Goal: Information Seeking & Learning: Check status

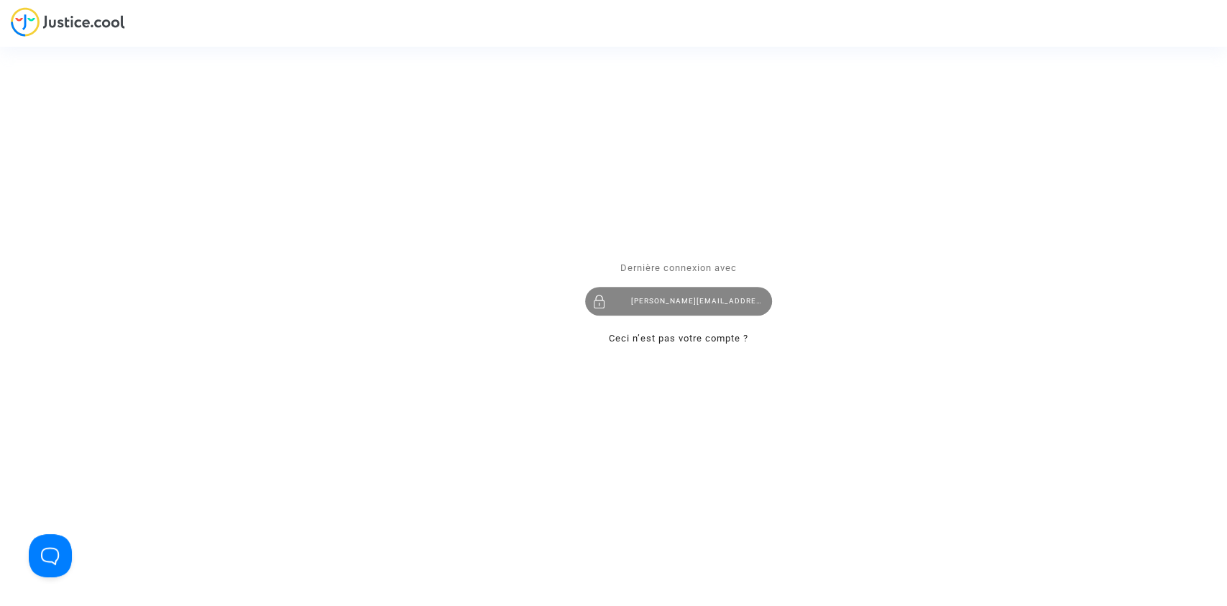
click at [670, 301] on div "tom@pitcher-avocat.fr" at bounding box center [678, 301] width 187 height 29
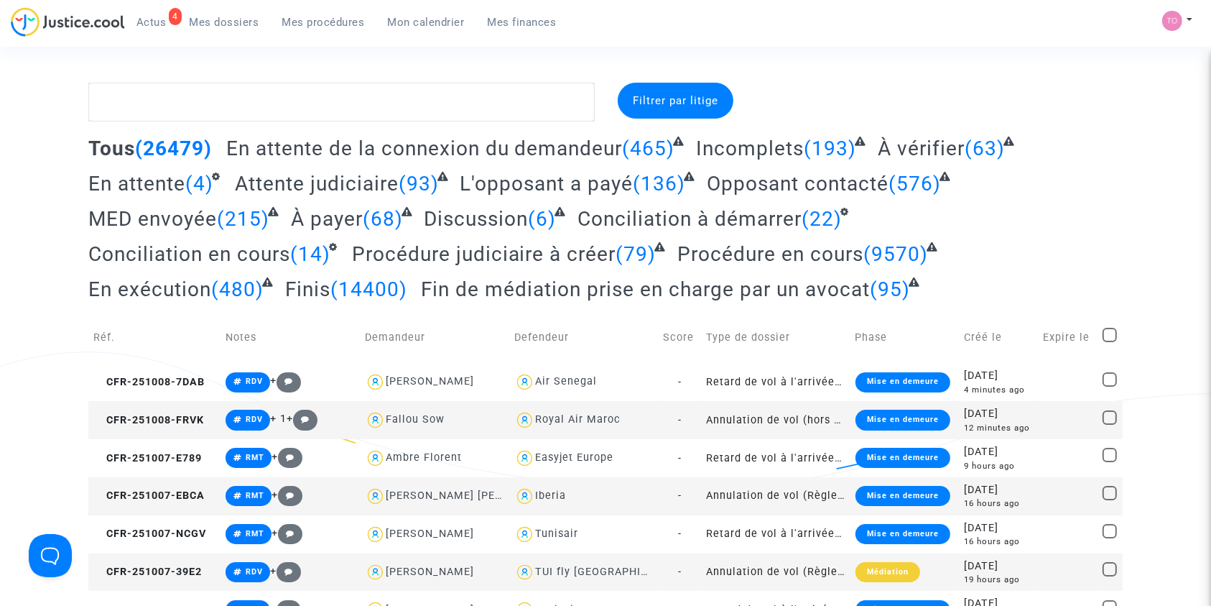
click at [426, 17] on span "Mon calendrier" at bounding box center [426, 22] width 77 height 13
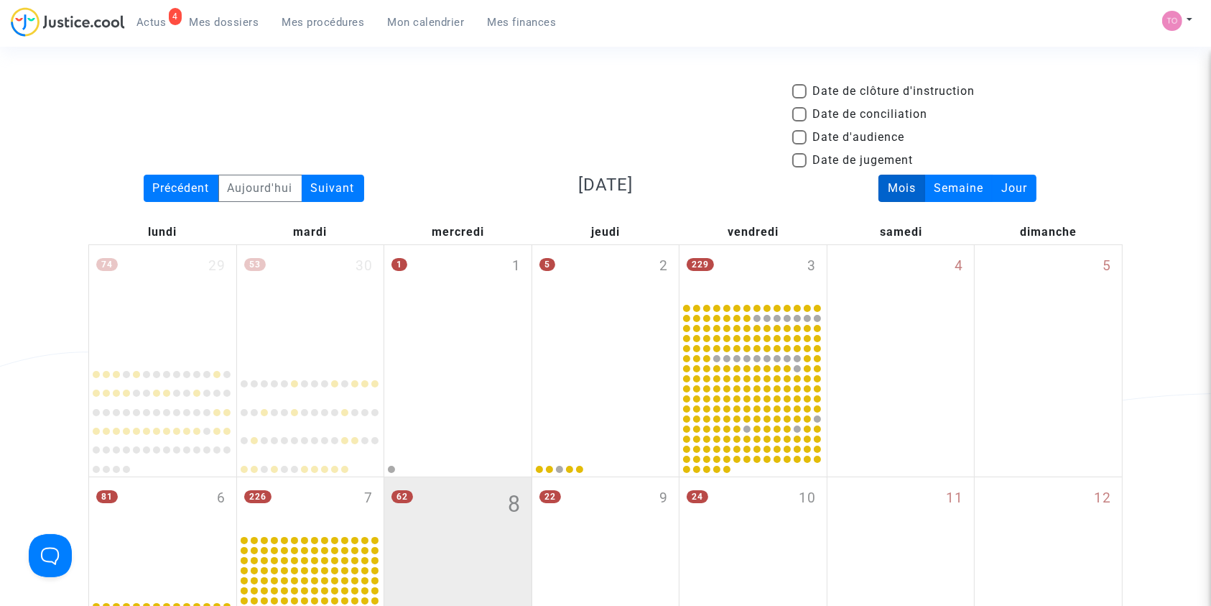
click at [800, 138] on span at bounding box center [800, 137] width 14 height 14
click at [800, 144] on input "Date d'audience" at bounding box center [799, 144] width 1 height 1
checkbox input "true"
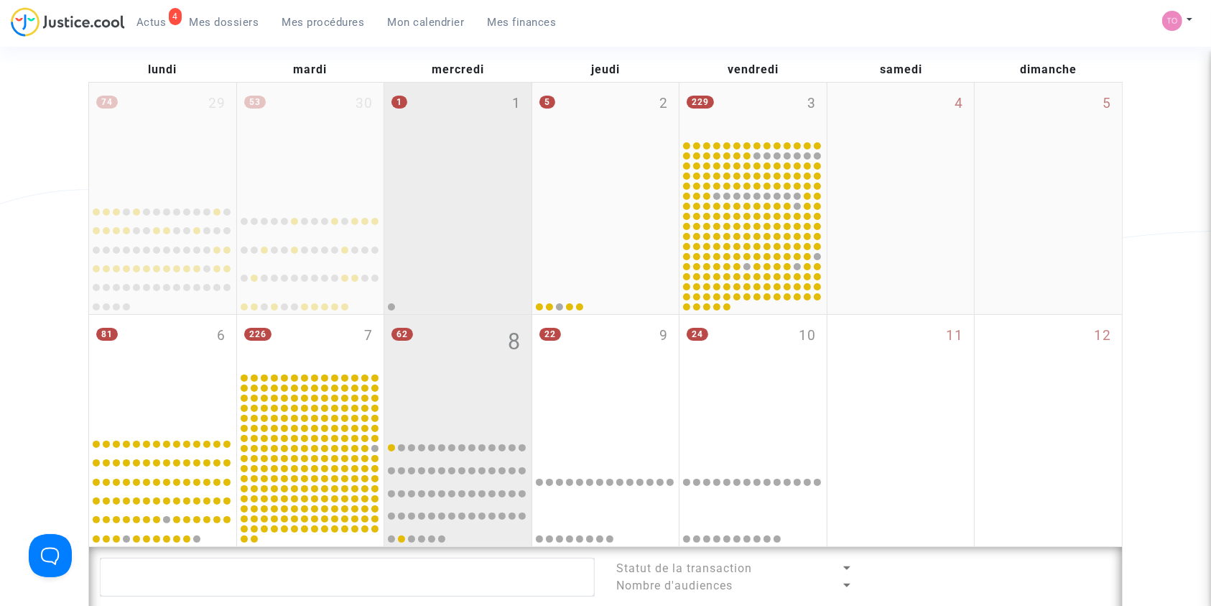
scroll to position [167, 0]
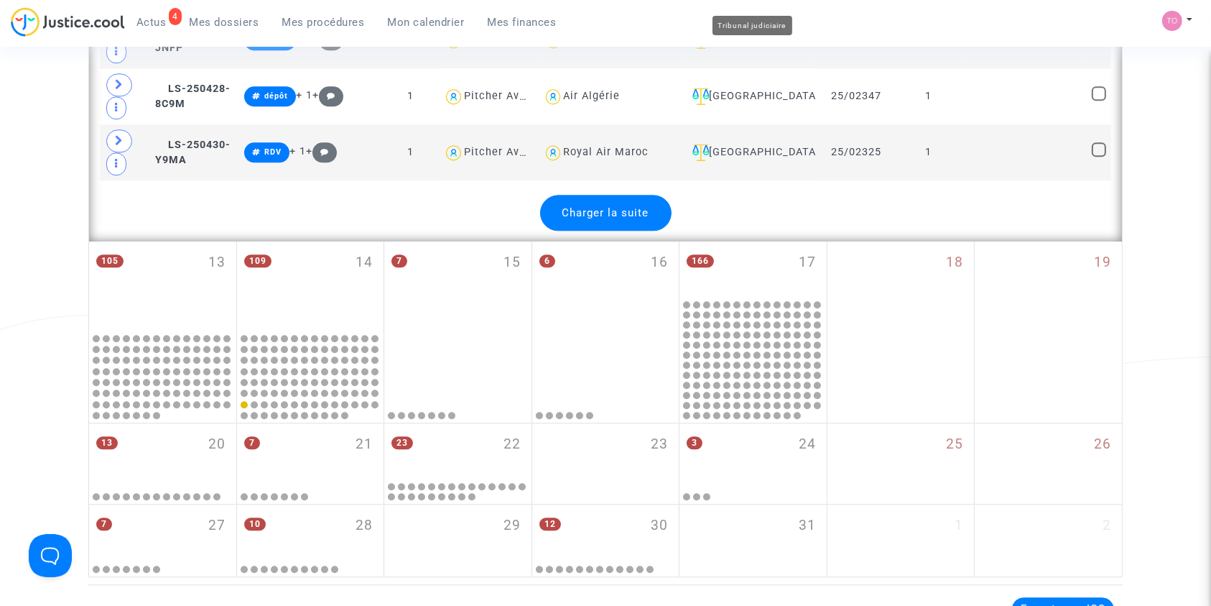
scroll to position [3409, 0]
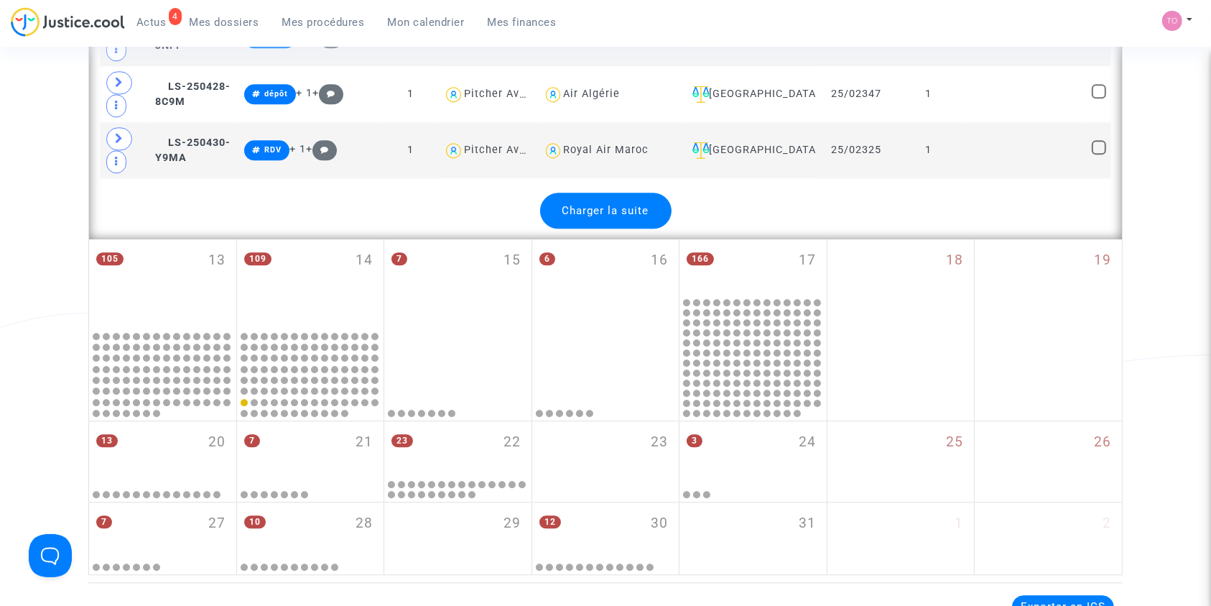
click at [586, 204] on span "Charger la suite" at bounding box center [606, 210] width 87 height 13
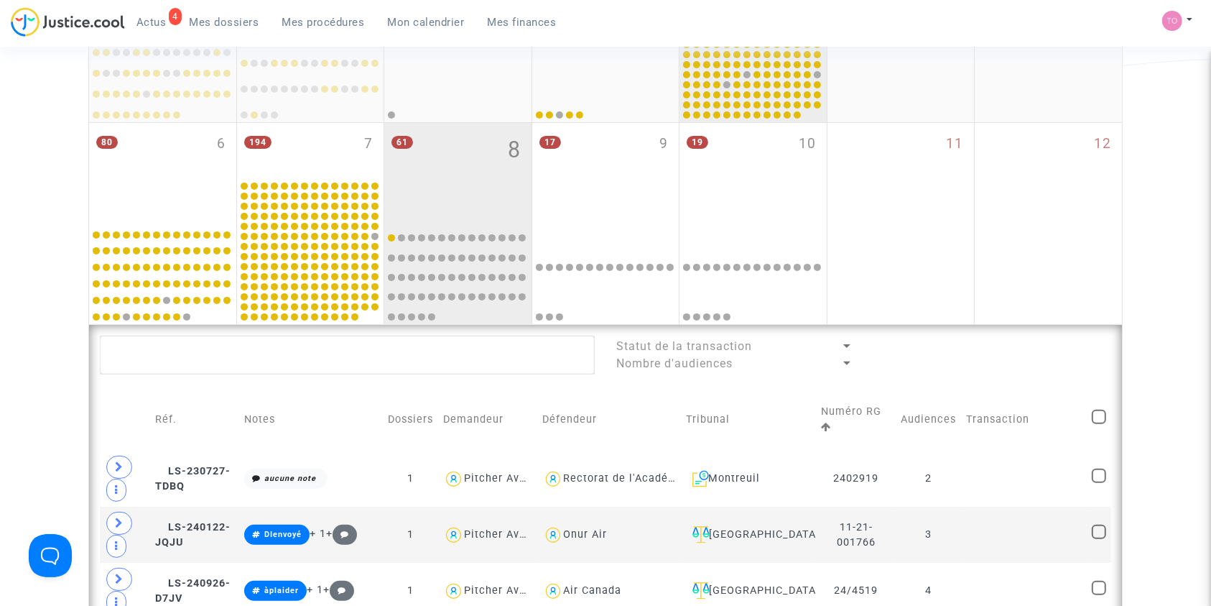
scroll to position [339, 0]
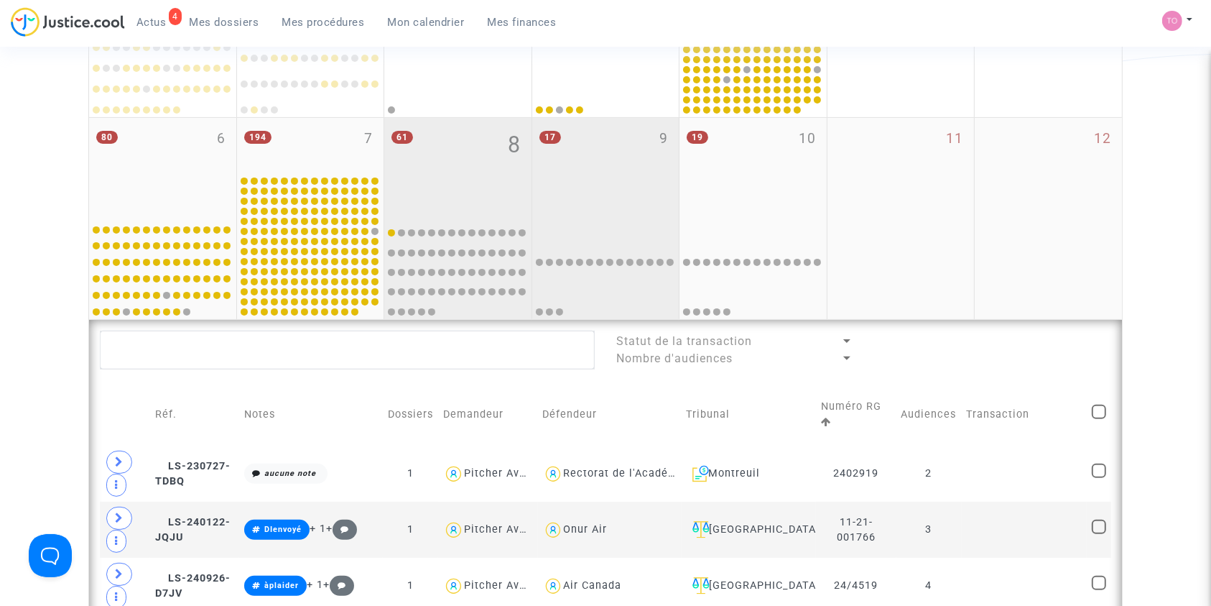
click at [650, 233] on div at bounding box center [606, 267] width 143 height 98
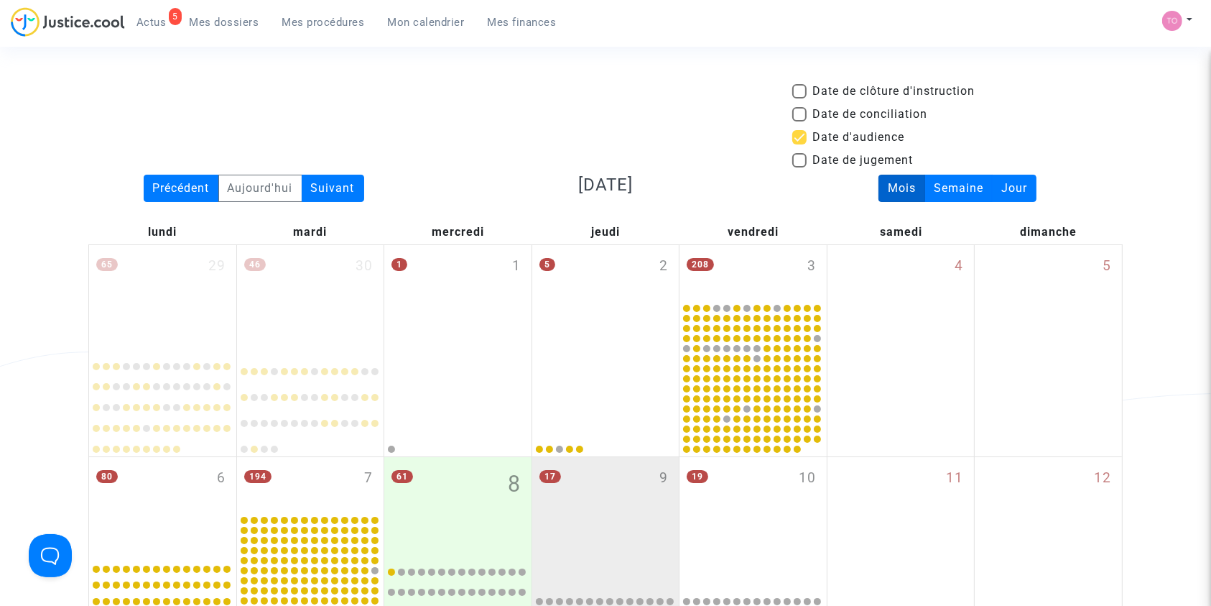
click at [193, 35] on div "5 Actus Mes dossiers Mes procédures Mon calendrier Mes finances" at bounding box center [290, 27] width 558 height 40
click at [201, 27] on span "Mes dossiers" at bounding box center [225, 22] width 70 height 13
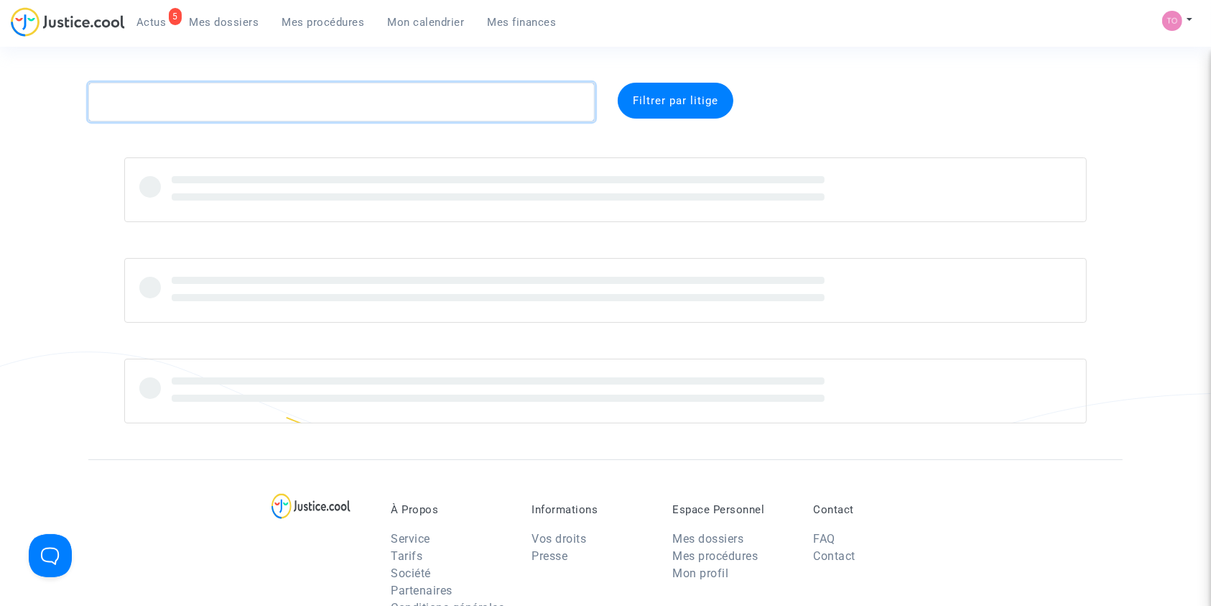
click at [165, 91] on textarea at bounding box center [341, 102] width 507 height 39
paste textarea "vol KL1918, Gdansk (GDN) 11h45 – Amsterdam (AMS) 13h40 du 5 décembre 2019."
type textarea "vol KL1918, Gdansk (GDN) 11h45 – Amsterdam (AMS) 13h40 du 5 décembre 2019."
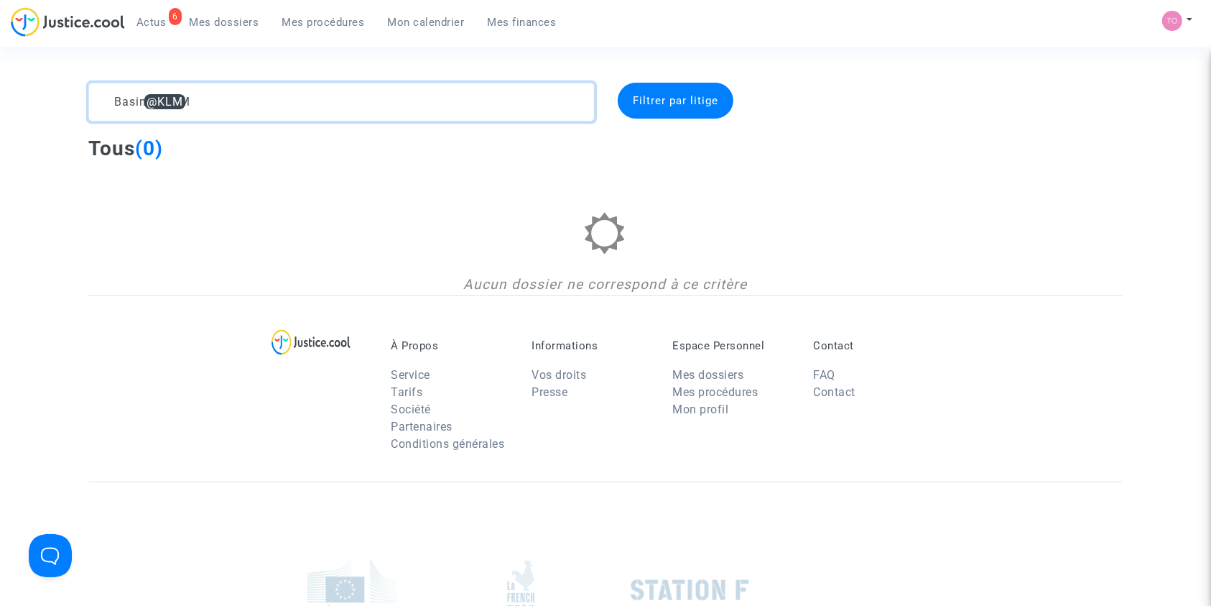
click at [146, 96] on textarea at bounding box center [341, 102] width 507 height 39
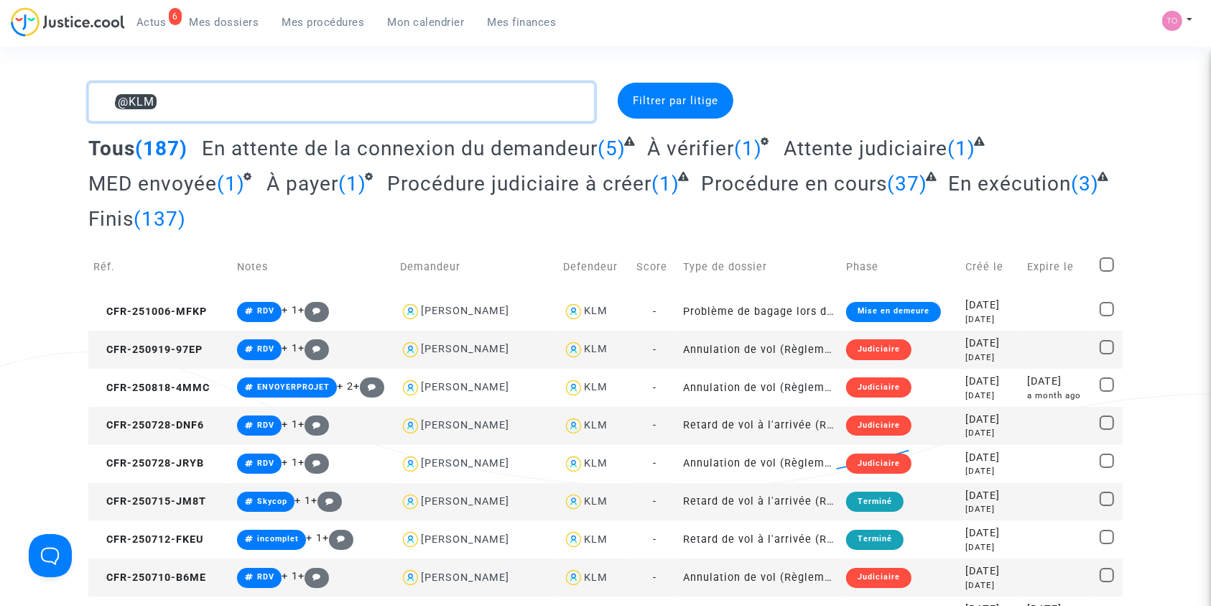
drag, startPoint x: 400, startPoint y: 114, endPoint x: 0, endPoint y: 135, distance: 400.1
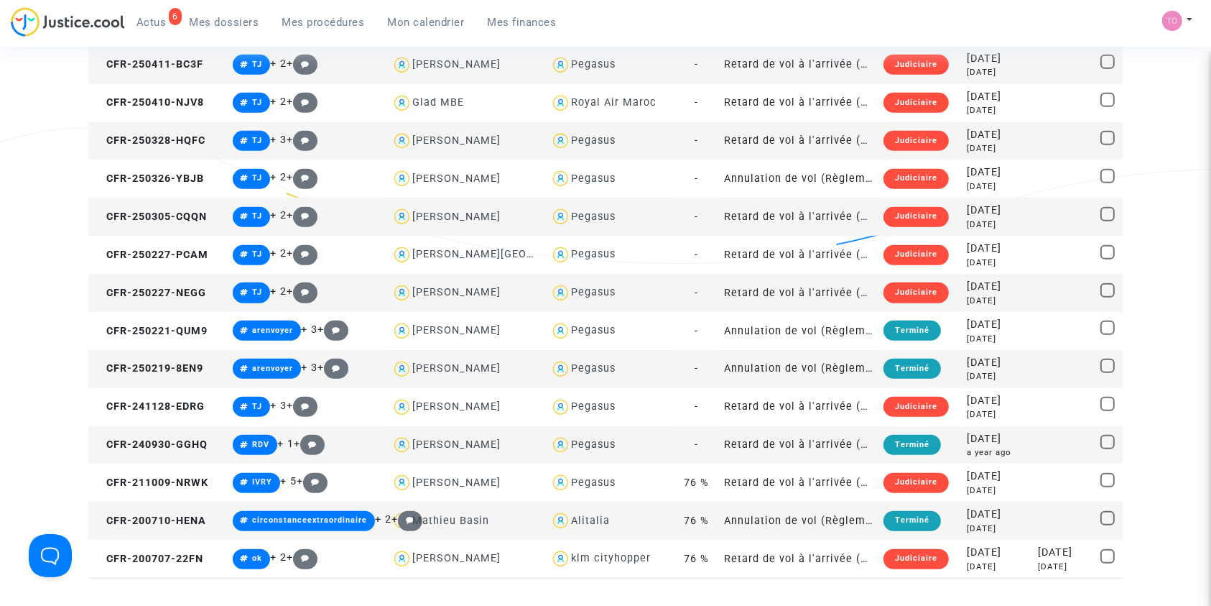
scroll to position [983, 0]
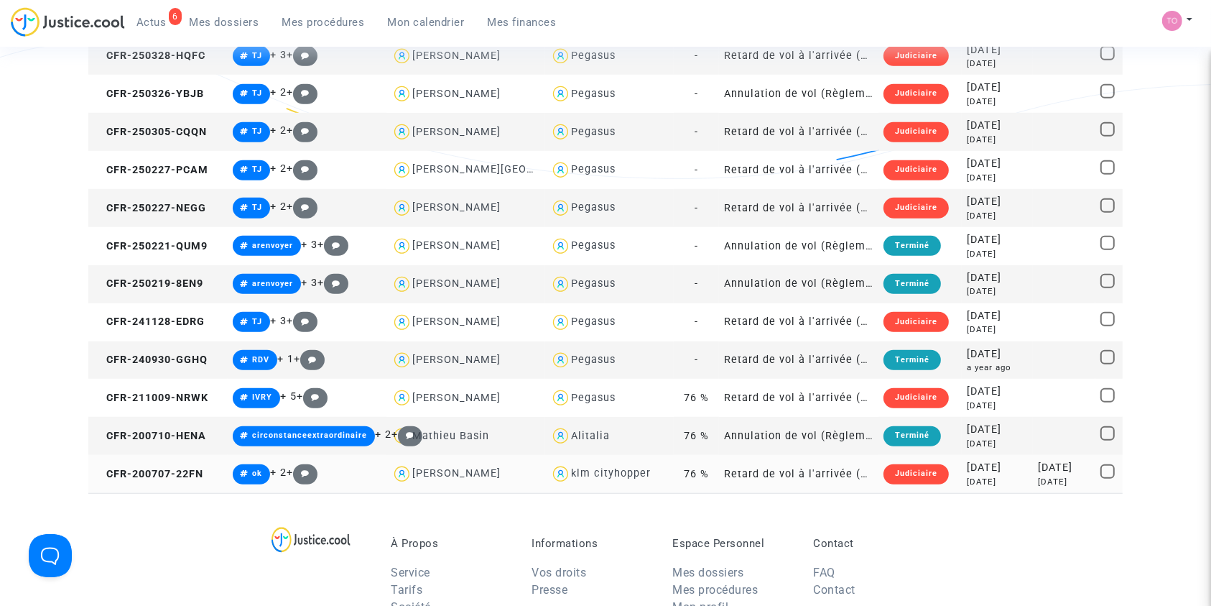
type textarea "BASIN"
click at [967, 476] on div "5 years ago" at bounding box center [997, 482] width 60 height 12
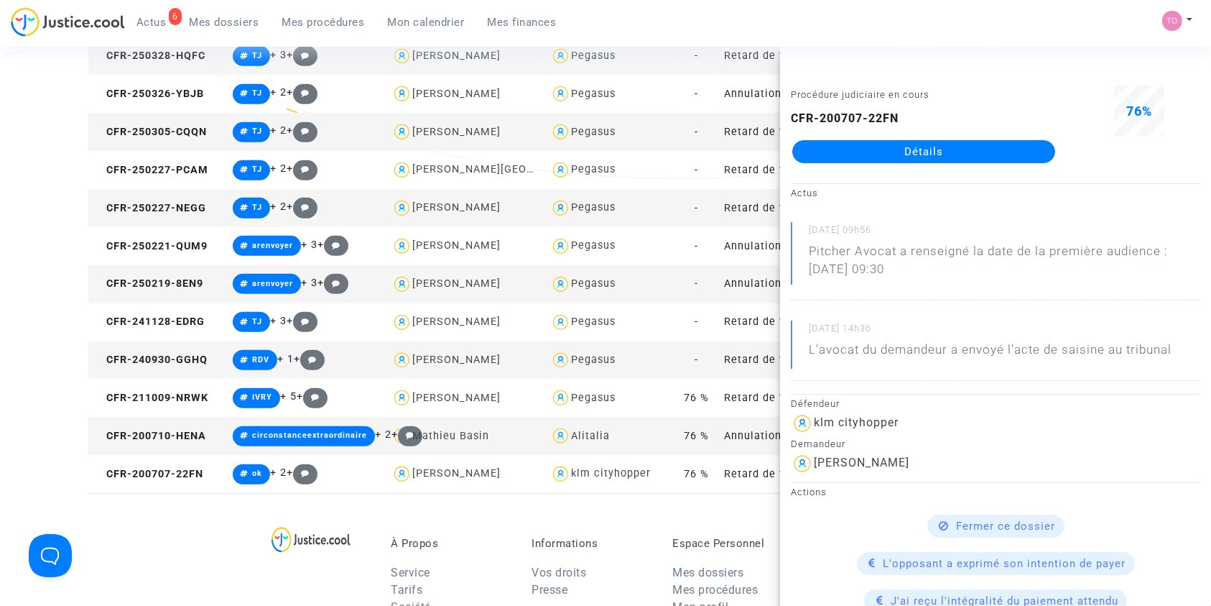
click at [910, 153] on link "Détails" at bounding box center [924, 151] width 263 height 23
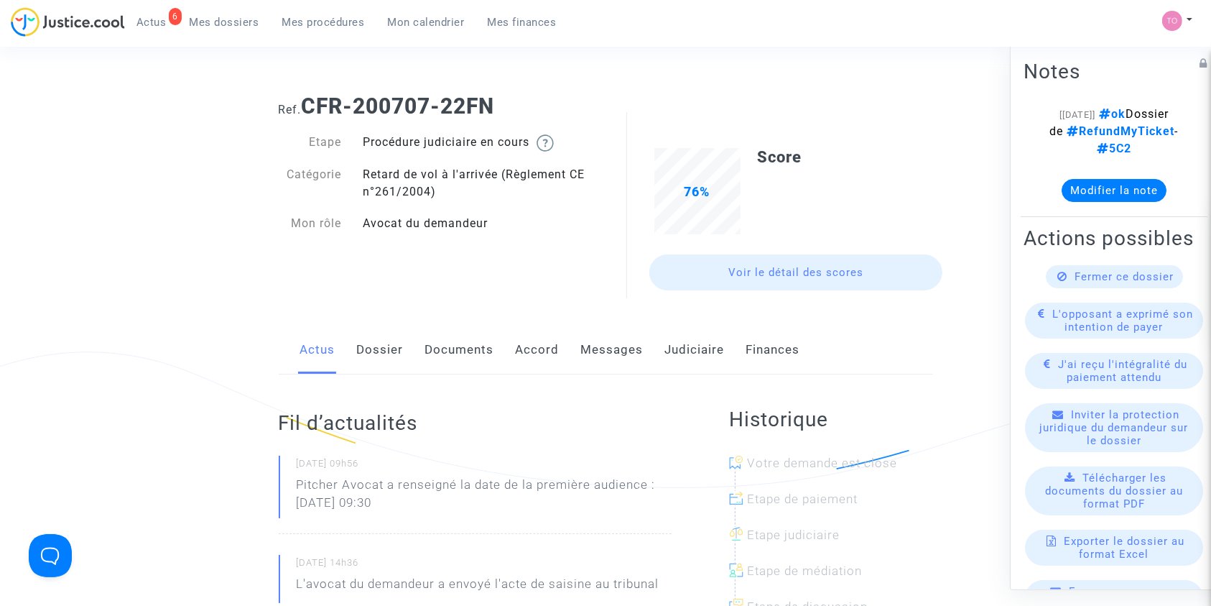
click at [693, 359] on link "Judiciaire" at bounding box center [695, 349] width 60 height 47
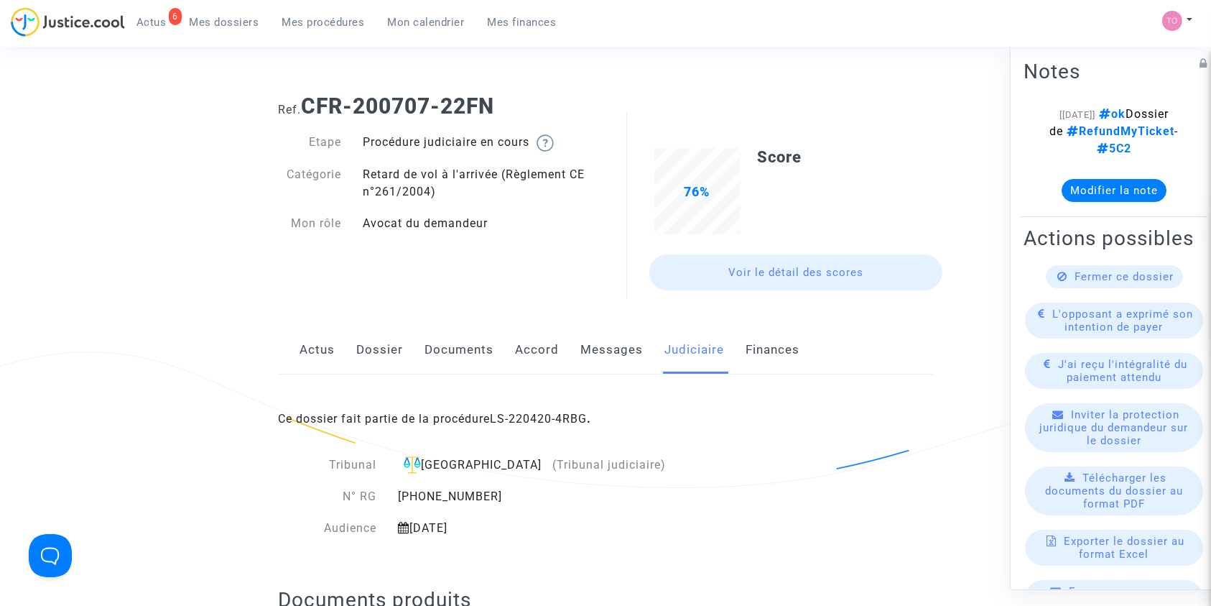
click at [362, 342] on link "Dossier" at bounding box center [380, 349] width 47 height 47
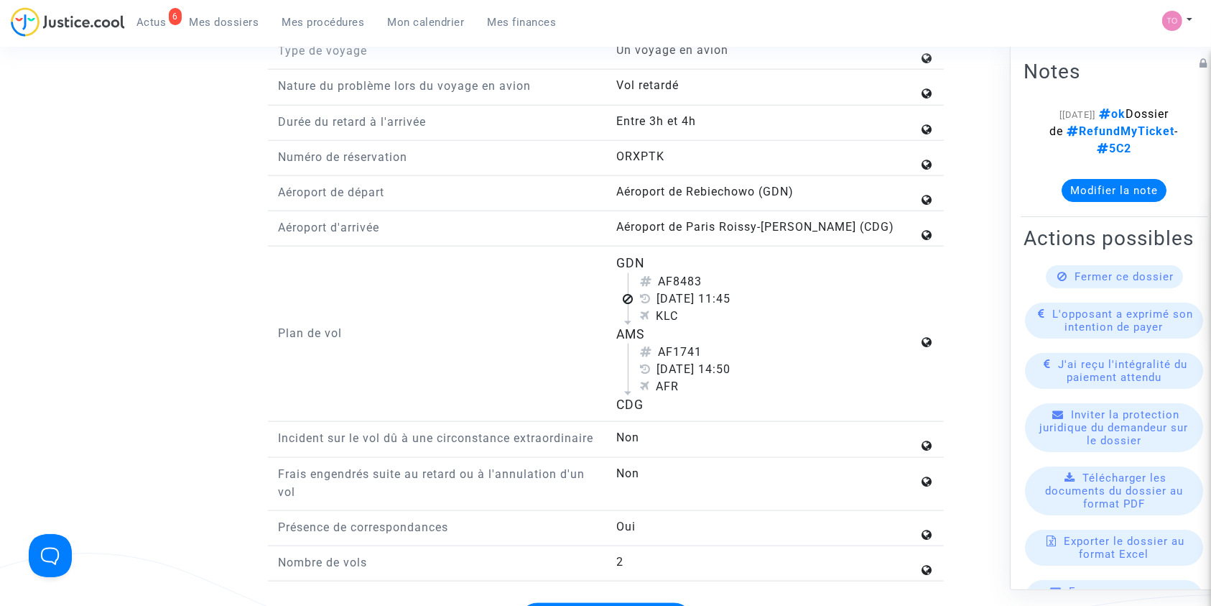
scroll to position [1856, 0]
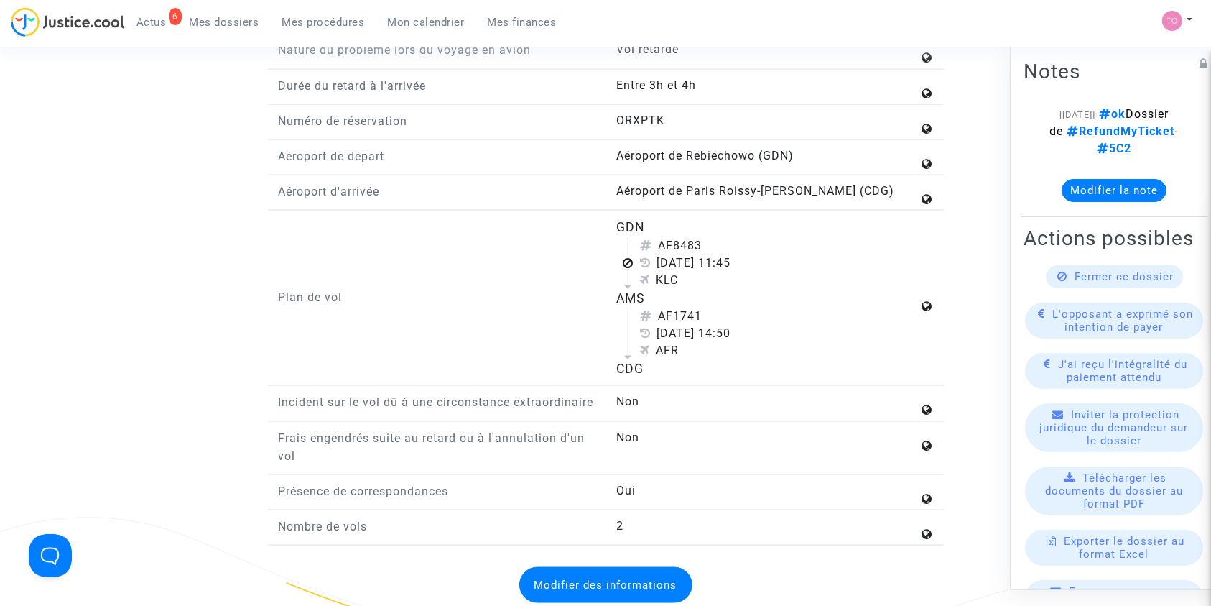
drag, startPoint x: 602, startPoint y: 274, endPoint x: 650, endPoint y: 348, distance: 88.9
click at [650, 348] on div "Plan de vol GDN AF8483 5 décembre 2019 11:45 KLC AMS AF1741 5 décembre 2019 14:…" at bounding box center [606, 302] width 676 height 168
copy div "GDN AF8483 5 décembre 2019 11:45 KLC AMS AF1741 5 décembre 2019 14:50 AFR CDG"
click at [218, 29] on link "Mes dossiers" at bounding box center [224, 22] width 93 height 22
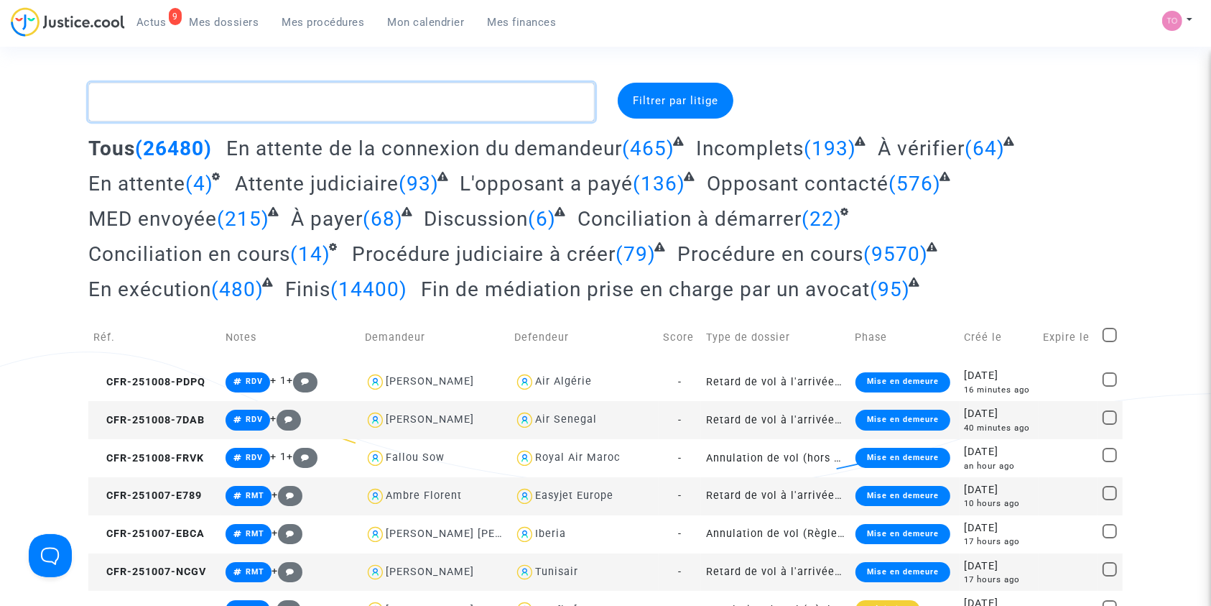
click at [126, 105] on textarea at bounding box center [341, 102] width 507 height 39
paste textarea "BOUHIA"
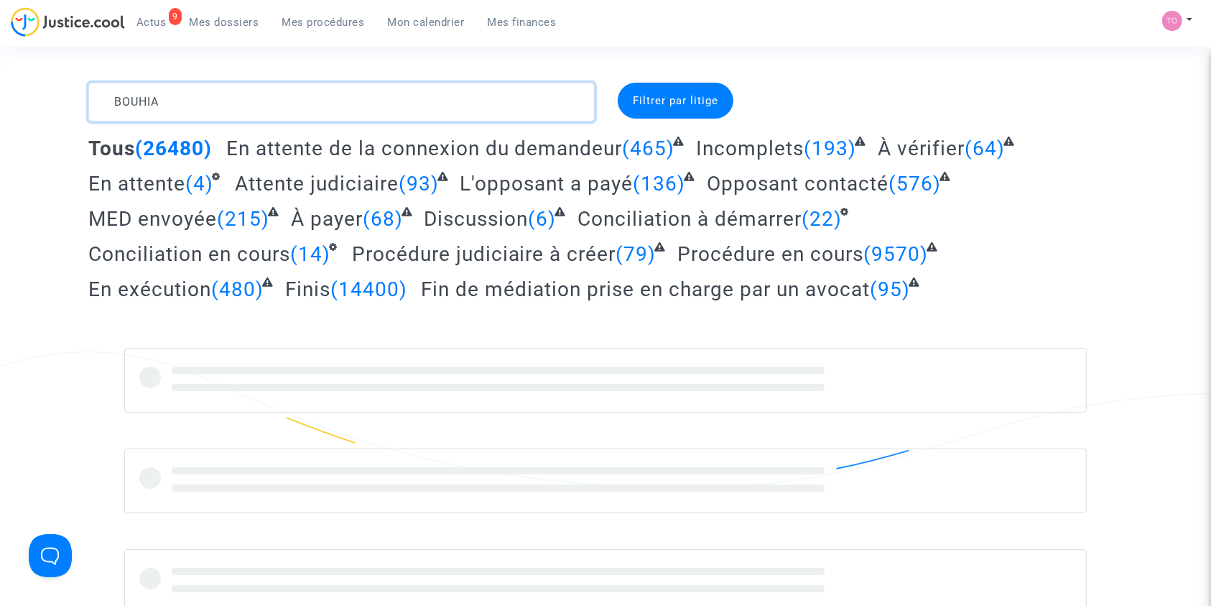
type textarea "BOUHIA"
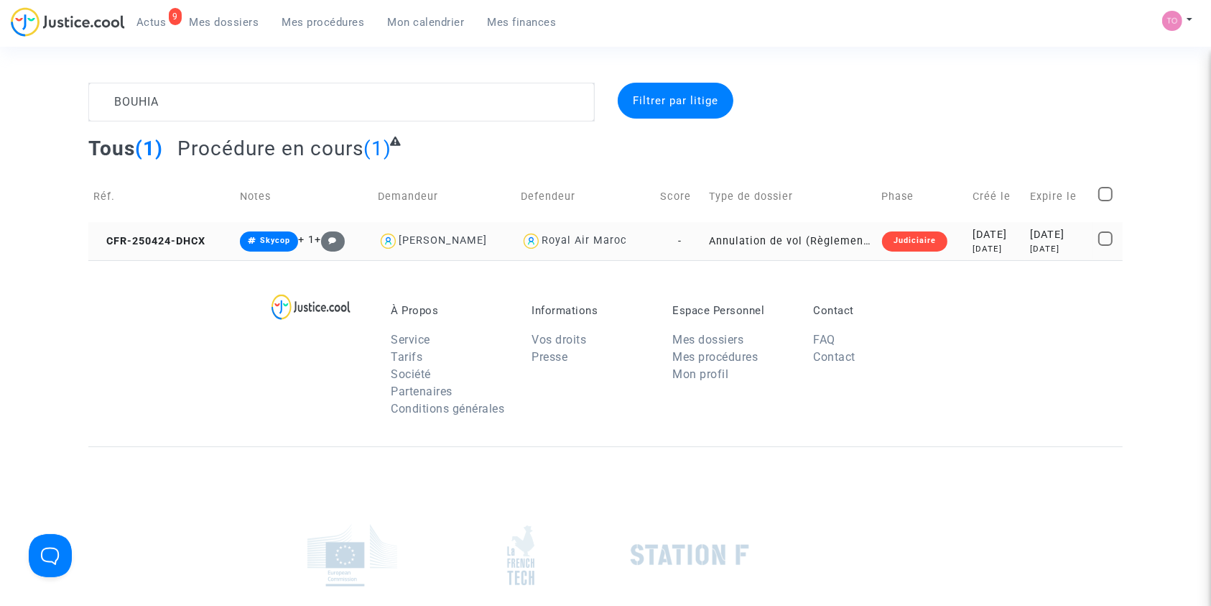
click at [973, 239] on div "2025-04-24" at bounding box center [996, 235] width 47 height 16
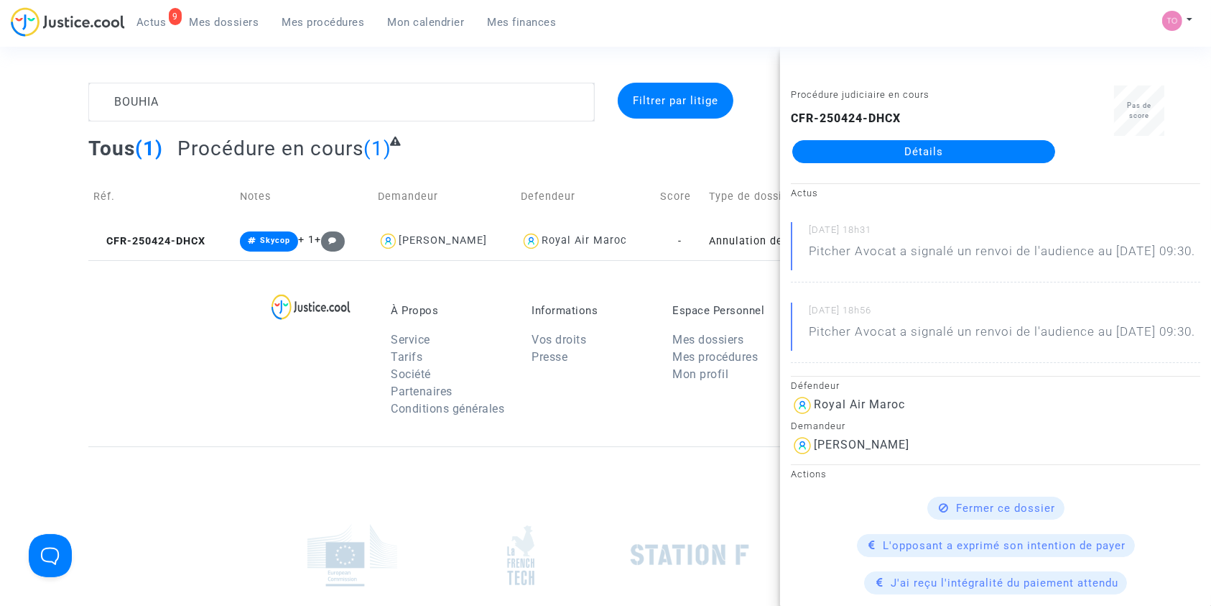
click at [886, 153] on link "Détails" at bounding box center [924, 151] width 263 height 23
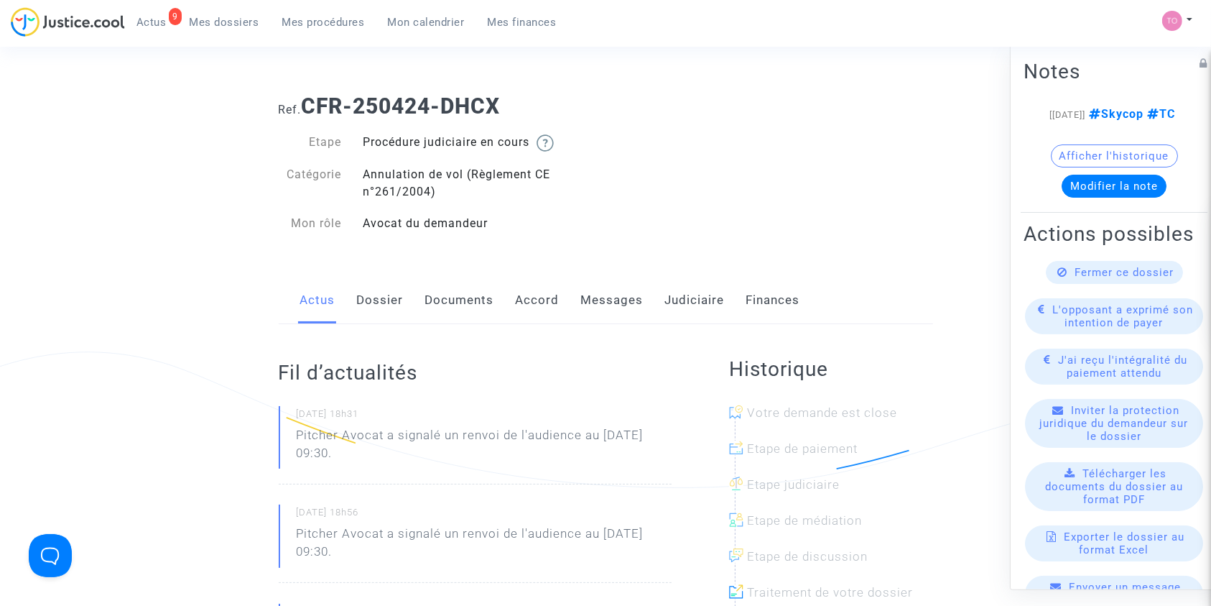
click at [380, 306] on link "Dossier" at bounding box center [380, 300] width 47 height 47
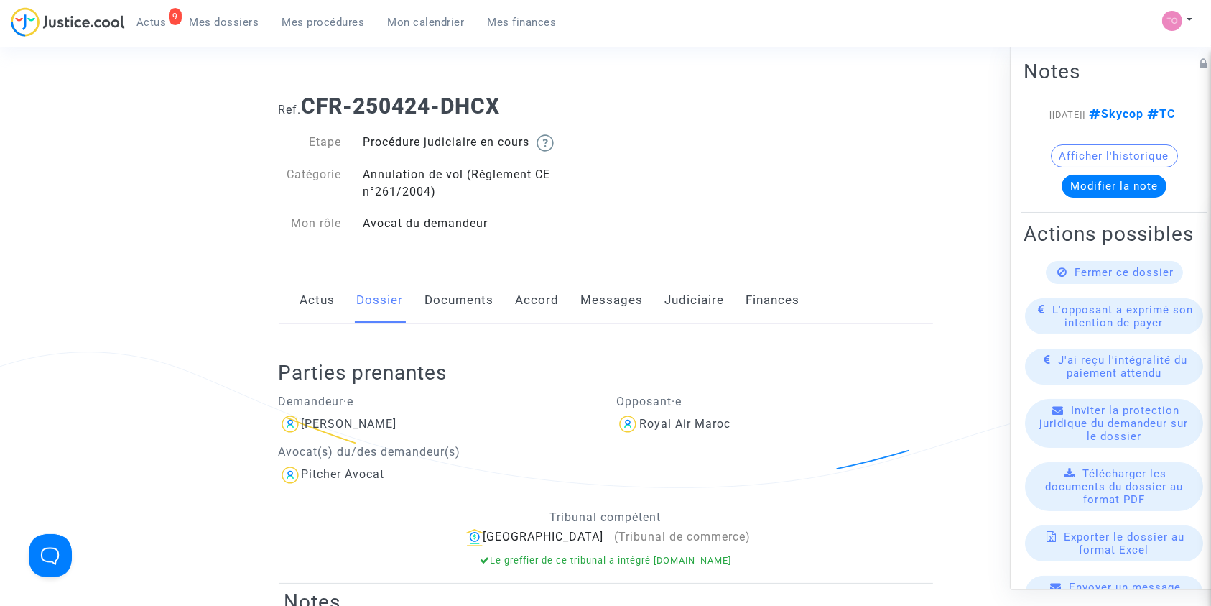
click at [517, 312] on link "Accord" at bounding box center [538, 300] width 44 height 47
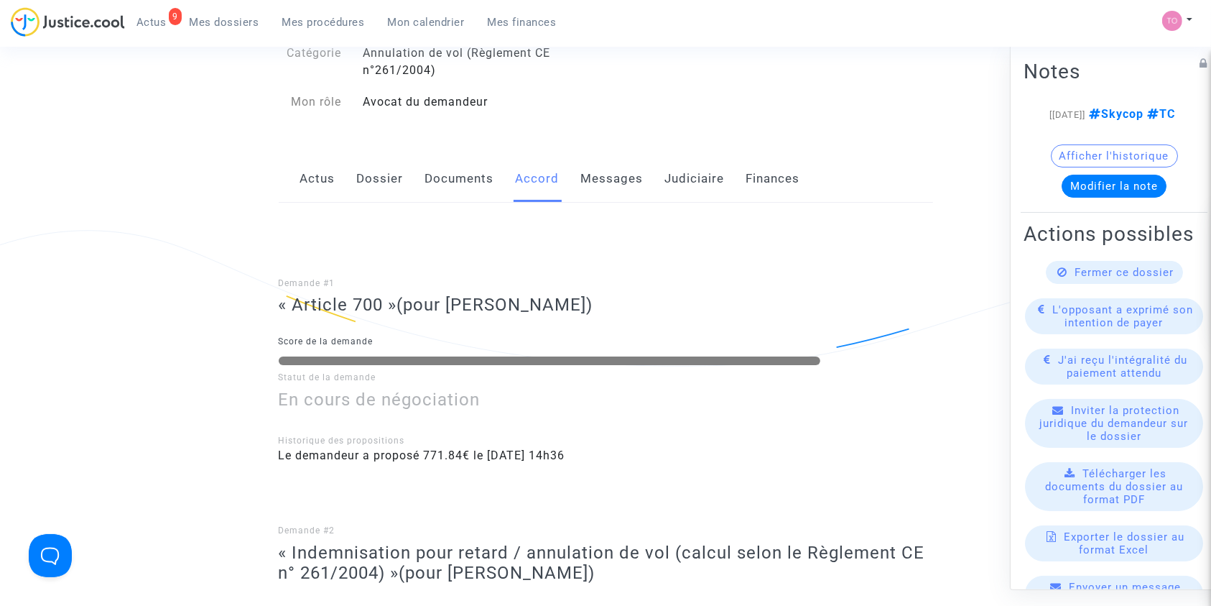
scroll to position [121, 0]
click at [592, 195] on link "Messages" at bounding box center [612, 179] width 63 height 47
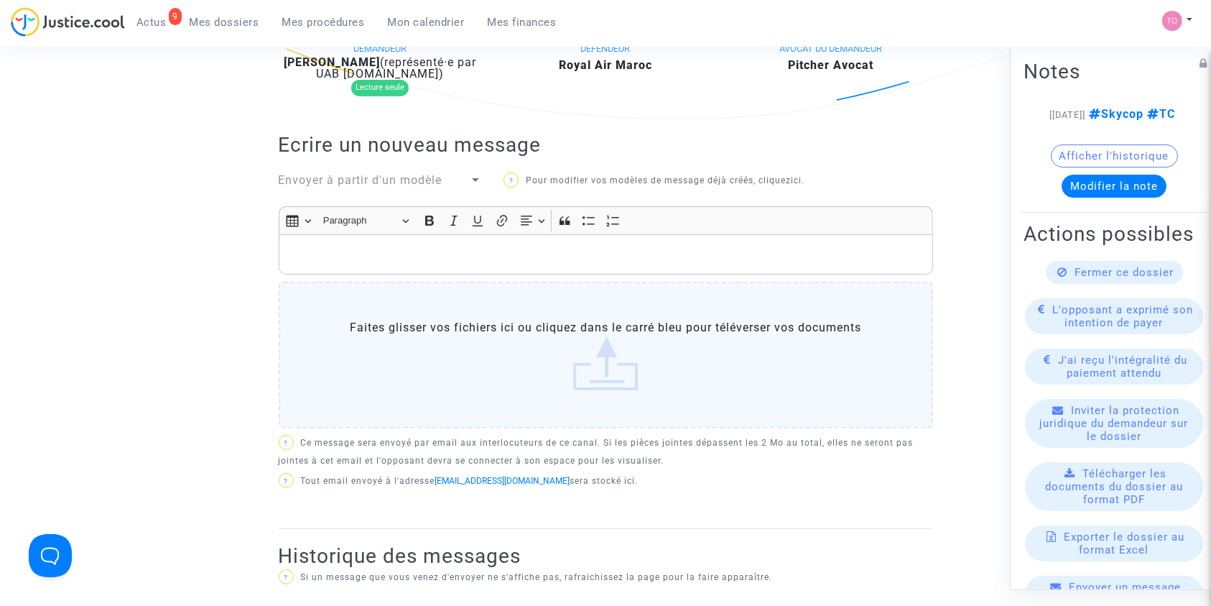
scroll to position [371, 0]
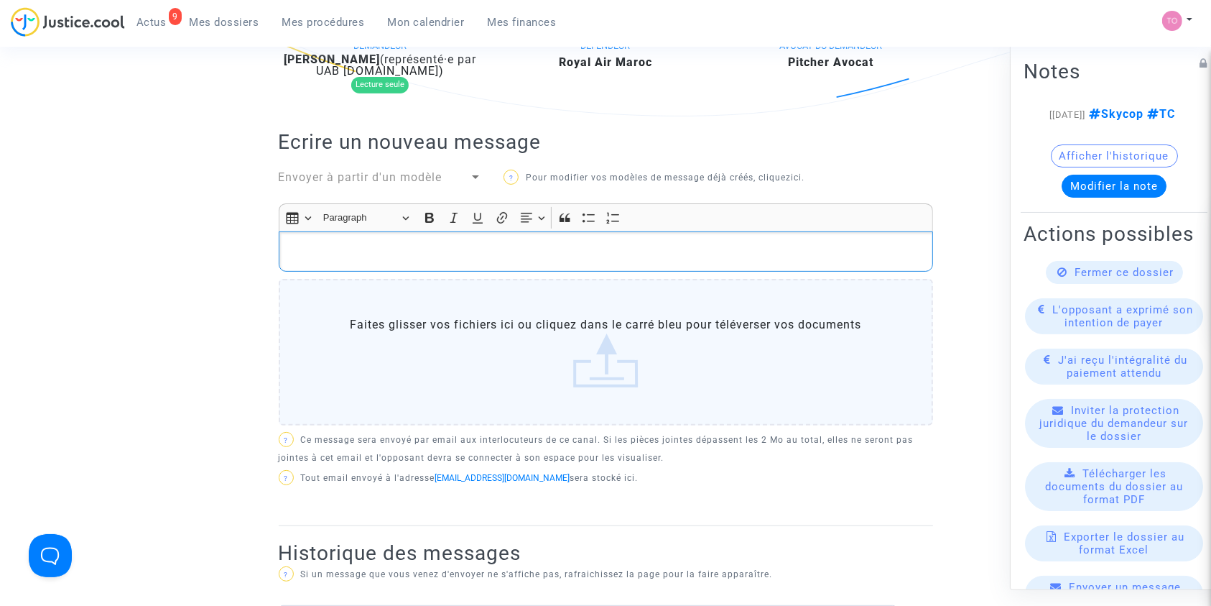
click at [306, 239] on div "Rich Text Editor, main" at bounding box center [606, 251] width 655 height 40
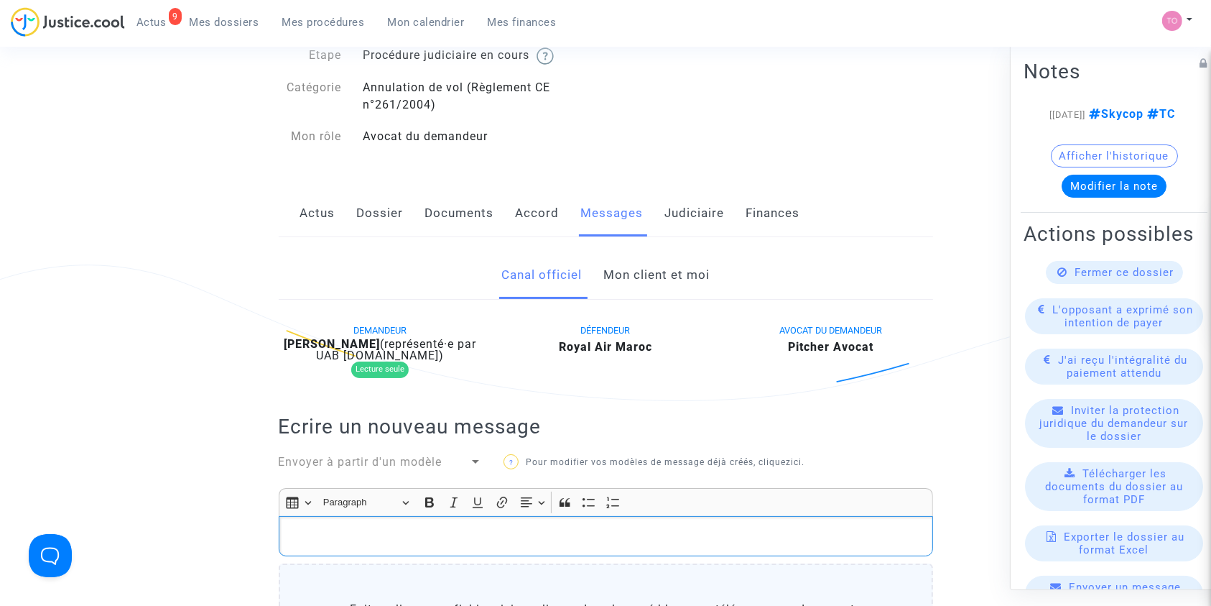
scroll to position [86, 0]
click at [703, 216] on link "Judiciaire" at bounding box center [695, 213] width 60 height 47
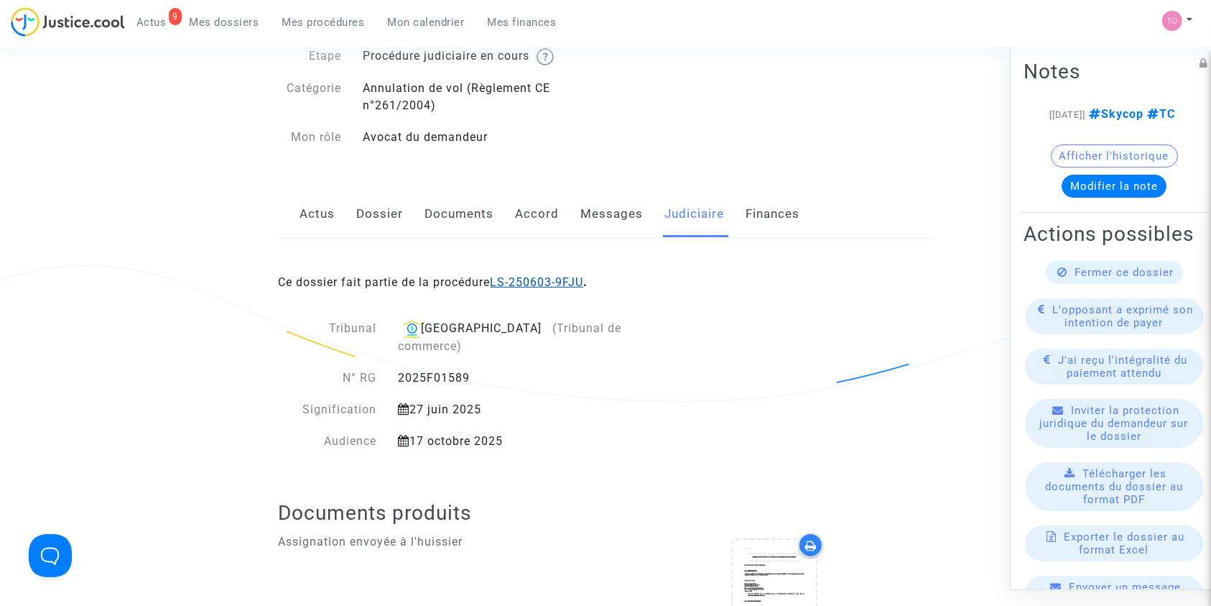
click at [542, 285] on link "LS-250603-9FJU" at bounding box center [537, 282] width 93 height 14
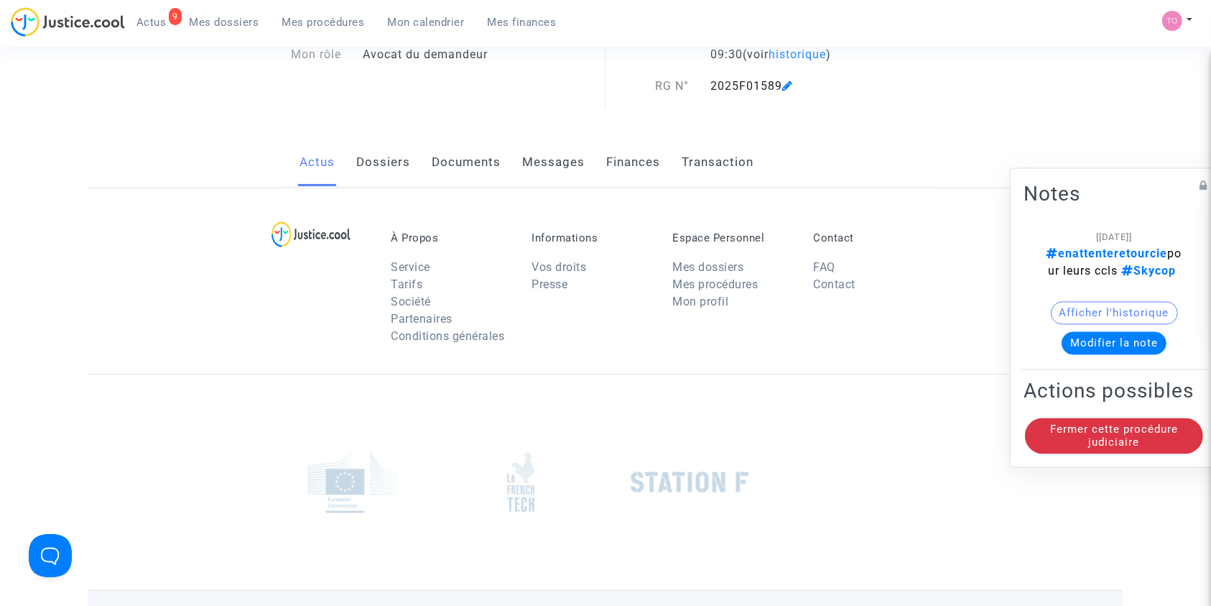
scroll to position [86, 0]
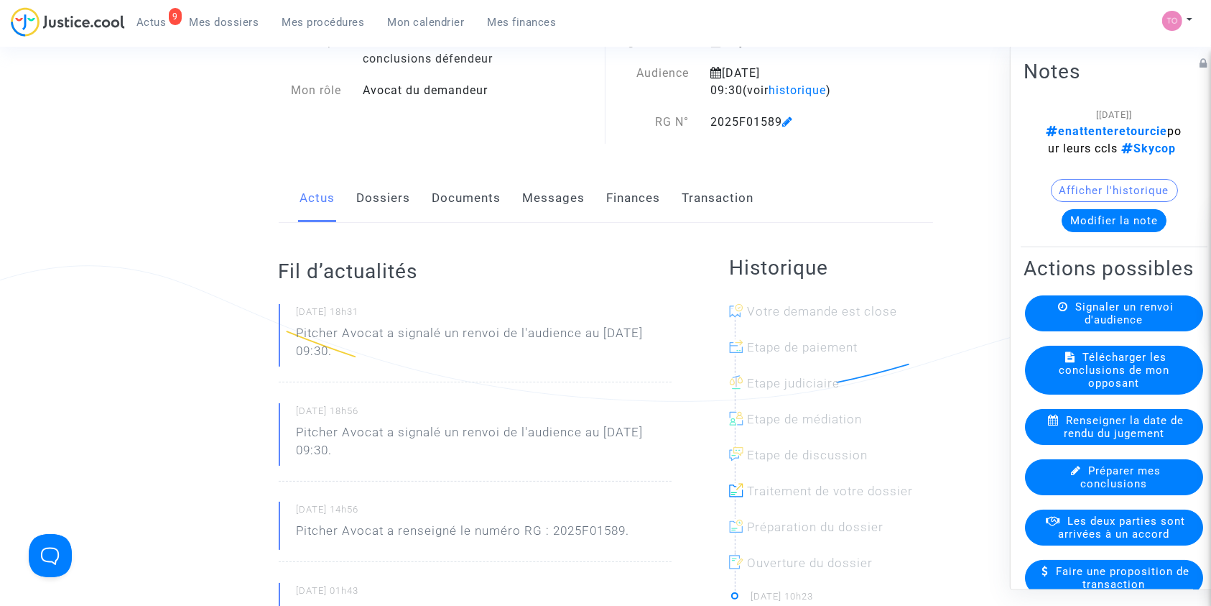
click at [435, 211] on link "Documents" at bounding box center [467, 198] width 69 height 47
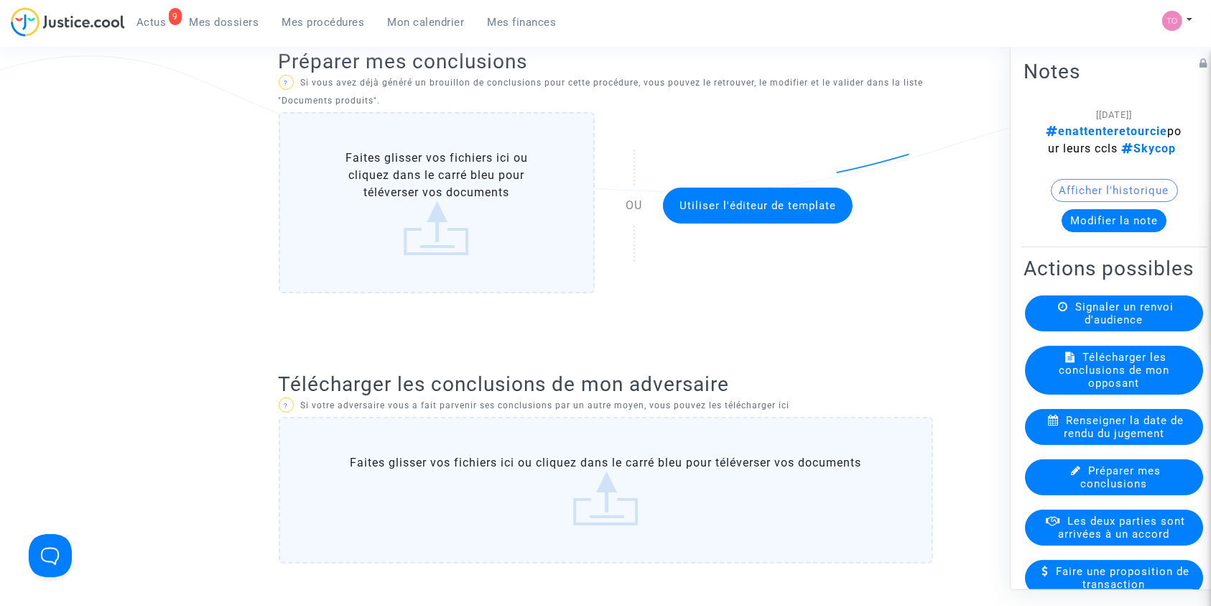
scroll to position [316, 0]
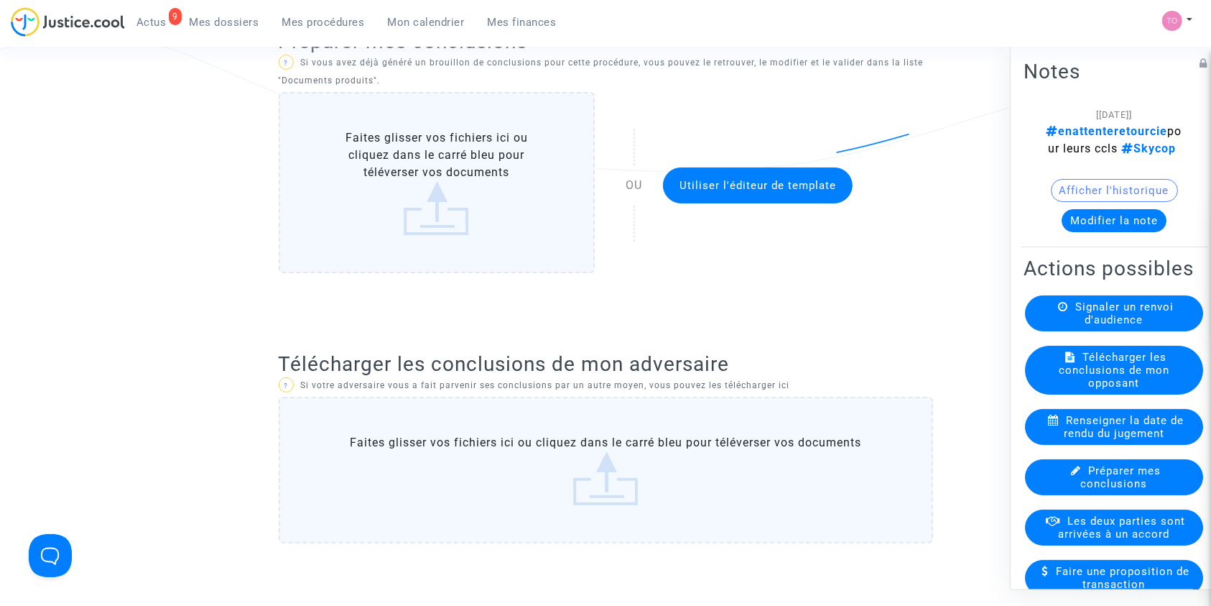
click at [530, 509] on label "Faites glisser vos fichiers ici ou cliquez dans le carré bleu pour téléverser v…" at bounding box center [606, 470] width 655 height 147
click at [0, 0] on input "Faites glisser vos fichiers ici ou cliquez dans le carré bleu pour téléverser v…" at bounding box center [0, 0] width 0 height 0
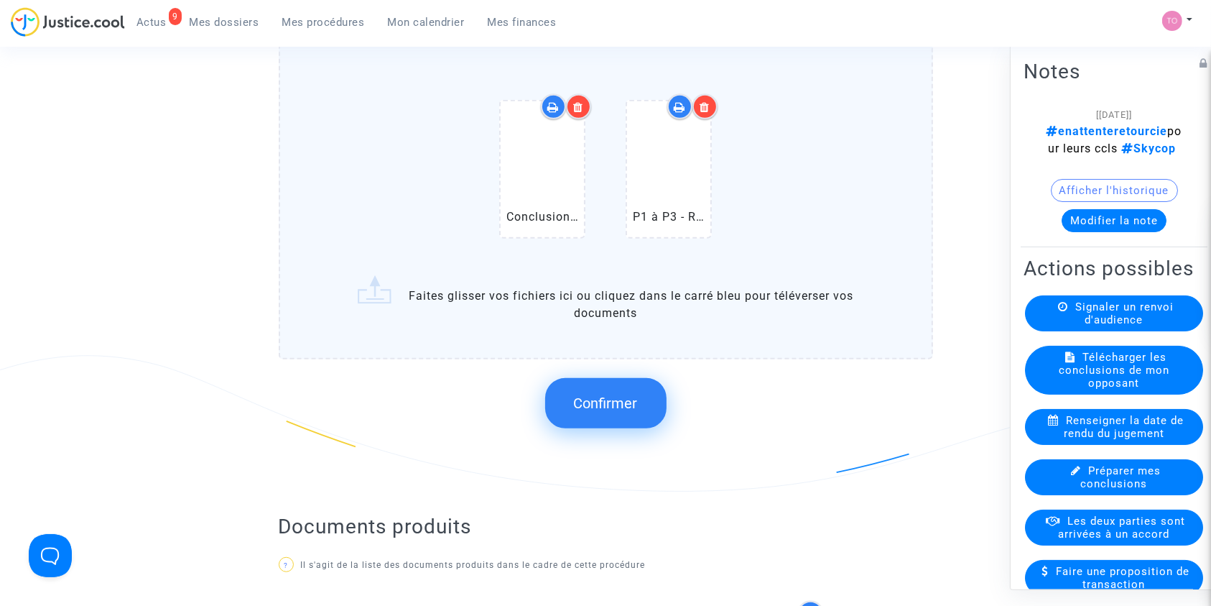
scroll to position [676, 0]
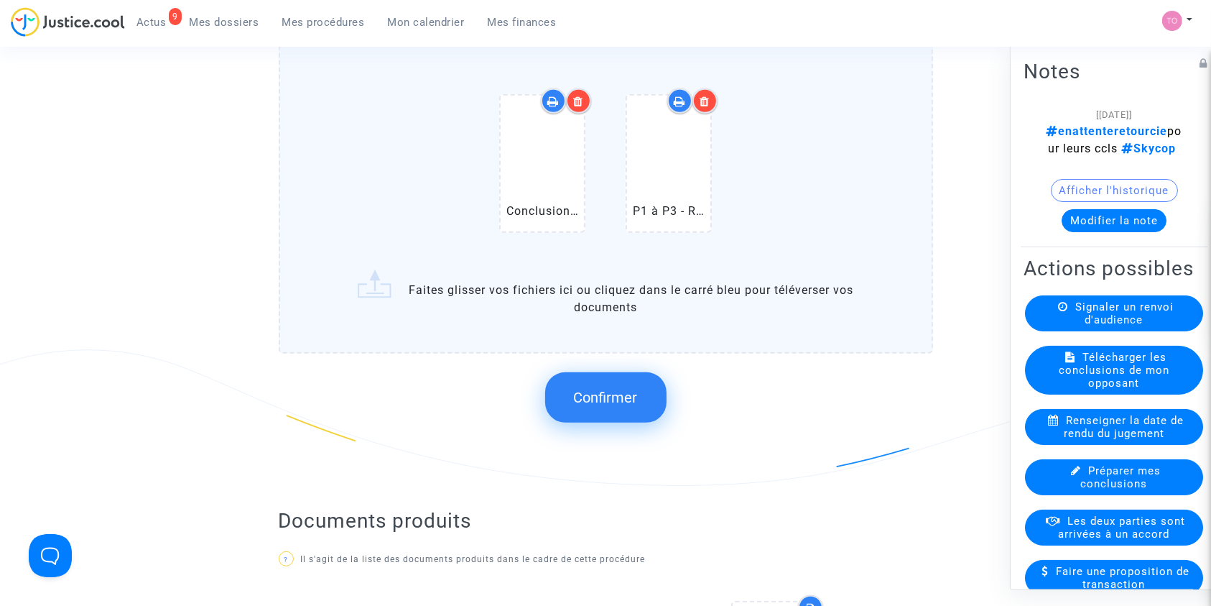
click at [594, 404] on span "Confirmer" at bounding box center [606, 397] width 64 height 17
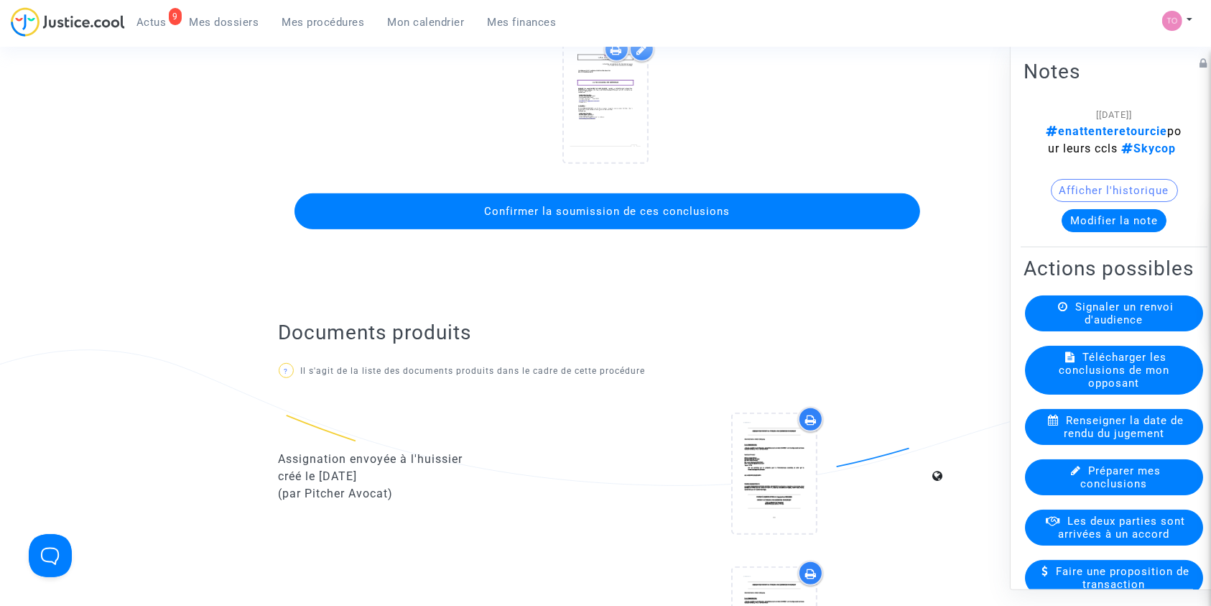
scroll to position [599, 0]
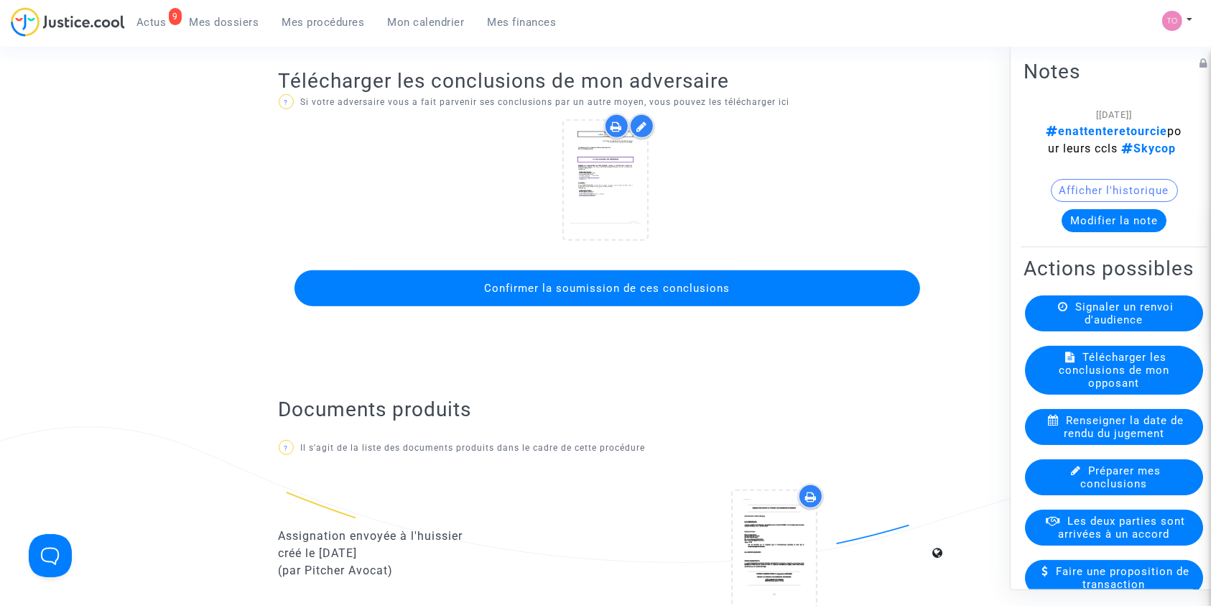
click at [594, 286] on span "Confirmer la soumission de ces conclusions" at bounding box center [607, 288] width 246 height 13
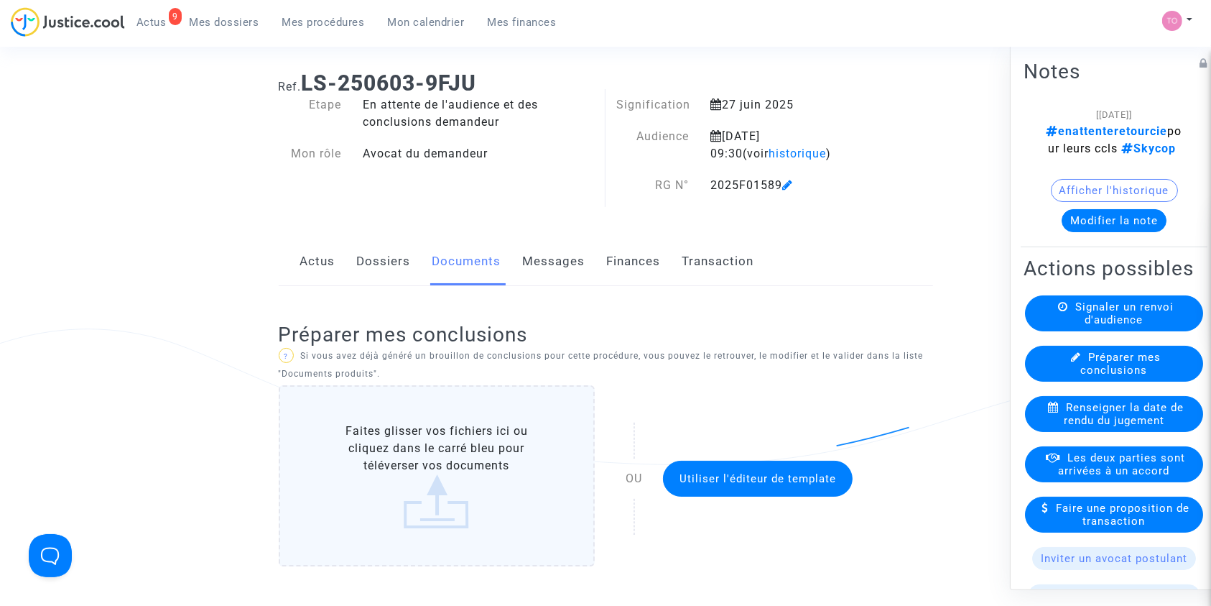
scroll to position [0, 0]
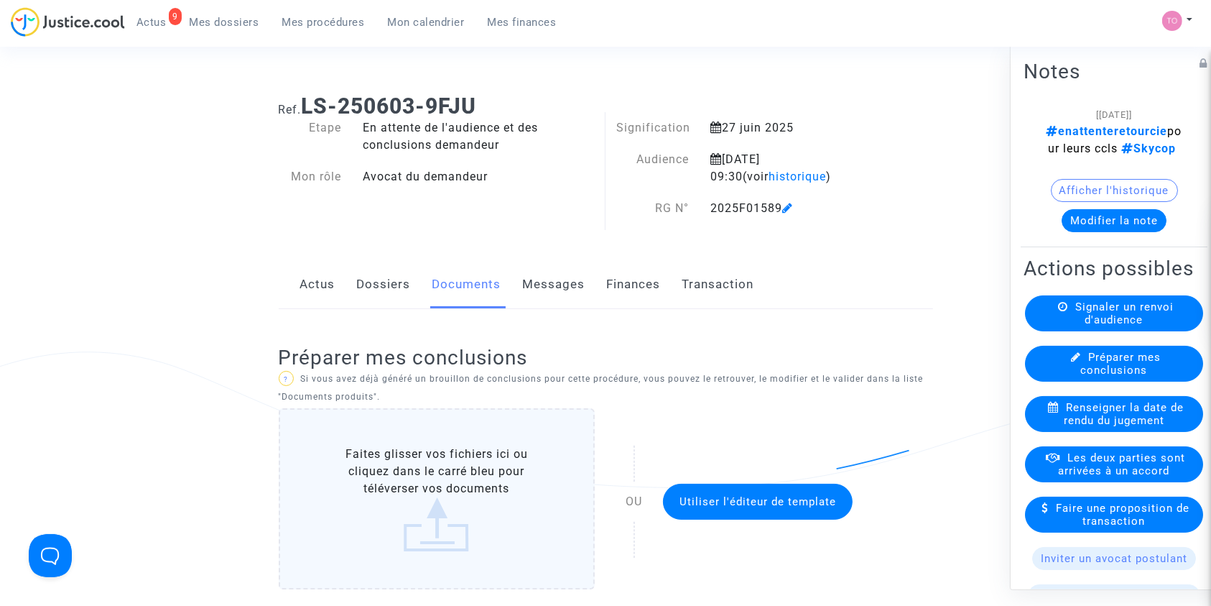
click at [1101, 231] on button "Modifier la note" at bounding box center [1114, 219] width 105 height 23
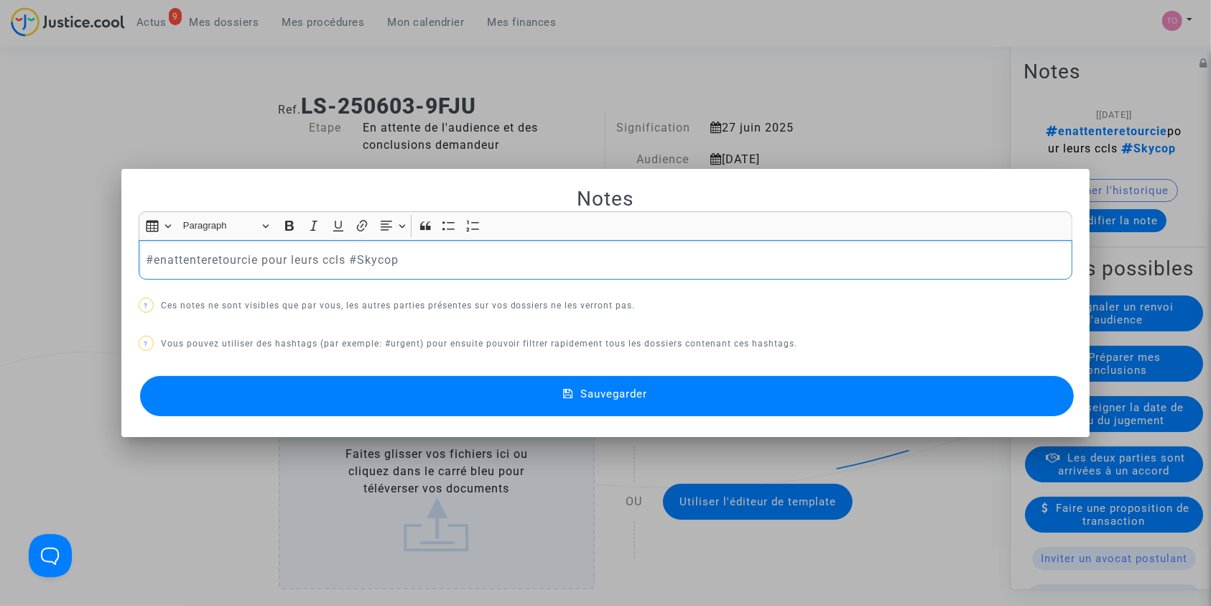
drag, startPoint x: 253, startPoint y: 256, endPoint x: 146, endPoint y: 264, distance: 107.4
click at [146, 264] on p "#enattenteretourcie pour leurs ccls #Skycop" at bounding box center [606, 260] width 920 height 18
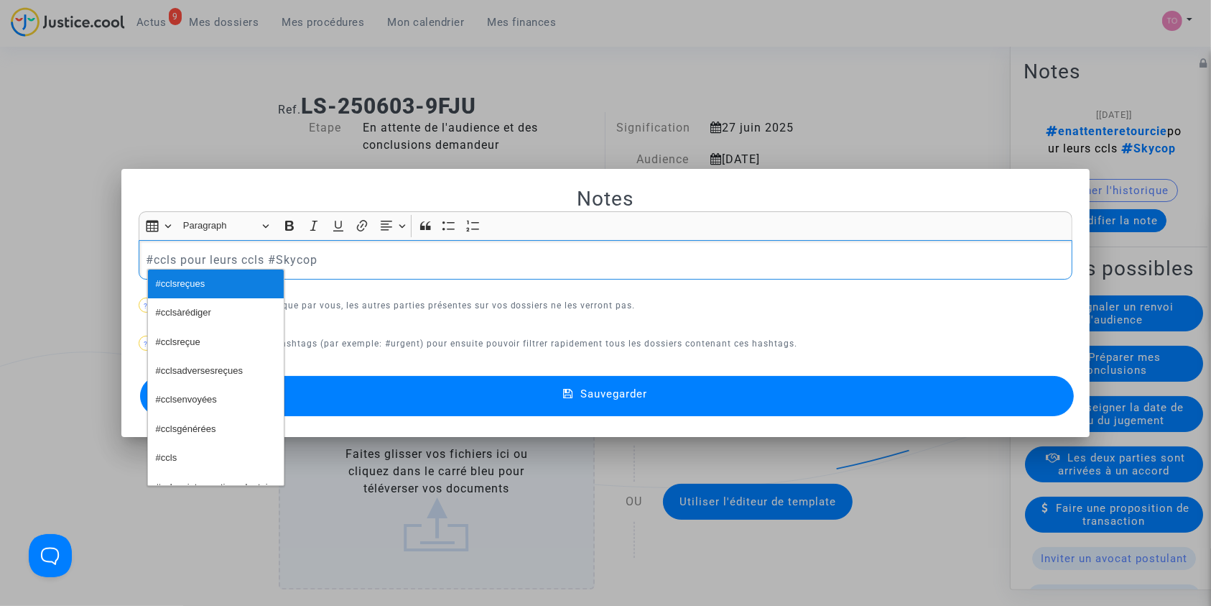
click at [188, 283] on span "#cclsreçues" at bounding box center [181, 284] width 50 height 21
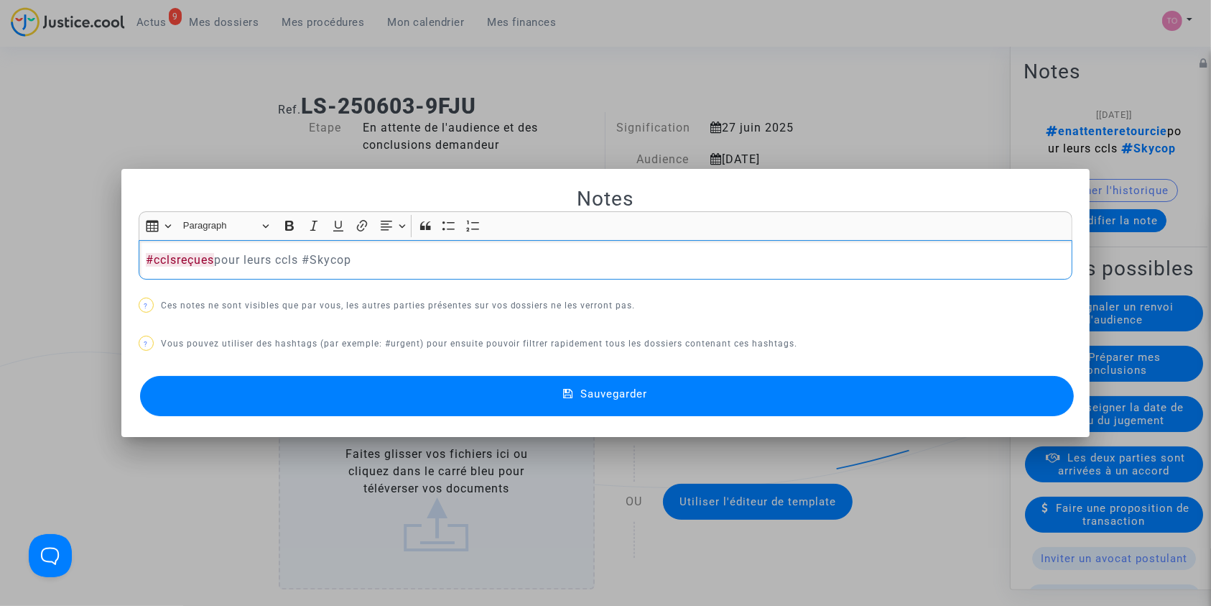
click at [293, 254] on p "#cclsreçues pour leurs ccls #Skycop" at bounding box center [606, 260] width 920 height 18
click at [521, 394] on button "Sauvegarder" at bounding box center [607, 396] width 935 height 40
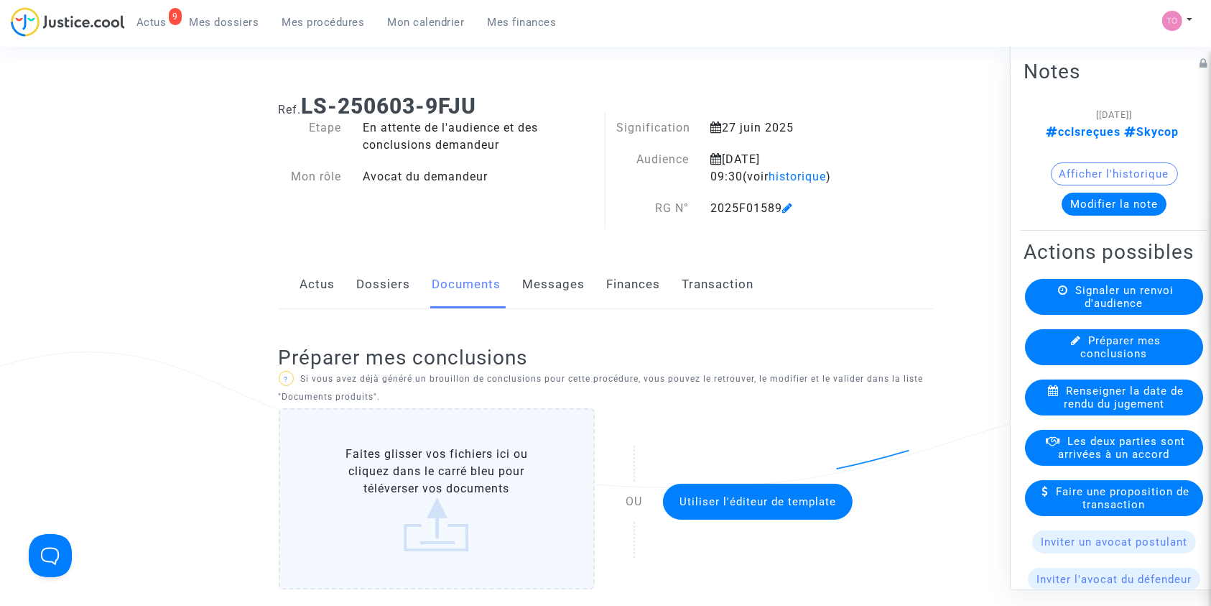
click at [347, 286] on div "Actus Dossiers Documents Messages Finances Transaction" at bounding box center [606, 285] width 655 height 48
click at [379, 287] on link "Dossiers" at bounding box center [384, 284] width 54 height 47
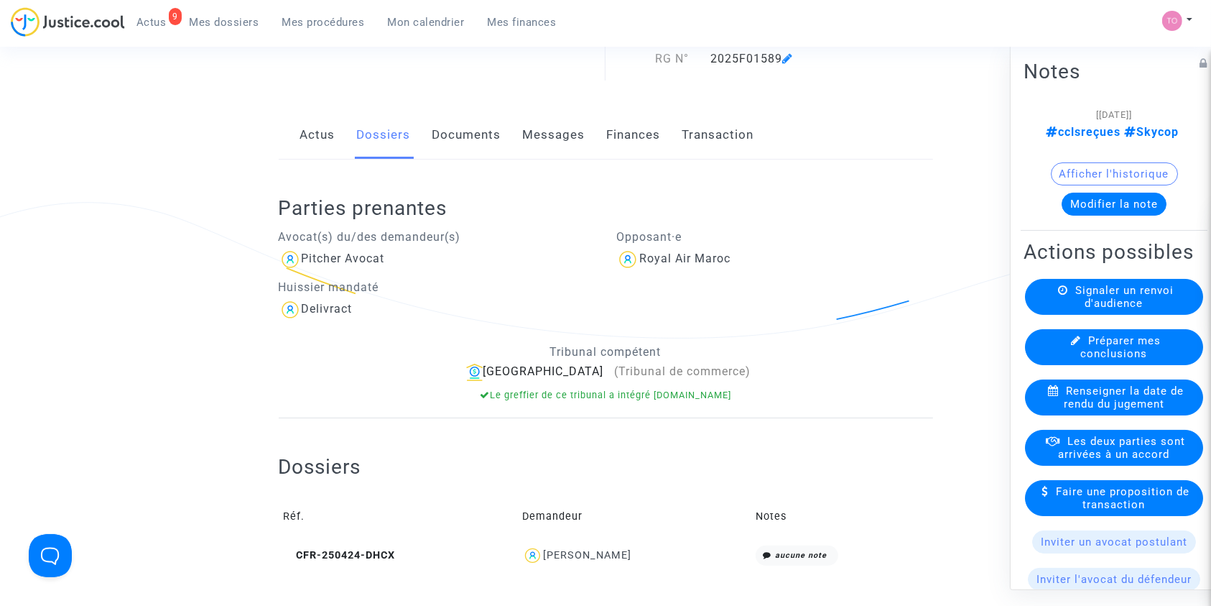
scroll to position [184, 0]
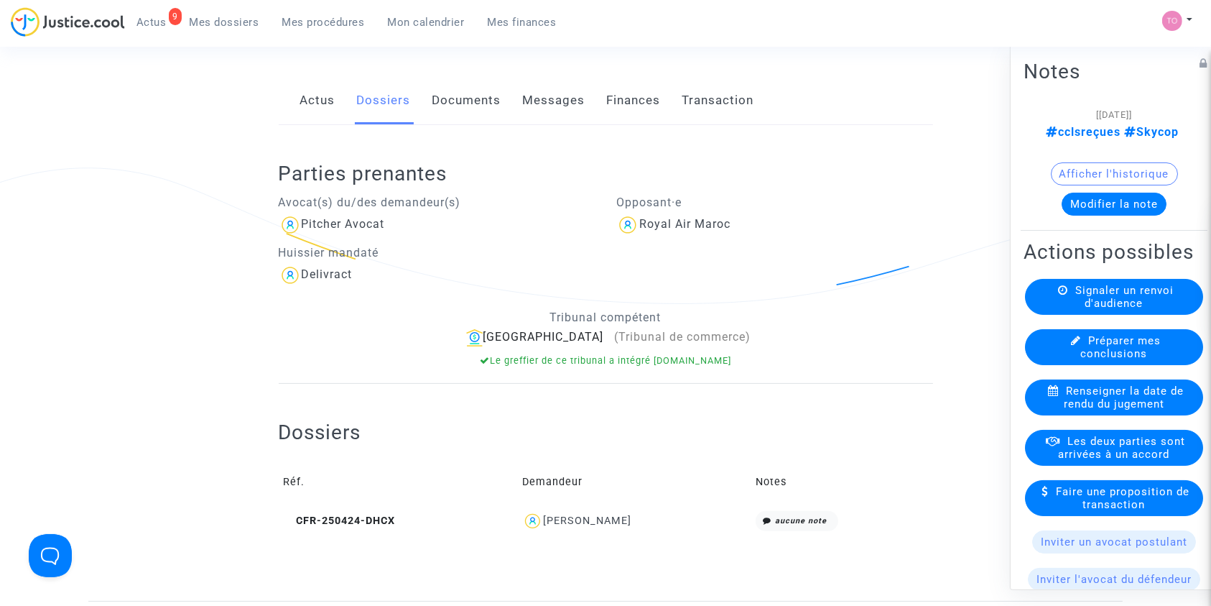
click at [614, 530] on div "Ayoub Bouhia" at bounding box center [633, 521] width 223 height 21
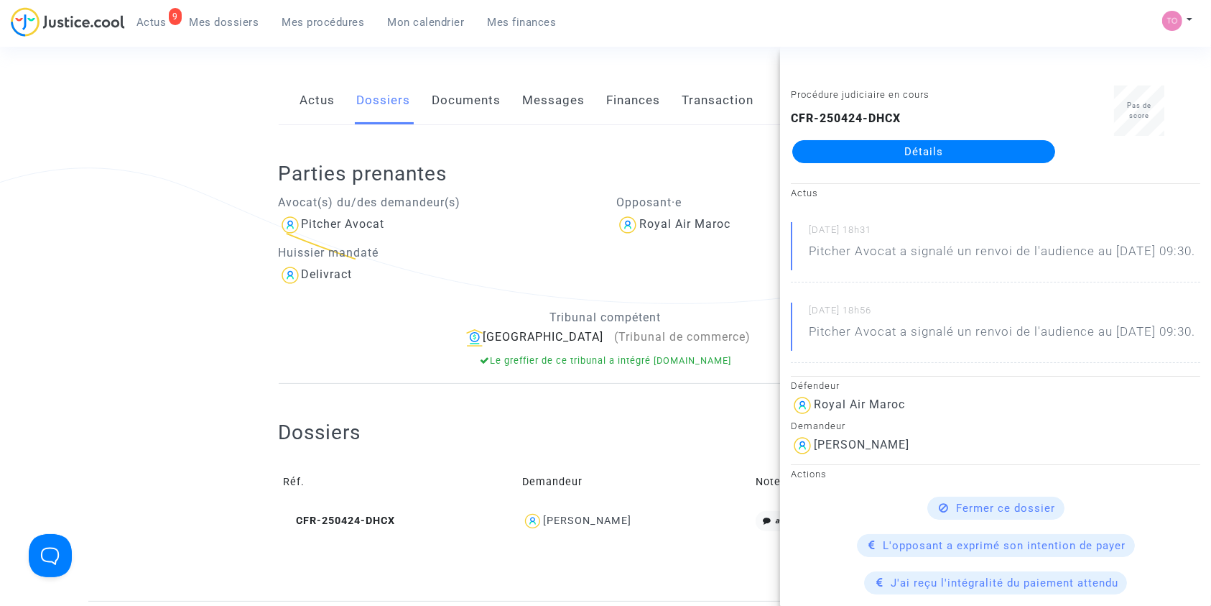
drag, startPoint x: 634, startPoint y: 517, endPoint x: 592, endPoint y: 521, distance: 41.9
click at [592, 521] on div "Ayoub Bouhia" at bounding box center [633, 521] width 223 height 21
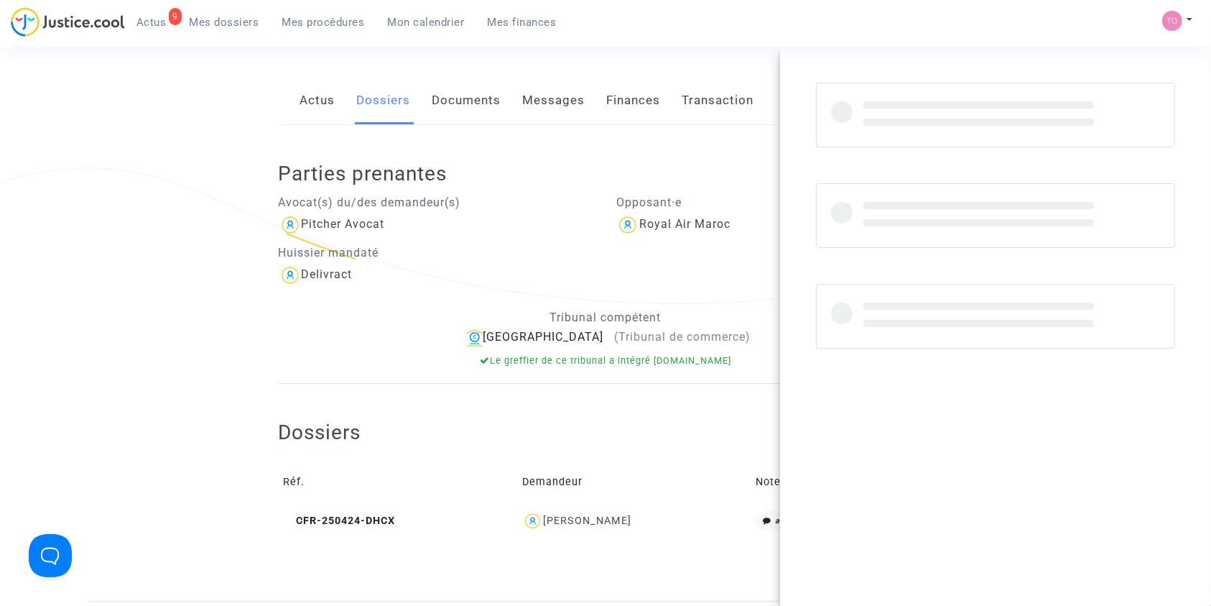
copy div "Bouhia"
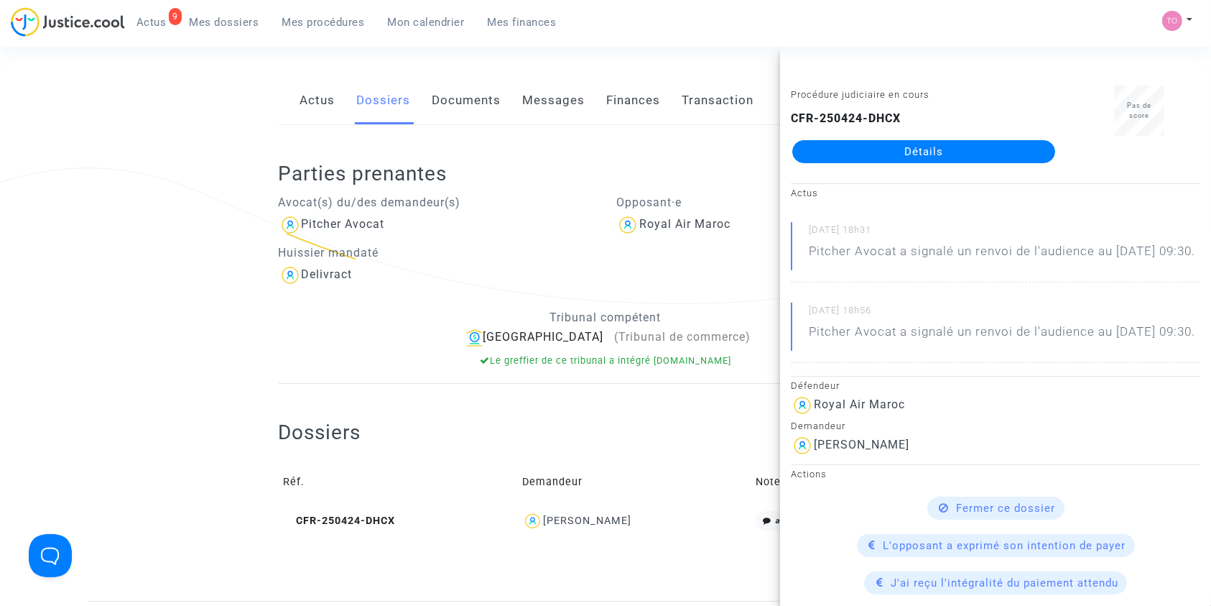
scroll to position [0, 0]
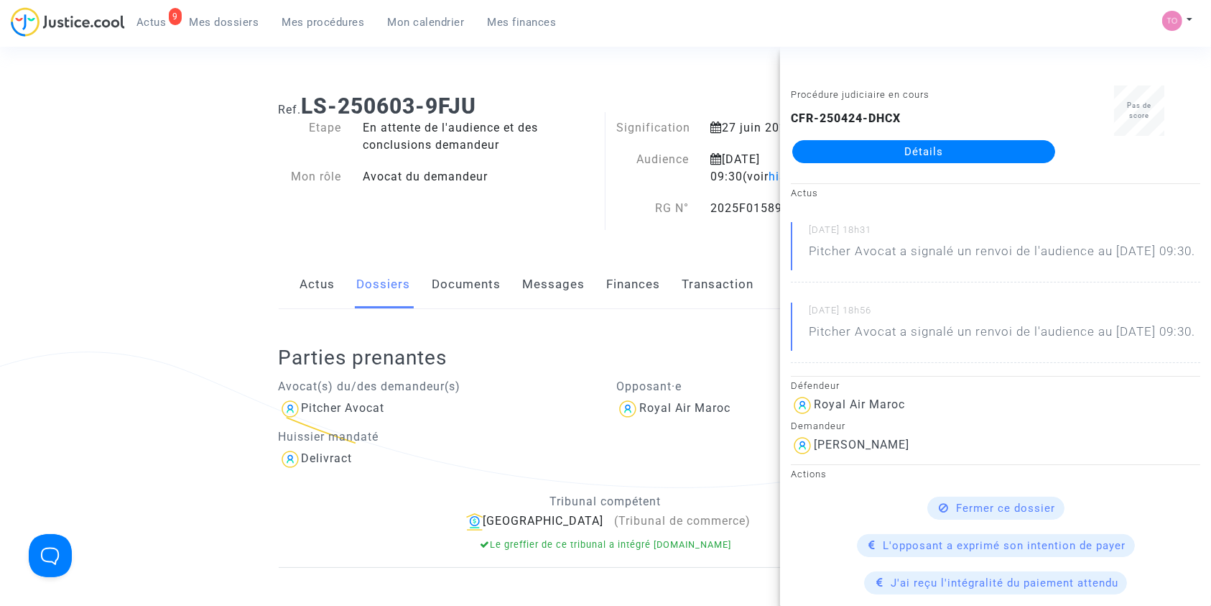
click at [471, 234] on div "Ref. LS-250603-9FJU Etape En attente de l'audience et des conclusions demandeur…" at bounding box center [606, 434] width 676 height 702
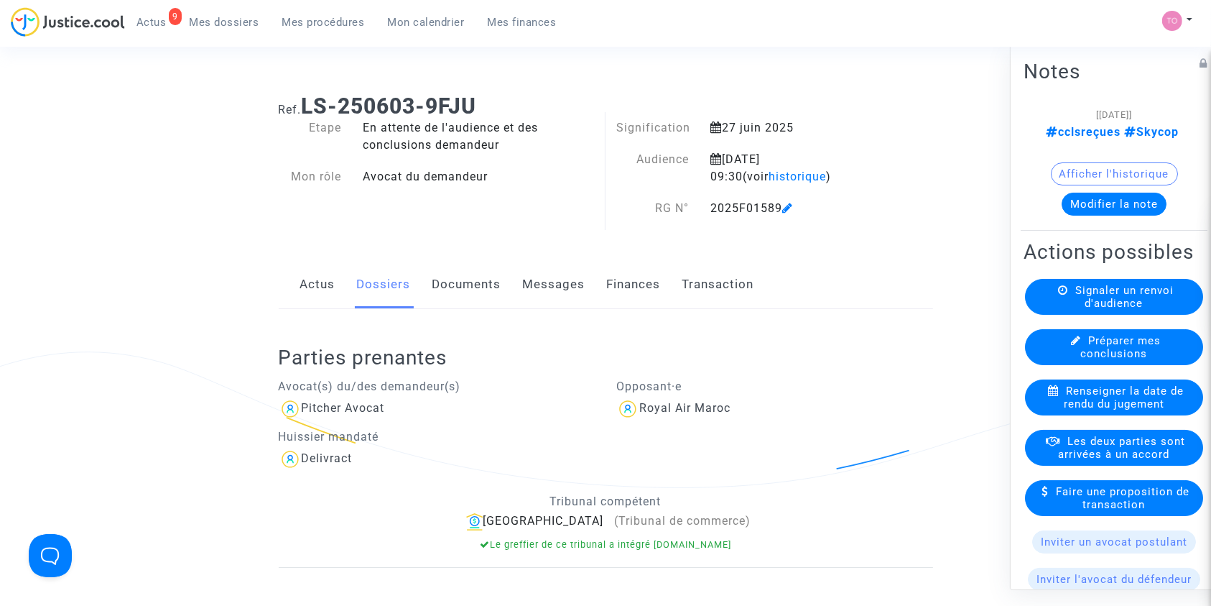
click at [1102, 195] on button "Modifier la note" at bounding box center [1114, 203] width 105 height 23
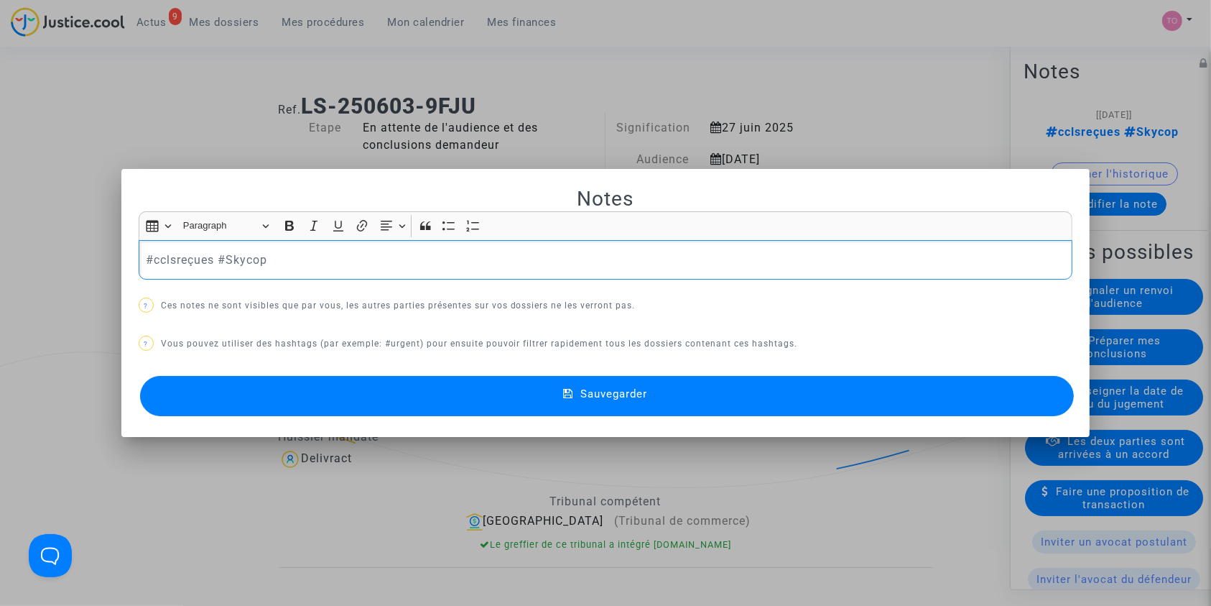
click at [207, 257] on p "#cclsreçues #Skycop" at bounding box center [606, 260] width 920 height 18
click at [410, 400] on button "Sauvegarder" at bounding box center [607, 396] width 935 height 40
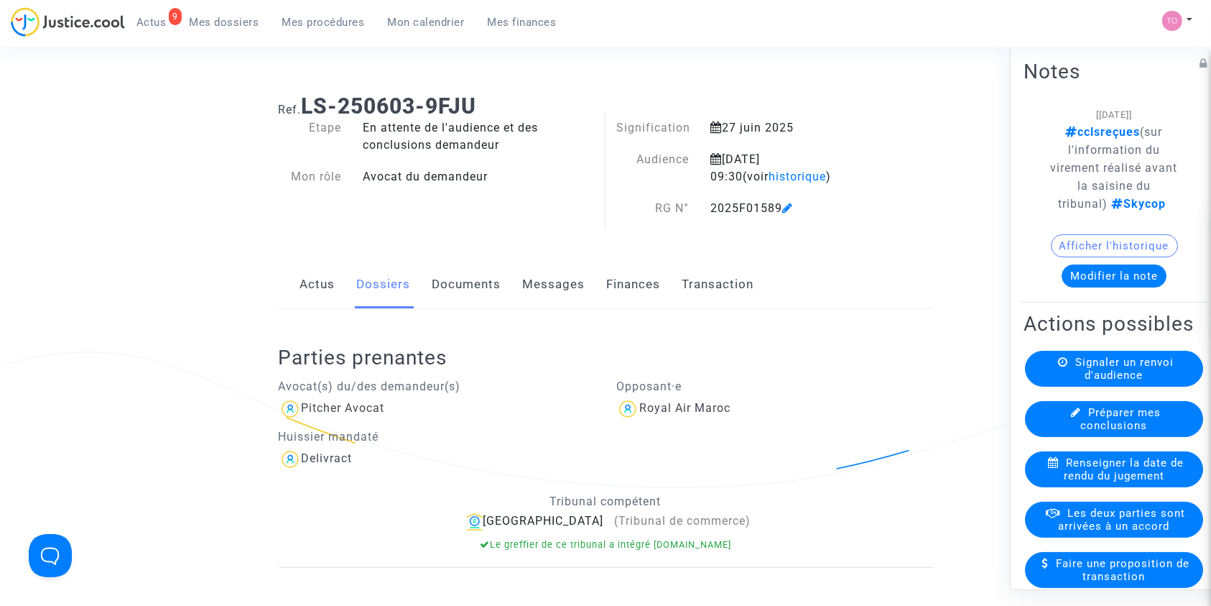
drag, startPoint x: 489, startPoint y: 106, endPoint x: 305, endPoint y: 111, distance: 184.7
click at [305, 111] on h1 "Ref. LS-250603-9FJU" at bounding box center [606, 106] width 655 height 26
copy b "LS-250603-9FJU"
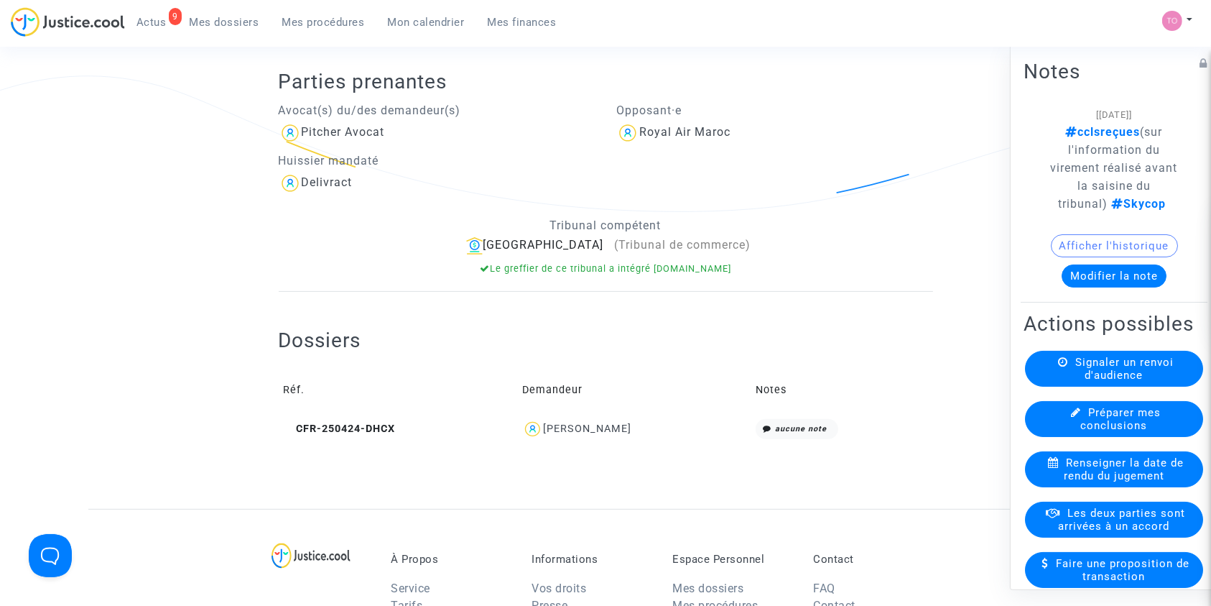
scroll to position [277, 0]
drag, startPoint x: 644, startPoint y: 422, endPoint x: 553, endPoint y: 428, distance: 90.7
click at [553, 428] on div "Ayoub Bouhia" at bounding box center [633, 428] width 223 height 21
copy div "Ayoub Bouhia"
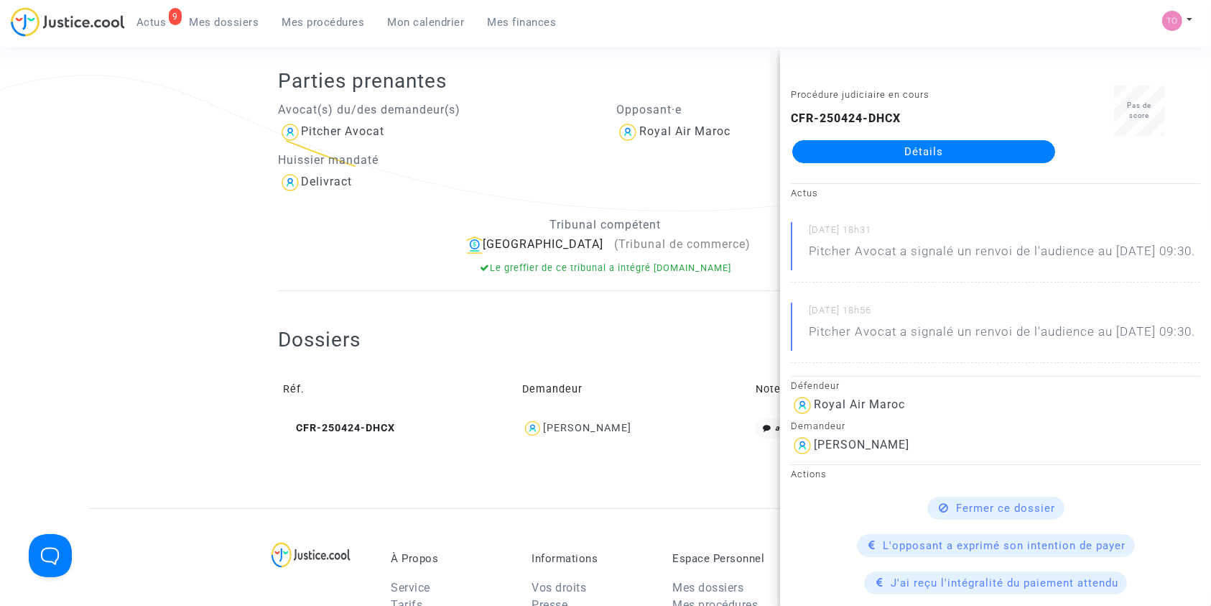
click at [224, 18] on span "Mes dossiers" at bounding box center [225, 22] width 70 height 13
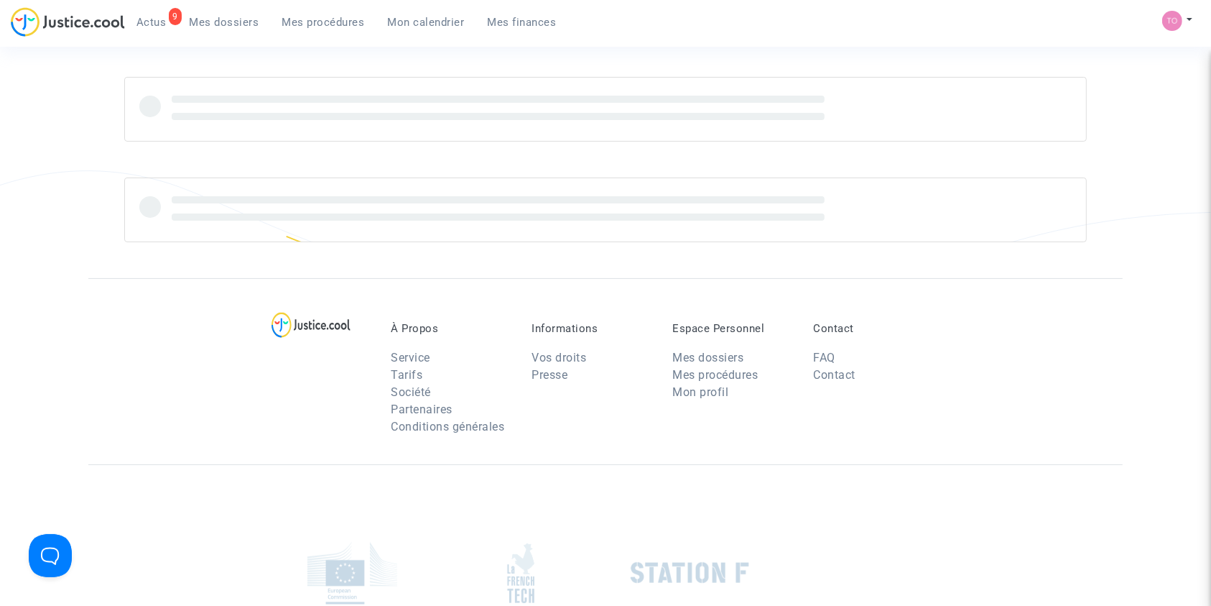
scroll to position [178, 0]
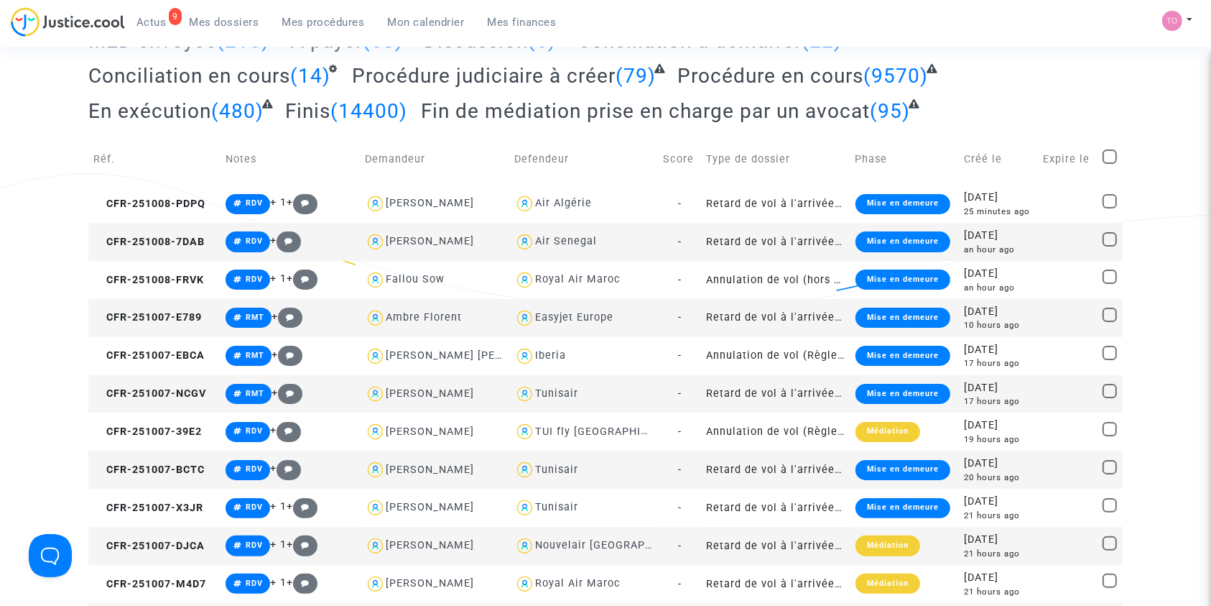
paste textarea "BOUIDA"
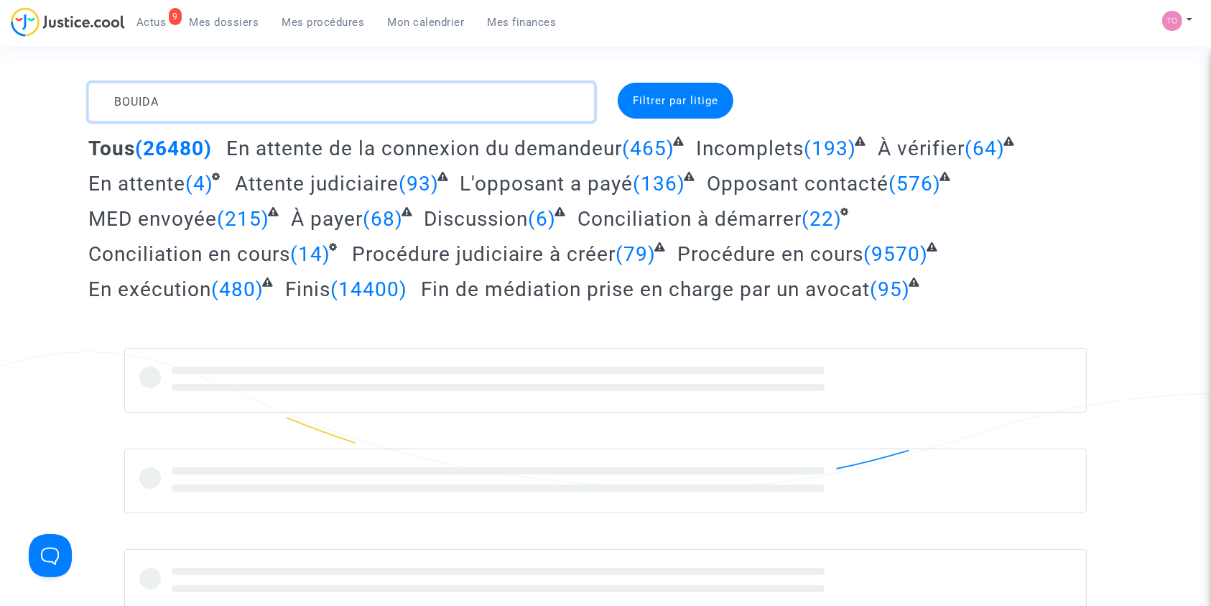
type textarea "BOUIDA"
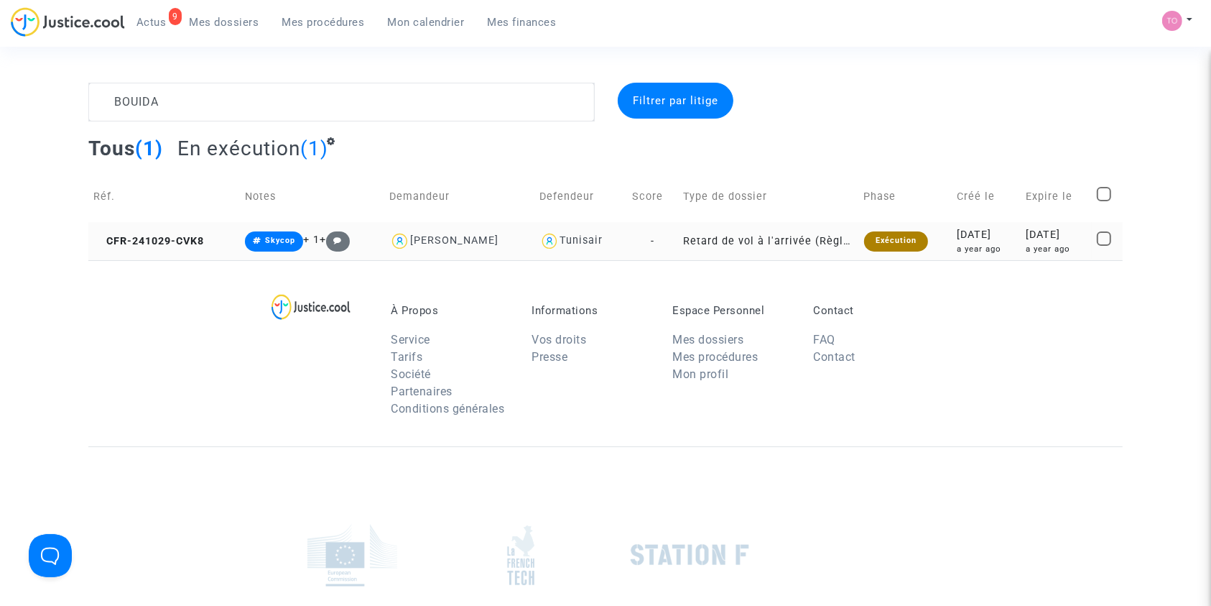
click at [958, 227] on div "2024-10-29" at bounding box center [987, 235] width 58 height 16
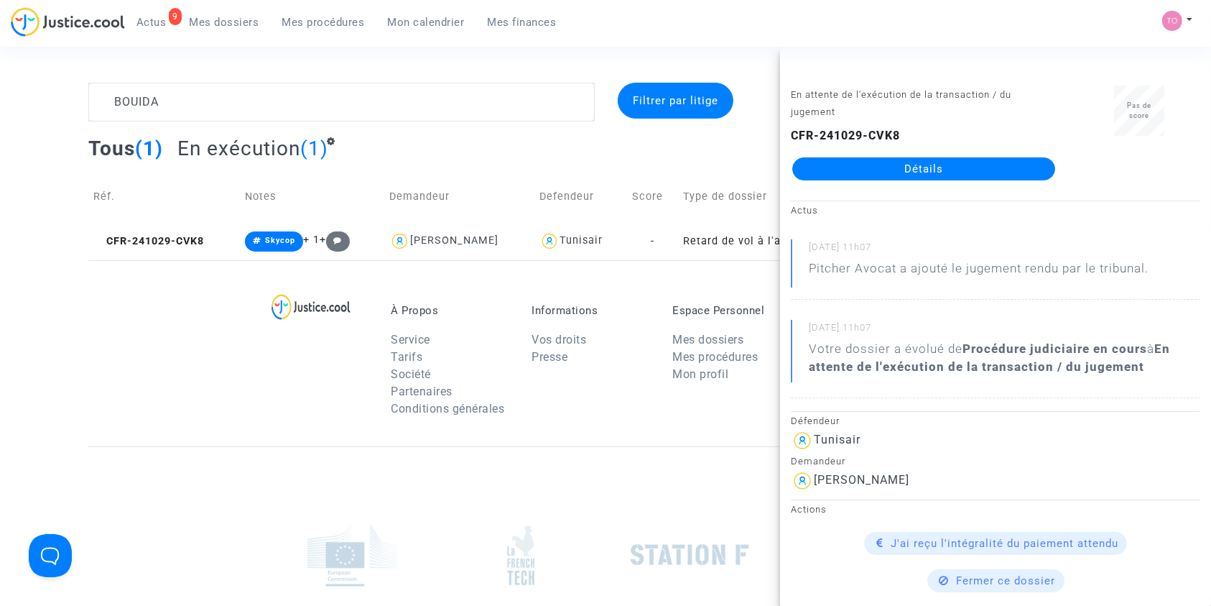
click at [883, 175] on link "Détails" at bounding box center [924, 168] width 263 height 23
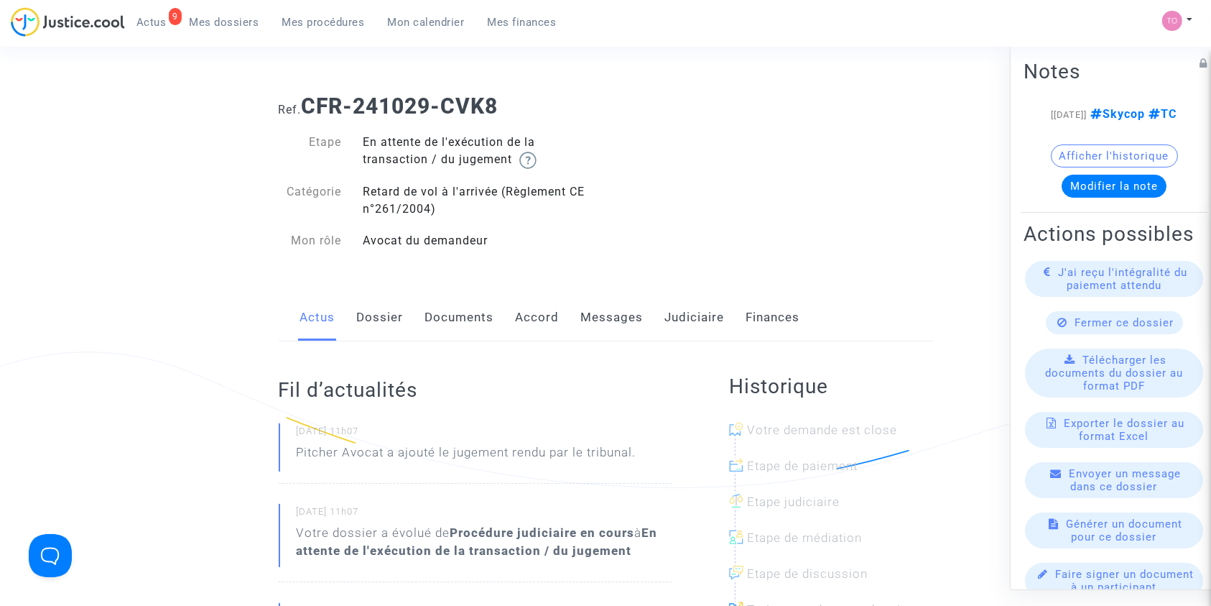
click at [376, 310] on link "Dossier" at bounding box center [380, 317] width 47 height 47
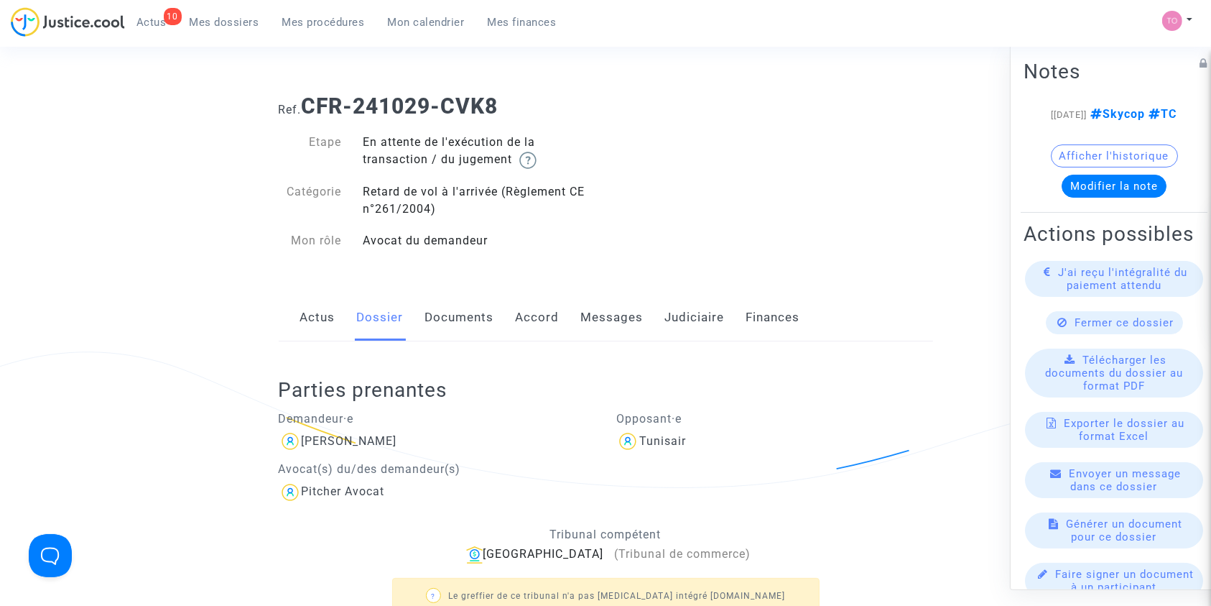
click at [609, 330] on link "Messages" at bounding box center [612, 317] width 63 height 47
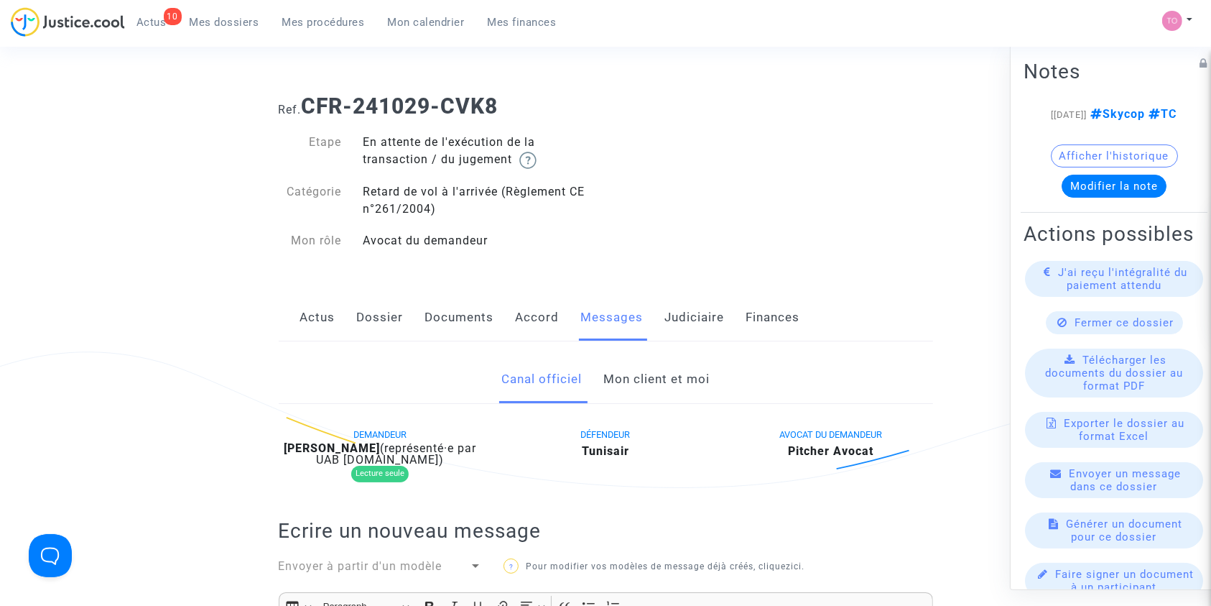
drag, startPoint x: 609, startPoint y: 330, endPoint x: 526, endPoint y: 246, distance: 117.9
click at [526, 246] on div "Avocat du demandeur" at bounding box center [479, 240] width 254 height 17
click at [719, 307] on link "Judiciaire" at bounding box center [695, 317] width 60 height 47
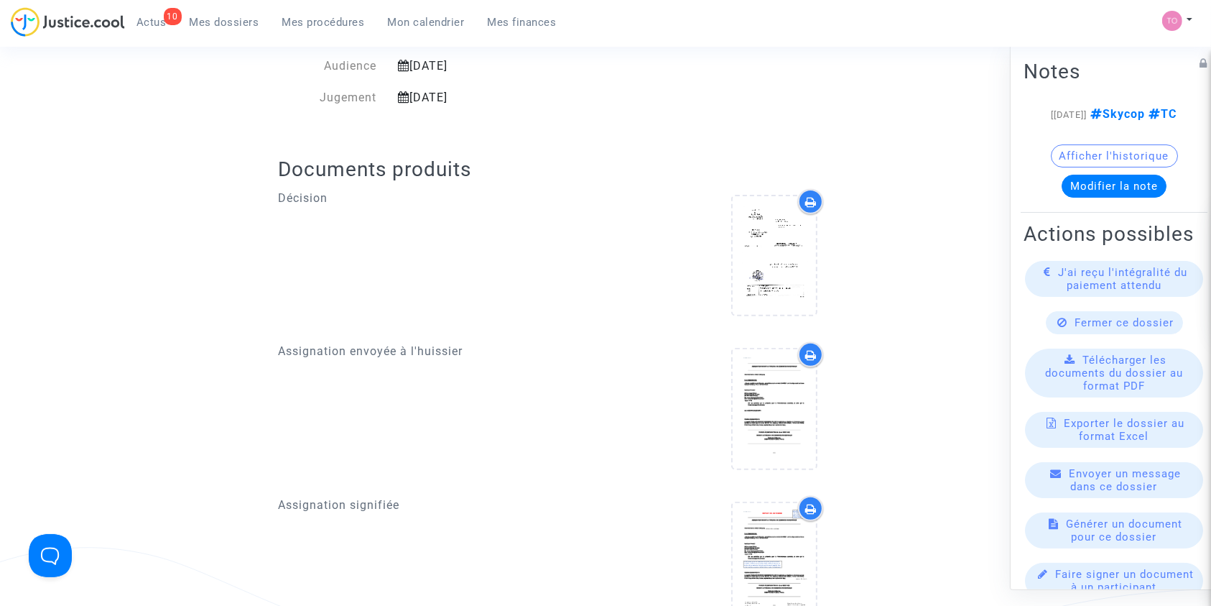
scroll to position [477, 0]
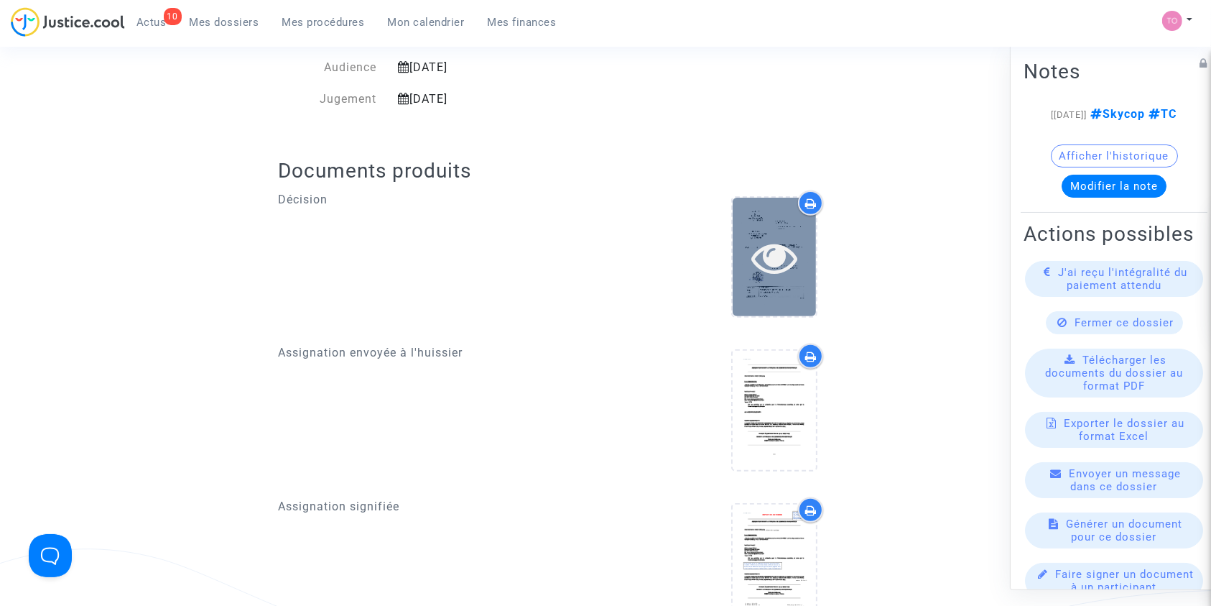
click at [774, 257] on icon at bounding box center [775, 257] width 47 height 46
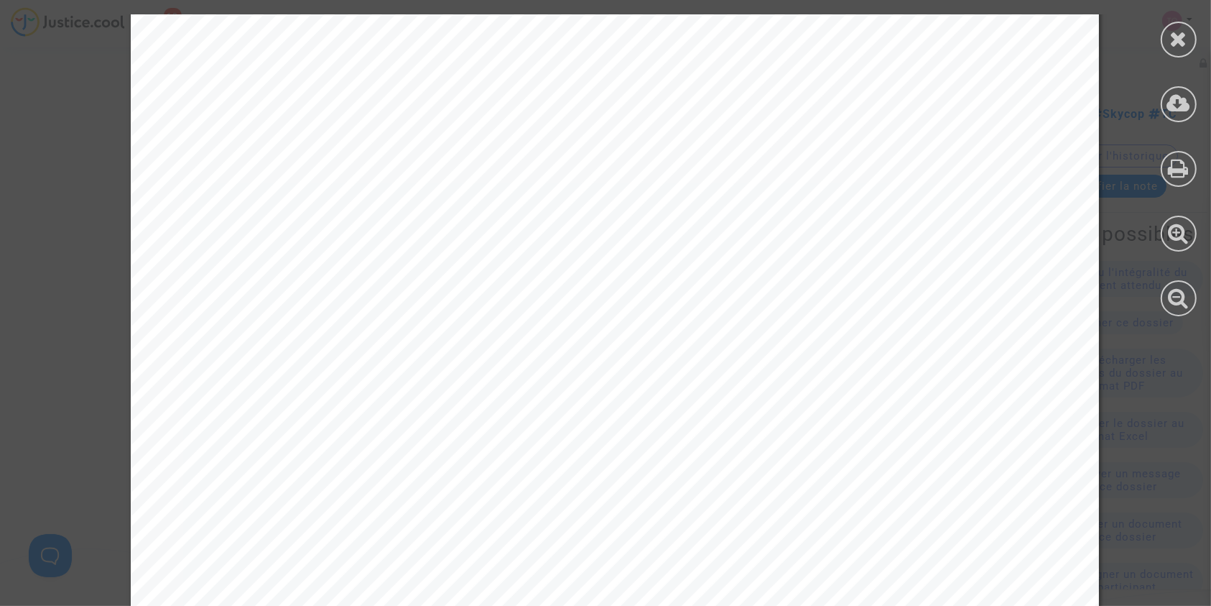
scroll to position [3504, 0]
click at [1178, 31] on icon at bounding box center [1180, 39] width 18 height 22
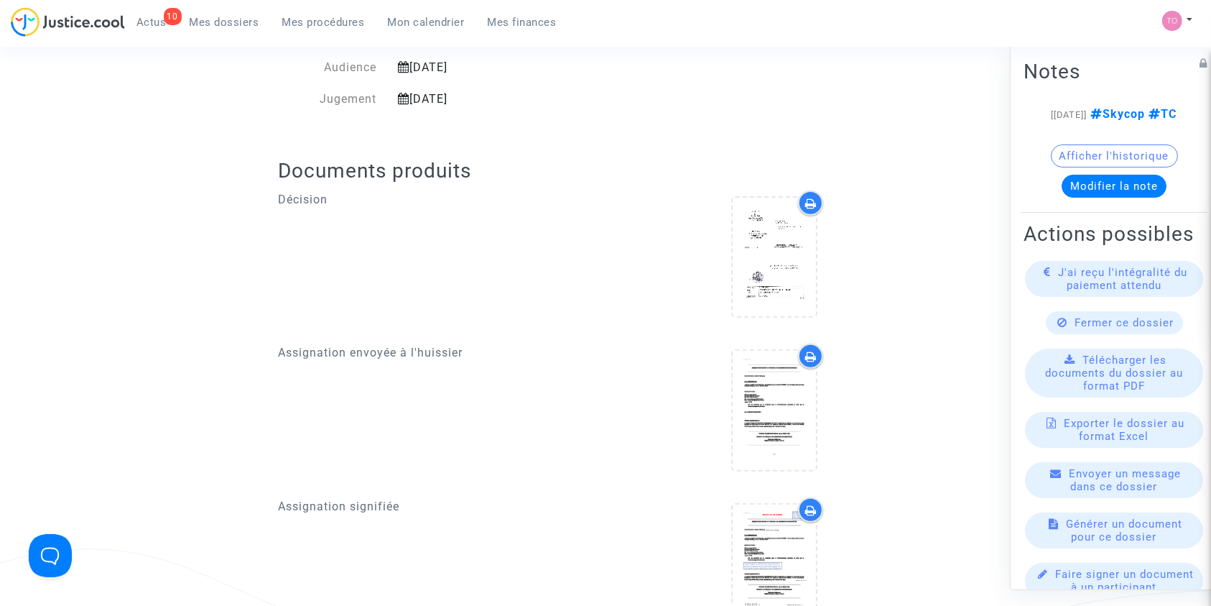
scroll to position [0, 0]
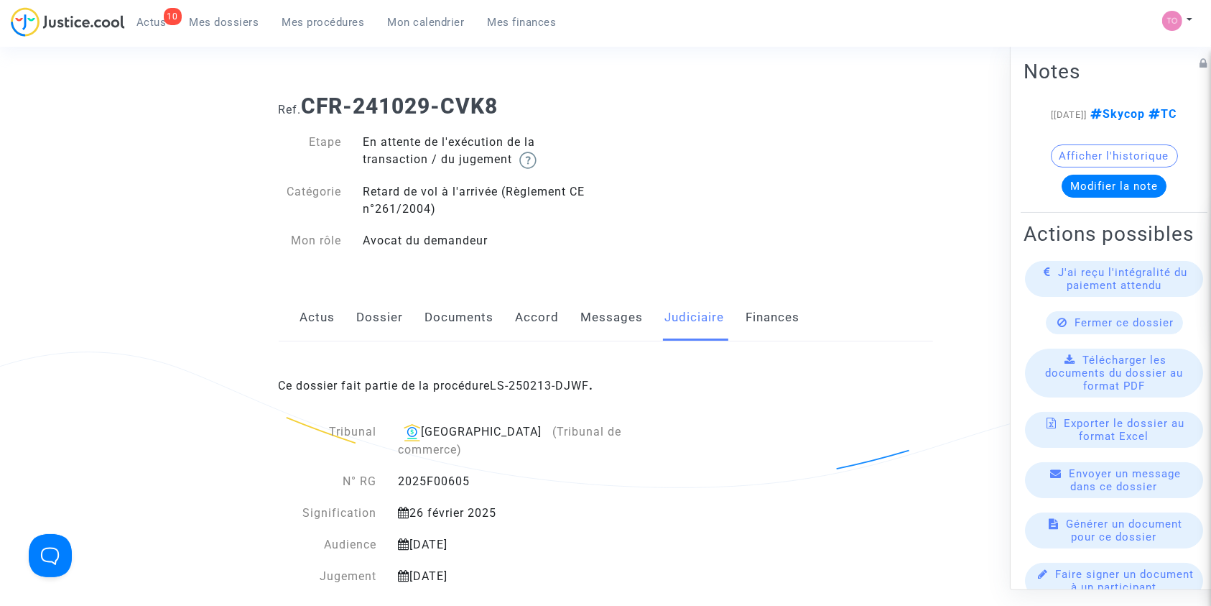
click at [369, 319] on link "Dossier" at bounding box center [380, 317] width 47 height 47
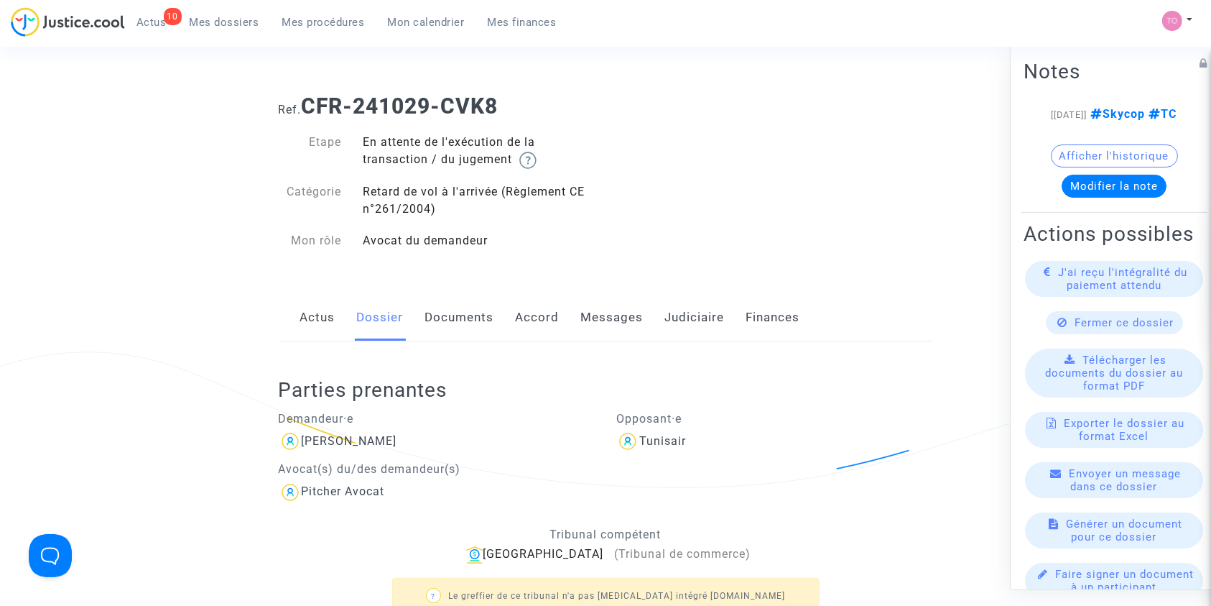
click at [216, 26] on span "Mes dossiers" at bounding box center [225, 22] width 70 height 13
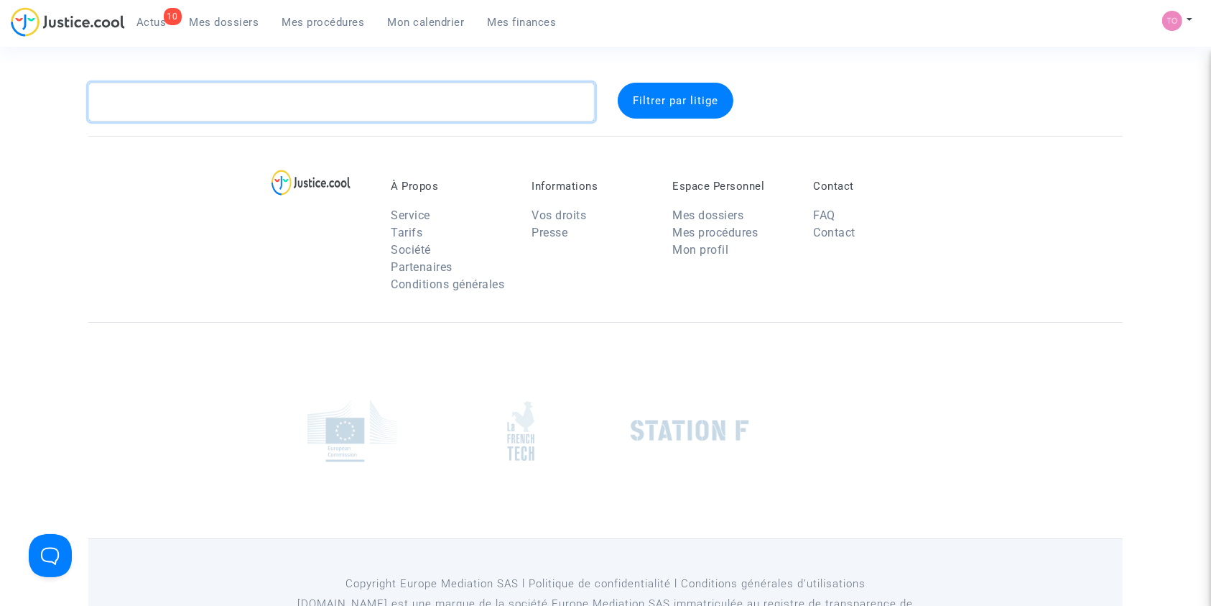
click at [147, 103] on textarea at bounding box center [341, 102] width 507 height 39
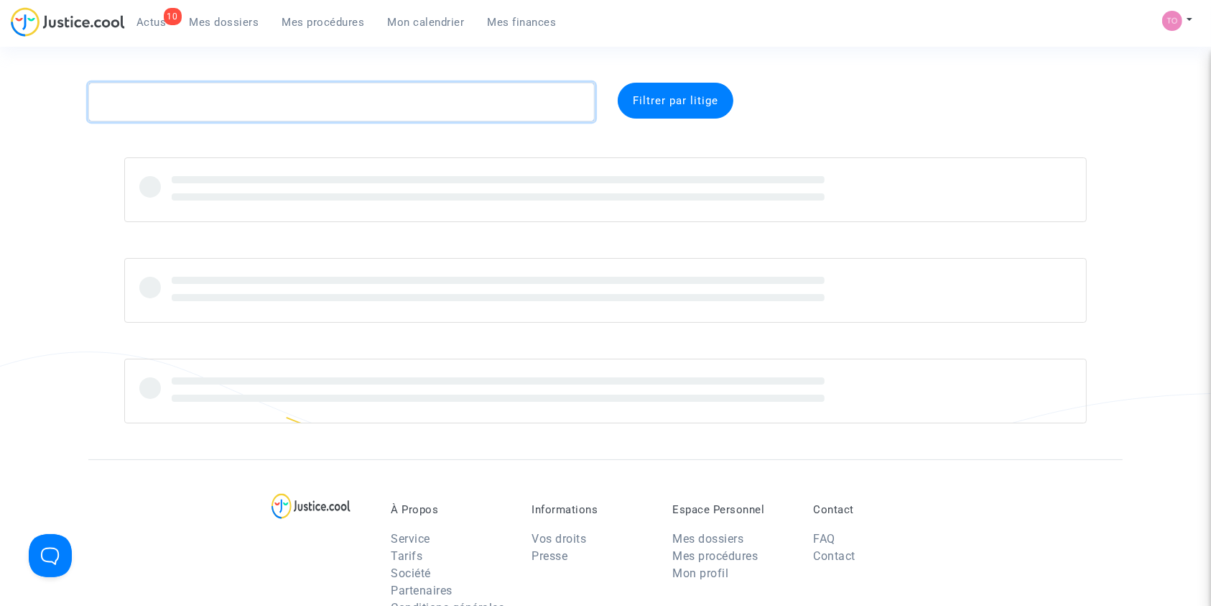
paste textarea "BOUHIA"
type textarea "BOUHIA"
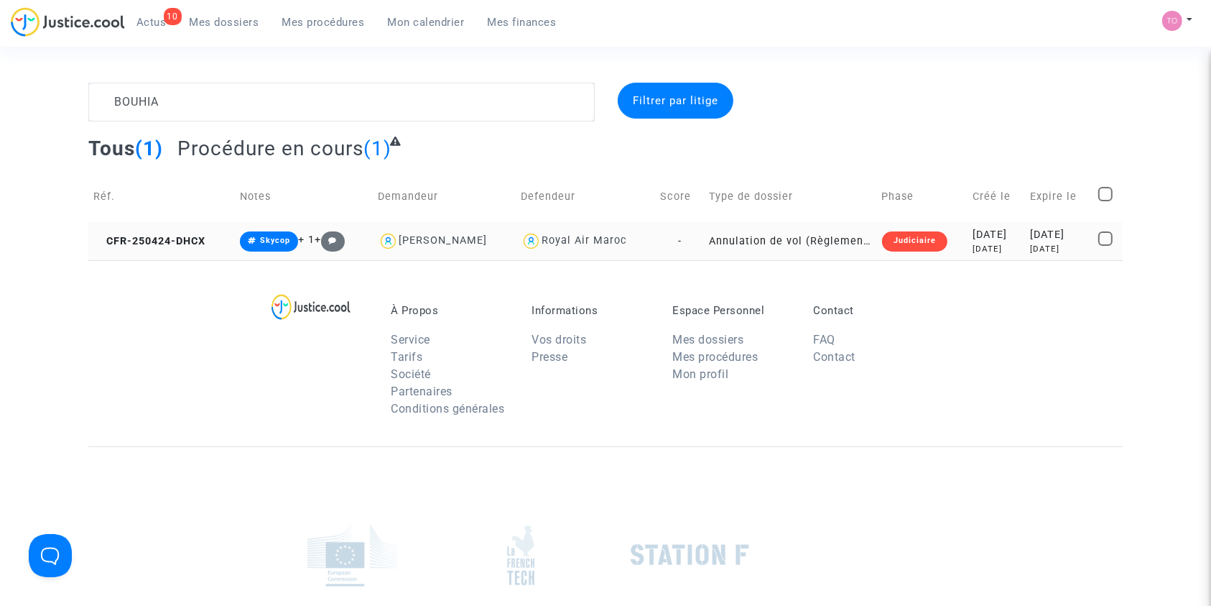
click at [974, 233] on div "2025-04-24" at bounding box center [996, 235] width 47 height 16
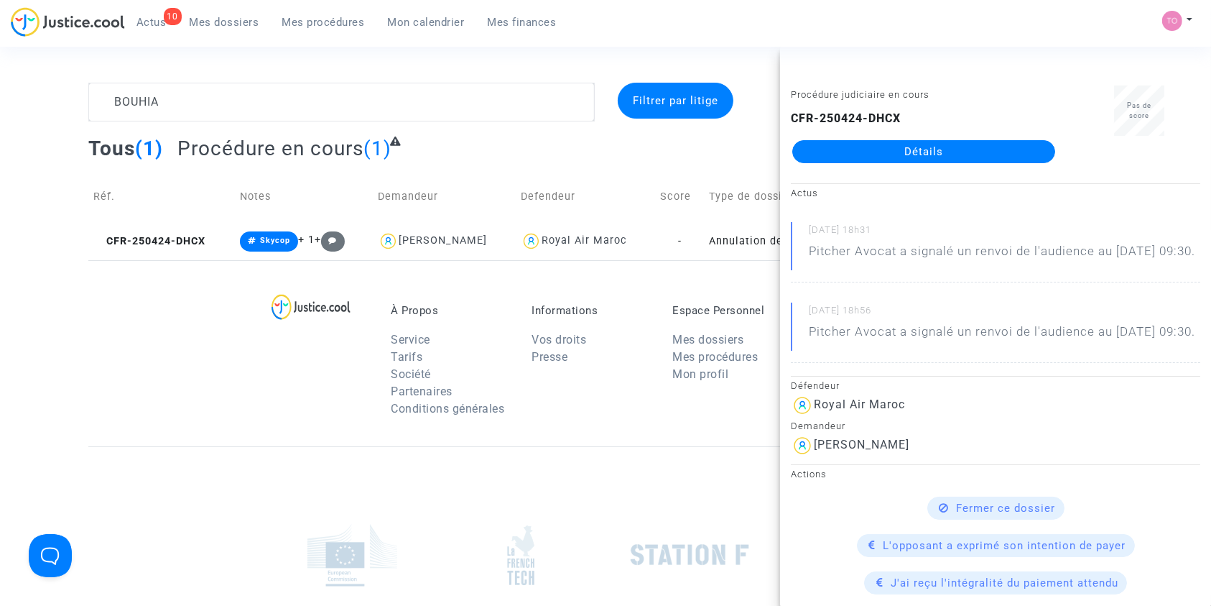
click at [889, 149] on link "Détails" at bounding box center [924, 151] width 263 height 23
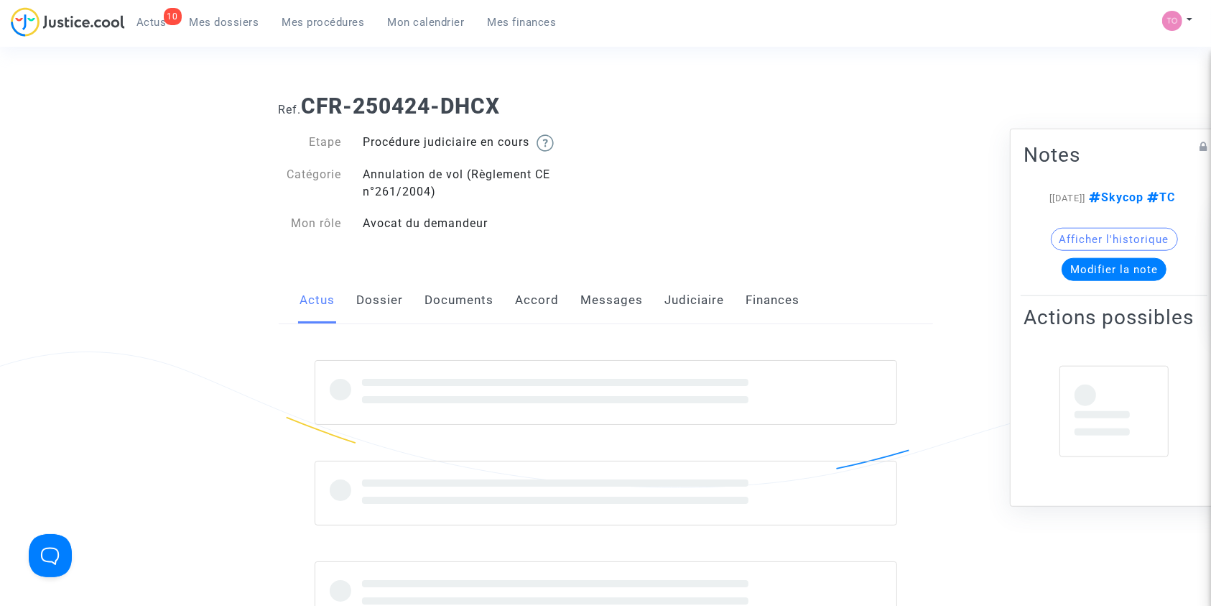
click at [675, 302] on link "Judiciaire" at bounding box center [695, 300] width 60 height 47
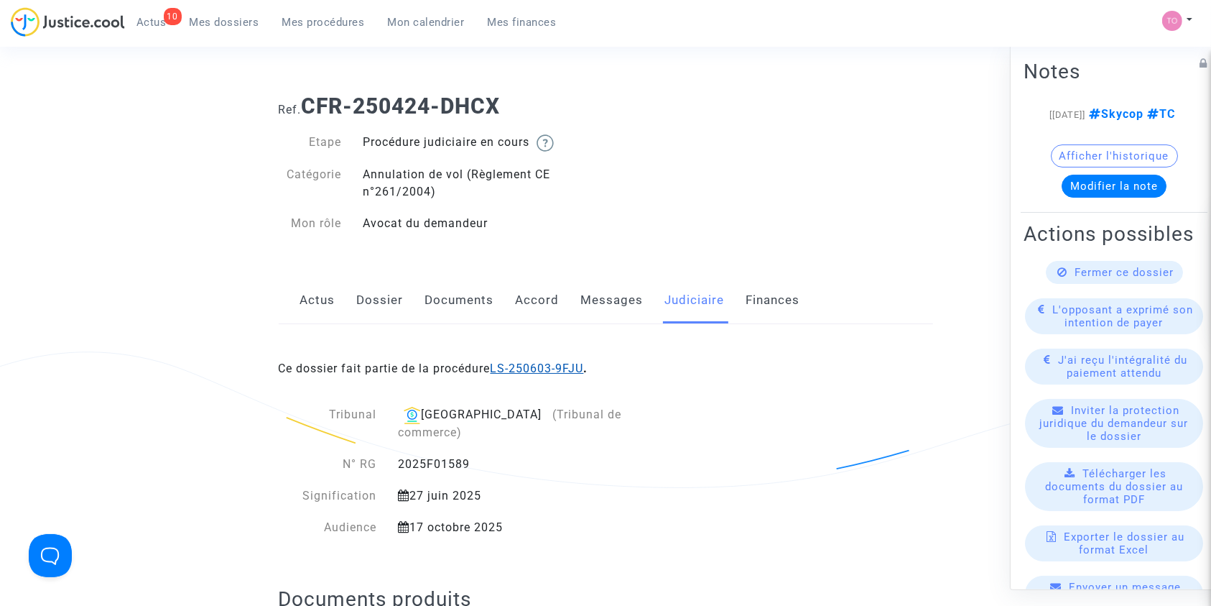
click at [530, 361] on link "LS-250603-9FJU" at bounding box center [537, 368] width 93 height 14
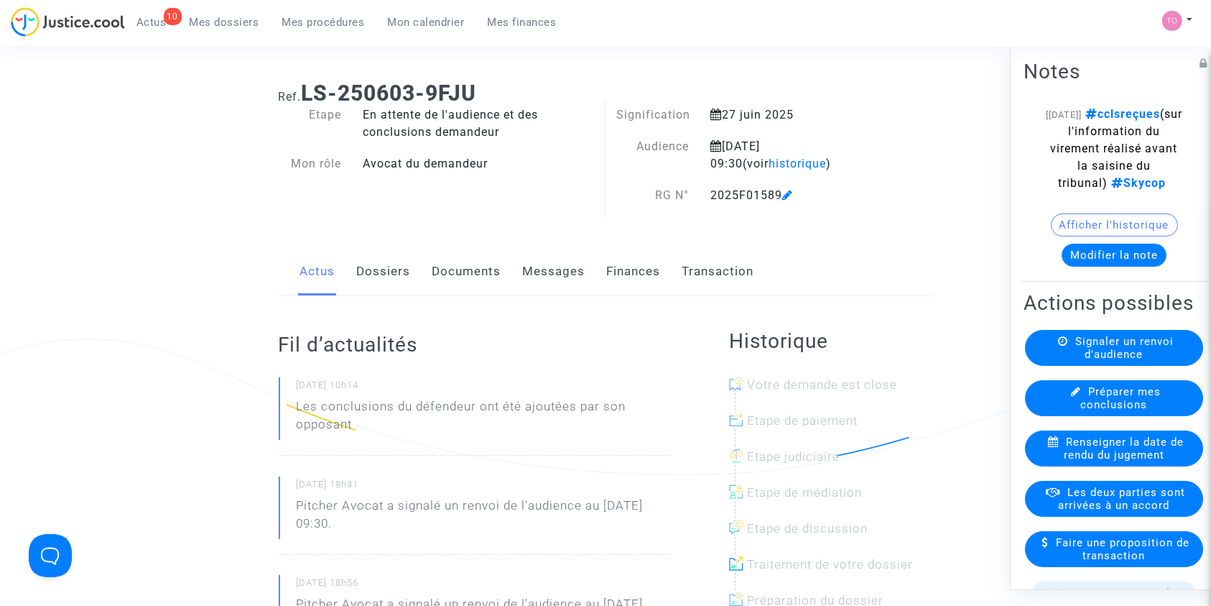
scroll to position [11, 0]
click at [454, 273] on link "Documents" at bounding box center [467, 273] width 69 height 47
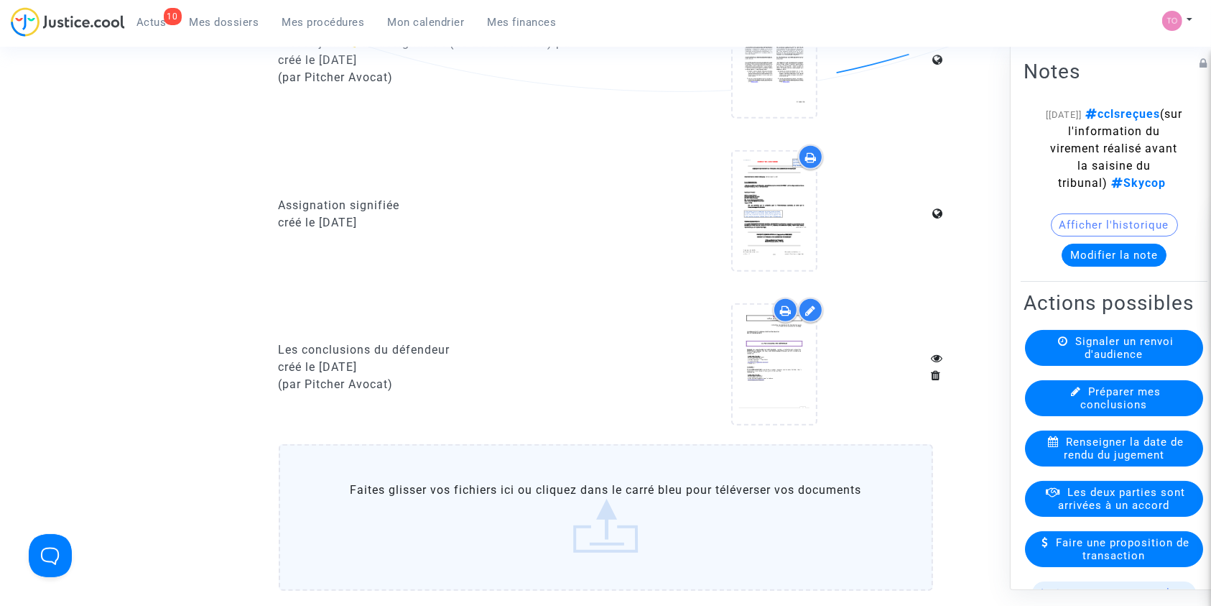
scroll to position [1071, 0]
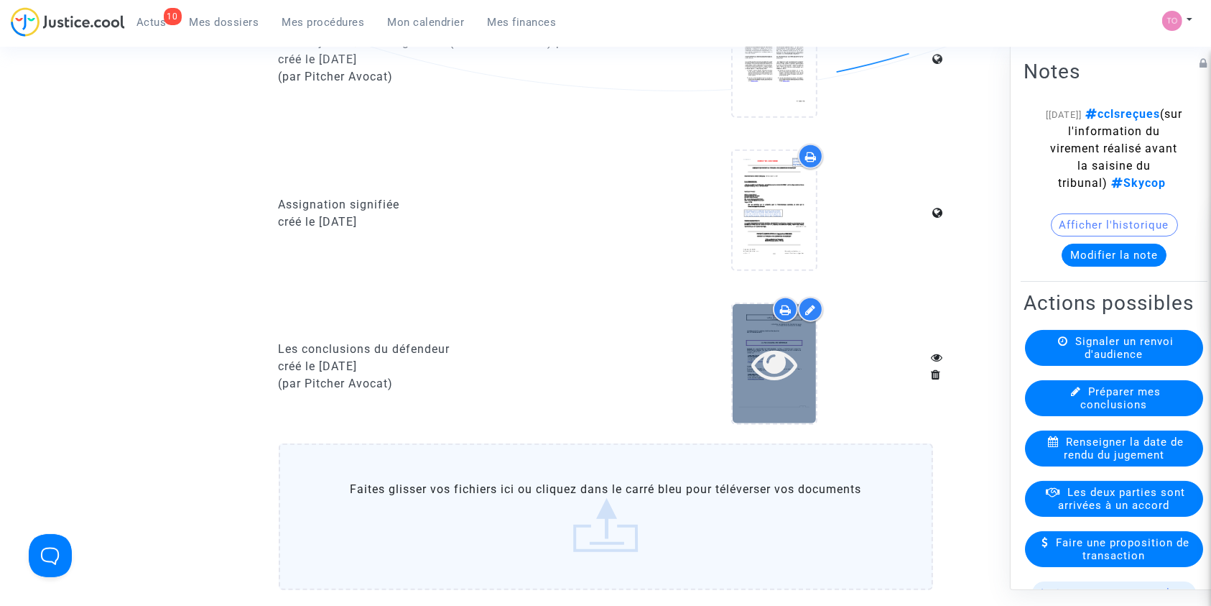
click at [767, 353] on icon at bounding box center [775, 364] width 47 height 46
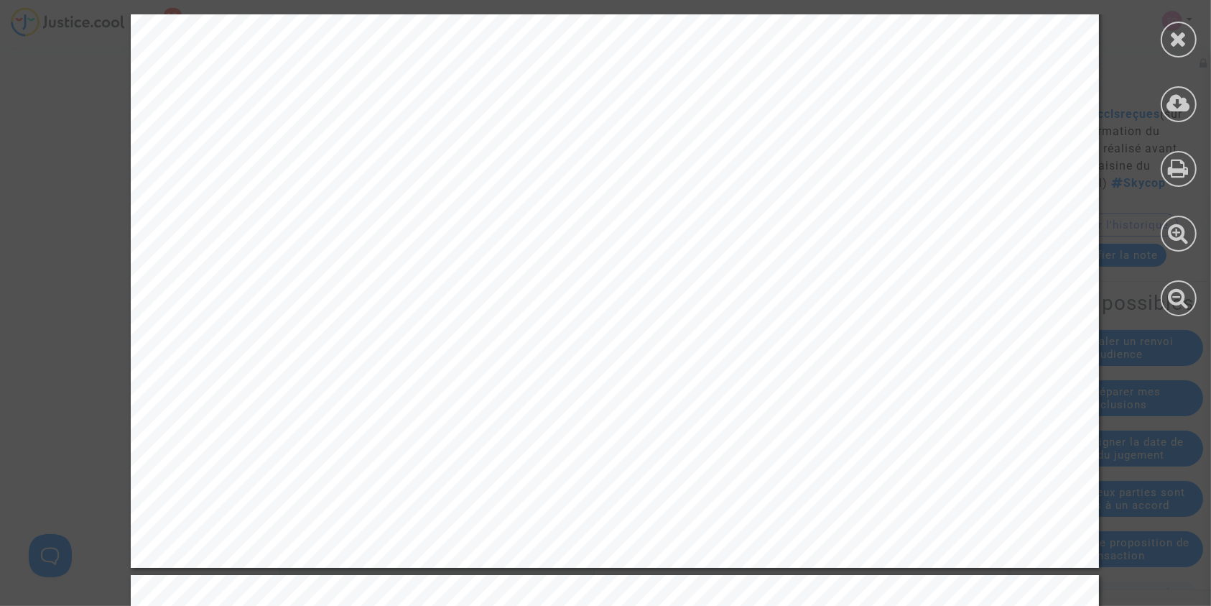
scroll to position [2197, 0]
click at [1188, 35] on div at bounding box center [1179, 40] width 36 height 36
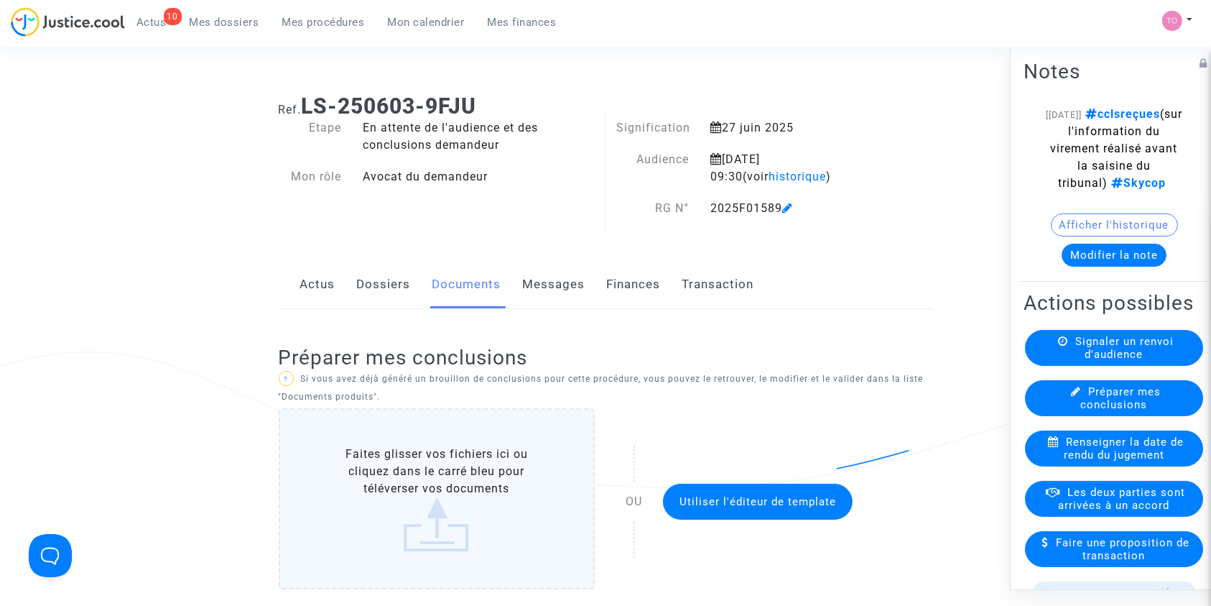
click at [1108, 266] on button "Modifier la note" at bounding box center [1114, 254] width 105 height 23
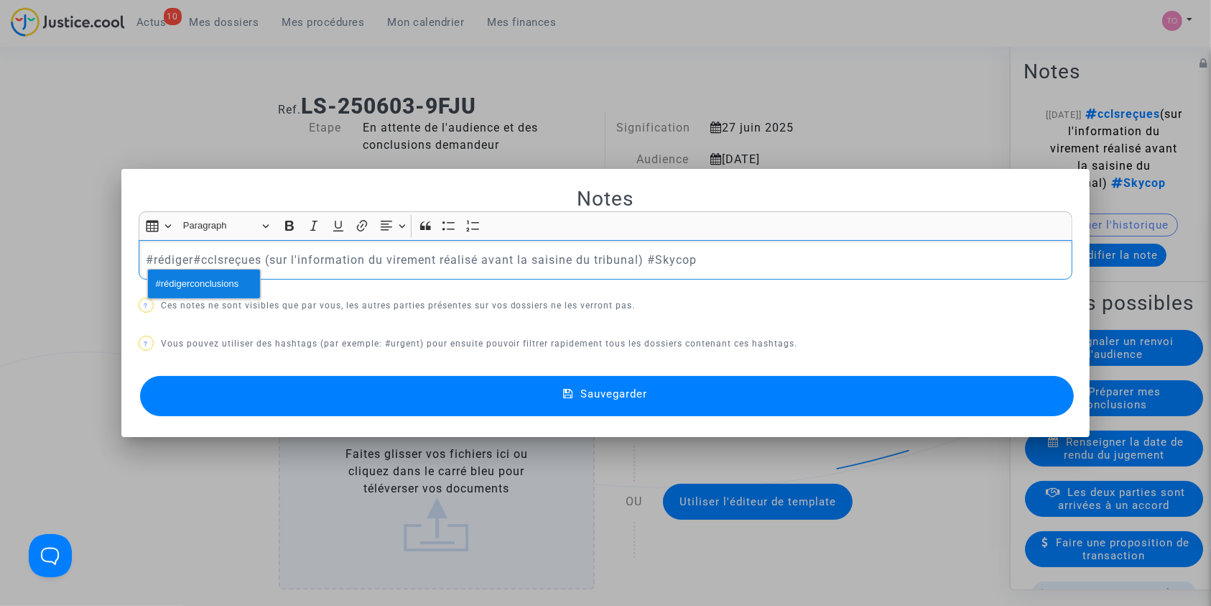
click at [218, 269] on button "#rédigerconclusions" at bounding box center [204, 283] width 112 height 29
click at [346, 402] on button "Sauvegarder" at bounding box center [607, 396] width 935 height 40
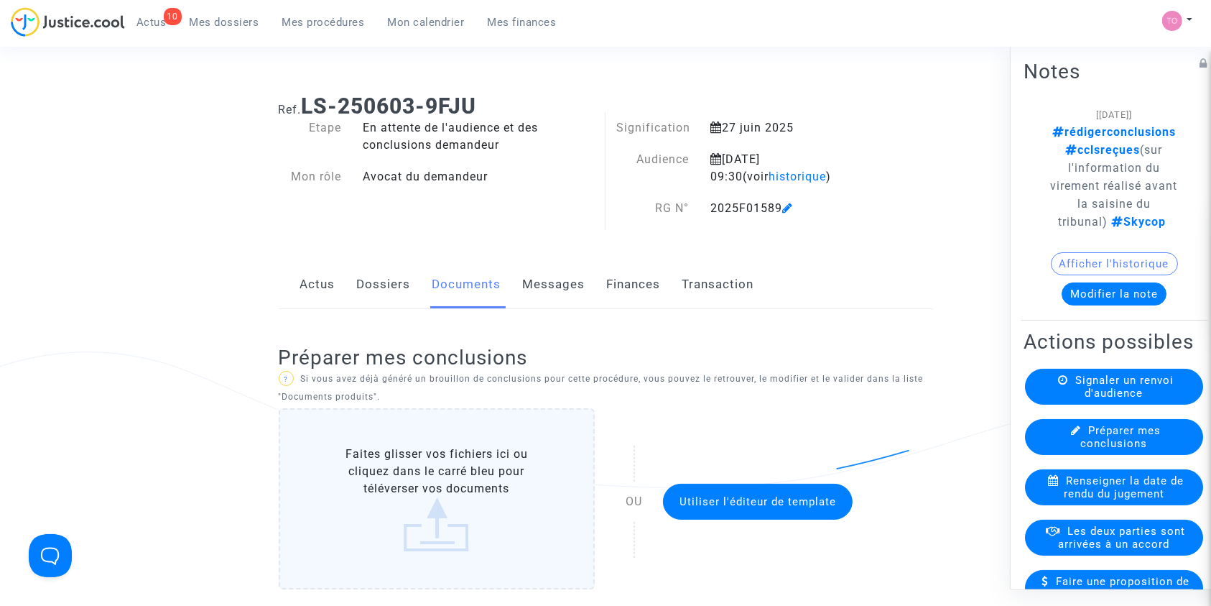
click at [222, 24] on span "Mes dossiers" at bounding box center [225, 22] width 70 height 13
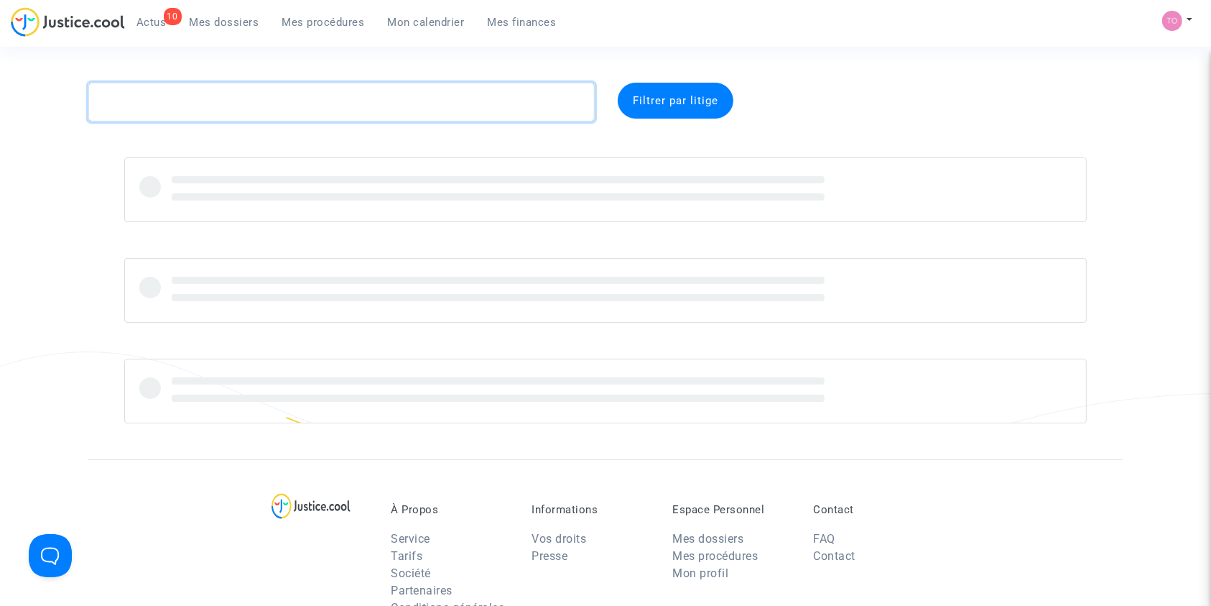
click at [133, 91] on textarea at bounding box center [341, 102] width 507 height 39
paste textarea "Diouf"
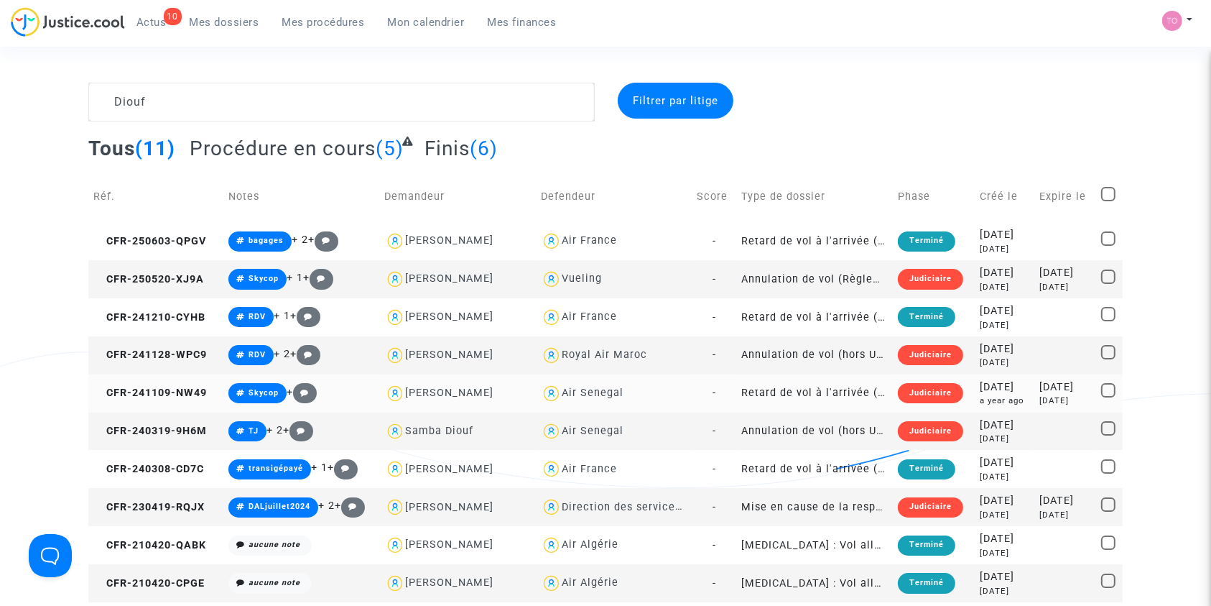
click at [569, 391] on div "Air Senegal" at bounding box center [593, 393] width 62 height 12
type textarea "Diouf @"Air Senegal""
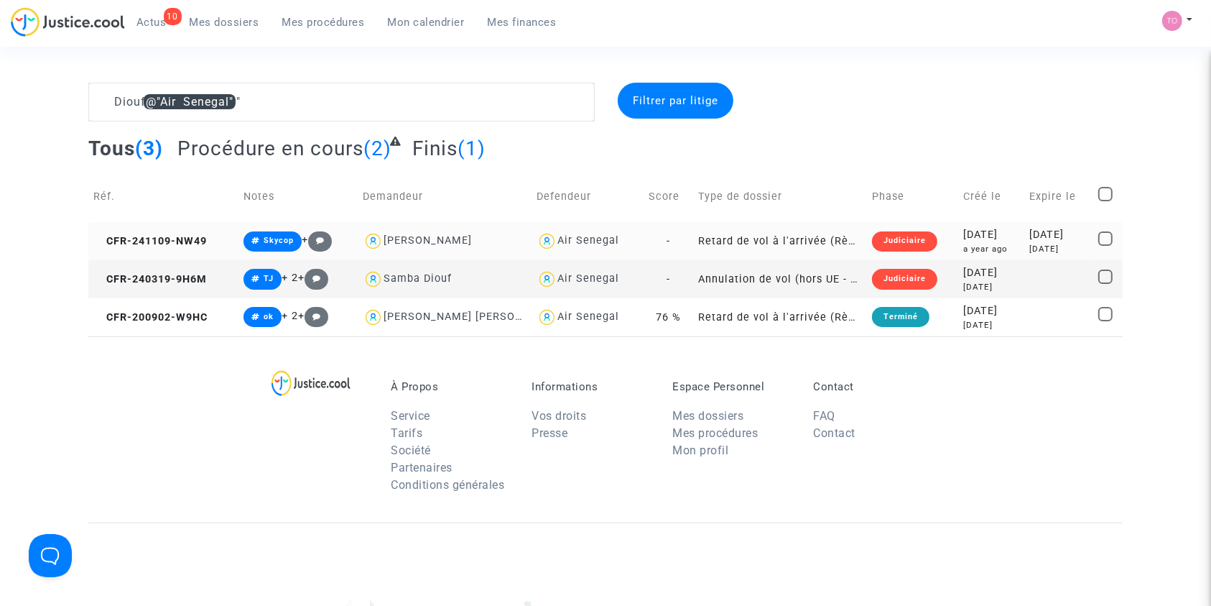
click at [985, 236] on div "2024-11-09" at bounding box center [992, 235] width 56 height 16
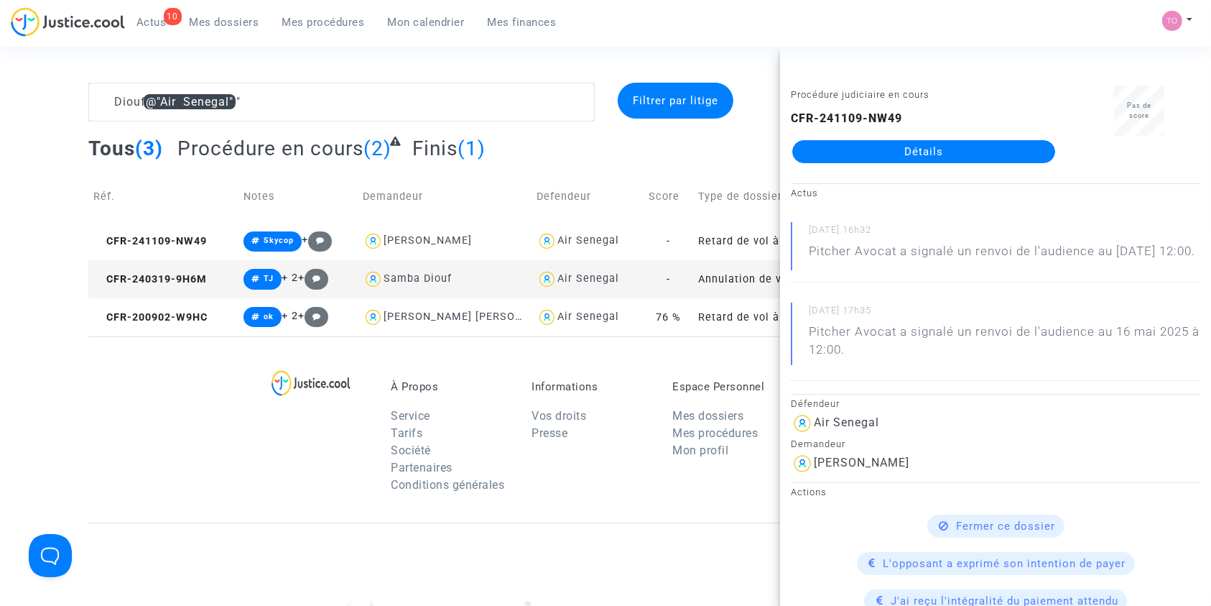
click at [887, 149] on link "Détails" at bounding box center [924, 151] width 263 height 23
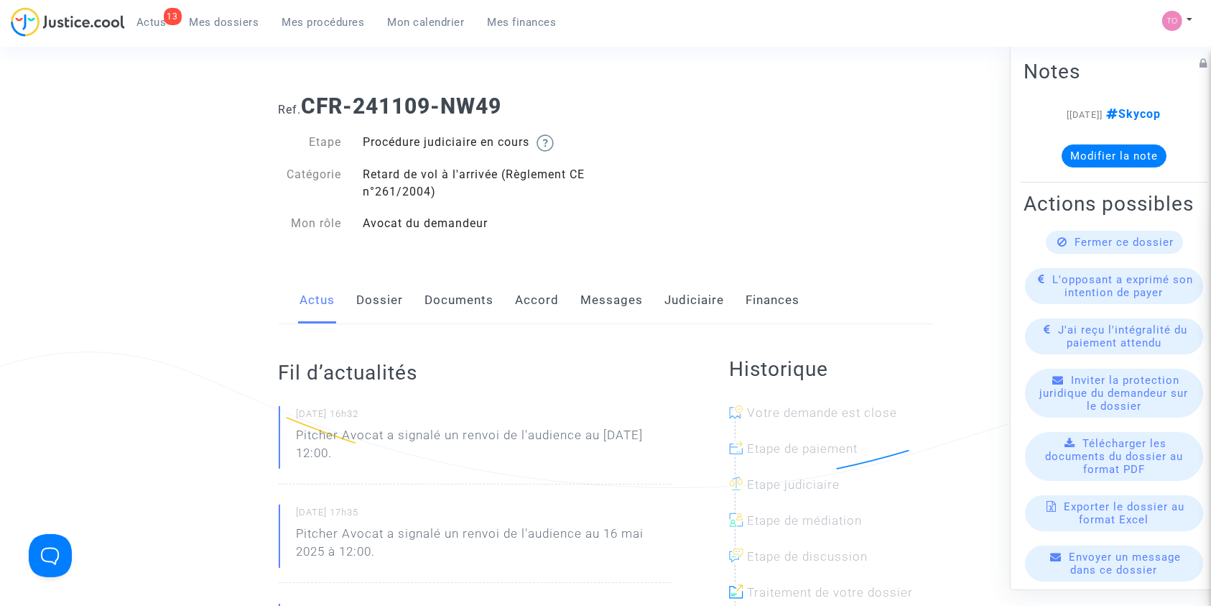
click at [228, 25] on span "Mes dossiers" at bounding box center [225, 22] width 70 height 13
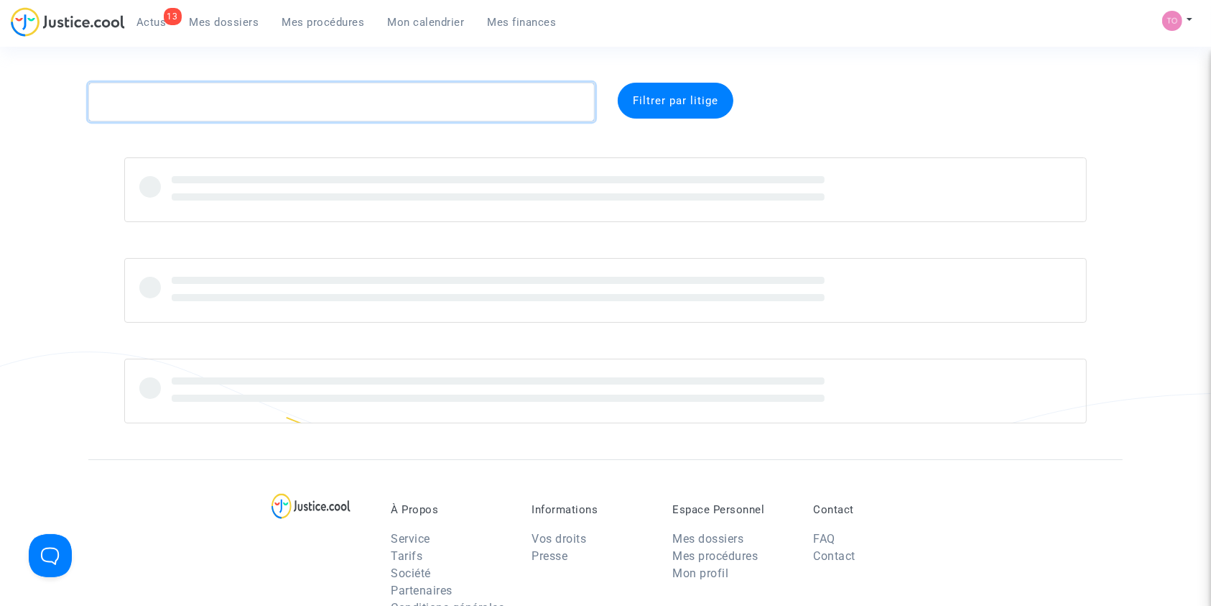
click at [232, 92] on textarea at bounding box center [341, 102] width 507 height 39
paste textarea "Basin"
type textarea "Basin"
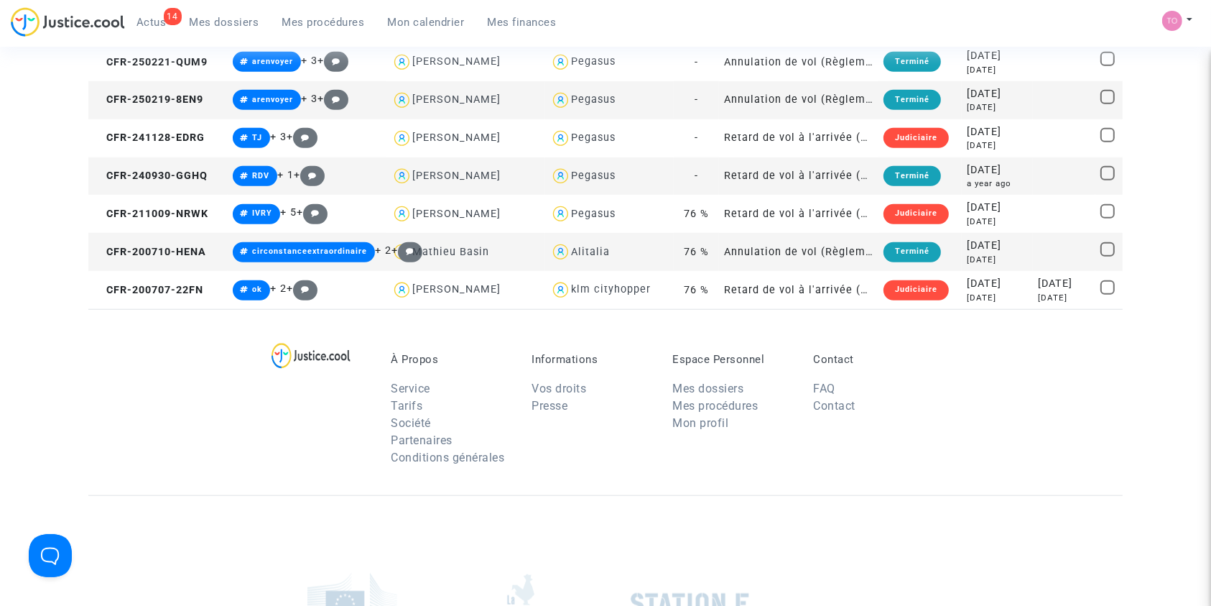
scroll to position [1168, 0]
click at [991, 291] on div "5 years ago" at bounding box center [997, 297] width 60 height 12
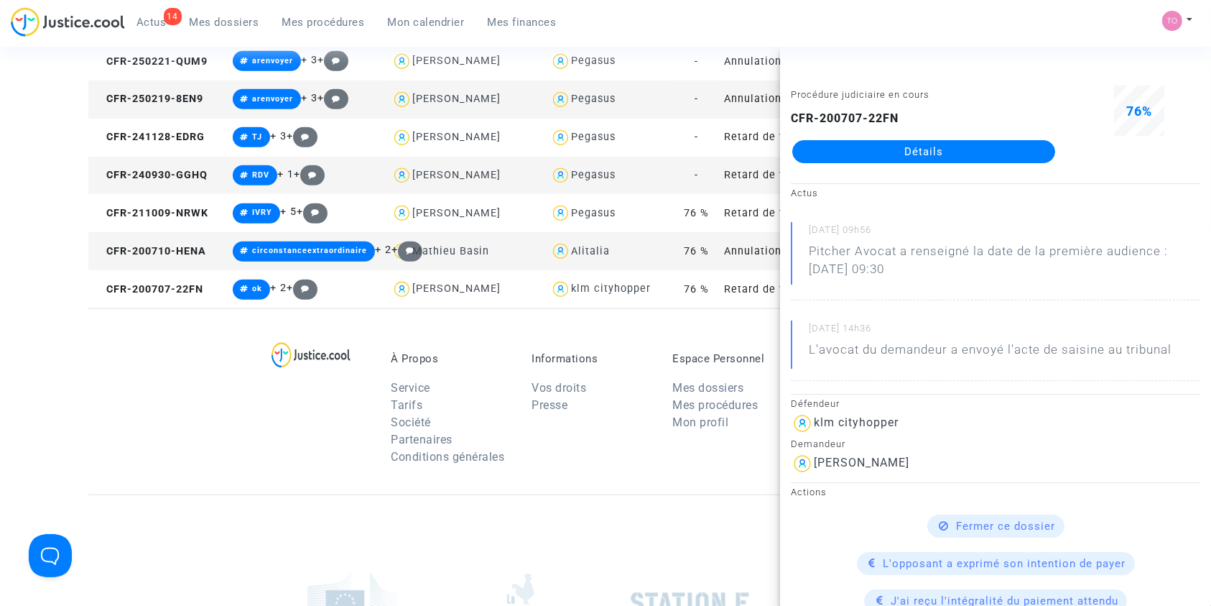
click at [917, 144] on link "Détails" at bounding box center [924, 151] width 263 height 23
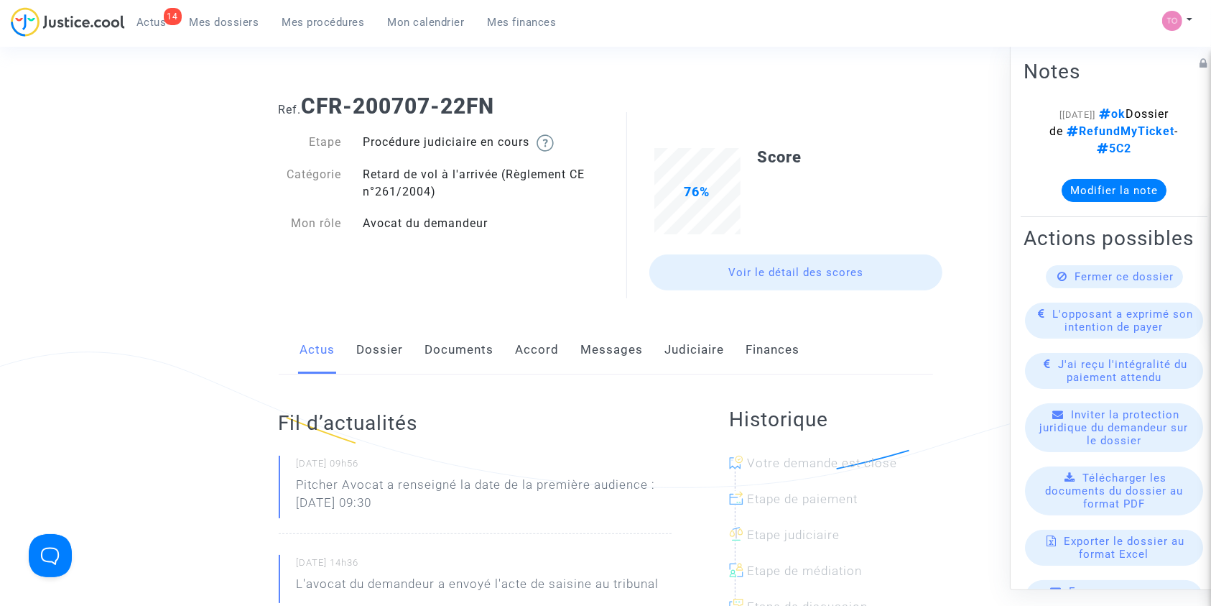
drag, startPoint x: 501, startPoint y: 92, endPoint x: 305, endPoint y: 101, distance: 195.7
click at [305, 101] on div "Ref. CFR-200707-22FN" at bounding box center [606, 101] width 676 height 37
copy b "CFR-200707-22FN"
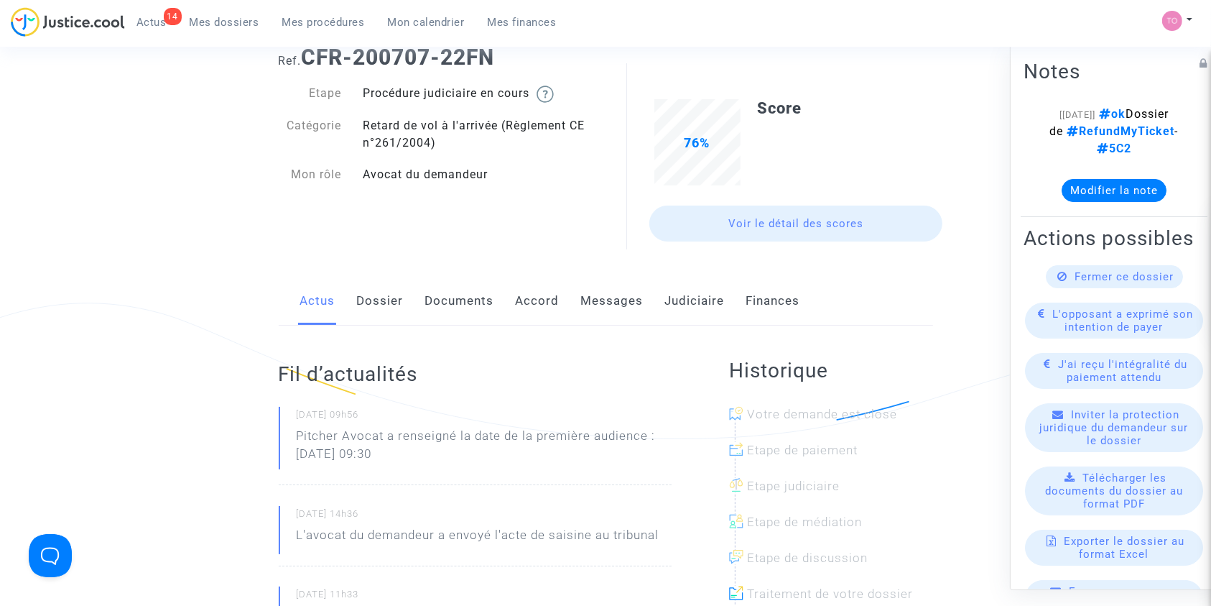
click at [379, 300] on link "Dossier" at bounding box center [380, 300] width 47 height 47
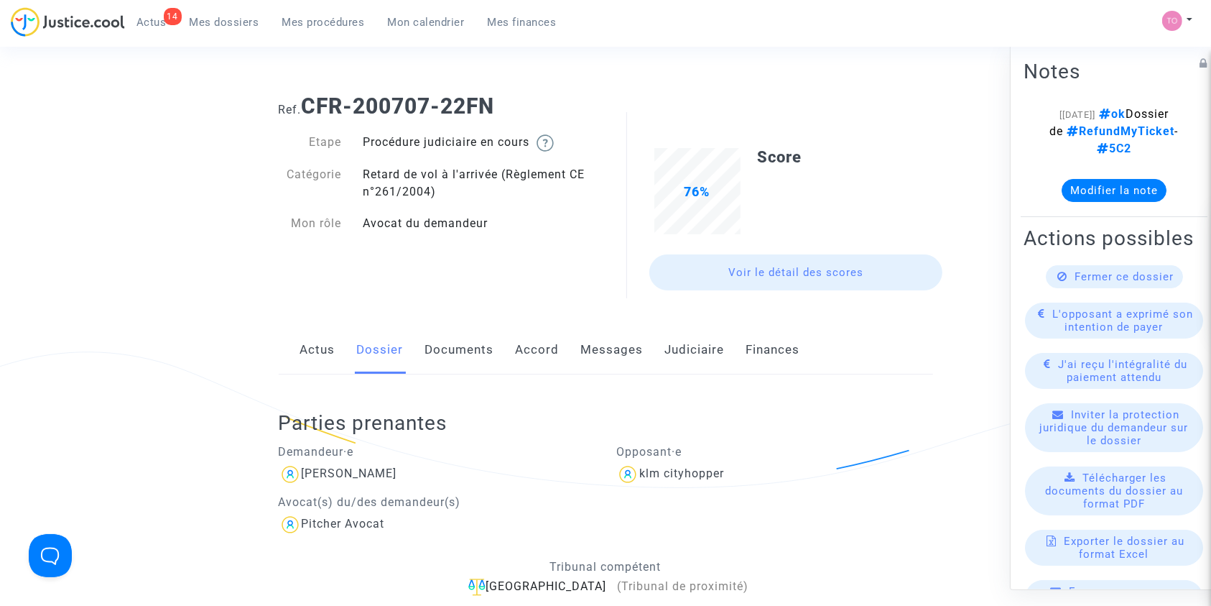
click at [532, 347] on link "Accord" at bounding box center [538, 349] width 44 height 47
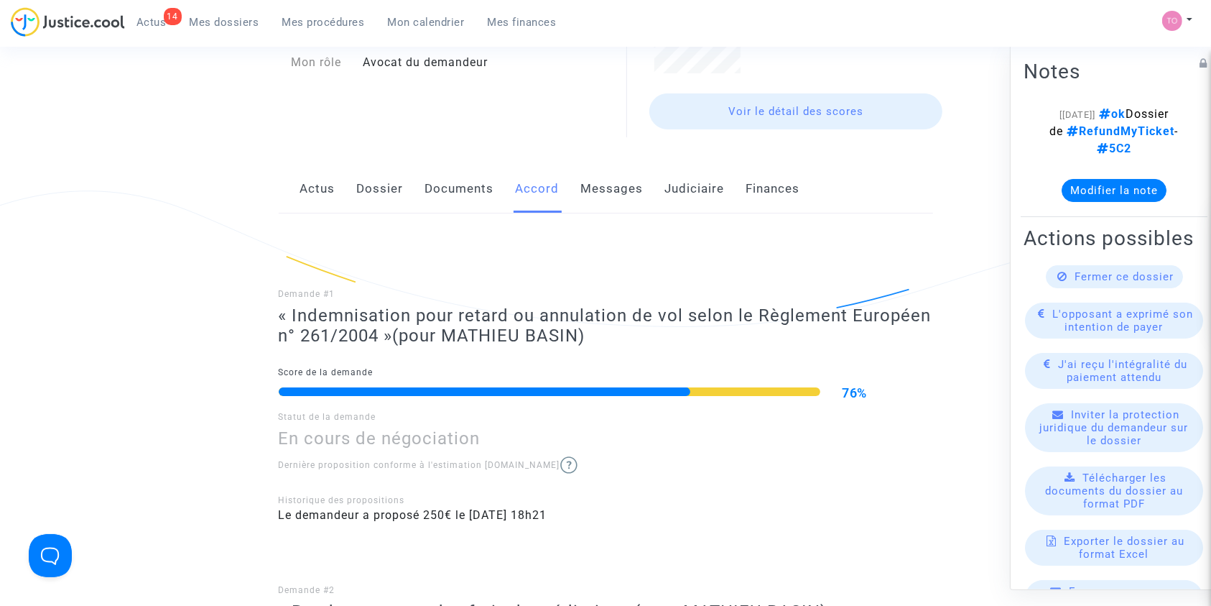
scroll to position [160, 0]
click at [215, 13] on link "Mes dossiers" at bounding box center [224, 22] width 93 height 22
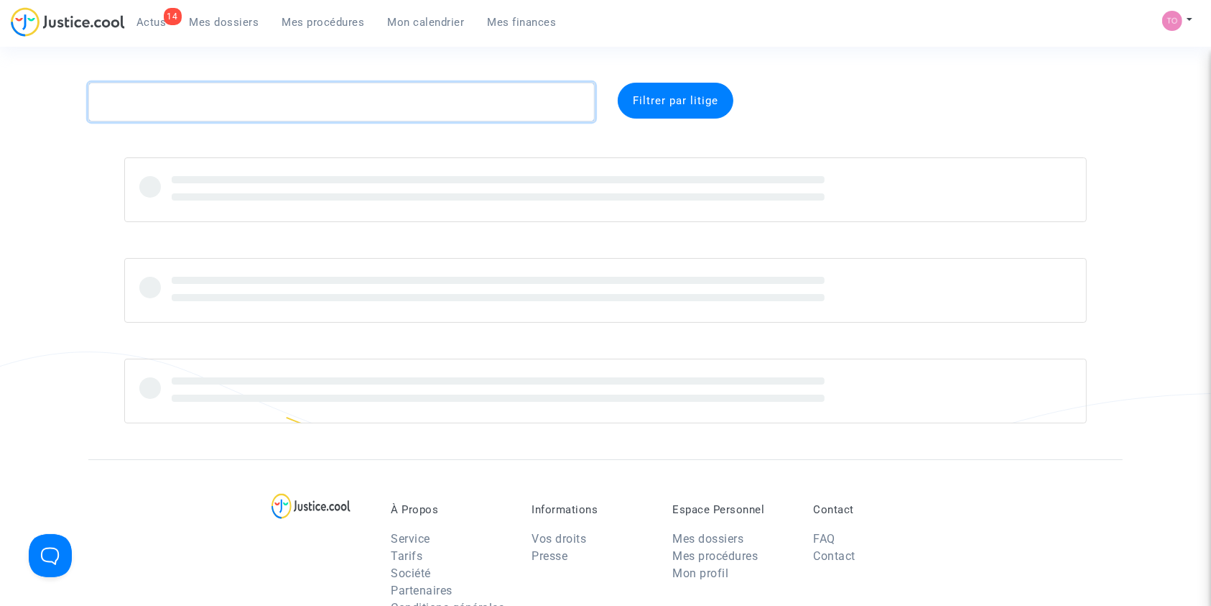
click at [155, 101] on textarea at bounding box center [341, 102] width 507 height 39
paste textarea "Rouveau"
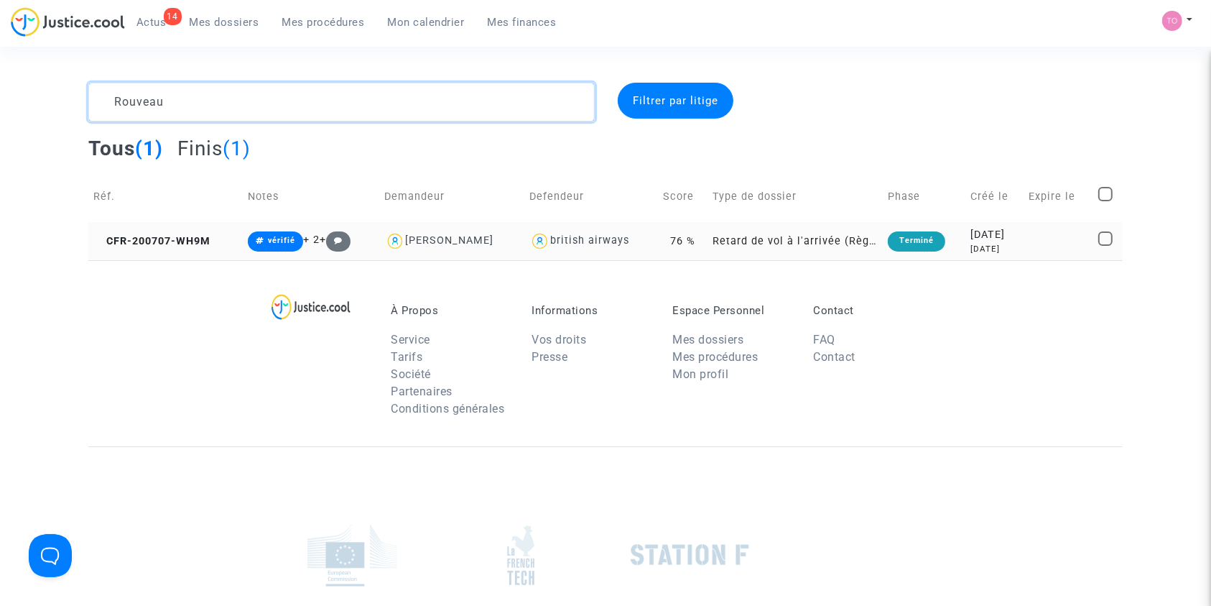
type textarea "Rouveau"
click at [966, 257] on td "2020-07-07 5 years ago" at bounding box center [995, 241] width 59 height 38
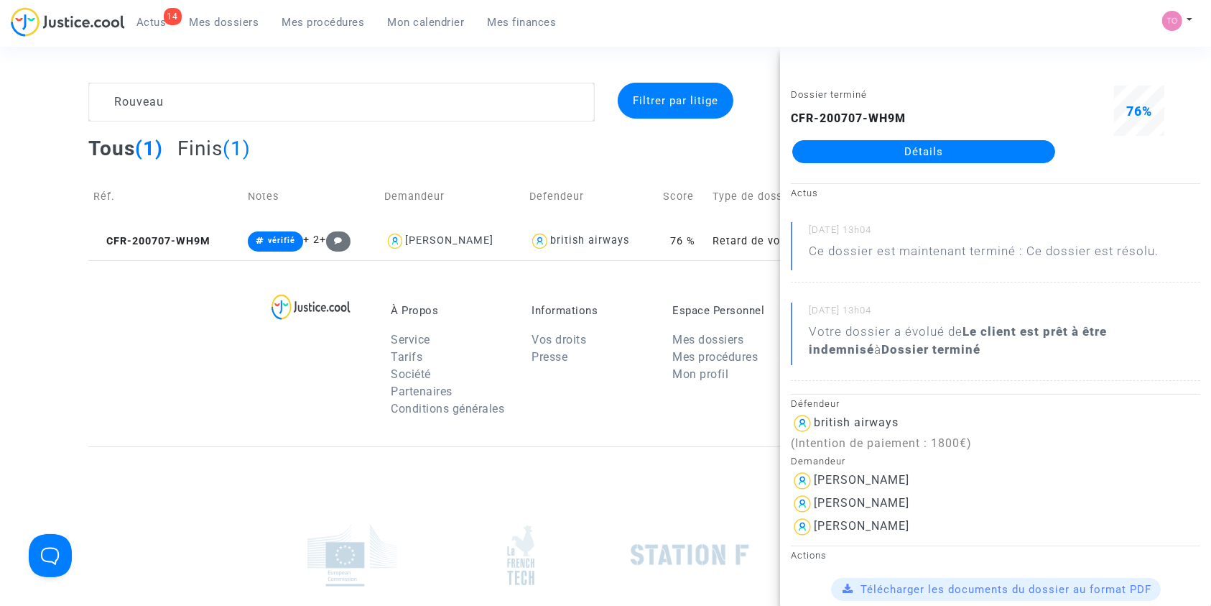
click at [905, 153] on link "Détails" at bounding box center [924, 151] width 263 height 23
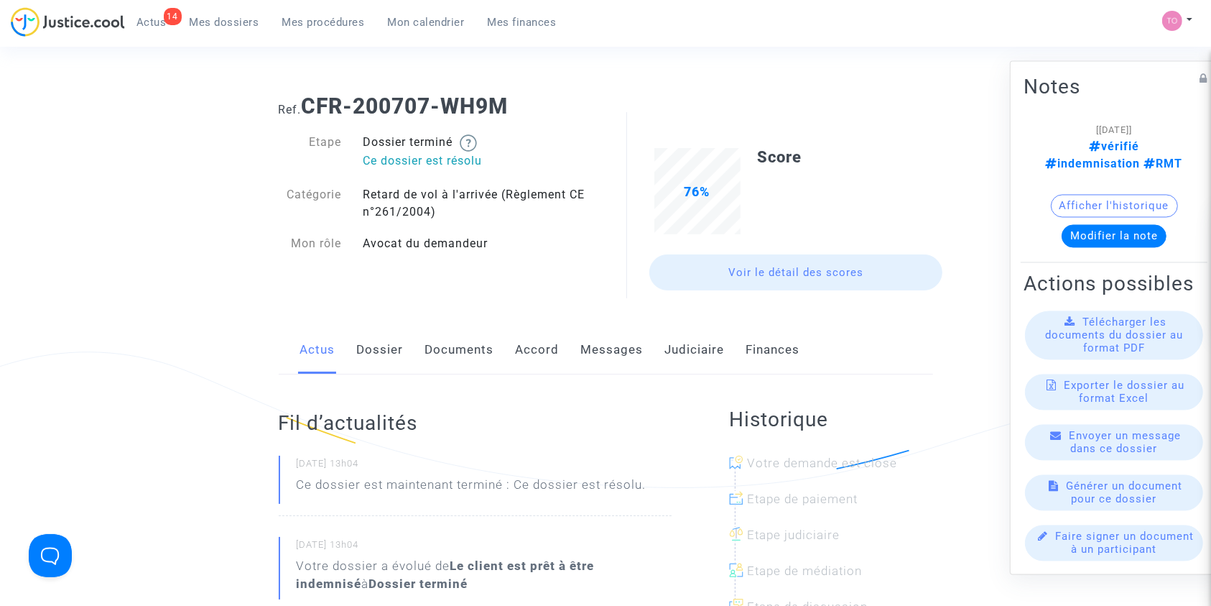
click at [1103, 194] on button "Afficher l'historique" at bounding box center [1114, 205] width 127 height 23
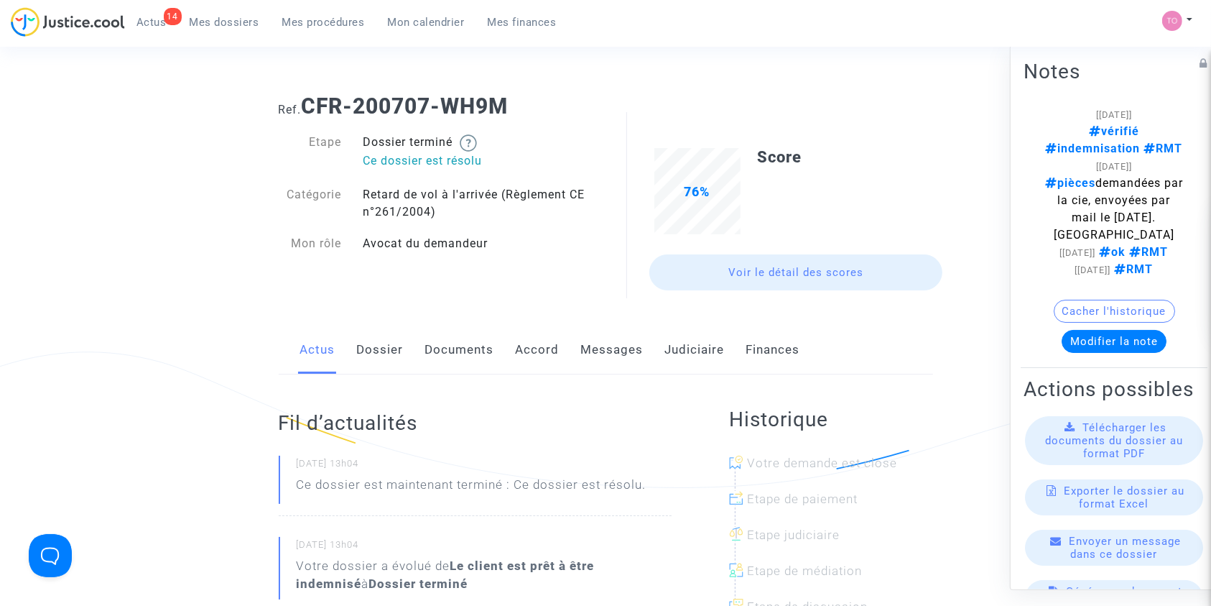
click at [673, 357] on link "Judiciaire" at bounding box center [695, 349] width 60 height 47
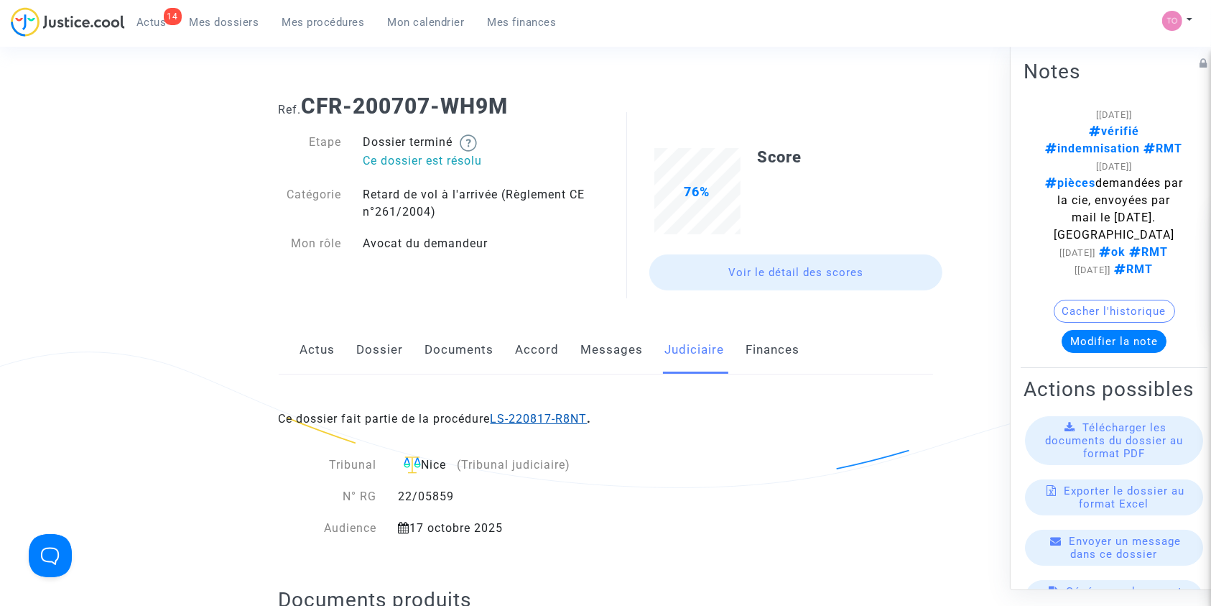
click at [526, 415] on link "LS-220817-R8NT" at bounding box center [539, 419] width 97 height 14
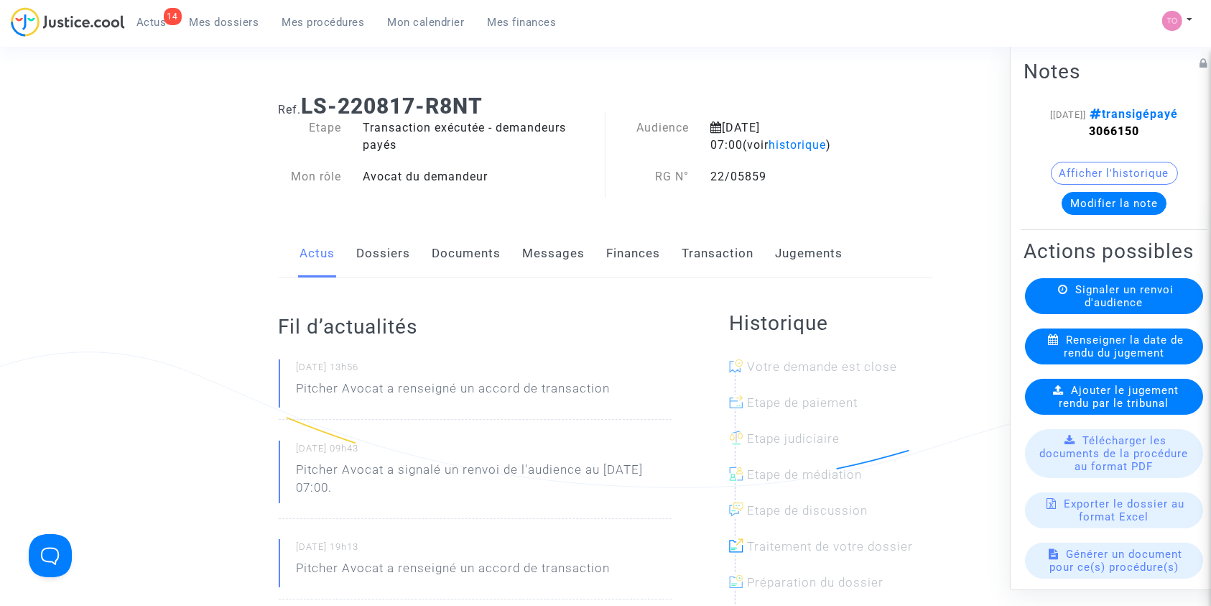
click at [1064, 184] on button "Afficher l'historique" at bounding box center [1114, 172] width 127 height 23
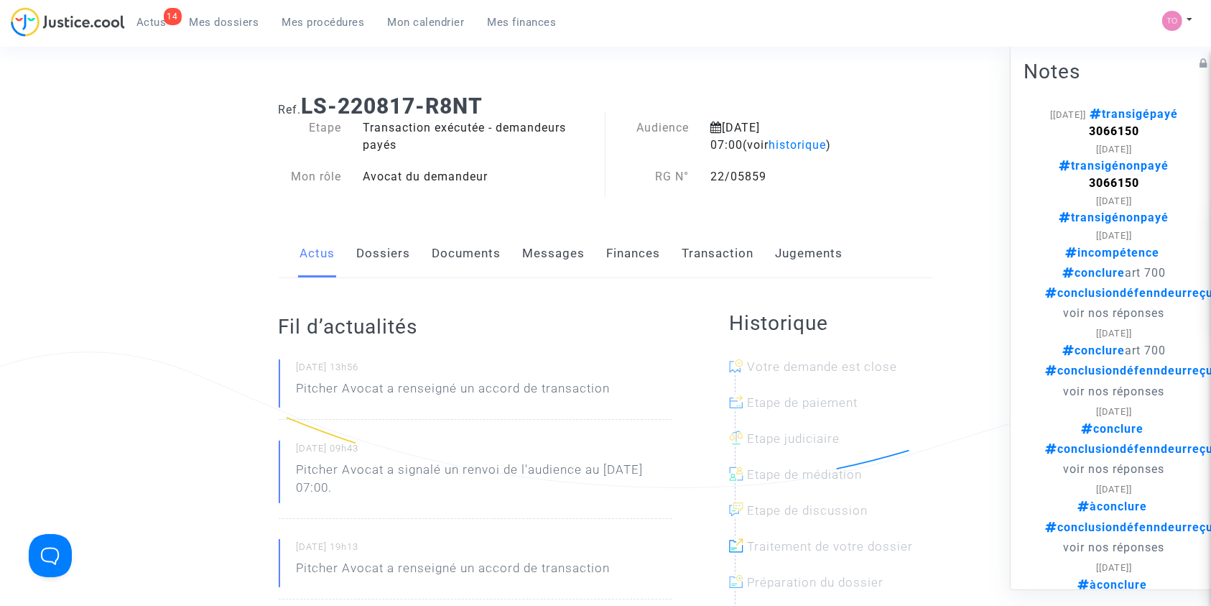
click at [223, 26] on span "Mes dossiers" at bounding box center [225, 22] width 70 height 13
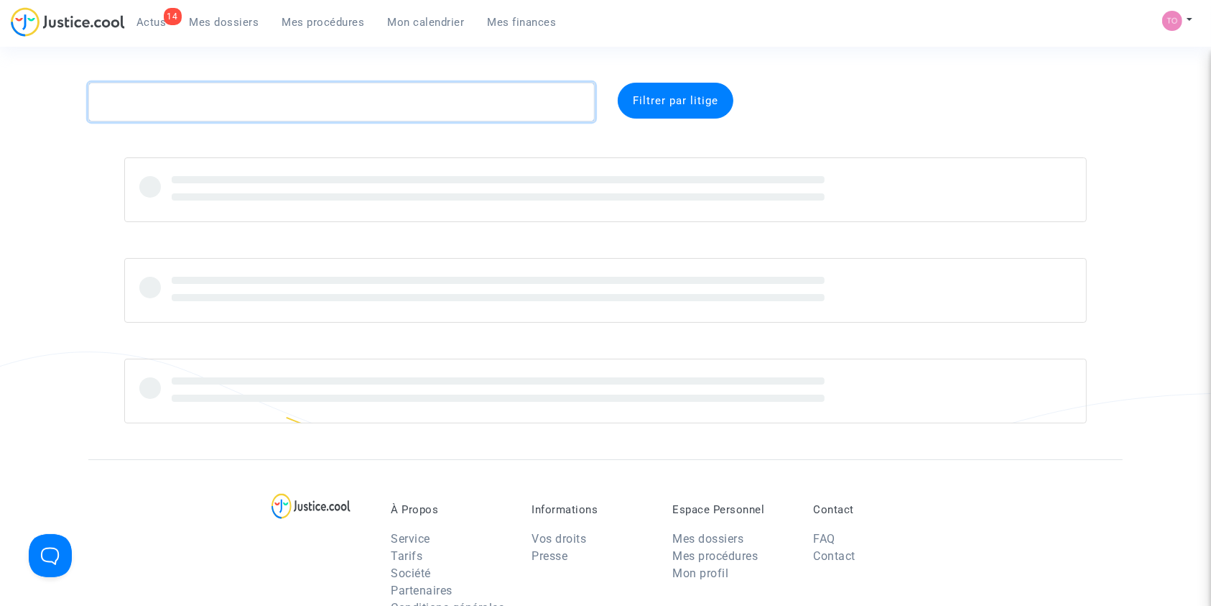
click at [216, 88] on textarea at bounding box center [341, 102] width 507 height 39
paste textarea "GUERZIZ"
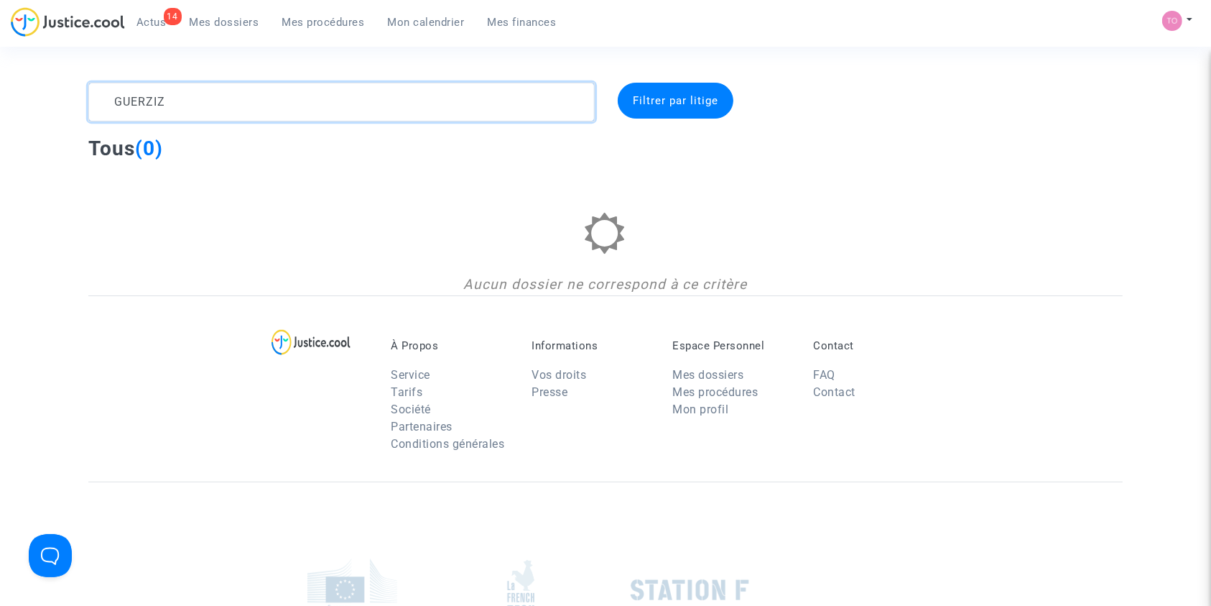
drag, startPoint x: 200, startPoint y: 89, endPoint x: 73, endPoint y: 101, distance: 127.1
click at [73, 101] on div "GUERZIZ Filtrer par litige Tous (0) Aucun dossier ne correspond à ce critère" at bounding box center [605, 189] width 1211 height 213
paste textarea
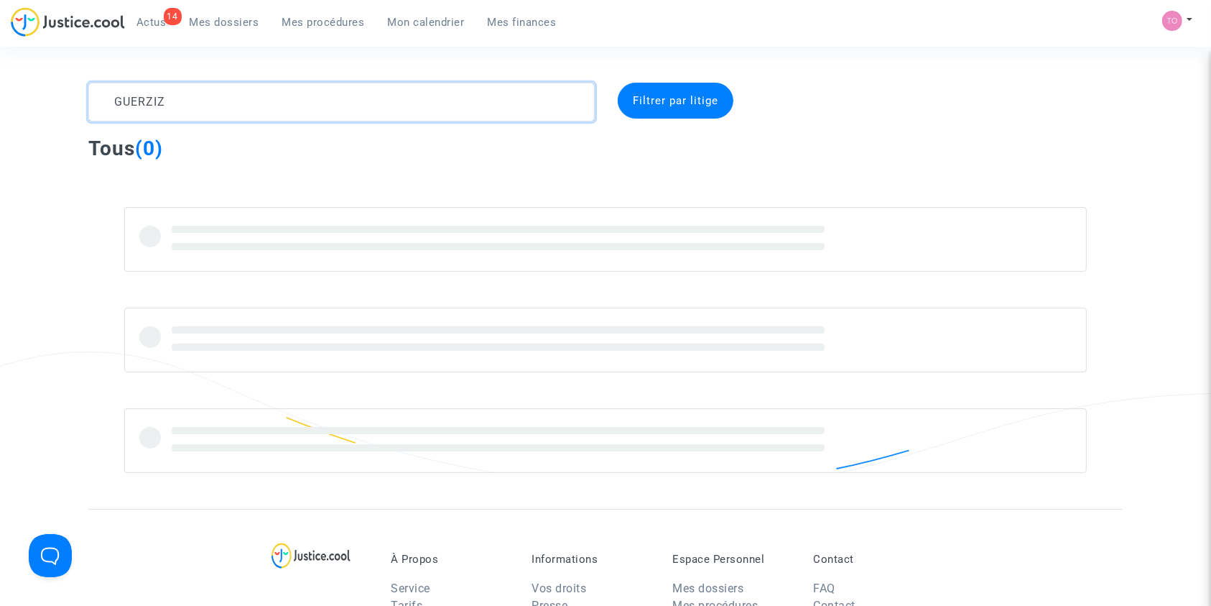
type textarea "GUERZIZ"
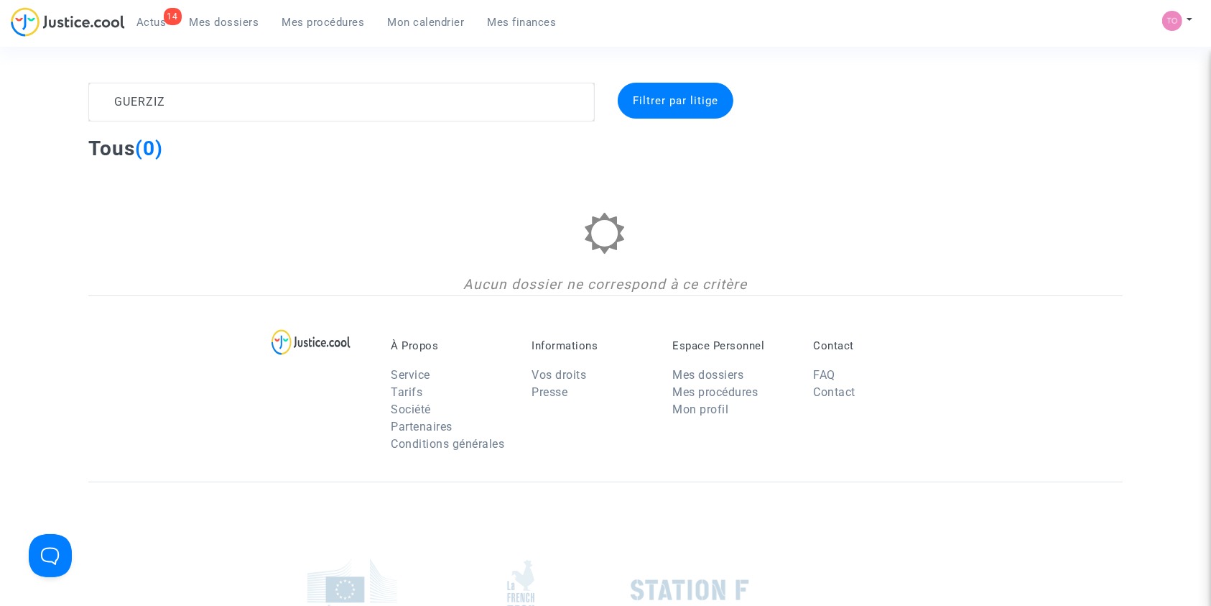
click at [339, 33] on div "14 Actus Mes dossiers Mes procédures Mon calendrier Mes finances" at bounding box center [290, 27] width 558 height 40
click at [316, 22] on span "Mes procédures" at bounding box center [323, 22] width 83 height 13
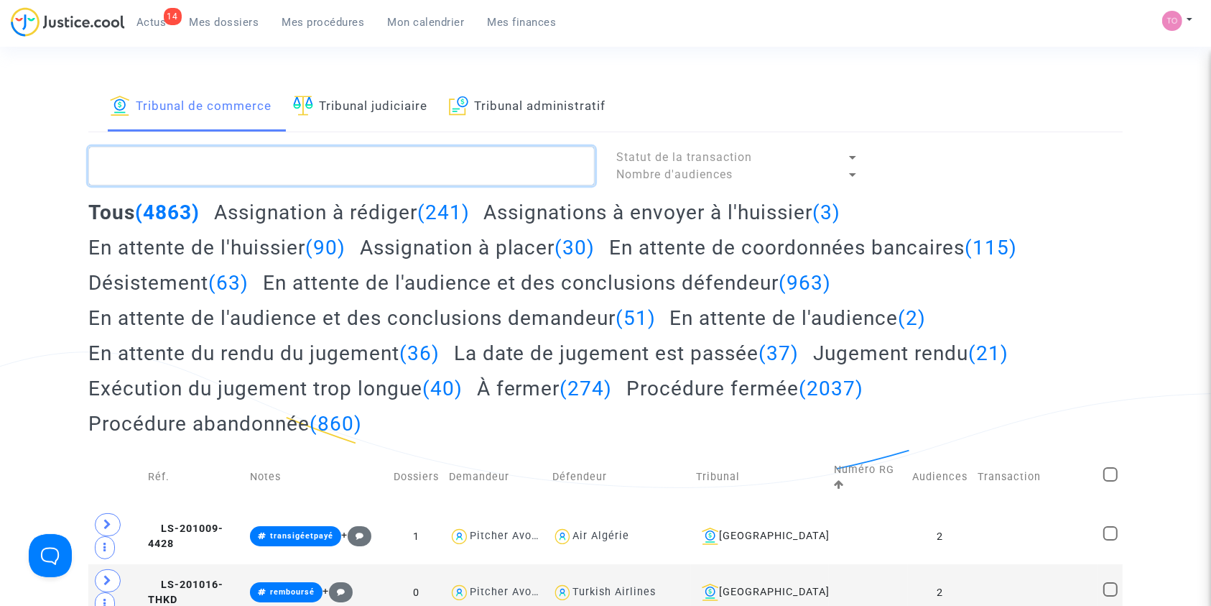
click at [237, 159] on textarea at bounding box center [341, 166] width 507 height 39
paste textarea "25/02331"
type textarea "25/02331"
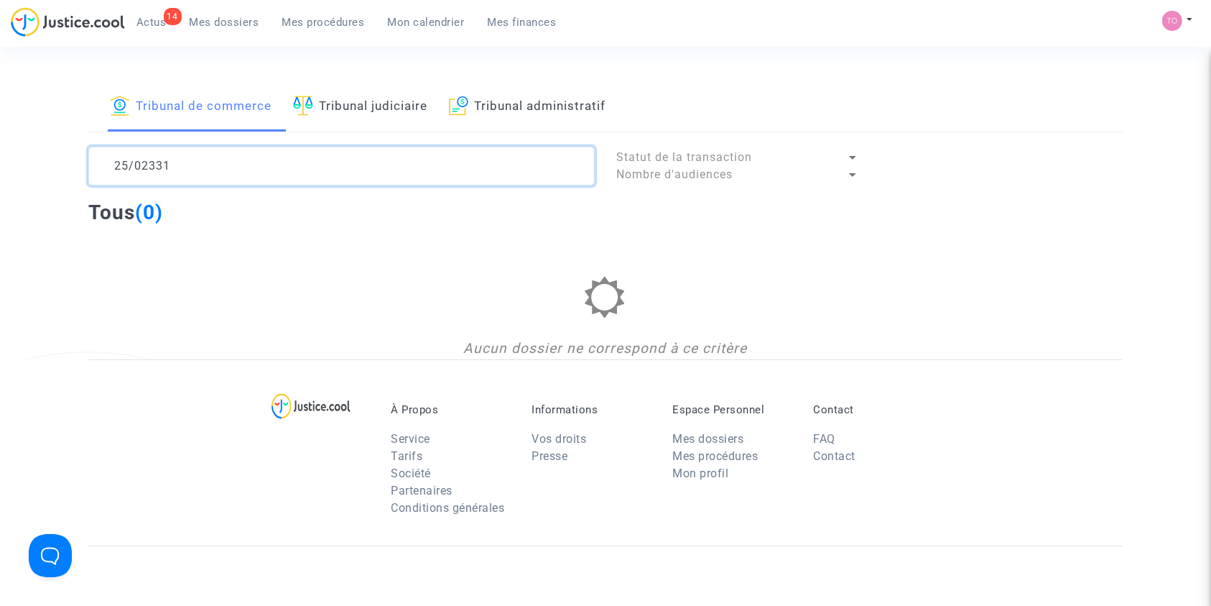
drag, startPoint x: 230, startPoint y: 168, endPoint x: 60, endPoint y: 162, distance: 170.4
click at [60, 162] on div "Tribunal de commerce Tribunal judiciaire Tribunal administratif 25/02331 Statut…" at bounding box center [605, 221] width 1211 height 277
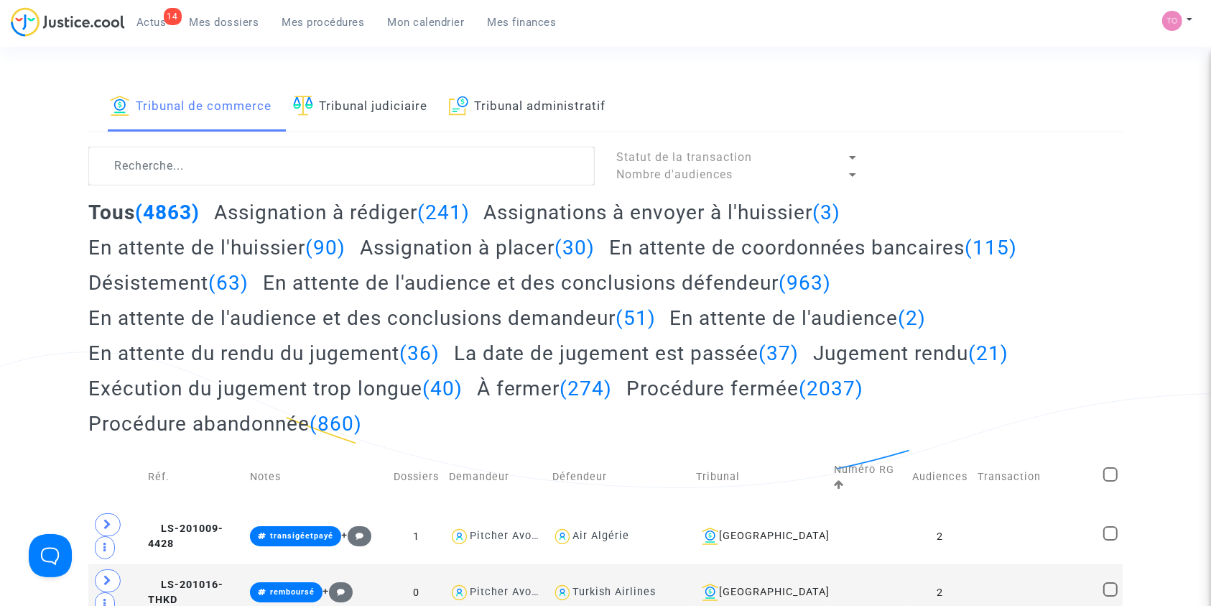
click at [343, 106] on link "Tribunal judiciaire" at bounding box center [360, 107] width 134 height 49
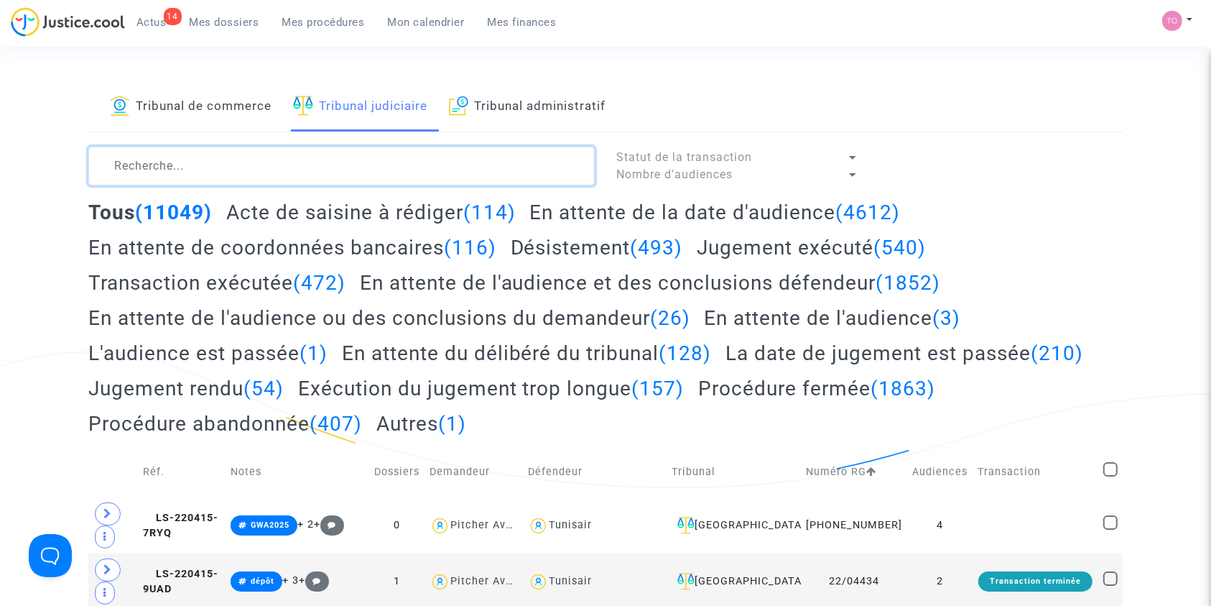
click at [137, 171] on textarea at bounding box center [341, 166] width 507 height 39
paste textarea "25/02331"
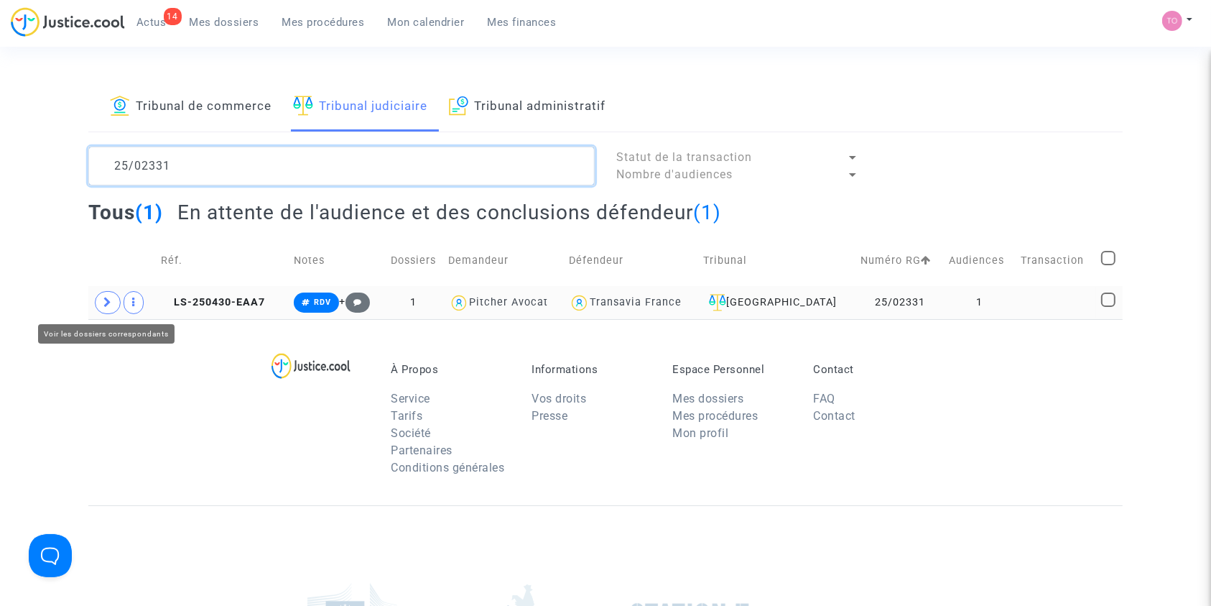
type textarea "25/02331"
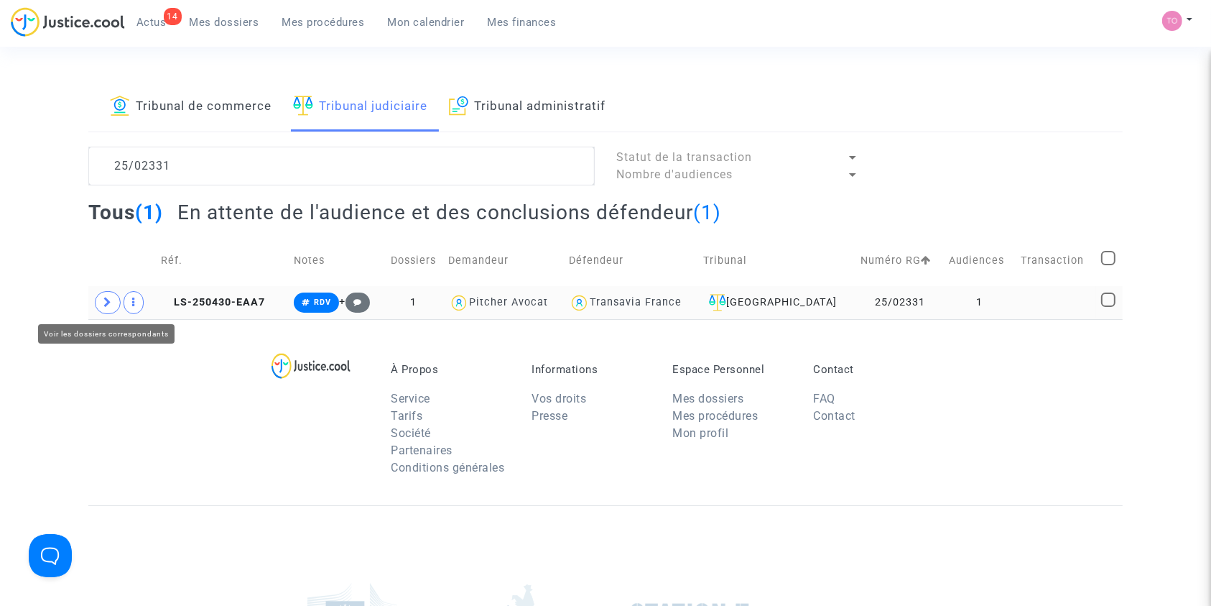
click at [106, 295] on span at bounding box center [108, 302] width 26 height 23
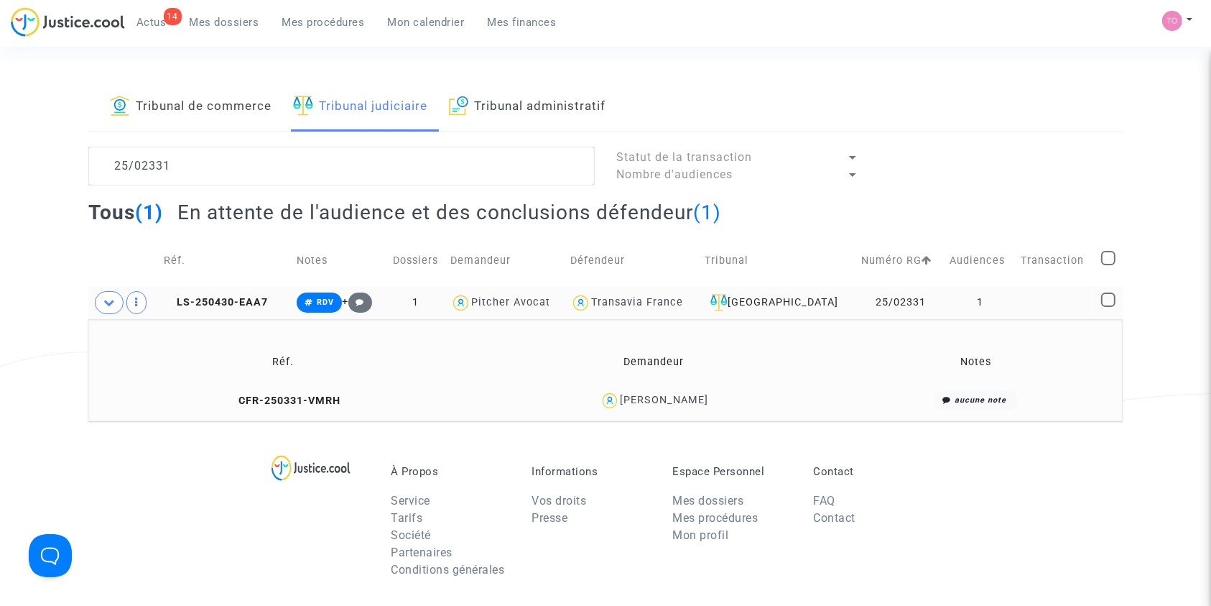
drag, startPoint x: 708, startPoint y: 397, endPoint x: 670, endPoint y: 409, distance: 40.5
click at [670, 409] on div "Fatiha Gueriz" at bounding box center [655, 400] width 352 height 21
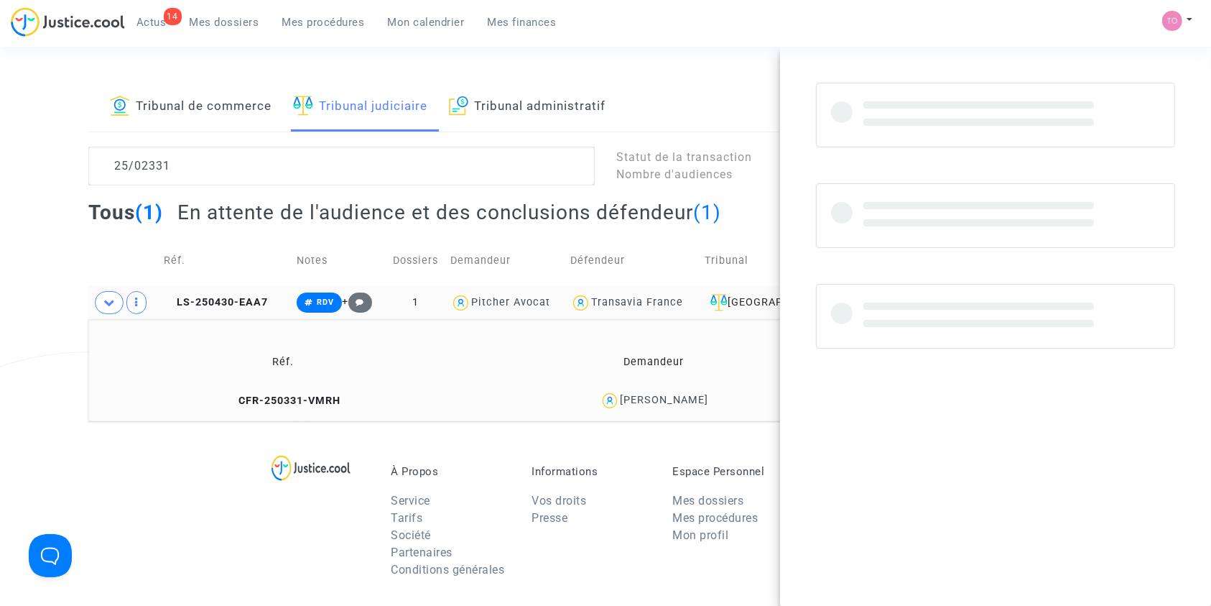
copy div "Gueriz"
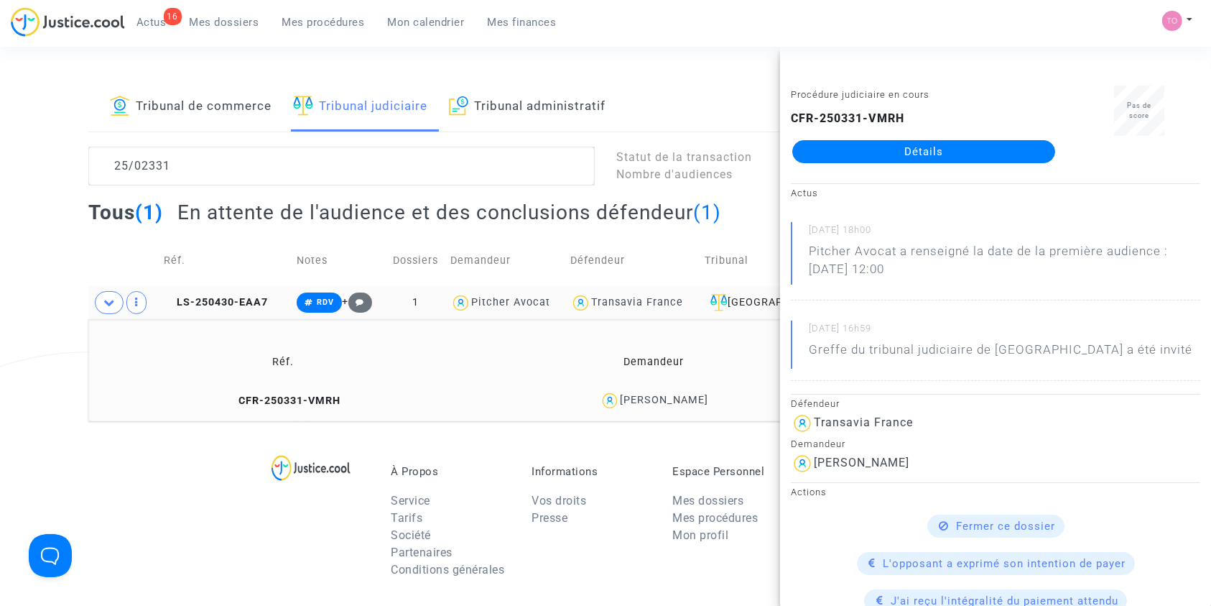
click at [428, 10] on ul "16 Actus Mes dossiers Mes procédures Mon calendrier Mes finances" at bounding box center [346, 20] width 443 height 26
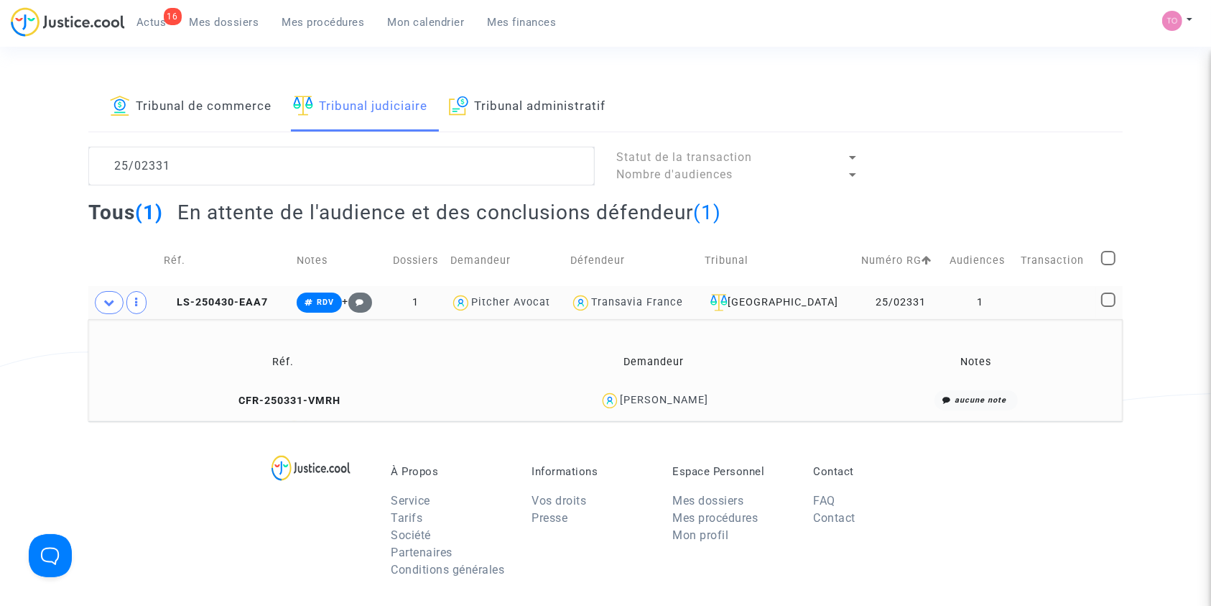
click at [414, 14] on link "Mon calendrier" at bounding box center [427, 22] width 100 height 22
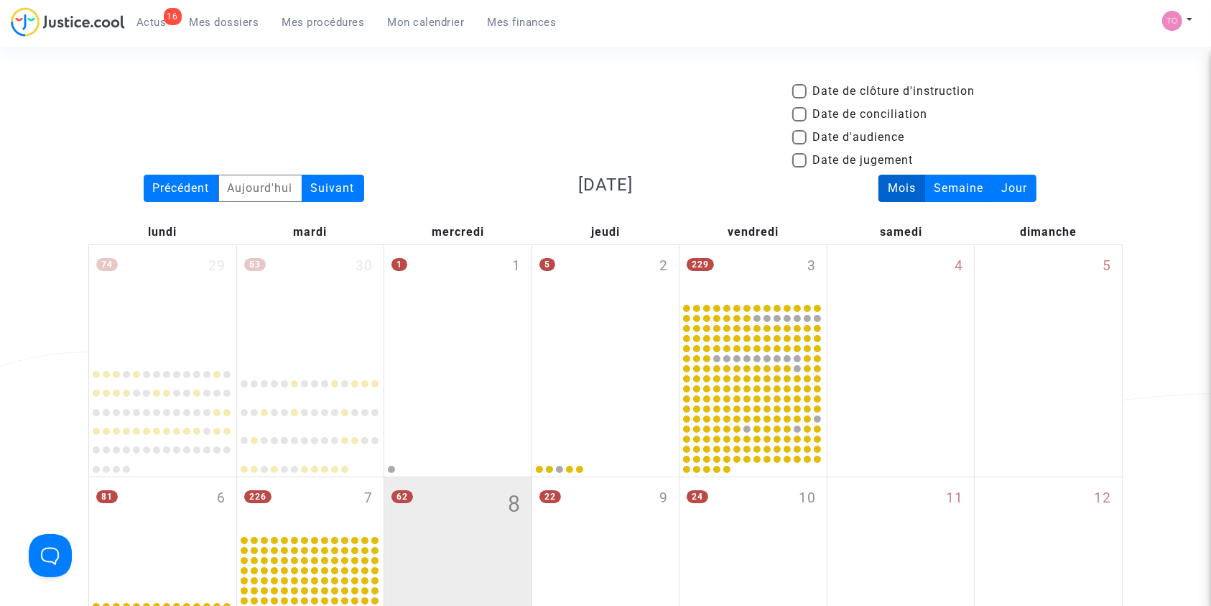
click at [799, 136] on span at bounding box center [800, 137] width 14 height 14
click at [799, 144] on input "Date d'audience" at bounding box center [799, 144] width 1 height 1
checkbox input "true"
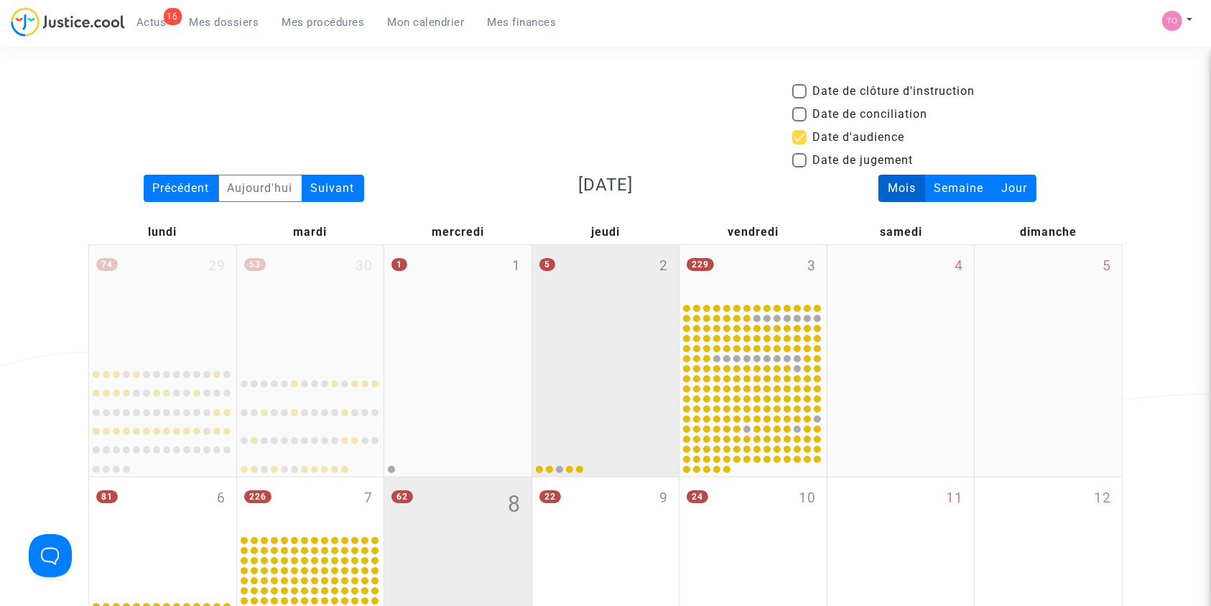
scroll to position [193, 0]
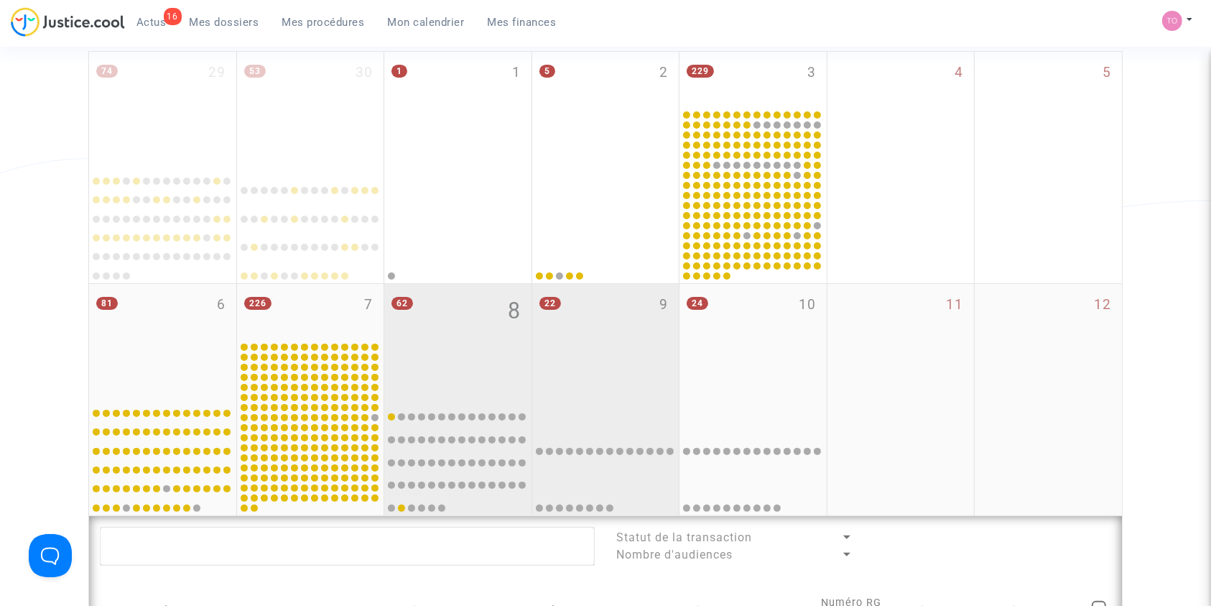
click at [585, 356] on div "22 9" at bounding box center [605, 341] width 147 height 114
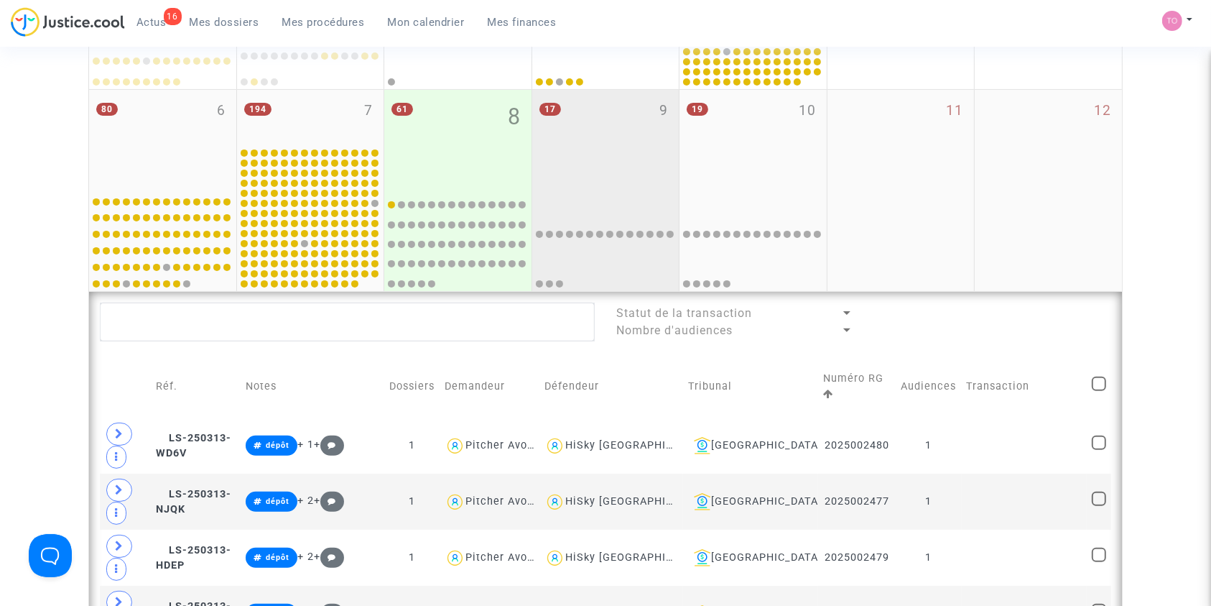
scroll to position [368, 0]
click at [290, 318] on textarea at bounding box center [347, 321] width 495 height 39
paste textarea "FOUQUET"
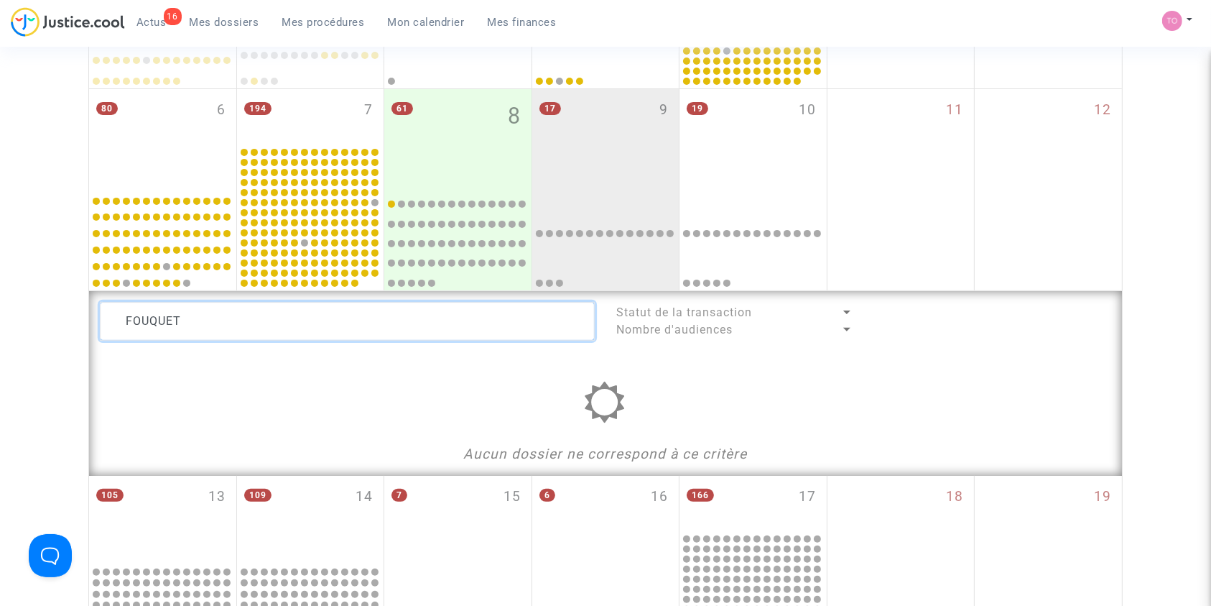
type textarea "FOUQUET"
drag, startPoint x: 188, startPoint y: 311, endPoint x: 0, endPoint y: 288, distance: 188.9
click at [0, 288] on div "Date de clôture d'instruction Date de conciliation Date d'audience Date de juge…" at bounding box center [605, 263] width 1211 height 1097
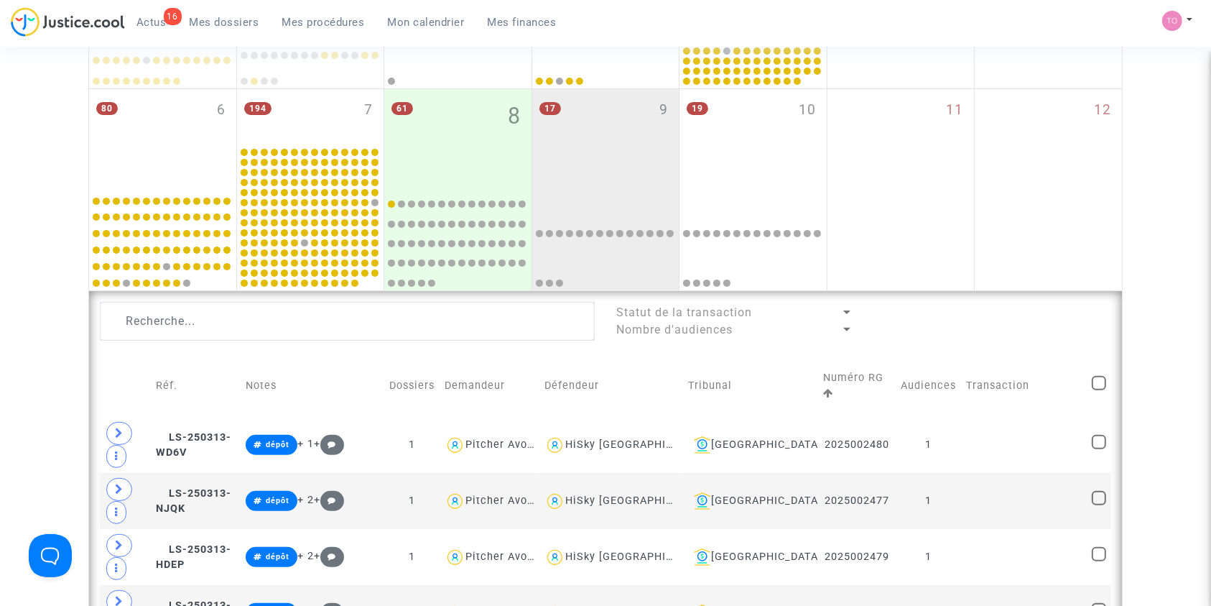
click at [191, 24] on span "Mes dossiers" at bounding box center [225, 22] width 70 height 13
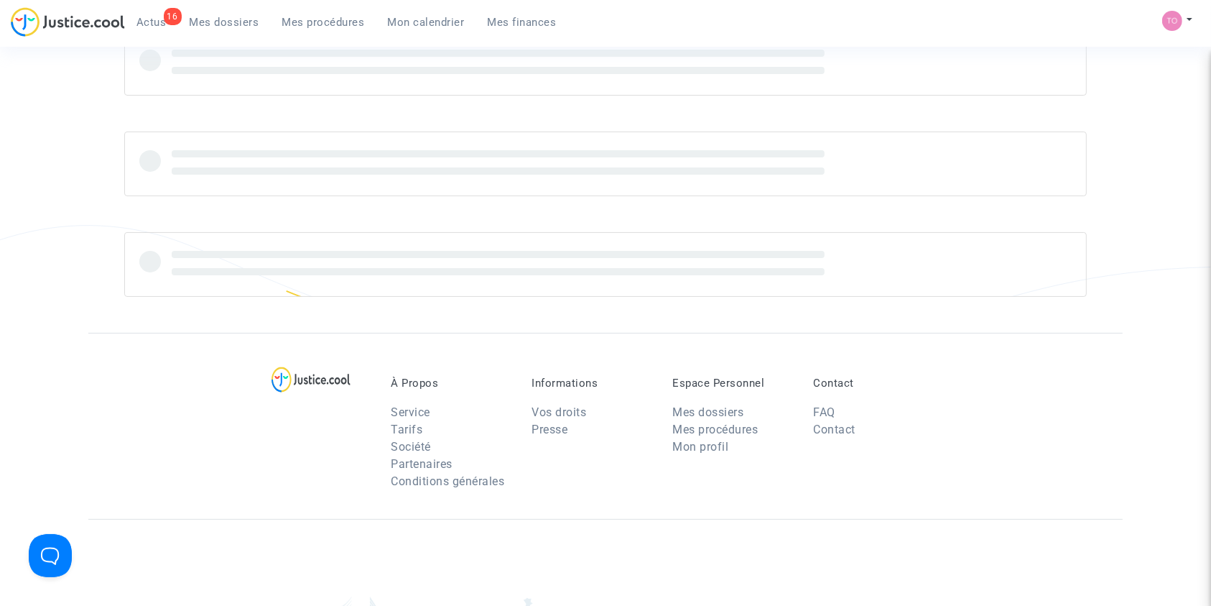
scroll to position [124, 0]
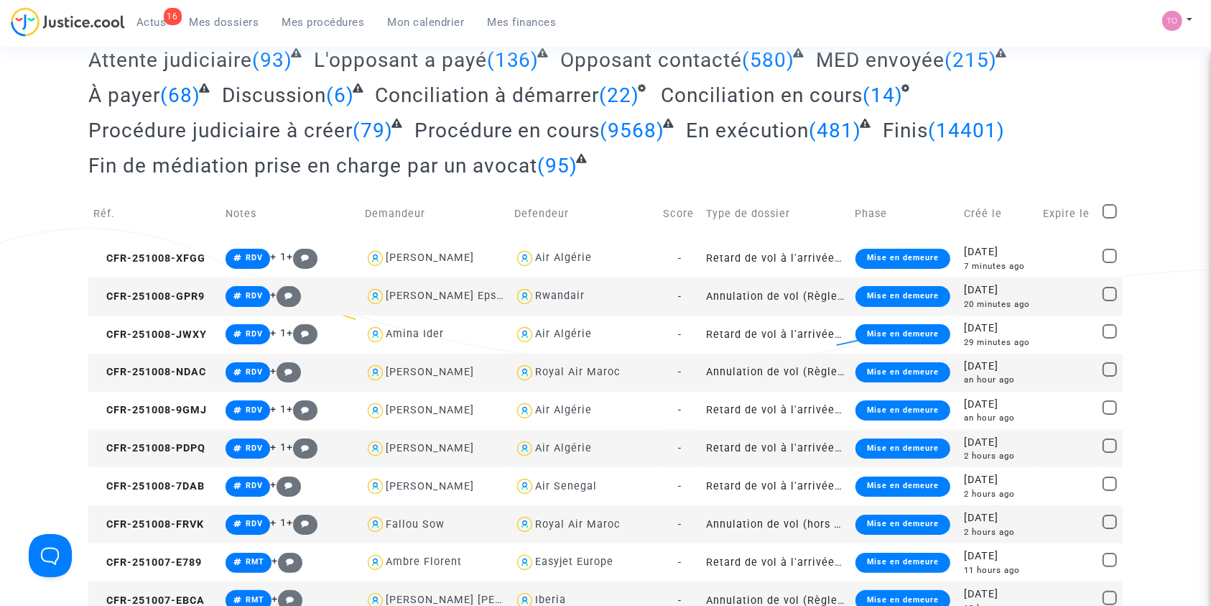
scroll to position [0, 0]
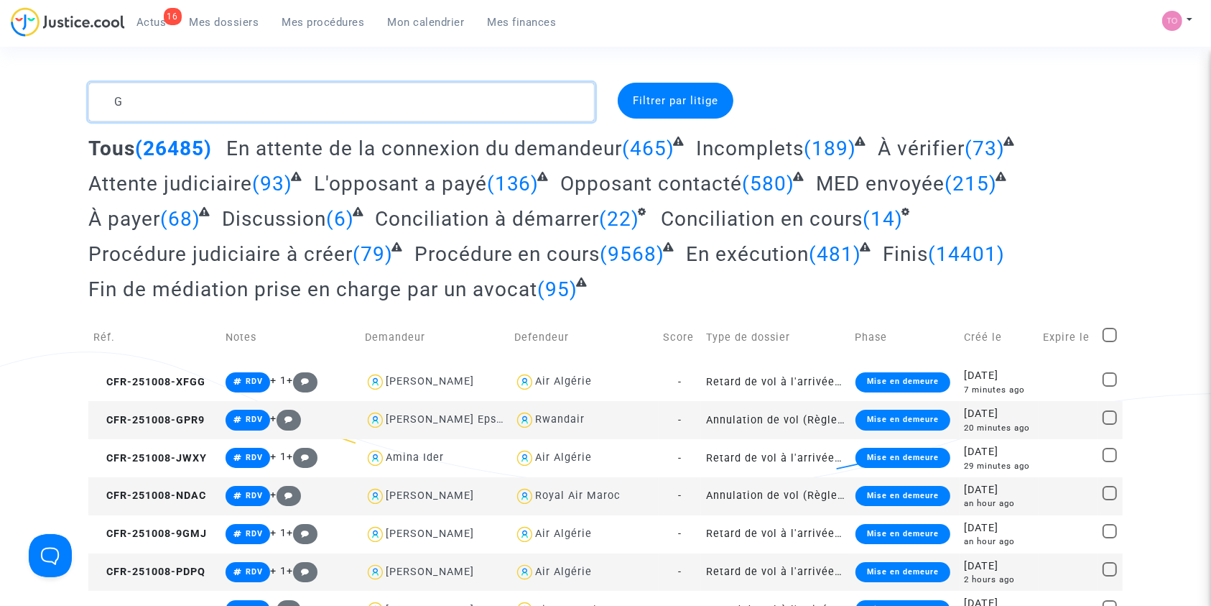
click at [172, 109] on textarea at bounding box center [341, 102] width 507 height 39
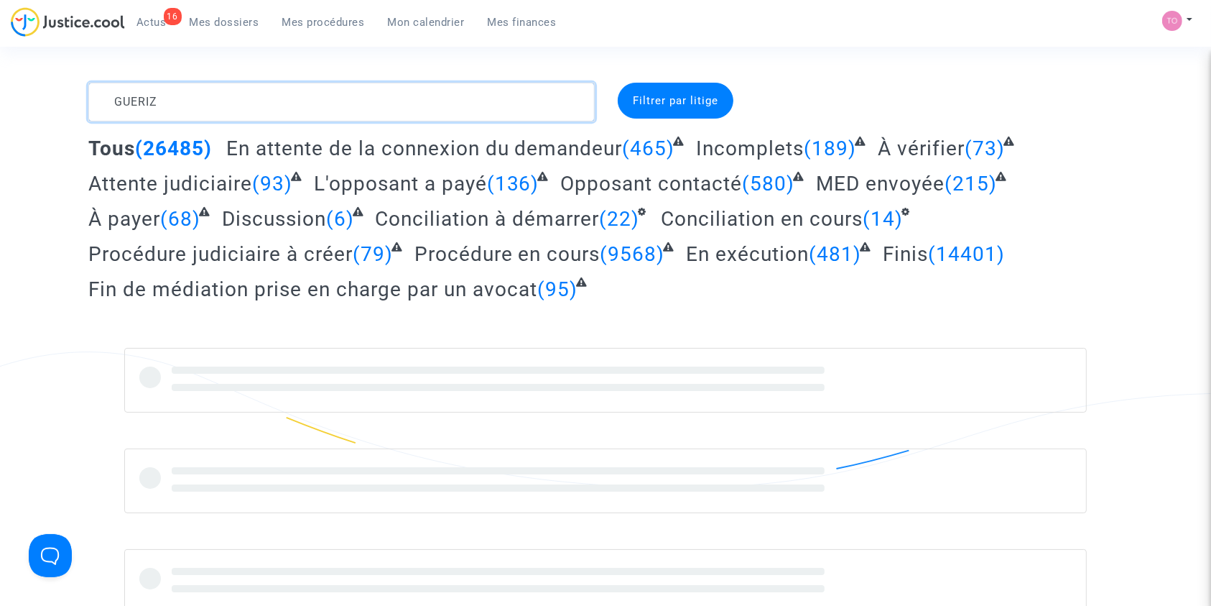
type textarea "GUERIZ"
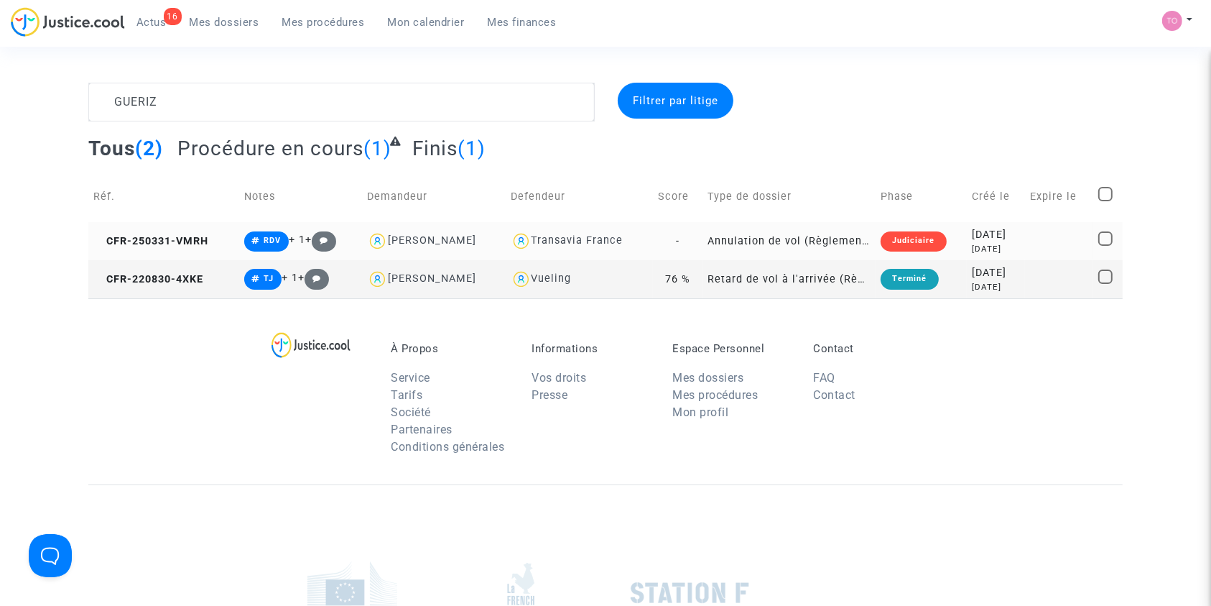
click at [972, 233] on div "2025-03-31" at bounding box center [996, 235] width 48 height 16
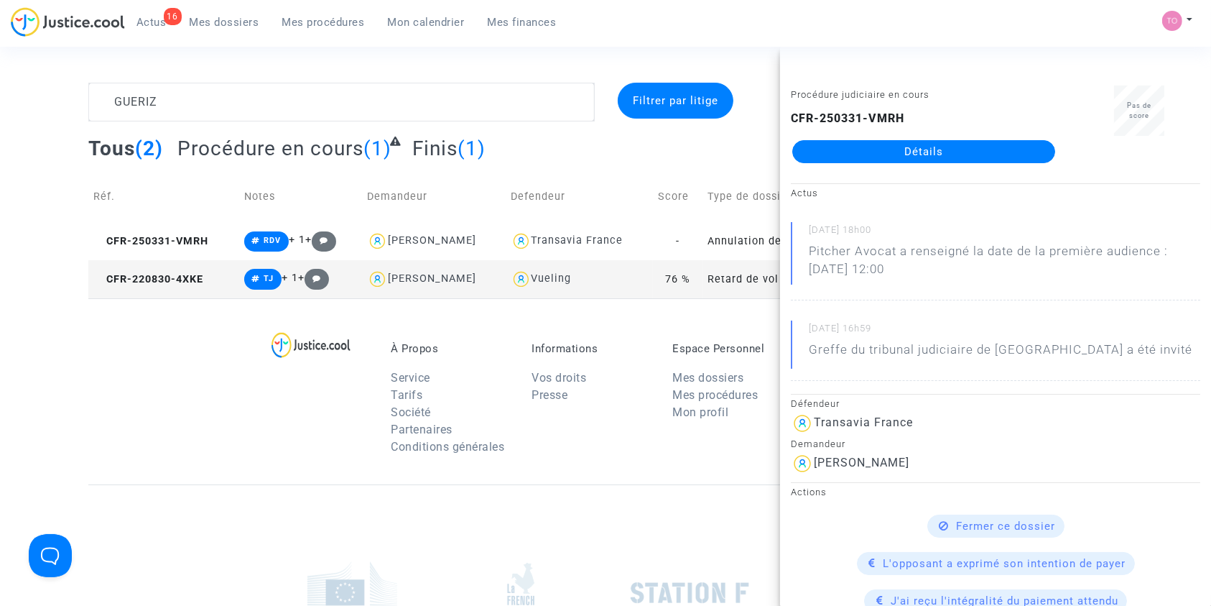
click at [848, 154] on link "Détails" at bounding box center [924, 151] width 263 height 23
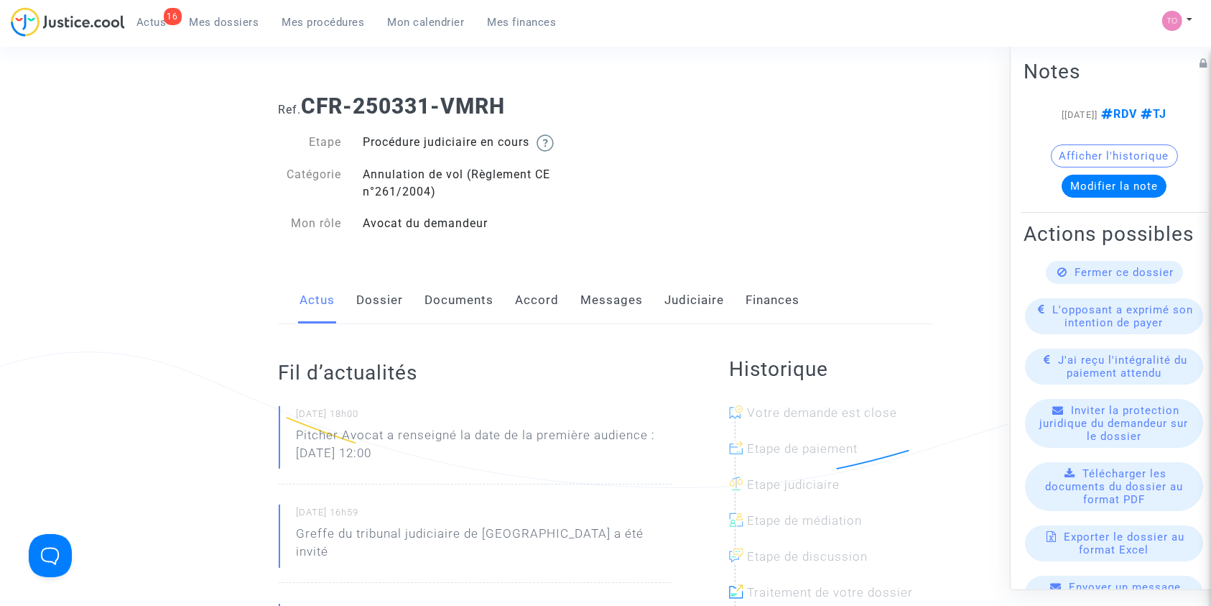
click at [376, 295] on link "Dossier" at bounding box center [380, 300] width 47 height 47
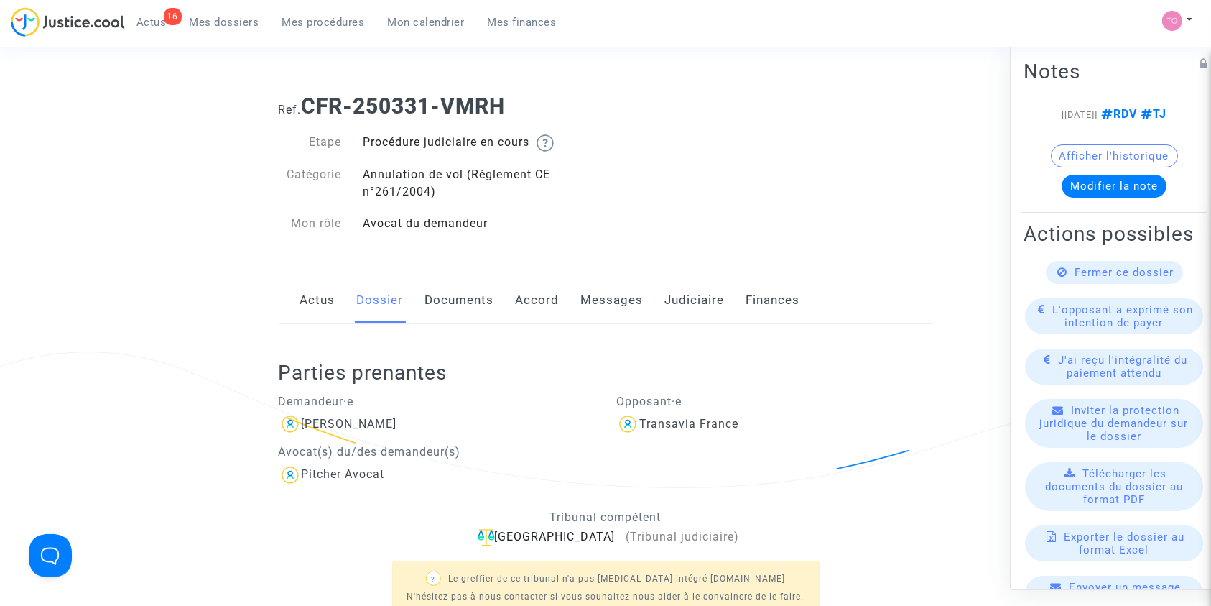
drag, startPoint x: 384, startPoint y: 428, endPoint x: 303, endPoint y: 432, distance: 82.0
click at [303, 432] on div "Fatiha Gueriz" at bounding box center [437, 423] width 317 height 23
copy div "Fatiha Gueriz"
drag, startPoint x: 520, startPoint y: 103, endPoint x: 305, endPoint y: 89, distance: 214.6
click at [305, 89] on div "Ref. CFR-250331-VMRH" at bounding box center [606, 101] width 676 height 37
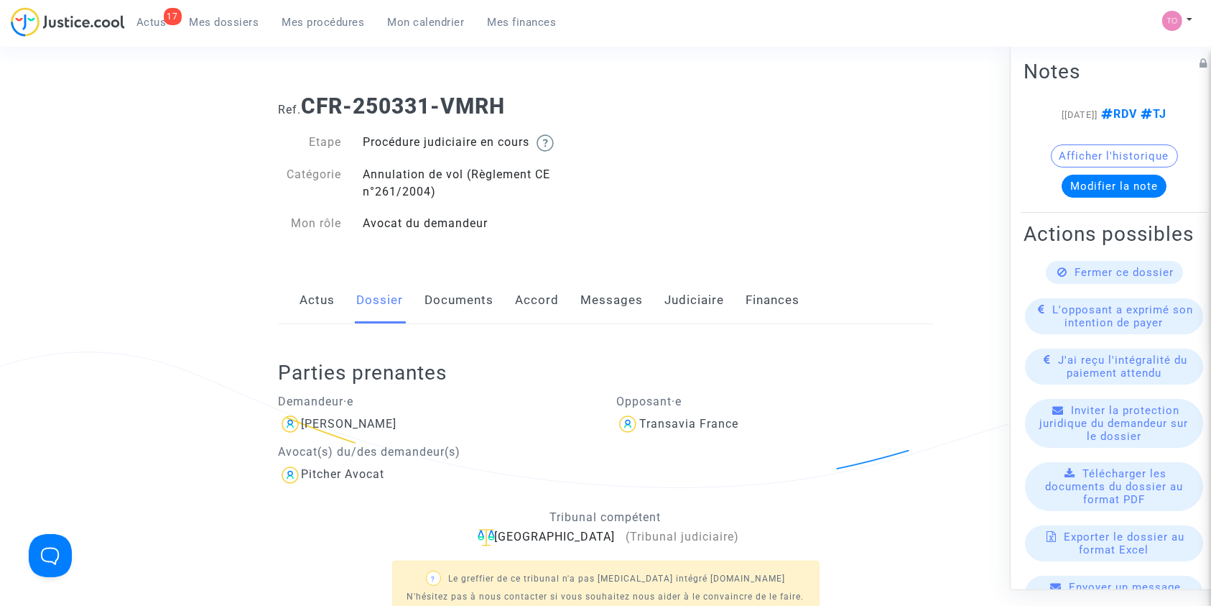
copy b "CFR-250331-VMRH"
click at [448, 305] on link "Documents" at bounding box center [459, 300] width 69 height 47
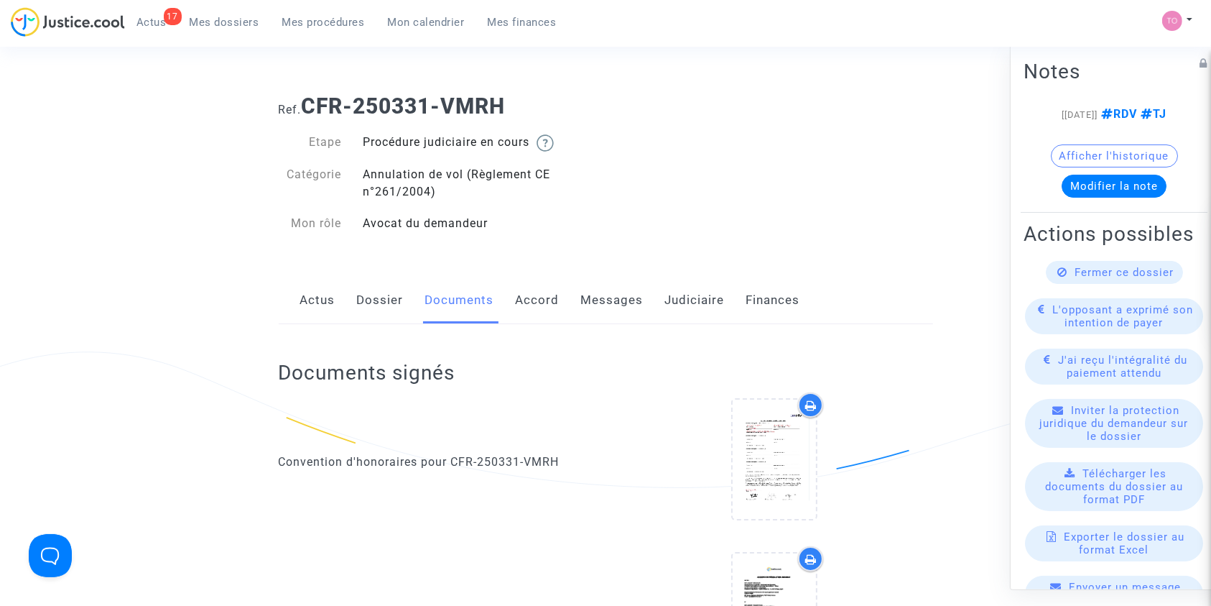
click at [246, 25] on span "Mes dossiers" at bounding box center [225, 22] width 70 height 13
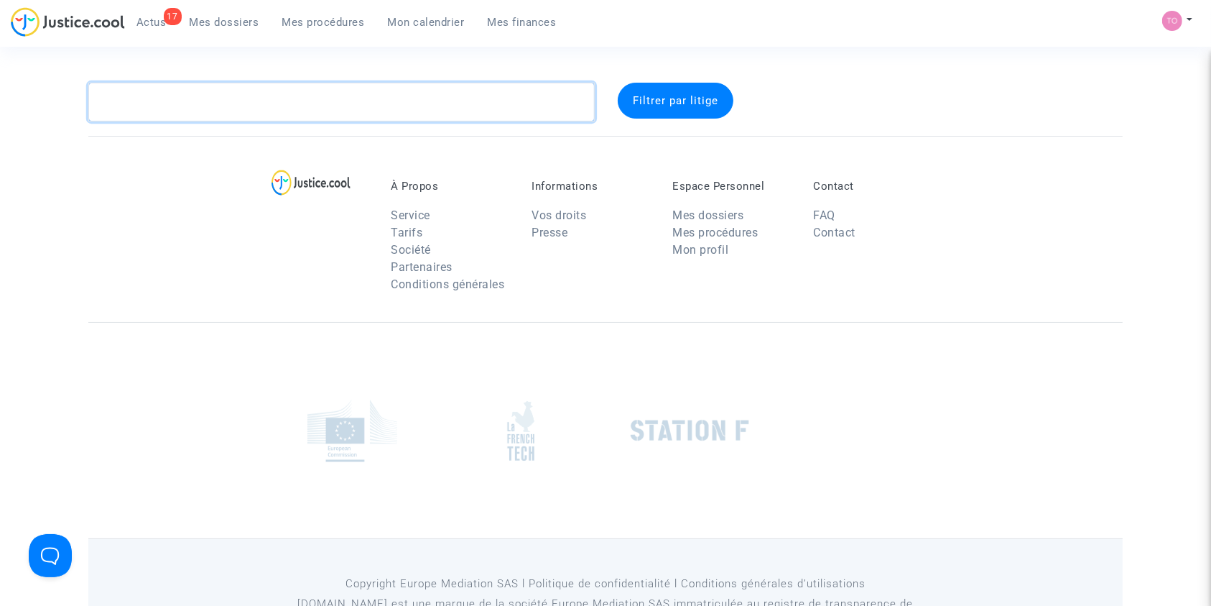
click at [185, 104] on textarea at bounding box center [341, 102] width 507 height 39
paste textarea "CFR-250331-VMRH"
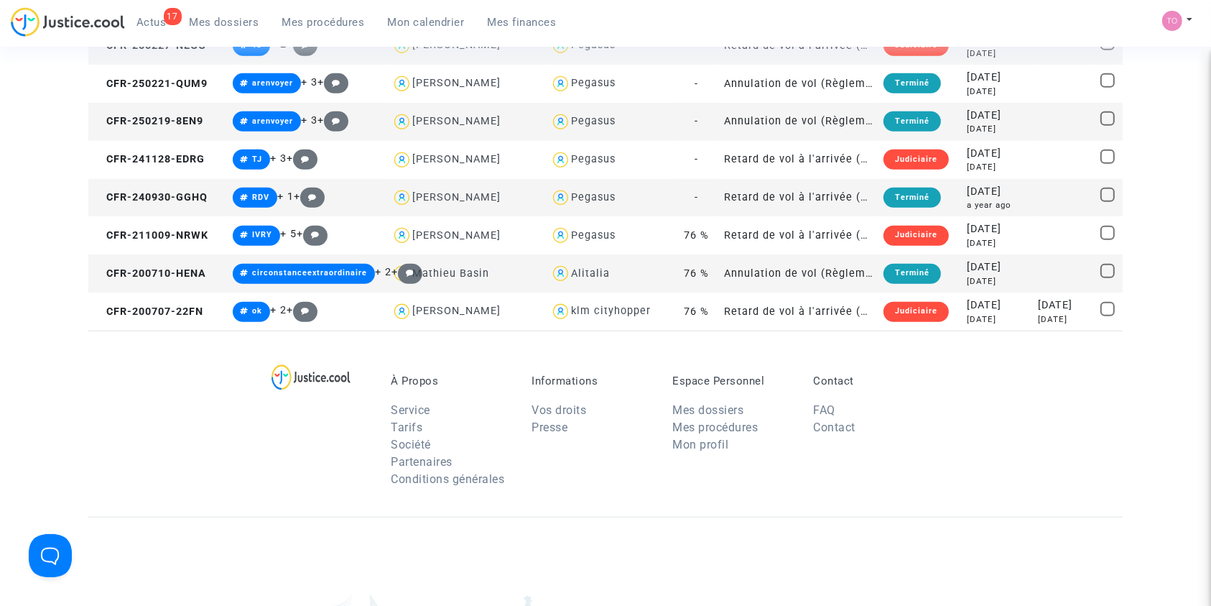
scroll to position [1262, 0]
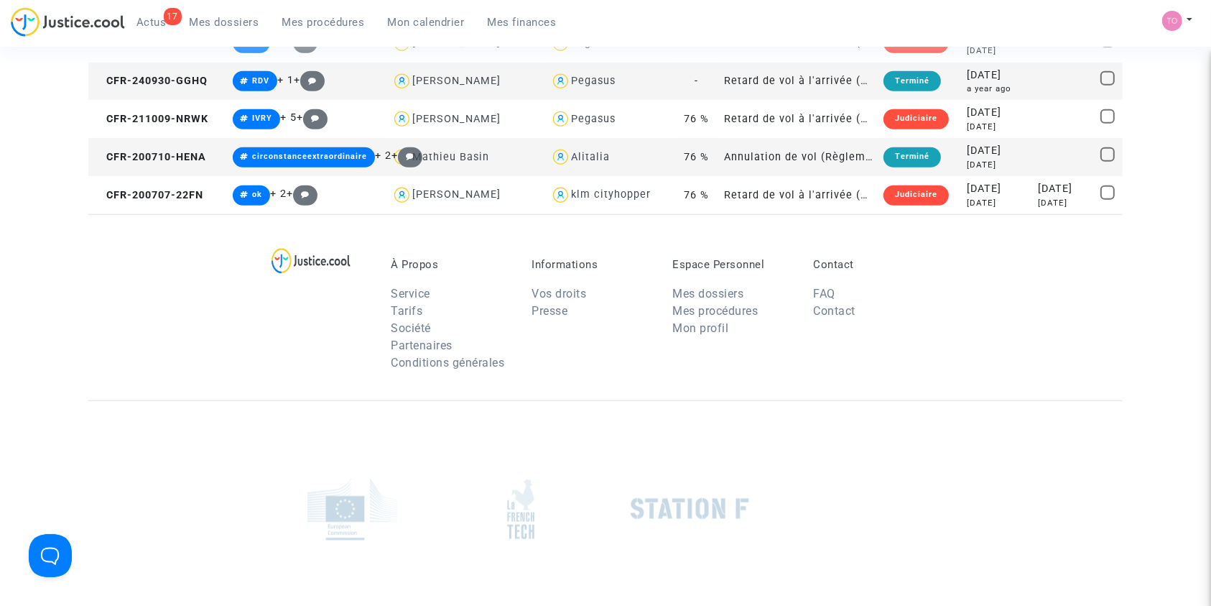
type textarea "BASIN"
drag, startPoint x: 681, startPoint y: 458, endPoint x: 1035, endPoint y: 206, distance: 434.3
click at [1038, 206] on div "5 years ago" at bounding box center [1064, 203] width 52 height 12
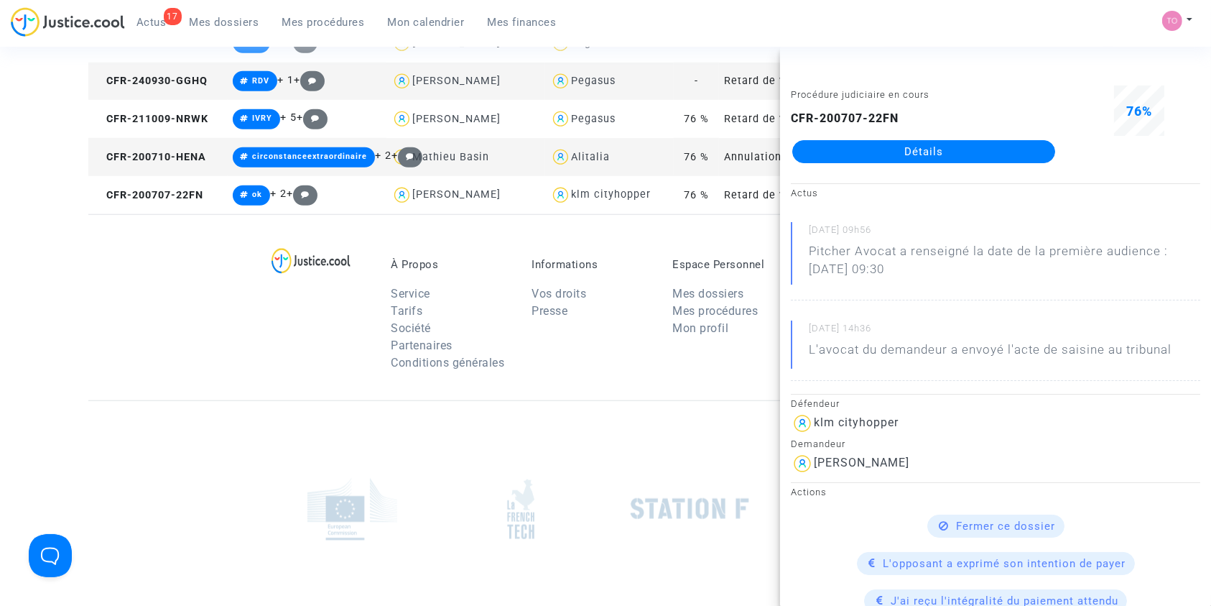
click at [869, 154] on link "Détails" at bounding box center [924, 151] width 263 height 23
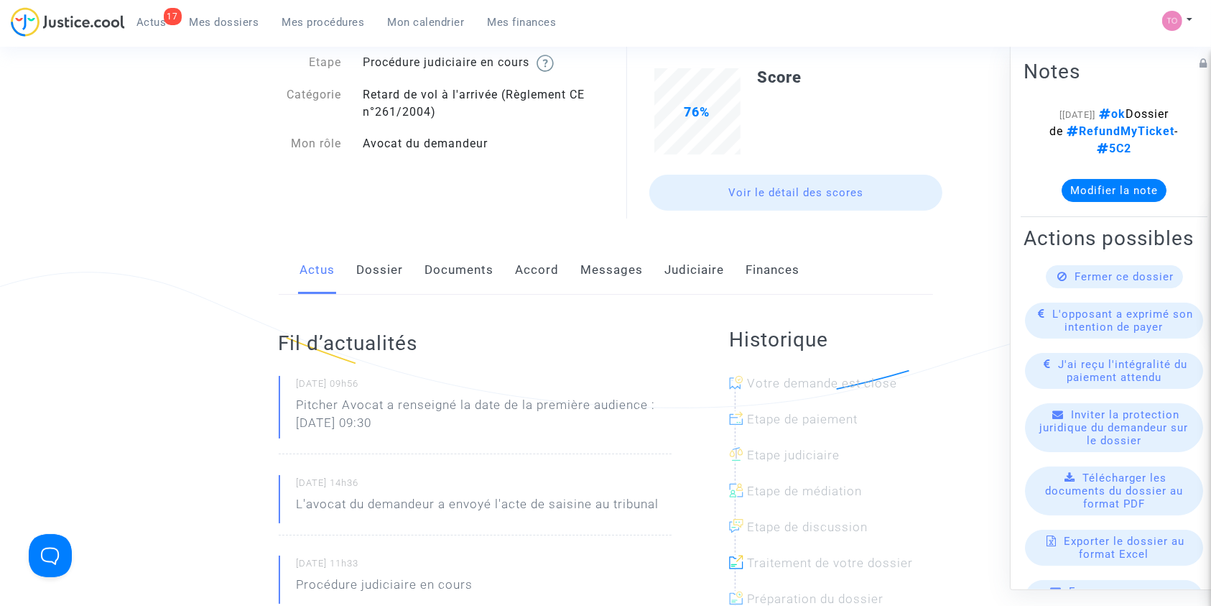
scroll to position [78, 0]
click at [678, 272] on link "Judiciaire" at bounding box center [695, 272] width 60 height 47
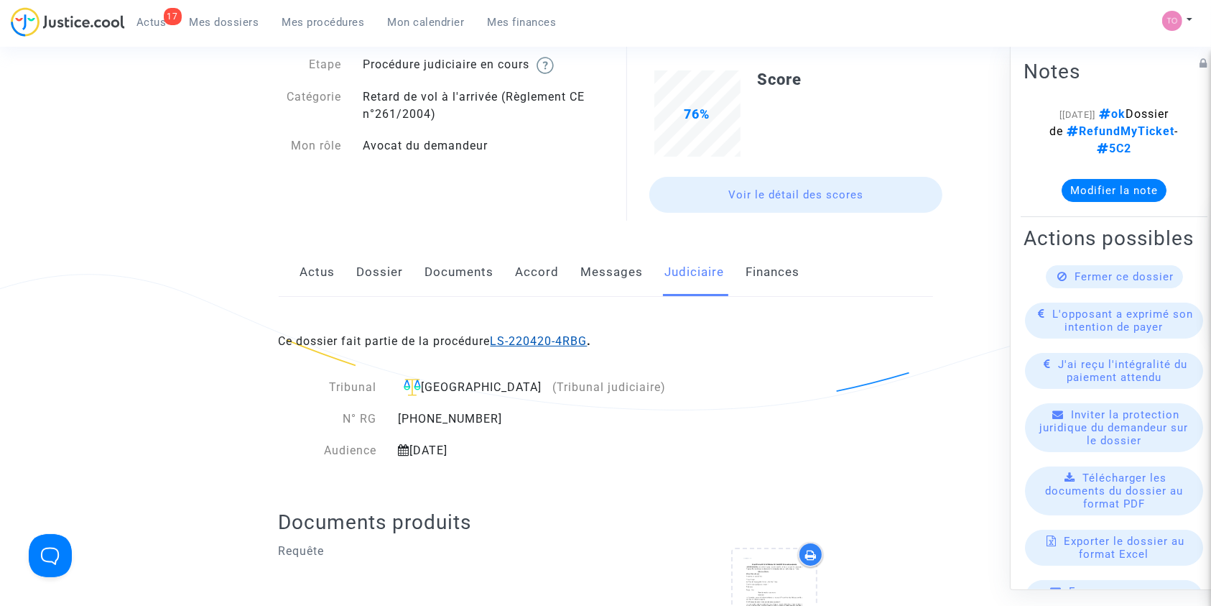
click at [548, 334] on link "LS-220420-4RBG" at bounding box center [539, 341] width 97 height 14
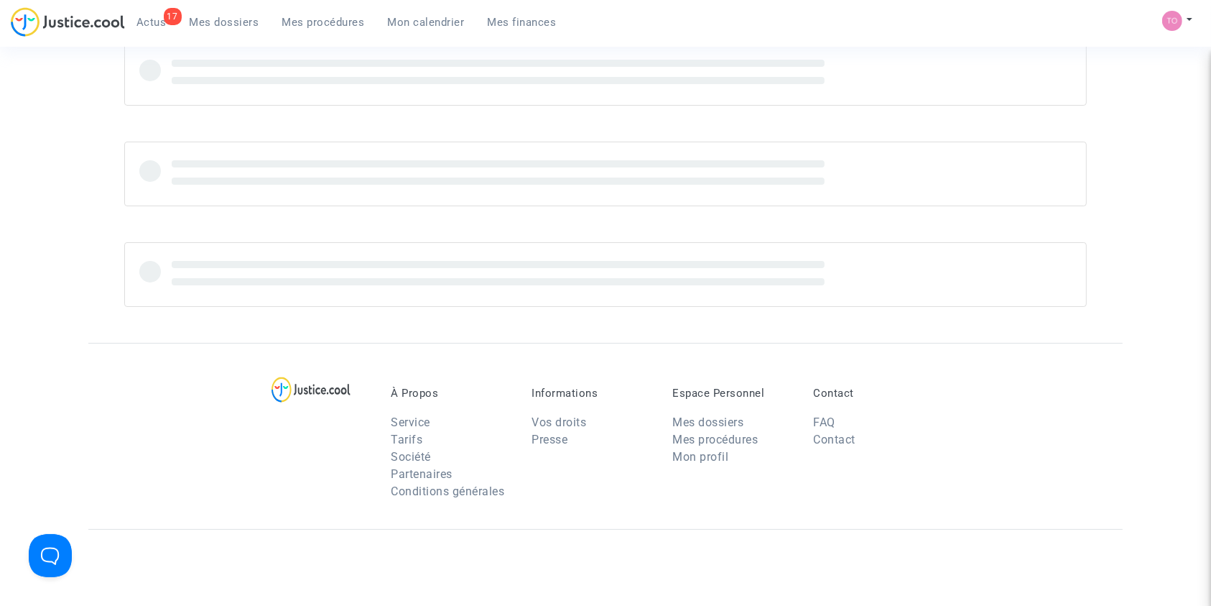
scroll to position [78, 0]
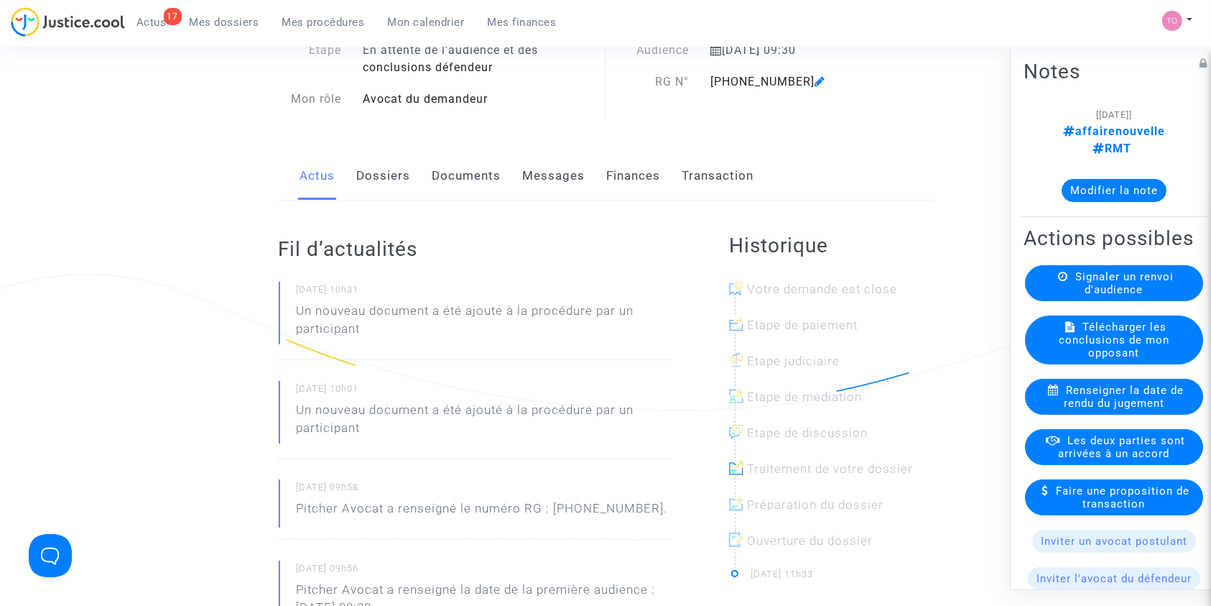
click at [1085, 179] on button "Modifier la note" at bounding box center [1114, 189] width 105 height 23
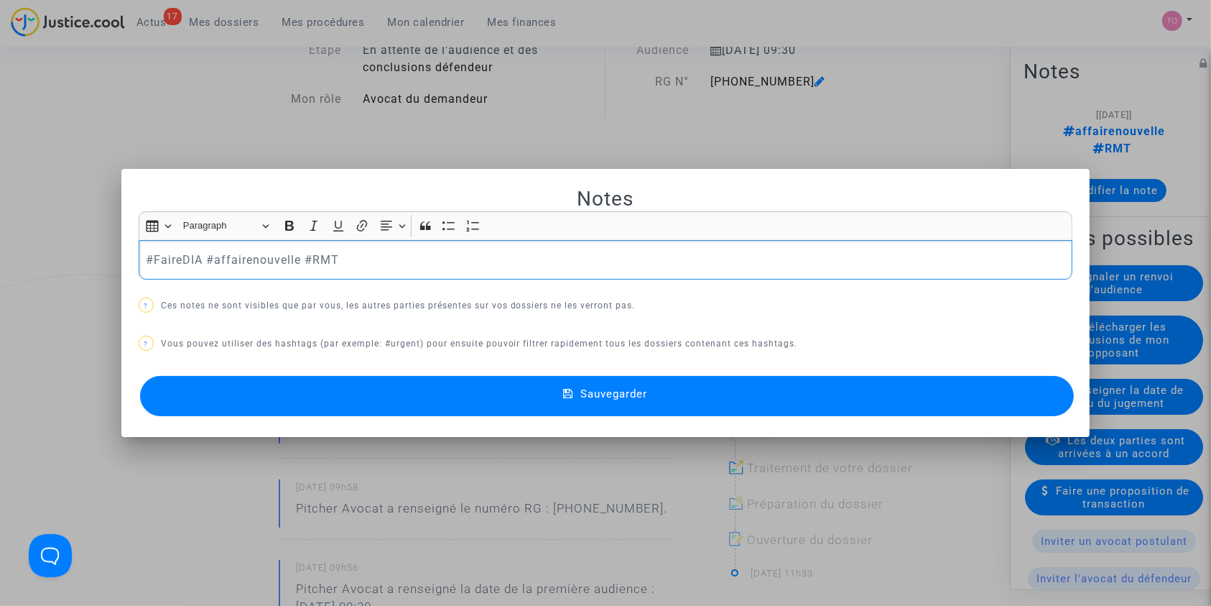
click at [578, 396] on mat-icon at bounding box center [571, 395] width 17 height 17
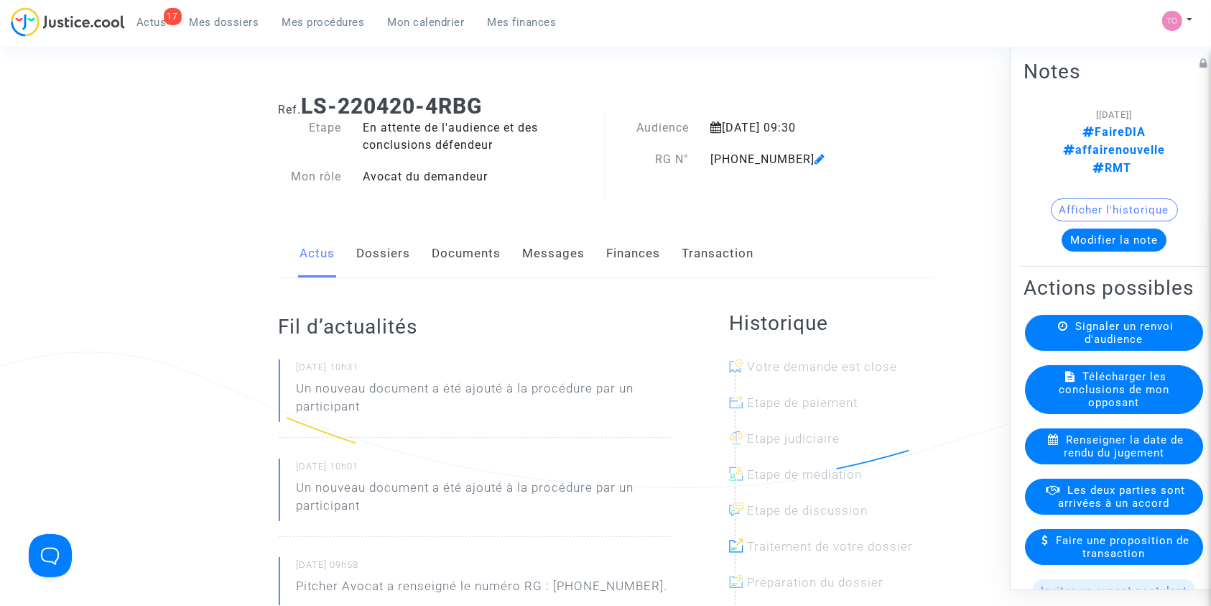
click at [402, 246] on link "Dossiers" at bounding box center [384, 253] width 54 height 47
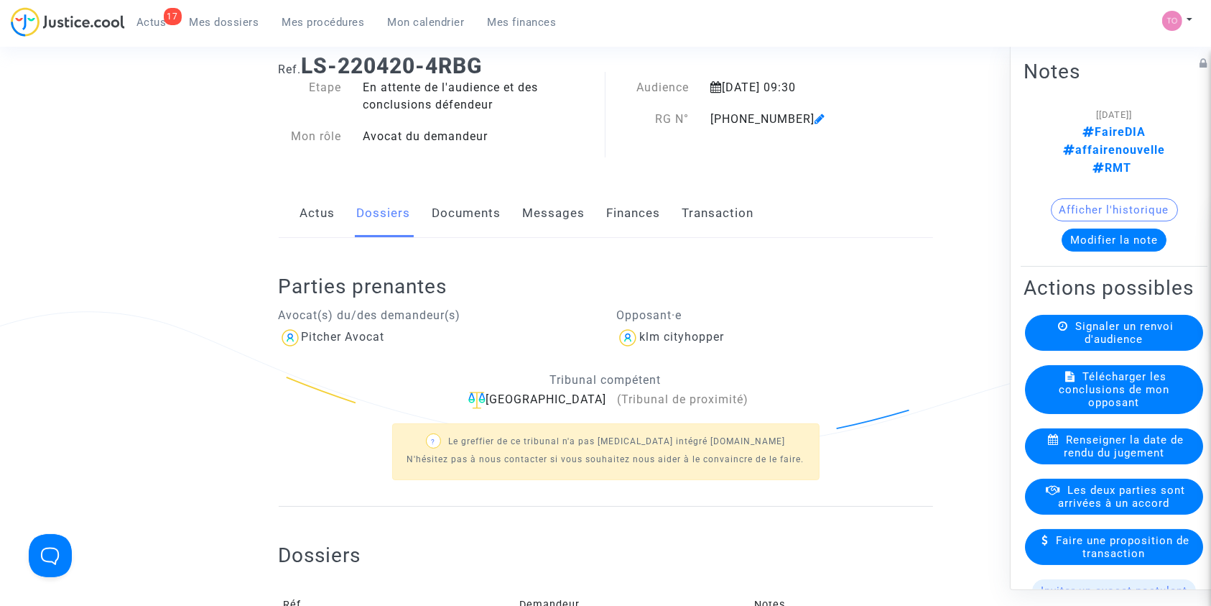
scroll to position [40, 0]
click at [1055, 198] on button "Afficher l'historique" at bounding box center [1114, 209] width 127 height 23
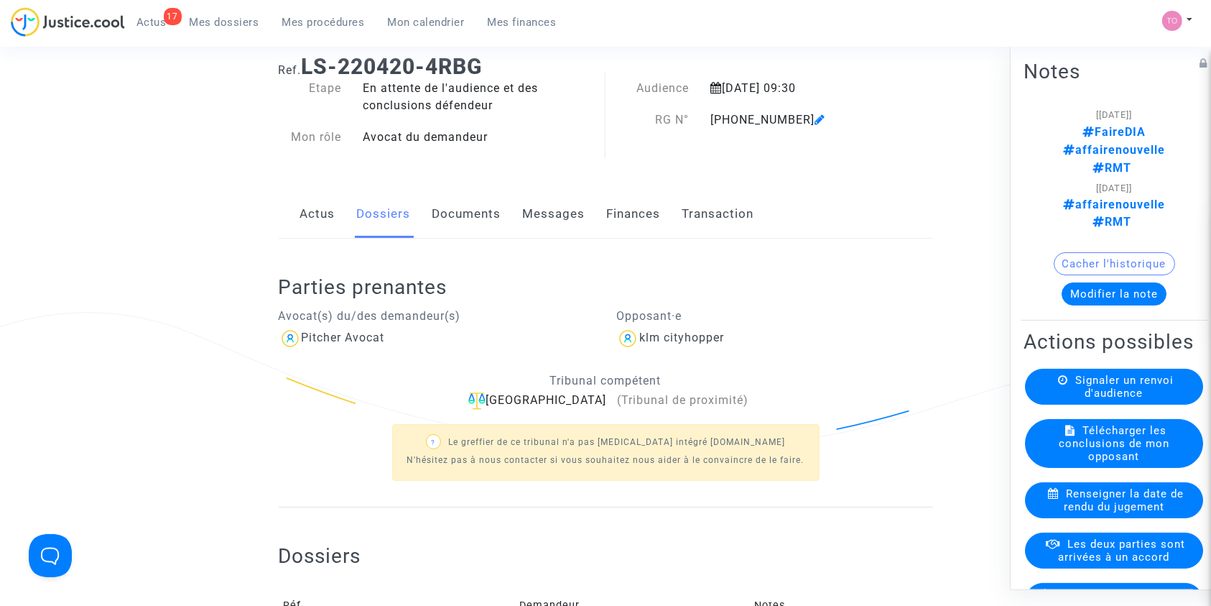
click at [558, 216] on link "Messages" at bounding box center [554, 213] width 63 height 47
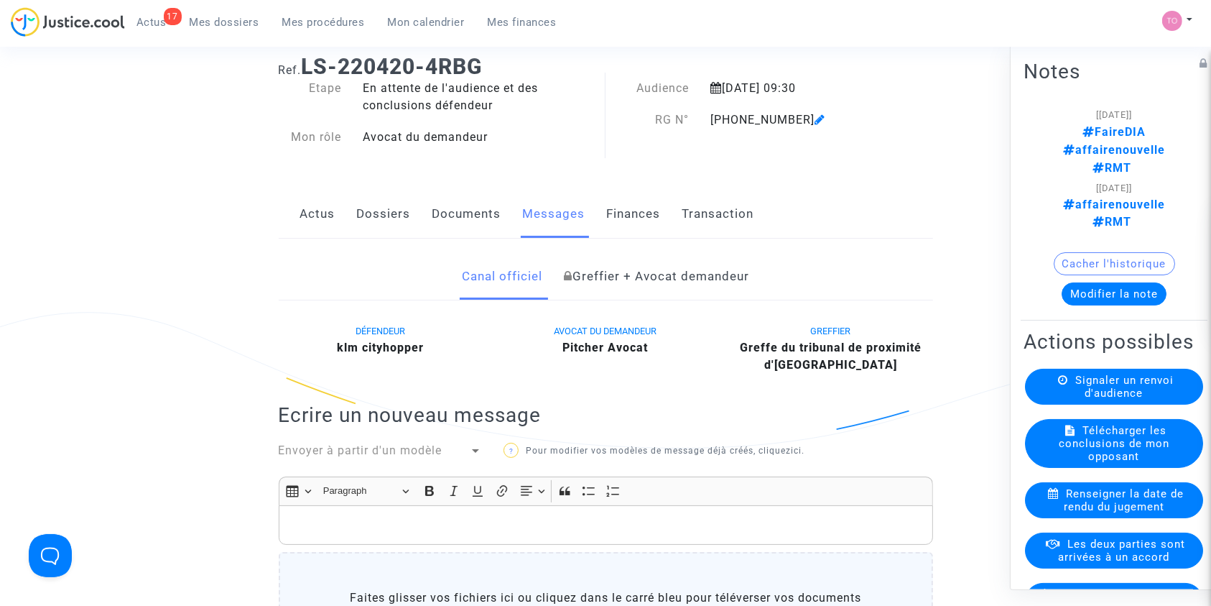
click at [371, 218] on link "Dossiers" at bounding box center [384, 213] width 54 height 47
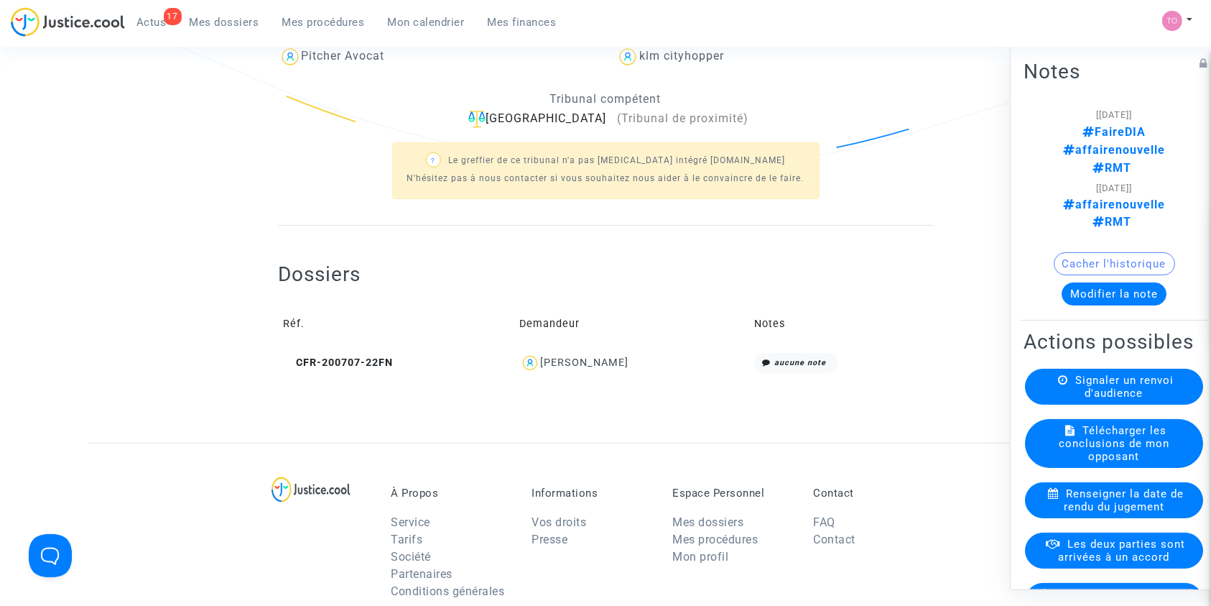
scroll to position [394, 0]
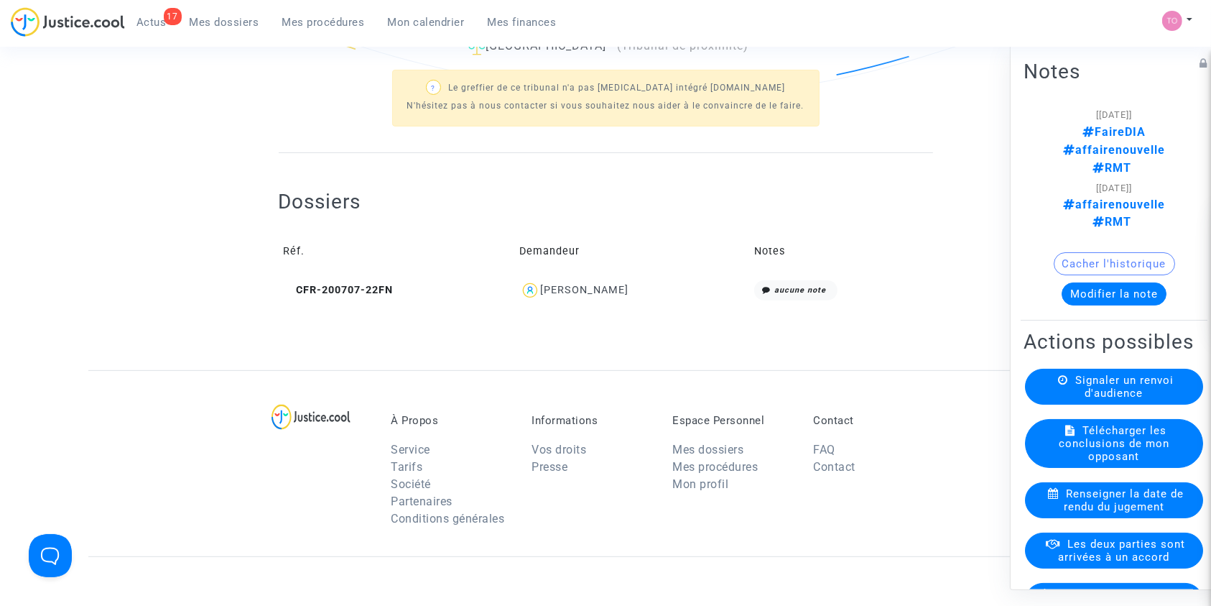
click at [578, 290] on div "MATHIEU BASIN" at bounding box center [584, 290] width 88 height 12
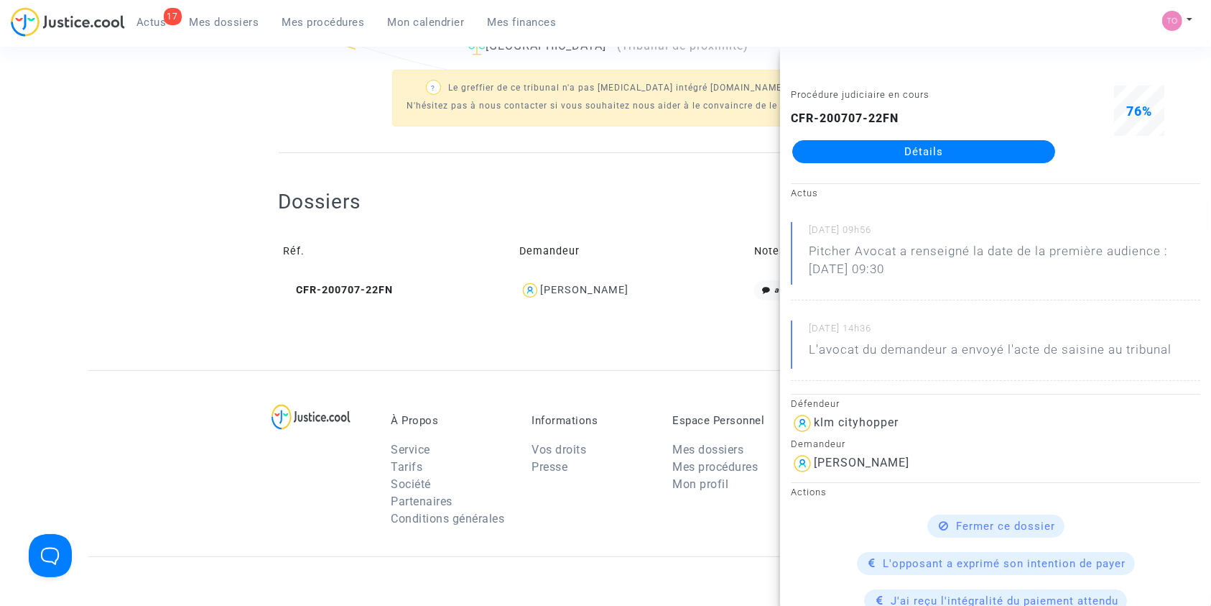
click at [921, 149] on link "Détails" at bounding box center [924, 151] width 263 height 23
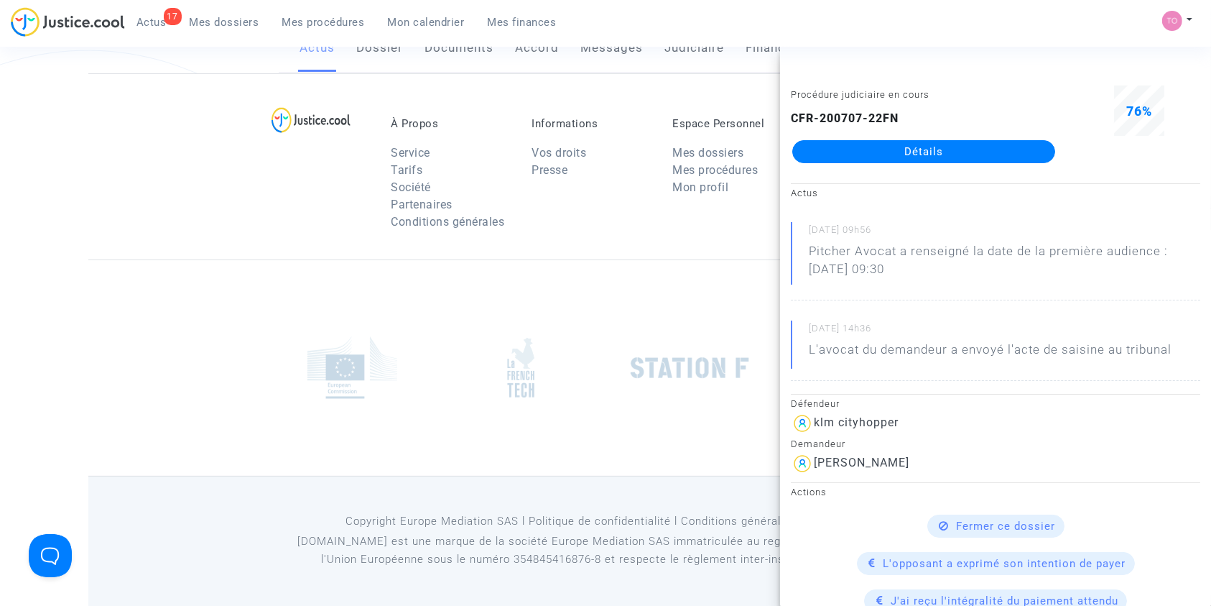
scroll to position [394, 0]
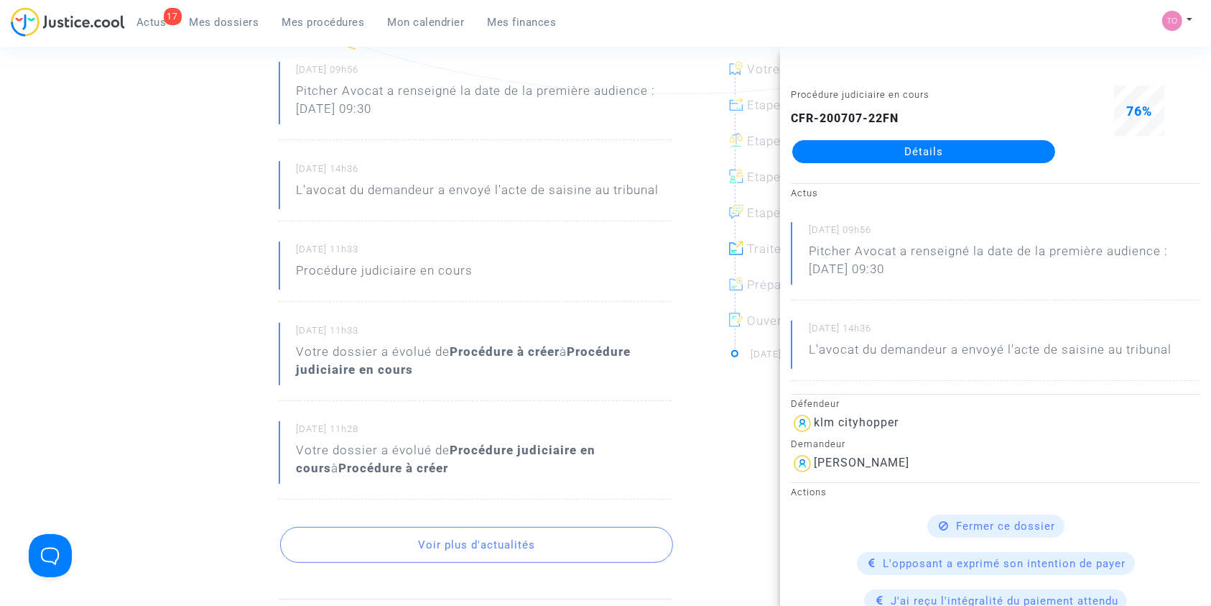
click at [124, 296] on ng-component "Ref. CFR-200707-22FN Etape Procédure judiciaire en cours Catégorie Retard de vo…" at bounding box center [605, 414] width 1035 height 1451
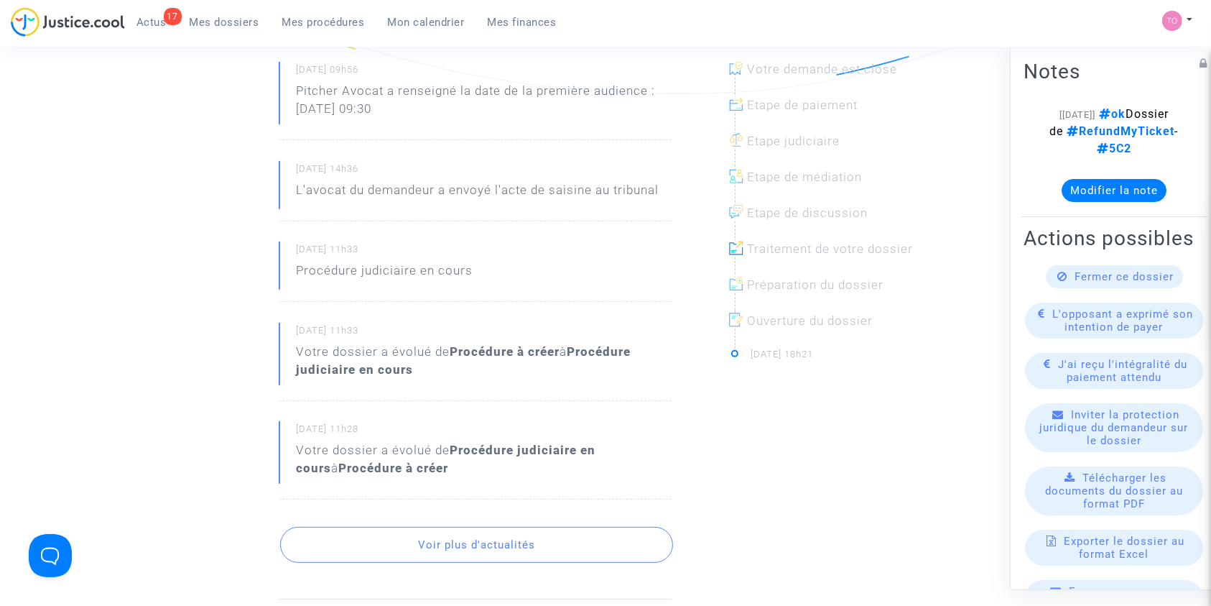
scroll to position [0, 0]
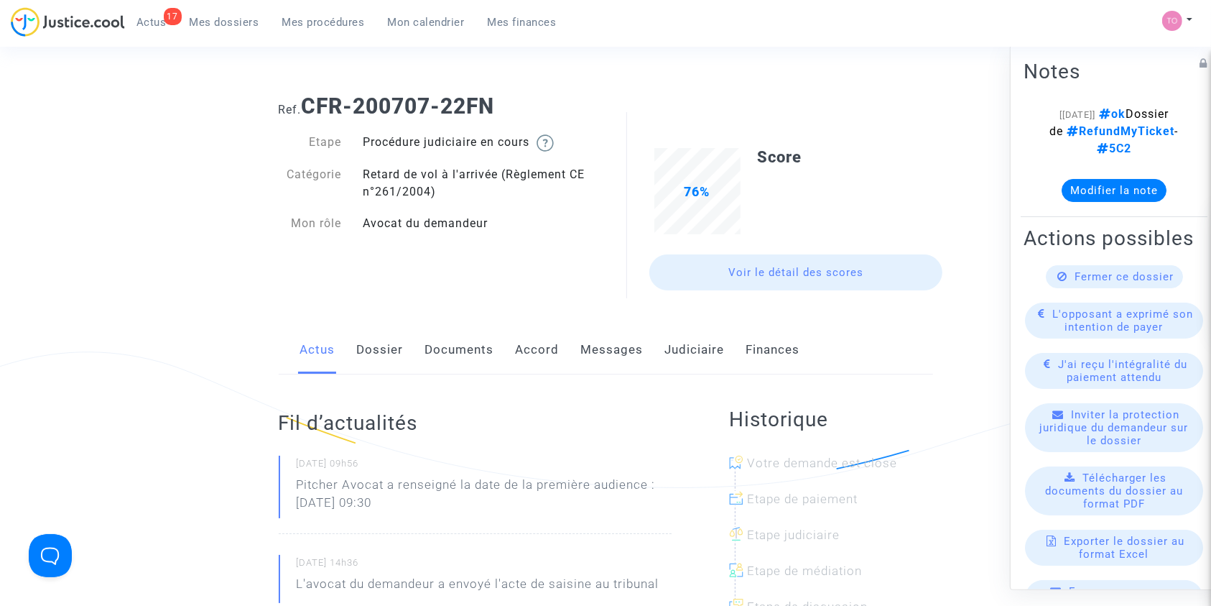
click at [595, 348] on link "Messages" at bounding box center [612, 349] width 63 height 47
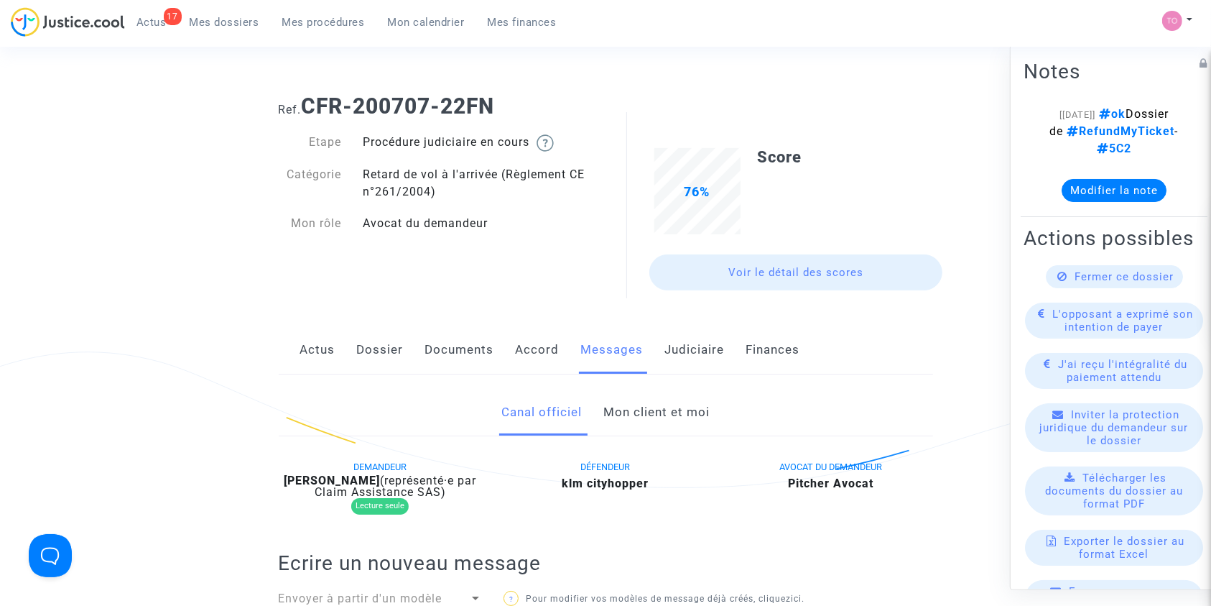
click at [660, 395] on link "Mon client et moi" at bounding box center [657, 412] width 106 height 47
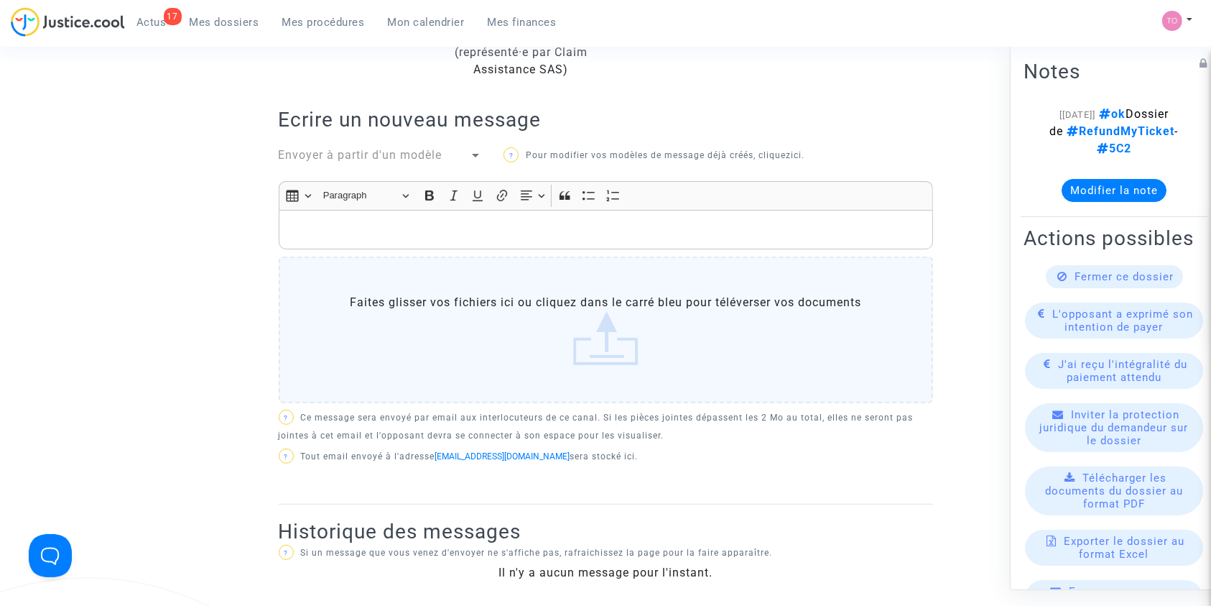
scroll to position [448, 0]
click at [328, 218] on div "Rich Text Editor, main" at bounding box center [606, 231] width 655 height 40
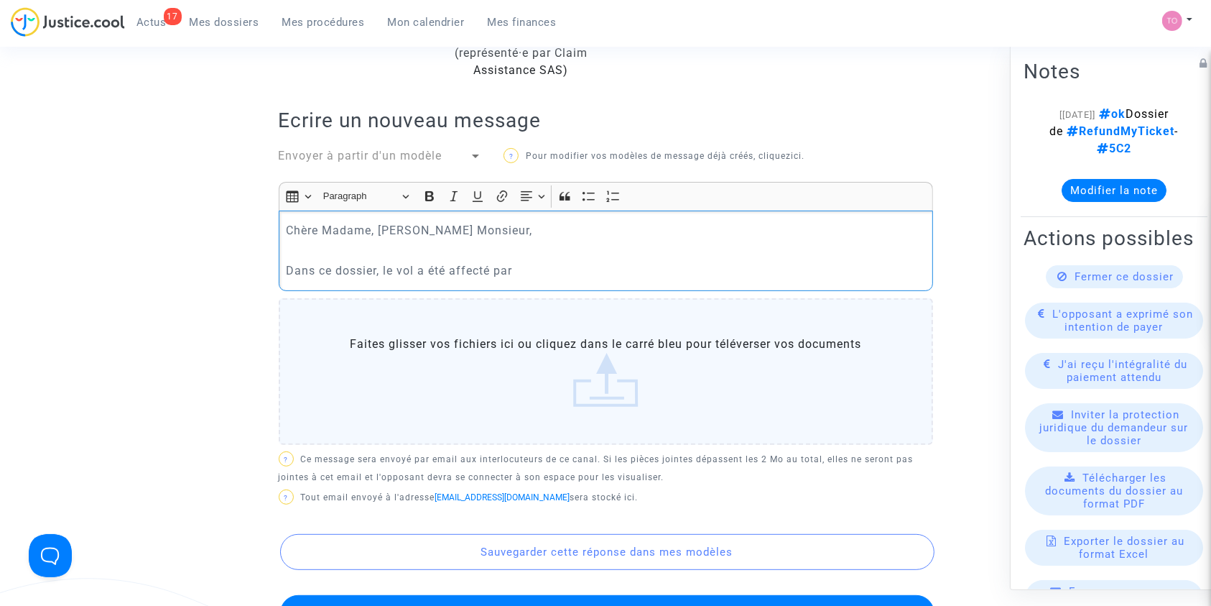
click at [431, 231] on p "Chère Madame, Cher Monsieur," at bounding box center [606, 230] width 640 height 18
click at [540, 264] on p "Dans ce dossier, le vol a été affecté par" at bounding box center [606, 271] width 640 height 18
click at [808, 263] on p "Dans ce dossier, le vol a été affecté par des mauvaises conditions météo lors d…" at bounding box center [606, 271] width 640 height 18
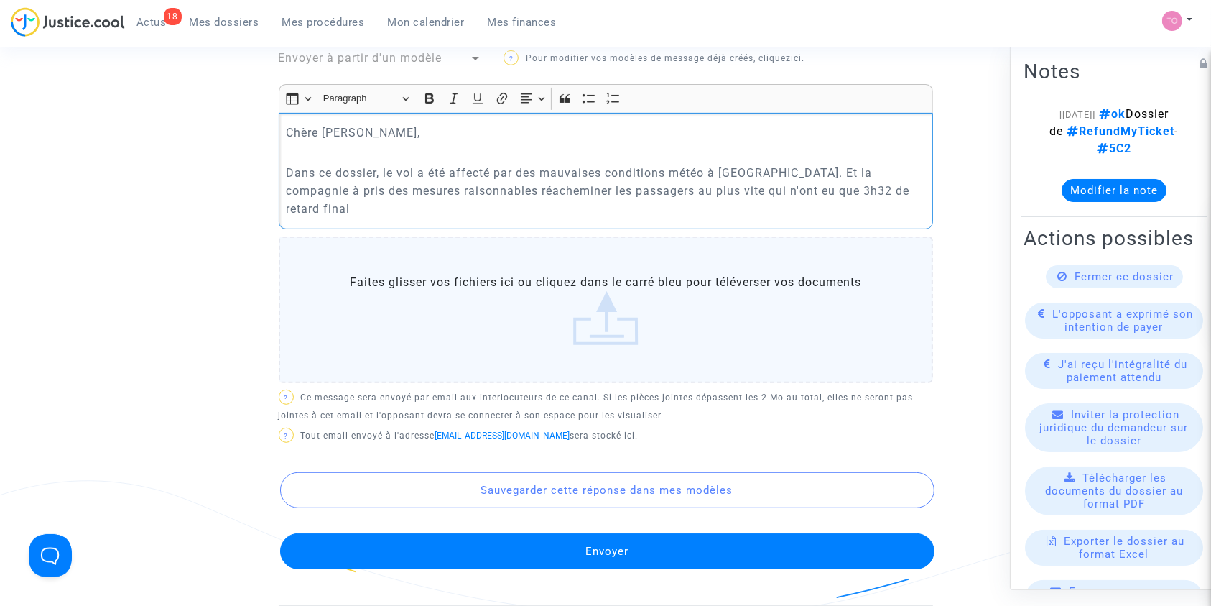
scroll to position [505, 0]
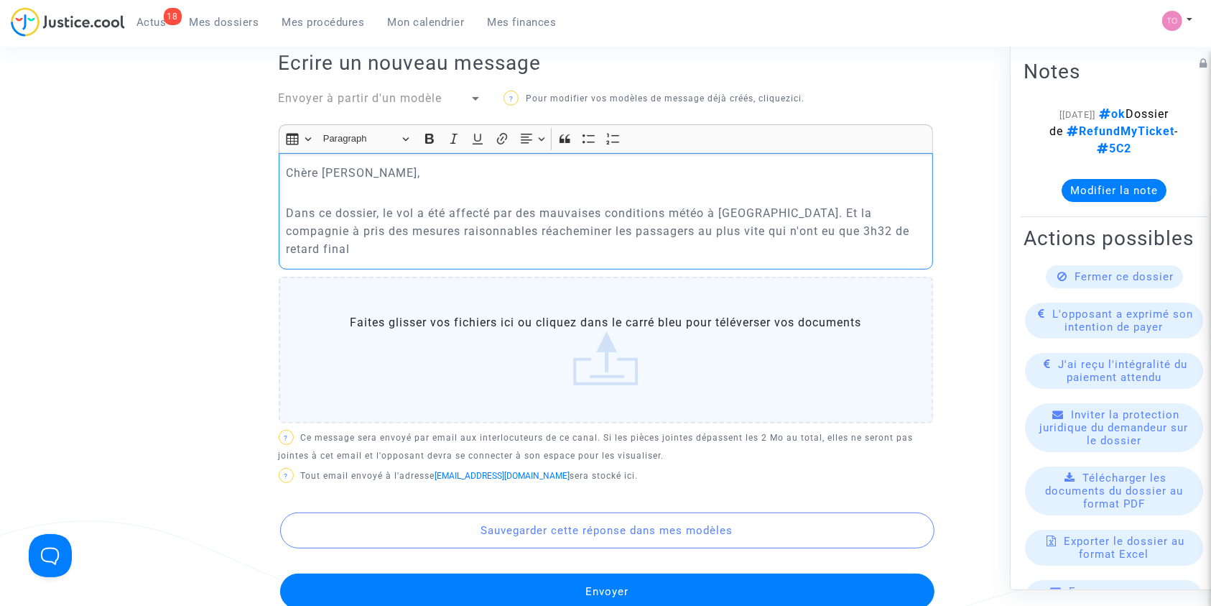
click at [336, 167] on p "Chère elise," at bounding box center [606, 173] width 640 height 18
click at [338, 167] on p "Chère MAdame, Cher Monsieur," at bounding box center [606, 173] width 640 height 18
click at [915, 231] on p "Dans ce dossier, le vol a été affecté par des mauvaises conditions météo à Amst…" at bounding box center [606, 231] width 640 height 54
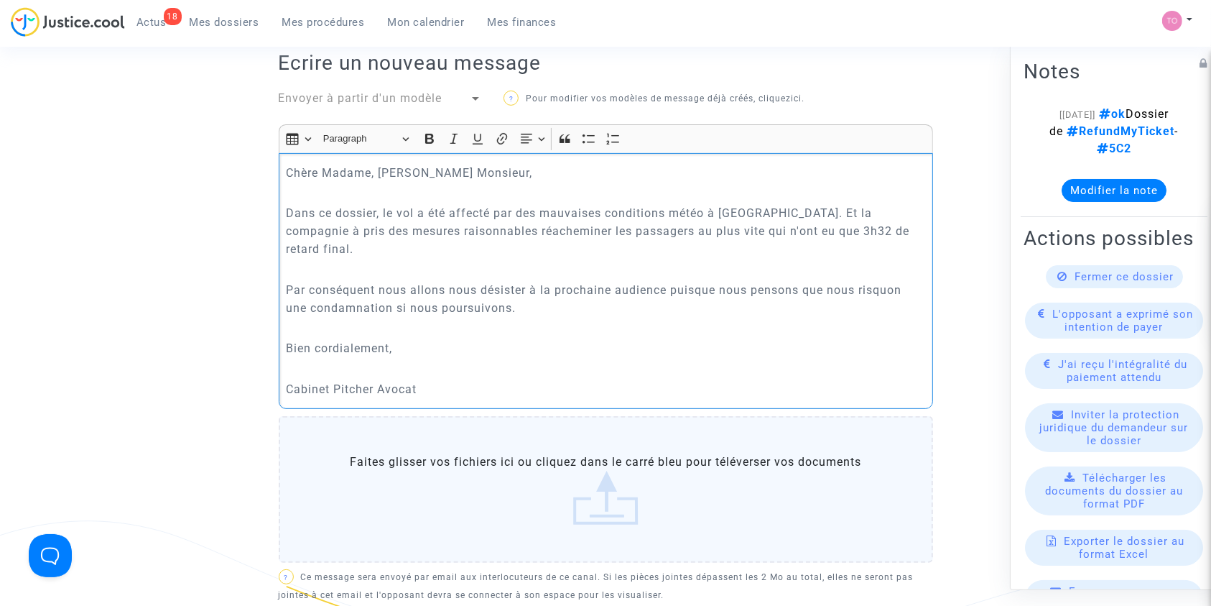
scroll to position [540, 0]
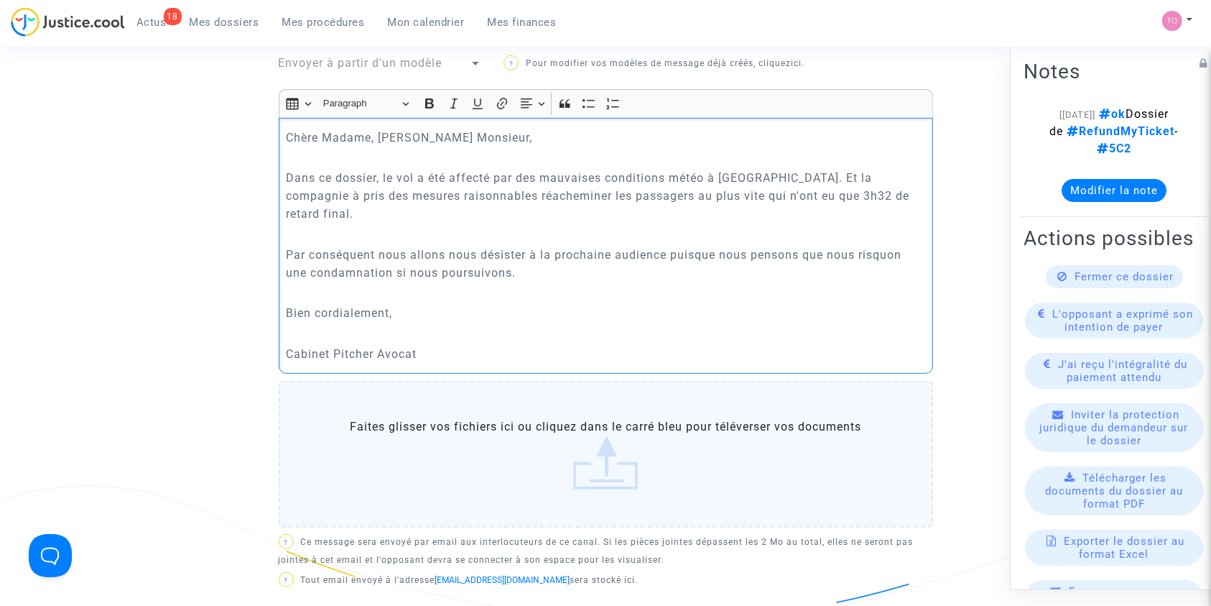
click at [903, 246] on p "Par conséquent nous allons nous désister à la prochaine audience puisque nous p…" at bounding box center [606, 264] width 640 height 36
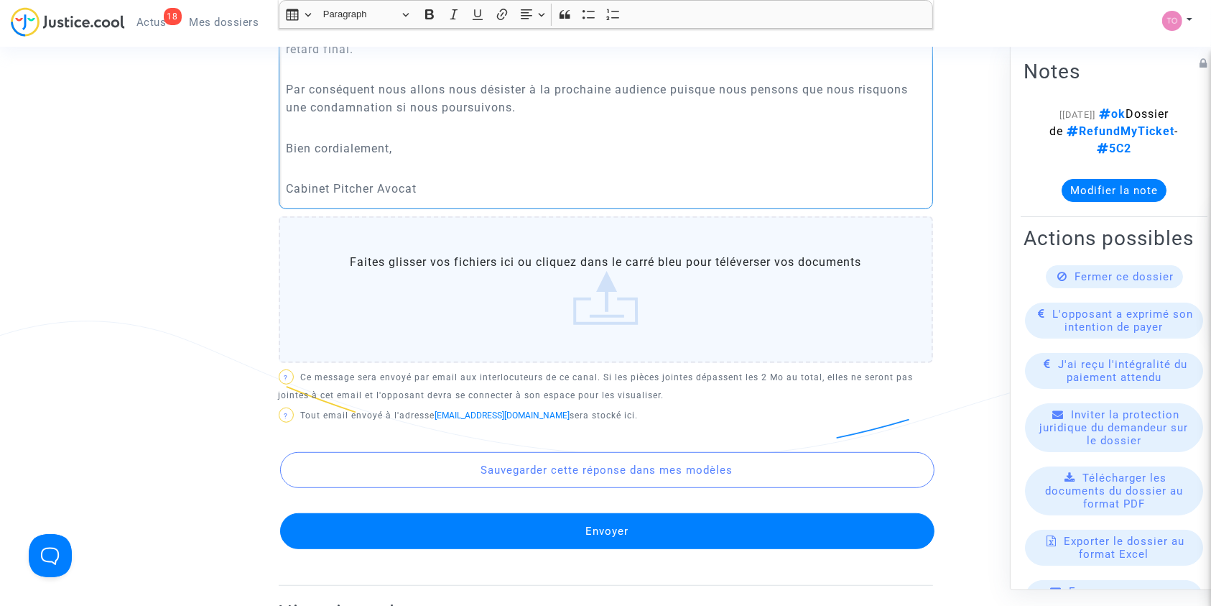
scroll to position [706, 0]
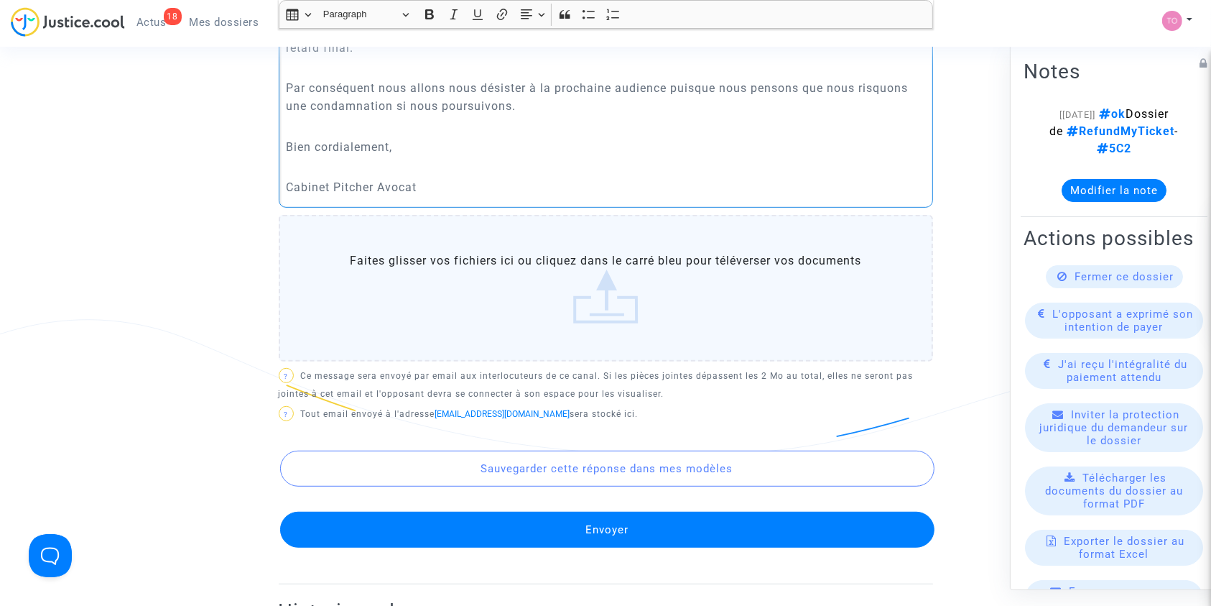
click at [697, 512] on button "Envoyer" at bounding box center [607, 530] width 655 height 36
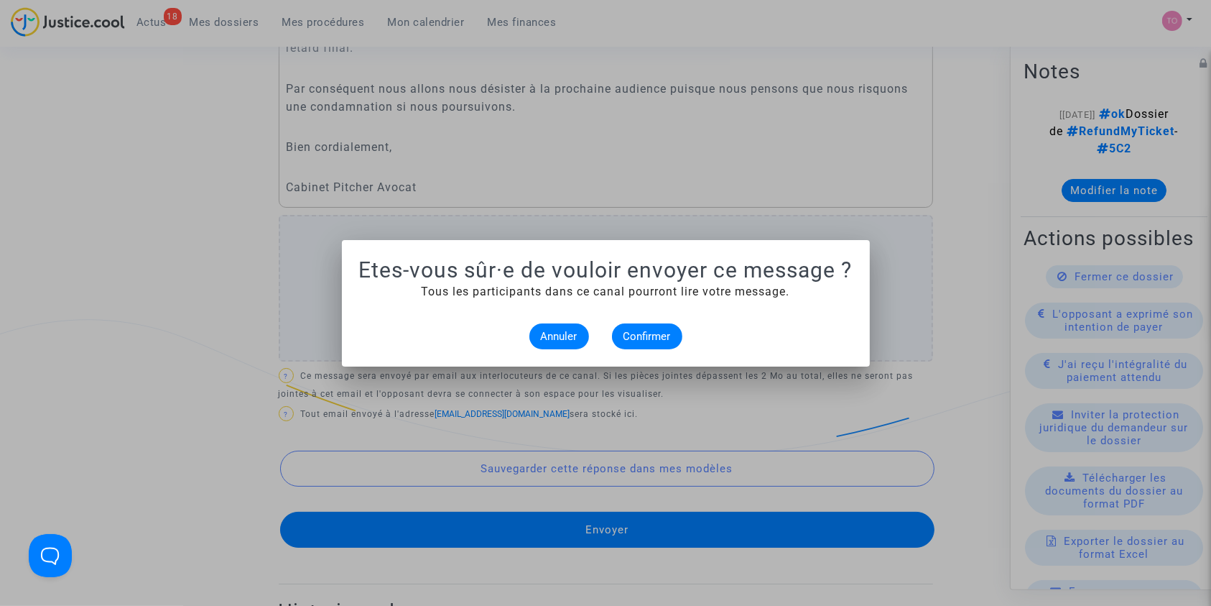
scroll to position [0, 0]
click at [647, 342] on button "Confirmer" at bounding box center [647, 336] width 70 height 26
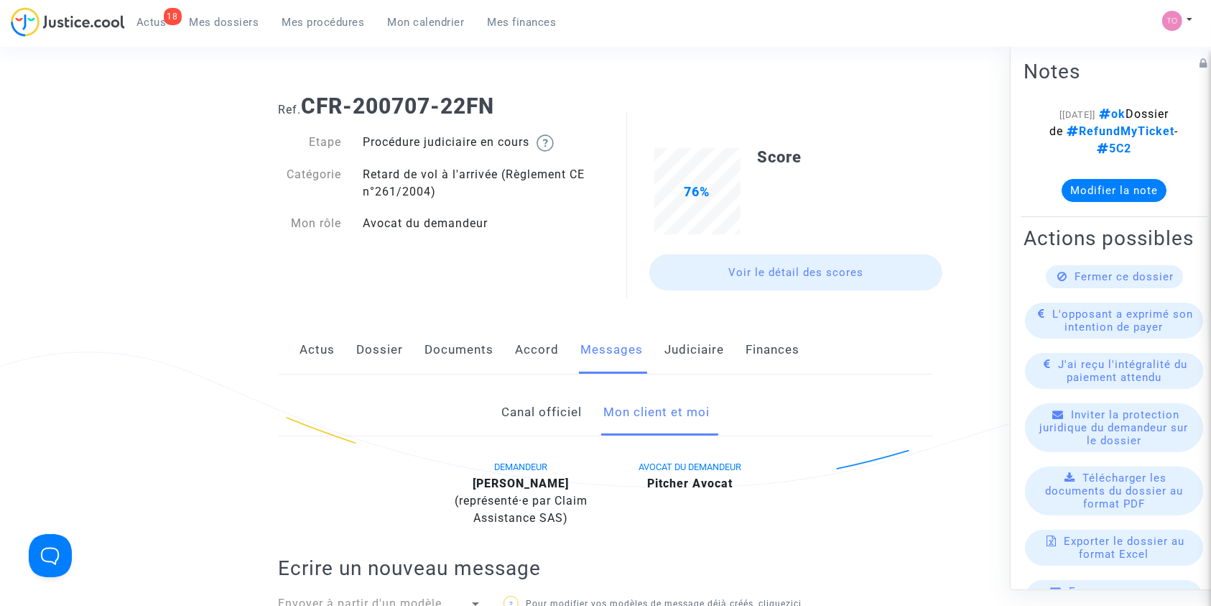
scroll to position [706, 0]
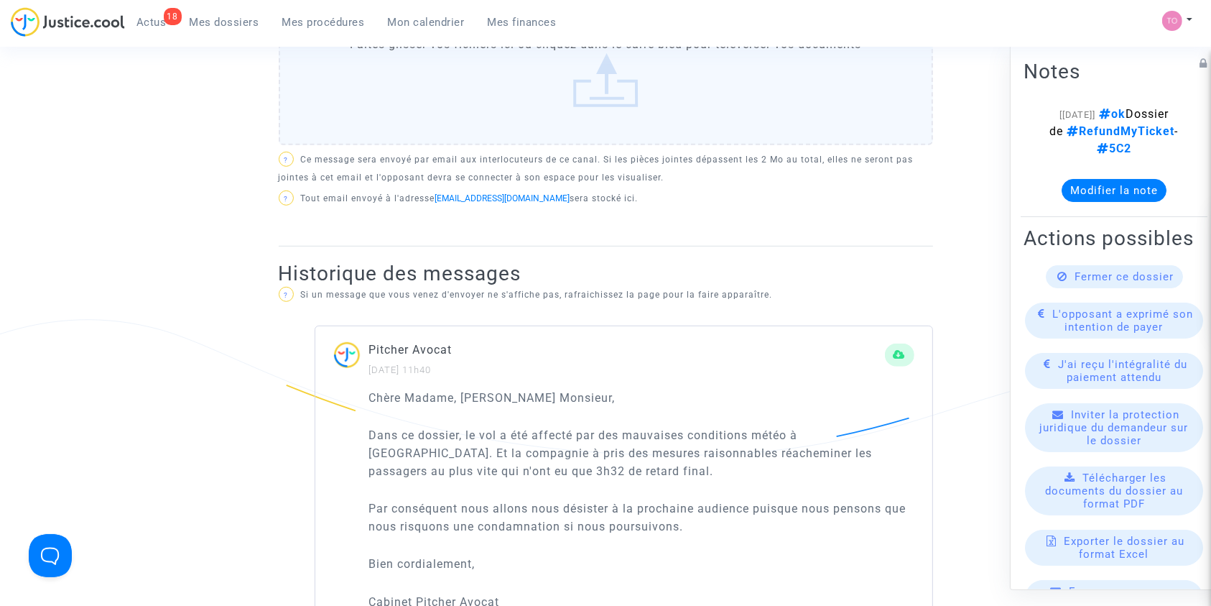
click at [1107, 201] on button "Modifier la note" at bounding box center [1114, 189] width 105 height 23
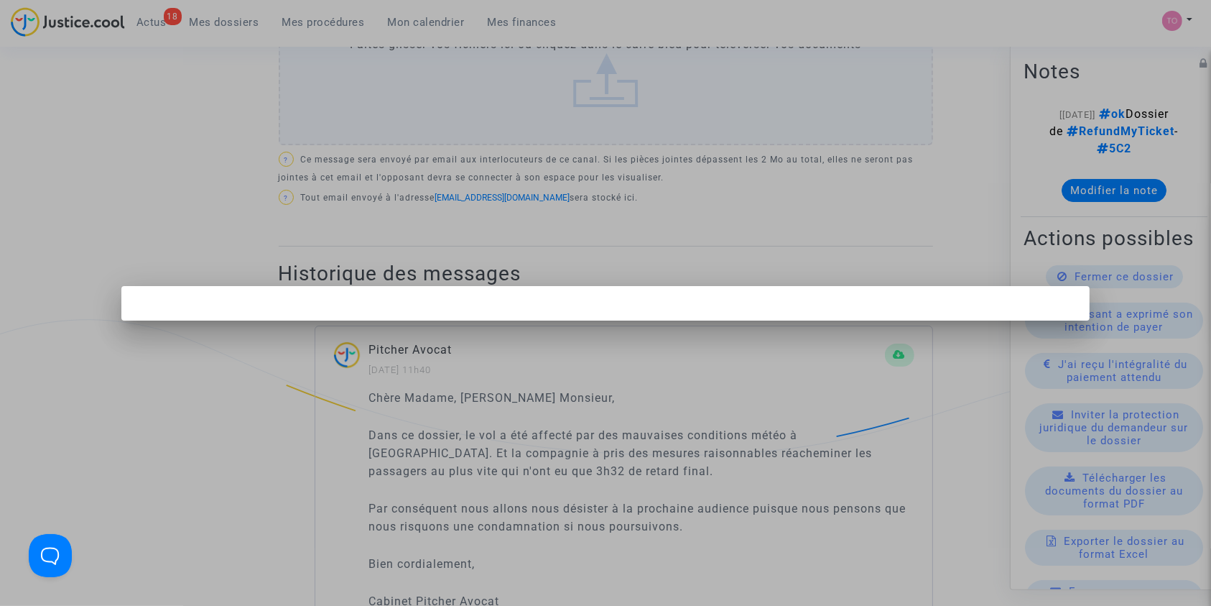
scroll to position [0, 0]
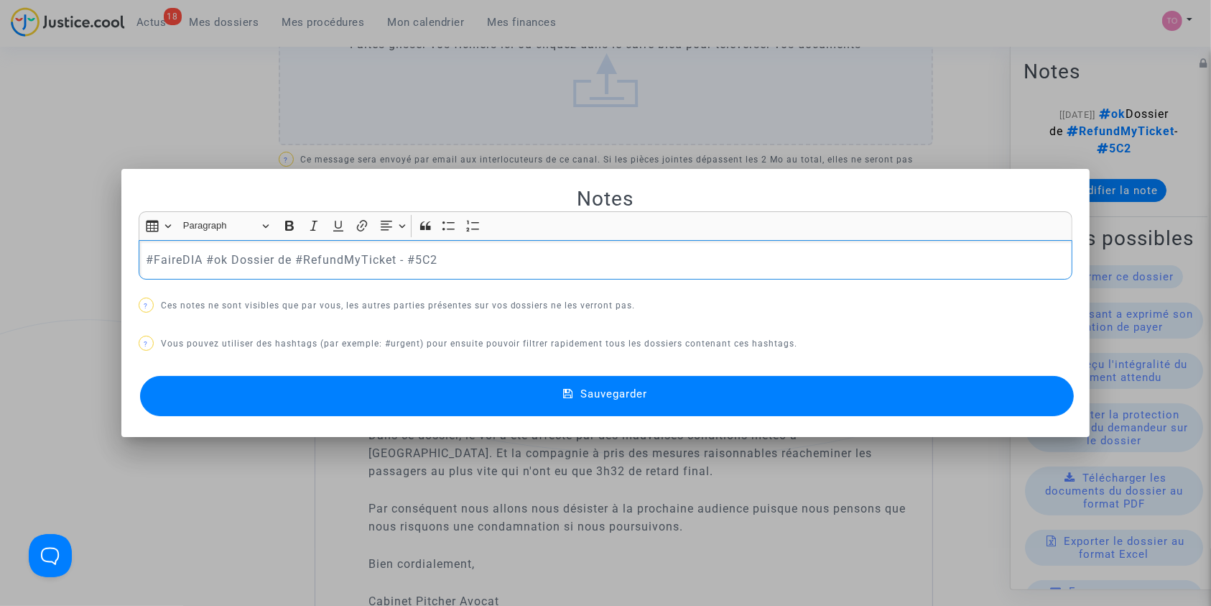
click at [1119, 224] on div at bounding box center [605, 303] width 1211 height 606
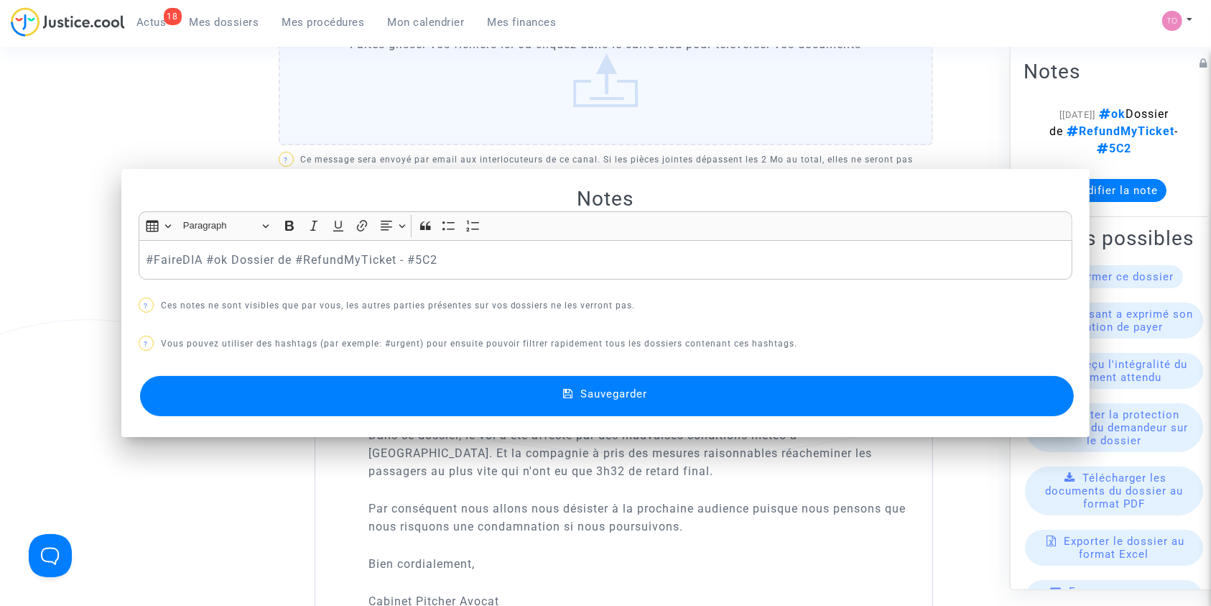
scroll to position [706, 0]
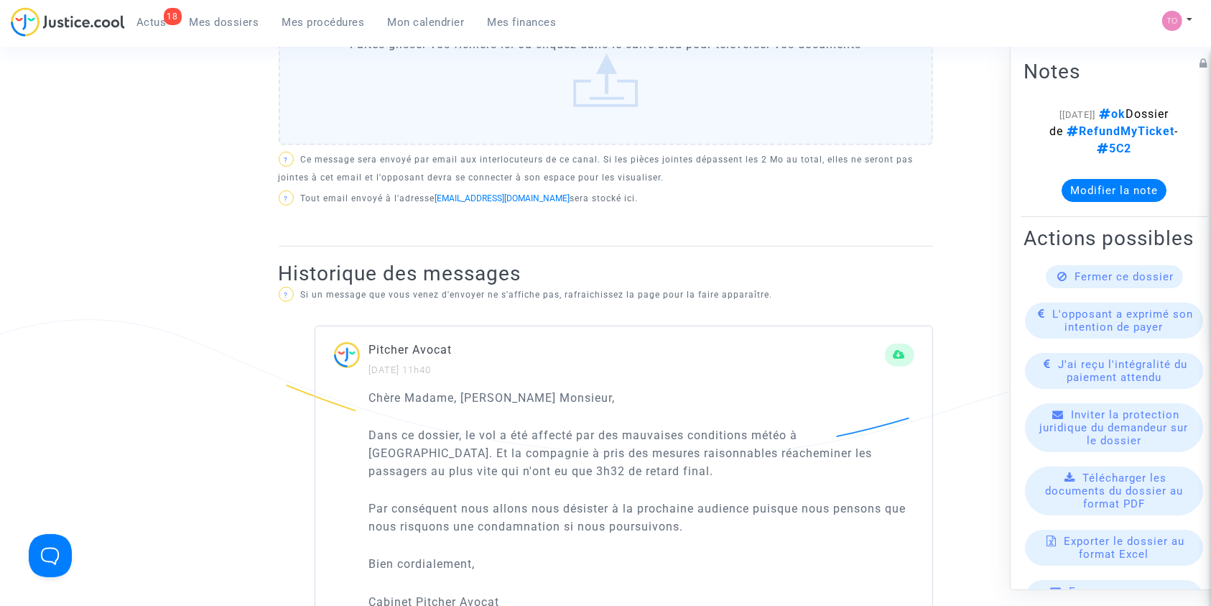
click at [1107, 201] on button "Modifier la note" at bounding box center [1114, 189] width 105 height 23
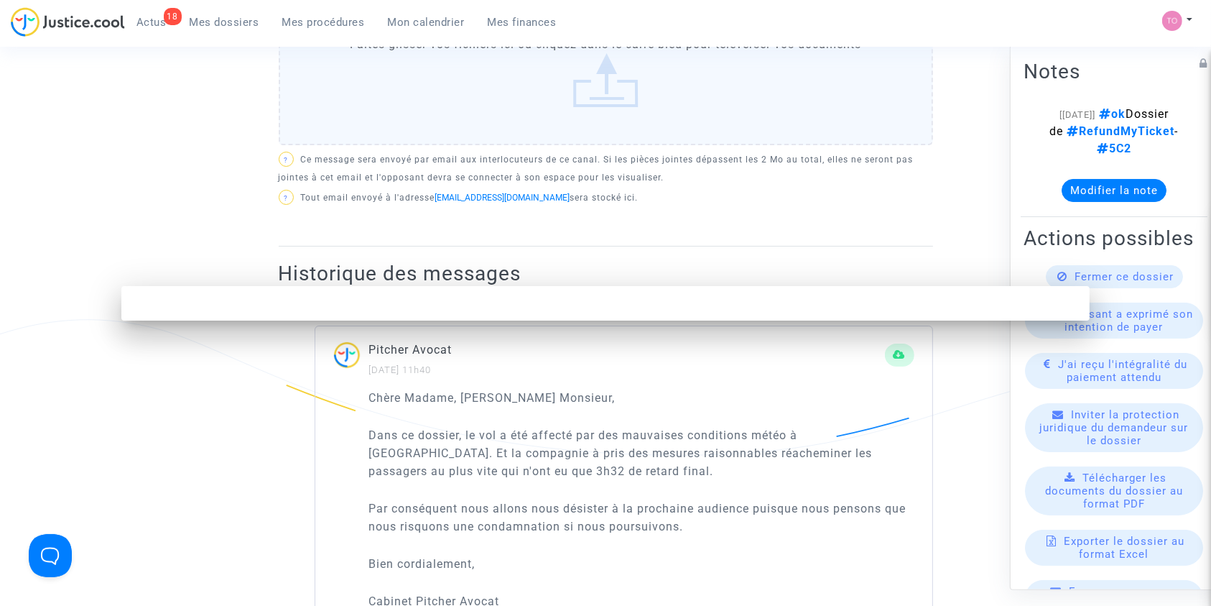
scroll to position [0, 0]
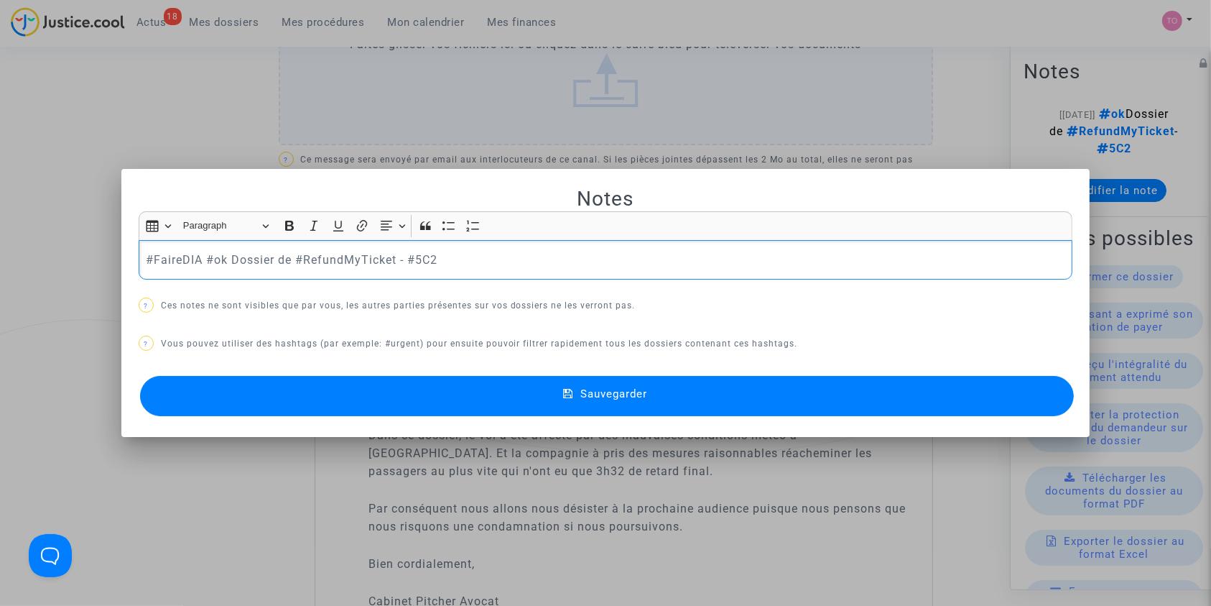
click at [660, 402] on button "Sauvegarder" at bounding box center [607, 396] width 935 height 40
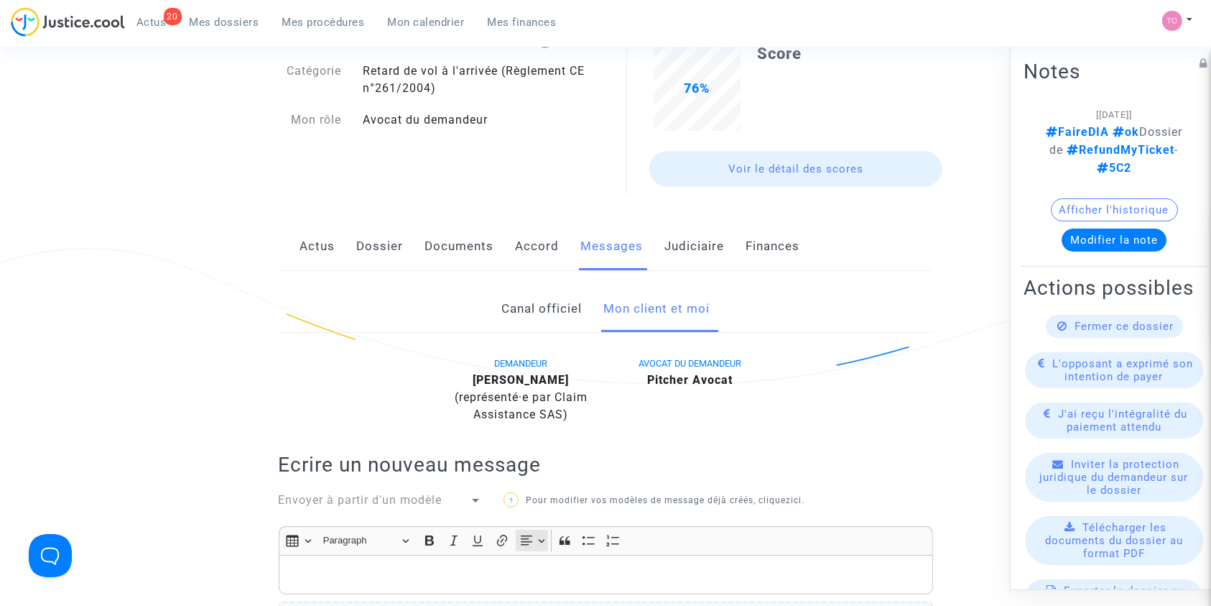
scroll to position [86, 0]
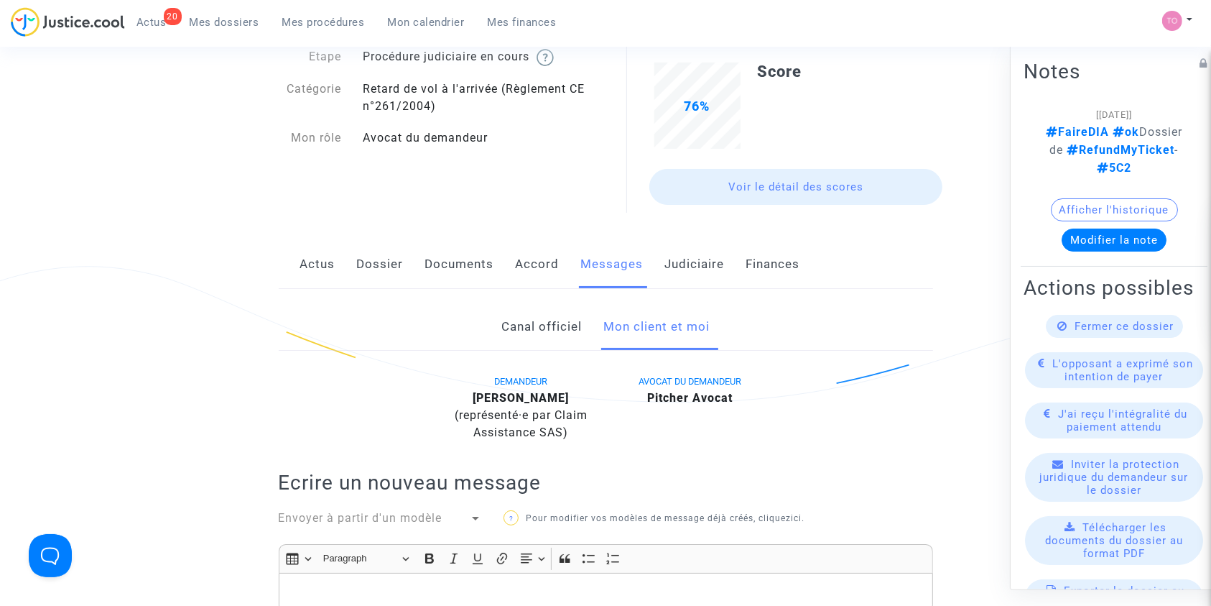
click at [438, 27] on span "Mon calendrier" at bounding box center [426, 22] width 77 height 13
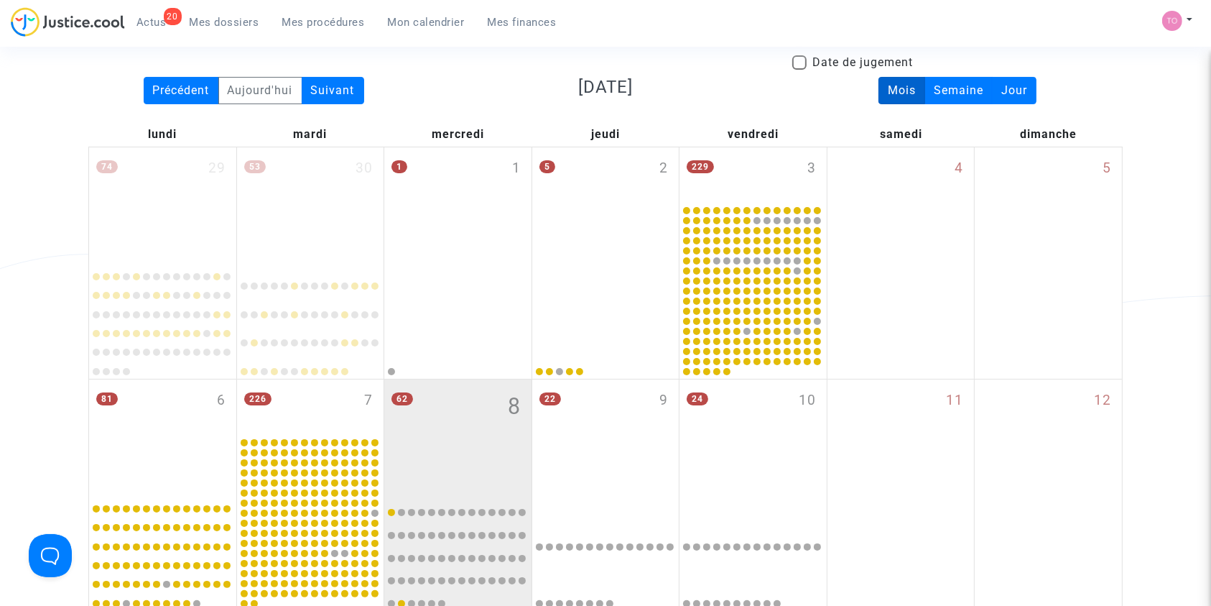
scroll to position [83, 0]
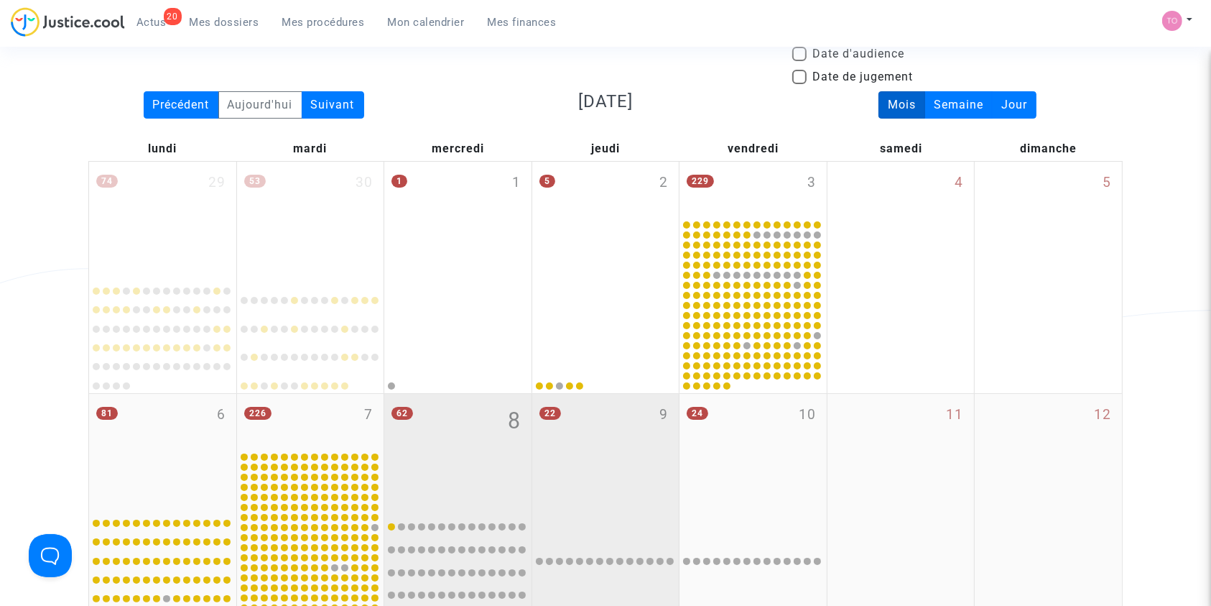
click at [583, 441] on div "22 9" at bounding box center [605, 451] width 147 height 114
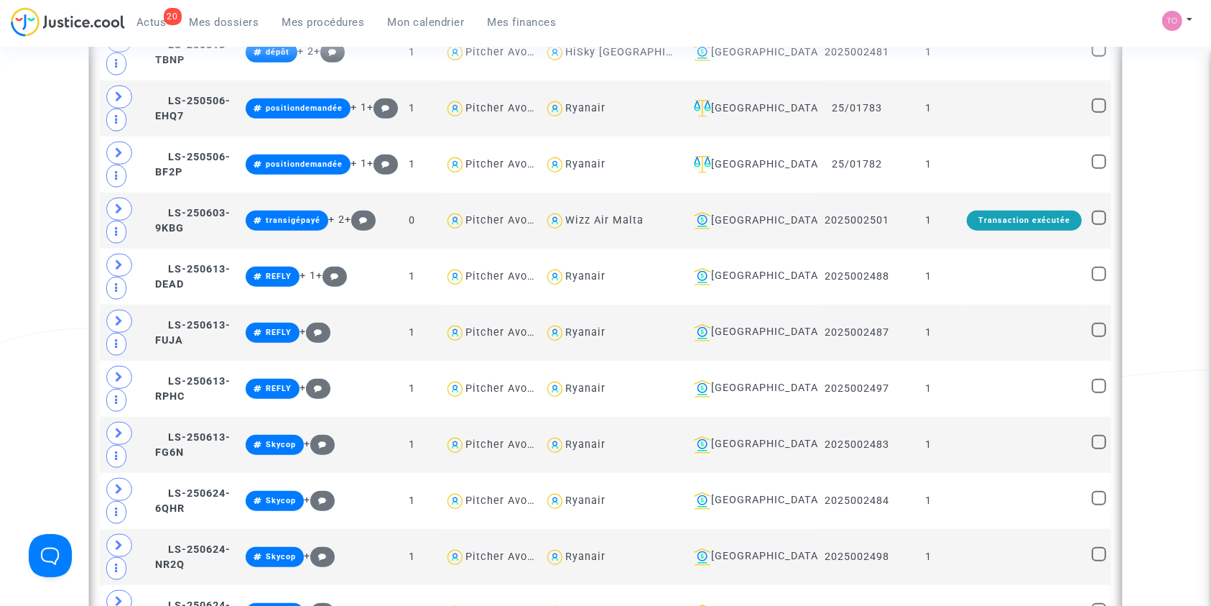
scroll to position [1258, 0]
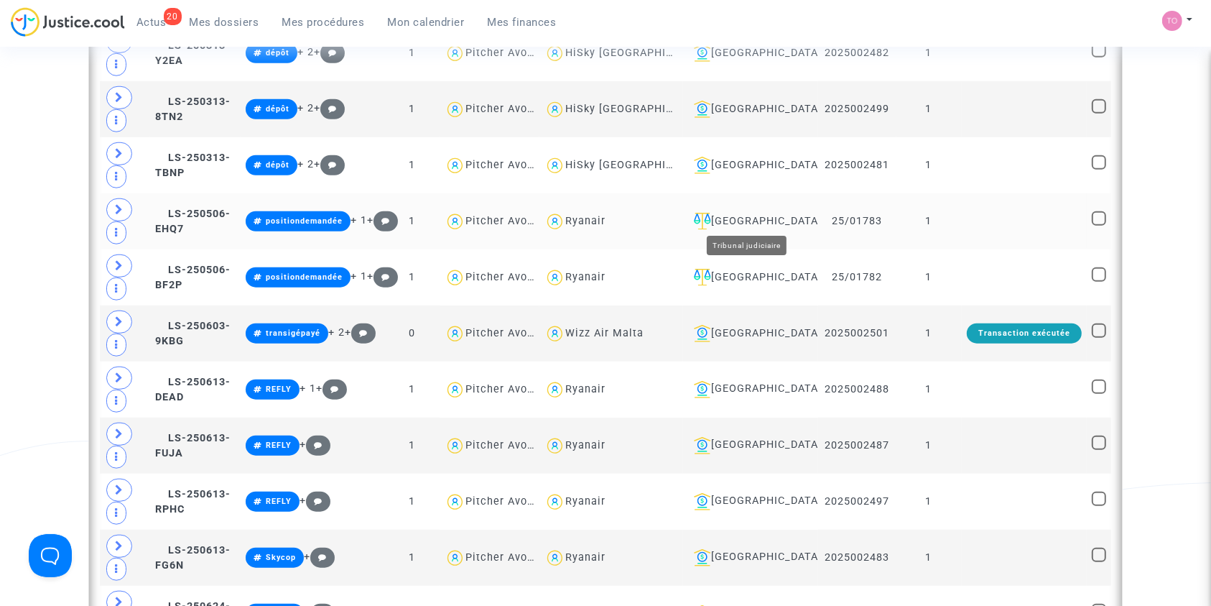
click at [765, 224] on div "Clermont-Ferrand" at bounding box center [750, 221] width 125 height 17
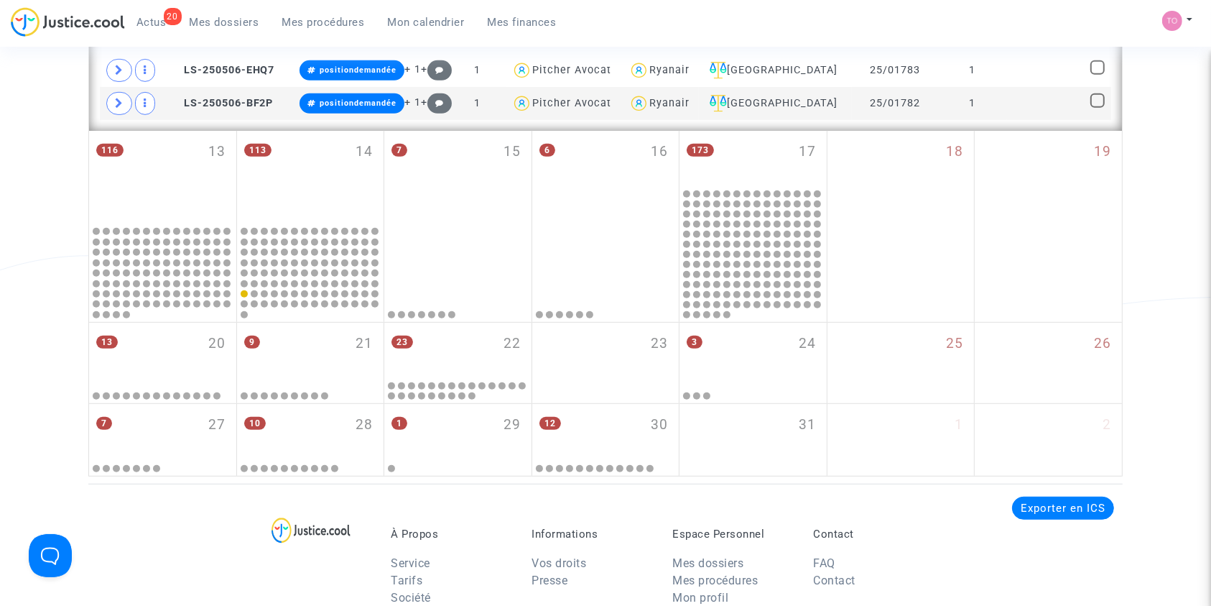
scroll to position [615, 0]
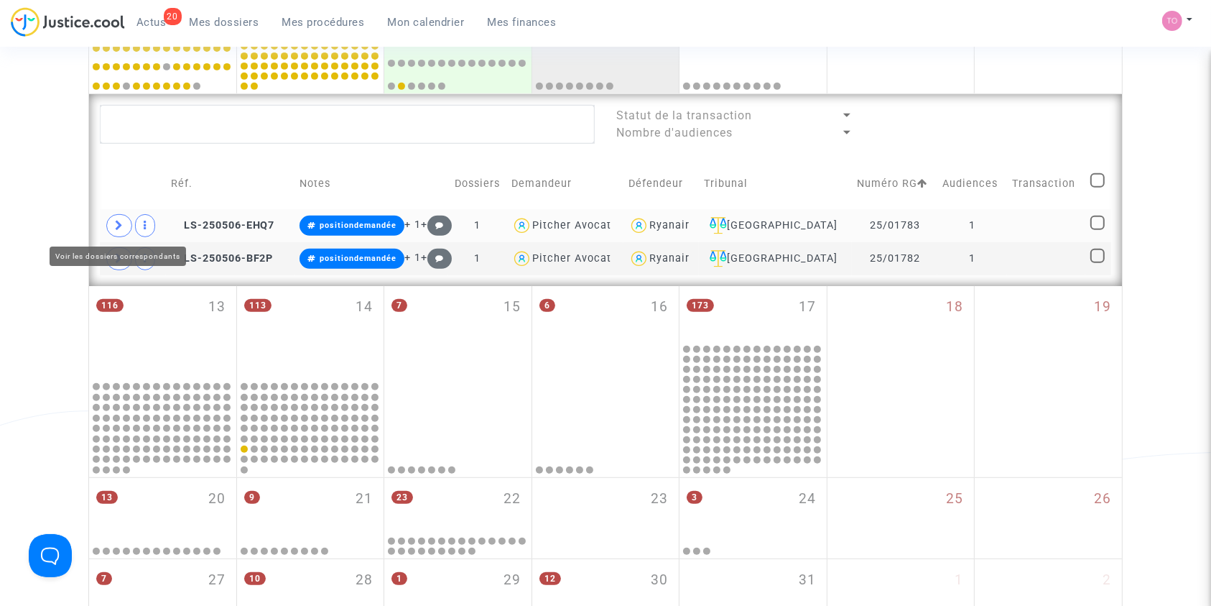
click at [121, 221] on icon at bounding box center [119, 225] width 9 height 11
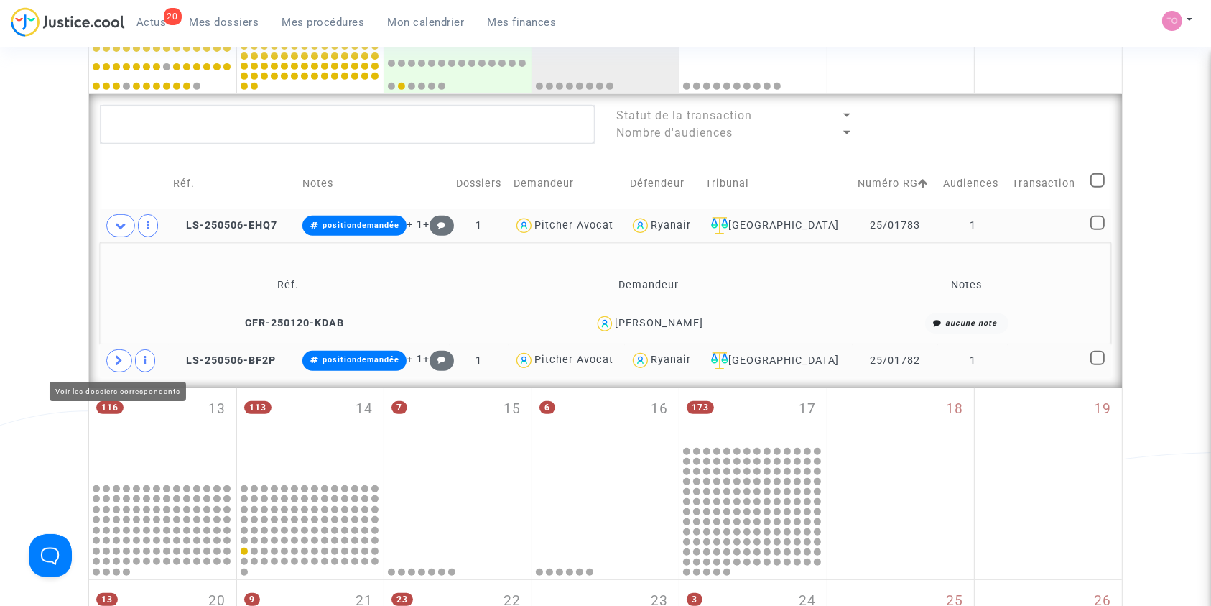
click at [121, 354] on span at bounding box center [119, 360] width 26 height 23
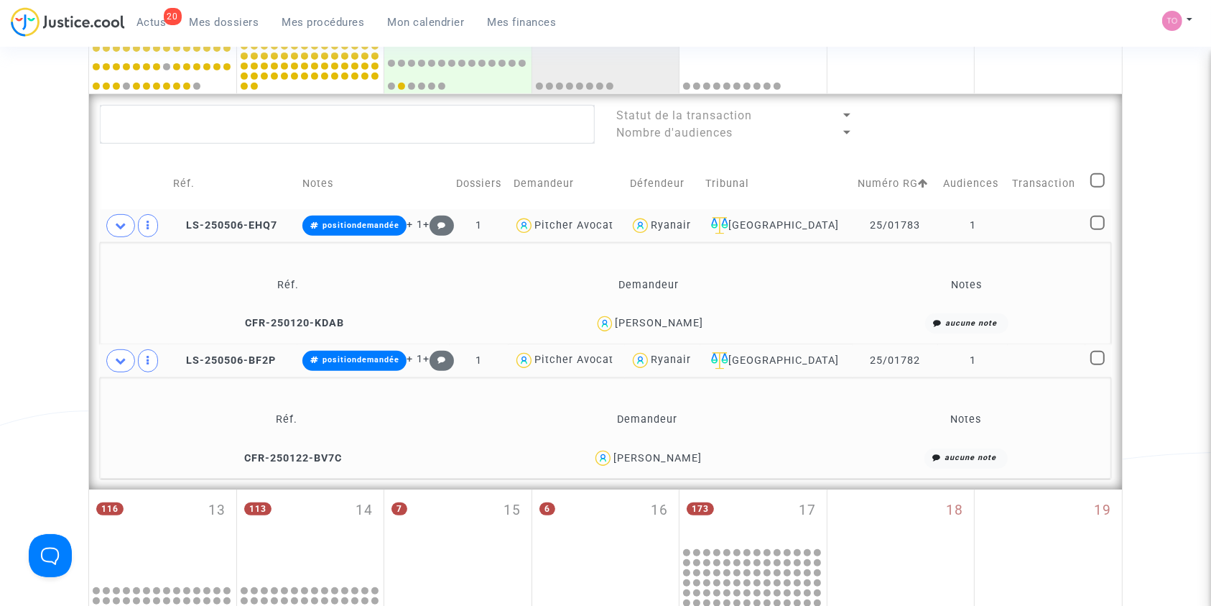
drag, startPoint x: 727, startPoint y: 316, endPoint x: 611, endPoint y: 324, distance: 116.7
click at [611, 324] on div "Mohamed Razzouk" at bounding box center [649, 323] width 347 height 21
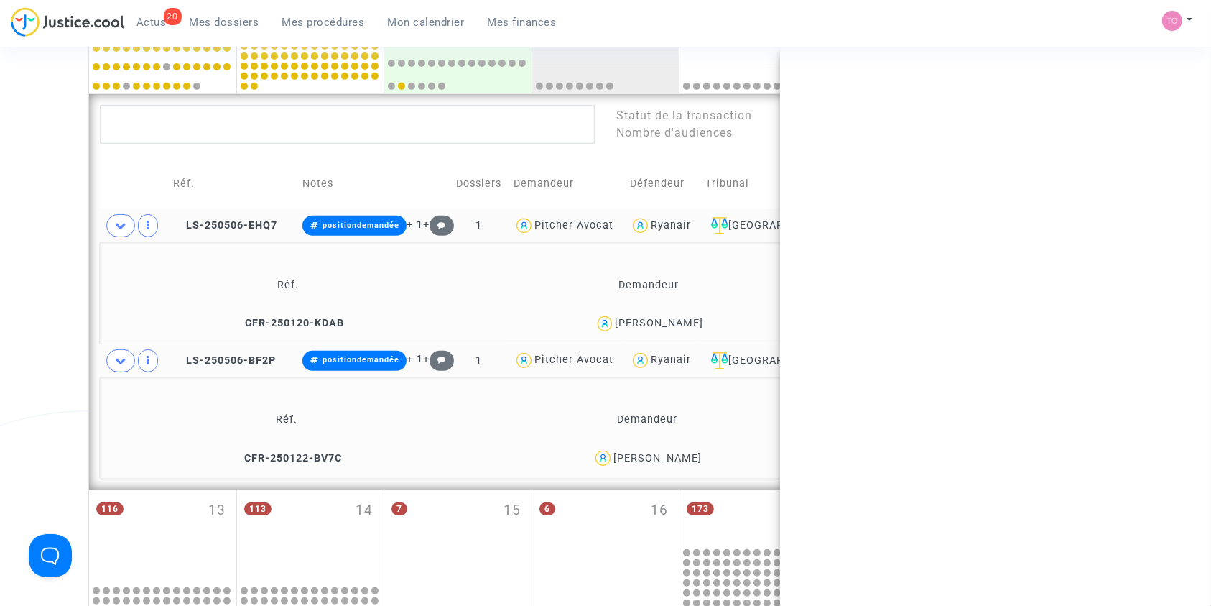
copy div "Mohamed Razzouk"
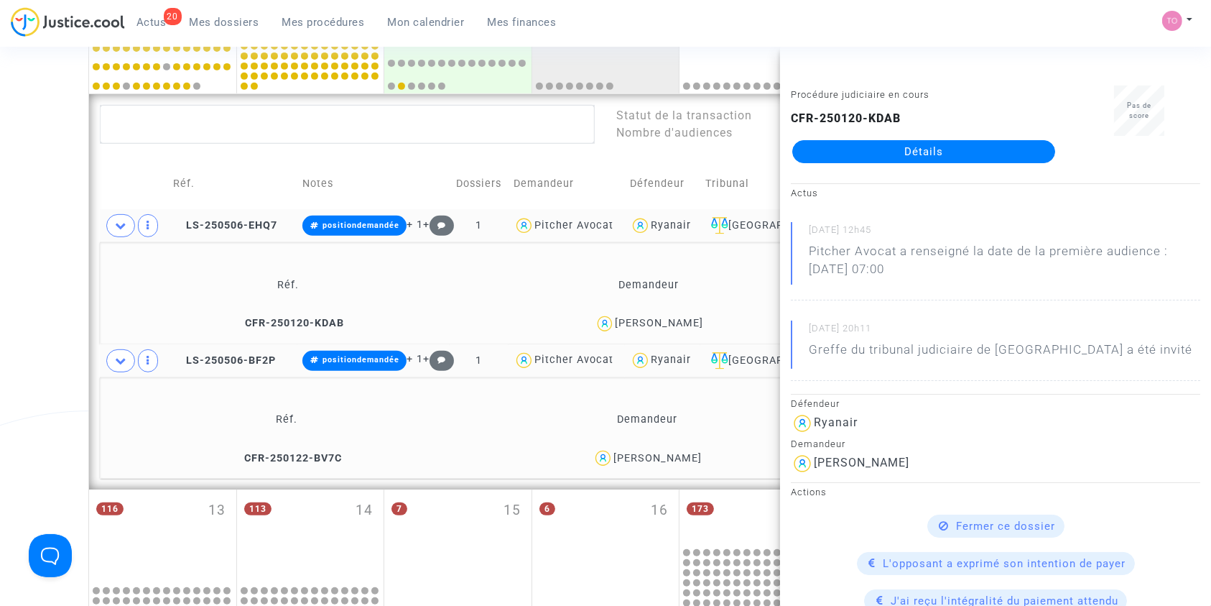
click at [674, 319] on div "Mohamed Razzouk" at bounding box center [659, 323] width 88 height 12
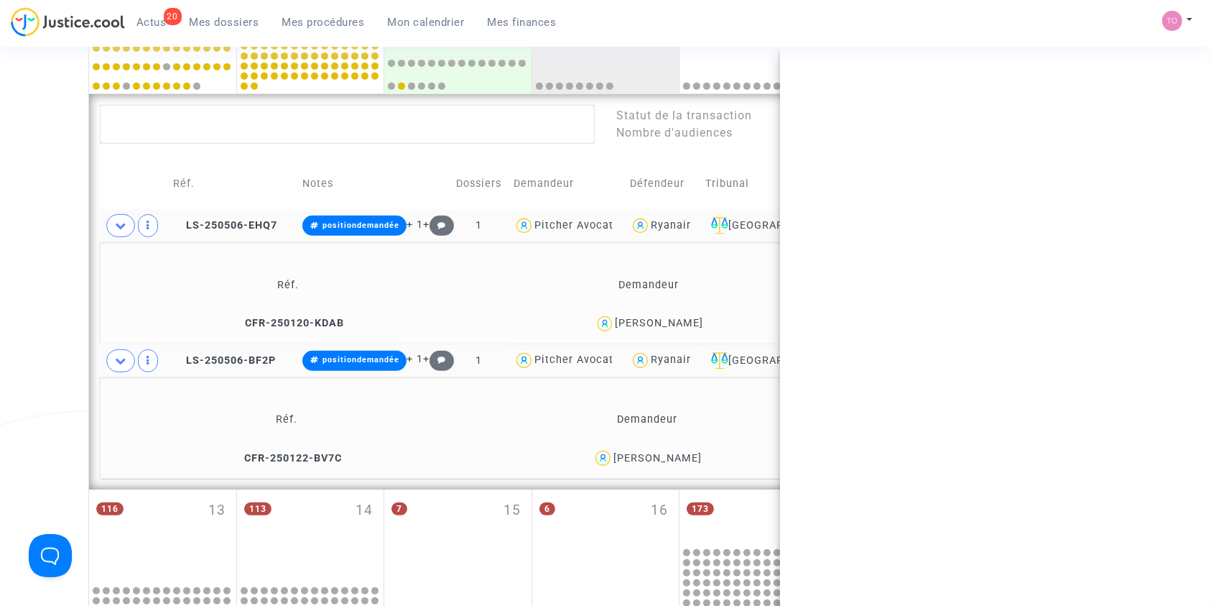
click at [674, 319] on div "Mohamed Razzouk" at bounding box center [659, 323] width 88 height 12
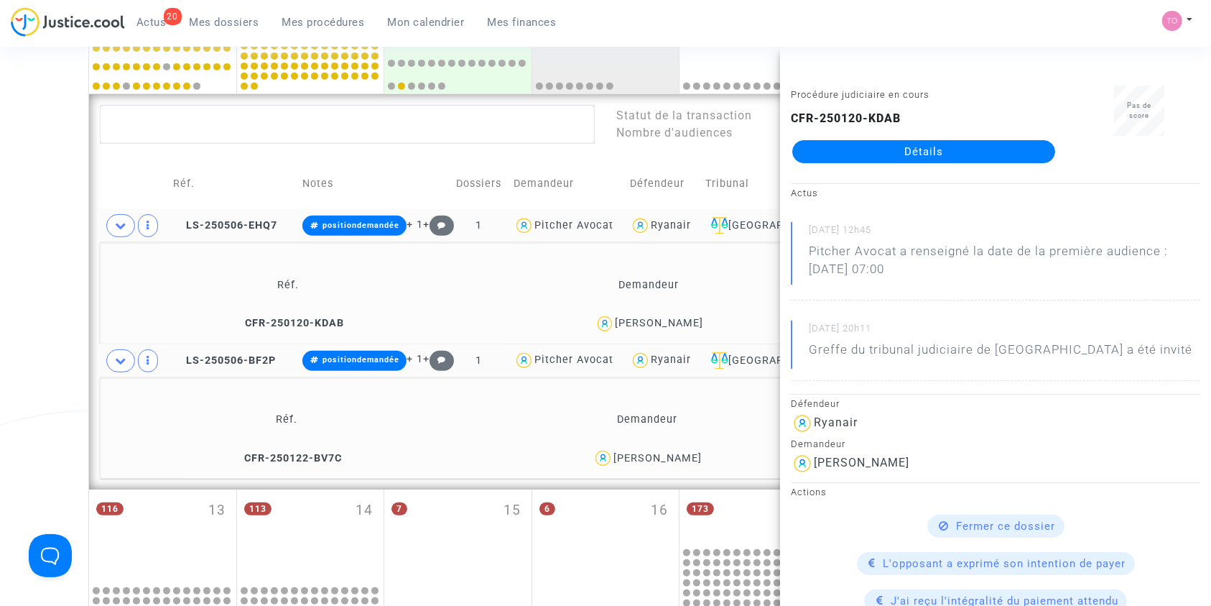
click at [748, 221] on div "Clermont-Ferrand" at bounding box center [777, 225] width 142 height 17
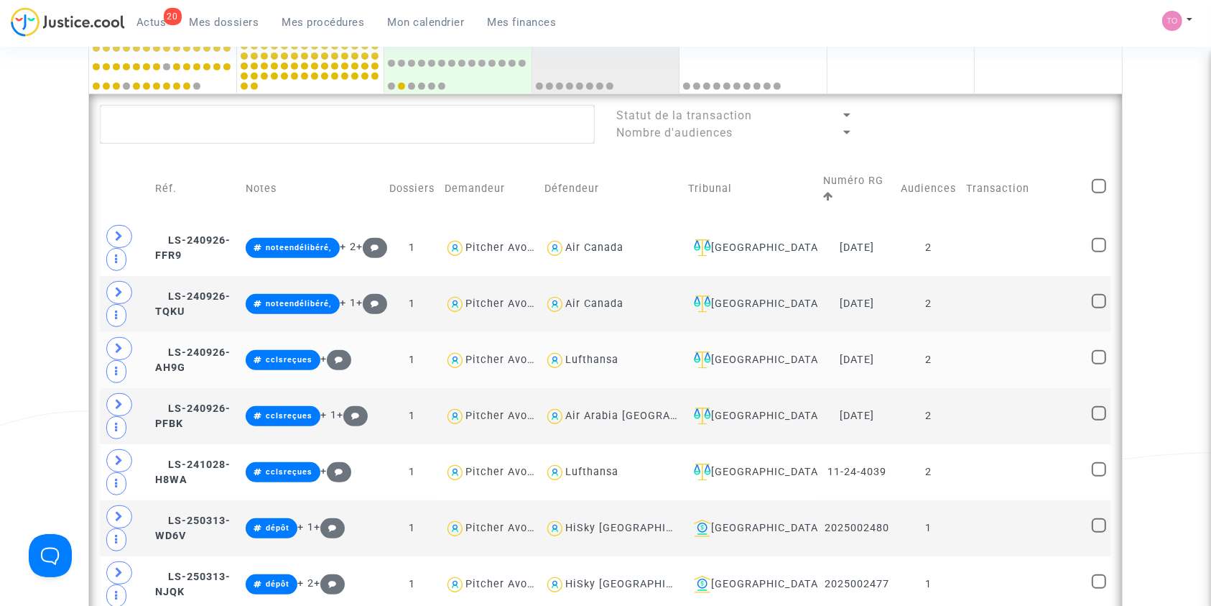
scroll to position [224, 0]
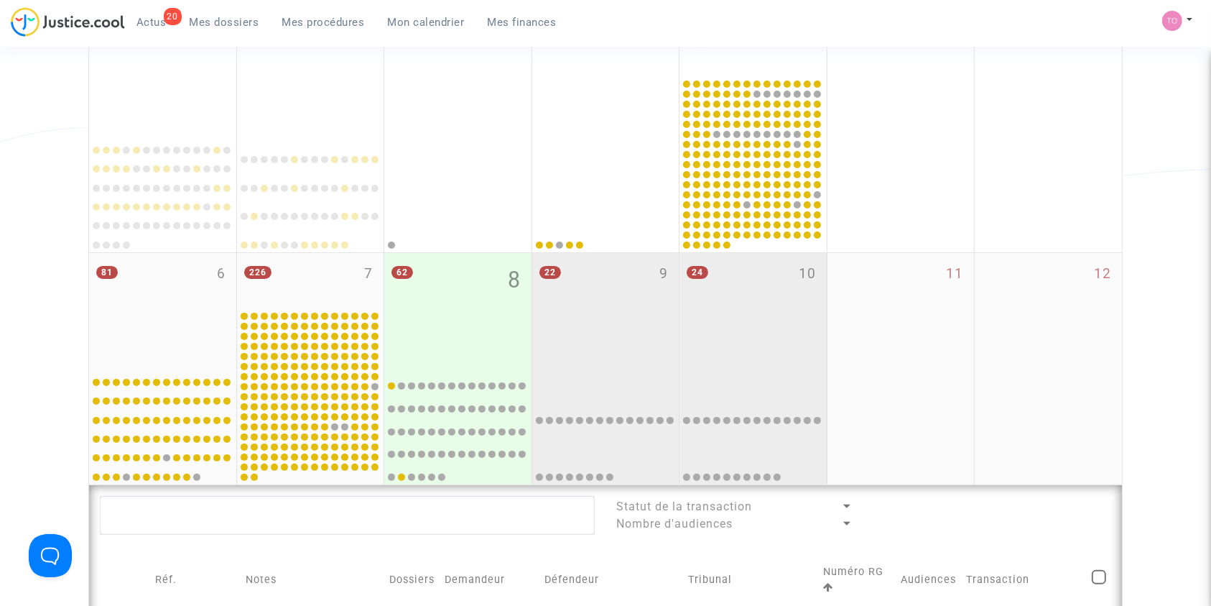
click at [750, 351] on div "24 10" at bounding box center [753, 310] width 147 height 114
click at [604, 301] on div "22 9" at bounding box center [605, 310] width 147 height 114
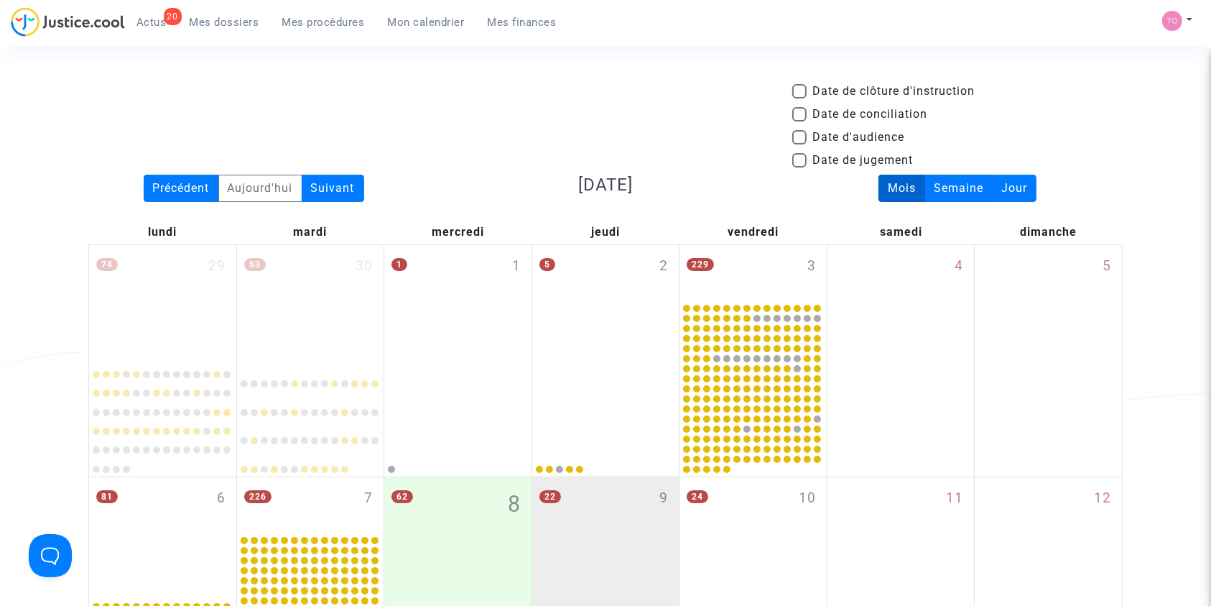
click at [798, 130] on span at bounding box center [800, 137] width 14 height 14
click at [799, 144] on input "Date d'audience" at bounding box center [799, 144] width 1 height 1
checkbox input "true"
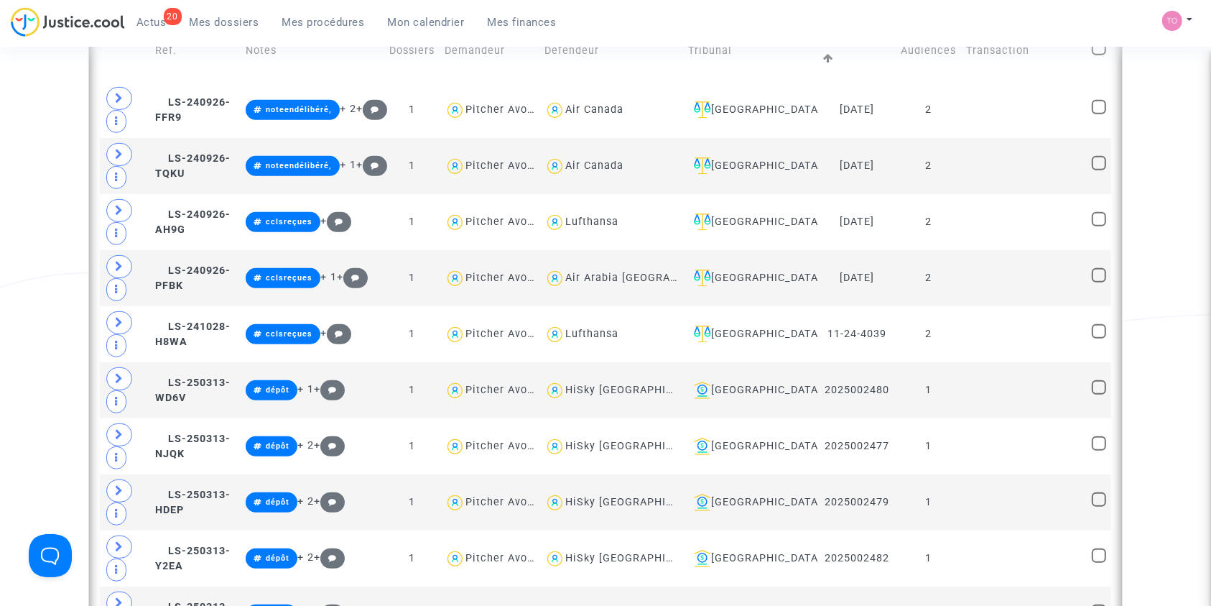
scroll to position [777, 0]
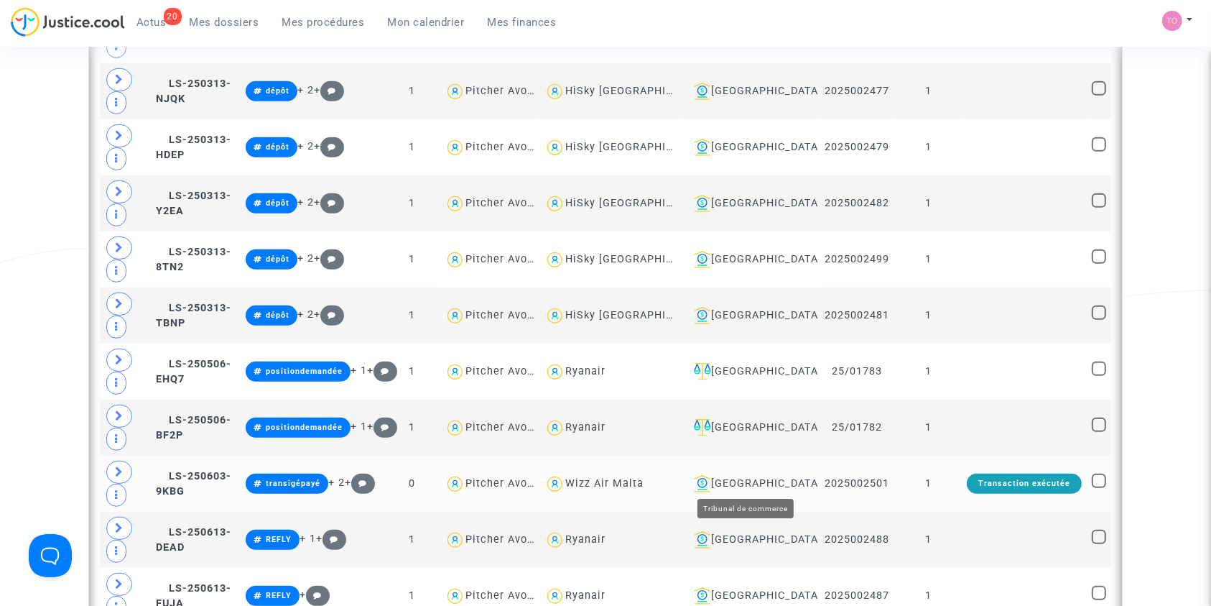
click at [753, 478] on div "Beauvais" at bounding box center [750, 483] width 125 height 17
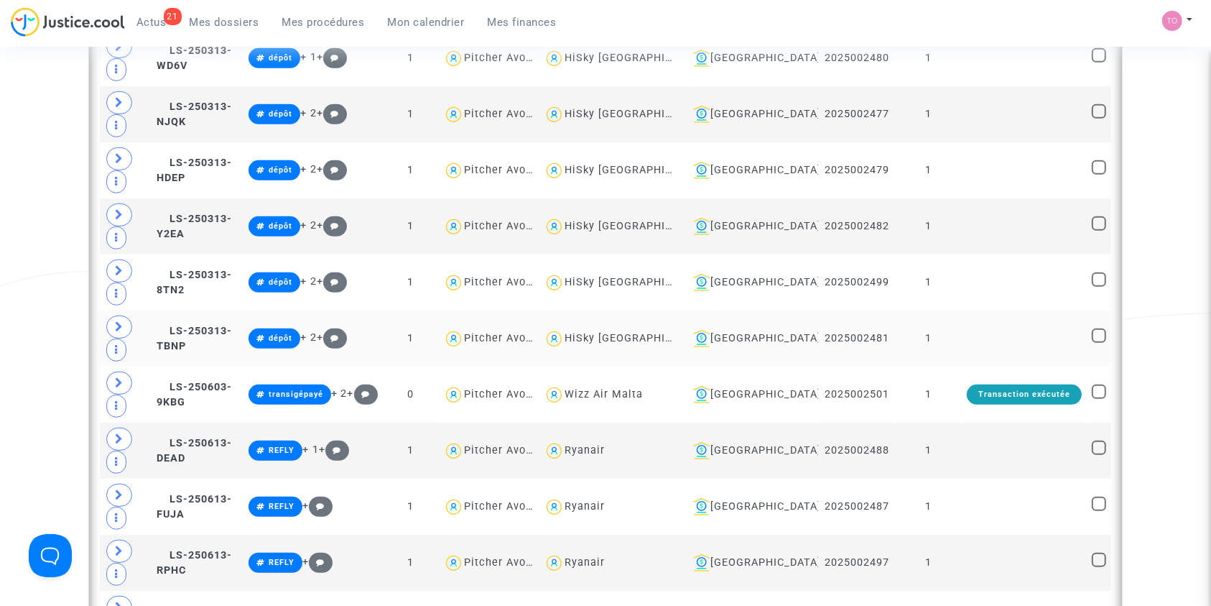
scroll to position [756, 0]
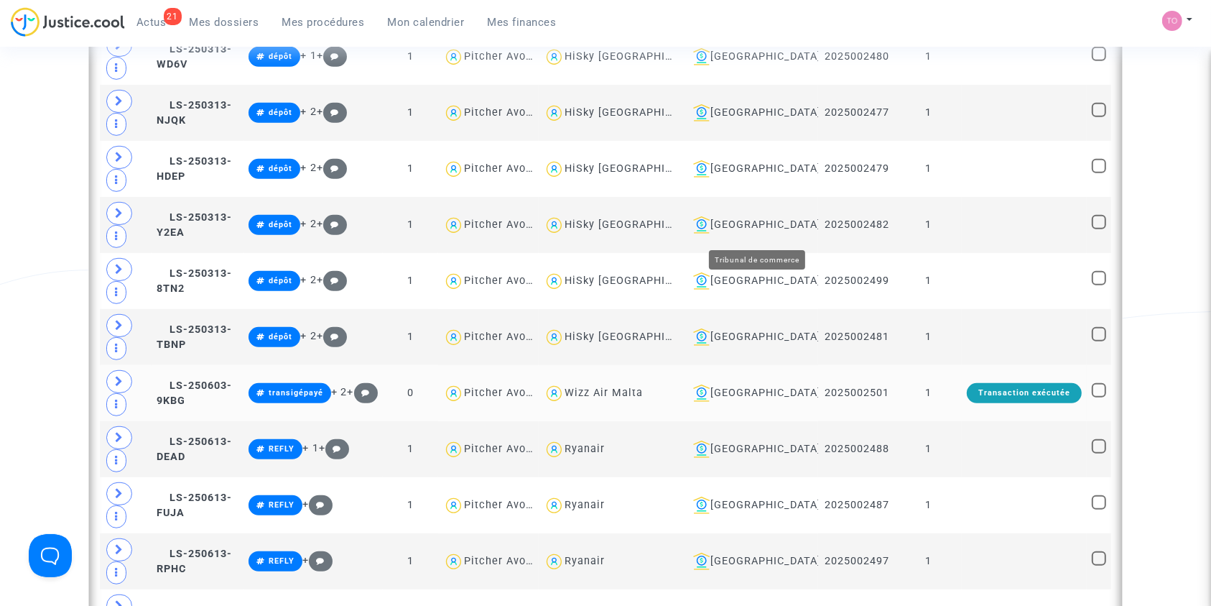
click at [768, 384] on div "Beauvais" at bounding box center [751, 392] width 126 height 17
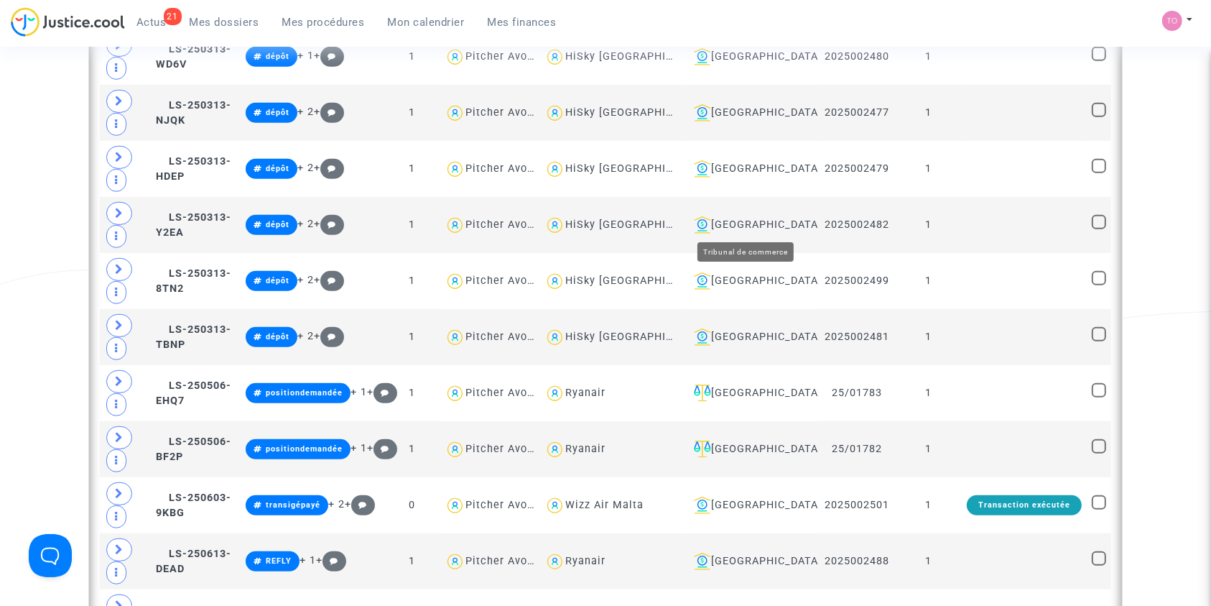
click at [768, 228] on div "Beauvais" at bounding box center [750, 224] width 125 height 17
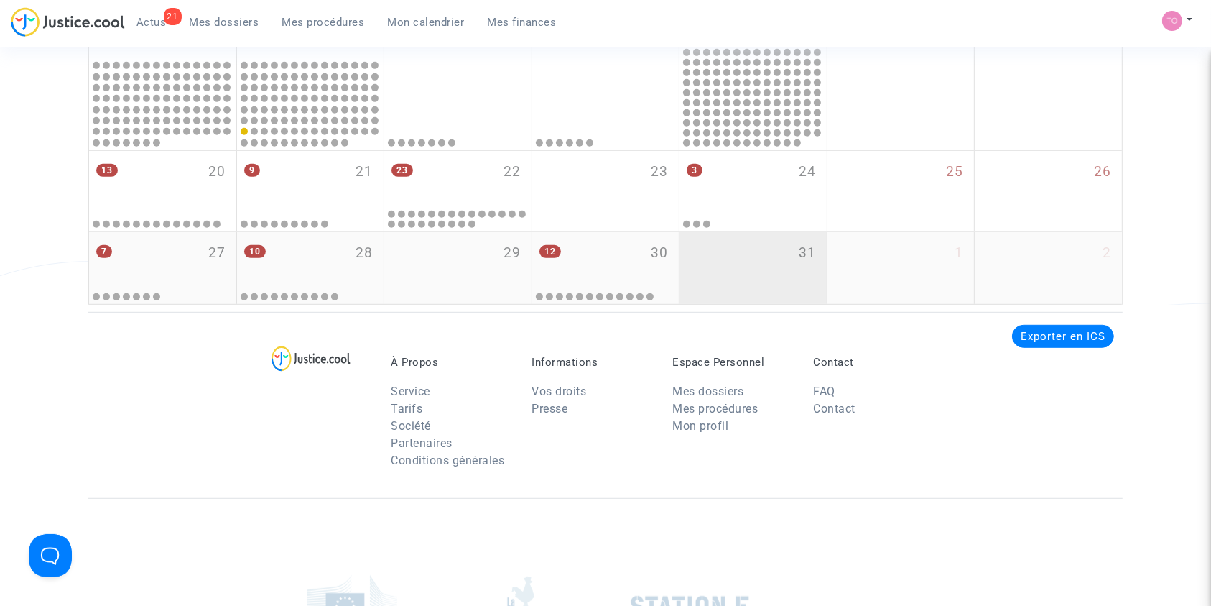
scroll to position [781, 0]
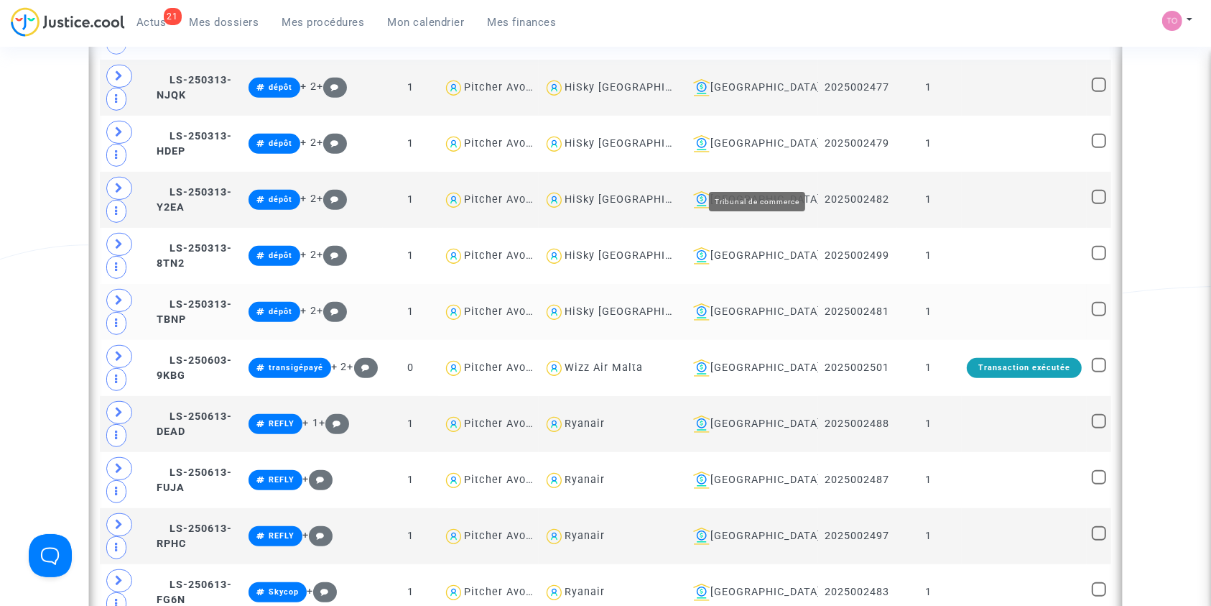
click at [793, 303] on div "Beauvais" at bounding box center [751, 311] width 126 height 17
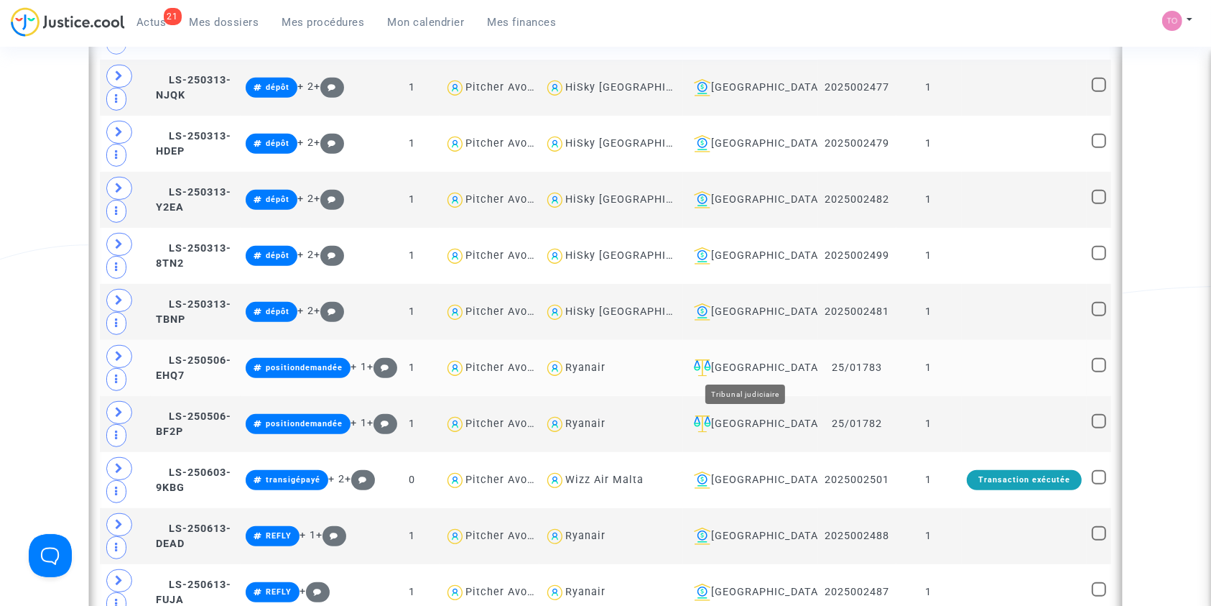
click at [754, 361] on div "Clermont-Ferrand" at bounding box center [750, 367] width 125 height 17
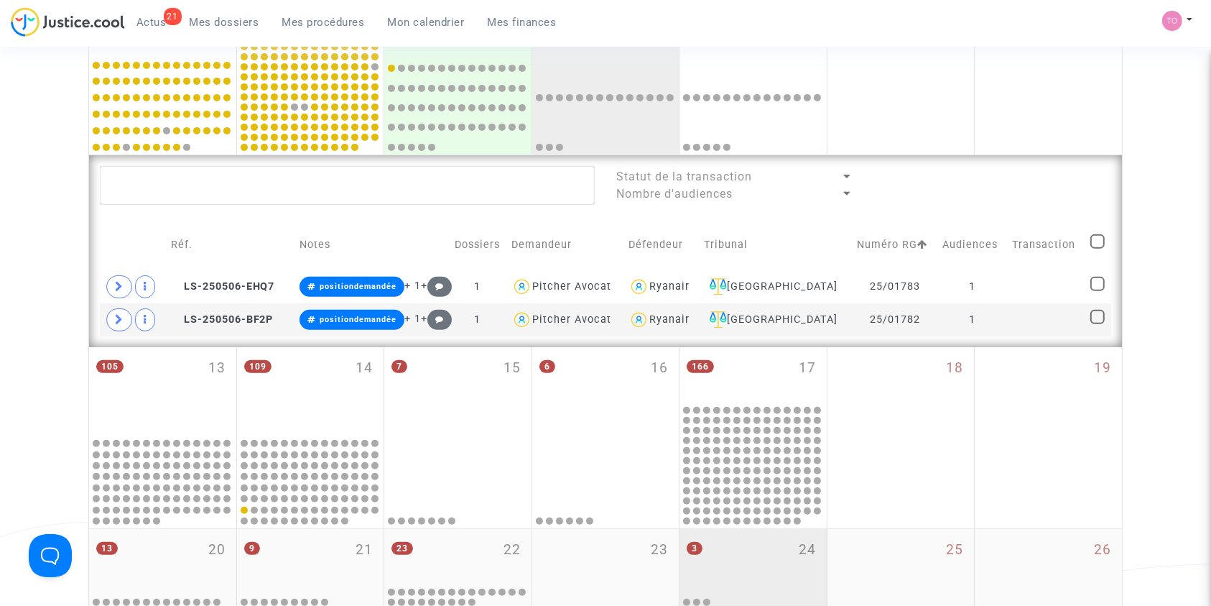
scroll to position [503, 0]
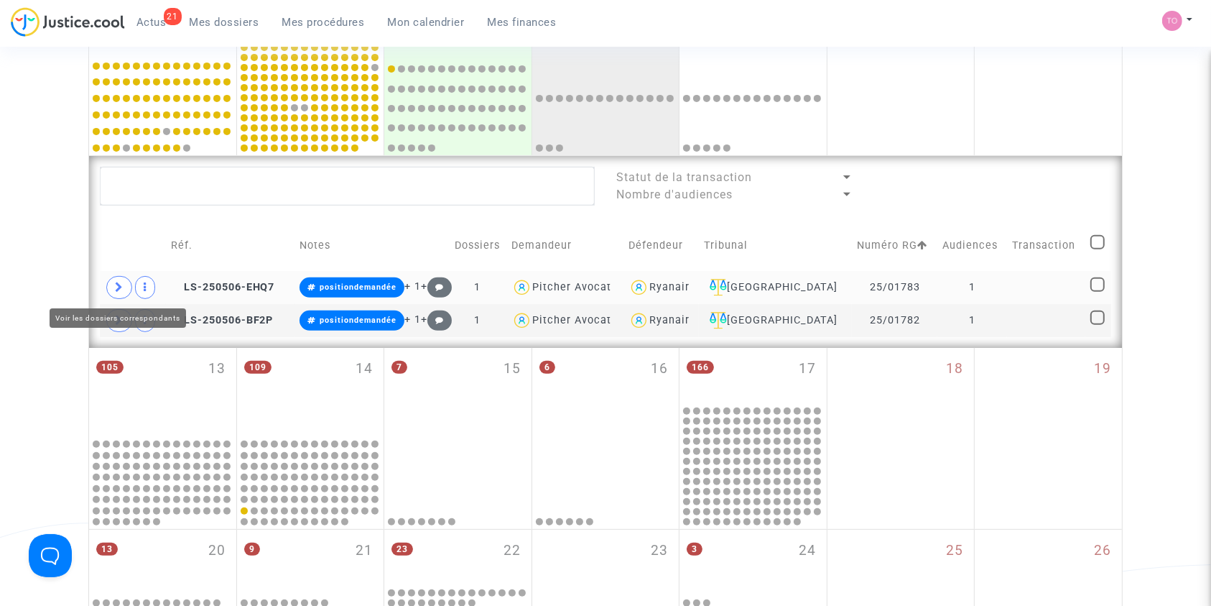
click at [126, 279] on span at bounding box center [119, 287] width 26 height 23
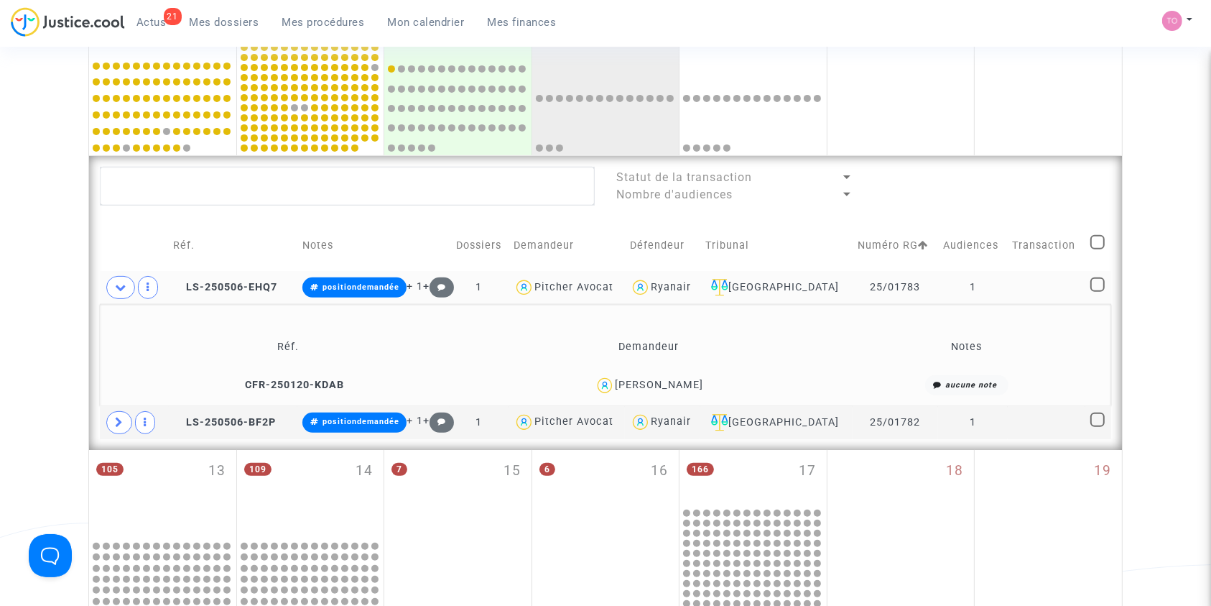
drag, startPoint x: 711, startPoint y: 388, endPoint x: 611, endPoint y: 392, distance: 100.0
click at [611, 392] on div "Mohamed Razzouk" at bounding box center [649, 385] width 347 height 21
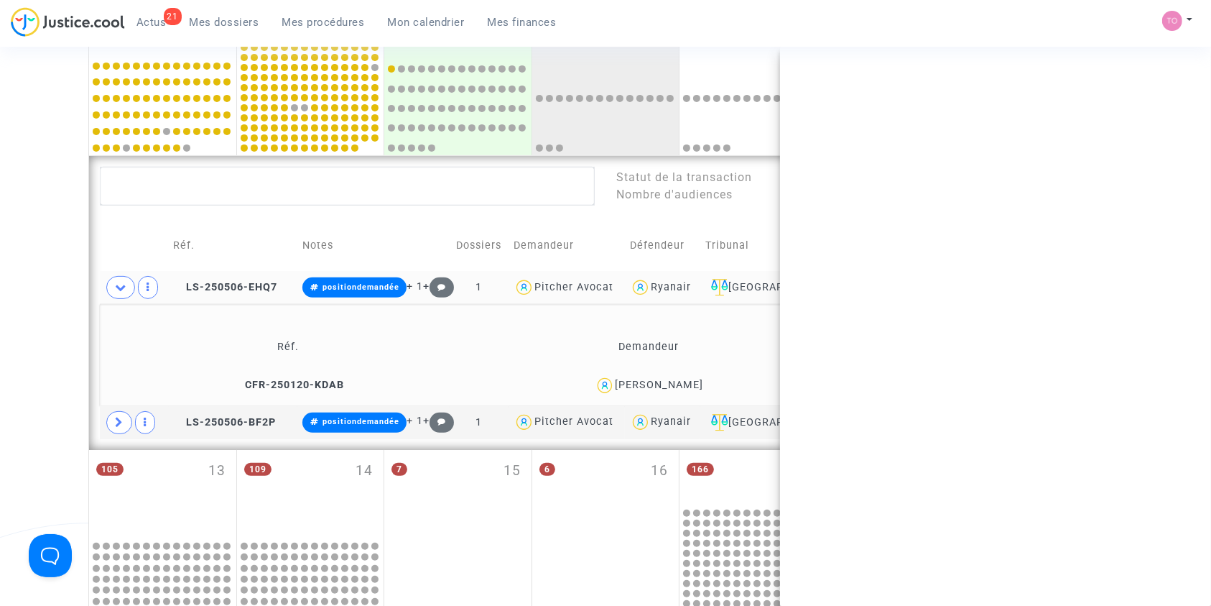
copy div "Mohamed Razzouk"
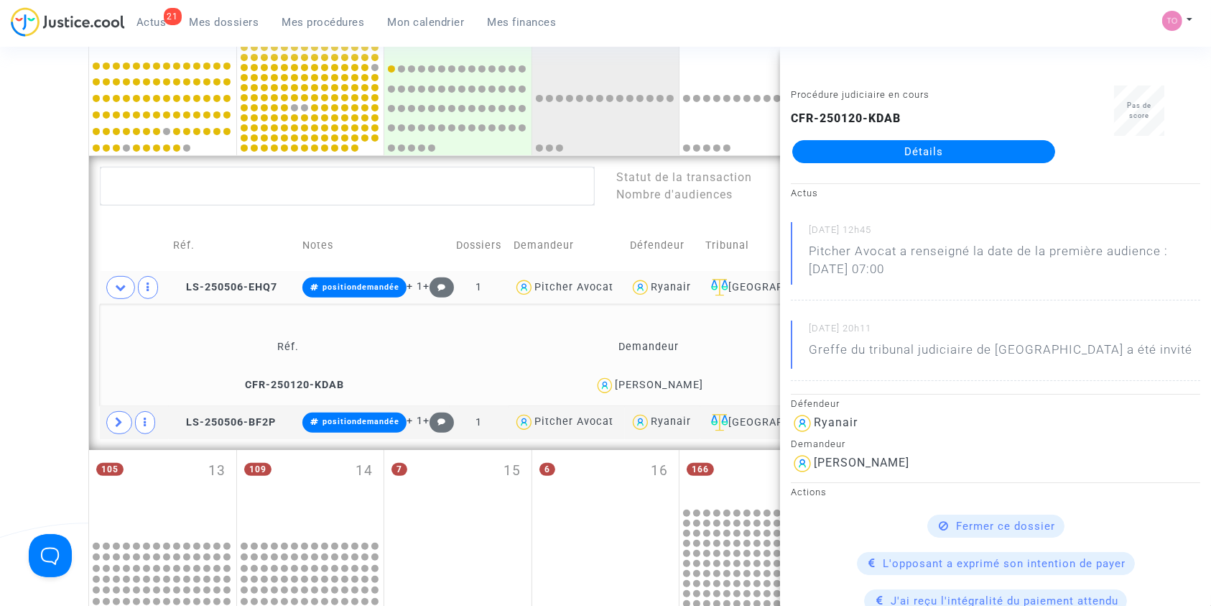
click at [0, 405] on div "Date de clôture d'instruction Date de conciliation Date d'audience Date de juge…" at bounding box center [605, 183] width 1211 height 1206
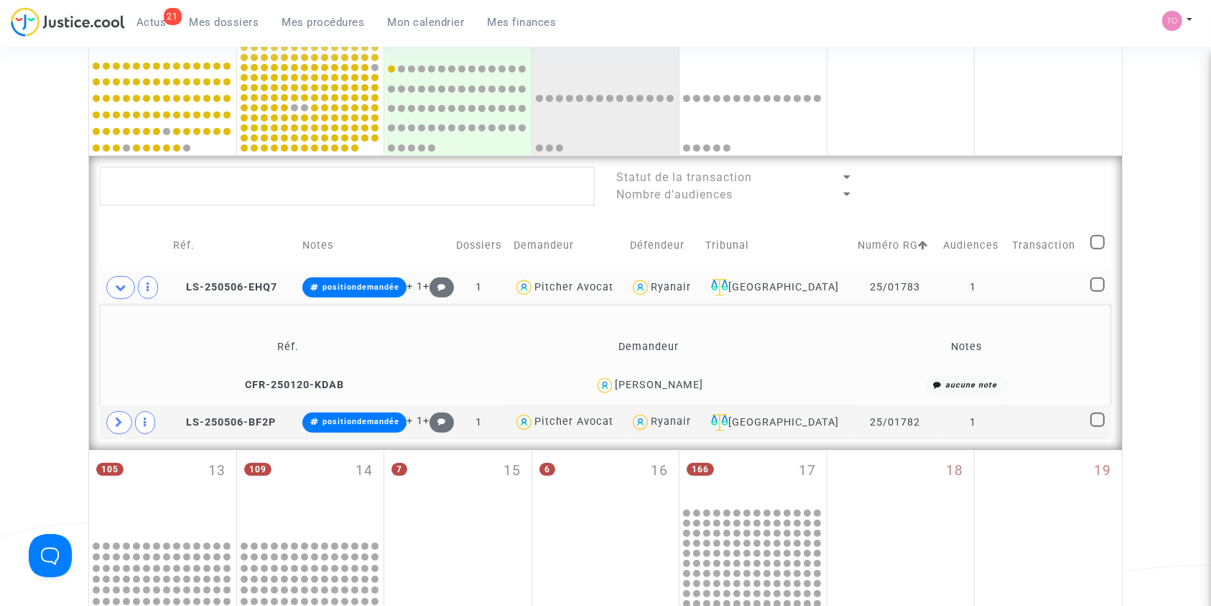
click at [669, 284] on div "Ryanair" at bounding box center [671, 287] width 40 height 12
type textarea "@Ryanair"
click at [669, 284] on div "Ryanair" at bounding box center [671, 287] width 40 height 12
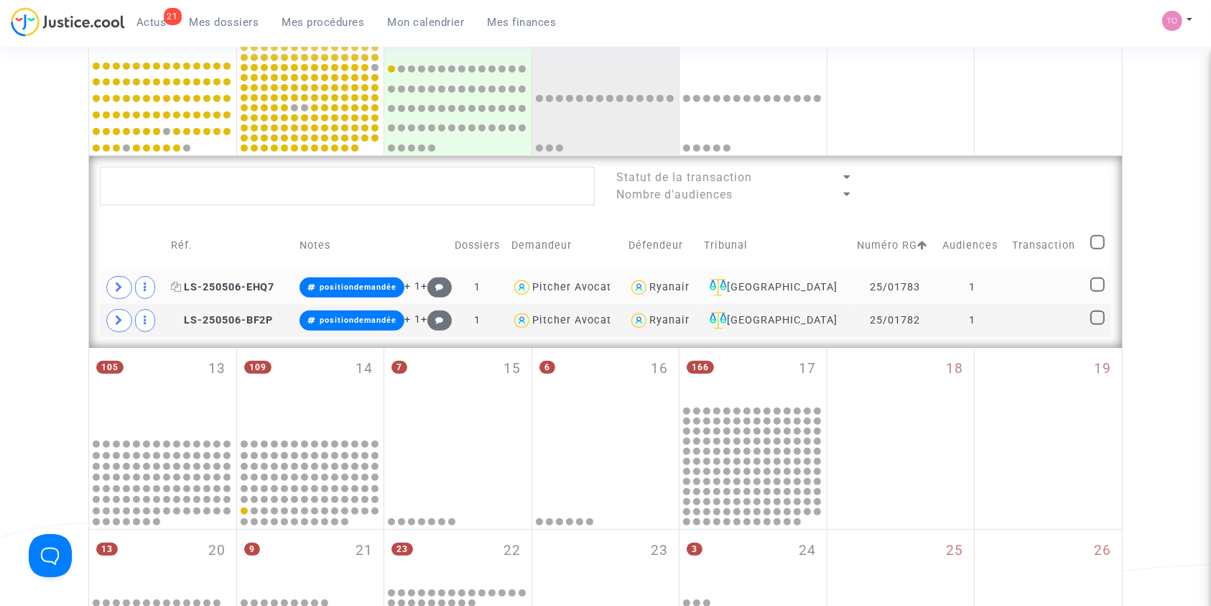
click at [211, 285] on span "LS-250506-EHQ7" at bounding box center [223, 287] width 104 height 12
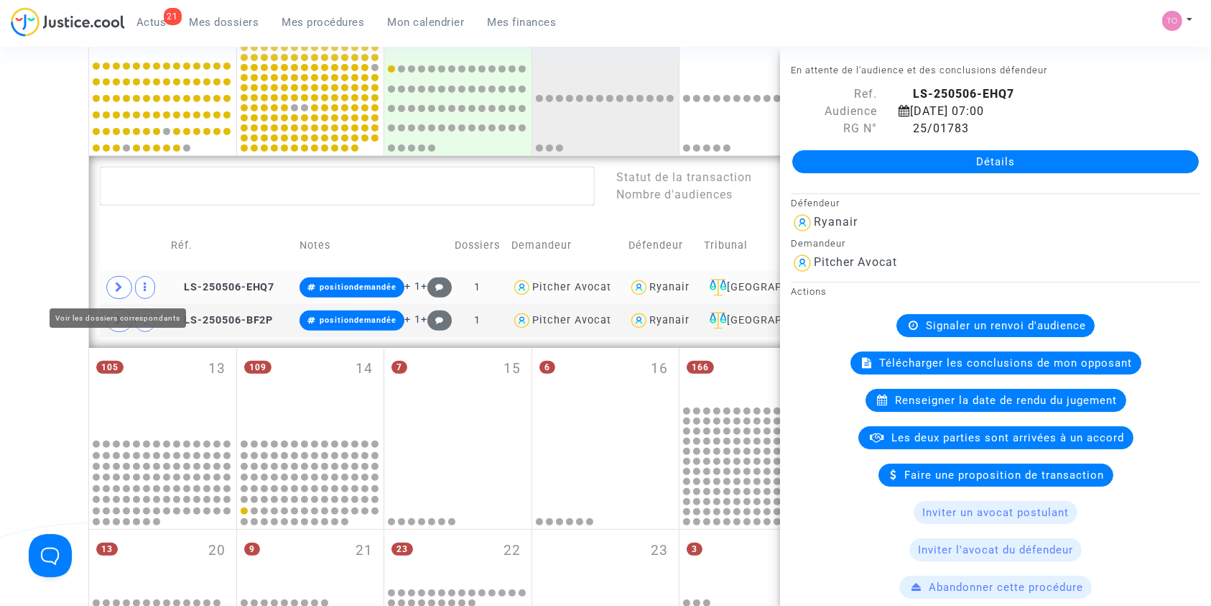
click at [117, 282] on icon at bounding box center [119, 287] width 9 height 11
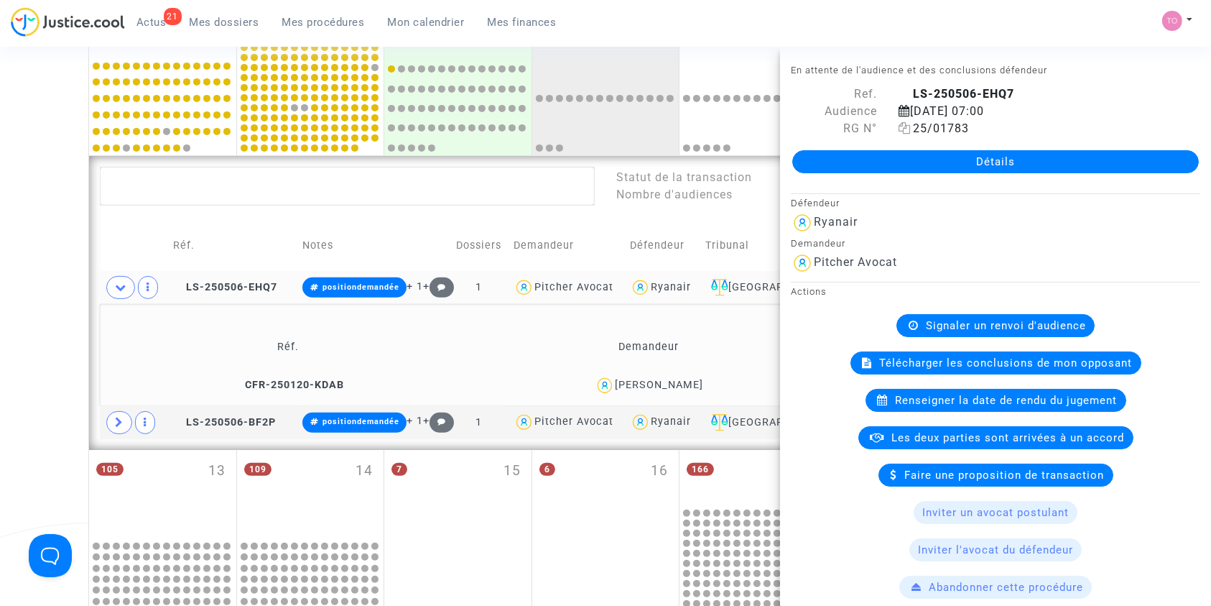
click at [899, 129] on icon at bounding box center [905, 127] width 12 height 11
click at [121, 413] on span at bounding box center [119, 422] width 26 height 23
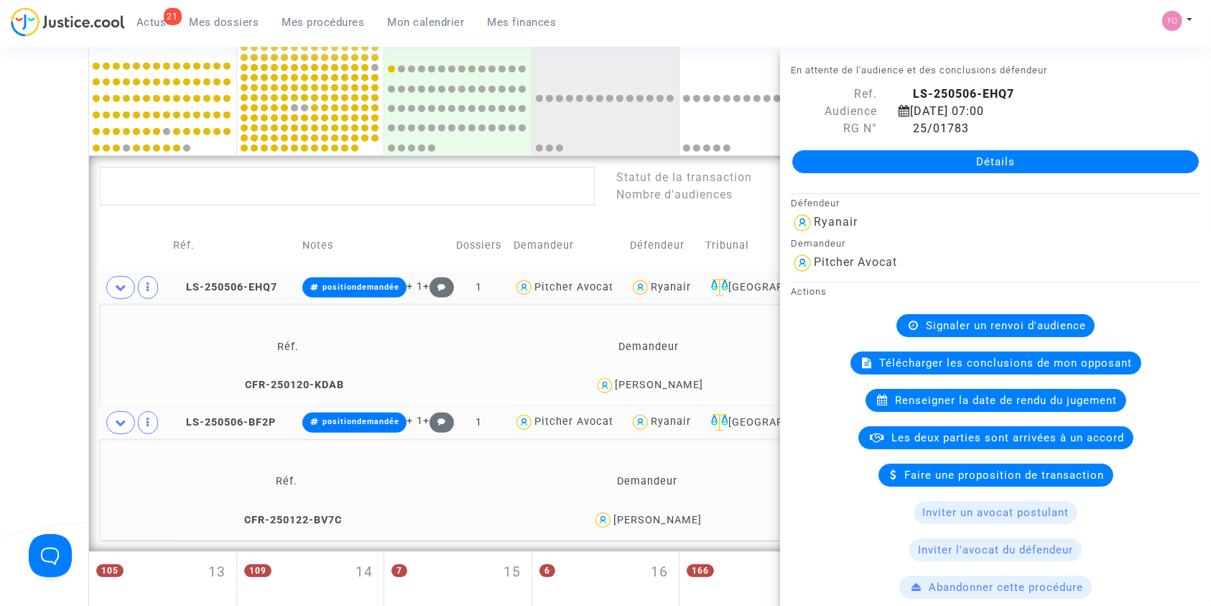
click at [60, 404] on div "Date de clôture d'instruction Date de conciliation Date d'audience Date de juge…" at bounding box center [605, 233] width 1211 height 1307
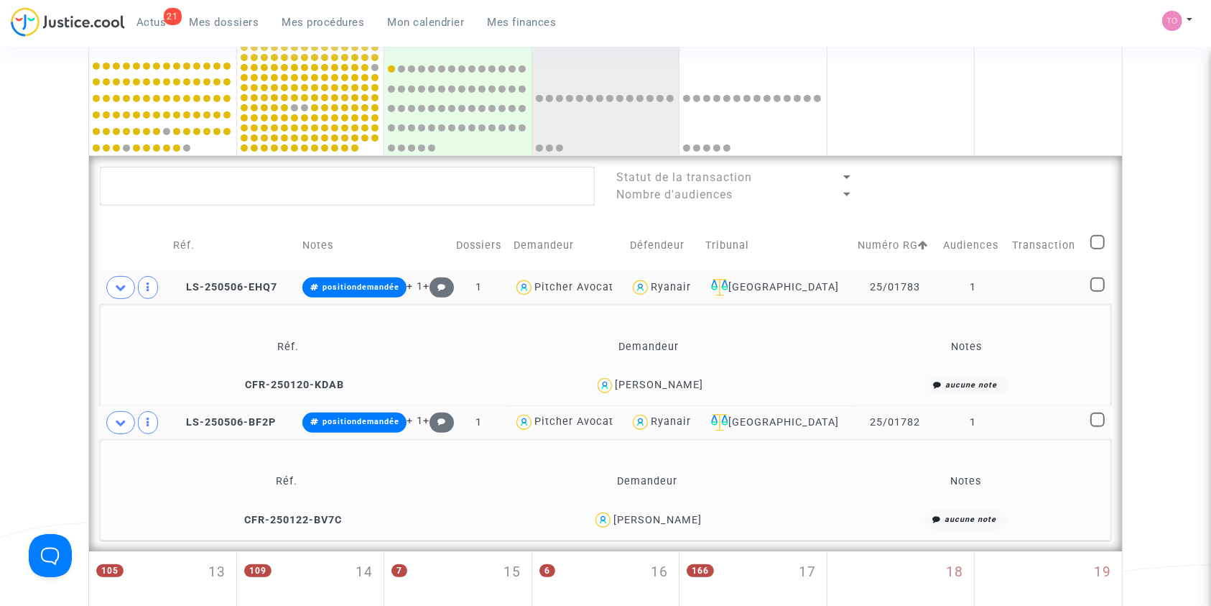
scroll to position [587, 0]
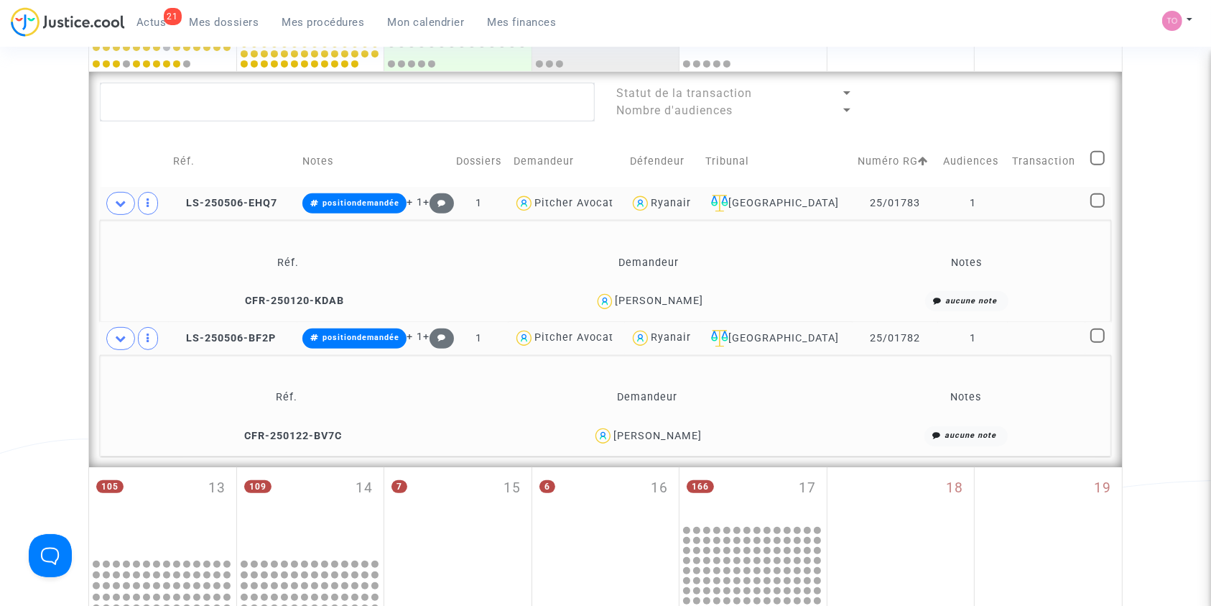
drag, startPoint x: 704, startPoint y: 423, endPoint x: 624, endPoint y: 435, distance: 80.7
click at [624, 435] on div "Ayada Bounid" at bounding box center [647, 435] width 348 height 21
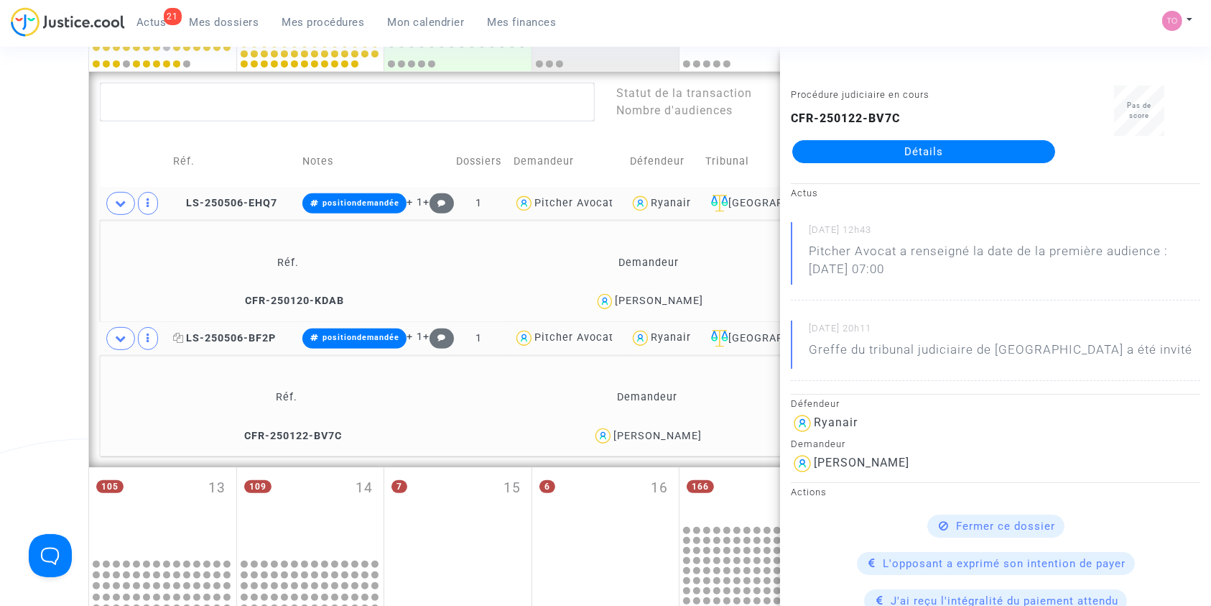
click at [259, 333] on span "LS-250506-BF2P" at bounding box center [225, 338] width 103 height 12
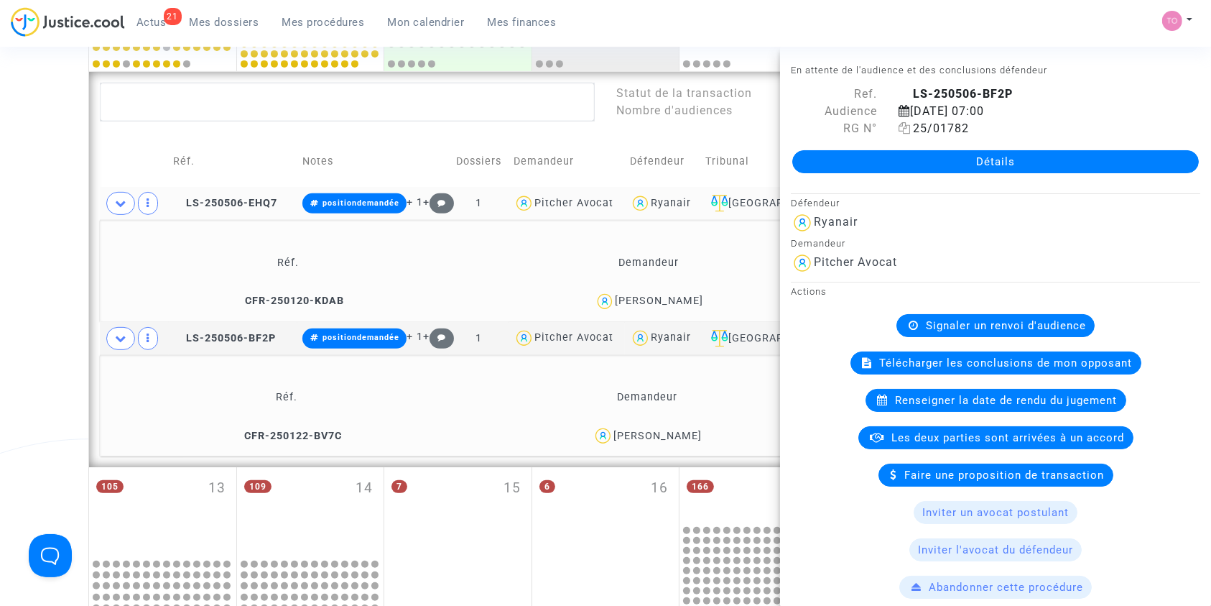
click at [901, 127] on icon at bounding box center [905, 127] width 12 height 11
click at [36, 173] on div "Date de clôture d'instruction Date de conciliation Date d'audience Date de juge…" at bounding box center [605, 149] width 1211 height 1307
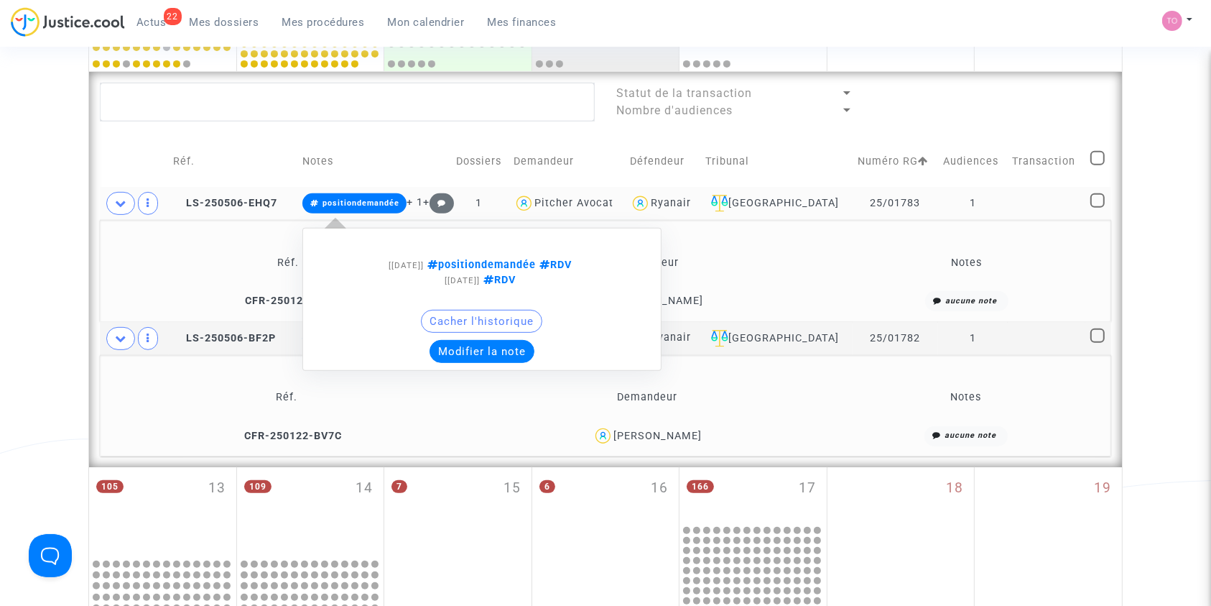
click at [481, 356] on button "Modifier la note" at bounding box center [482, 351] width 105 height 23
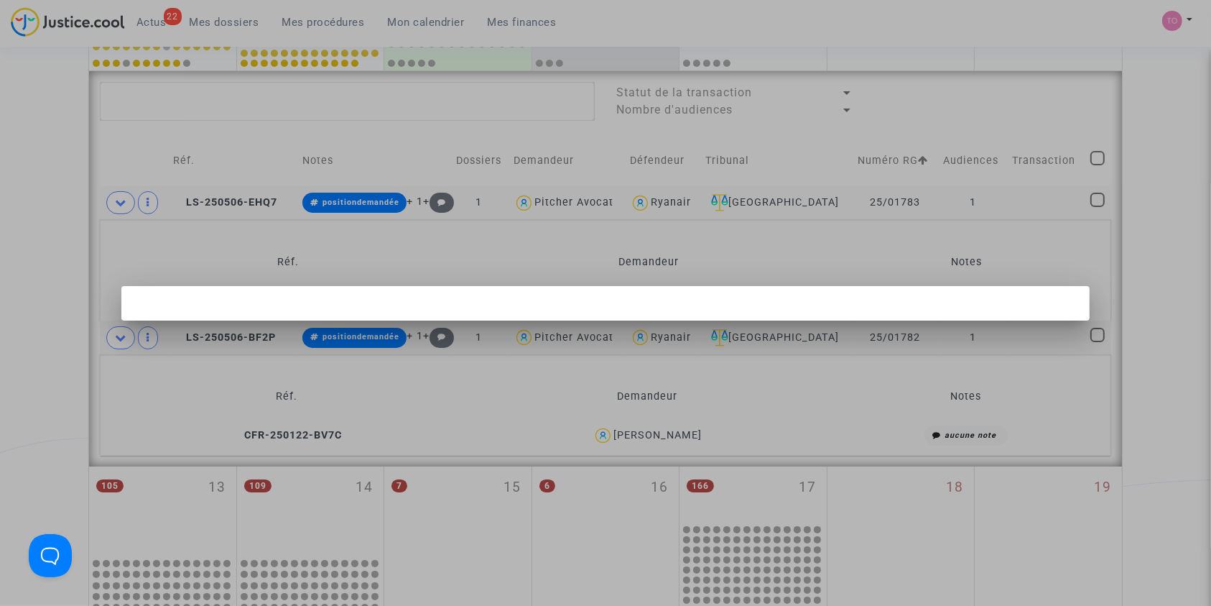
scroll to position [0, 0]
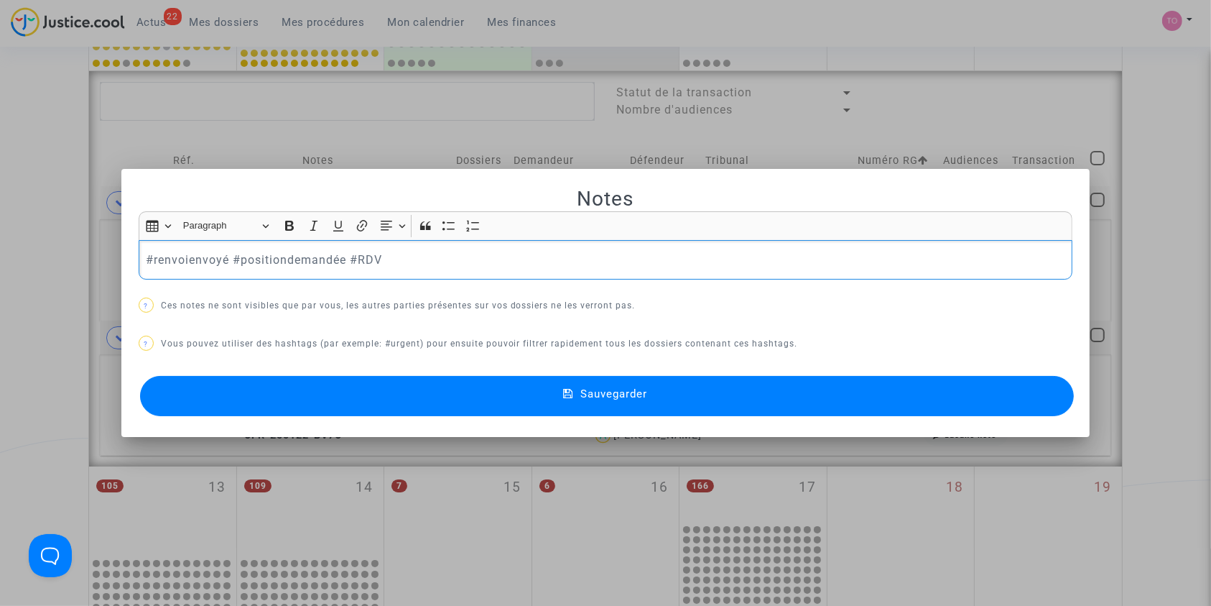
drag, startPoint x: 223, startPoint y: 255, endPoint x: 68, endPoint y: 254, distance: 155.2
click at [68, 254] on div "Notes Rich Text Editor Insert table Insert table Heading Paragraph Paragraph He…" at bounding box center [605, 303] width 1211 height 606
click at [328, 391] on button "Sauvegarder" at bounding box center [607, 396] width 935 height 40
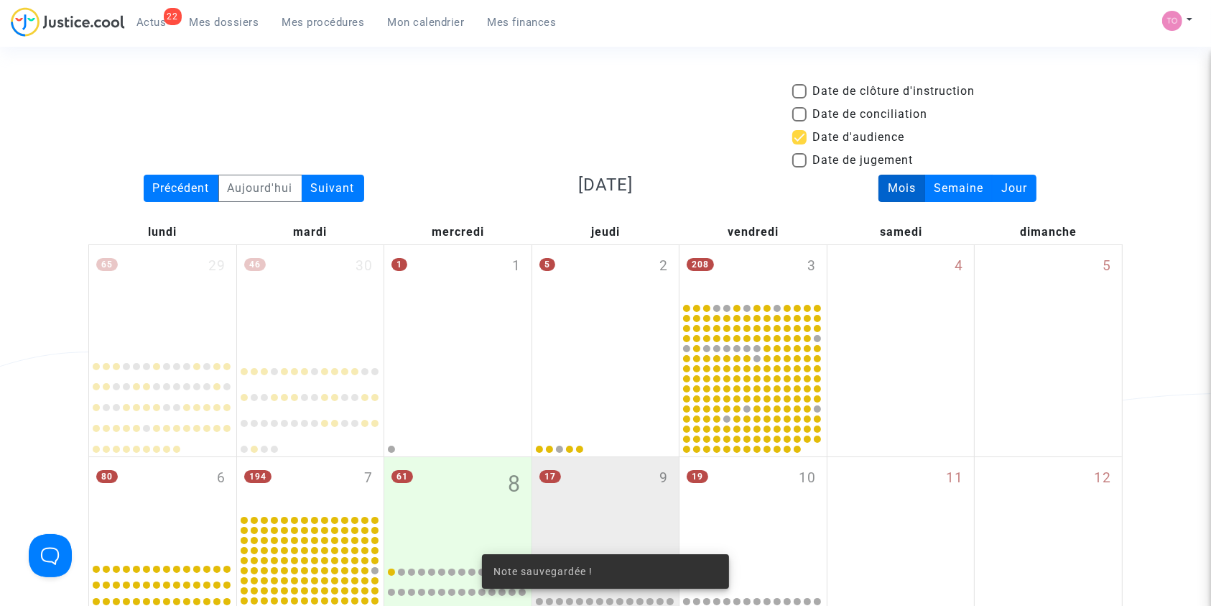
scroll to position [587, 0]
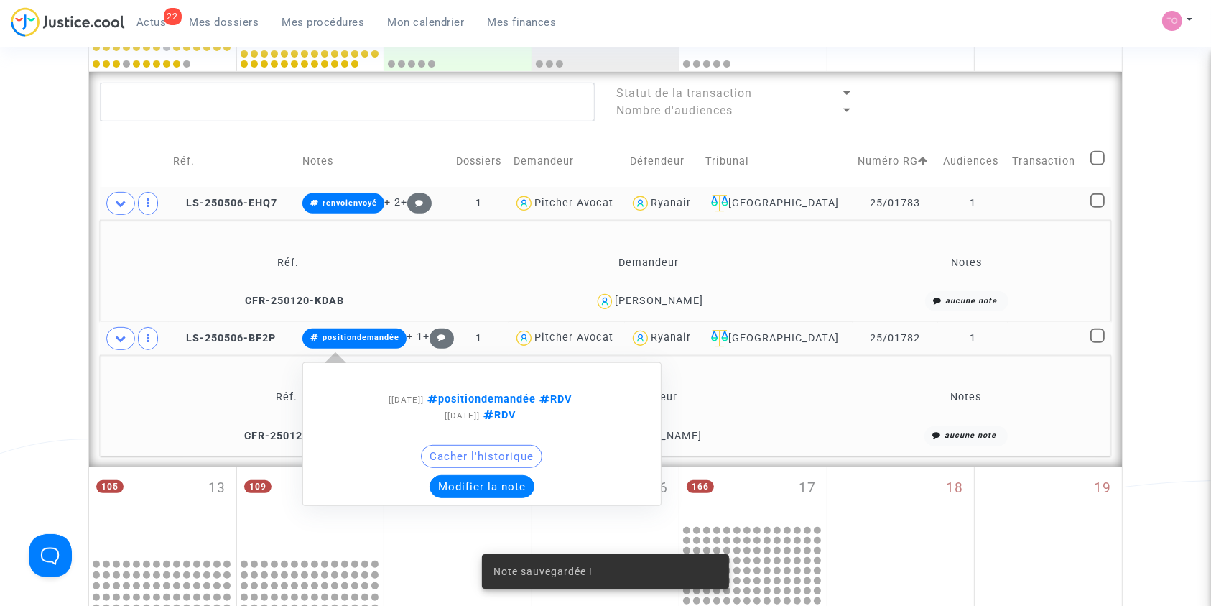
click at [486, 480] on button "Modifier la note" at bounding box center [482, 486] width 105 height 23
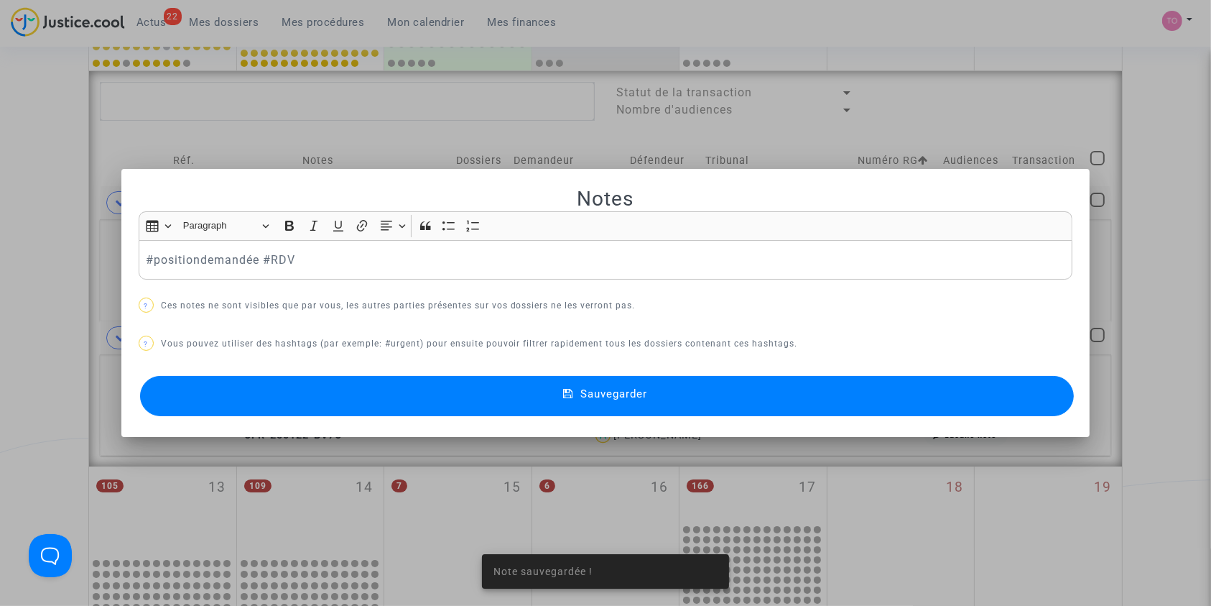
scroll to position [0, 0]
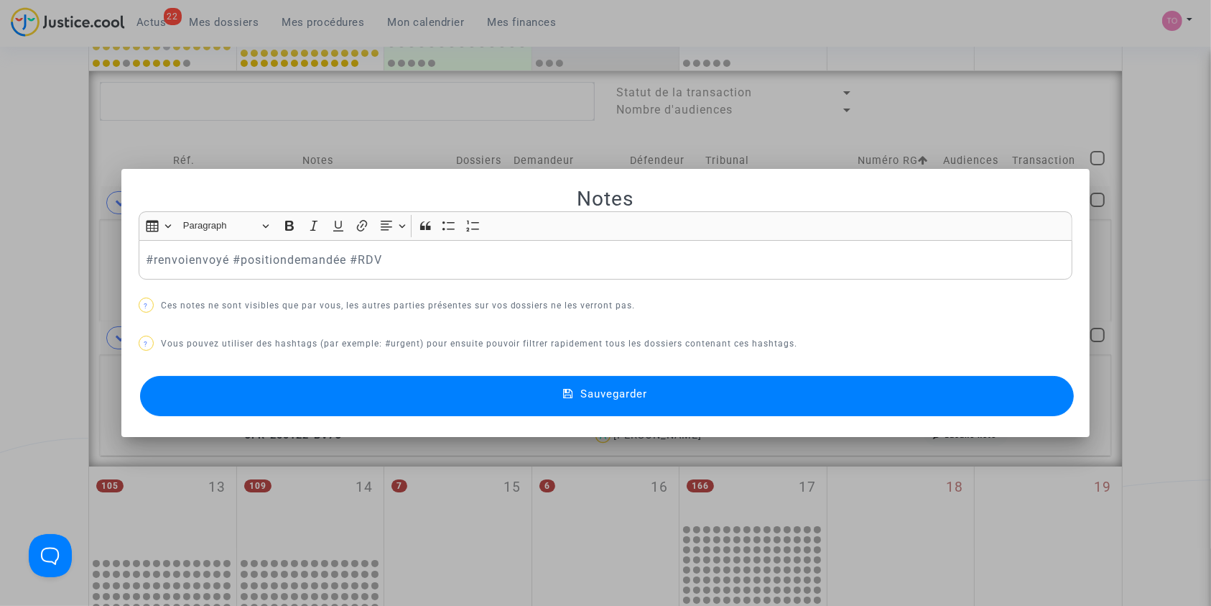
click at [400, 381] on button "Sauvegarder" at bounding box center [607, 396] width 935 height 40
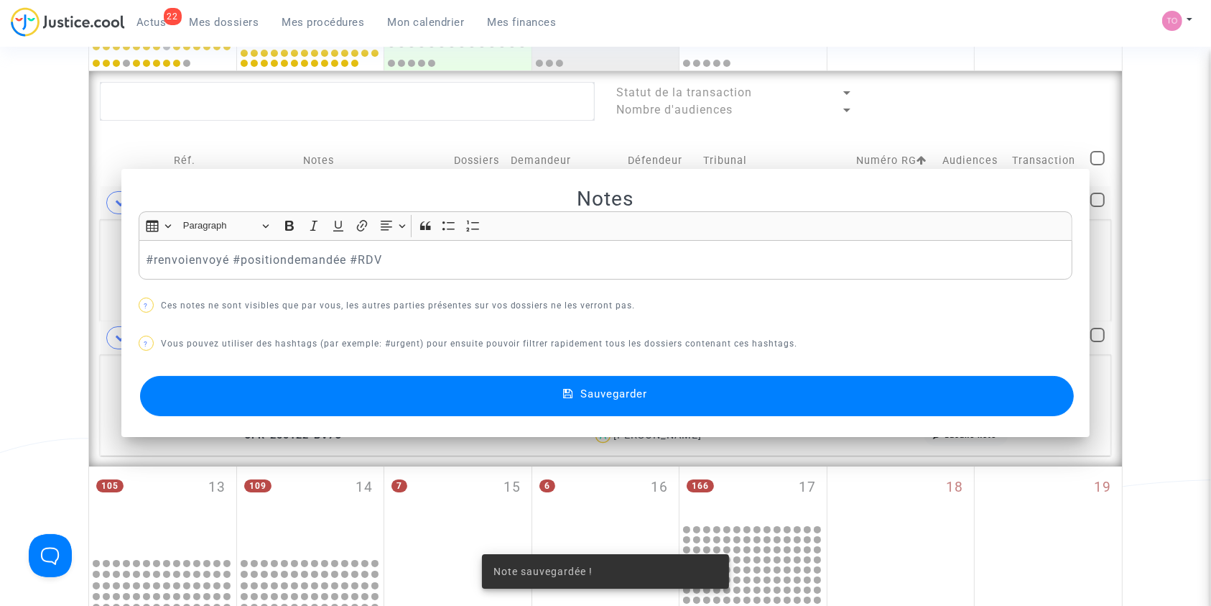
scroll to position [587, 0]
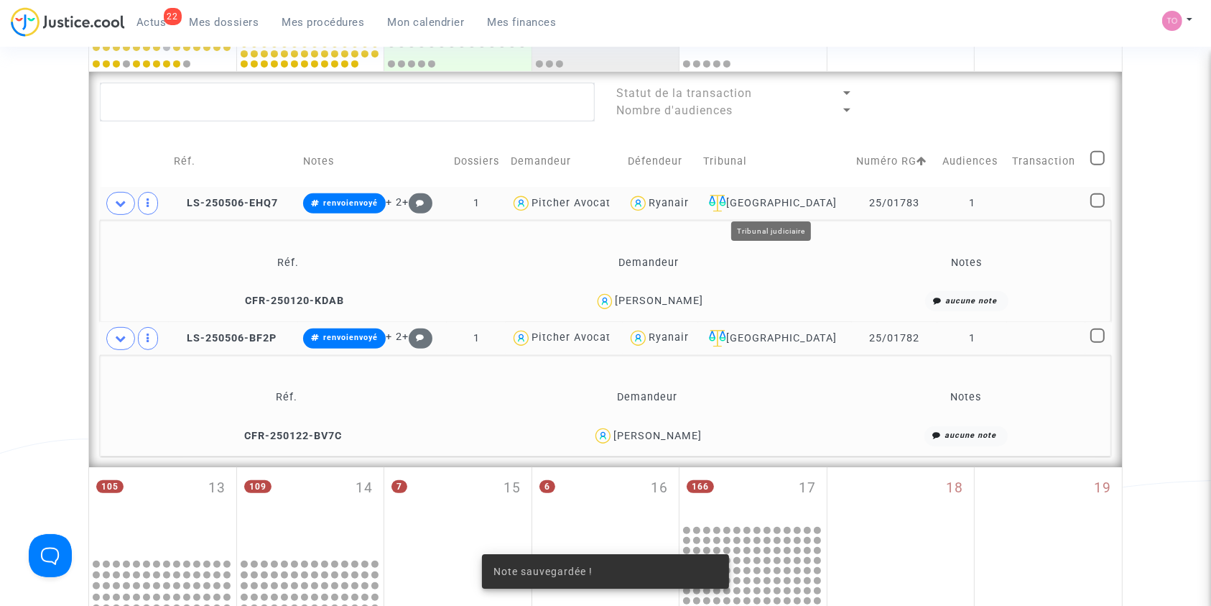
click at [788, 208] on div "Clermont-Ferrand" at bounding box center [774, 203] width 143 height 17
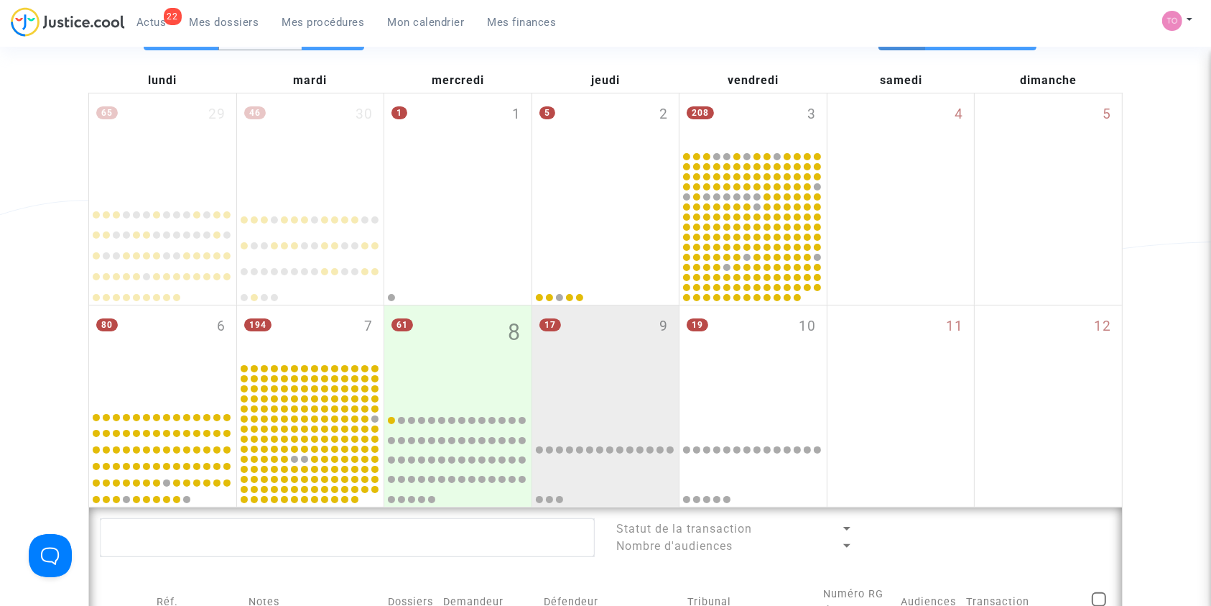
scroll to position [150, 0]
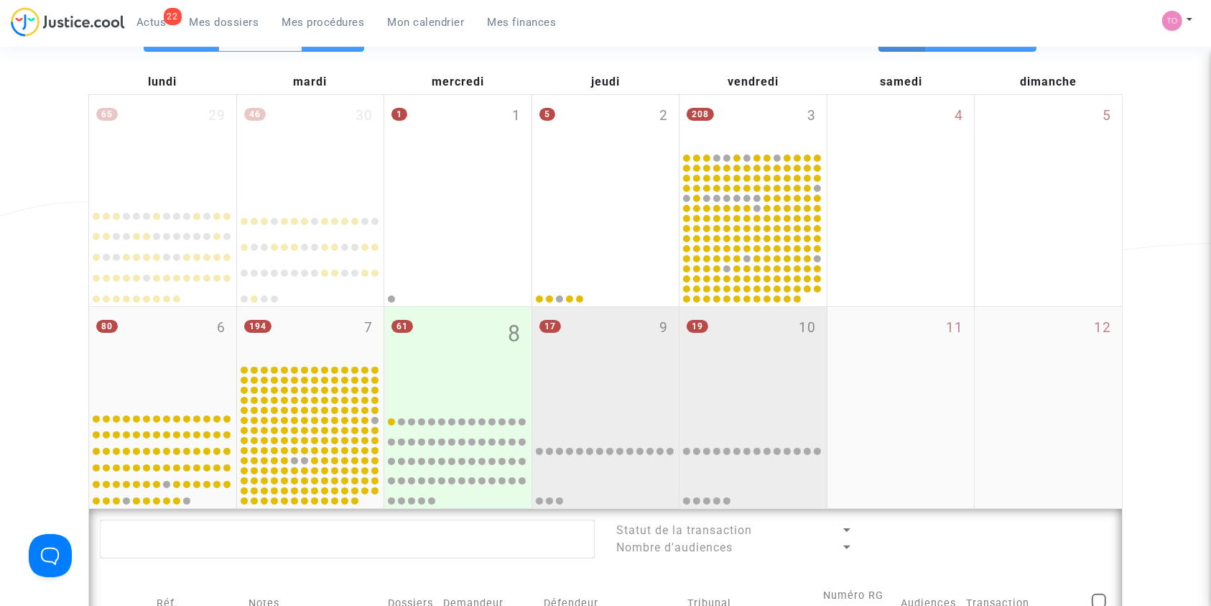
click at [764, 358] on div "19 10" at bounding box center [753, 356] width 147 height 98
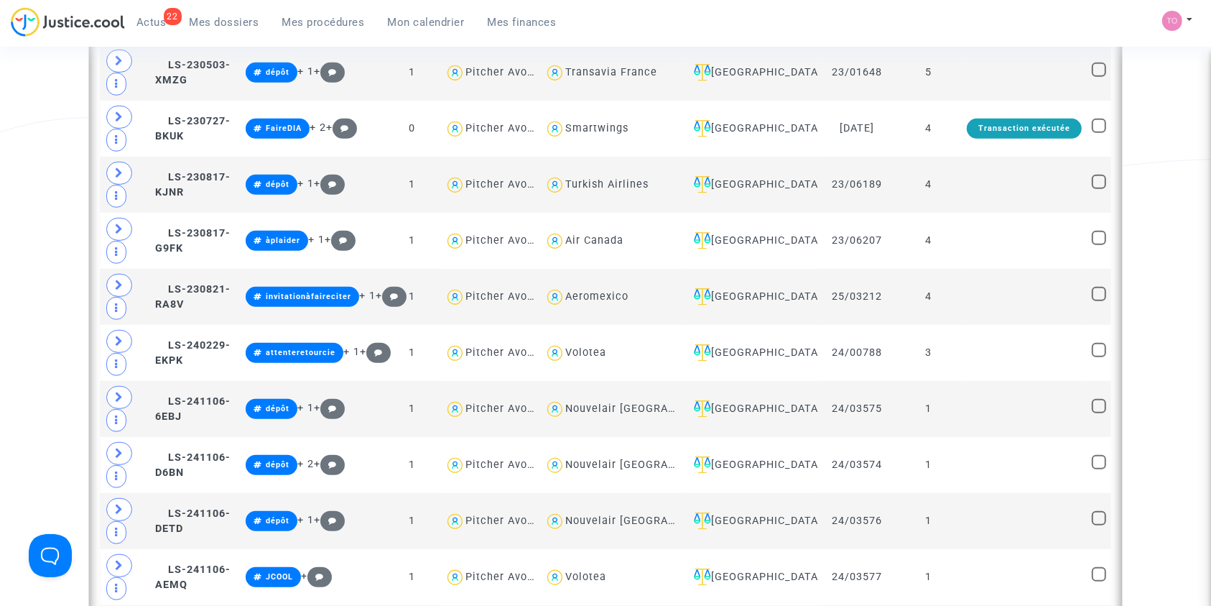
scroll to position [943, 0]
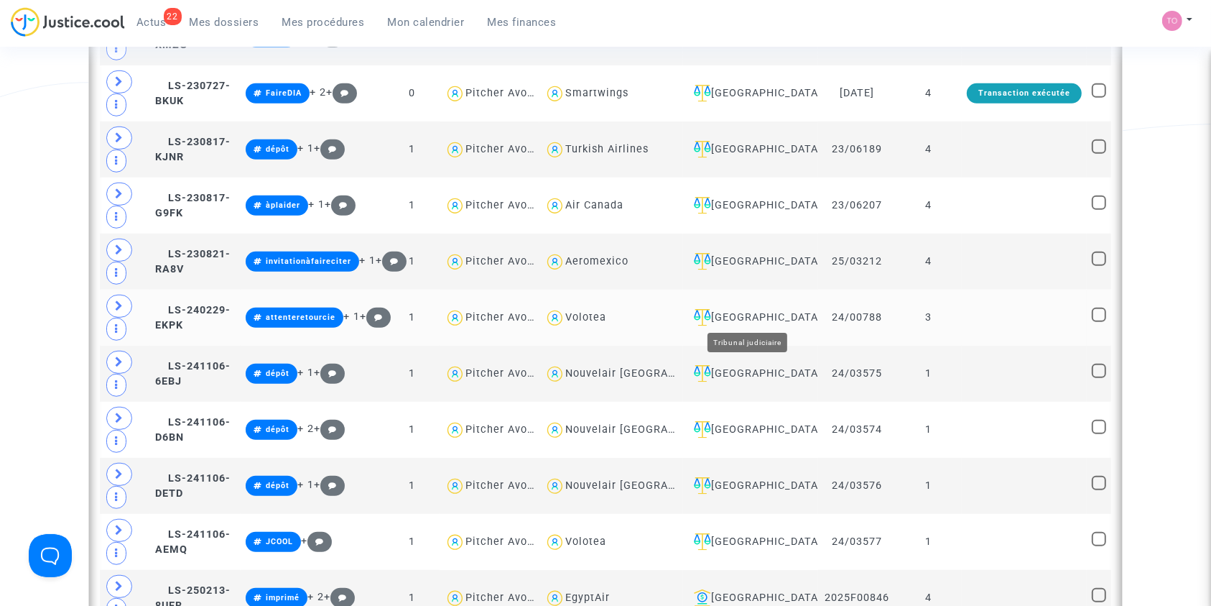
click at [737, 310] on div "Nantes" at bounding box center [750, 317] width 125 height 17
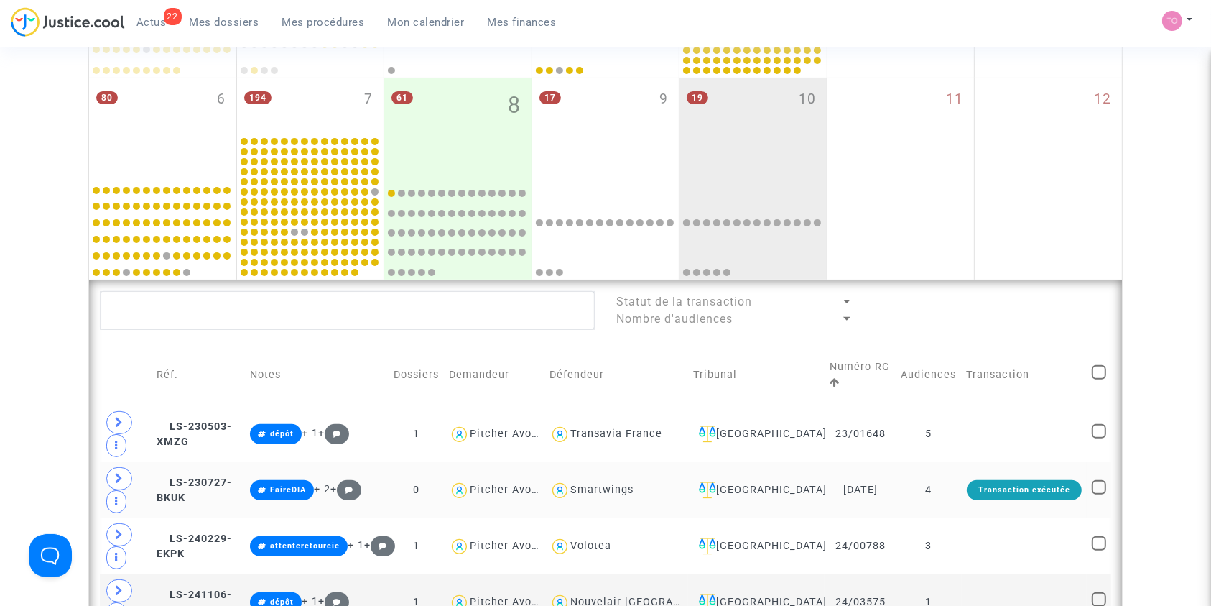
scroll to position [378, 0]
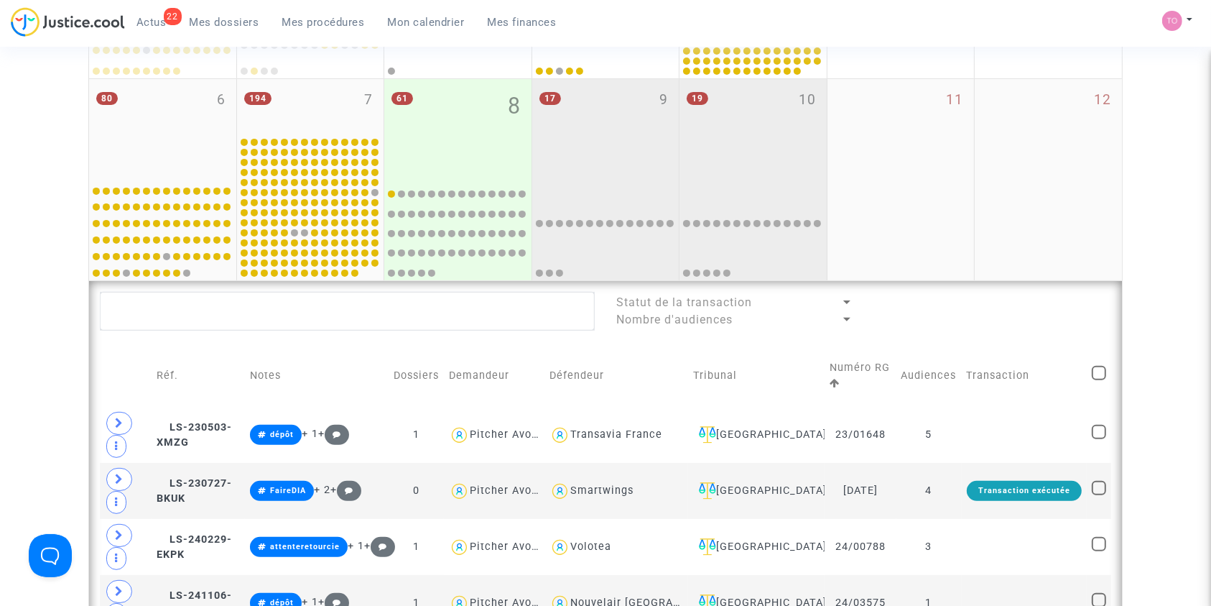
click at [616, 180] on div at bounding box center [606, 229] width 143 height 98
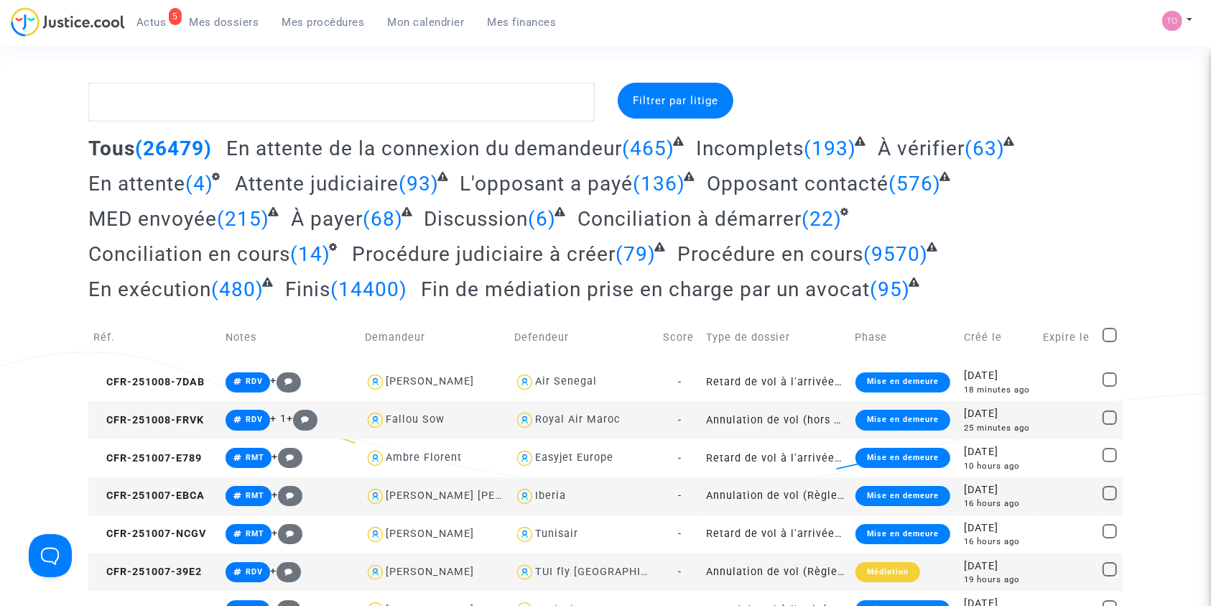
click at [425, 29] on link "Mon calendrier" at bounding box center [427, 22] width 100 height 22
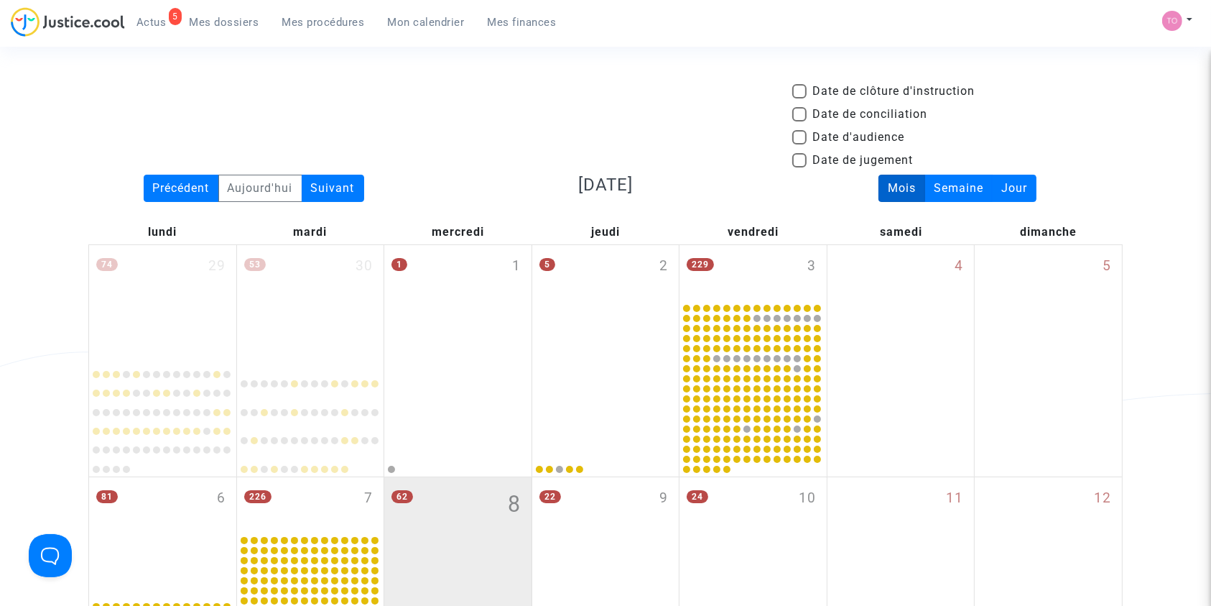
click at [799, 139] on span at bounding box center [800, 137] width 14 height 14
click at [799, 144] on input "Date d'audience" at bounding box center [799, 144] width 1 height 1
checkbox input "true"
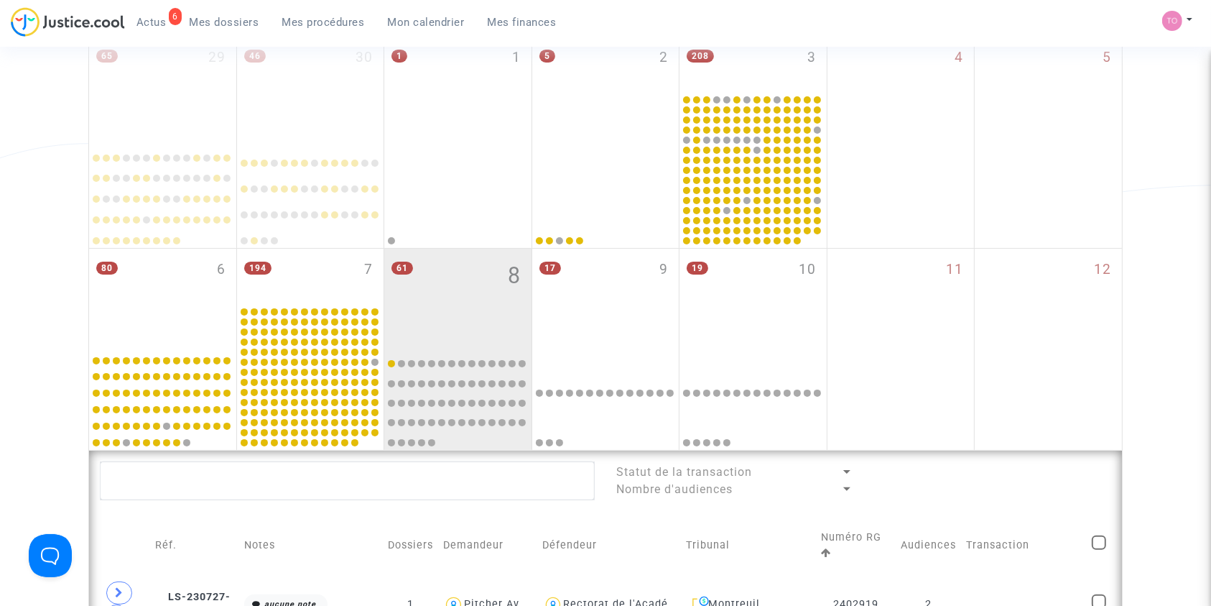
scroll to position [116, 0]
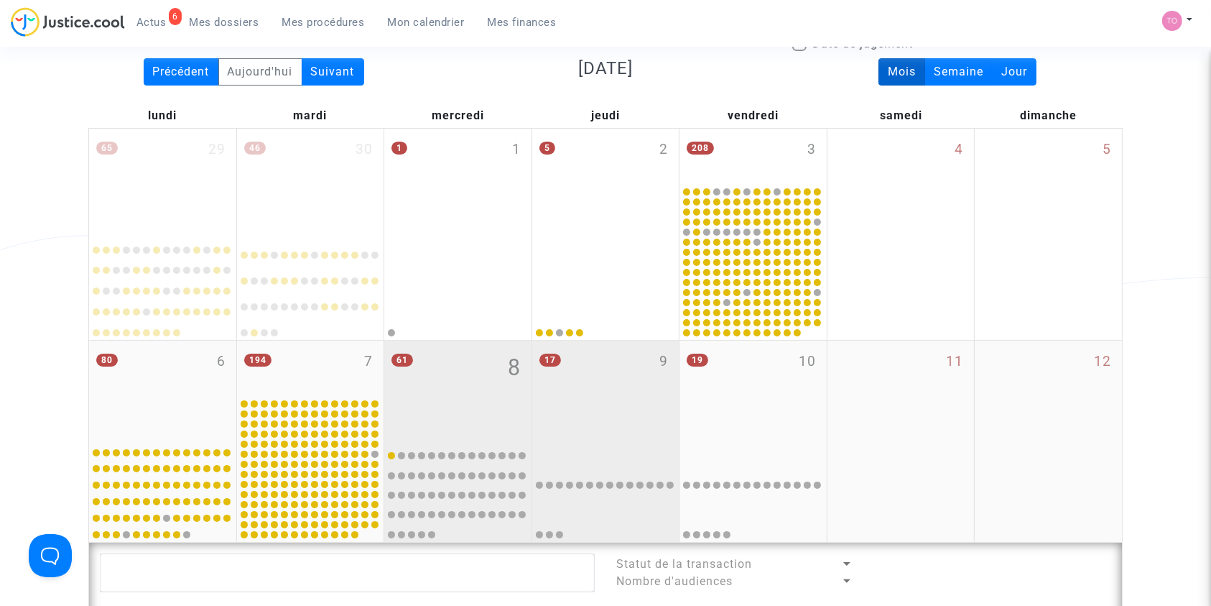
click at [619, 392] on div "17 9" at bounding box center [605, 390] width 147 height 98
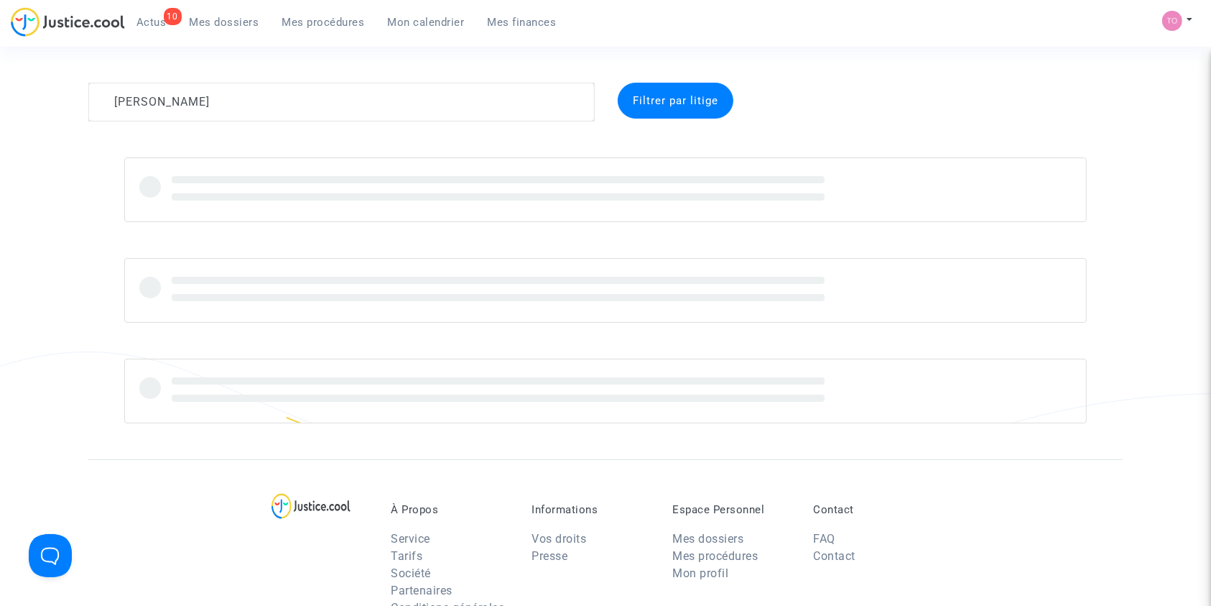
type textarea "Emilie Diouf"
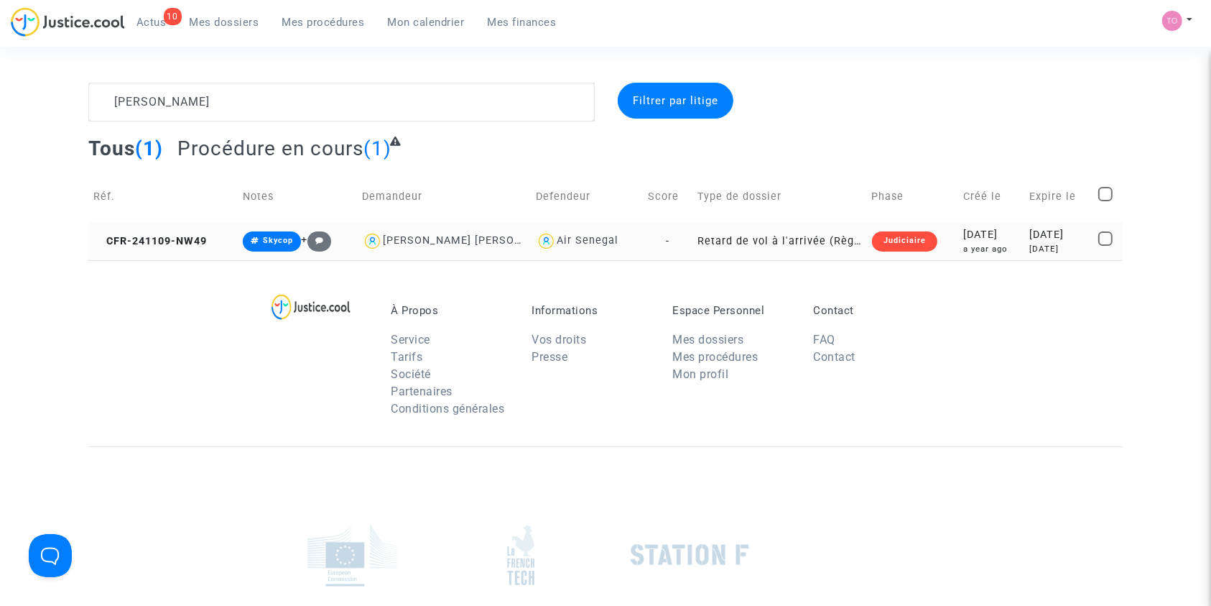
click at [964, 245] on div "a year ago" at bounding box center [992, 249] width 56 height 12
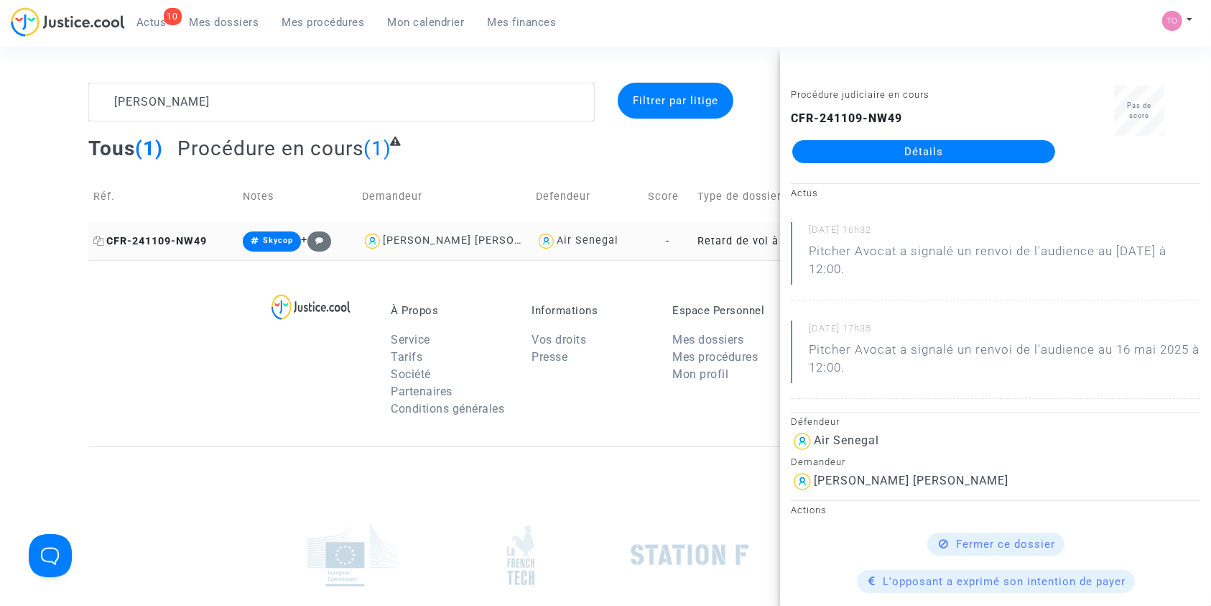
click at [192, 238] on span "CFR-241109-NW49" at bounding box center [150, 241] width 114 height 12
click at [900, 152] on link "Détails" at bounding box center [924, 151] width 263 height 23
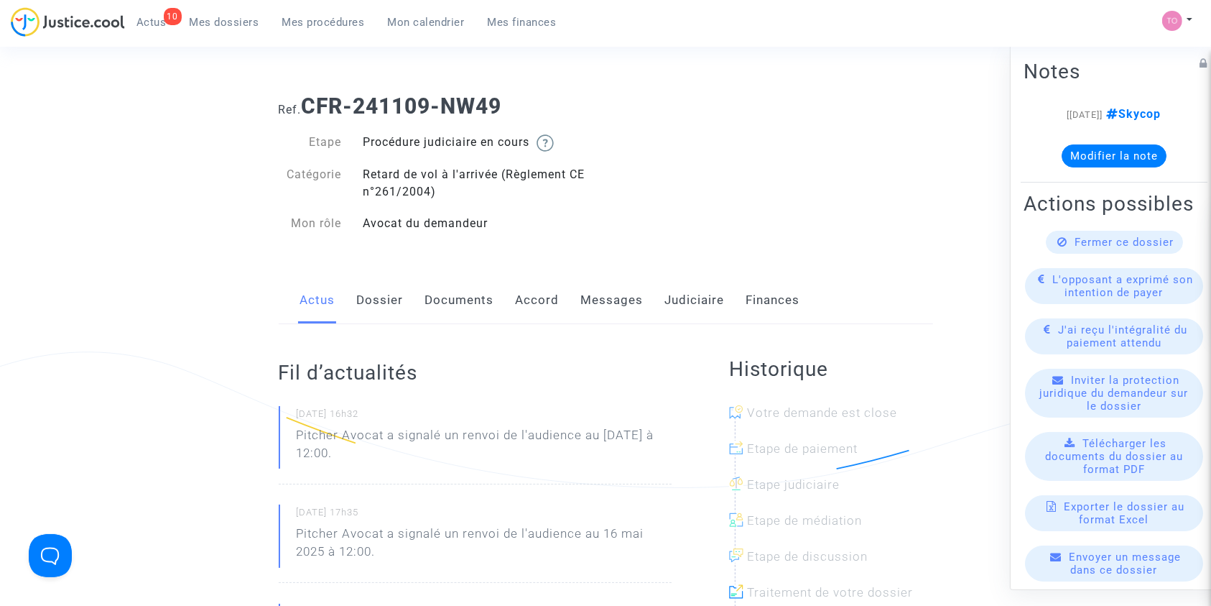
click at [667, 300] on link "Judiciaire" at bounding box center [695, 300] width 60 height 47
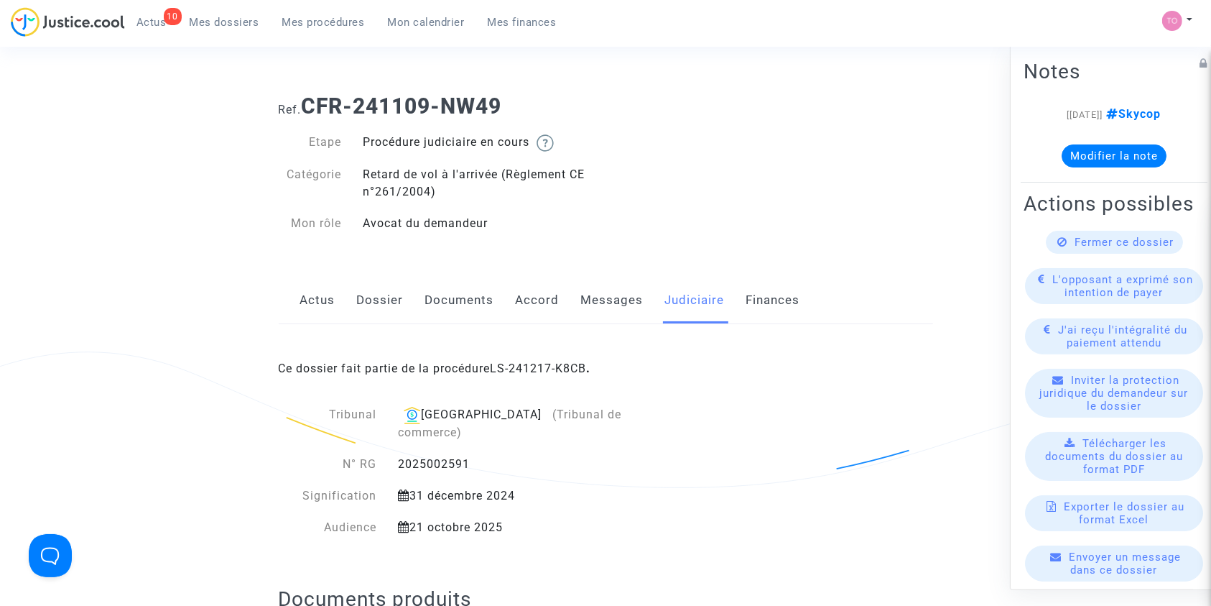
click at [377, 307] on link "Dossier" at bounding box center [380, 300] width 47 height 47
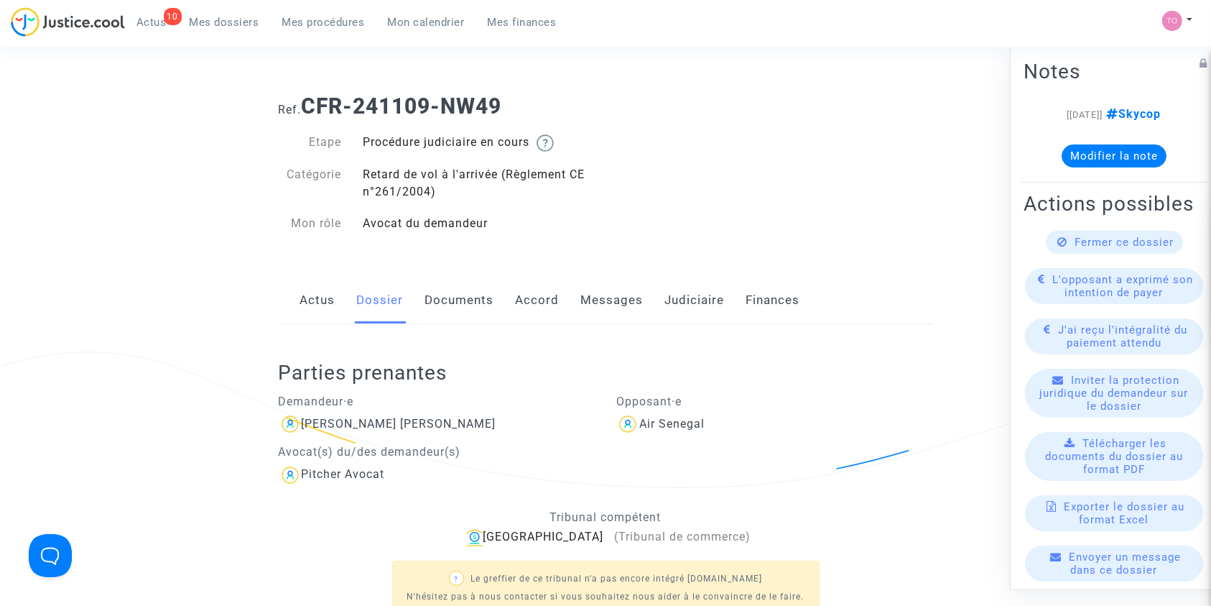
click at [430, 319] on link "Documents" at bounding box center [459, 300] width 69 height 47
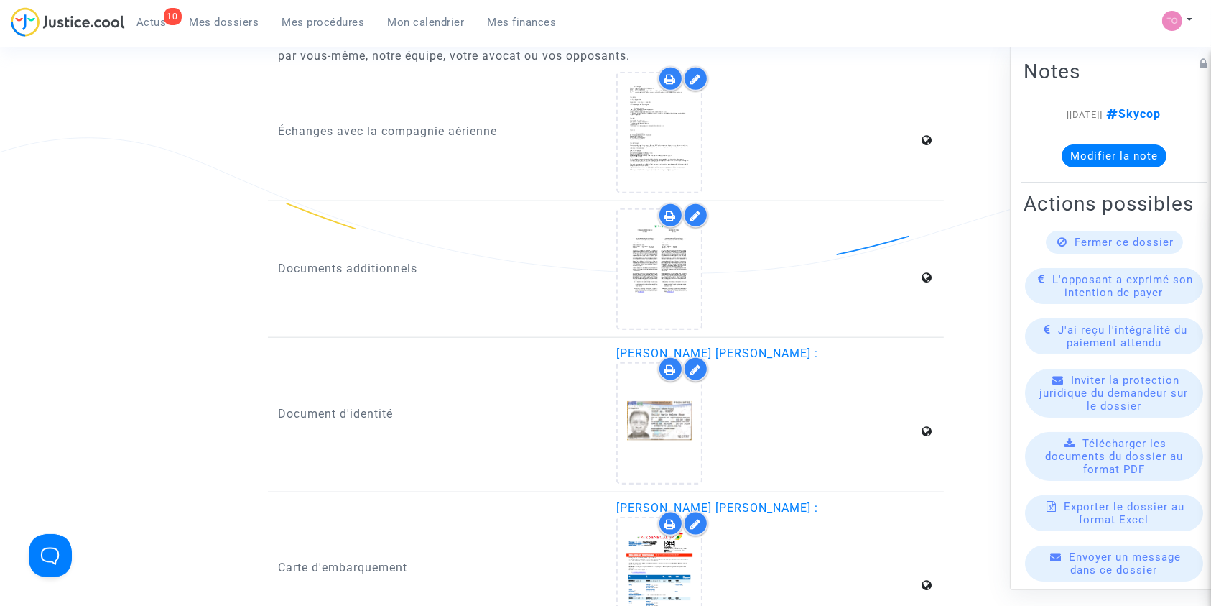
scroll to position [1607, 0]
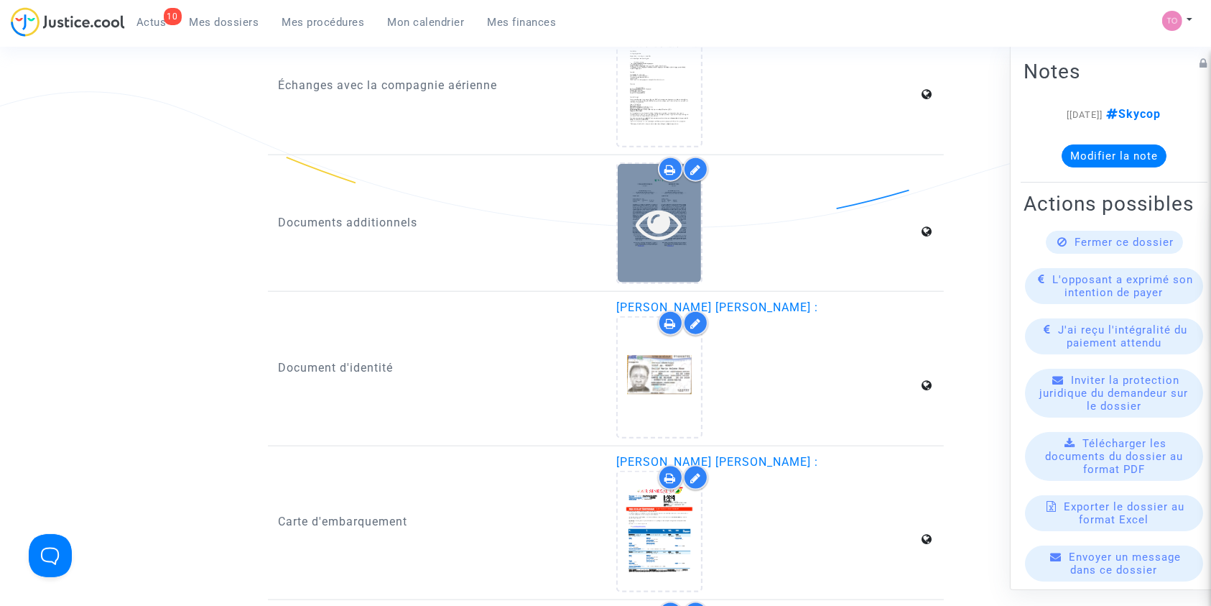
click at [683, 180] on div at bounding box center [659, 223] width 83 height 119
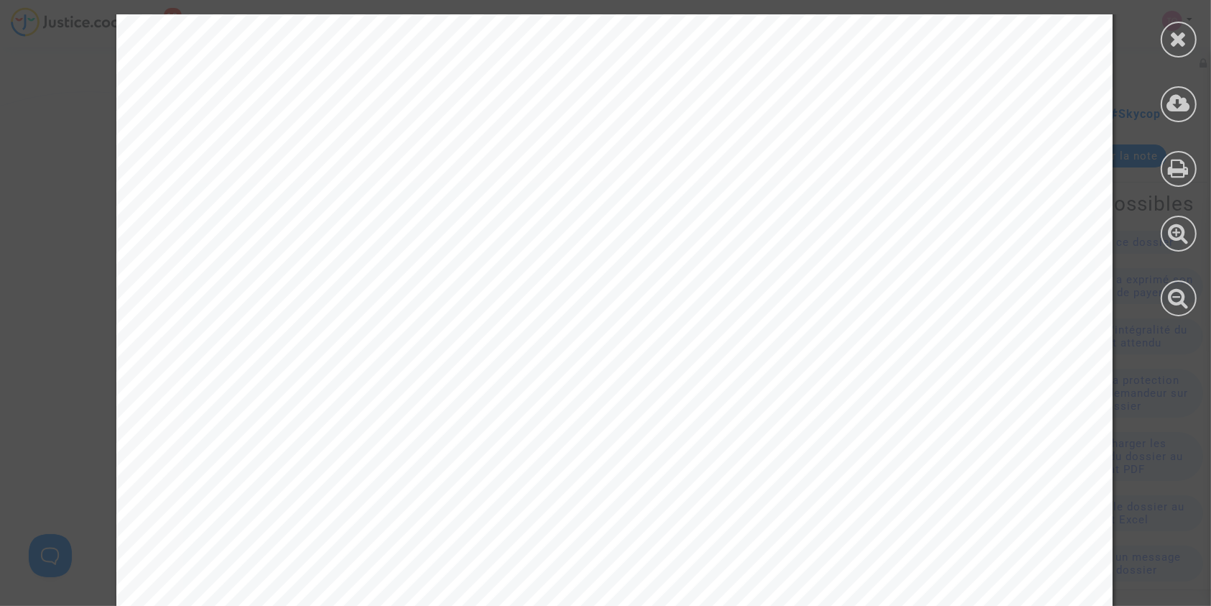
scroll to position [1570, 0]
click at [1178, 51] on div at bounding box center [1179, 40] width 36 height 36
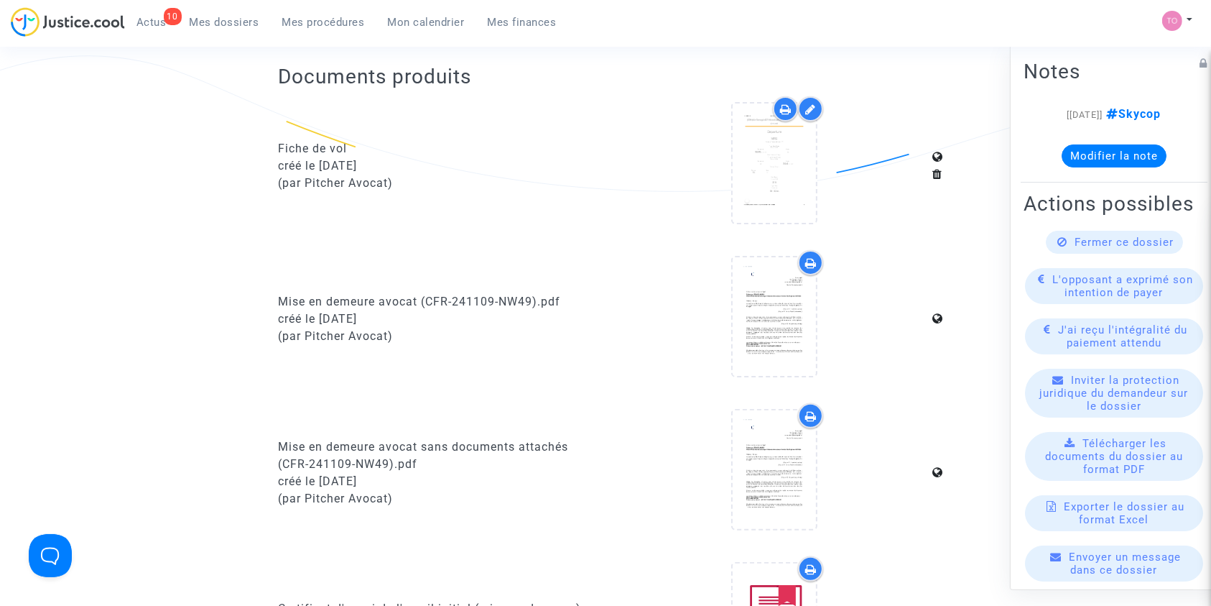
scroll to position [0, 0]
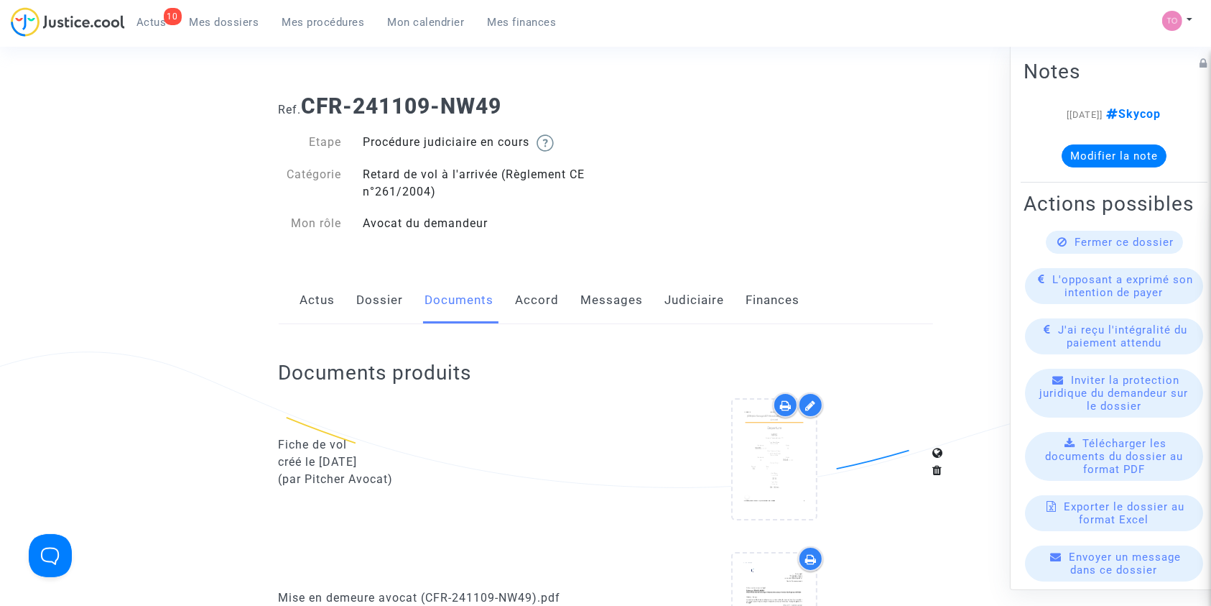
click at [680, 286] on link "Judiciaire" at bounding box center [695, 300] width 60 height 47
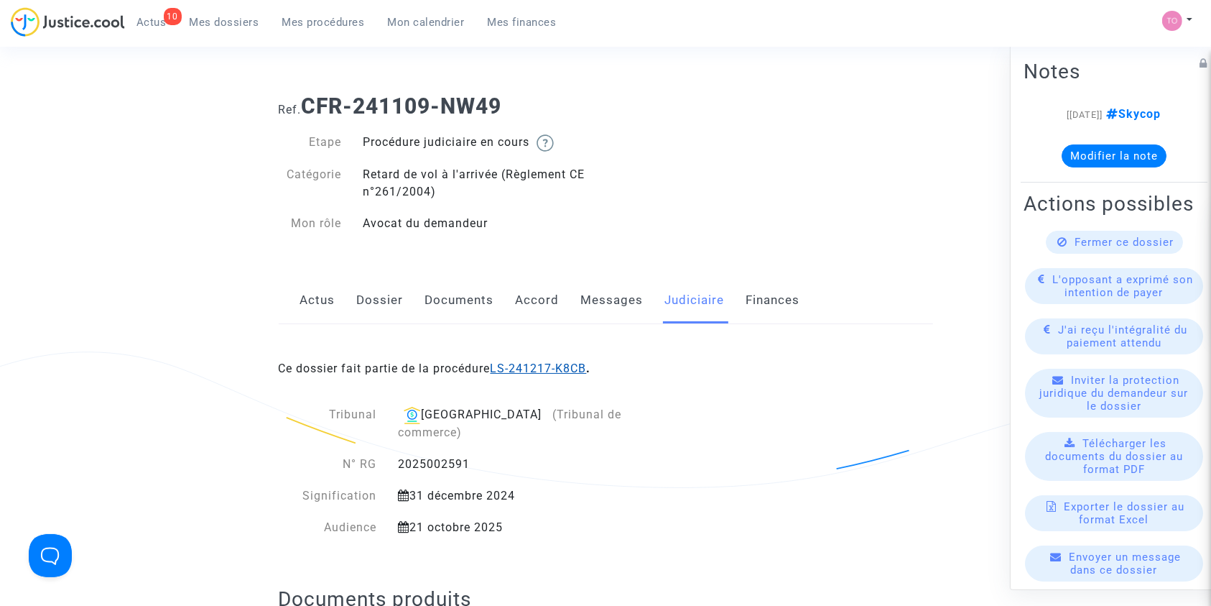
click at [551, 367] on link "LS-241217-K8CB" at bounding box center [539, 368] width 96 height 14
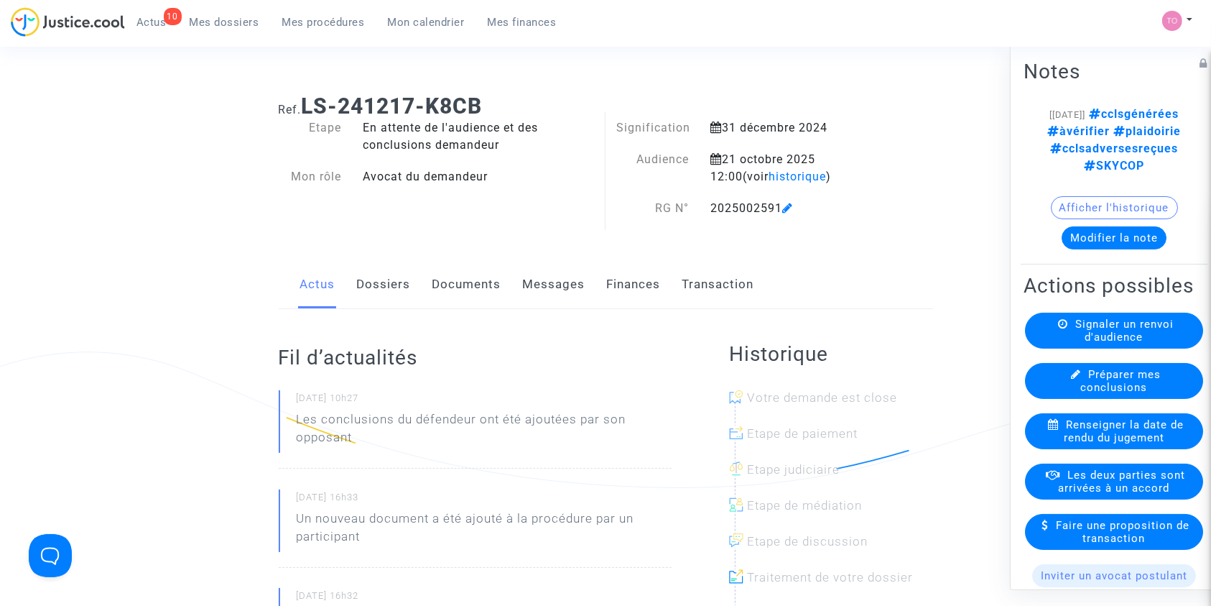
click at [1097, 228] on button "Modifier la note" at bounding box center [1114, 237] width 105 height 23
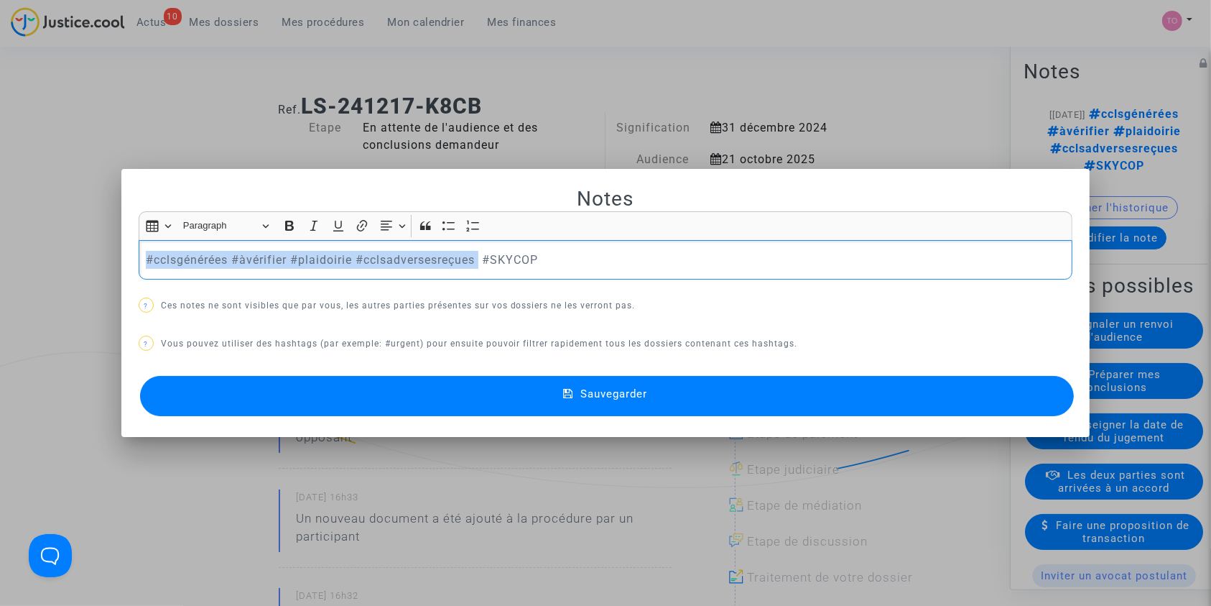
drag, startPoint x: 477, startPoint y: 258, endPoint x: 62, endPoint y: 286, distance: 416.3
click at [62, 286] on div "Notes Rich Text Editor Insert table Insert table Heading Paragraph Paragraph He…" at bounding box center [605, 303] width 1211 height 606
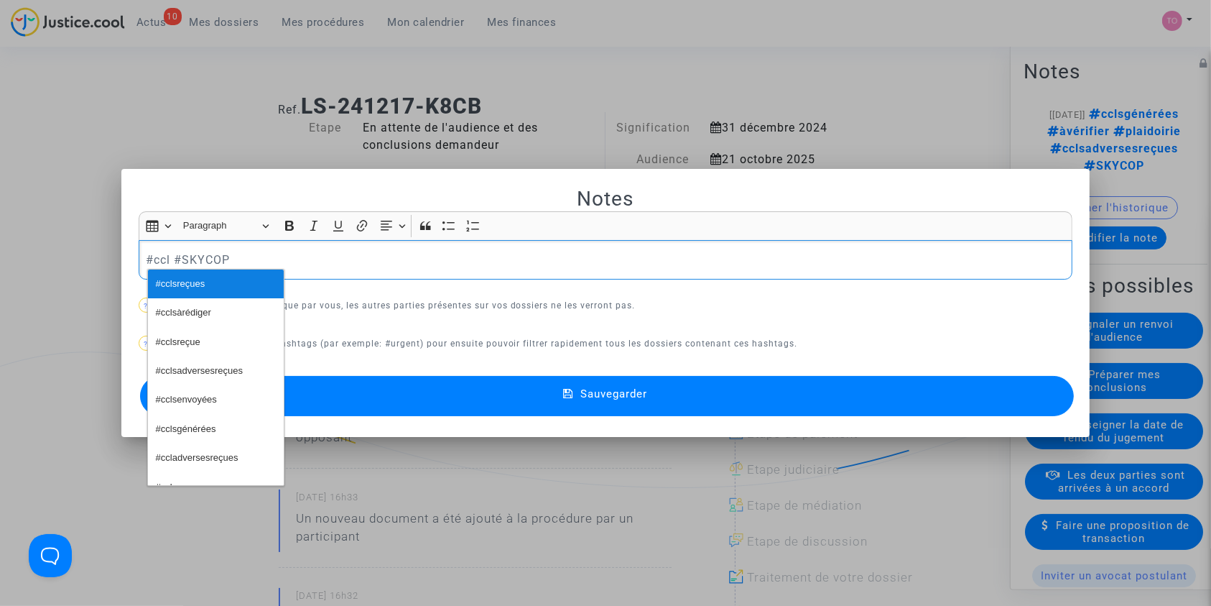
click at [173, 279] on span "#cclsreçues" at bounding box center [181, 284] width 50 height 21
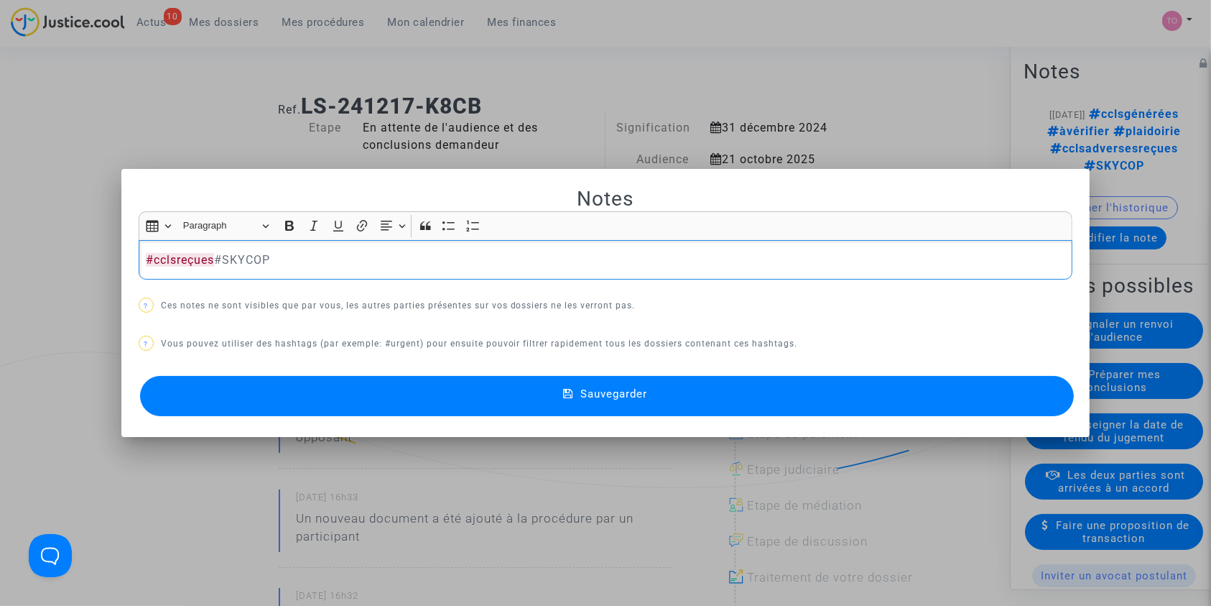
click at [139, 258] on div "#cclsreçues #SKYCOP" at bounding box center [606, 260] width 935 height 40
click at [198, 286] on span "#rédigerconclusions" at bounding box center [197, 284] width 83 height 21
click at [304, 256] on p "#rédigerconclusions (sur formulaire de cession r #cclsreçues #SKYCOP" at bounding box center [606, 260] width 920 height 18
click at [587, 258] on span "#cclsreçues" at bounding box center [620, 260] width 68 height 14
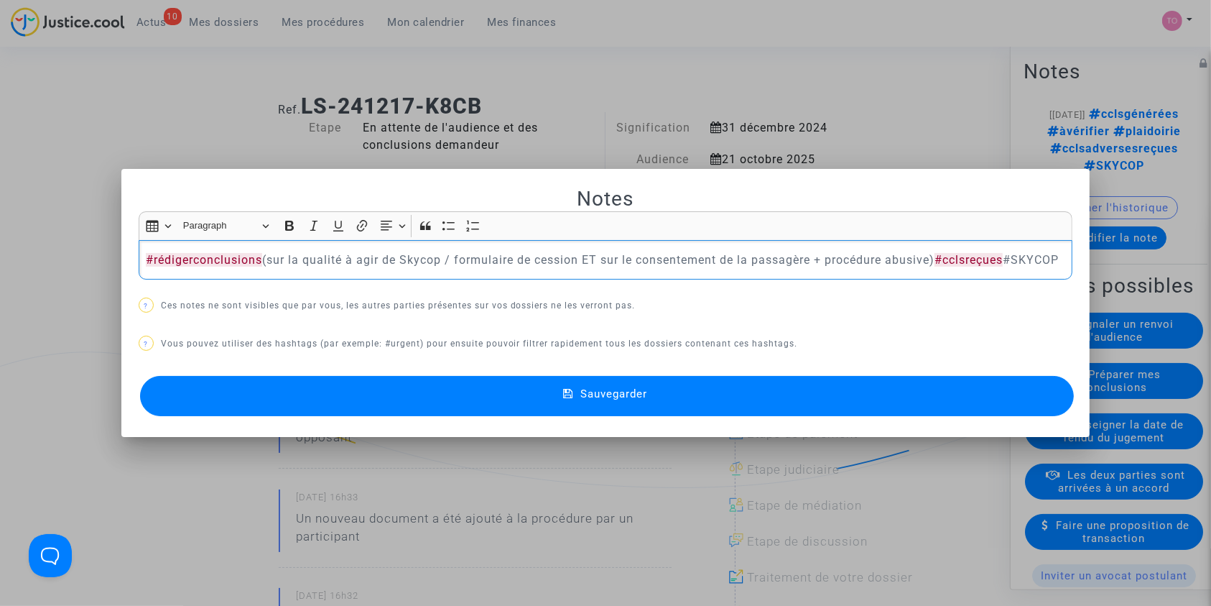
drag, startPoint x: 939, startPoint y: 248, endPoint x: 257, endPoint y: 245, distance: 681.9
click at [257, 251] on p "#rédigerconclusions (sur la qualité à agir de Skycop / formulaire de cession ET…" at bounding box center [606, 260] width 920 height 18
copy p "(sur la qualité à agir de Skycop / formulaire de cession ET sur le consentement…"
click at [324, 412] on button "Sauvegarder" at bounding box center [607, 396] width 935 height 40
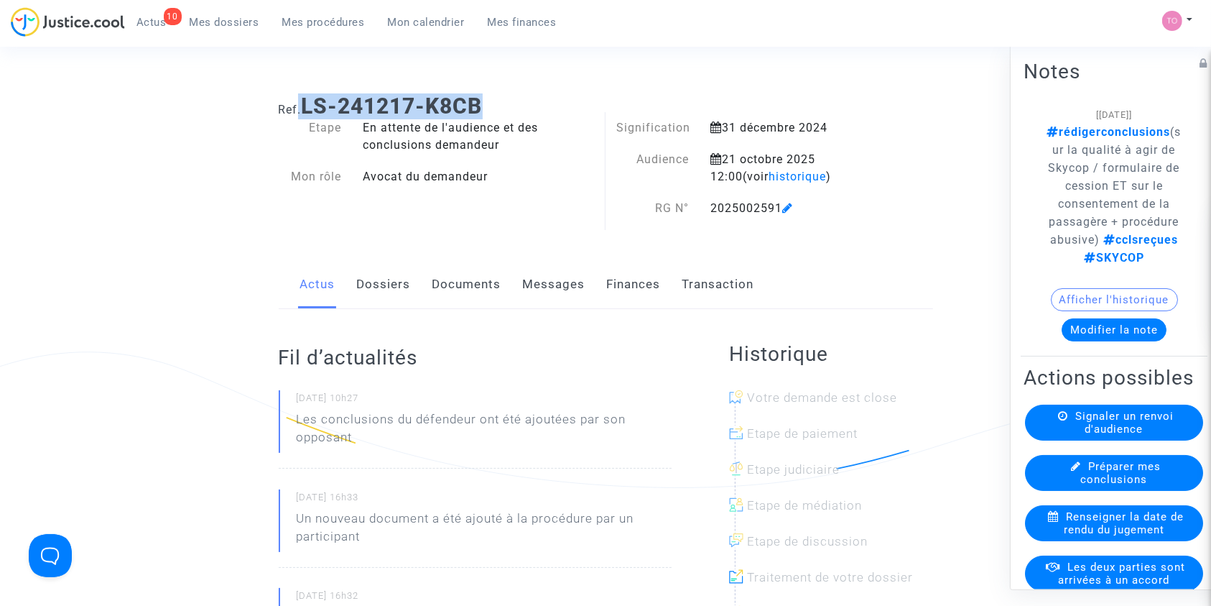
drag, startPoint x: 490, startPoint y: 109, endPoint x: 296, endPoint y: 106, distance: 194.0
click at [296, 106] on h1 "Ref. LS-241217-K8CB" at bounding box center [606, 106] width 655 height 26
click at [326, 105] on b "LS-241217-K8CB" at bounding box center [392, 105] width 181 height 25
drag, startPoint x: 305, startPoint y: 103, endPoint x: 520, endPoint y: 103, distance: 214.8
click at [520, 103] on h1 "Ref. LS-241217-K8CB" at bounding box center [606, 106] width 655 height 26
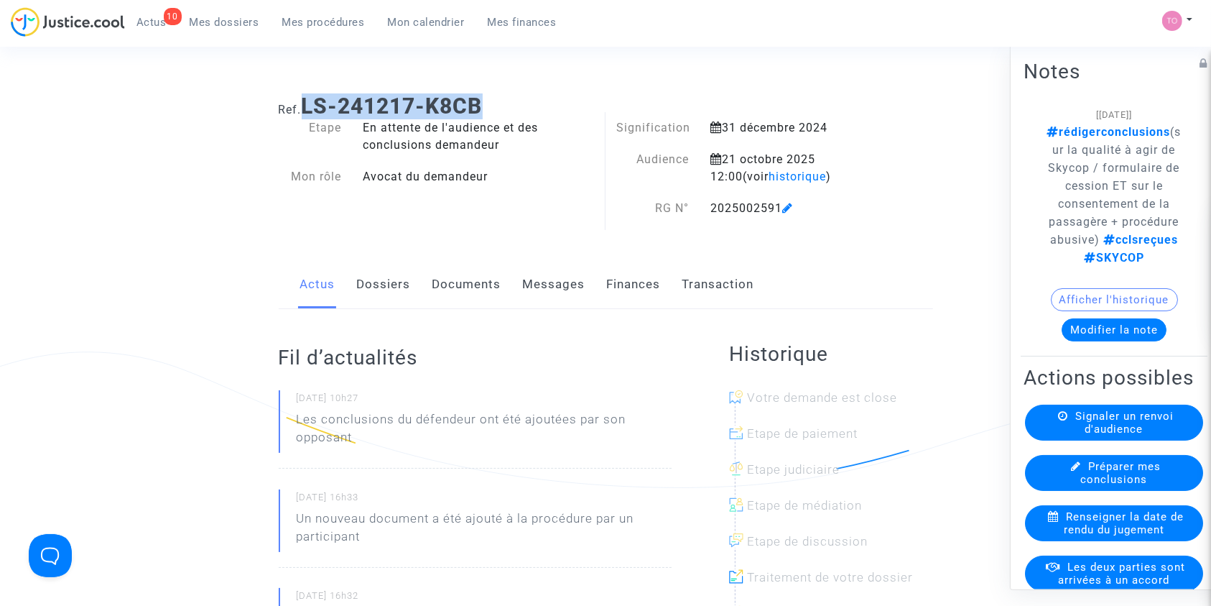
copy b "LS-241217-K8CB"
click at [382, 286] on link "Dossiers" at bounding box center [384, 284] width 54 height 47
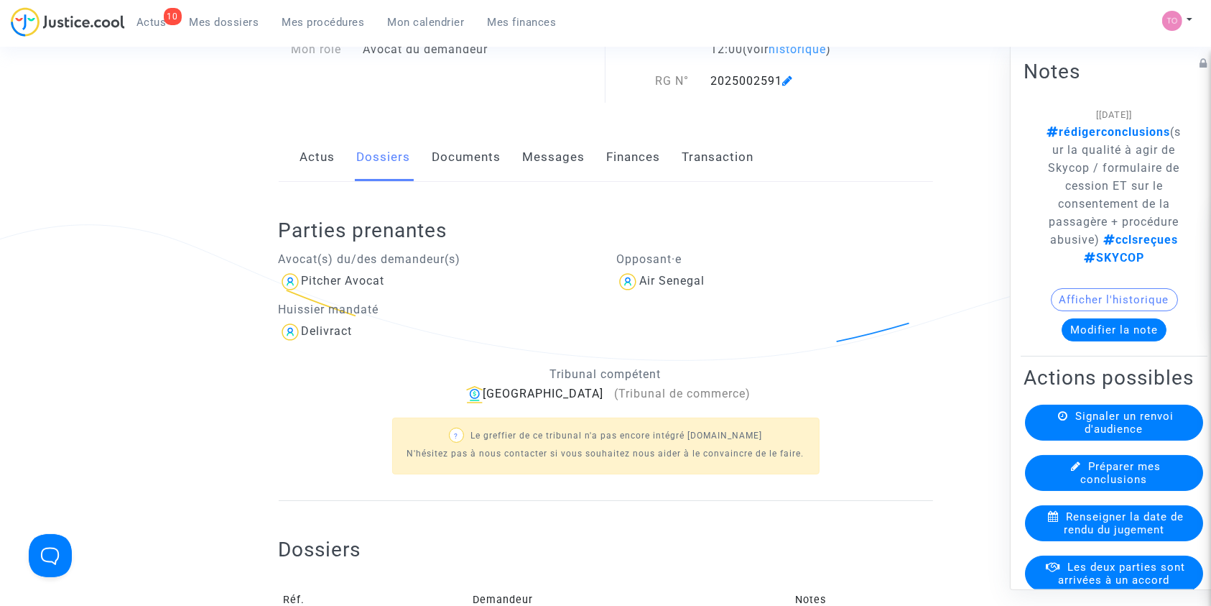
scroll to position [384, 0]
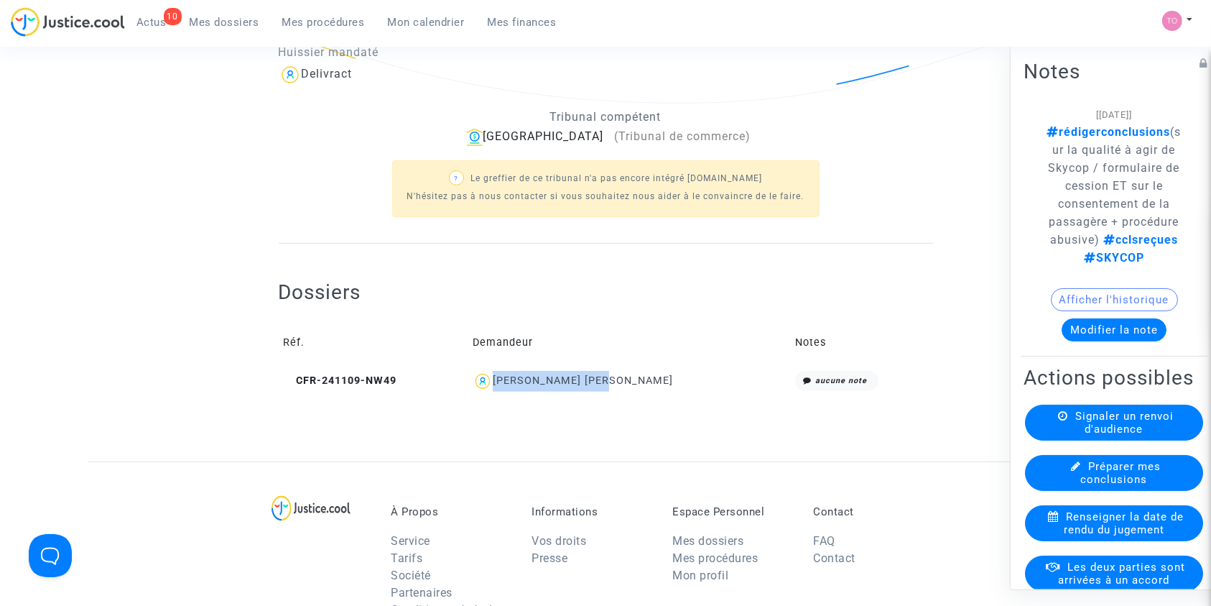
drag, startPoint x: 657, startPoint y: 377, endPoint x: 537, endPoint y: 388, distance: 120.5
click at [537, 388] on div "Emilie Diouf Mendy" at bounding box center [629, 381] width 313 height 21
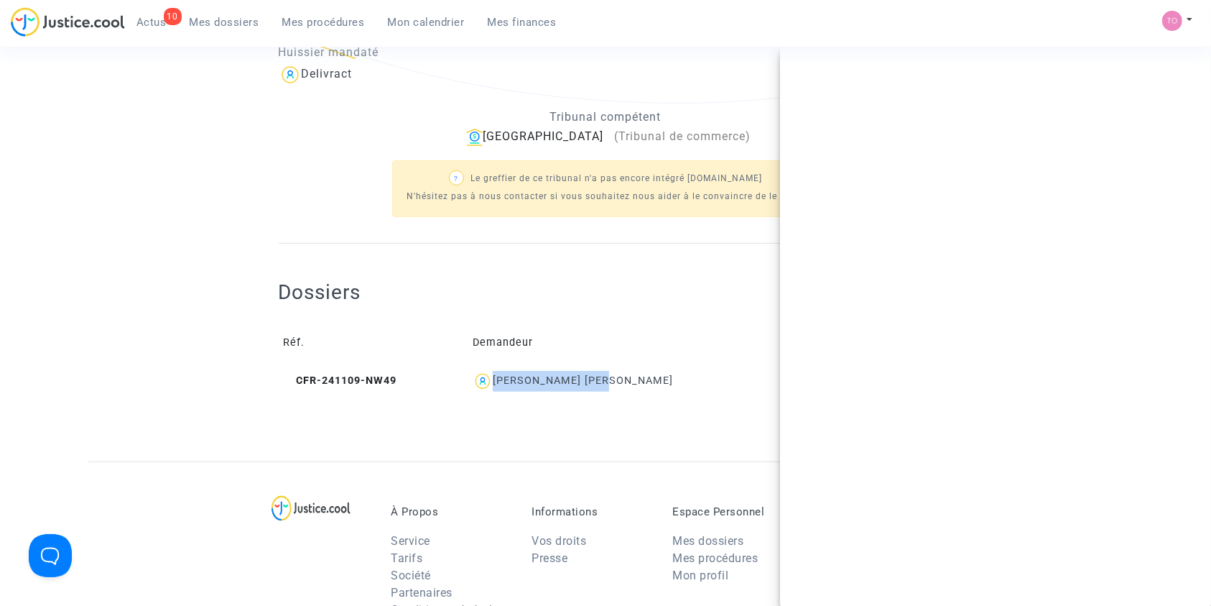
copy div "Emilie Diouf Mendy"
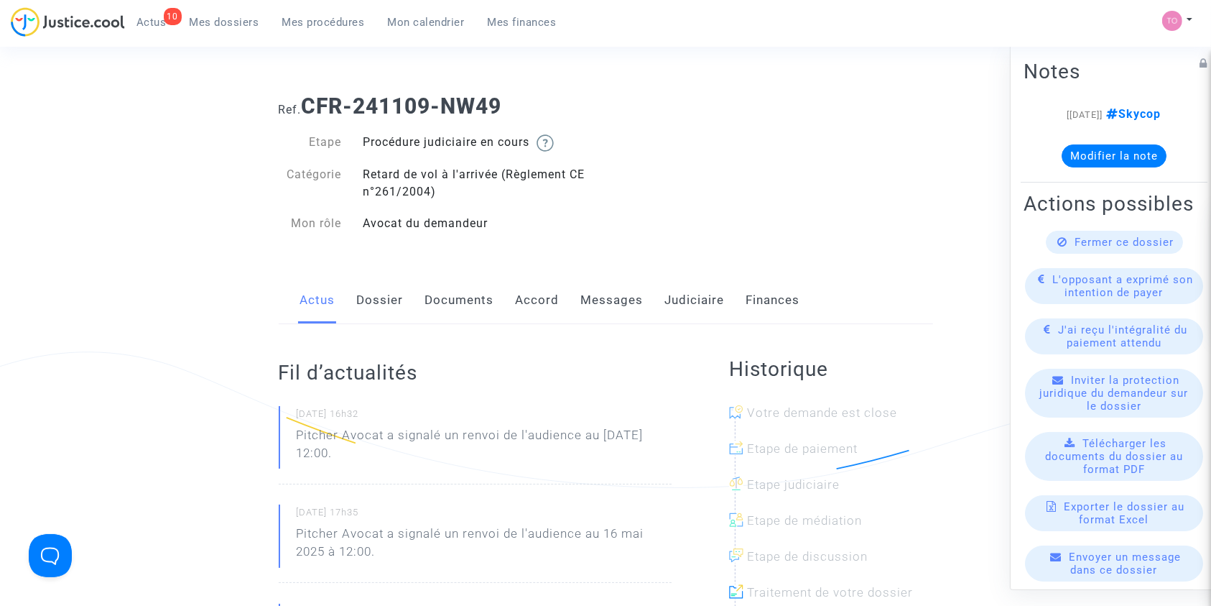
click at [698, 290] on link "Judiciaire" at bounding box center [695, 300] width 60 height 47
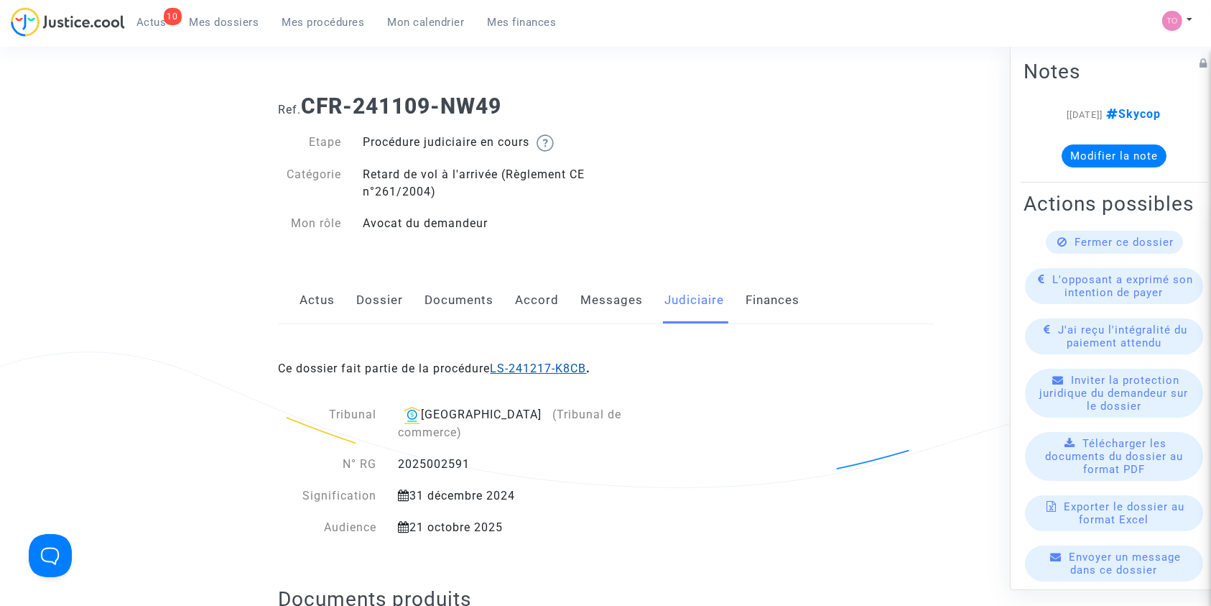
click at [527, 364] on link "LS-241217-K8CB" at bounding box center [539, 368] width 96 height 14
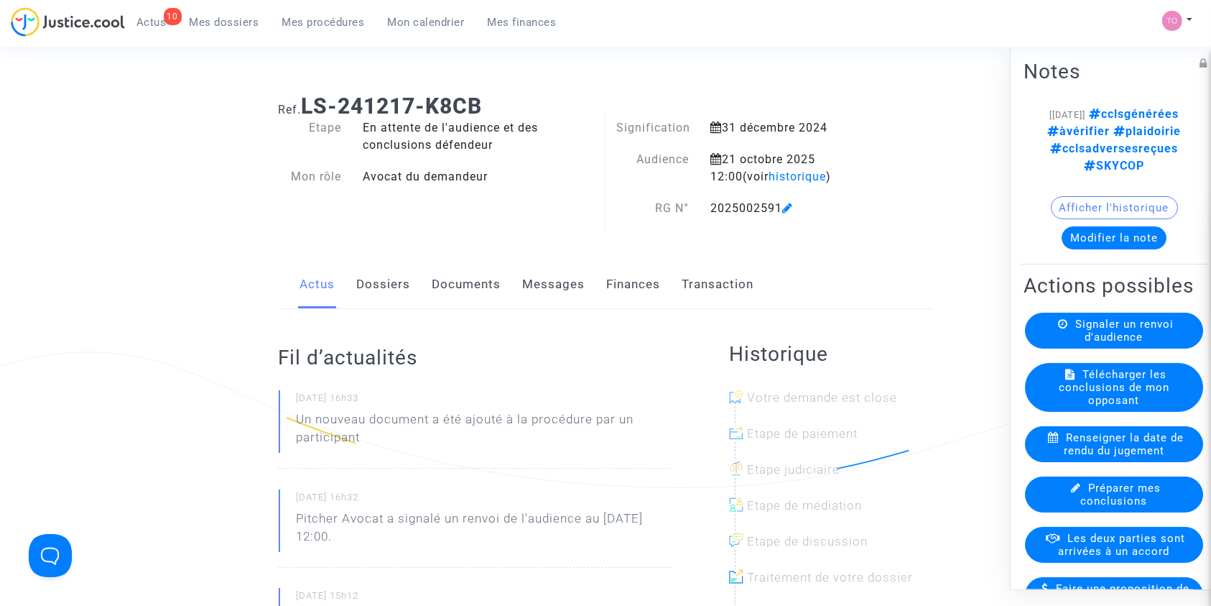
click at [376, 288] on link "Dossiers" at bounding box center [384, 284] width 54 height 47
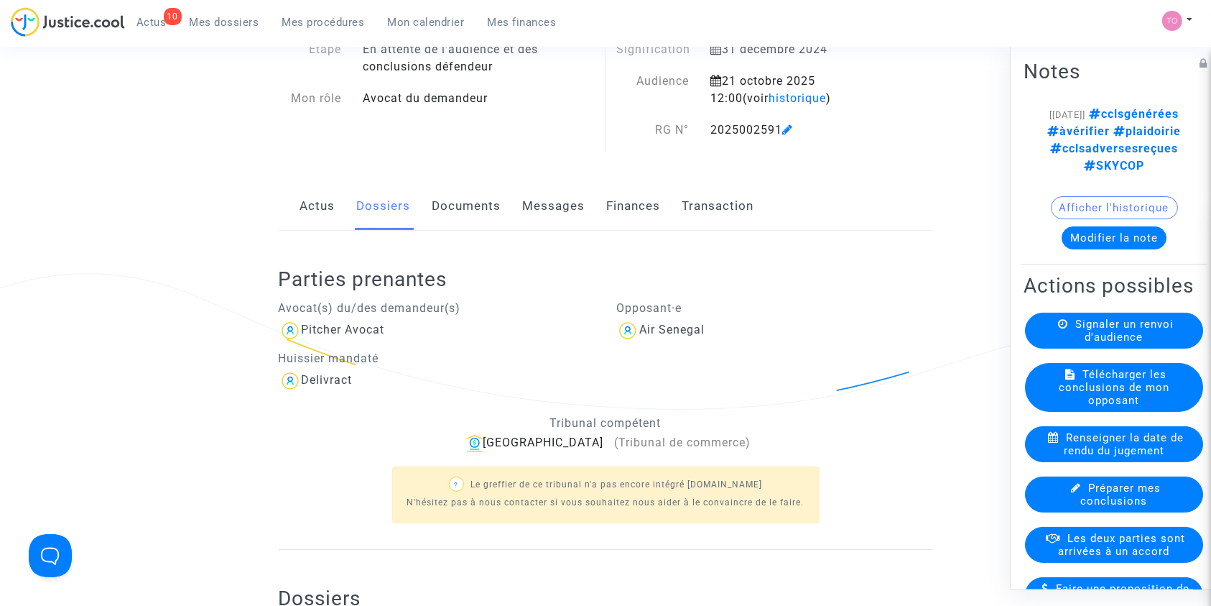
scroll to position [76, 0]
click at [475, 218] on link "Documents" at bounding box center [467, 208] width 69 height 47
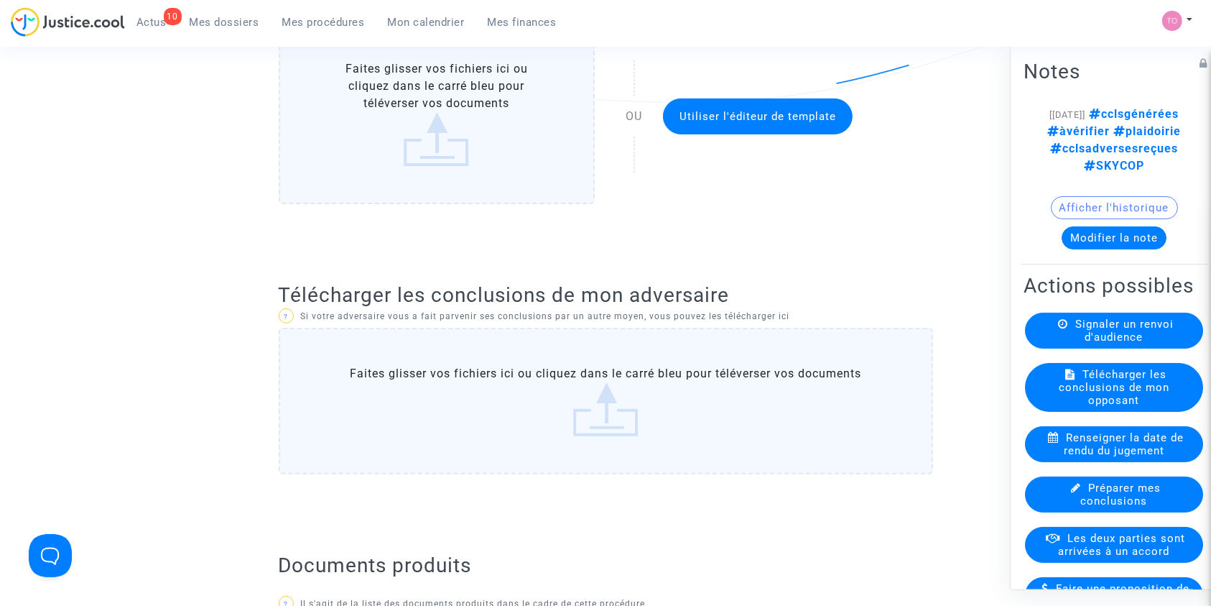
scroll to position [384, 0]
click at [475, 376] on label "Faites glisser vos fichiers ici ou cliquez dans le carré bleu pour téléverser v…" at bounding box center [606, 401] width 655 height 147
click at [0, 0] on input "Faites glisser vos fichiers ici ou cliquez dans le carré bleu pour téléverser v…" at bounding box center [0, 0] width 0 height 0
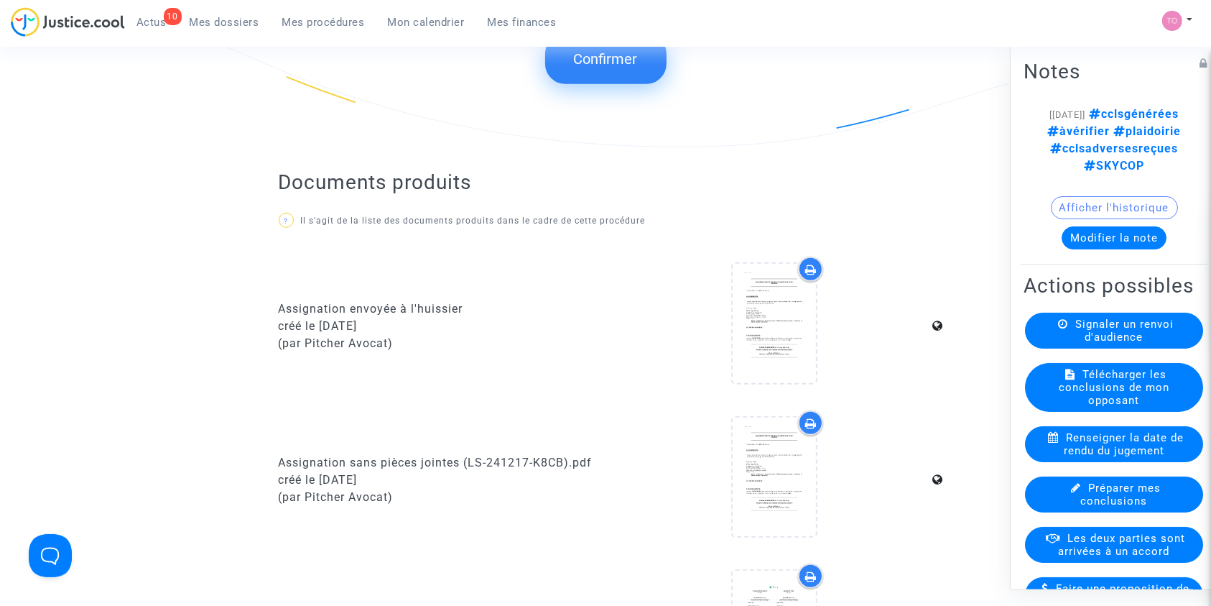
scroll to position [624, 0]
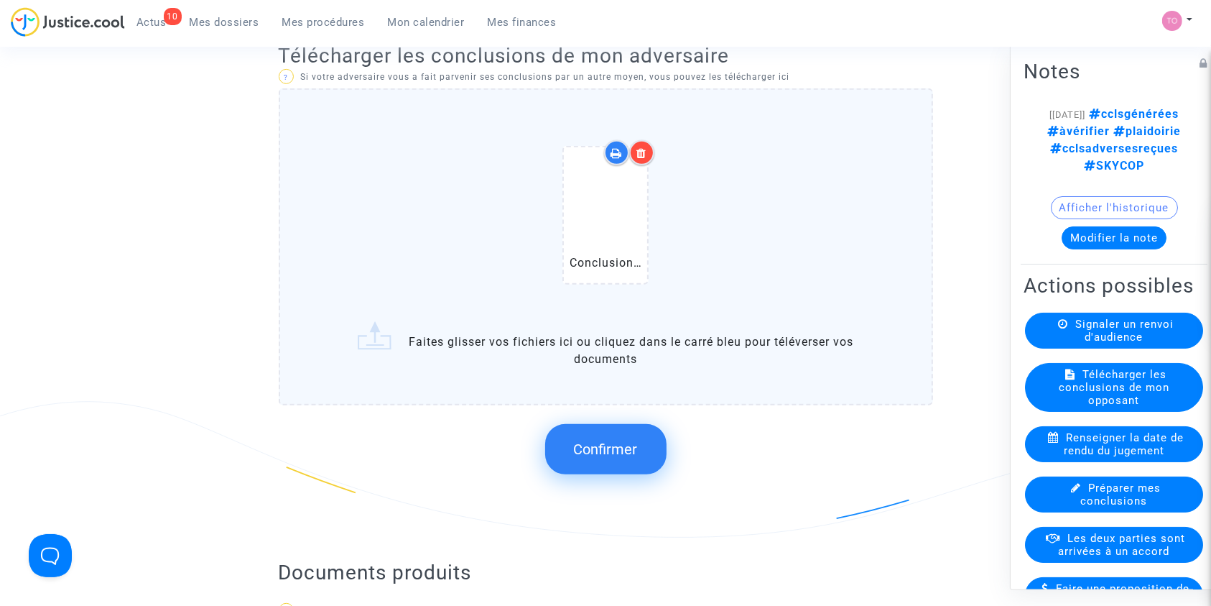
click at [609, 457] on button "Confirmer" at bounding box center [605, 449] width 121 height 50
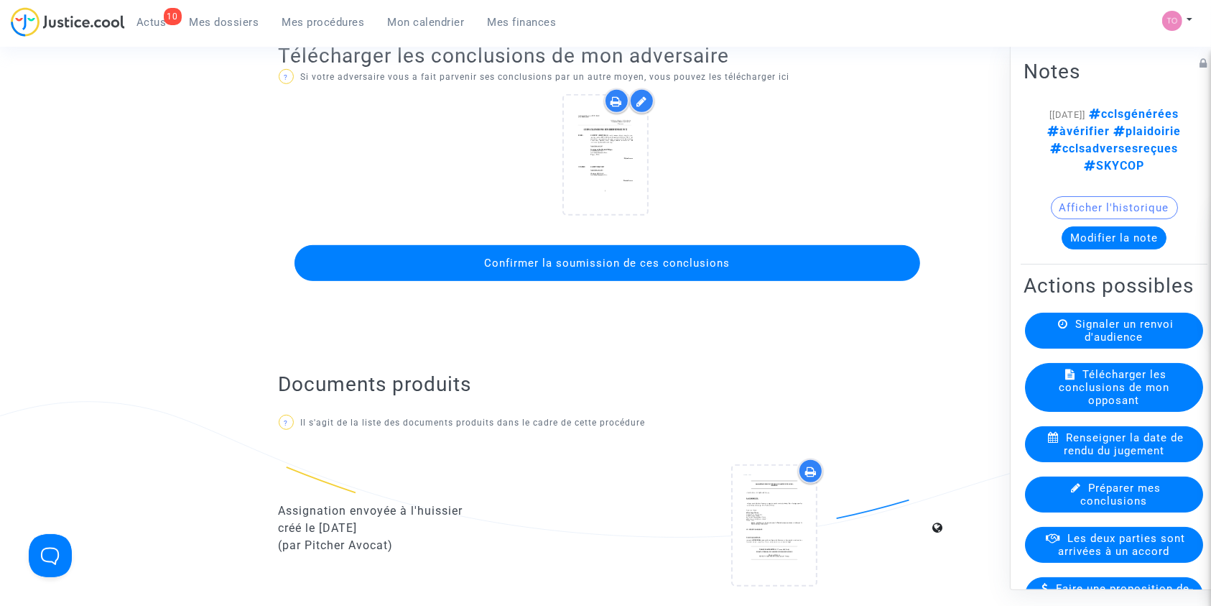
click at [587, 259] on span "Confirmer la soumission de ces conclusions" at bounding box center [607, 263] width 246 height 13
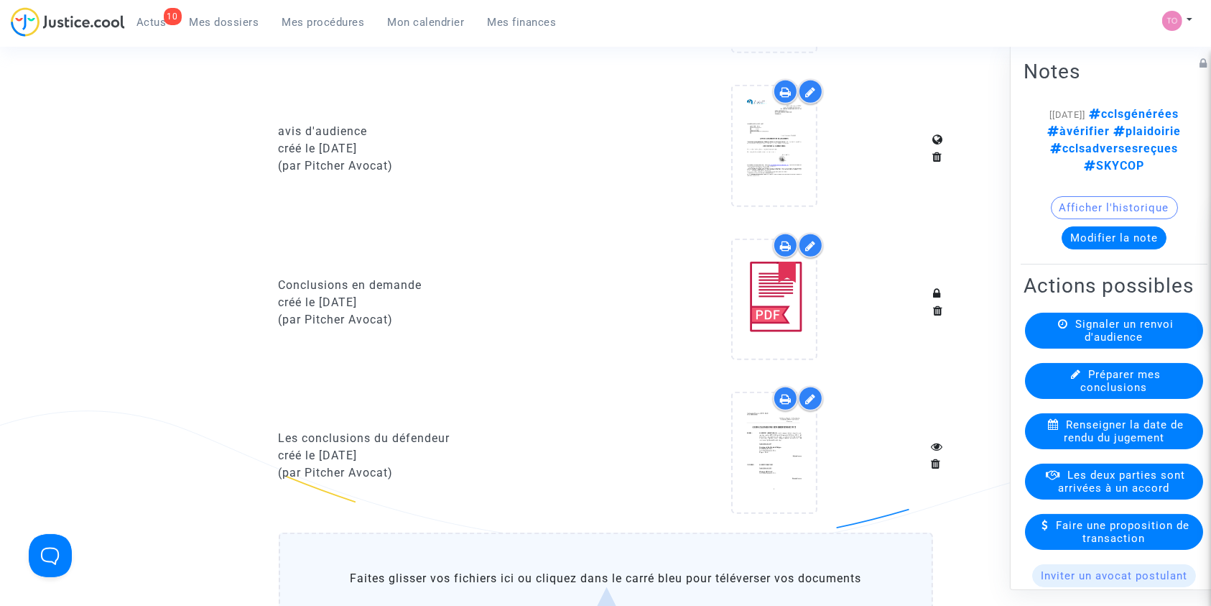
scroll to position [1415, 0]
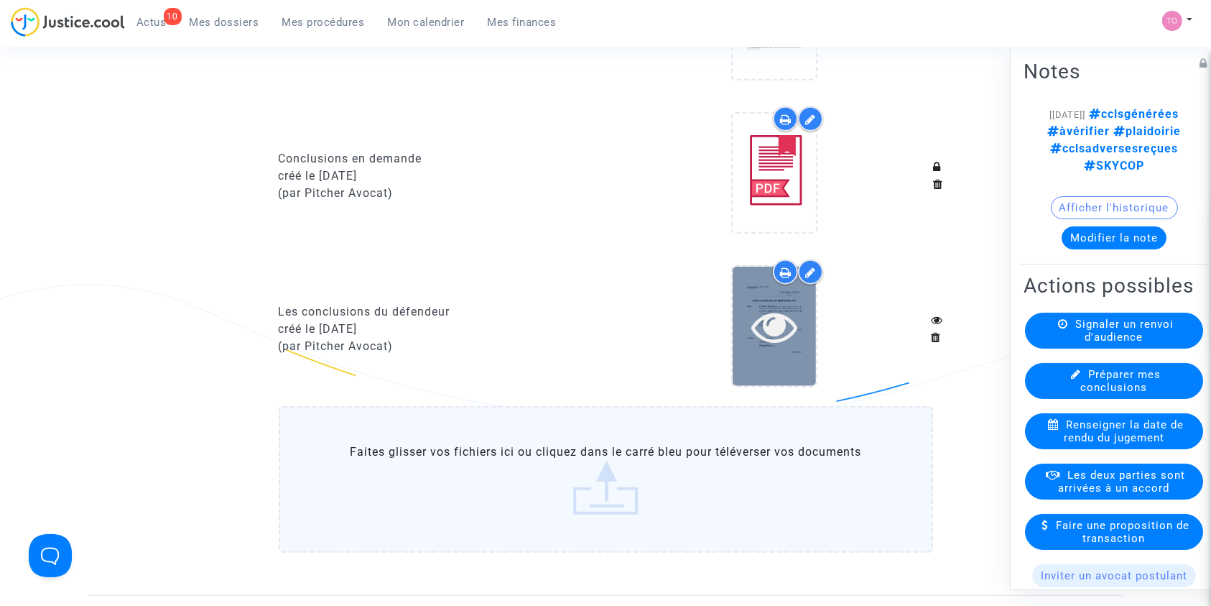
click at [746, 297] on div at bounding box center [774, 326] width 83 height 119
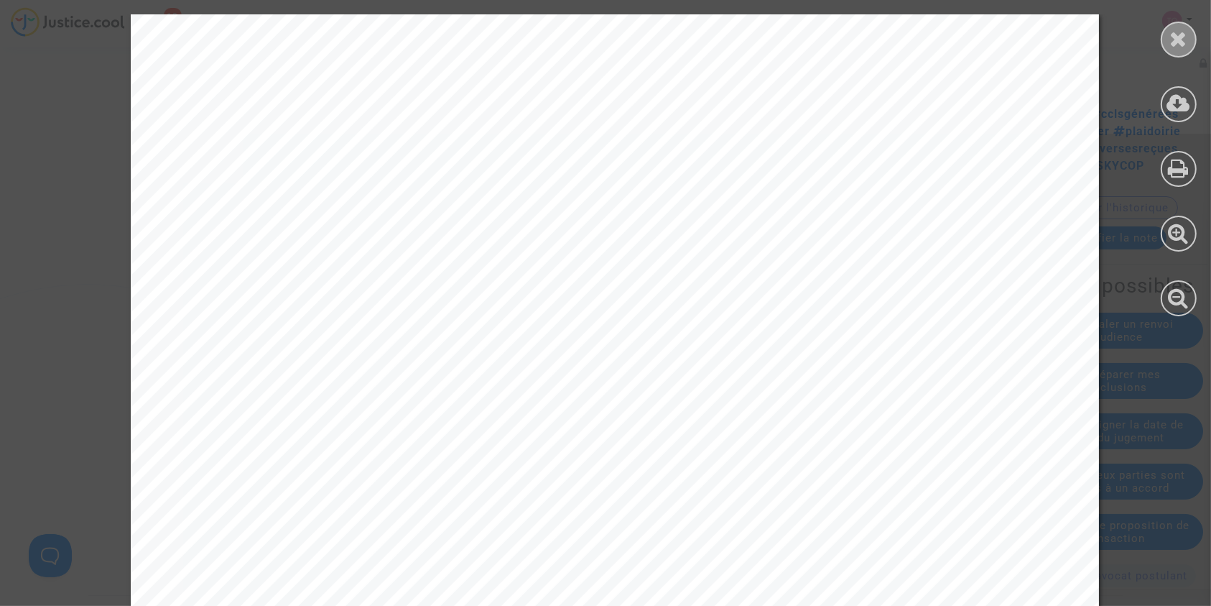
click at [1165, 41] on div at bounding box center [1179, 40] width 36 height 36
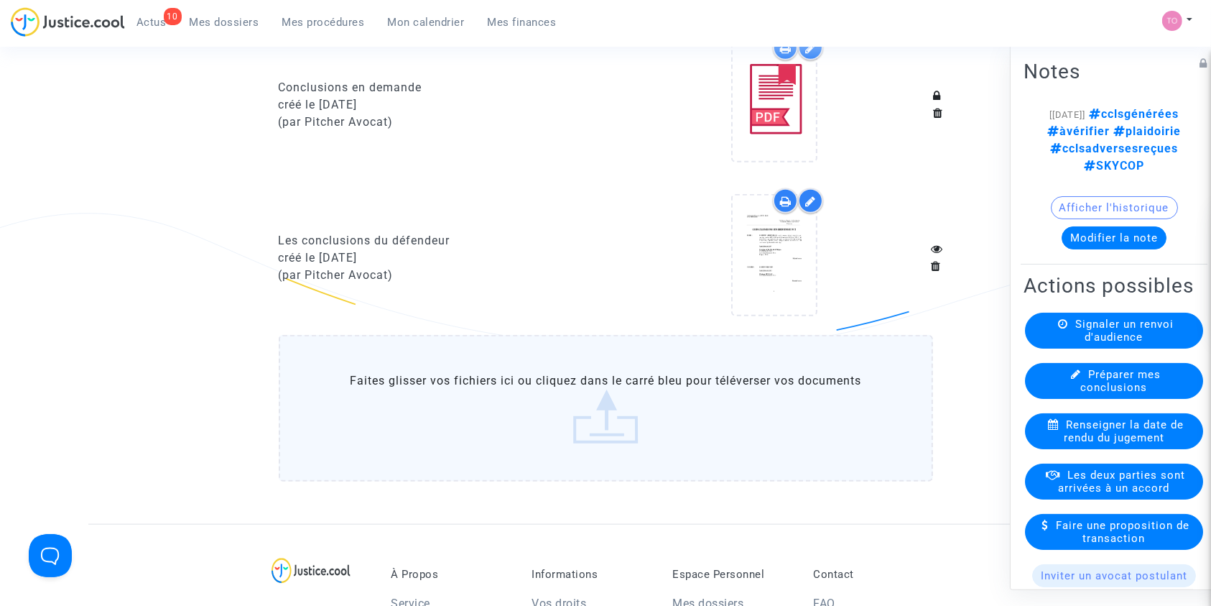
scroll to position [1513, 0]
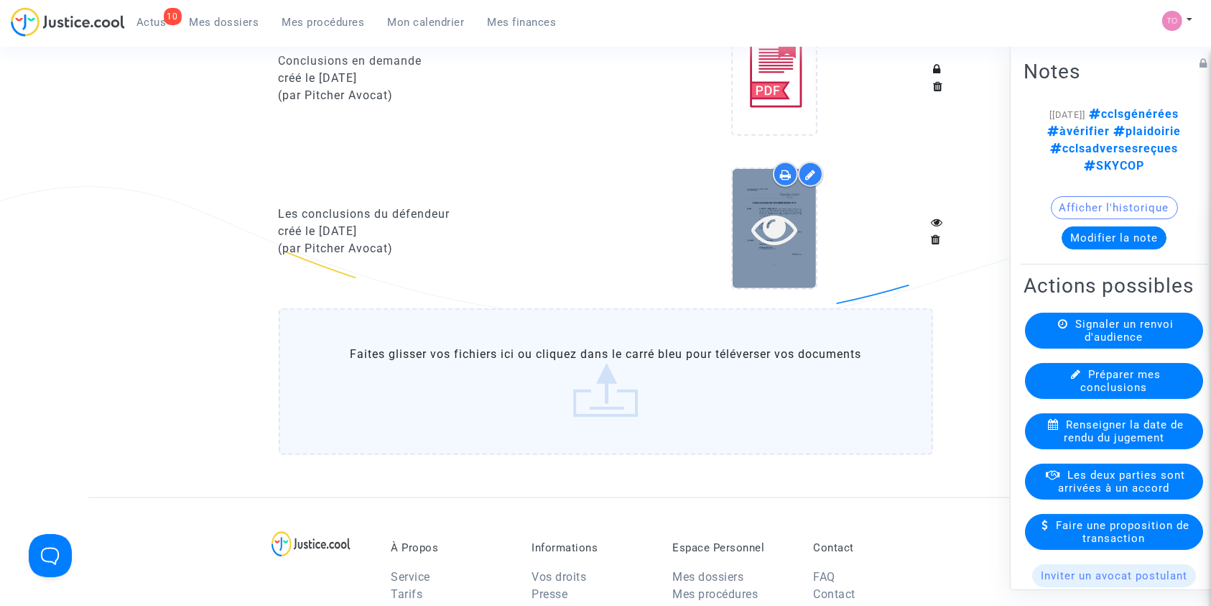
click at [800, 239] on div at bounding box center [774, 229] width 83 height 46
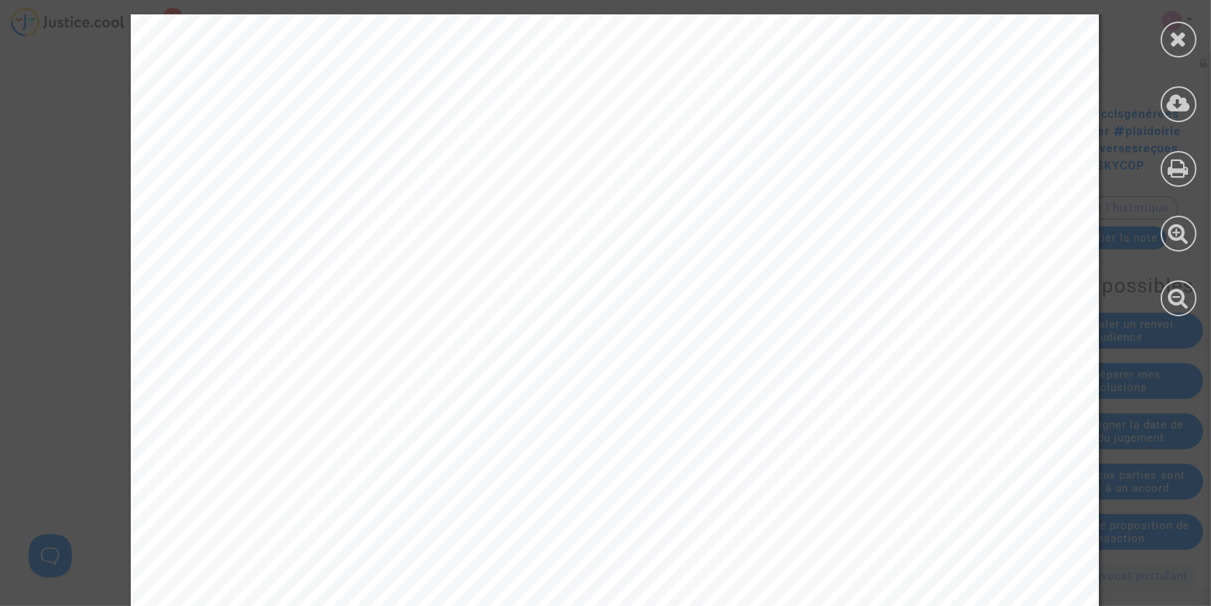
scroll to position [5240, 0]
click at [1173, 50] on div at bounding box center [1179, 40] width 36 height 36
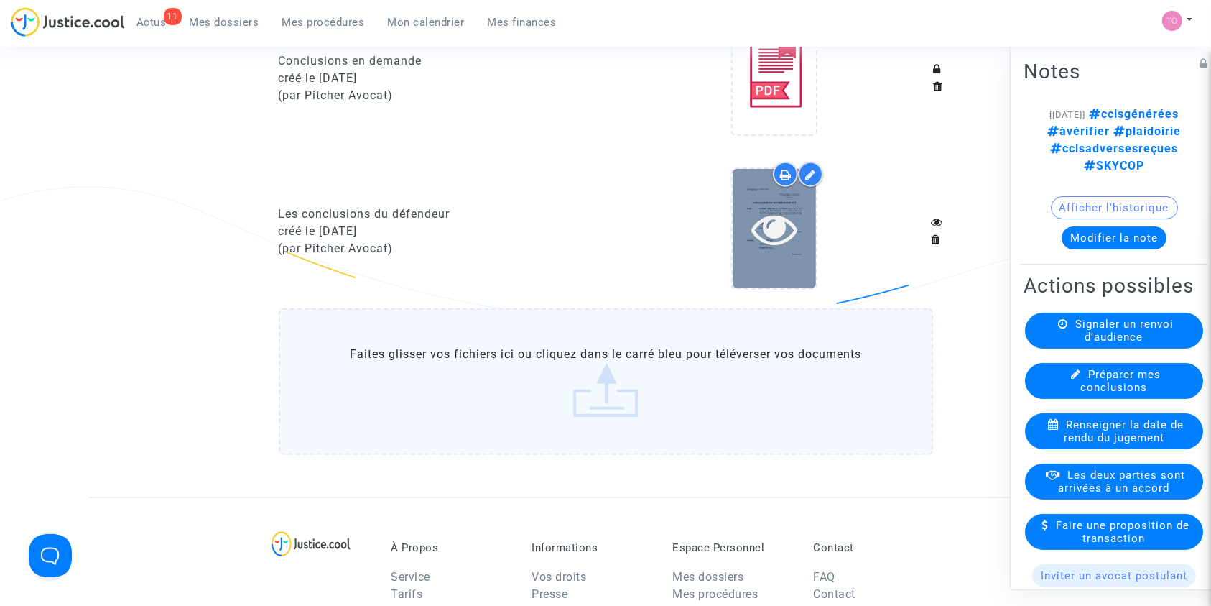
click at [765, 274] on div at bounding box center [774, 228] width 83 height 119
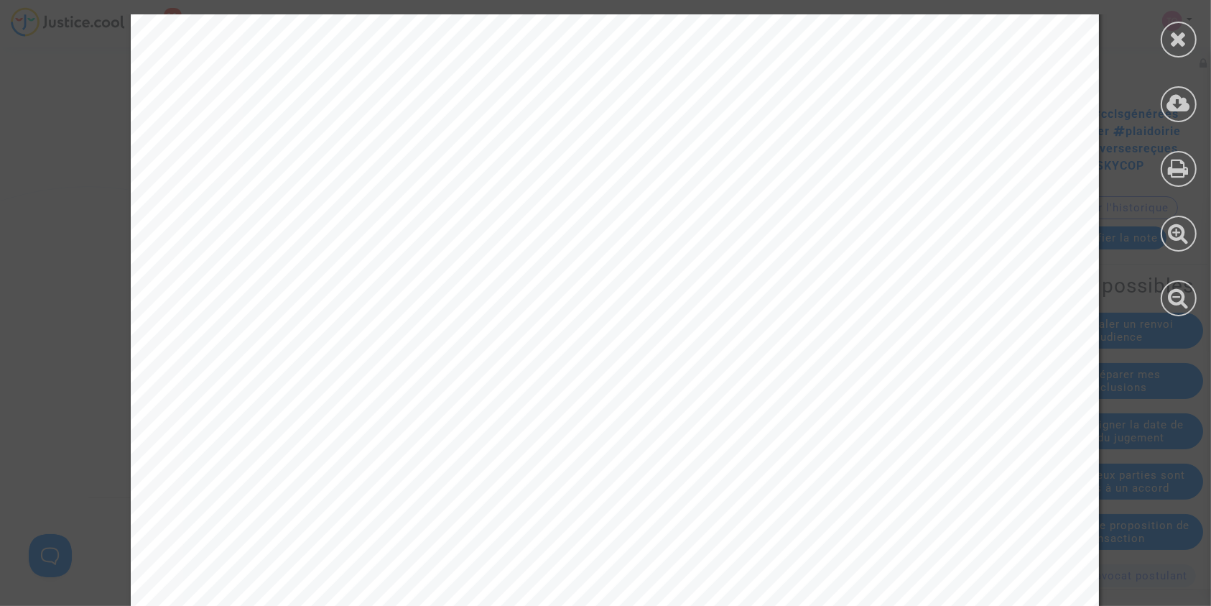
scroll to position [1842, 0]
drag, startPoint x: 286, startPoint y: 375, endPoint x: 632, endPoint y: 370, distance: 346.4
click at [632, 370] on span "Si le Tribunal de céans devait considérer qu’il s’agit d’une signature ma" at bounding box center [552, 379] width 617 height 19
drag, startPoint x: 638, startPoint y: 453, endPoint x: 537, endPoint y: 467, distance: 102.3
click at [537, 467] on div "2 PLAISE AU TRIBUNAL FAITS ET PROCEDURE Invoquant une cession de créance contra…" at bounding box center [615, 60] width 969 height 1254
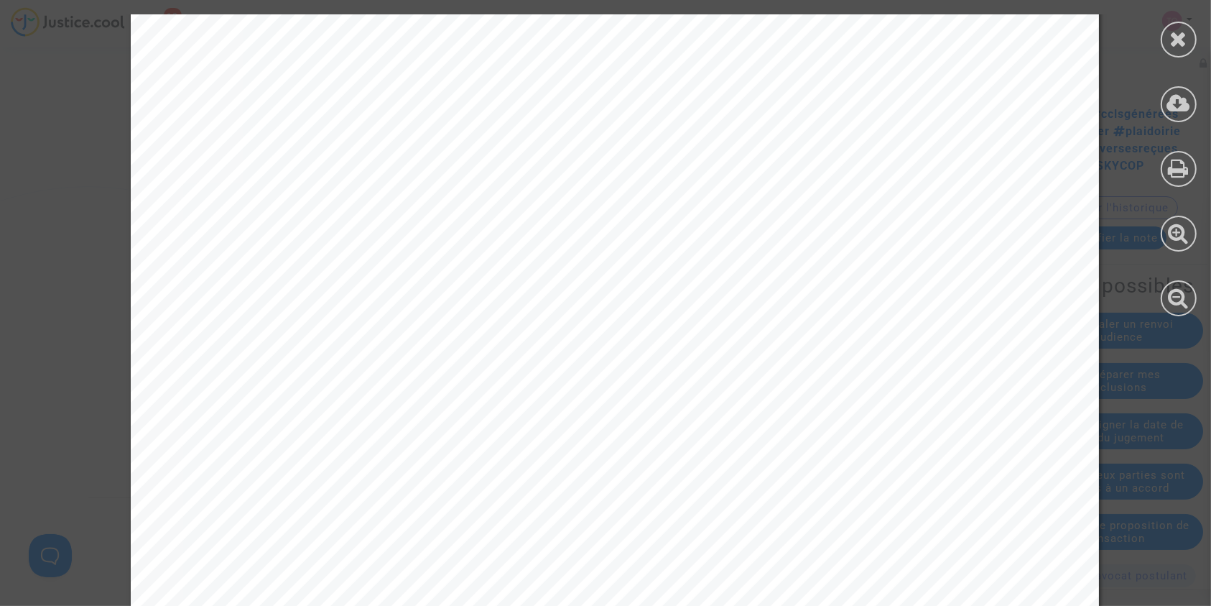
scroll to position [4209, 0]
click at [1161, 29] on div at bounding box center [1179, 165] width 65 height 331
click at [1188, 40] on icon at bounding box center [1180, 39] width 18 height 22
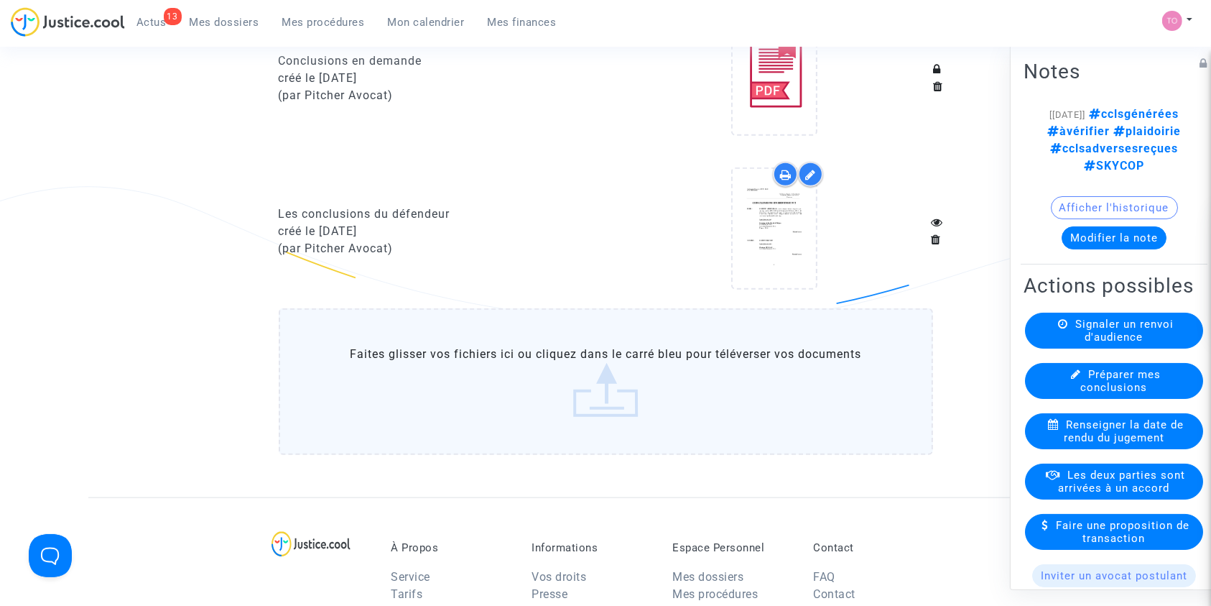
click at [224, 16] on span "Mes dossiers" at bounding box center [225, 22] width 70 height 13
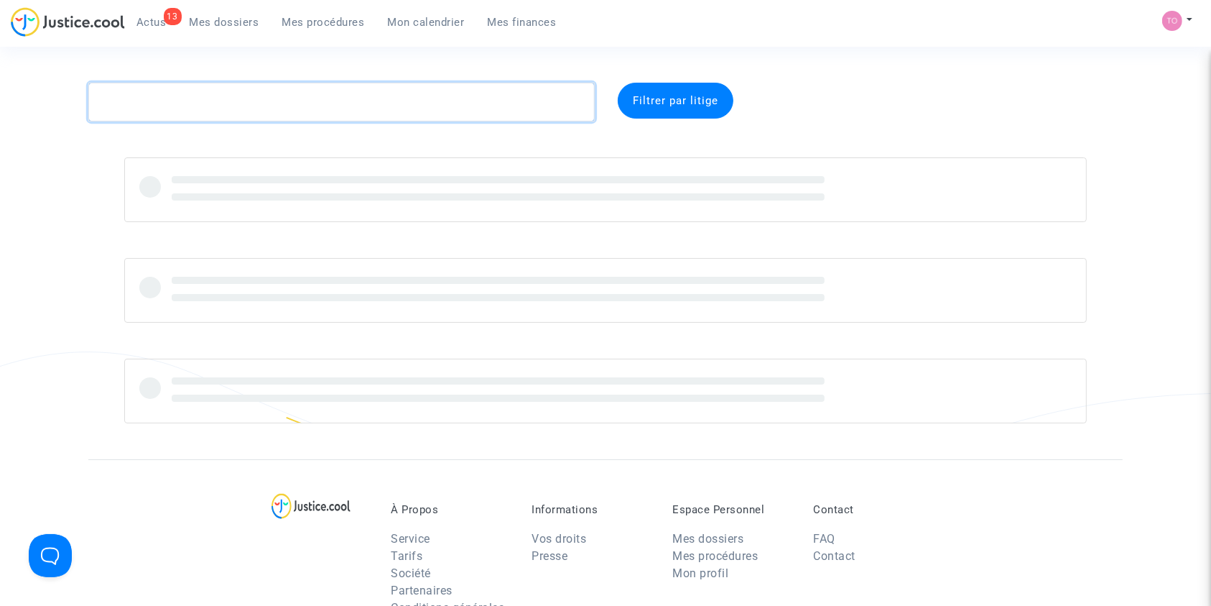
click at [142, 97] on textarea at bounding box center [341, 102] width 507 height 39
paste textarea "Laranjeira"
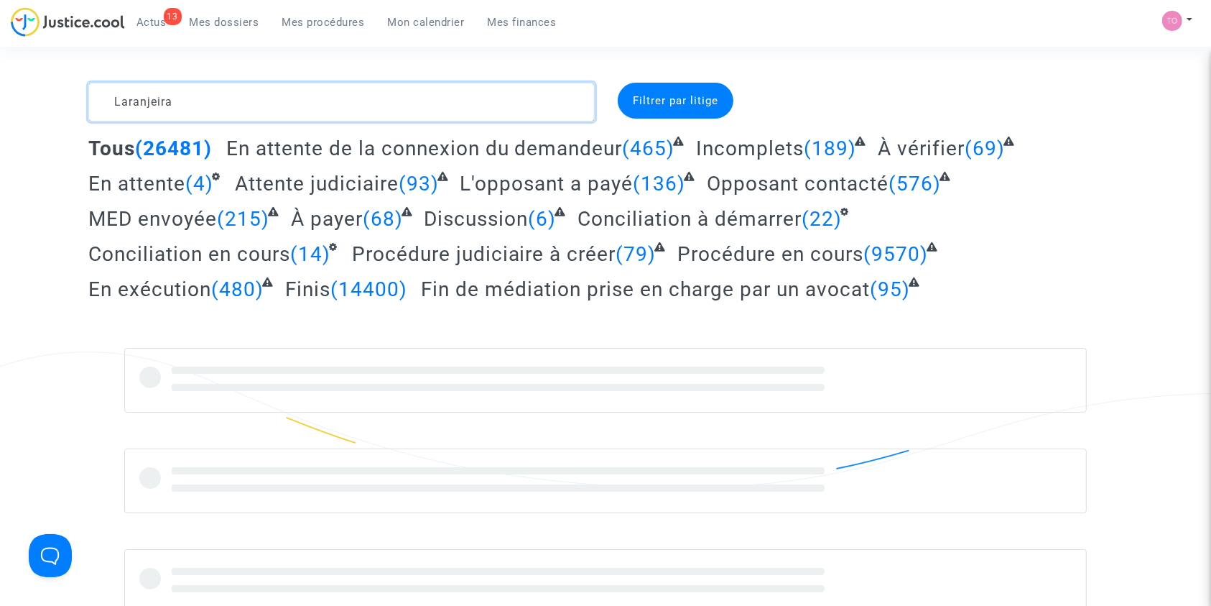
type textarea "Laranjeira"
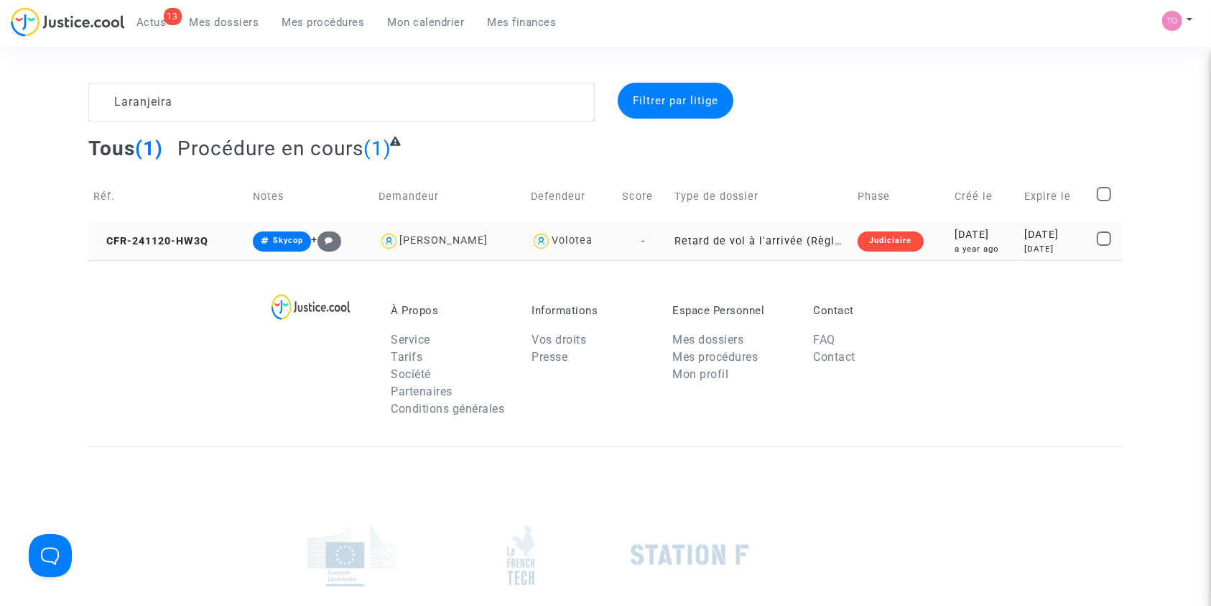
click at [955, 239] on div "[DATE]" at bounding box center [985, 235] width 60 height 16
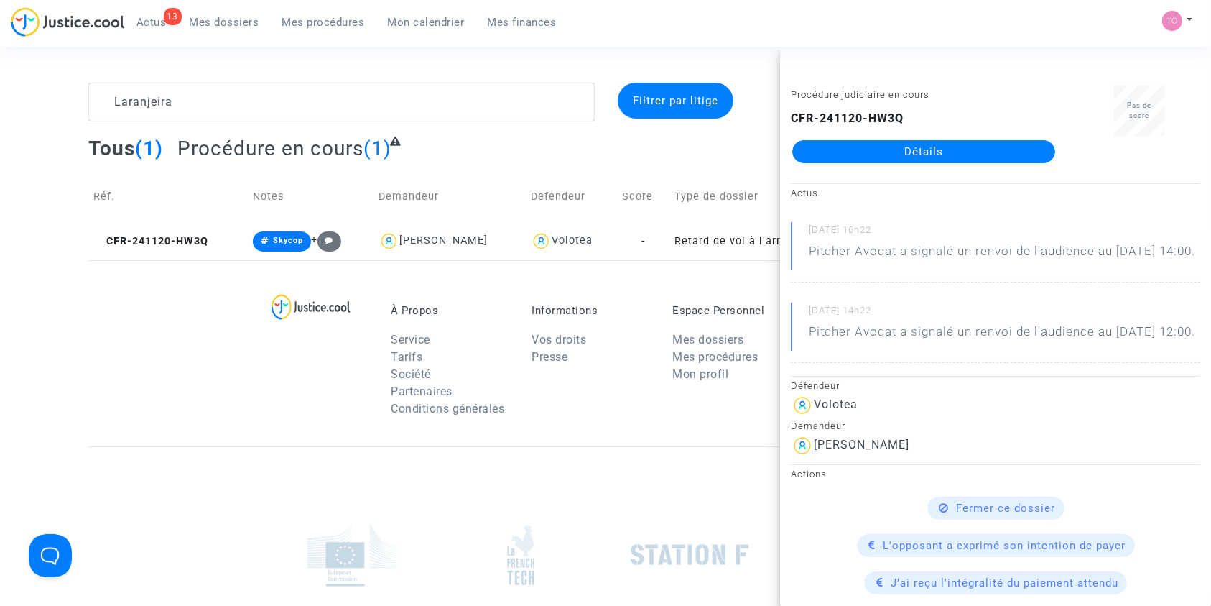
click at [850, 152] on link "Détails" at bounding box center [924, 151] width 263 height 23
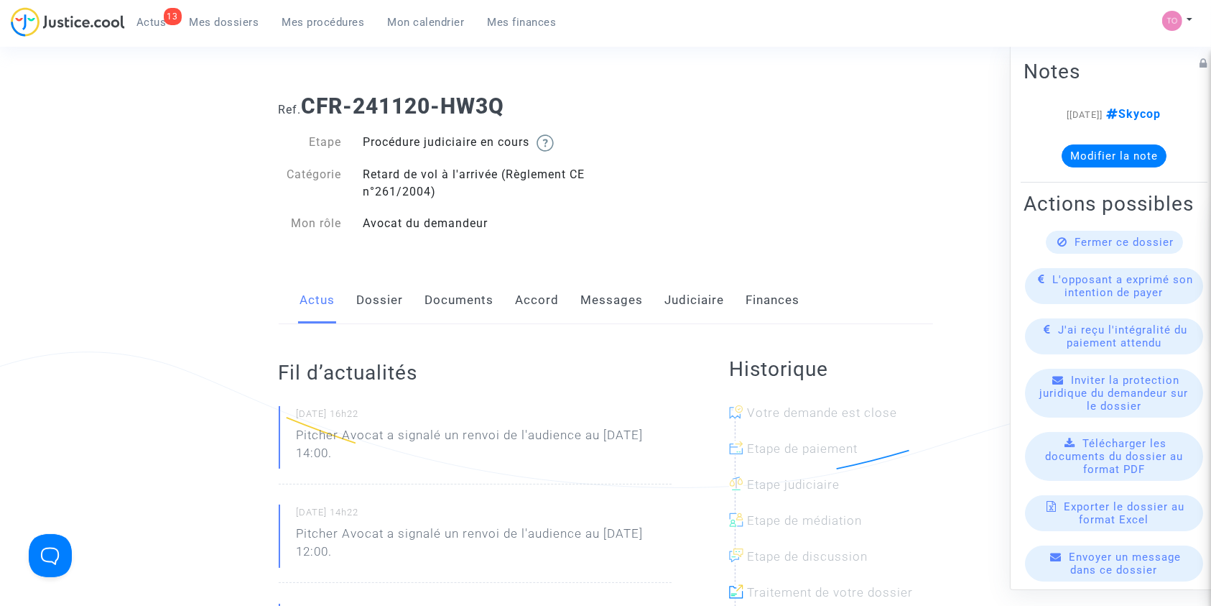
click at [393, 303] on link "Dossier" at bounding box center [380, 300] width 47 height 47
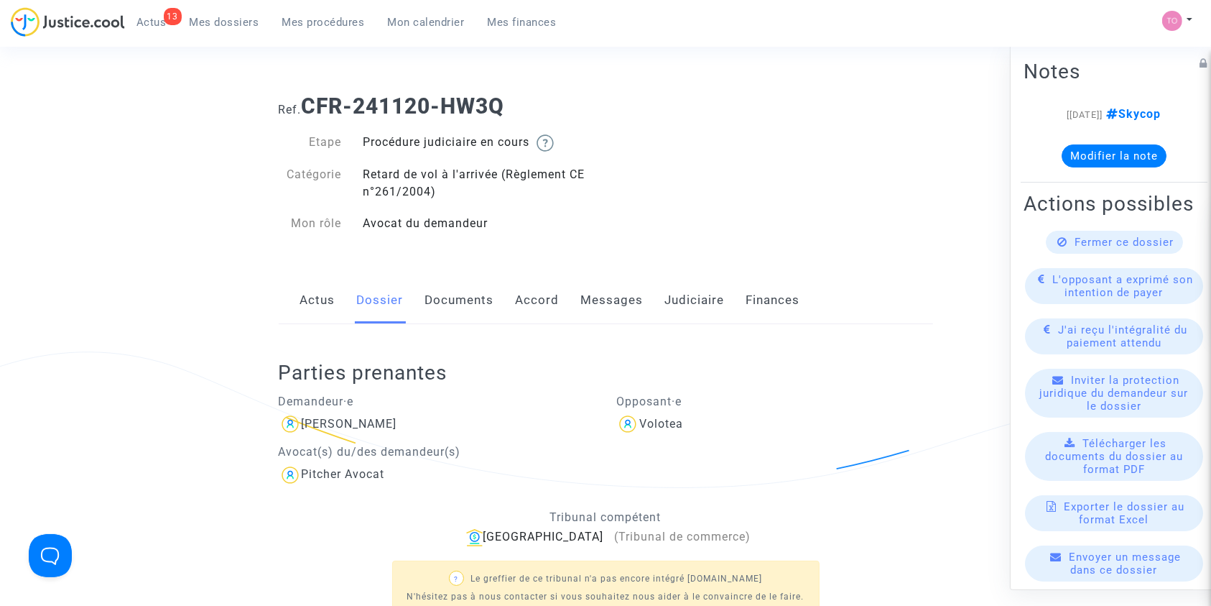
scroll to position [130, 0]
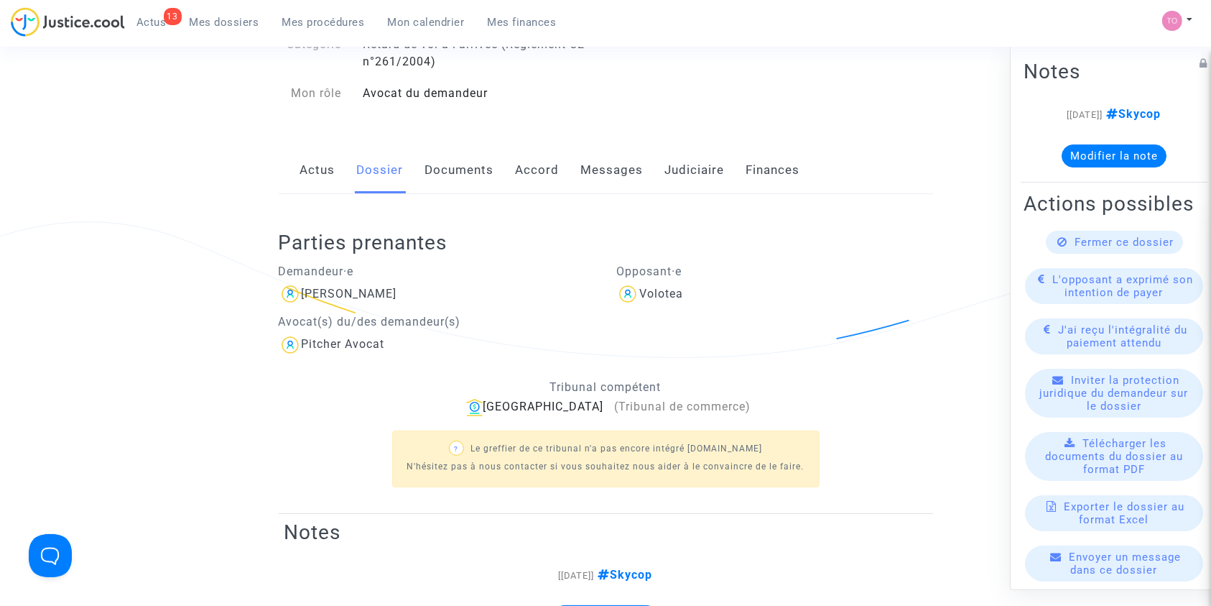
drag, startPoint x: 393, startPoint y: 303, endPoint x: 179, endPoint y: 273, distance: 216.1
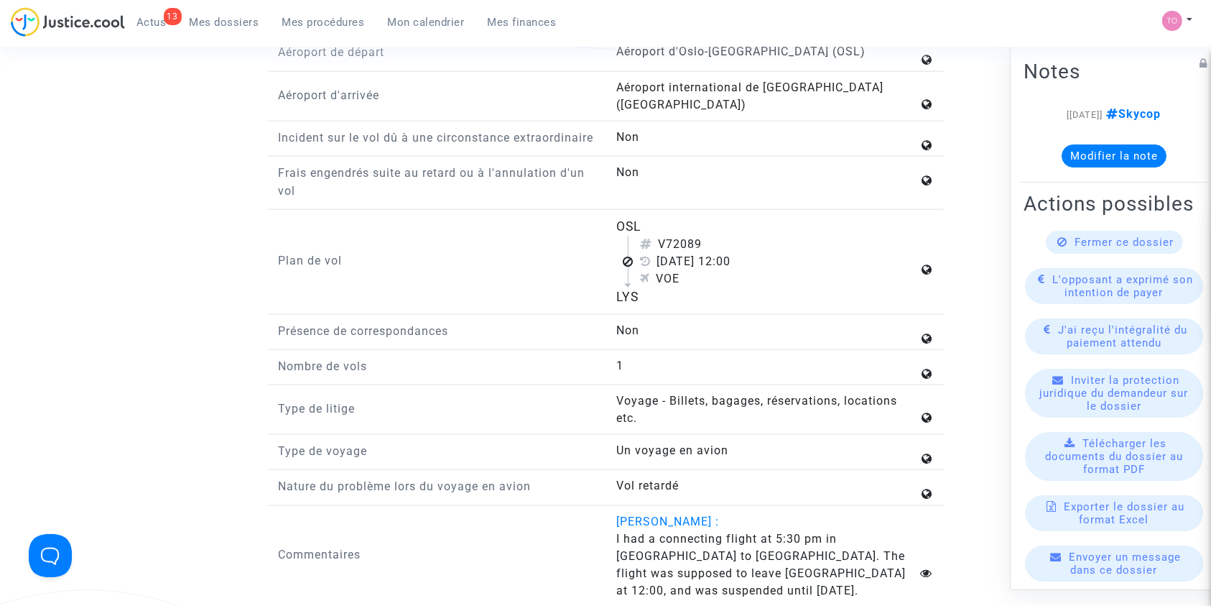
scroll to position [1780, 0]
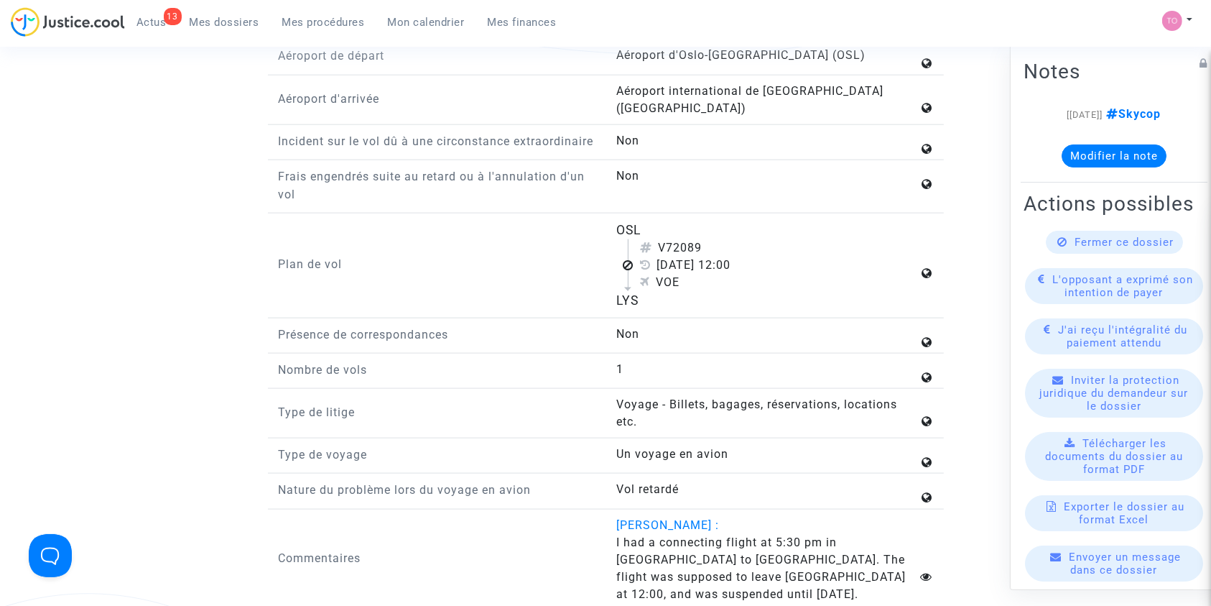
drag, startPoint x: 600, startPoint y: 223, endPoint x: 673, endPoint y: 313, distance: 115.5
click at [673, 313] on div "Plan de vol OSL V72089 [DATE] 12:00 VOE LYS" at bounding box center [606, 270] width 676 height 98
copy div "OSL V72089 [DATE] 12:00 VOE LYS"
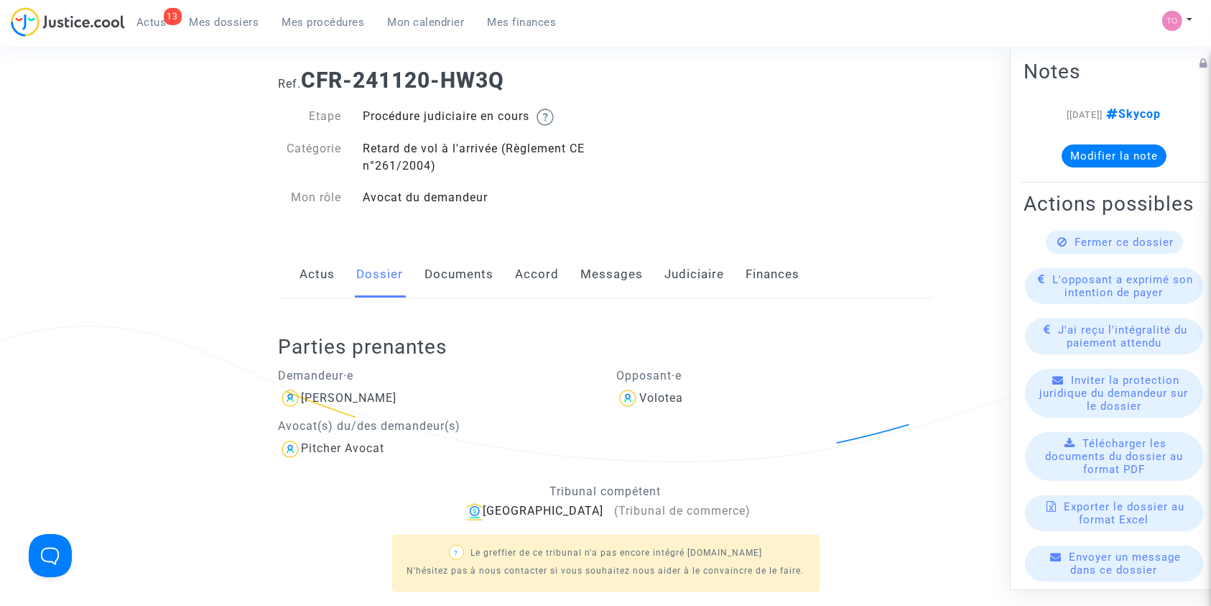
scroll to position [0, 0]
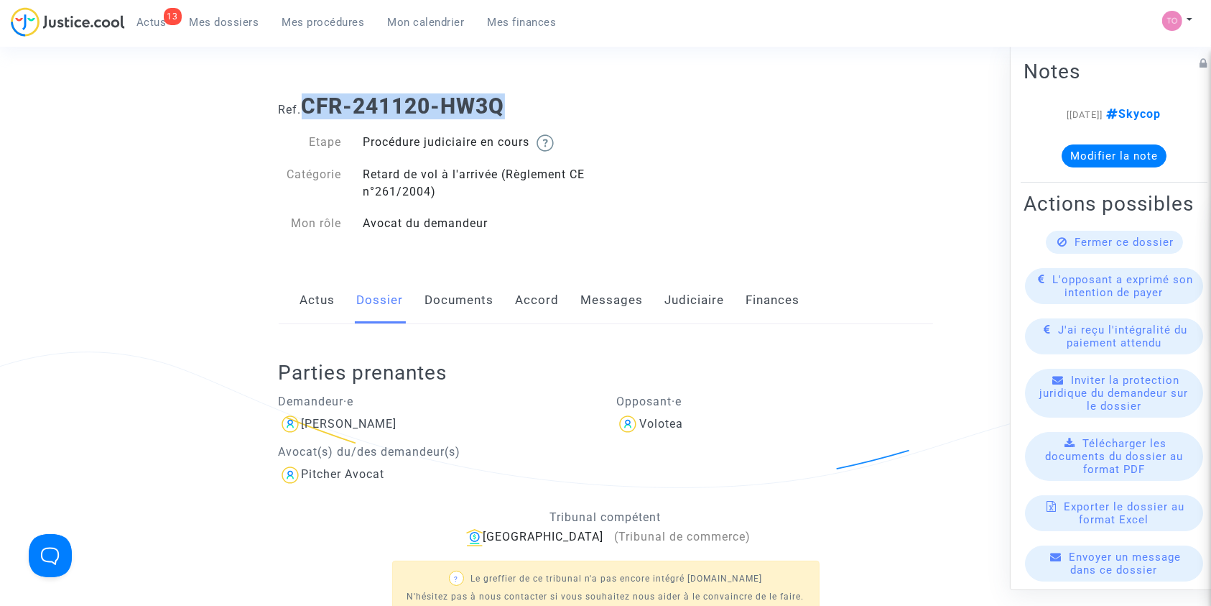
drag, startPoint x: 509, startPoint y: 101, endPoint x: 309, endPoint y: 95, distance: 200.6
click at [309, 95] on b "CFR-241120-HW3Q" at bounding box center [403, 105] width 203 height 25
copy b "CFR-241120-HW3Q"
click at [239, 16] on span "Mes dossiers" at bounding box center [225, 22] width 70 height 13
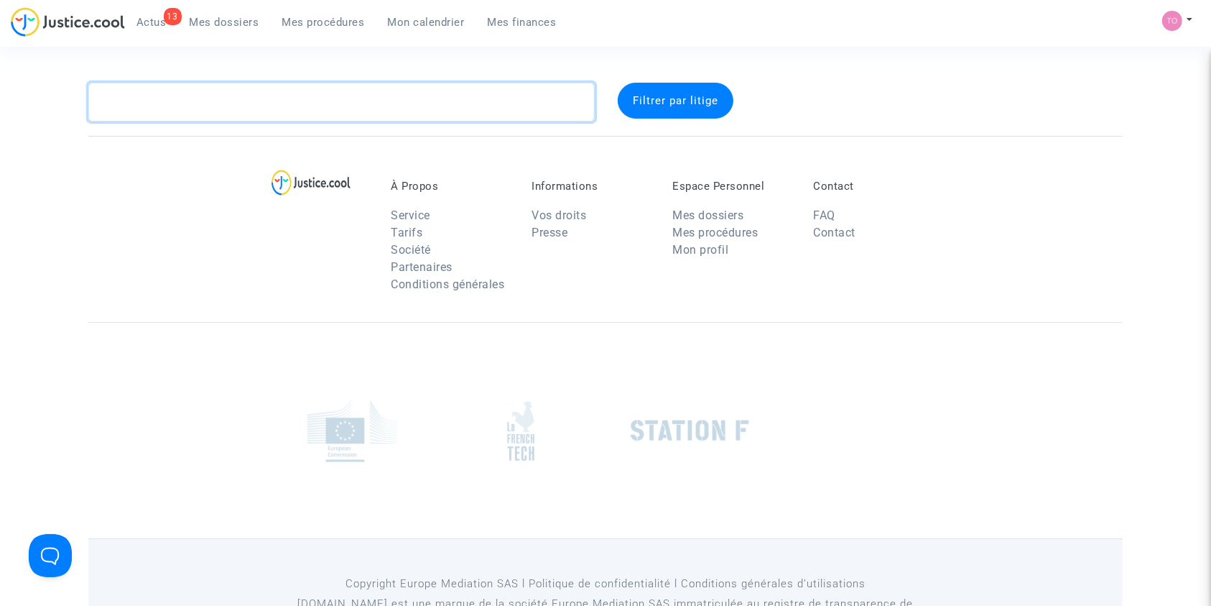
click at [199, 107] on textarea at bounding box center [341, 102] width 507 height 39
paste textarea "Barragan"
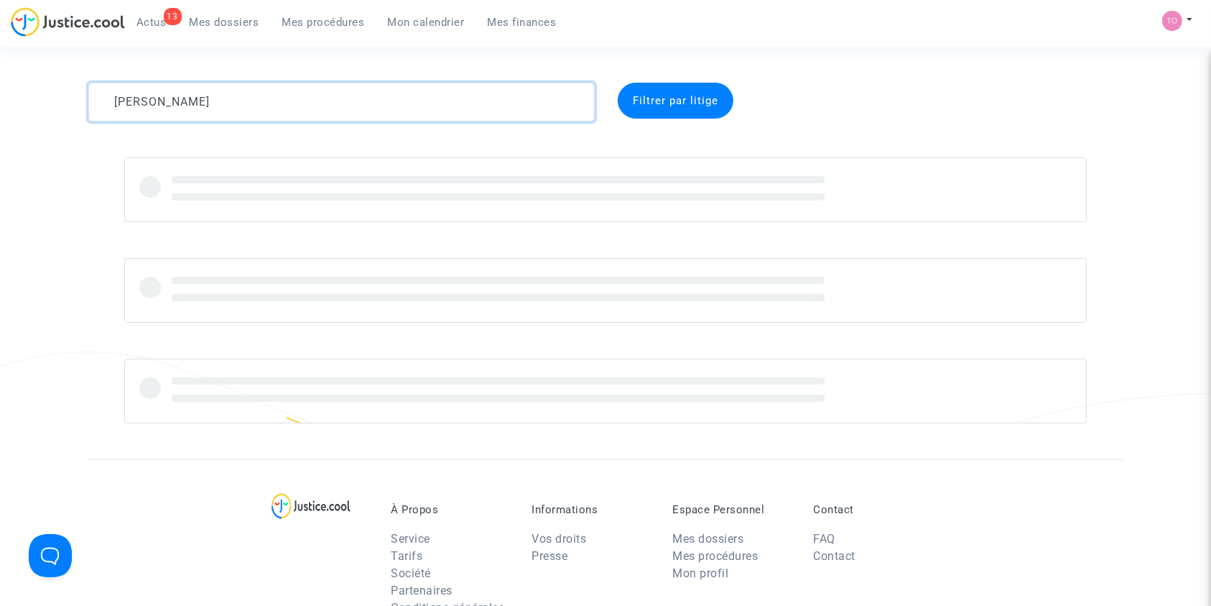
type textarea "Barragan"
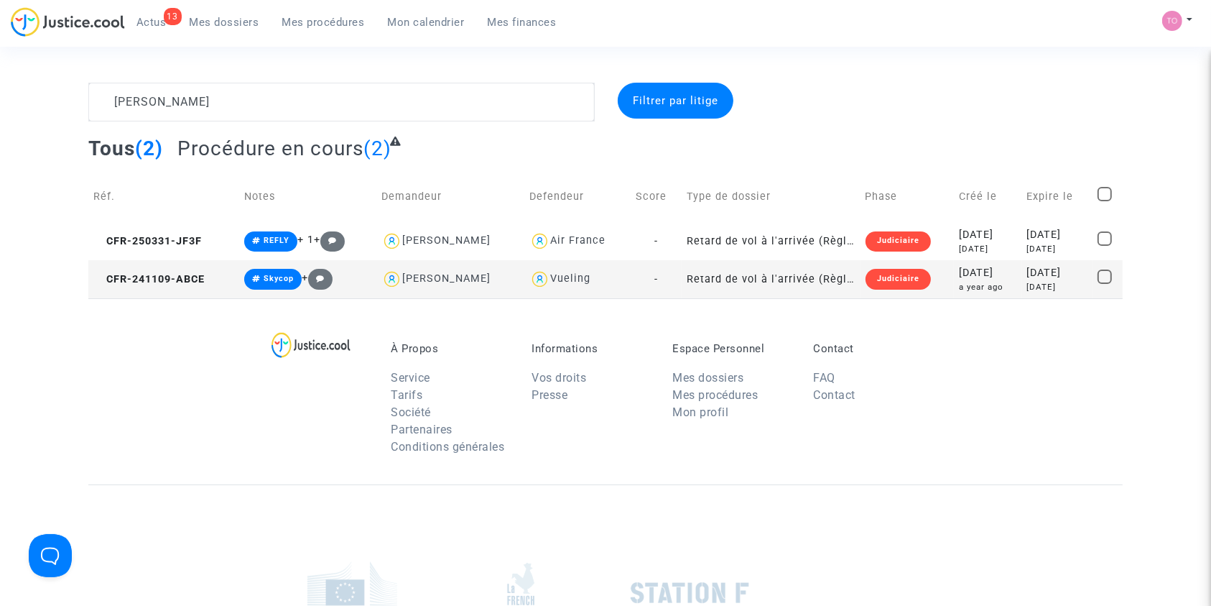
click at [971, 290] on div "a year ago" at bounding box center [987, 287] width 57 height 12
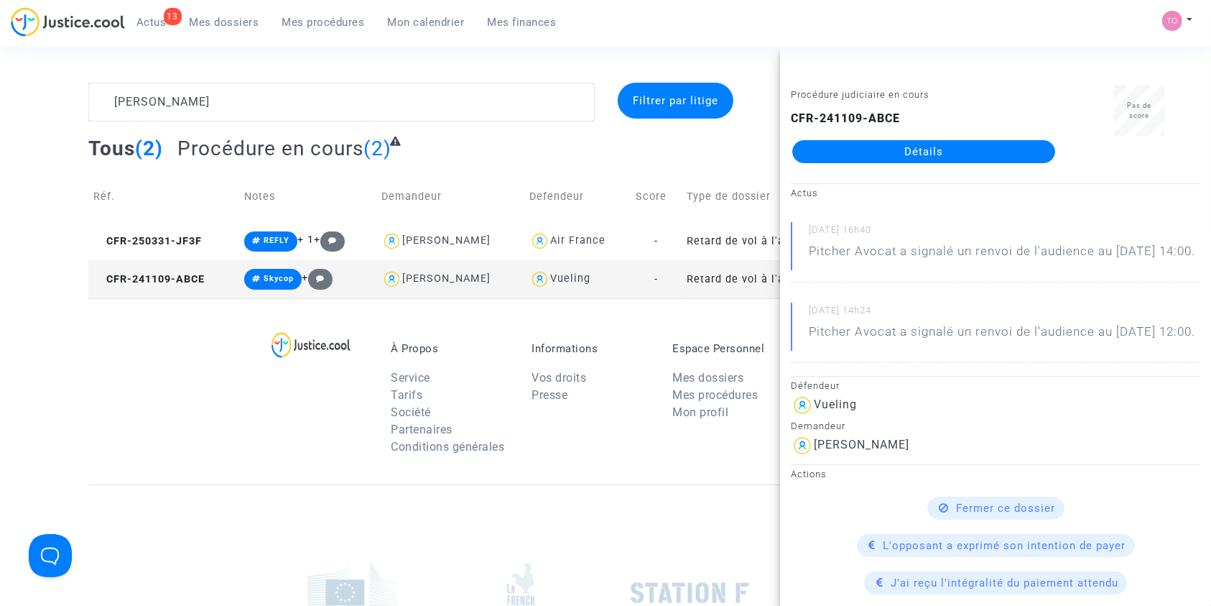
click at [879, 154] on link "Détails" at bounding box center [924, 151] width 263 height 23
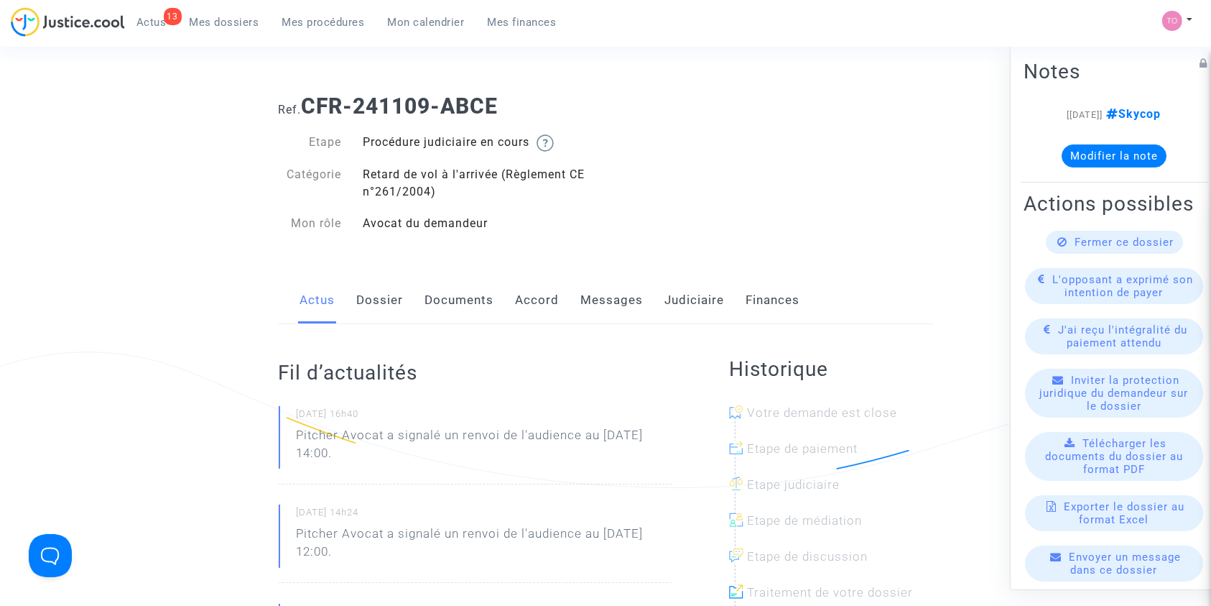
click at [543, 304] on link "Accord" at bounding box center [538, 300] width 44 height 47
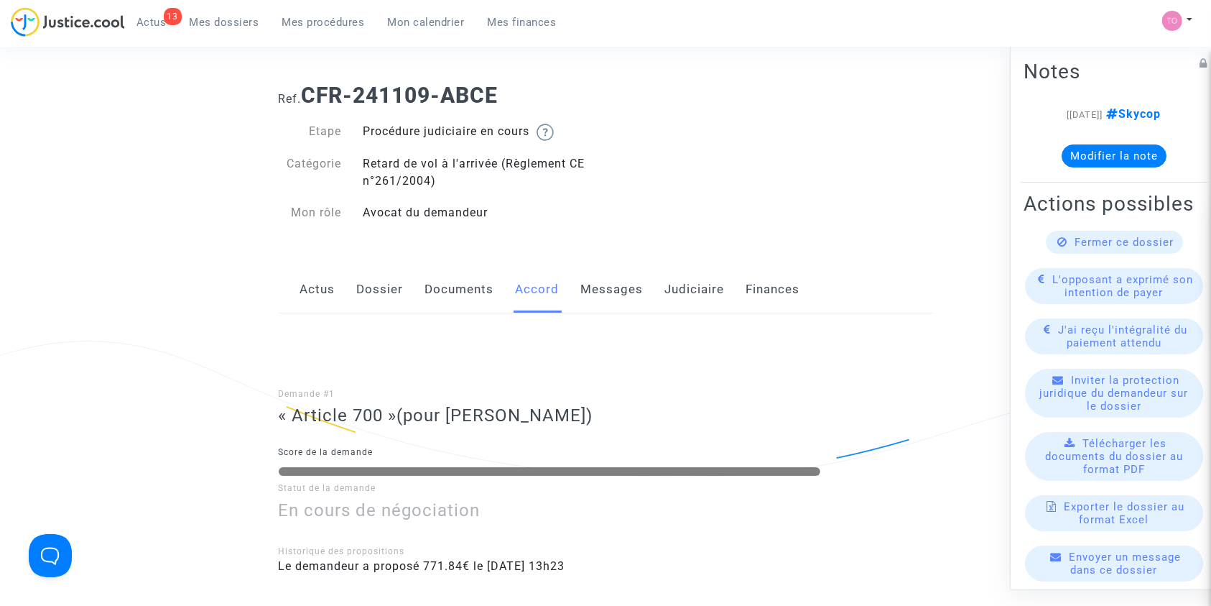
scroll to position [6, 0]
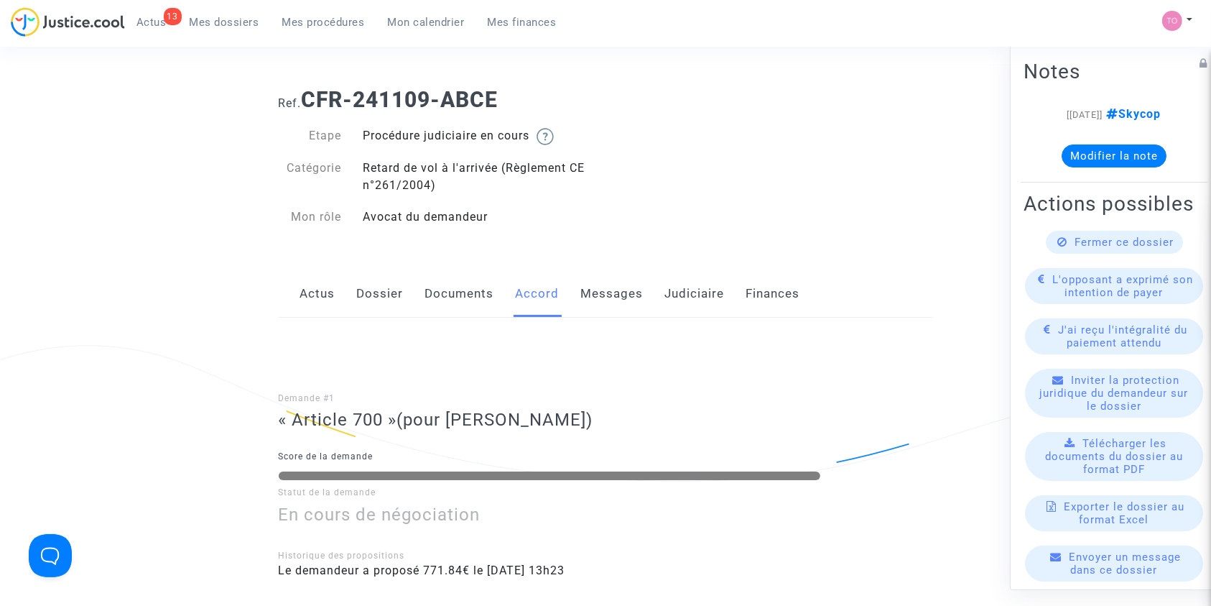
click at [383, 296] on link "Dossier" at bounding box center [380, 293] width 47 height 47
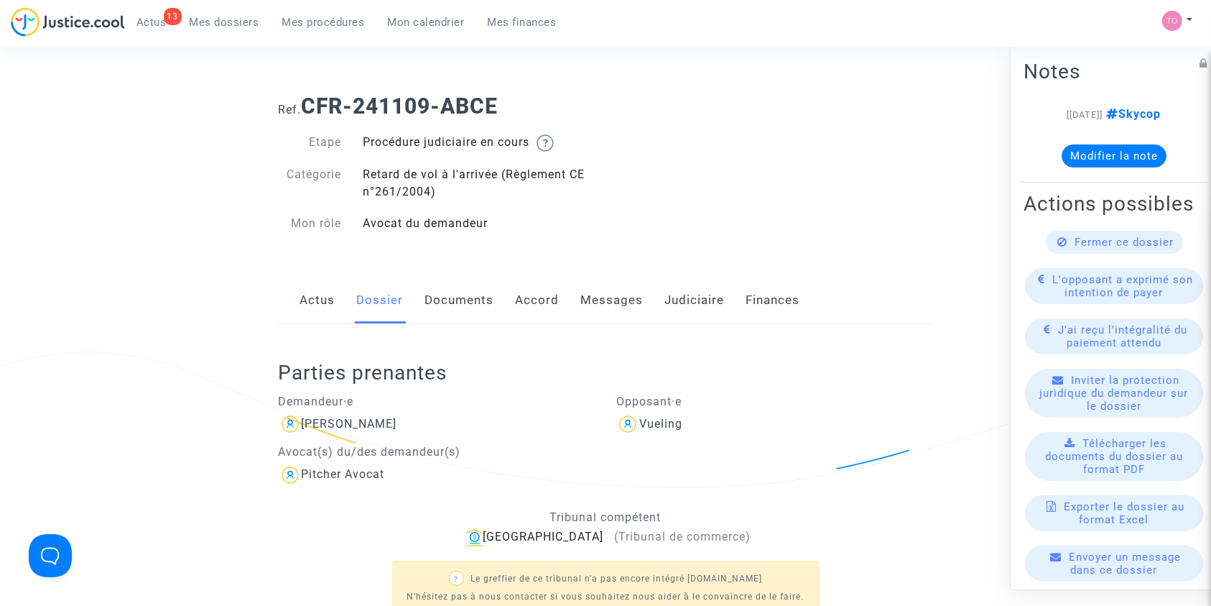
click at [455, 319] on link "Documents" at bounding box center [459, 300] width 69 height 47
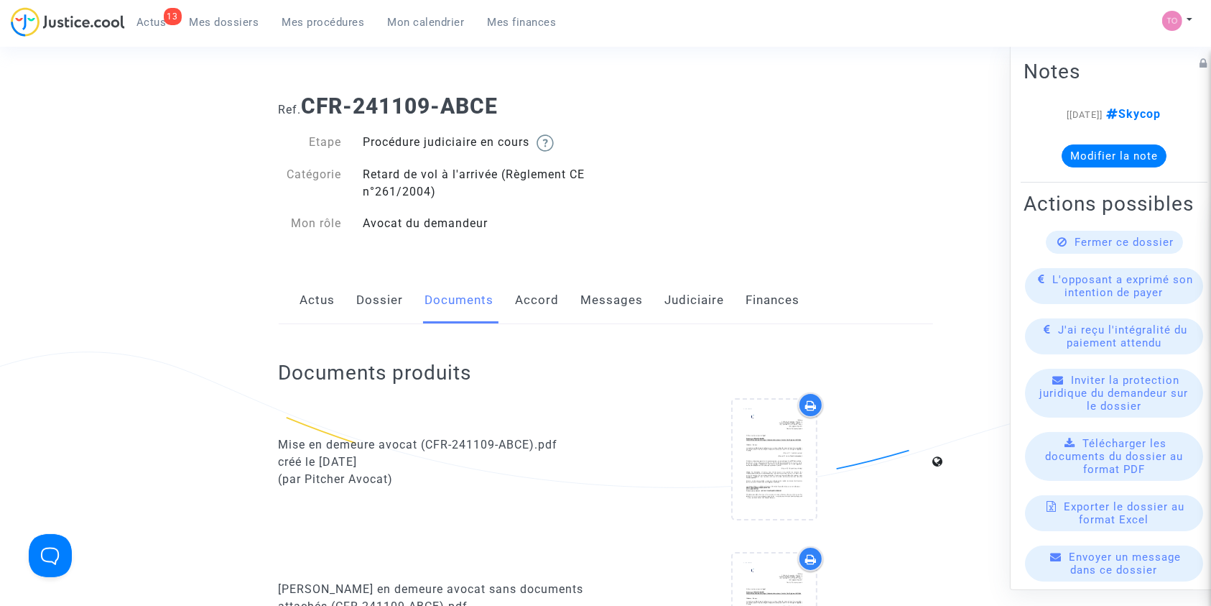
click at [668, 305] on link "Judiciaire" at bounding box center [695, 300] width 60 height 47
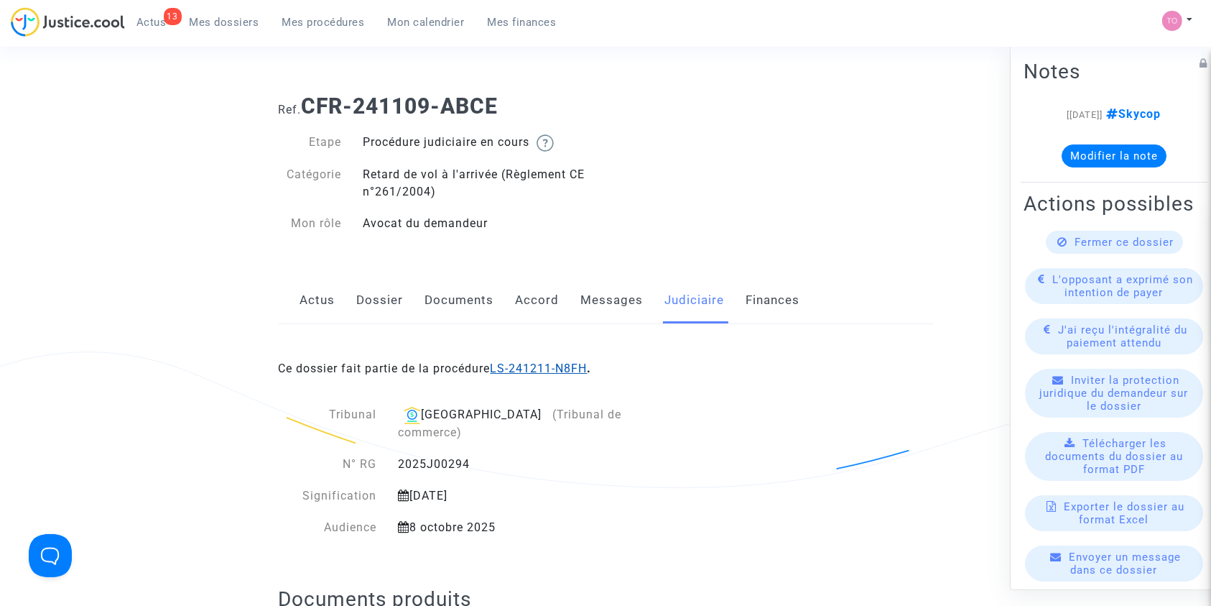
click at [547, 361] on link "LS-241211-N8FH" at bounding box center [539, 368] width 97 height 14
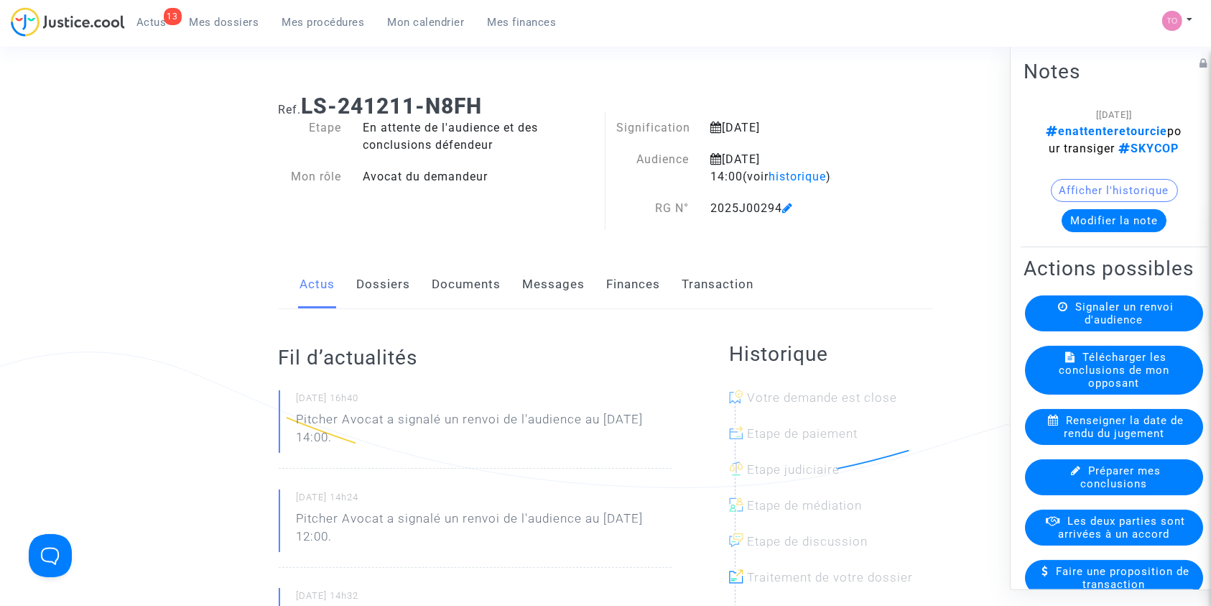
click at [608, 288] on link "Finances" at bounding box center [634, 284] width 54 height 47
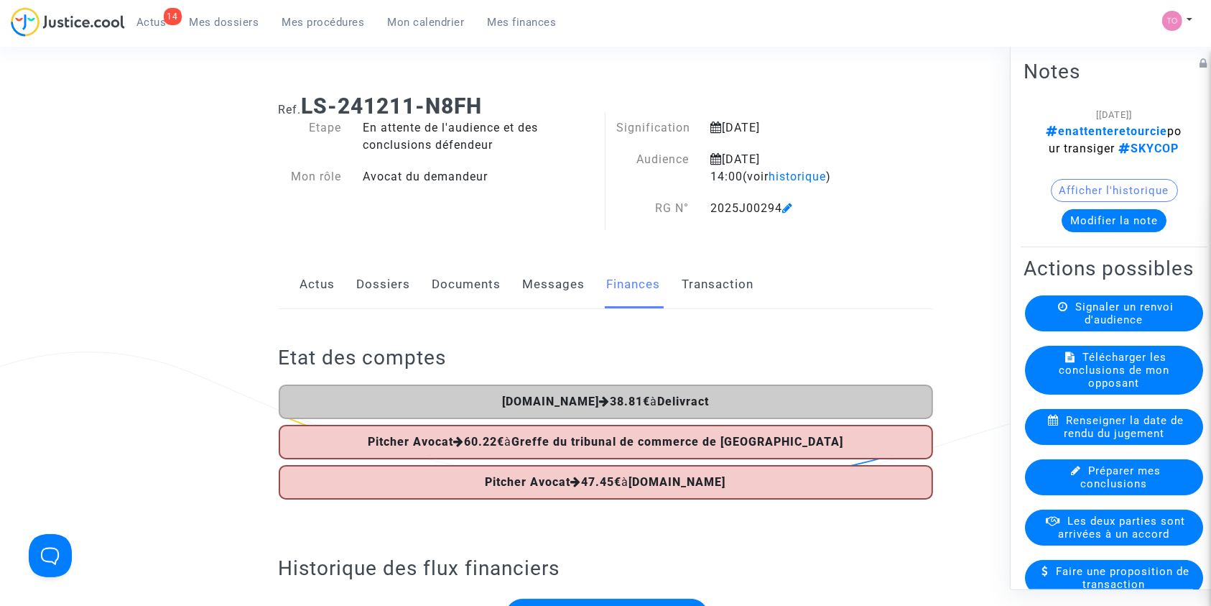
click at [380, 284] on link "Dossiers" at bounding box center [384, 284] width 54 height 47
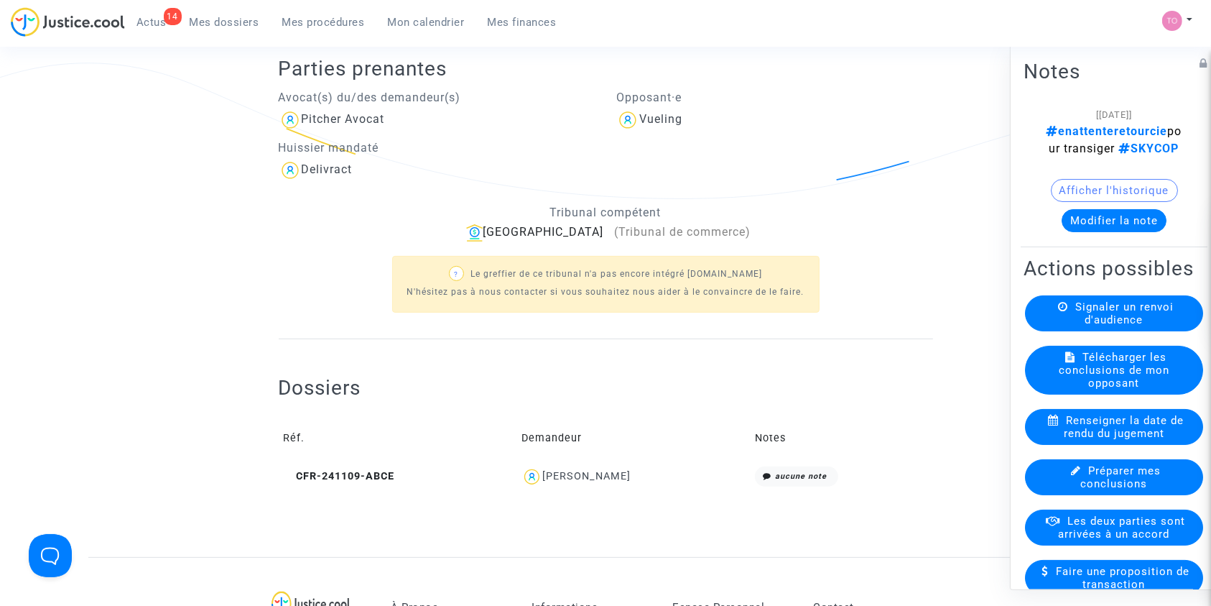
scroll to position [290, 0]
click at [287, 474] on icon at bounding box center [289, 474] width 11 height 10
drag, startPoint x: 645, startPoint y: 478, endPoint x: 527, endPoint y: 476, distance: 118.6
click at [527, 476] on div "Sonia Farran Barragan" at bounding box center [633, 475] width 223 height 21
copy div "Sonia Farran Barragan"
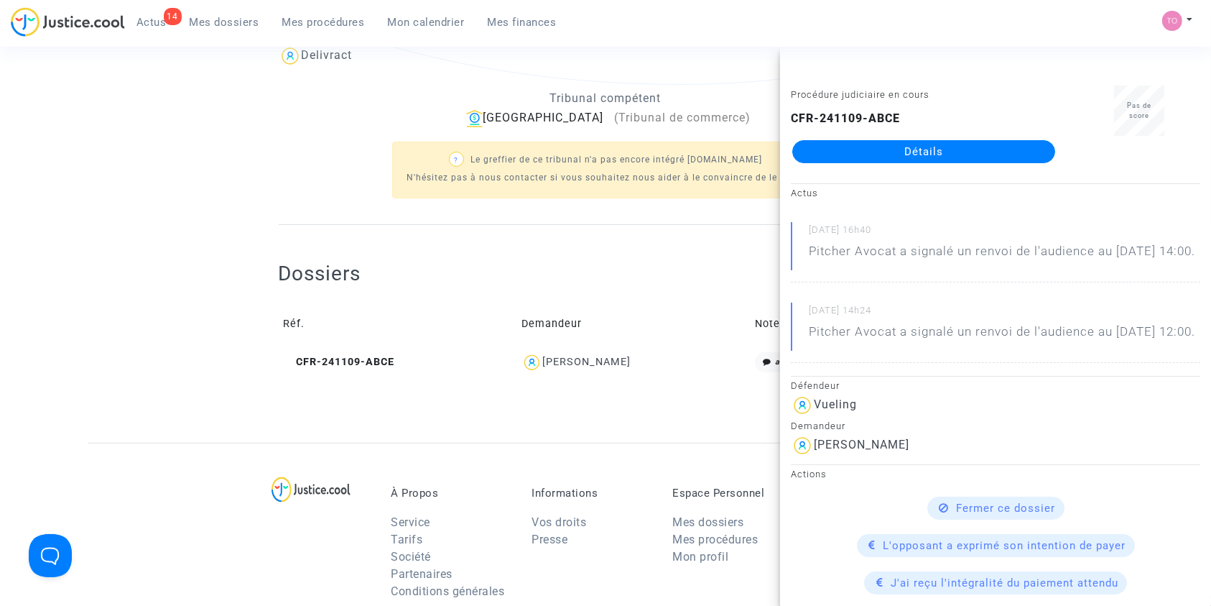
scroll to position [404, 0]
click at [105, 302] on ng-component "Ref. LS-241211-N8FH Etape En attente de l'audience et des conclusions défendeur…" at bounding box center [605, 60] width 1035 height 763
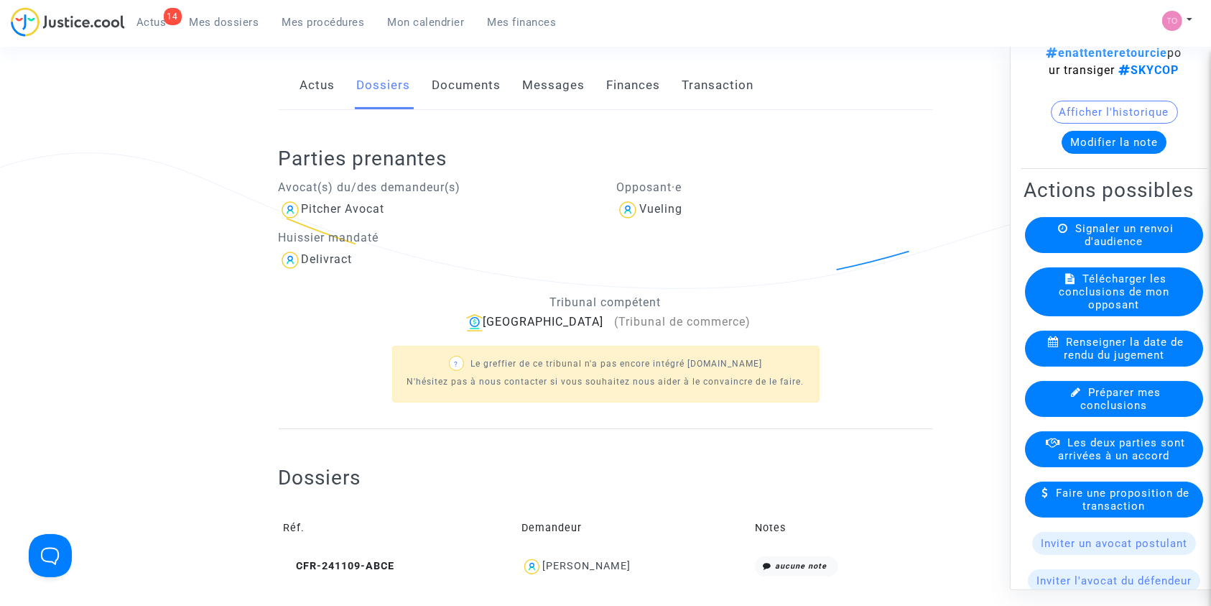
scroll to position [87, 0]
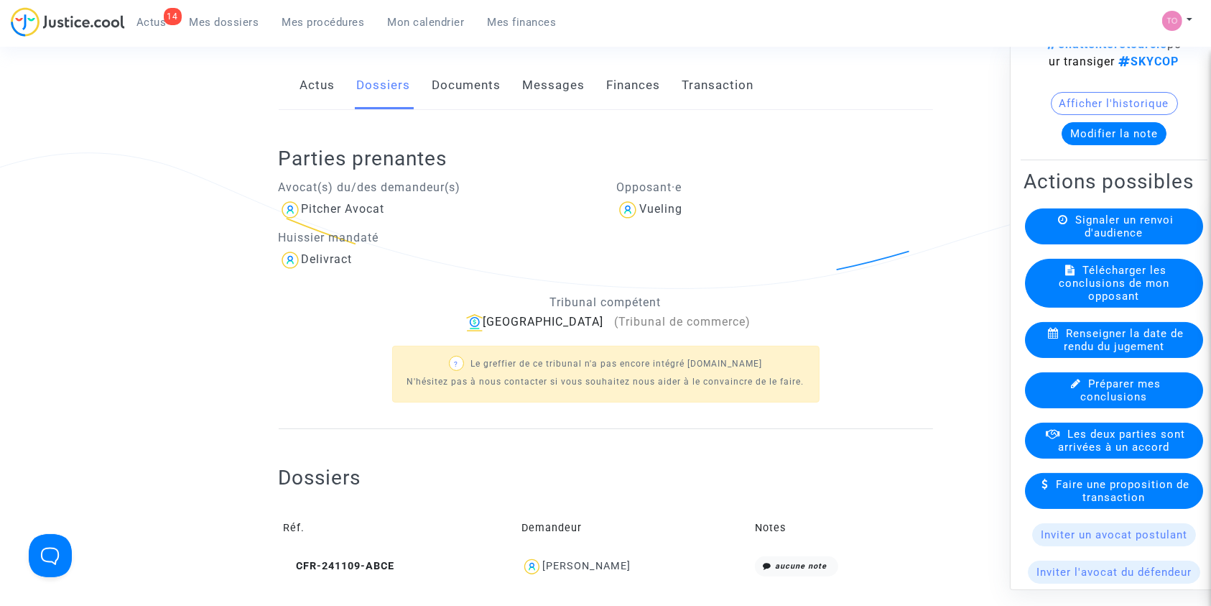
click at [1095, 144] on button "Modifier la note" at bounding box center [1114, 132] width 105 height 23
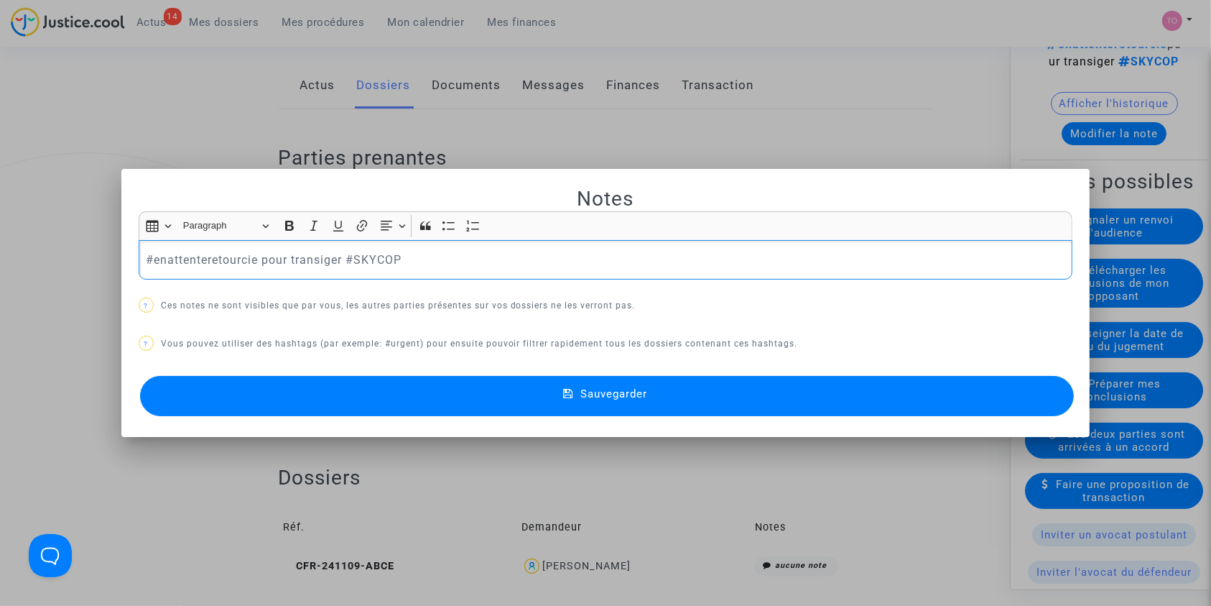
scroll to position [0, 0]
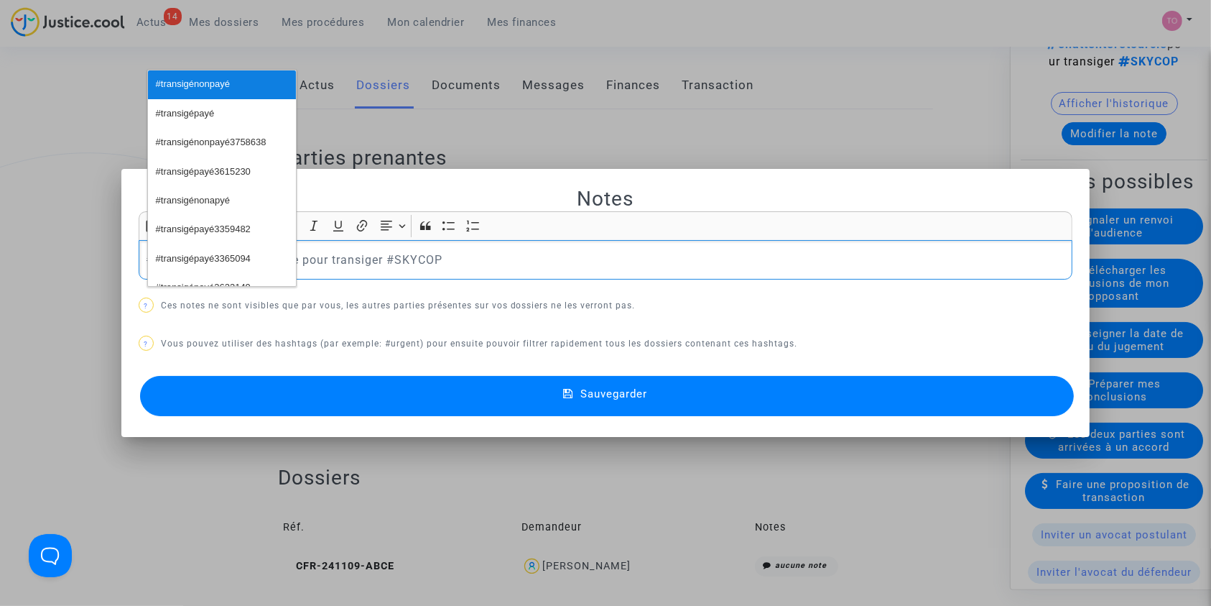
click at [186, 93] on span "#transigénonpayé" at bounding box center [193, 84] width 74 height 21
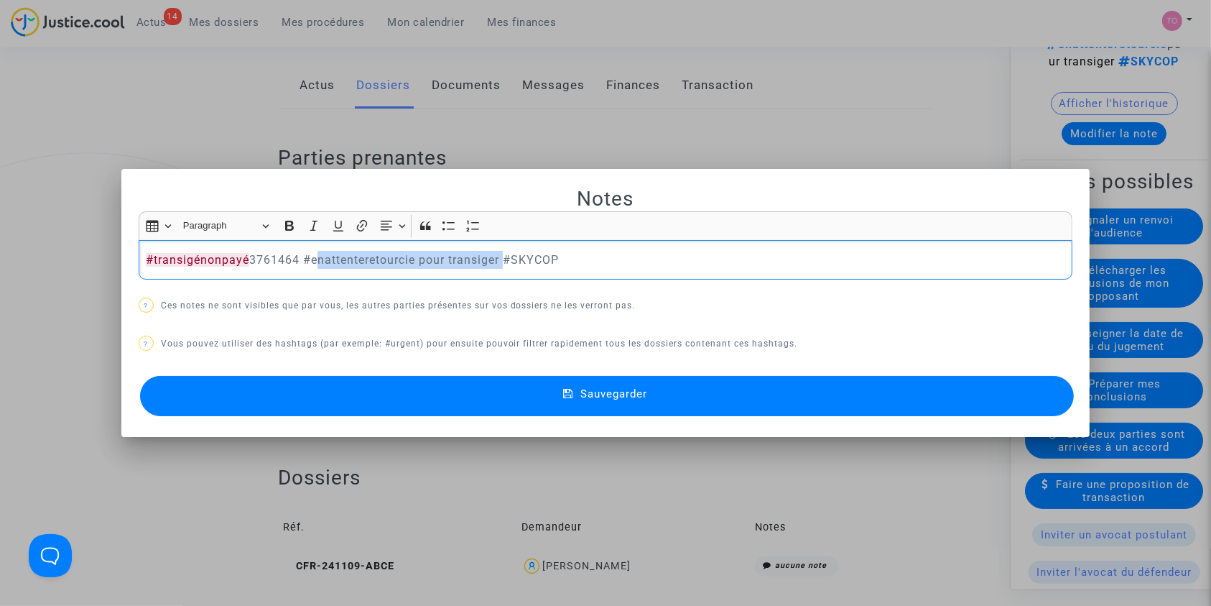
drag, startPoint x: 499, startPoint y: 261, endPoint x: 310, endPoint y: 262, distance: 189.0
click at [310, 262] on p "#transigénonpayé 3761464 #enattenteretourcie pour transiger #SKYCOP" at bounding box center [606, 260] width 920 height 18
click at [364, 382] on button "Sauvegarder" at bounding box center [607, 396] width 935 height 40
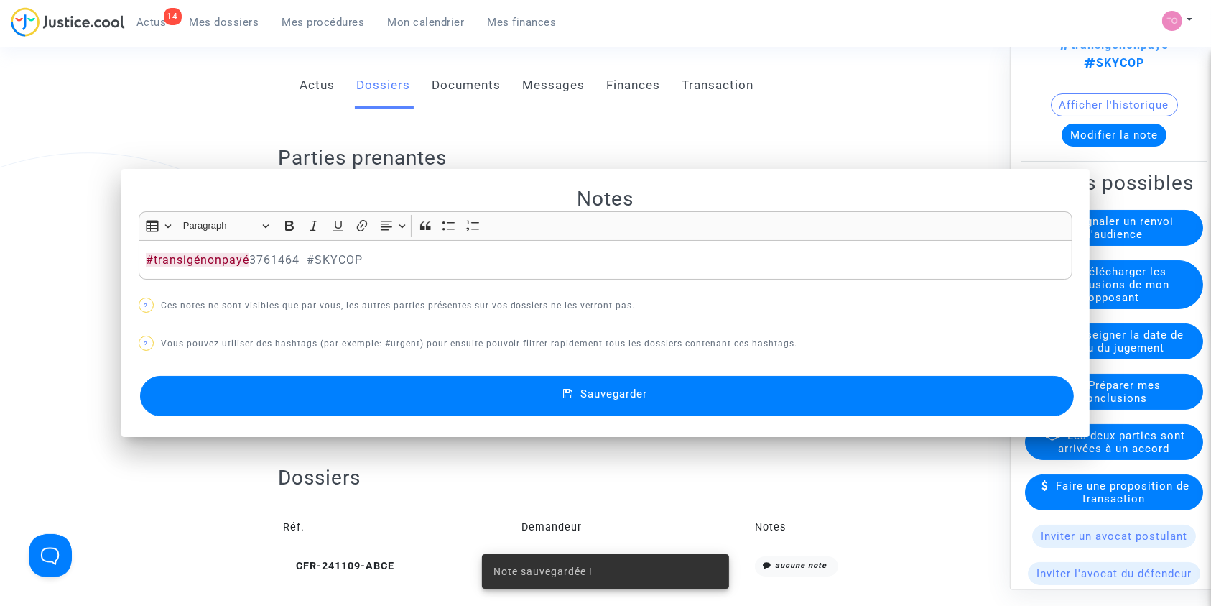
scroll to position [199, 0]
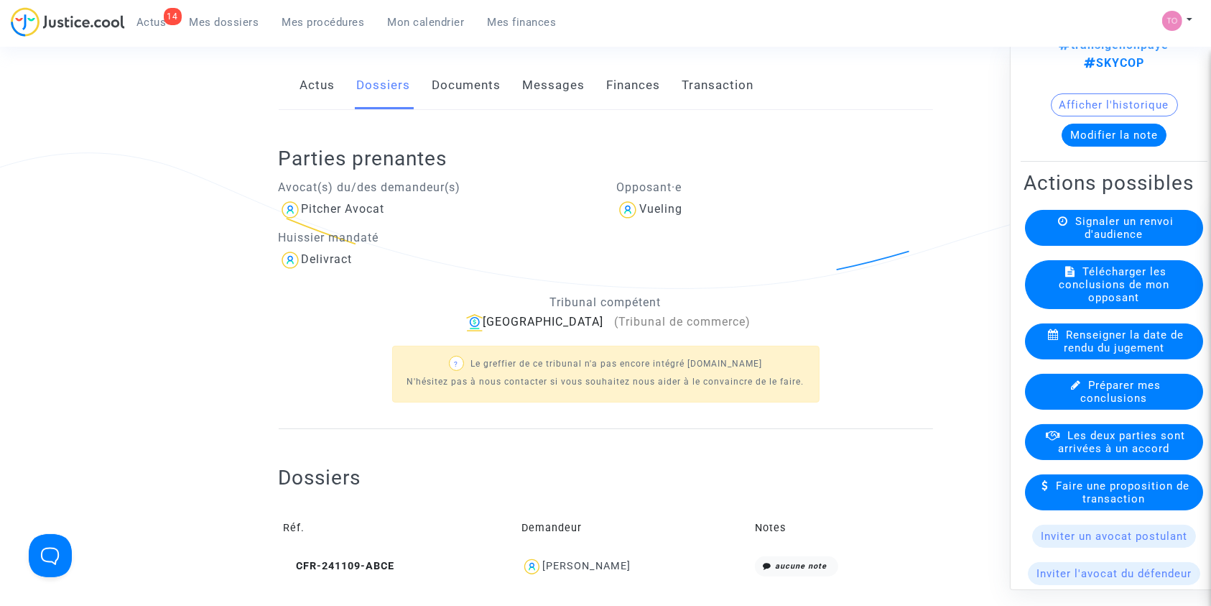
click at [1088, 442] on span "Les deux parties sont arrivées à un accord" at bounding box center [1122, 441] width 127 height 26
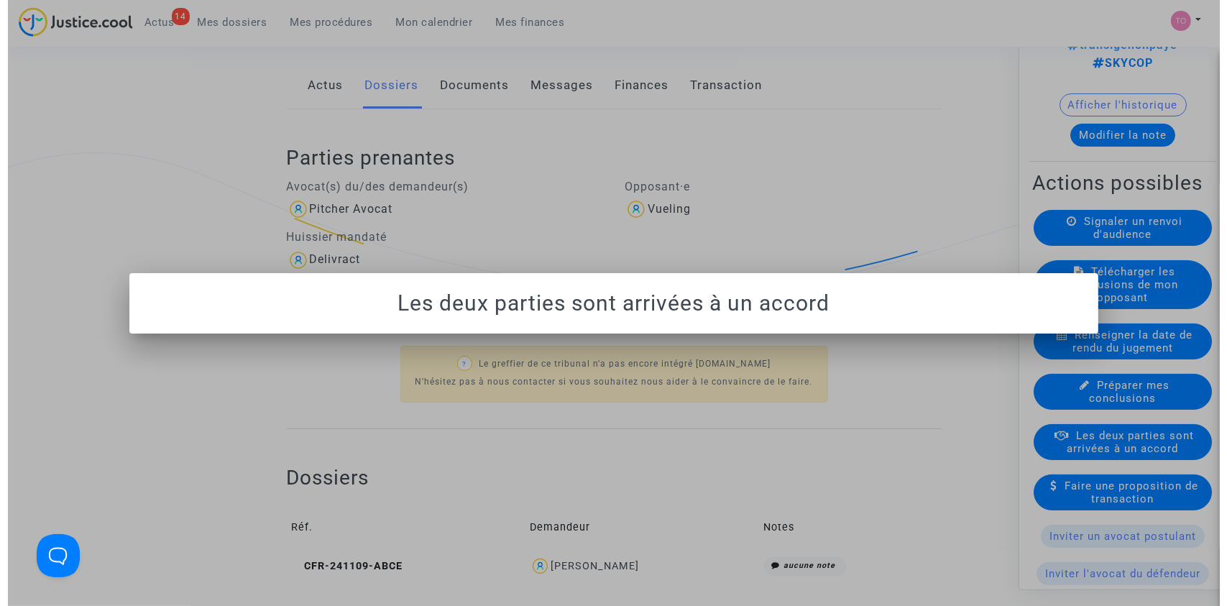
scroll to position [0, 0]
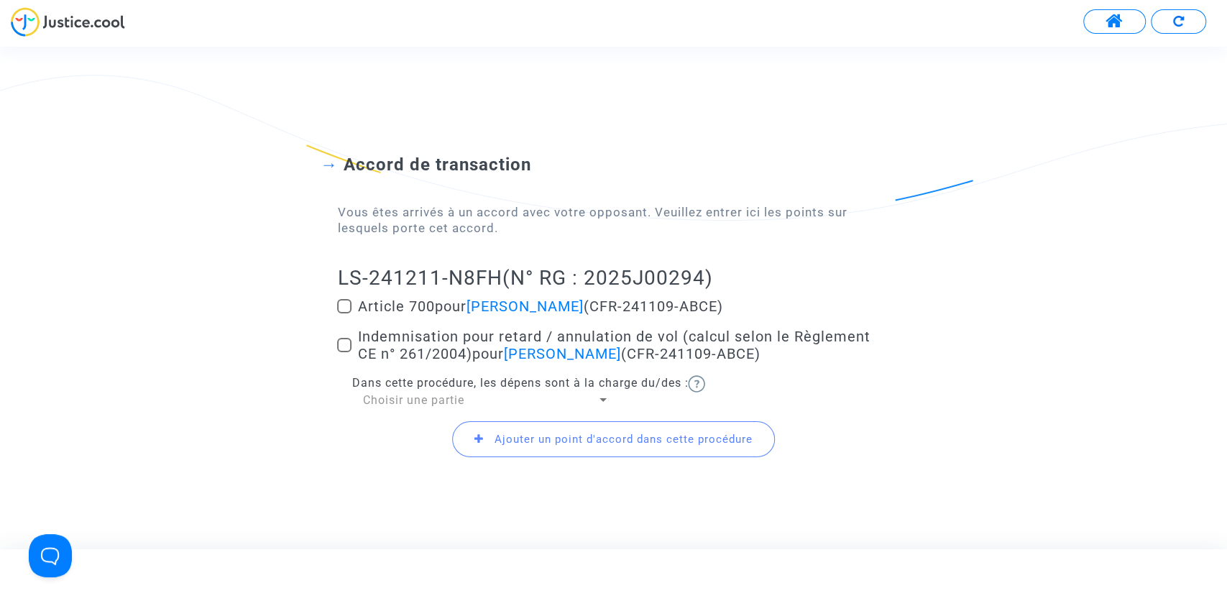
click at [365, 318] on mat-checkbox "Article 700 pour Sonia Farran Barragan (CFR-241109-ABCE)" at bounding box center [613, 308] width 552 height 23
click at [343, 307] on span at bounding box center [344, 306] width 14 height 14
click at [343, 313] on input "Article 700 pour Sonia Farran Barragan (CFR-241109-ABCE)" at bounding box center [343, 313] width 1 height 1
checkbox input "true"
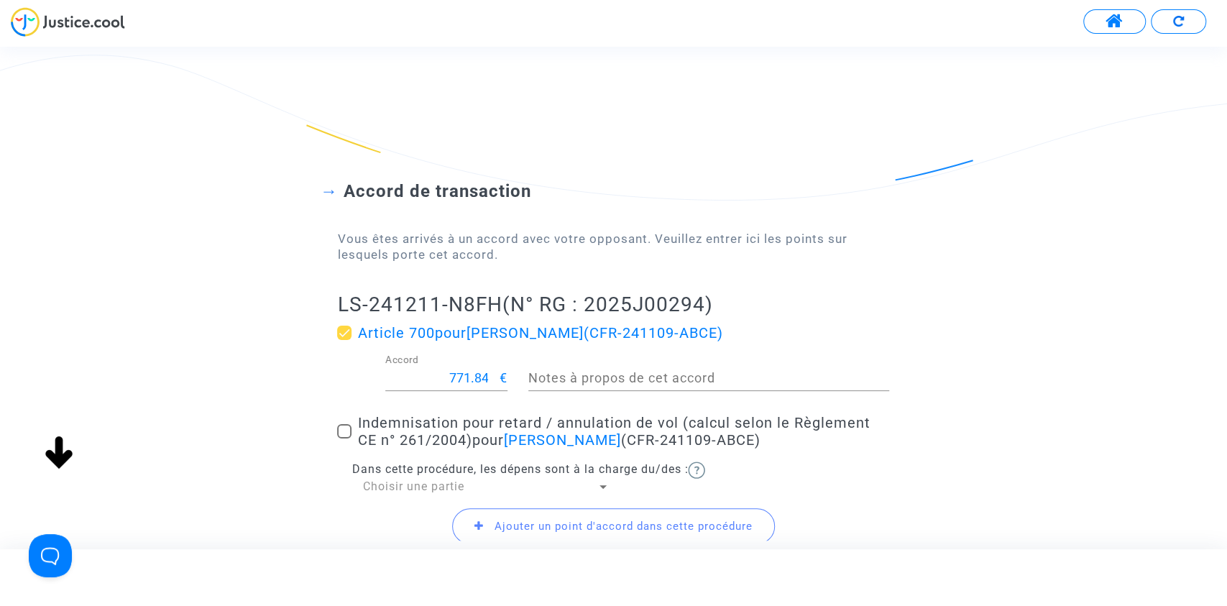
click at [473, 379] on input "771.84" at bounding box center [442, 378] width 114 height 14
type input "250"
click at [344, 425] on span at bounding box center [344, 431] width 14 height 14
click at [344, 438] on input "Indemnisation pour retard / annulation de vol (calcul selon le Règlement CE n° …" at bounding box center [343, 438] width 1 height 1
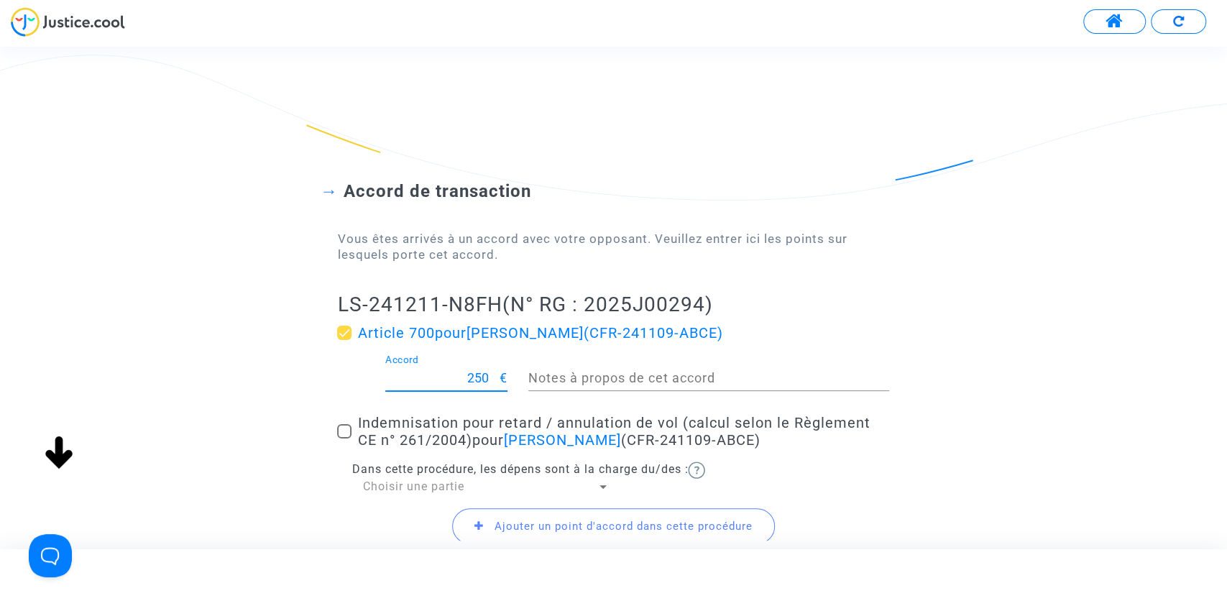
checkbox input "true"
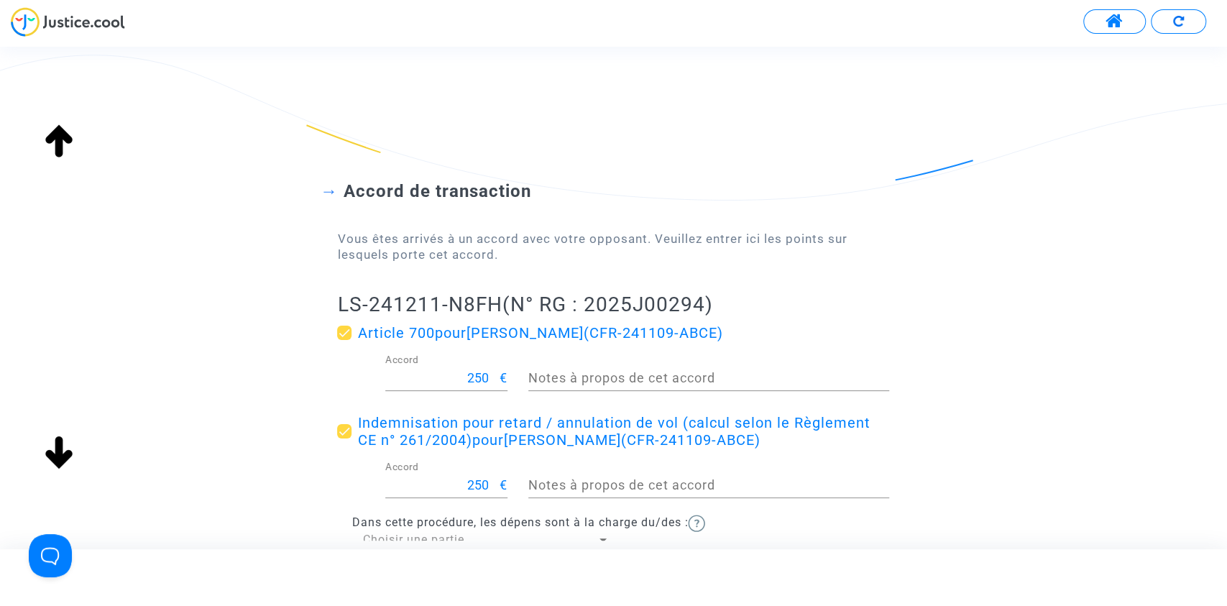
scroll to position [136, 0]
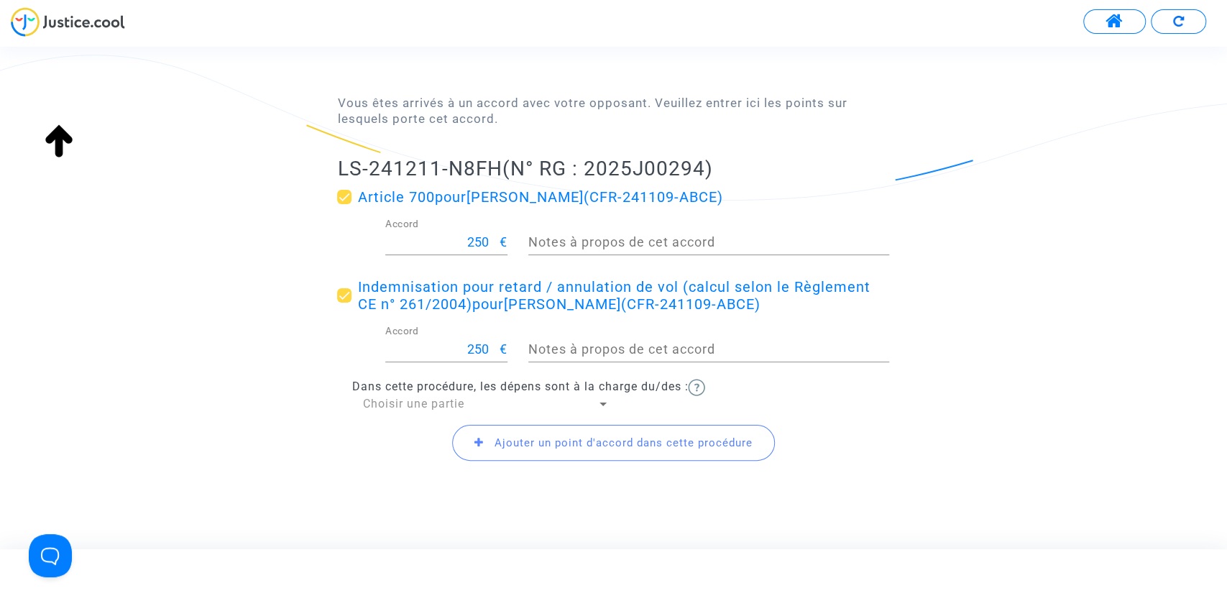
click at [402, 414] on div "Ajouter un point d'accord dans cette procédure" at bounding box center [613, 443] width 552 height 62
click at [406, 406] on span "Choisir une partie" at bounding box center [412, 404] width 101 height 14
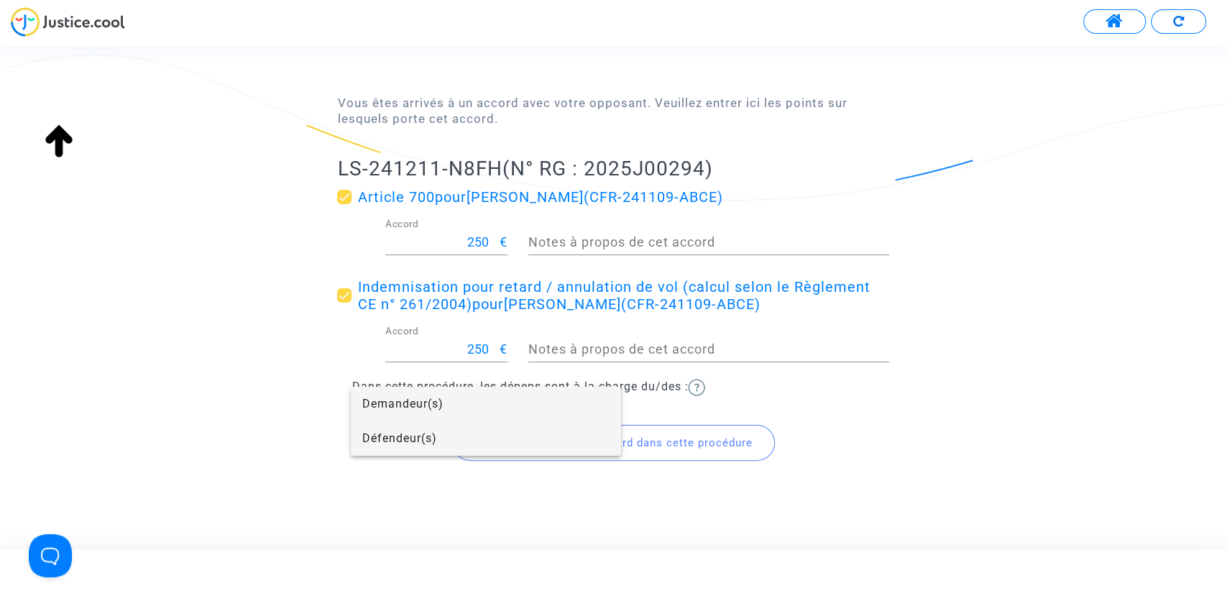
click at [421, 443] on span "Défendeur(s)" at bounding box center [485, 438] width 247 height 34
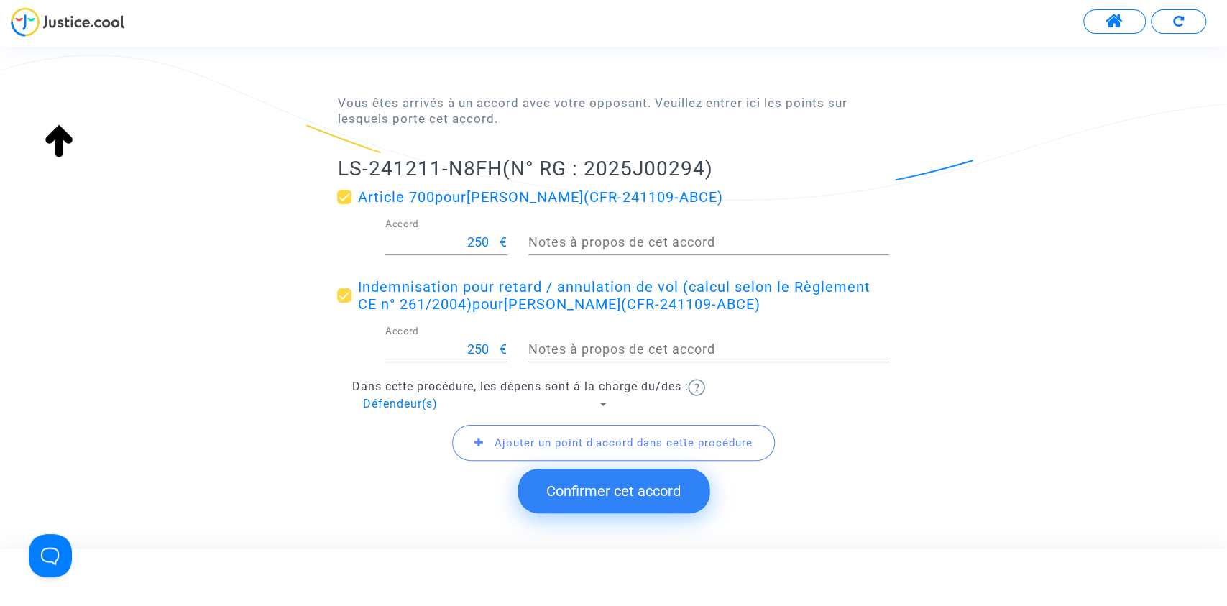
click at [583, 484] on button "Confirmer cet accord" at bounding box center [613, 490] width 192 height 45
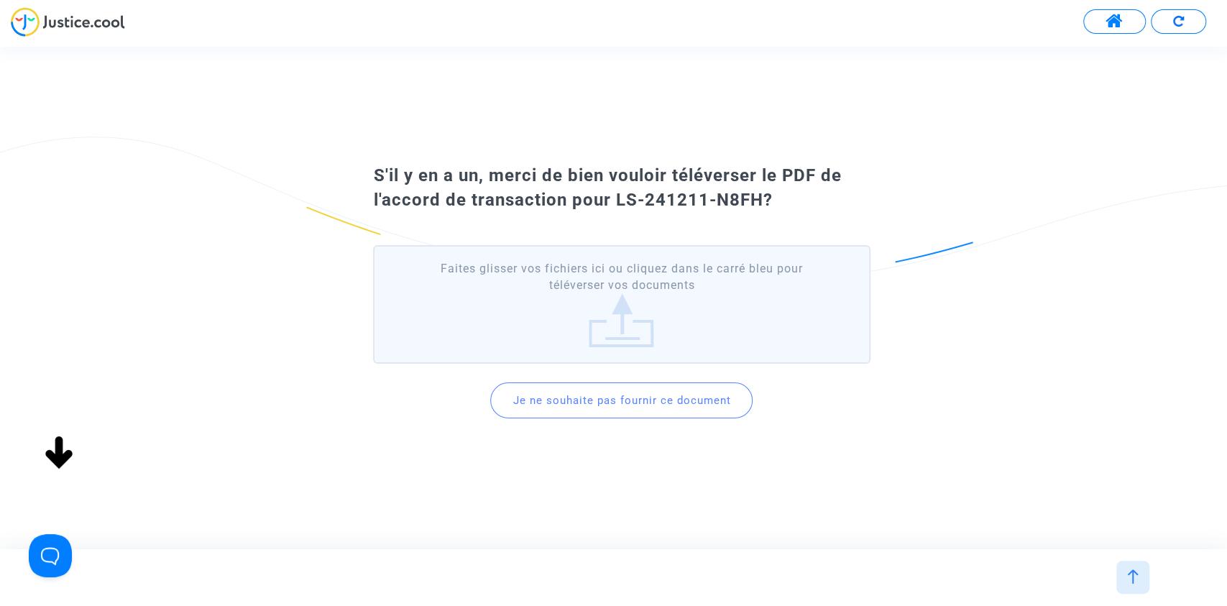
click at [604, 400] on button "Je ne souhaite pas fournir ce document" at bounding box center [621, 400] width 262 height 36
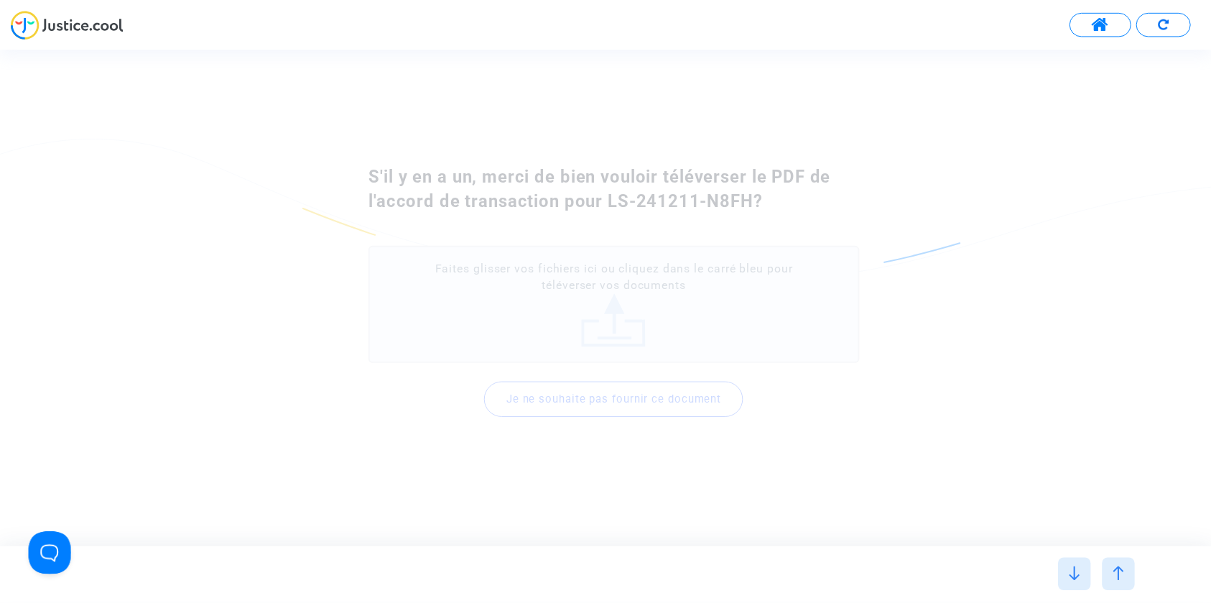
scroll to position [0, 0]
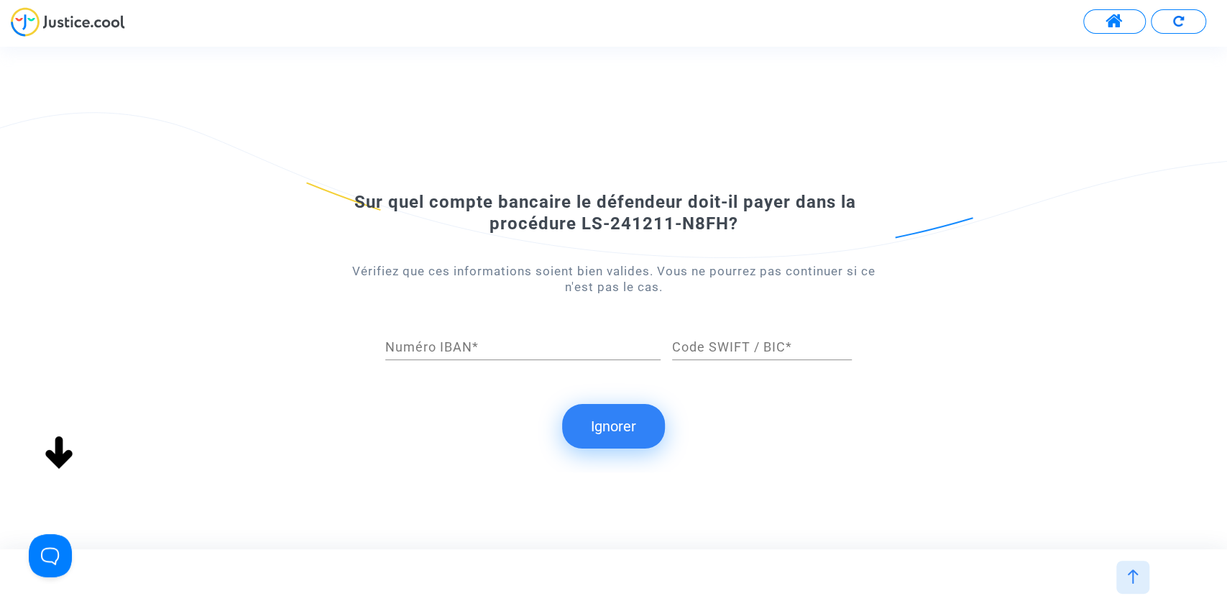
click at [605, 413] on button "Ignorer" at bounding box center [613, 426] width 103 height 45
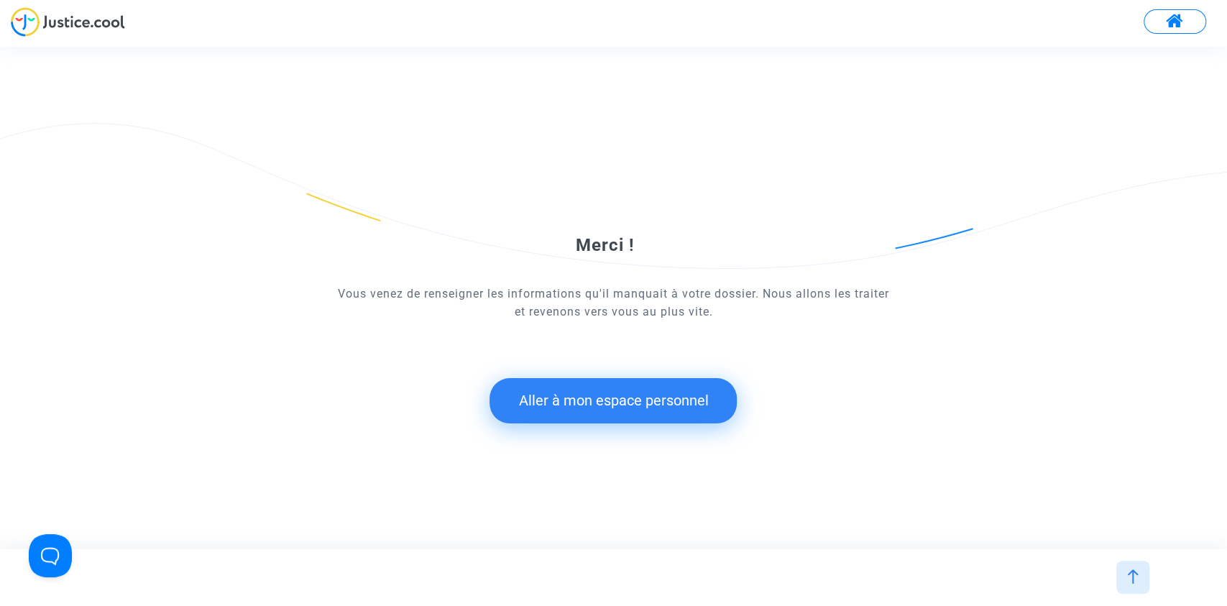
click at [611, 393] on button "Aller à mon espace personnel" at bounding box center [612, 400] width 247 height 45
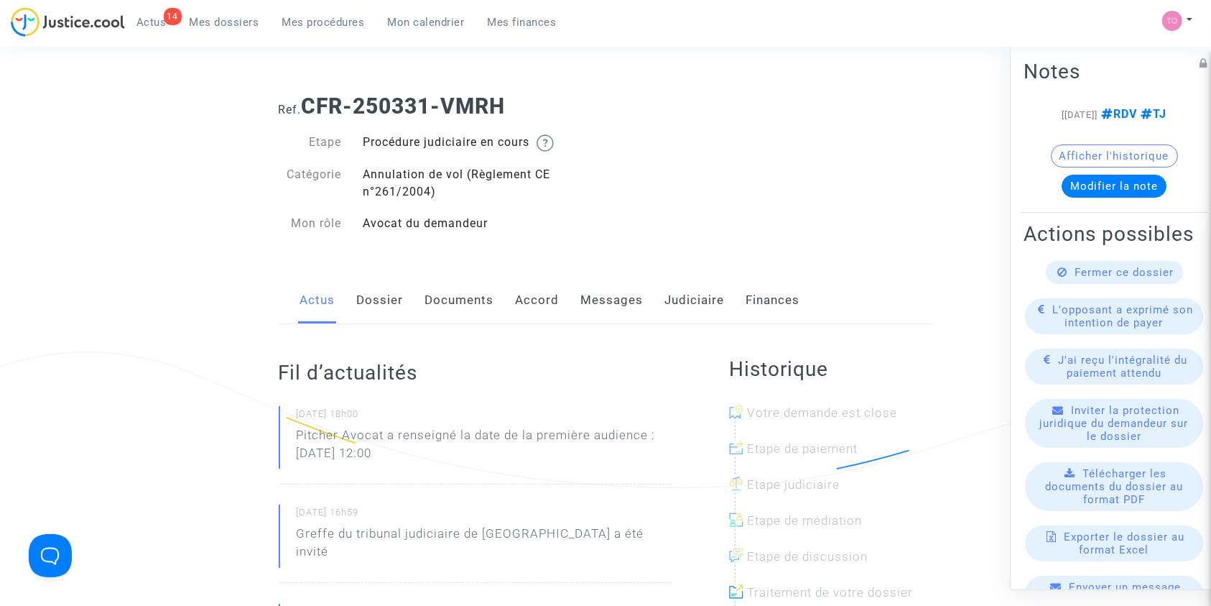
click at [375, 292] on link "Dossier" at bounding box center [380, 300] width 47 height 47
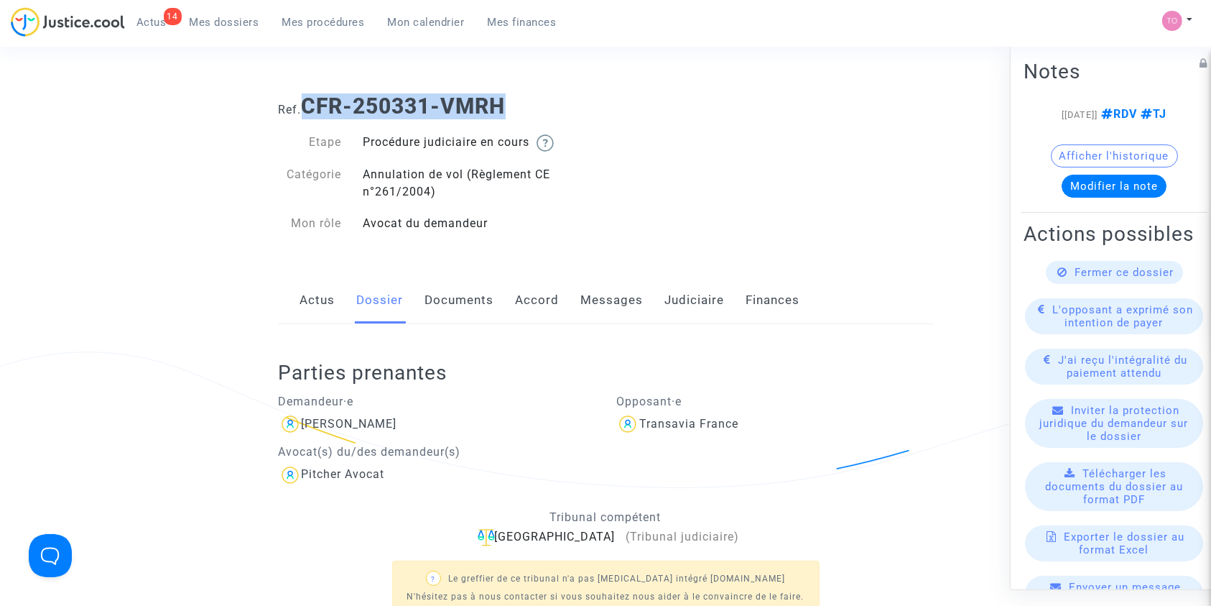
drag, startPoint x: 529, startPoint y: 101, endPoint x: 305, endPoint y: 110, distance: 224.4
click at [305, 110] on h1 "Ref. CFR-250331-VMRH" at bounding box center [606, 106] width 655 height 26
copy b "CFR-250331-VMRH"
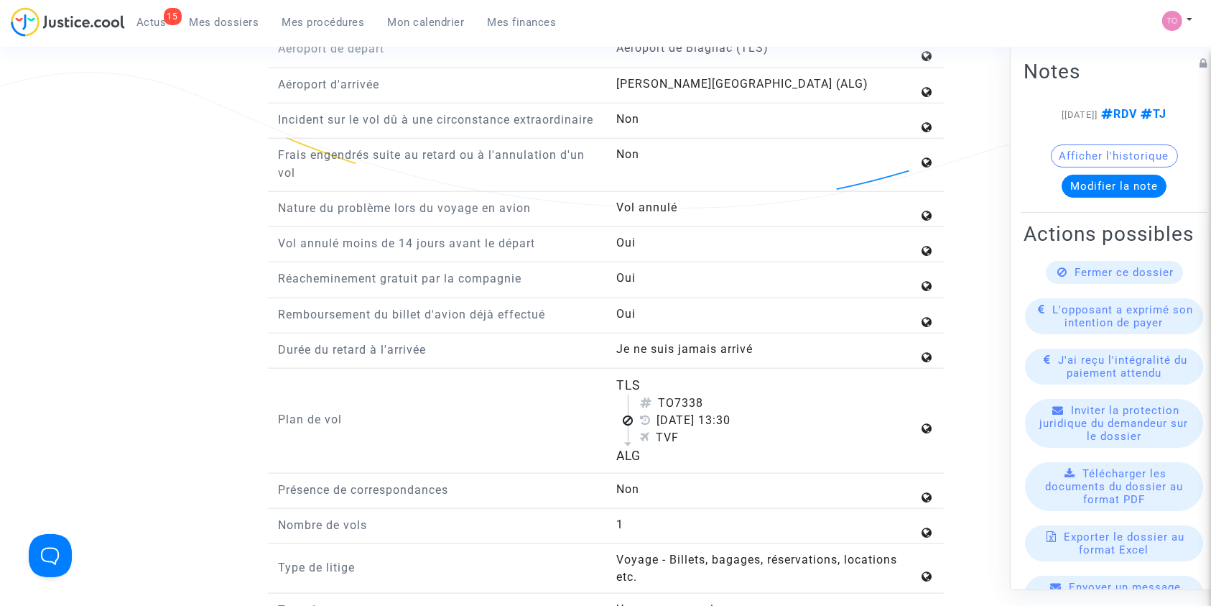
scroll to position [1678, 0]
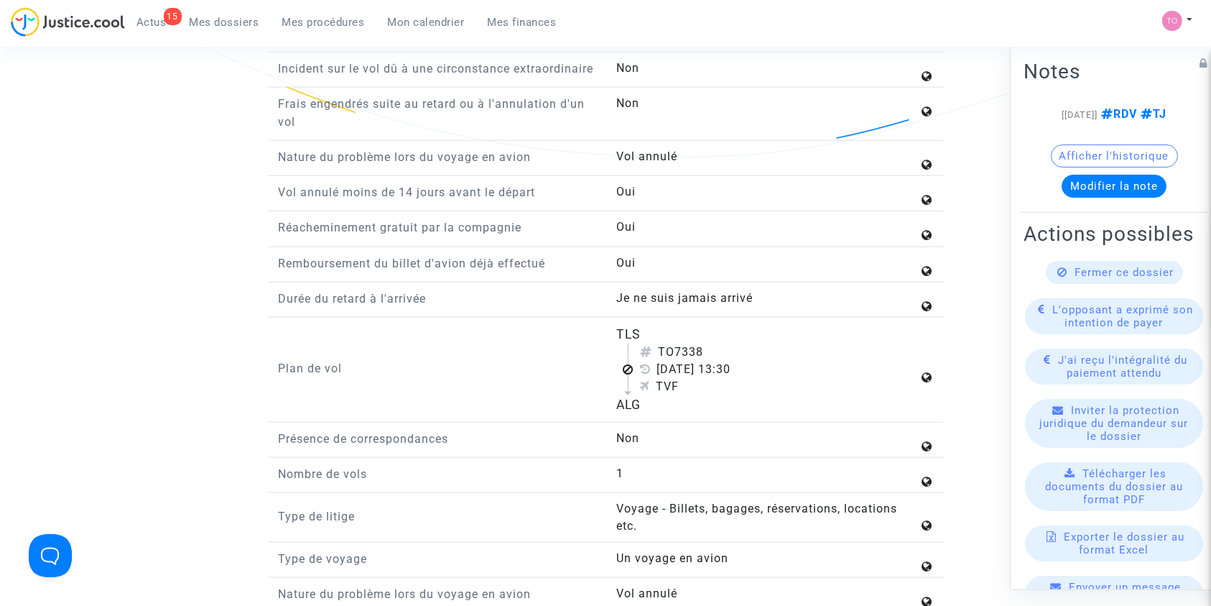
drag, startPoint x: 598, startPoint y: 346, endPoint x: 660, endPoint y: 427, distance: 101.9
click at [660, 423] on div "Plan de vol TLS TO7338 [DATE] 13:30 TVF ALG" at bounding box center [606, 374] width 676 height 98
copy div "TLS TO7338 [DATE] 13:30 TVF ALG"
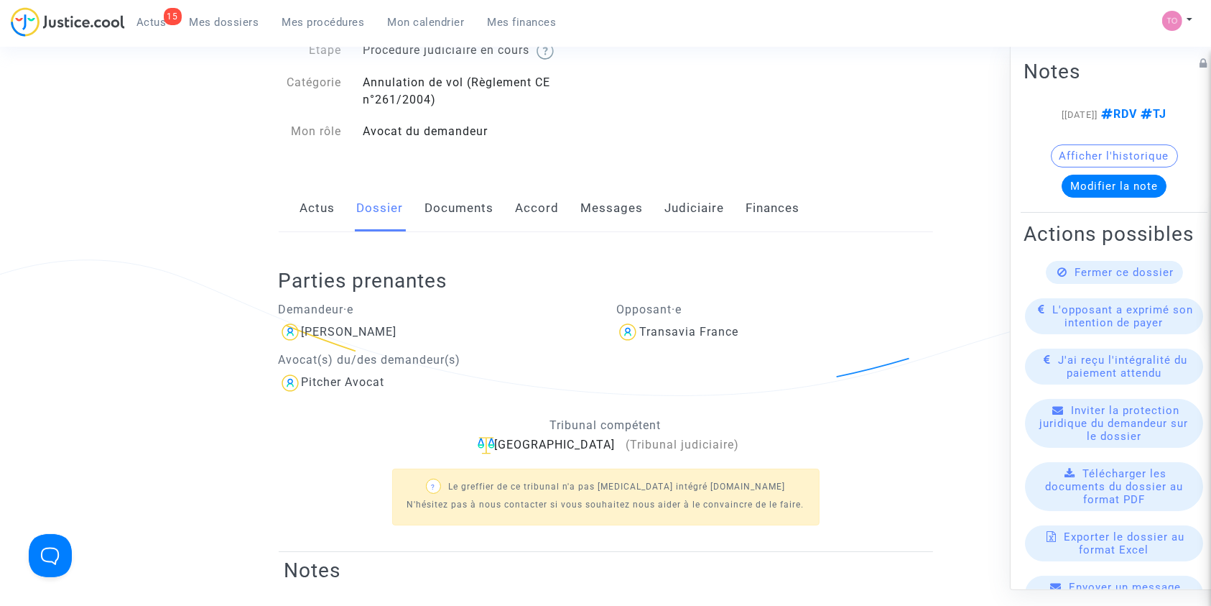
scroll to position [80, 0]
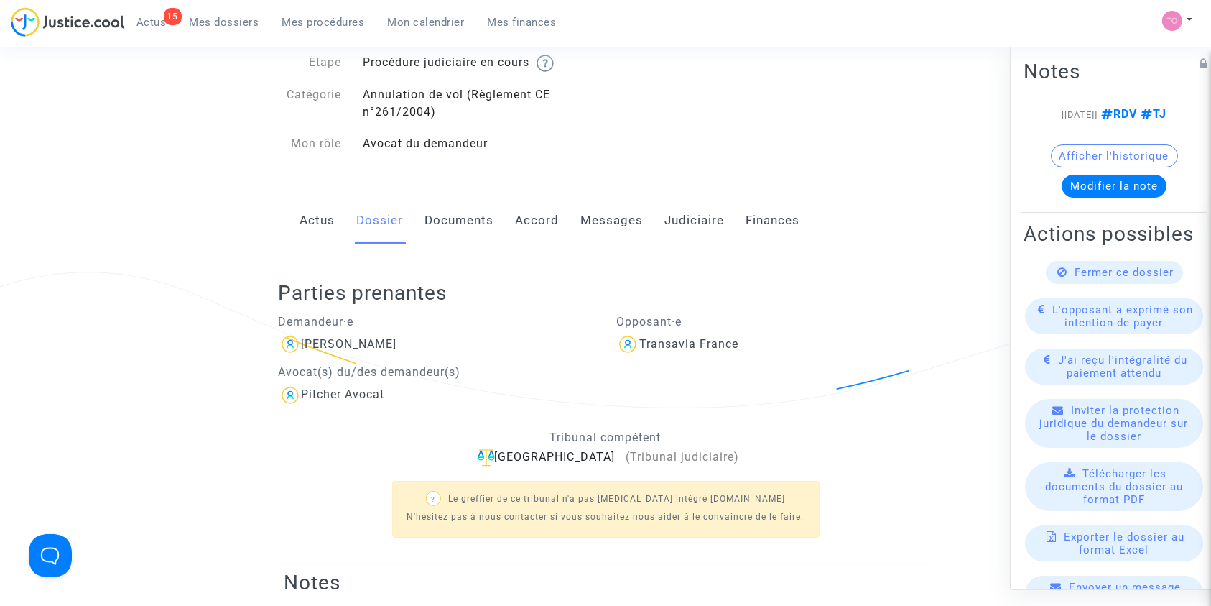
click at [456, 203] on link "Documents" at bounding box center [459, 220] width 69 height 47
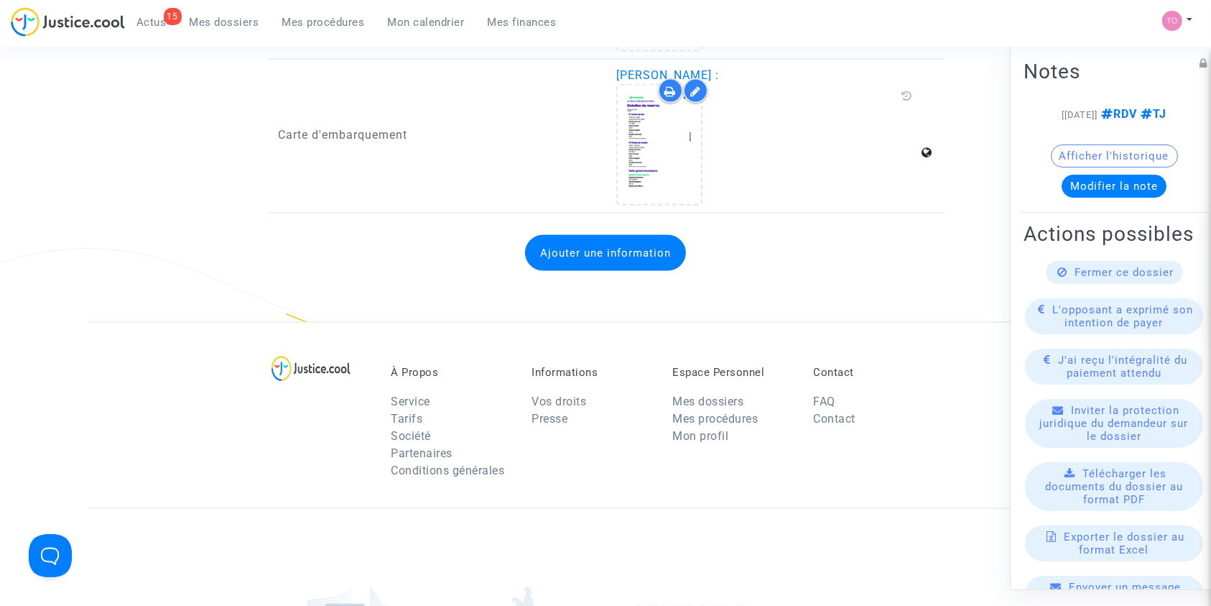
scroll to position [2126, 0]
click at [596, 262] on button "Ajouter une information" at bounding box center [605, 252] width 161 height 36
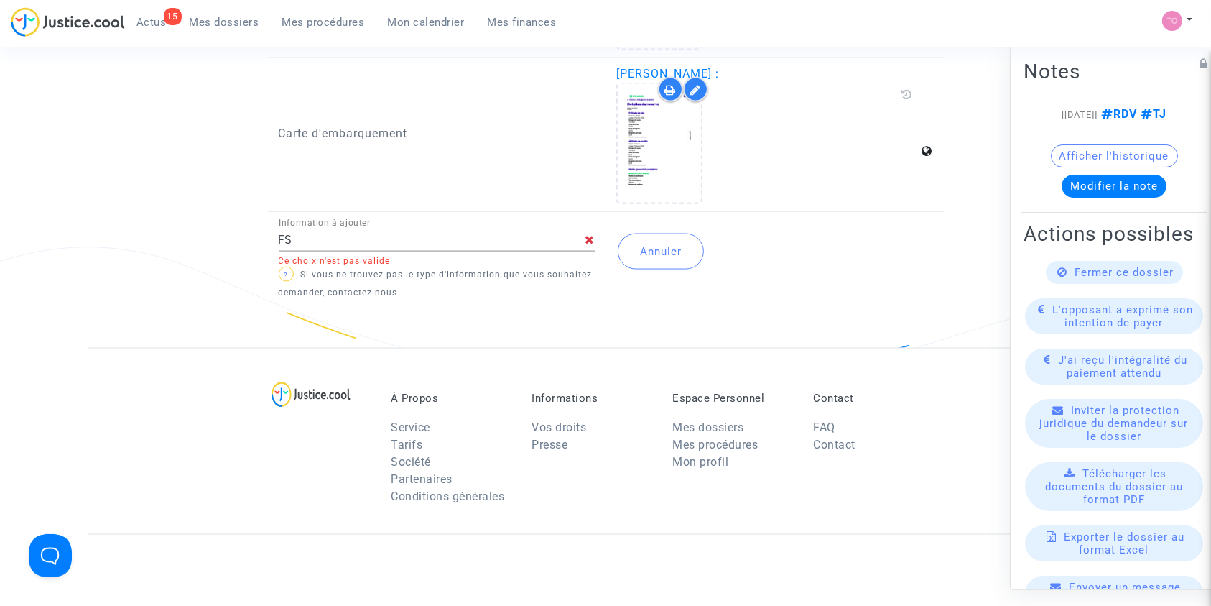
click at [323, 226] on div "FS Information à ajouter" at bounding box center [432, 235] width 307 height 32
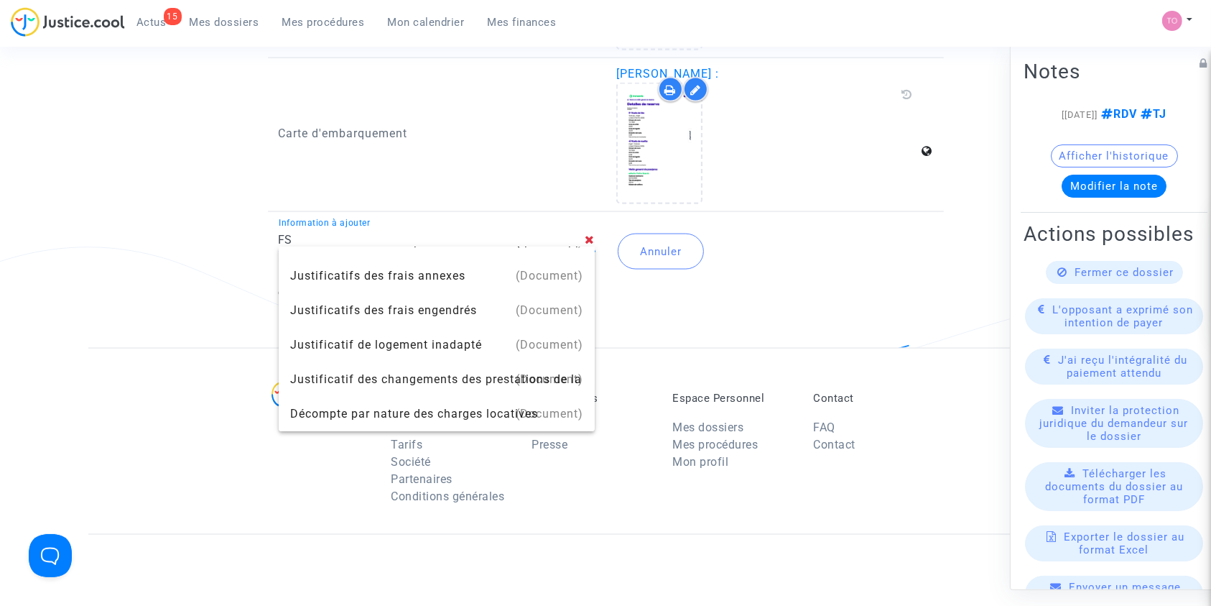
scroll to position [0, 0]
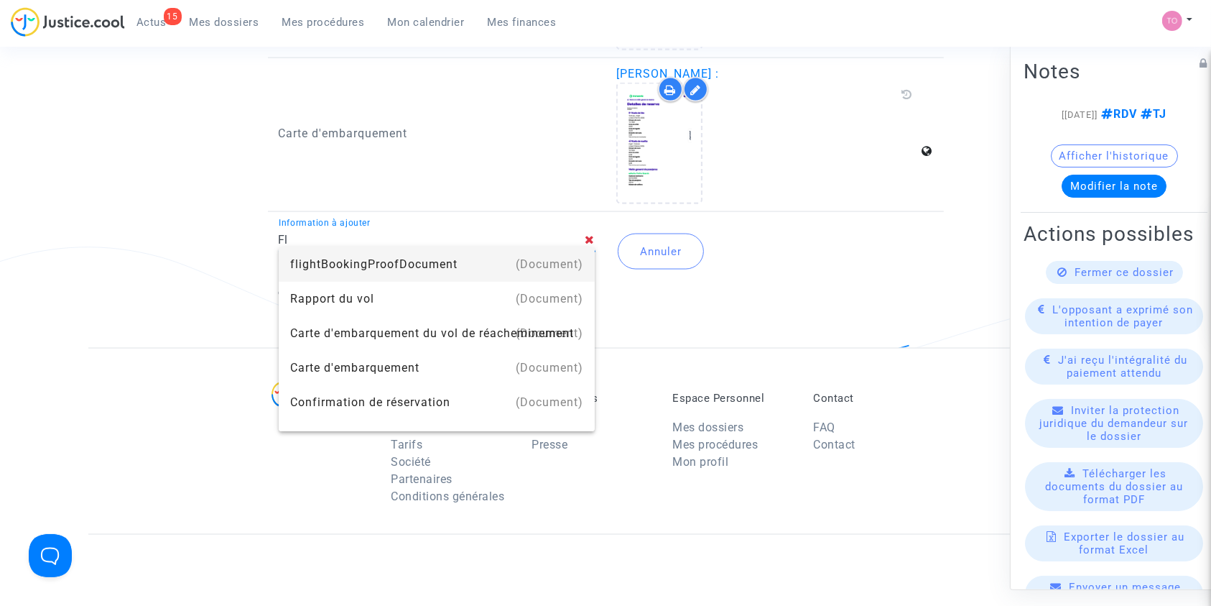
type input "F"
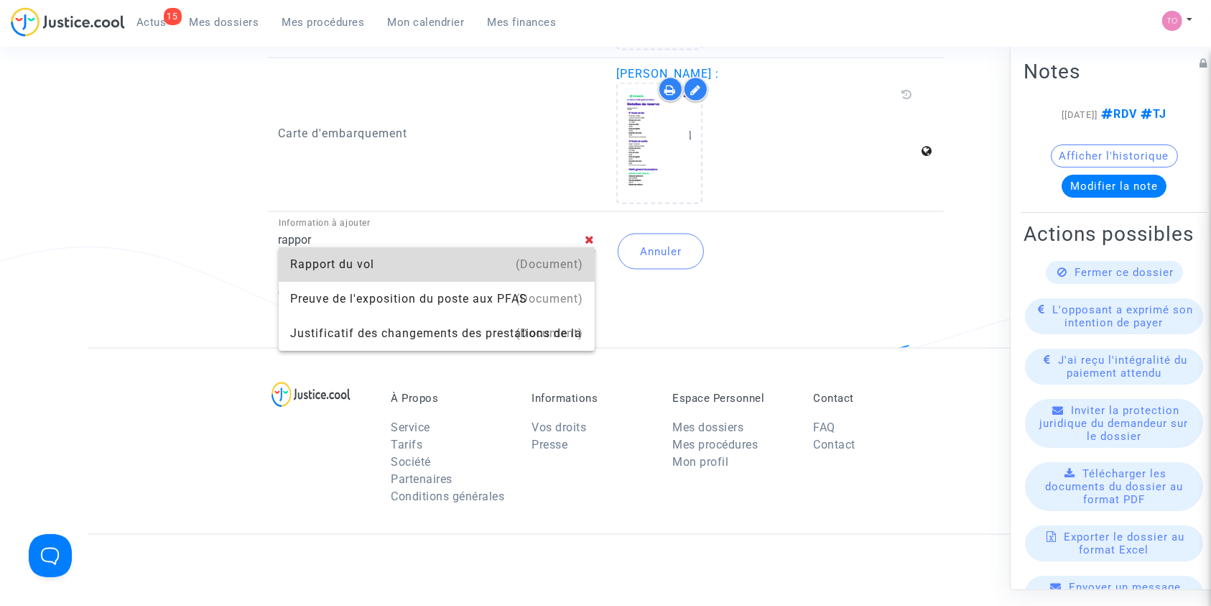
click at [348, 258] on div "Rapport du vol" at bounding box center [437, 264] width 294 height 34
type input "Rapport du vol"
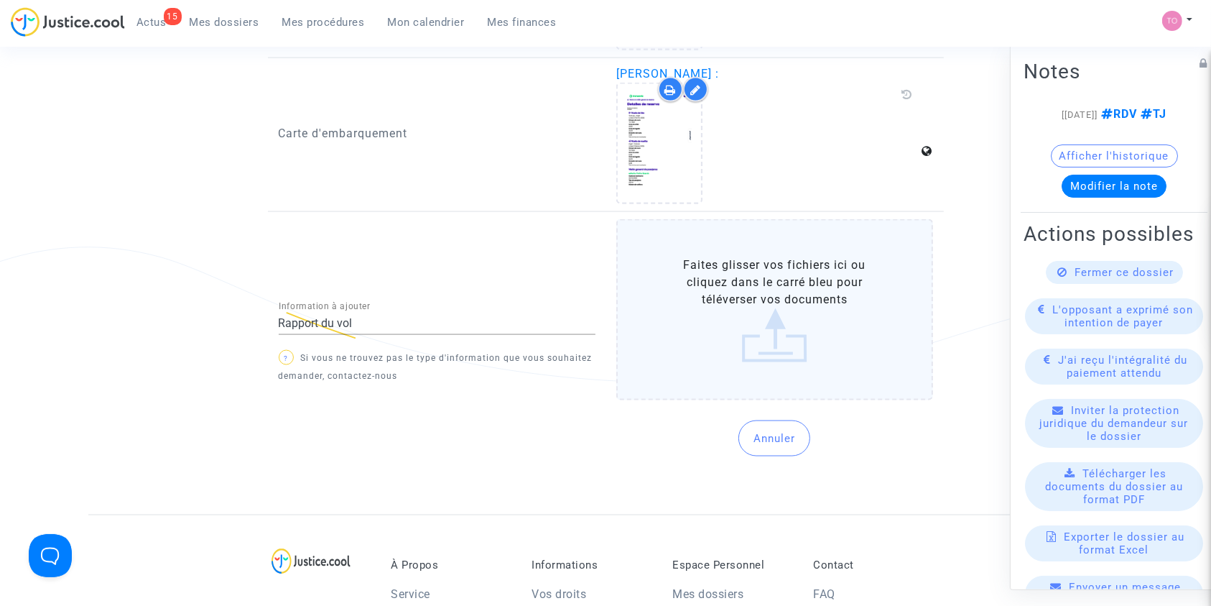
click at [705, 354] on label "Faites glisser vos fichiers ici ou cliquez dans le carré bleu pour téléverser v…" at bounding box center [775, 309] width 317 height 181
click at [0, 0] on input "Faites glisser vos fichiers ici ou cliquez dans le carré bleu pour téléverser v…" at bounding box center [0, 0] width 0 height 0
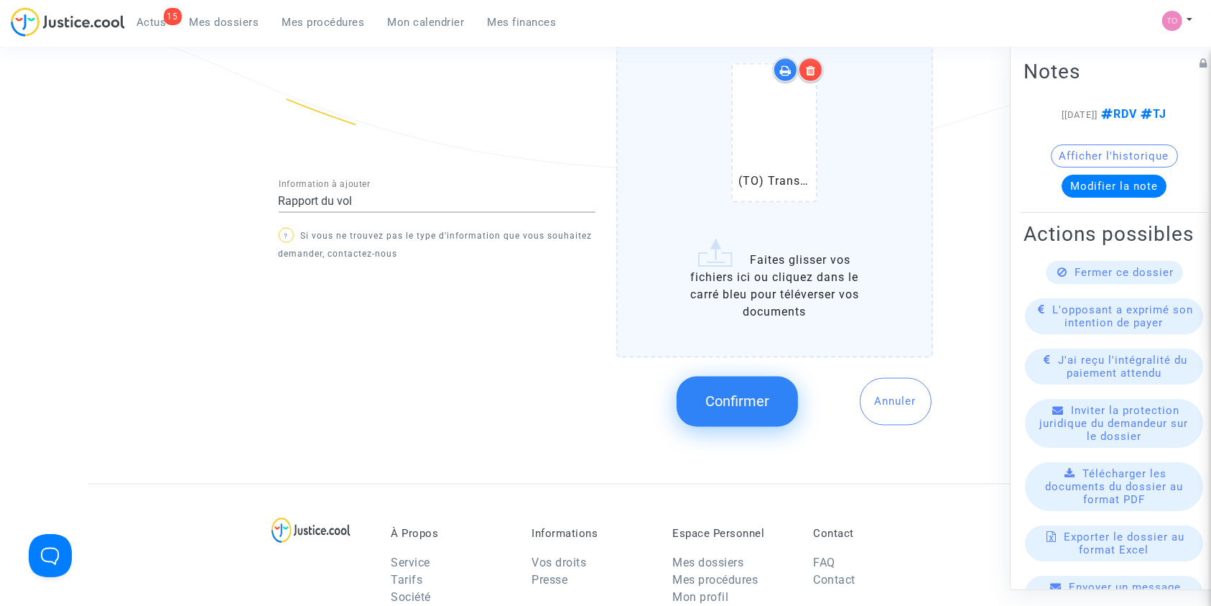
scroll to position [2340, 0]
click at [731, 398] on span "Confirmer" at bounding box center [738, 400] width 64 height 17
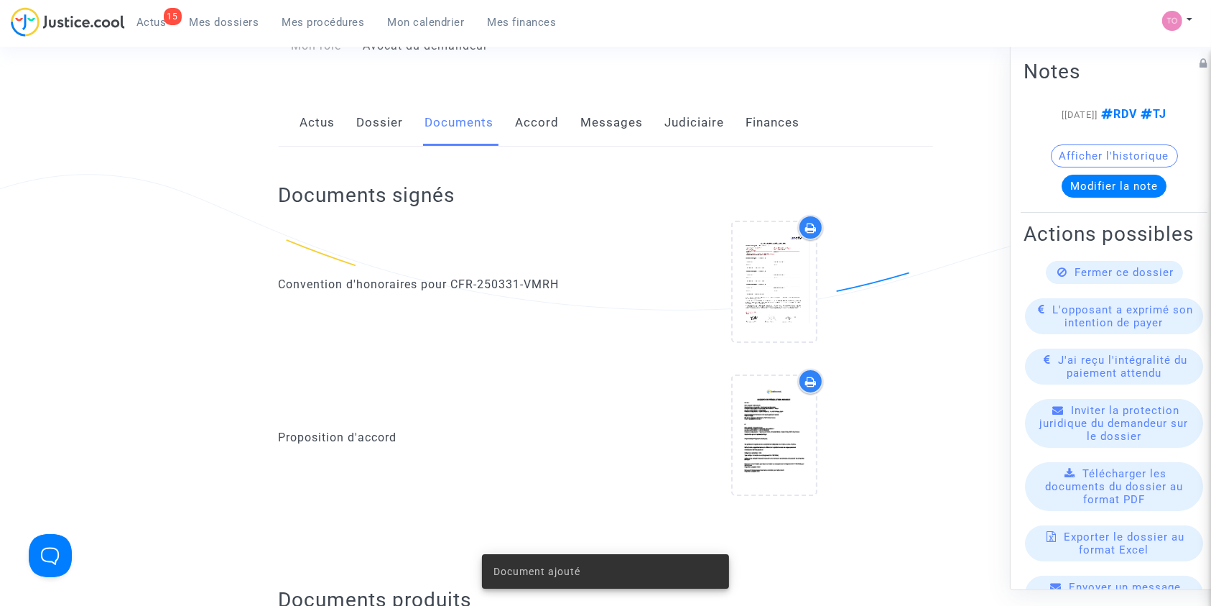
scroll to position [0, 0]
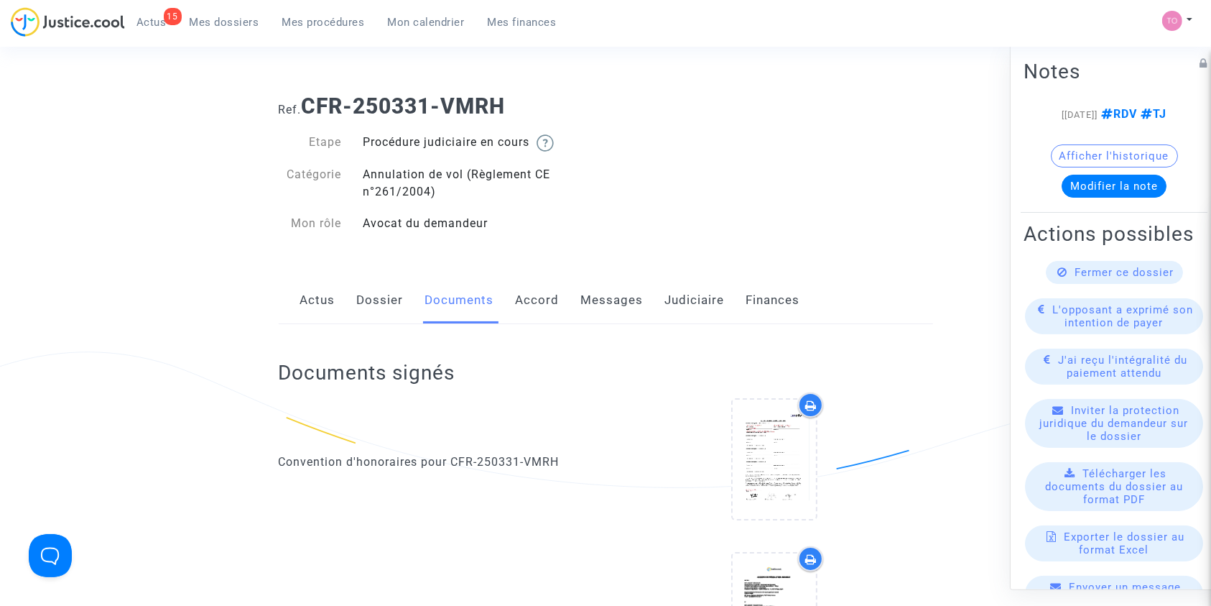
click at [379, 290] on link "Dossier" at bounding box center [380, 300] width 47 height 47
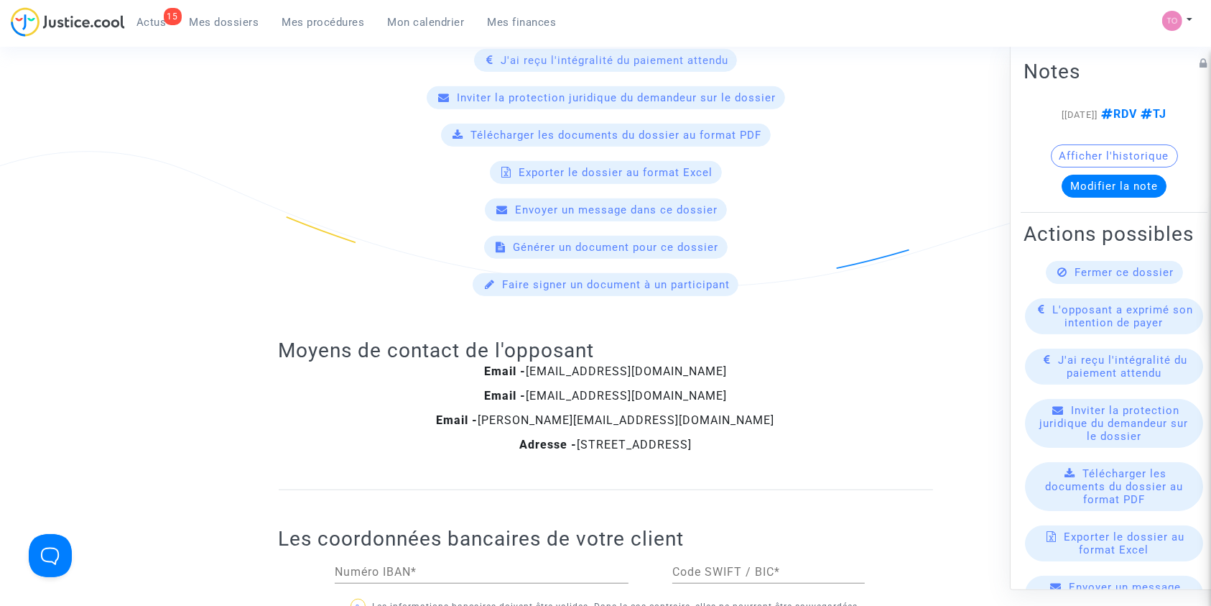
scroll to position [1174, 0]
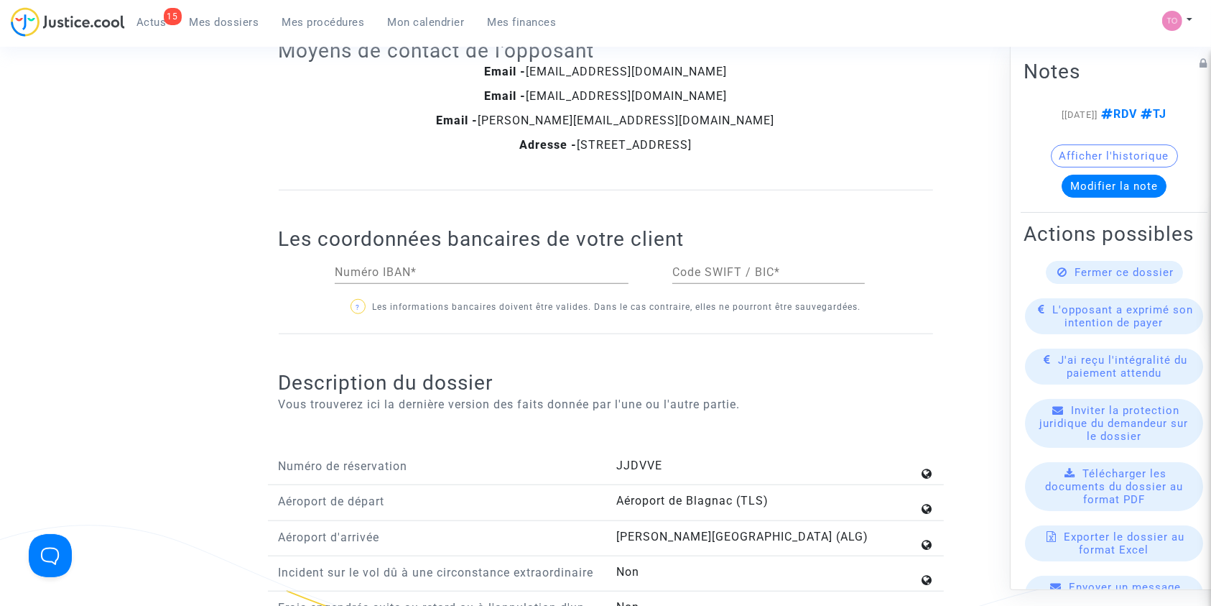
click at [1085, 167] on button "Afficher l'historique" at bounding box center [1114, 155] width 127 height 23
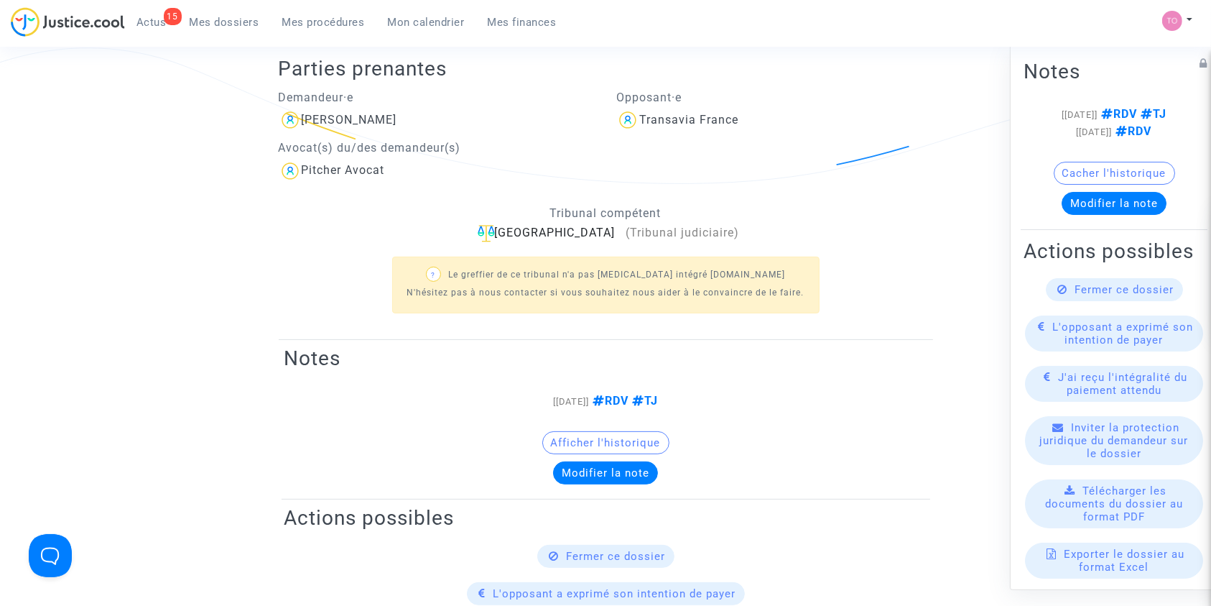
scroll to position [0, 0]
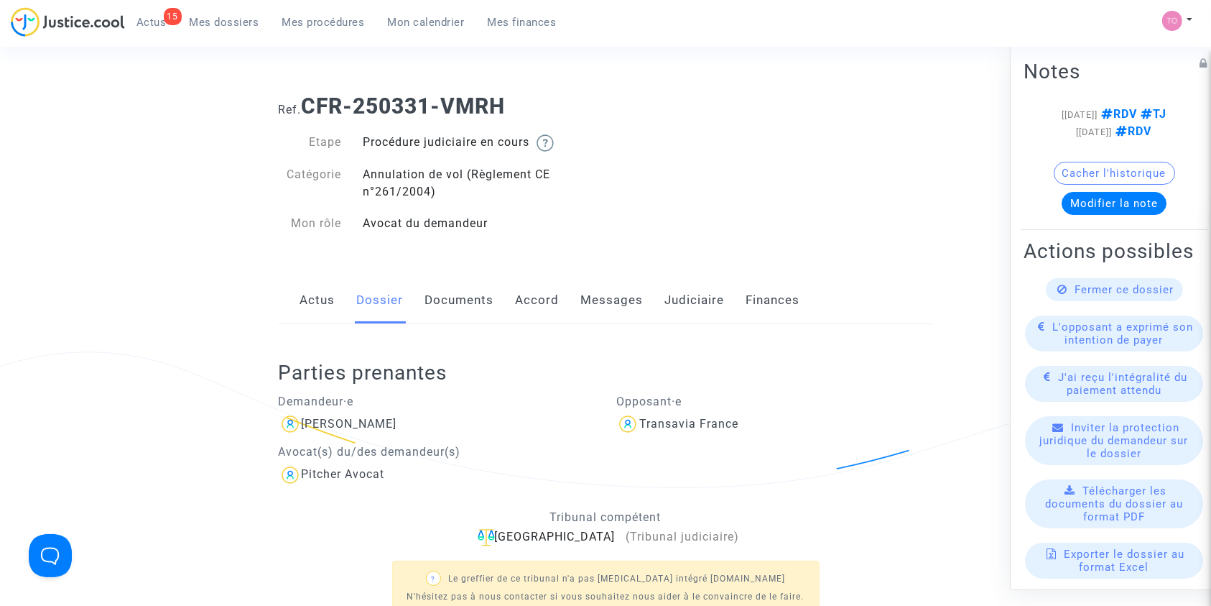
click at [684, 297] on link "Judiciaire" at bounding box center [695, 300] width 60 height 47
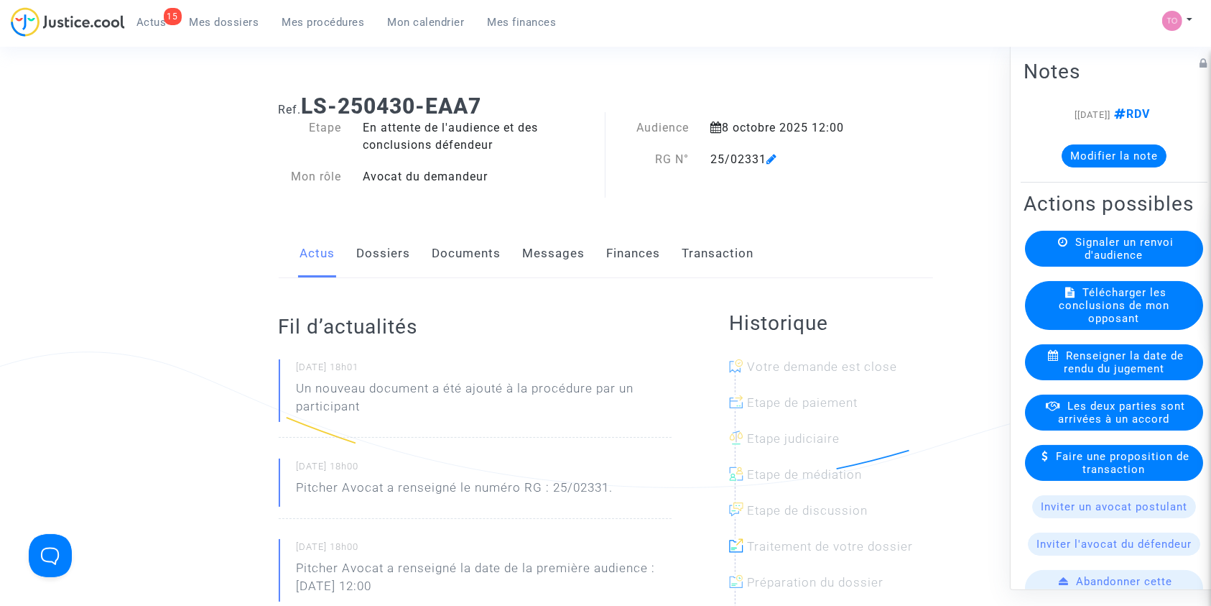
click at [1085, 164] on button "Modifier la note" at bounding box center [1114, 155] width 105 height 23
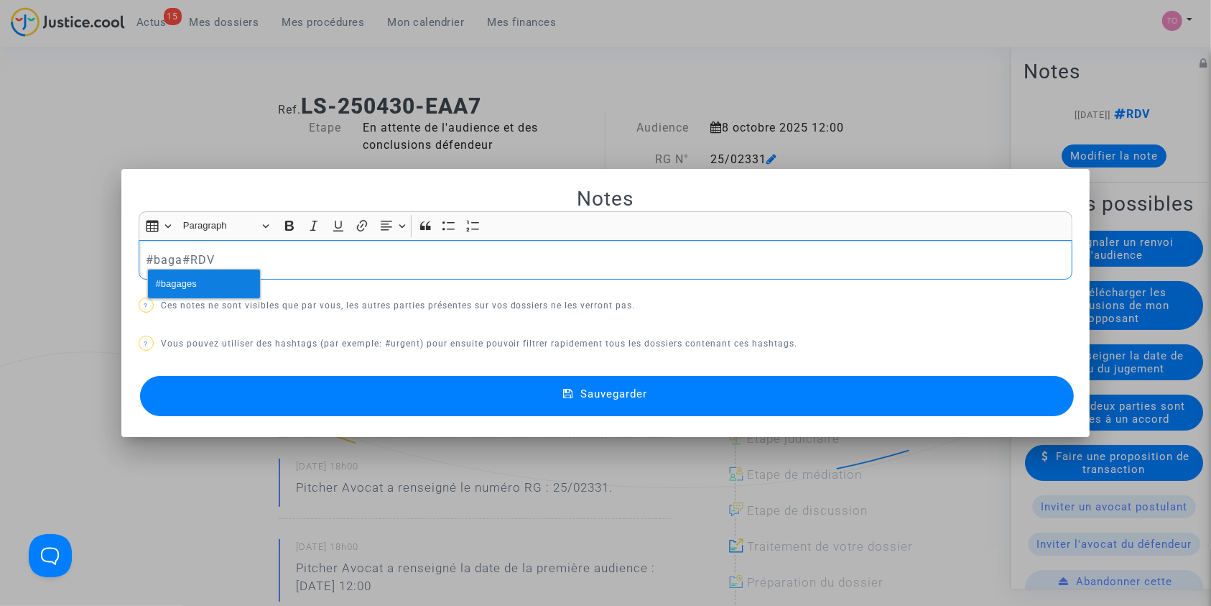
click at [201, 289] on button "#bagages" at bounding box center [204, 283] width 112 height 29
click at [397, 412] on button "Sauvegarder" at bounding box center [607, 396] width 935 height 40
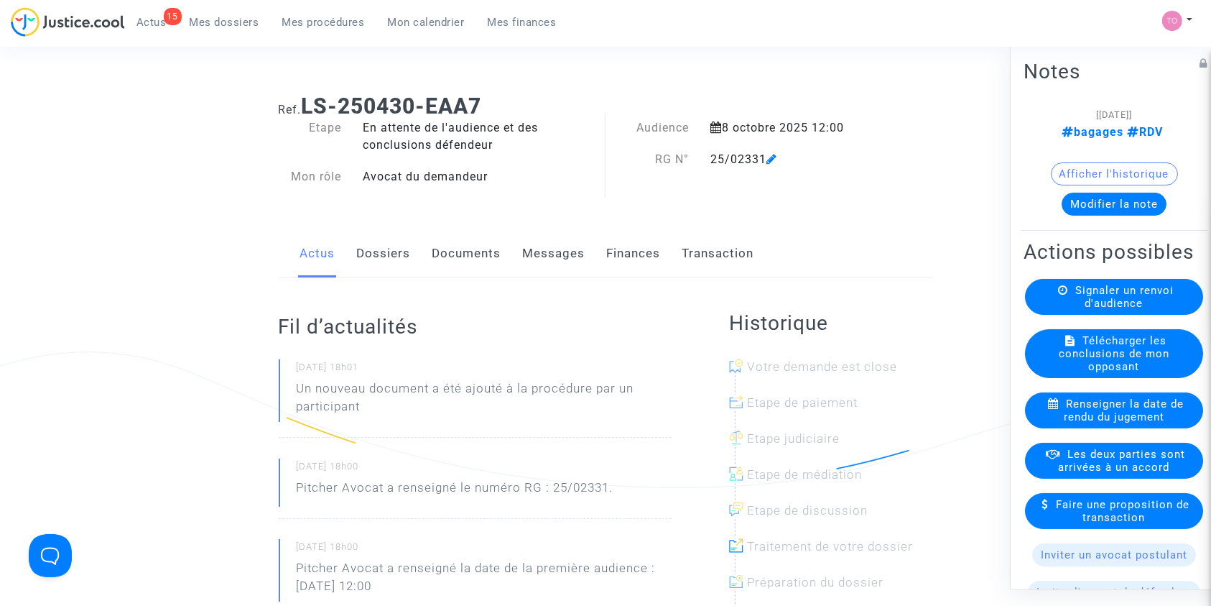
click at [186, 21] on link "Mes dossiers" at bounding box center [224, 22] width 93 height 22
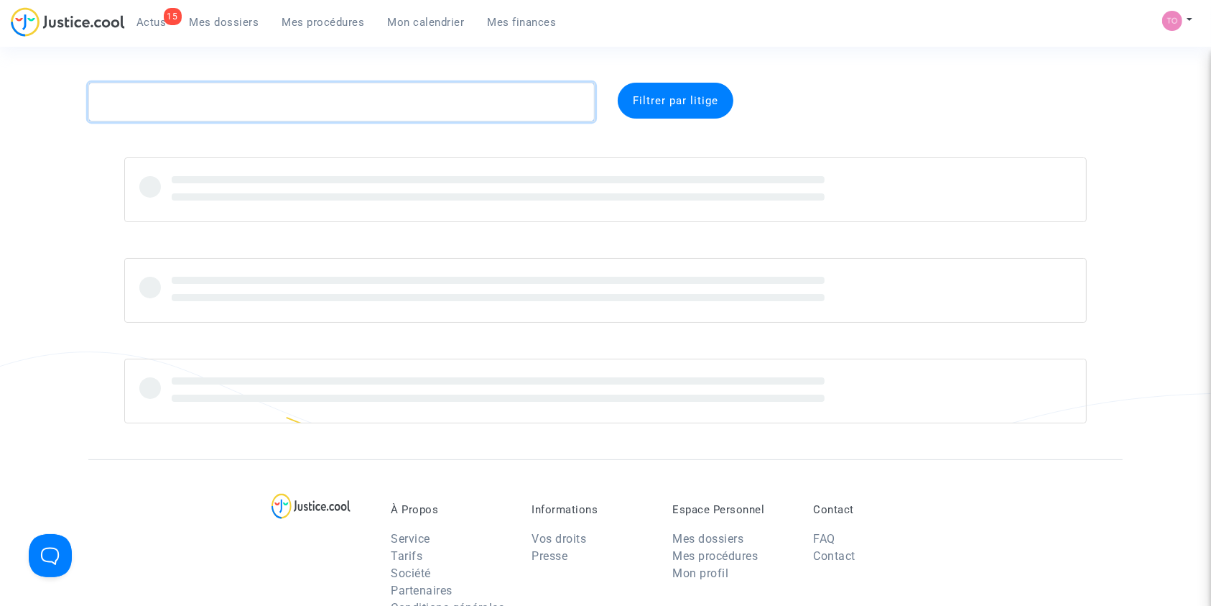
click at [236, 86] on textarea at bounding box center [341, 102] width 507 height 39
paste textarea "BARADAT"
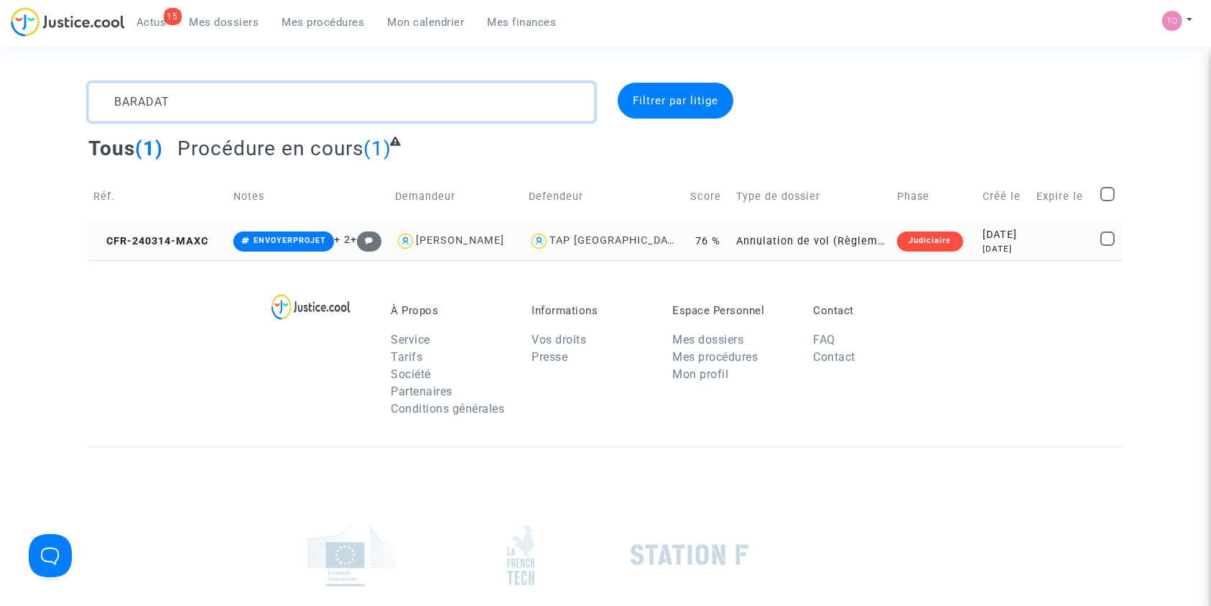
type textarea "BARADAT"
click at [983, 231] on div "[DATE]" at bounding box center [1005, 235] width 44 height 16
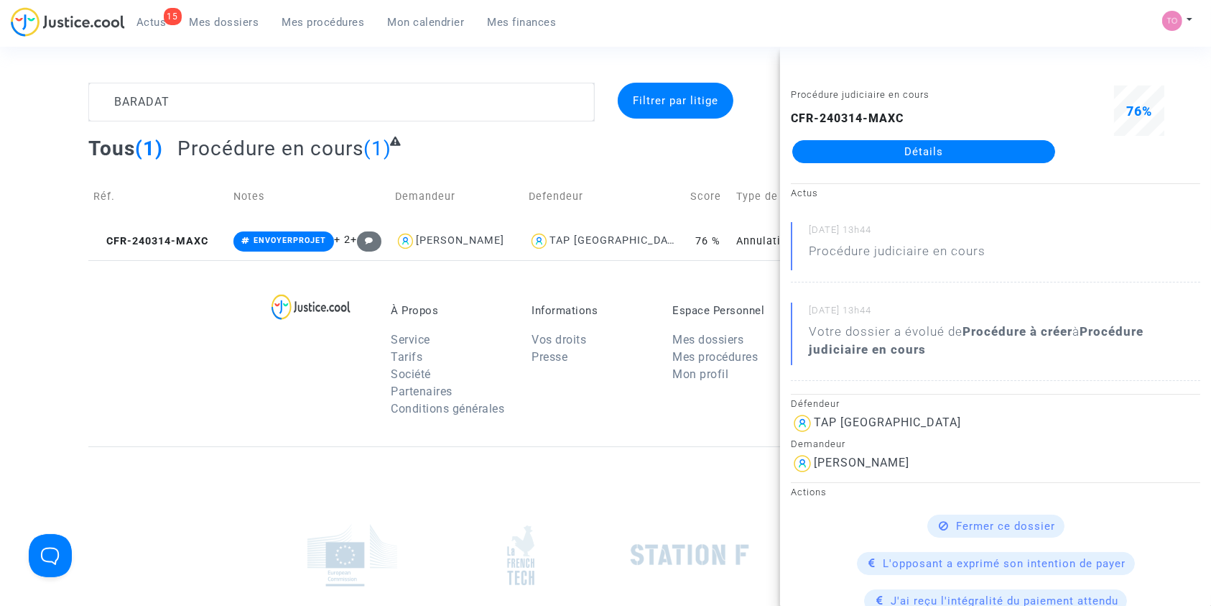
click at [947, 148] on link "Détails" at bounding box center [924, 151] width 263 height 23
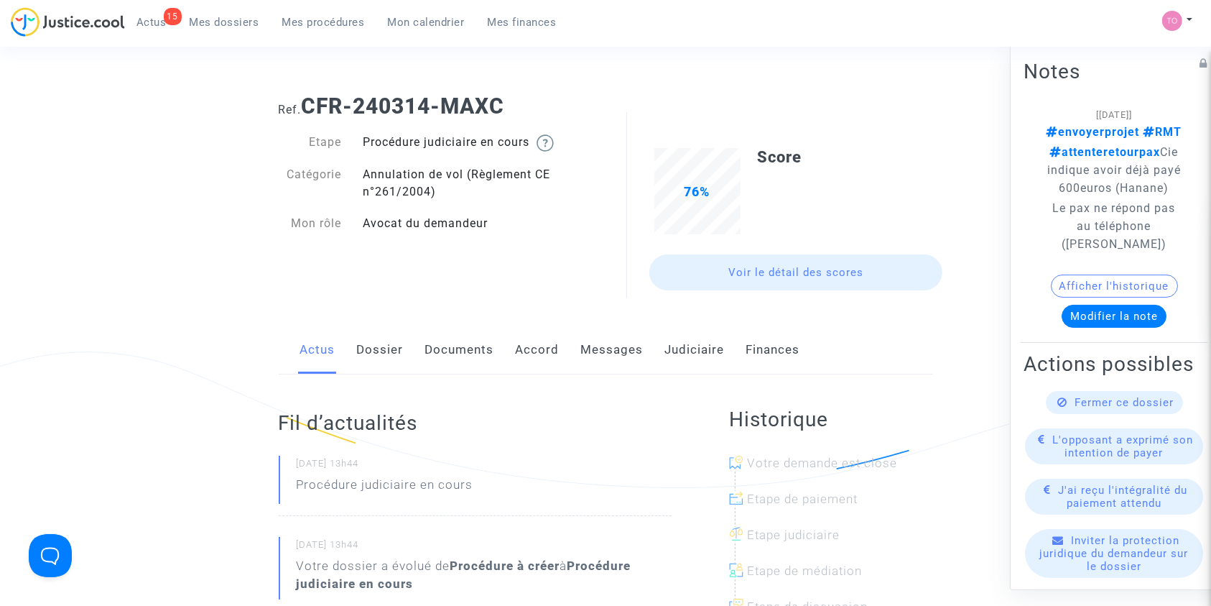
click at [381, 354] on link "Dossier" at bounding box center [380, 349] width 47 height 47
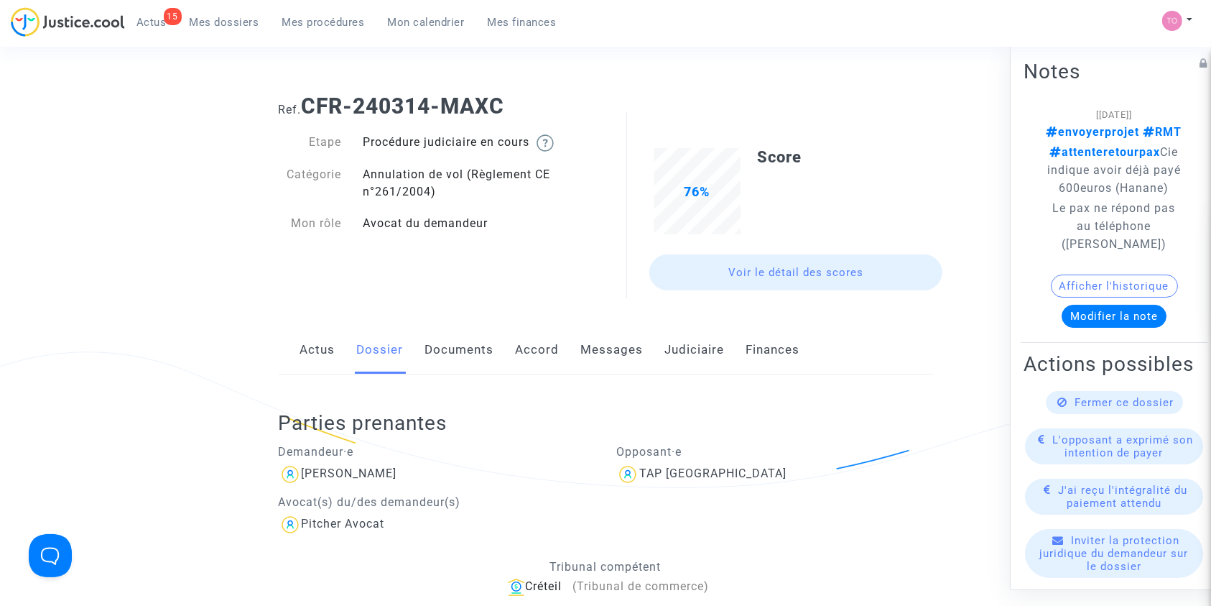
click at [560, 351] on div "Actus Dossier Documents Accord Messages Judiciaire Finances" at bounding box center [606, 350] width 655 height 48
click at [530, 365] on link "Accord" at bounding box center [538, 349] width 44 height 47
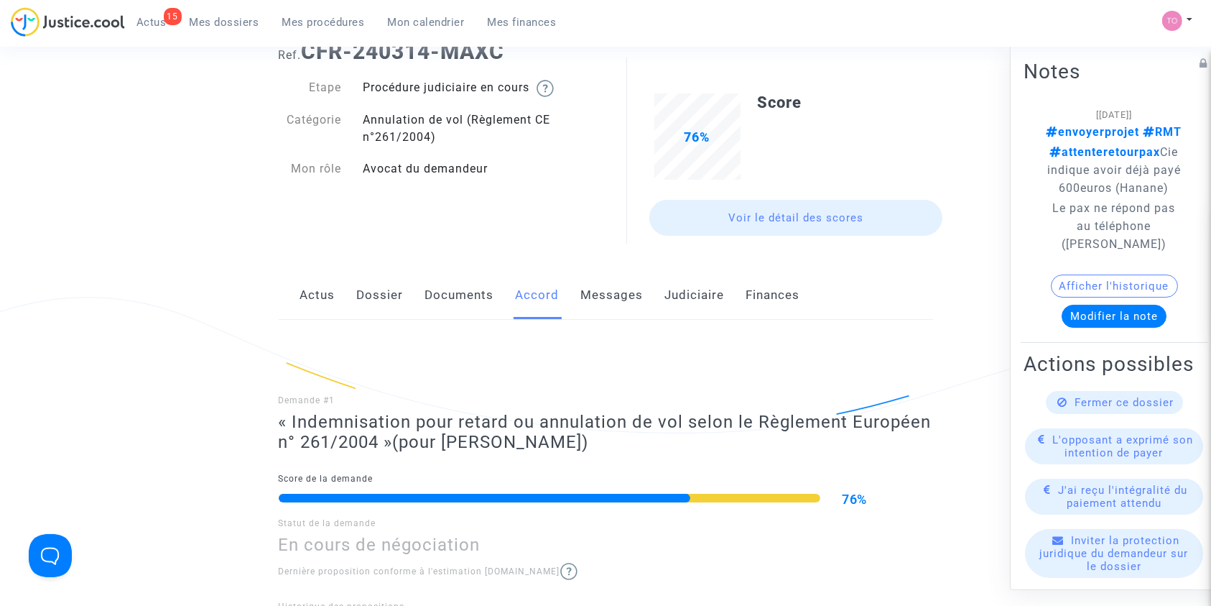
scroll to position [36, 0]
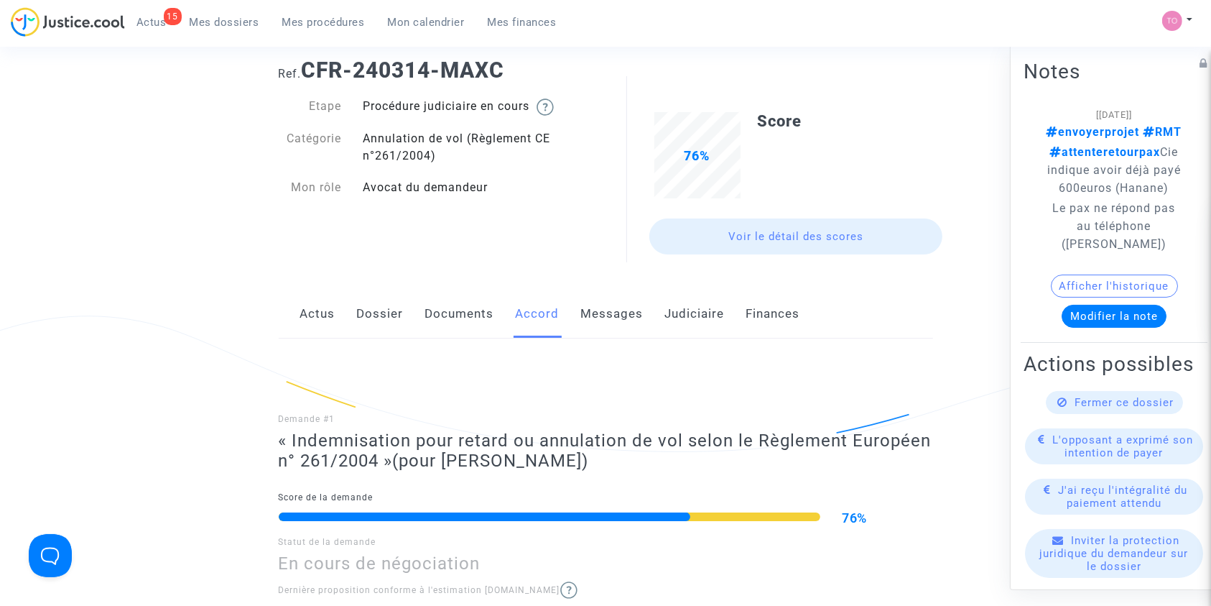
click at [660, 326] on div "Actus Dossier Documents Accord Messages Judiciaire Finances" at bounding box center [606, 314] width 655 height 48
click at [671, 323] on link "Judiciaire" at bounding box center [695, 313] width 60 height 47
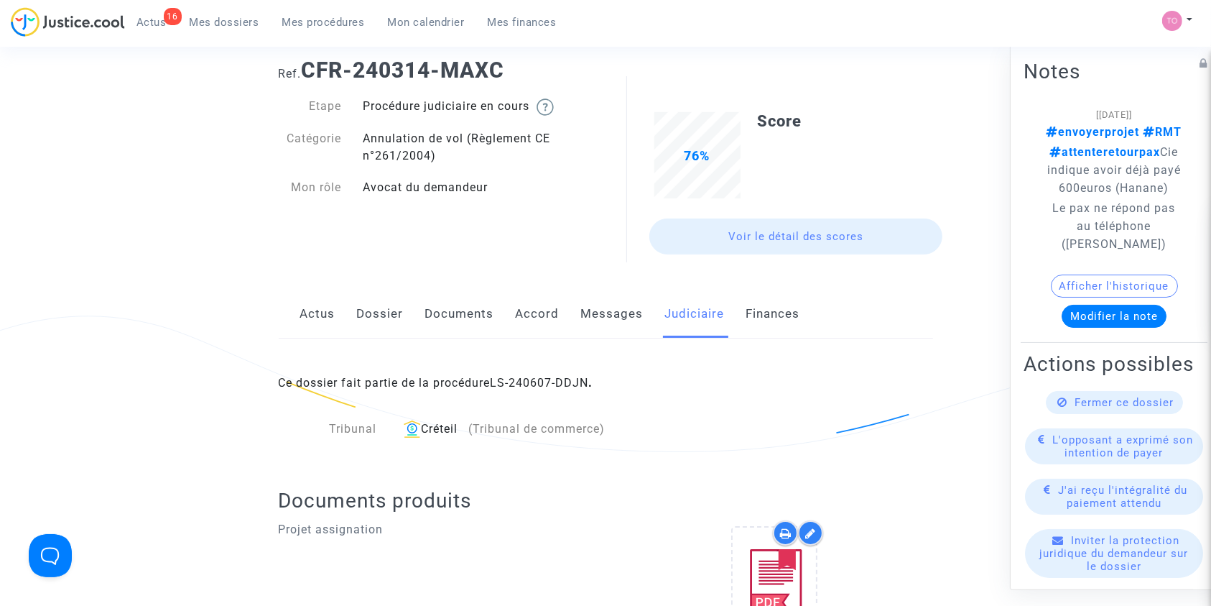
click at [1091, 310] on button "Modifier la note" at bounding box center [1114, 316] width 105 height 23
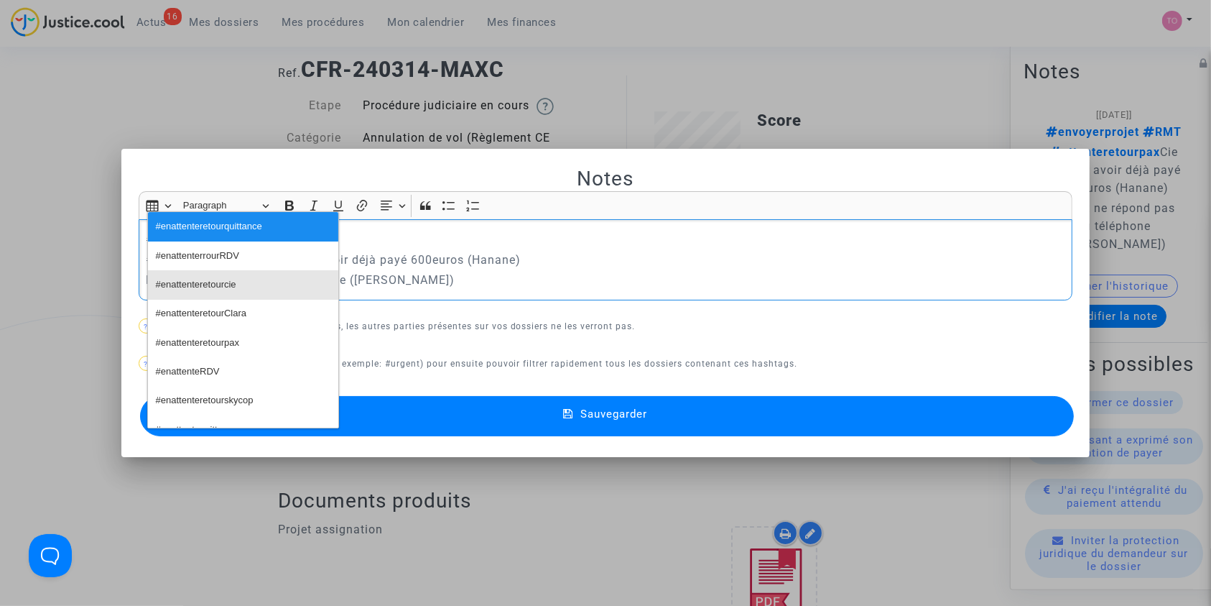
click at [211, 291] on span "#enattenteretourcie" at bounding box center [196, 284] width 80 height 21
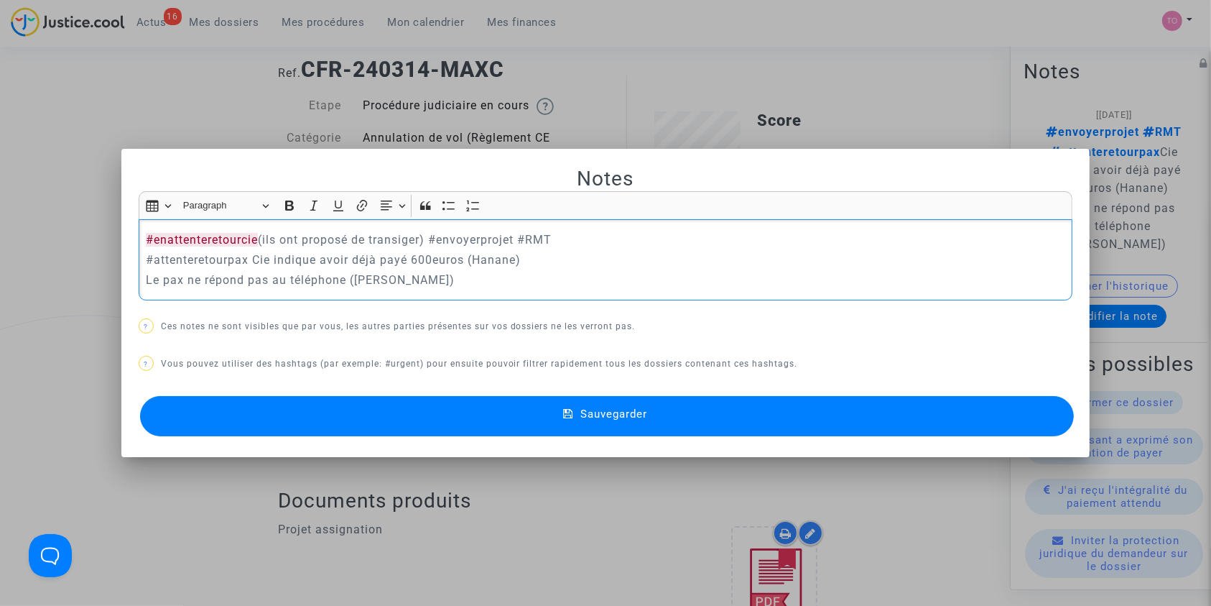
click at [471, 405] on button "Sauvegarder" at bounding box center [607, 416] width 935 height 40
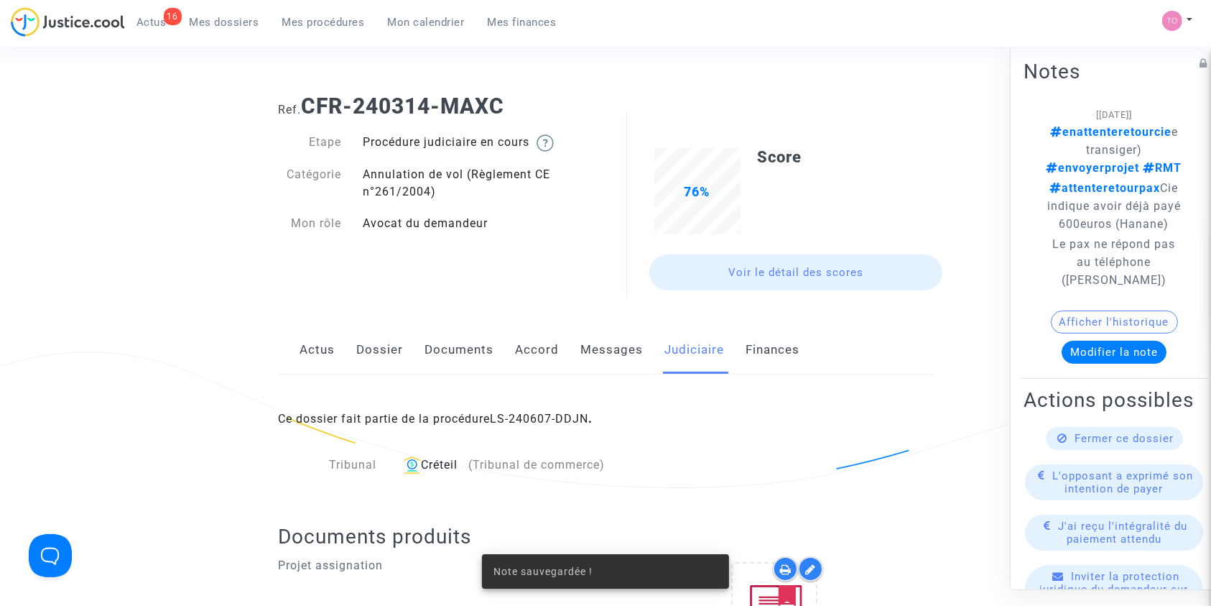
scroll to position [36, 0]
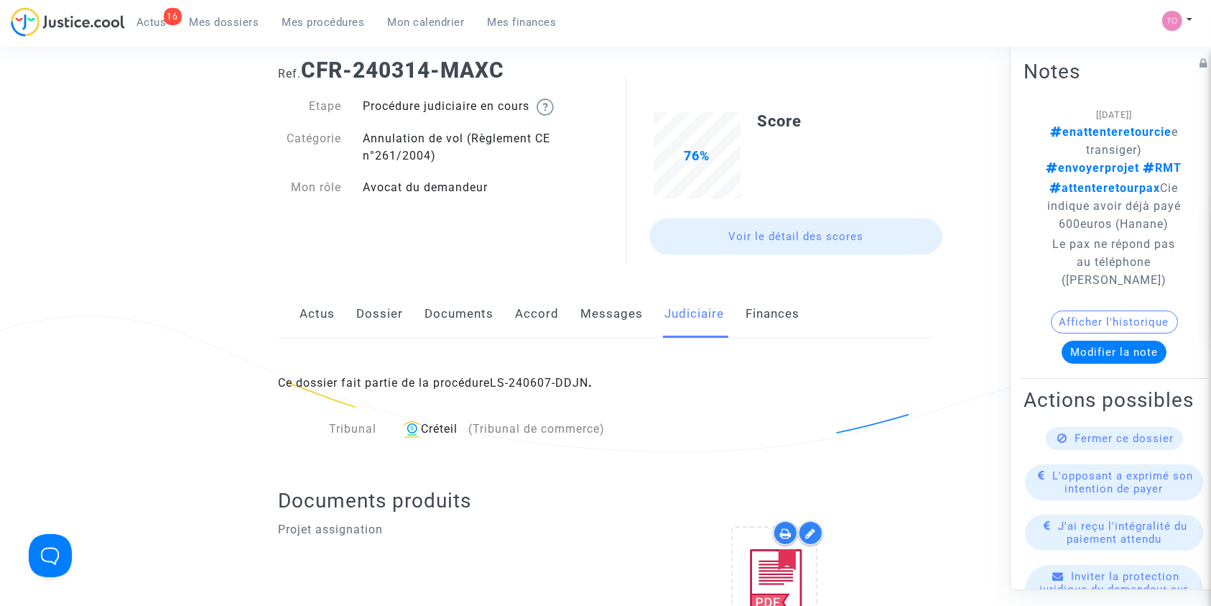
click at [204, 29] on link "Mes dossiers" at bounding box center [224, 22] width 93 height 22
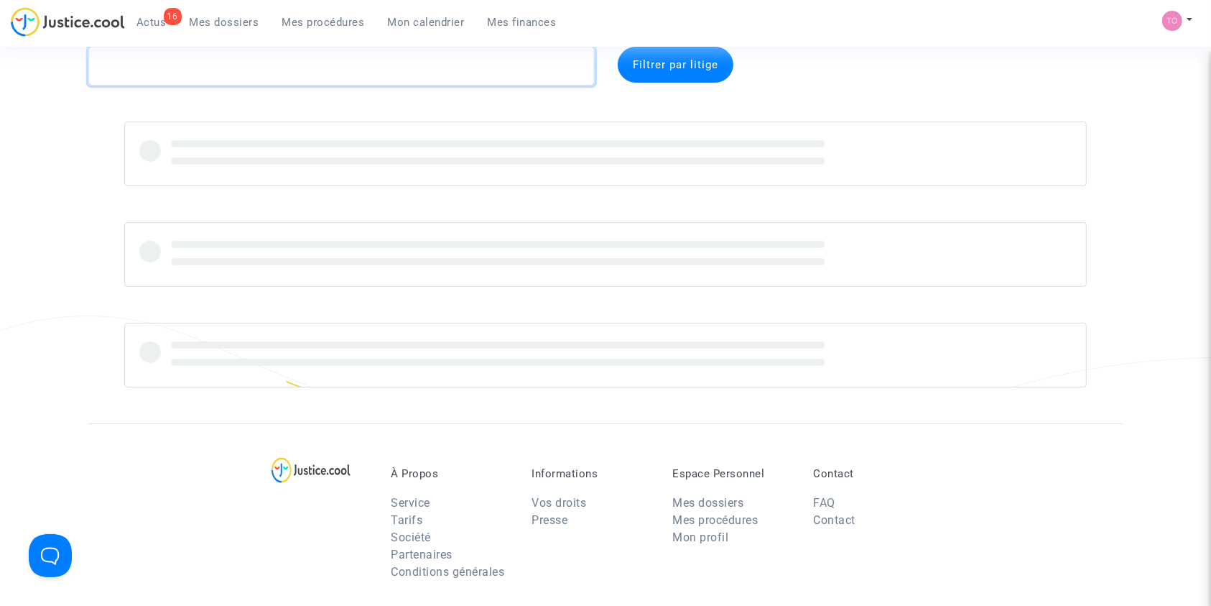
click at [188, 68] on textarea at bounding box center [341, 66] width 507 height 39
paste textarea "FOUQUET"
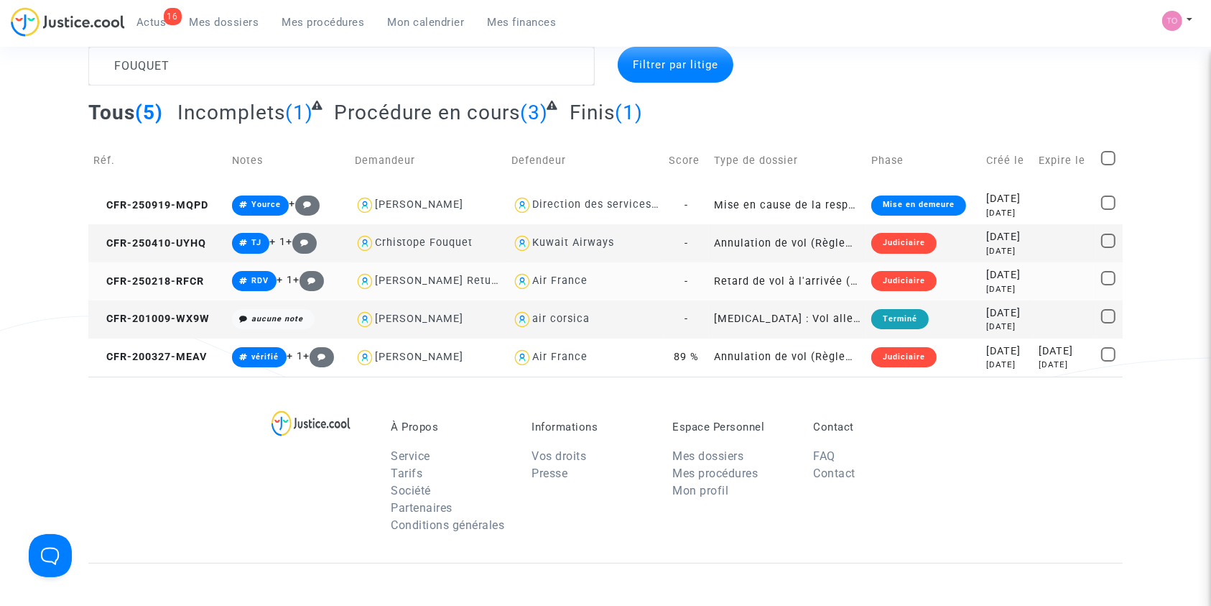
click at [553, 279] on div "Air France" at bounding box center [559, 280] width 55 height 12
type textarea "FOUQUET @"Air France""
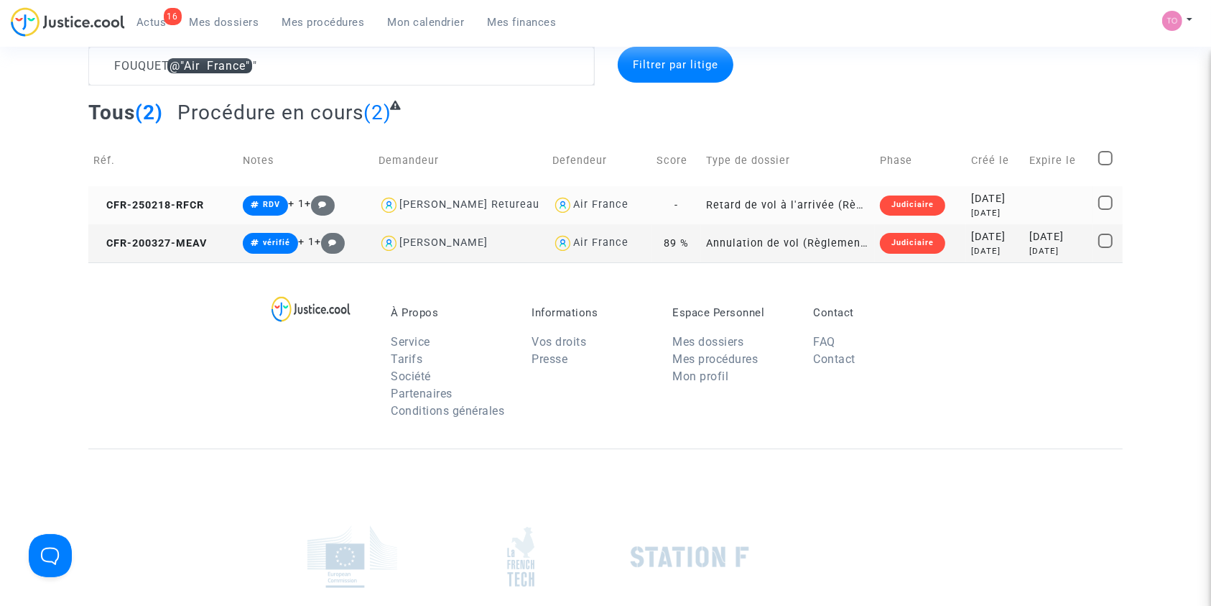
click at [971, 200] on div "2025-02-18" at bounding box center [995, 199] width 48 height 16
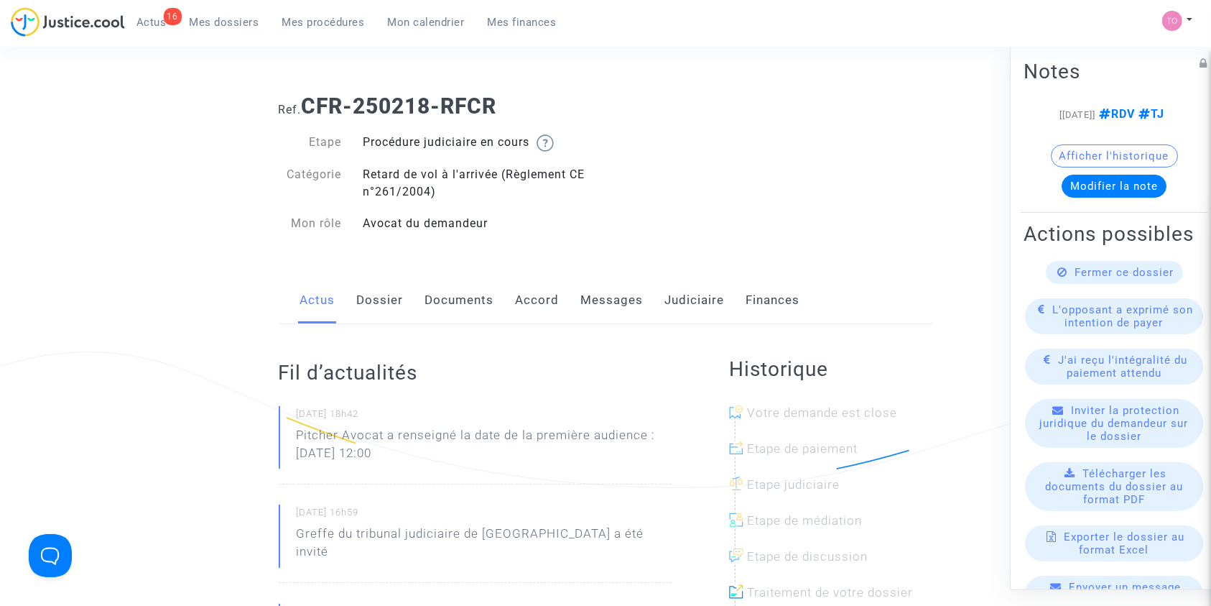
click at [369, 297] on link "Dossier" at bounding box center [380, 300] width 47 height 47
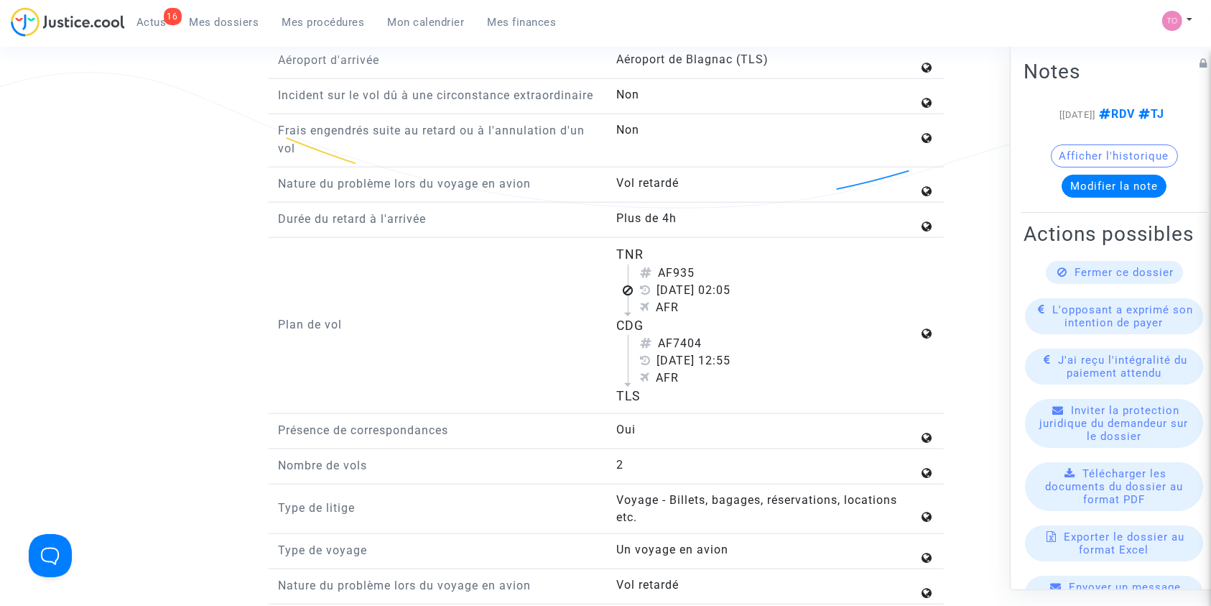
scroll to position [1628, 0]
drag, startPoint x: 600, startPoint y: 275, endPoint x: 665, endPoint y: 411, distance: 150.4
click at [665, 411] on div "Plan de vol TNR AF935 [DATE] 02:05 AFR CDG AF7404 [DATE] 12:55 AFR TLS" at bounding box center [606, 328] width 676 height 168
copy div "TNR AF935 [DATE] 02:05 AFR CDG AF7404 [DATE] 12:55 AFR TLS"
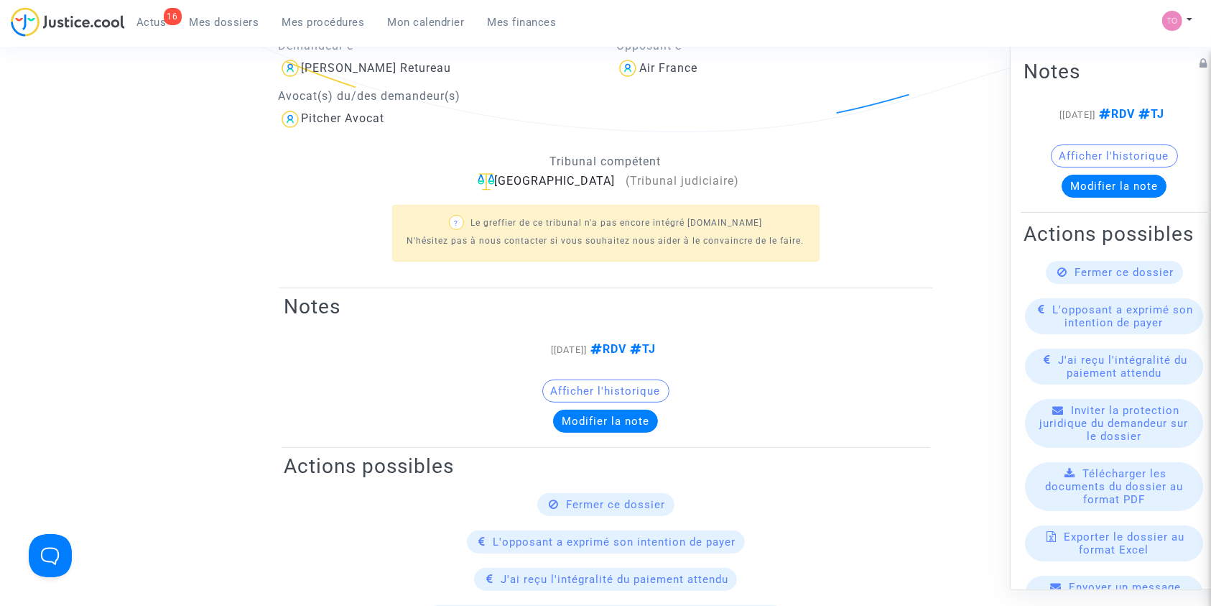
scroll to position [0, 0]
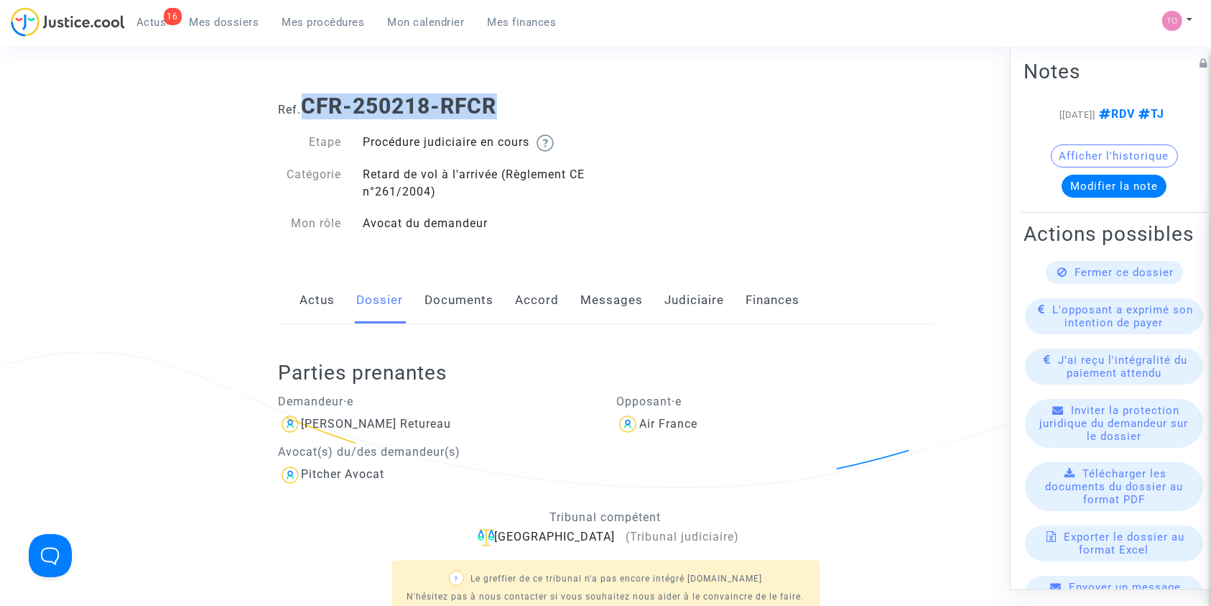
drag, startPoint x: 511, startPoint y: 100, endPoint x: 305, endPoint y: 100, distance: 206.2
click at [305, 100] on h1 "Ref. CFR-250218-RFCR" at bounding box center [606, 106] width 655 height 26
copy b "CFR-250218-RFCR"
click at [660, 315] on div "Actus Dossier Documents Accord Messages Judiciaire Finances" at bounding box center [606, 301] width 655 height 48
click at [677, 305] on link "Judiciaire" at bounding box center [695, 300] width 60 height 47
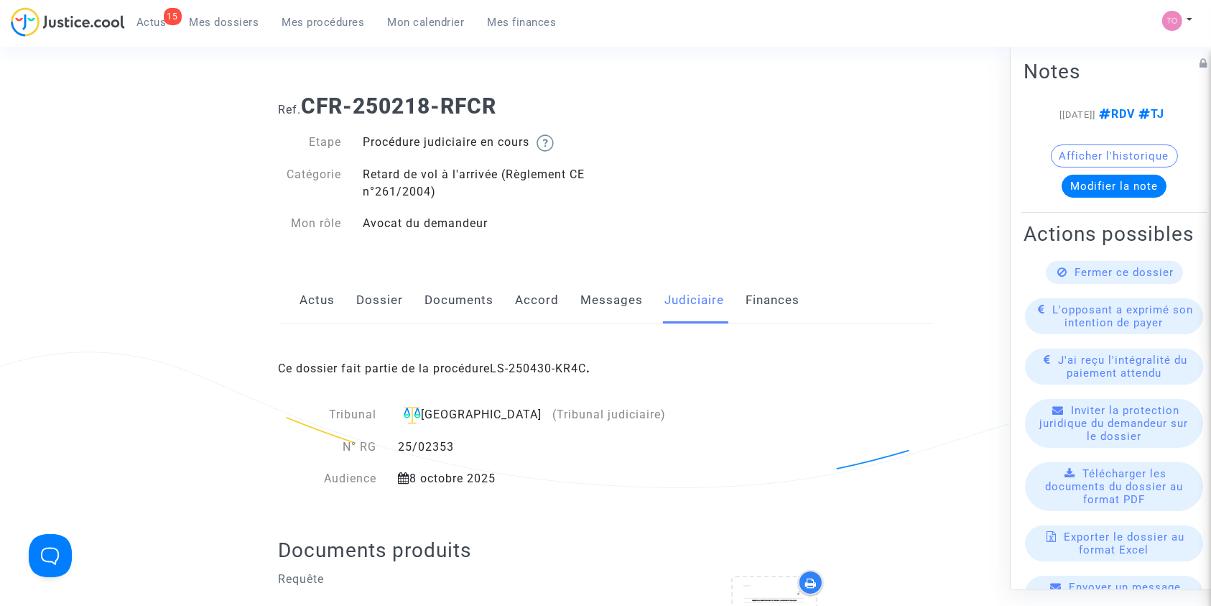
click at [609, 300] on link "Messages" at bounding box center [612, 300] width 63 height 47
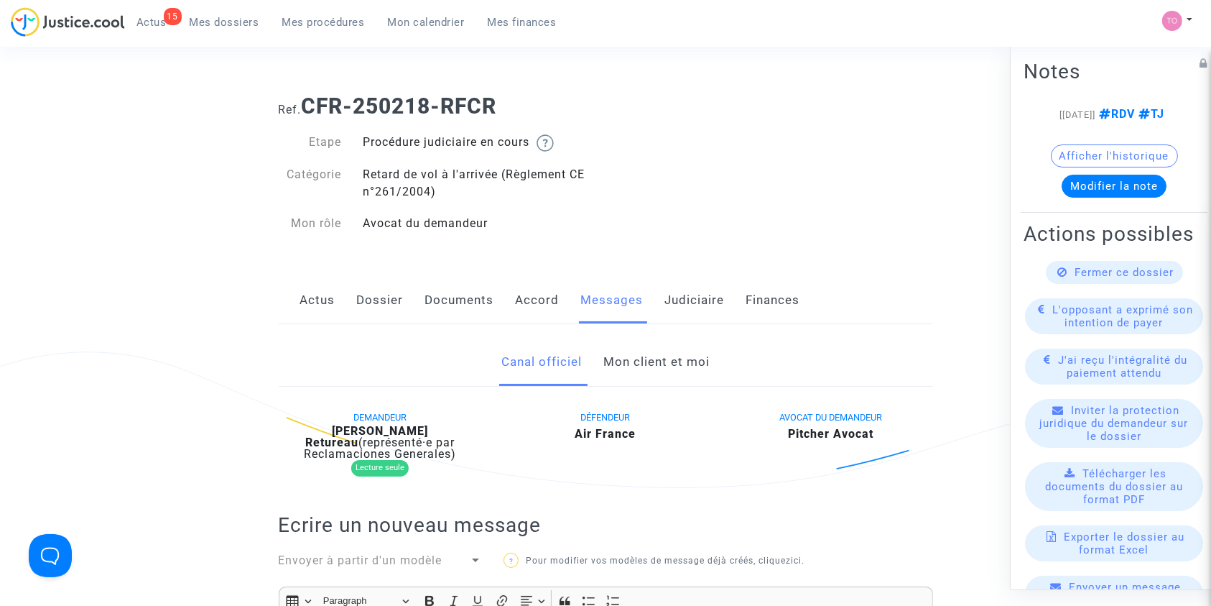
click at [632, 368] on link "Mon client et moi" at bounding box center [657, 361] width 106 height 47
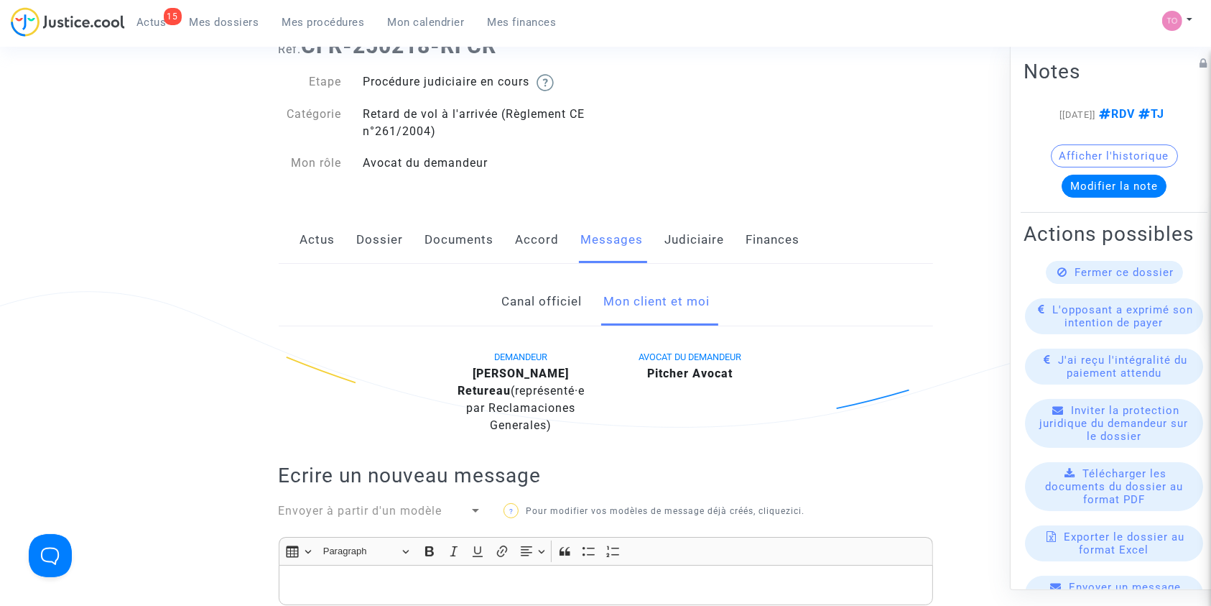
scroll to position [9, 0]
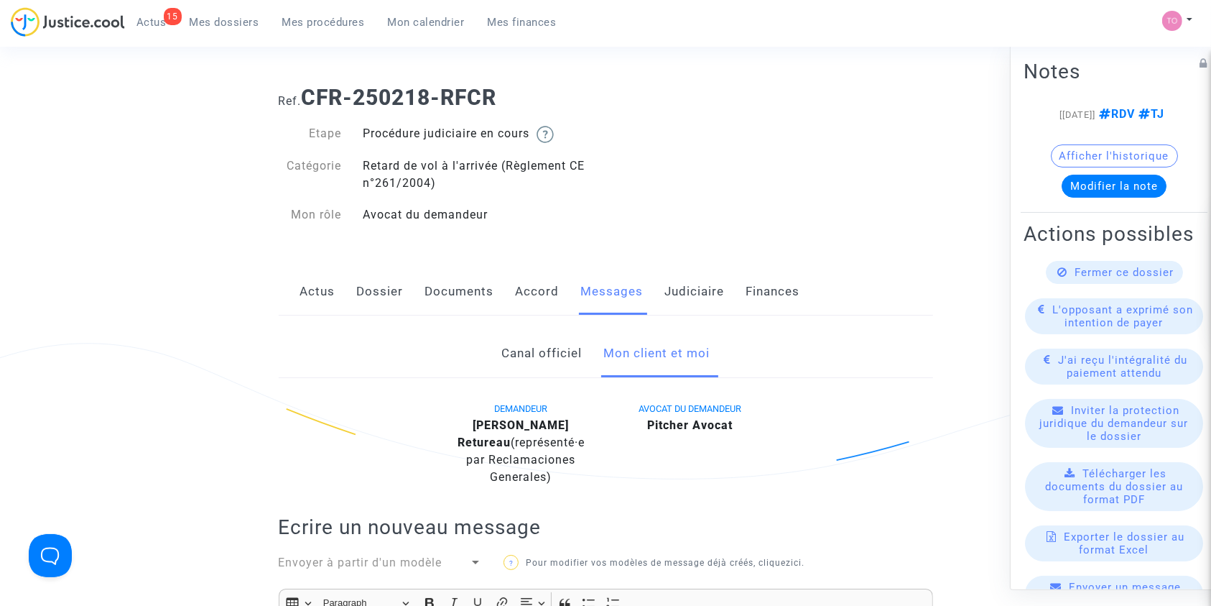
click at [516, 283] on link "Accord" at bounding box center [538, 291] width 44 height 47
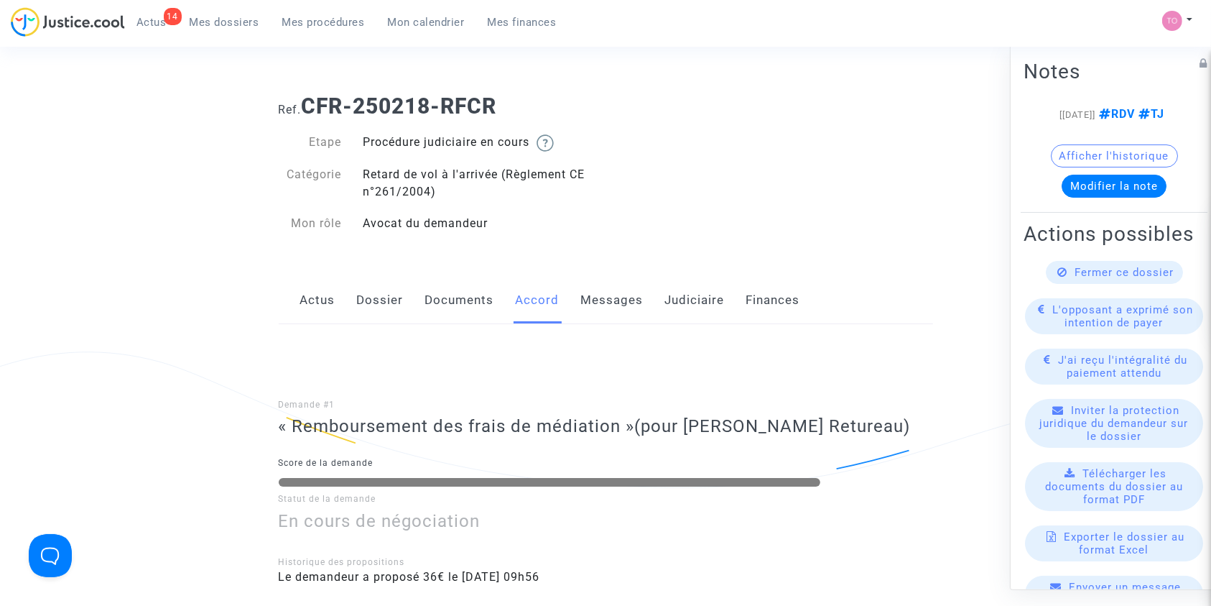
click at [429, 293] on link "Documents" at bounding box center [459, 300] width 69 height 47
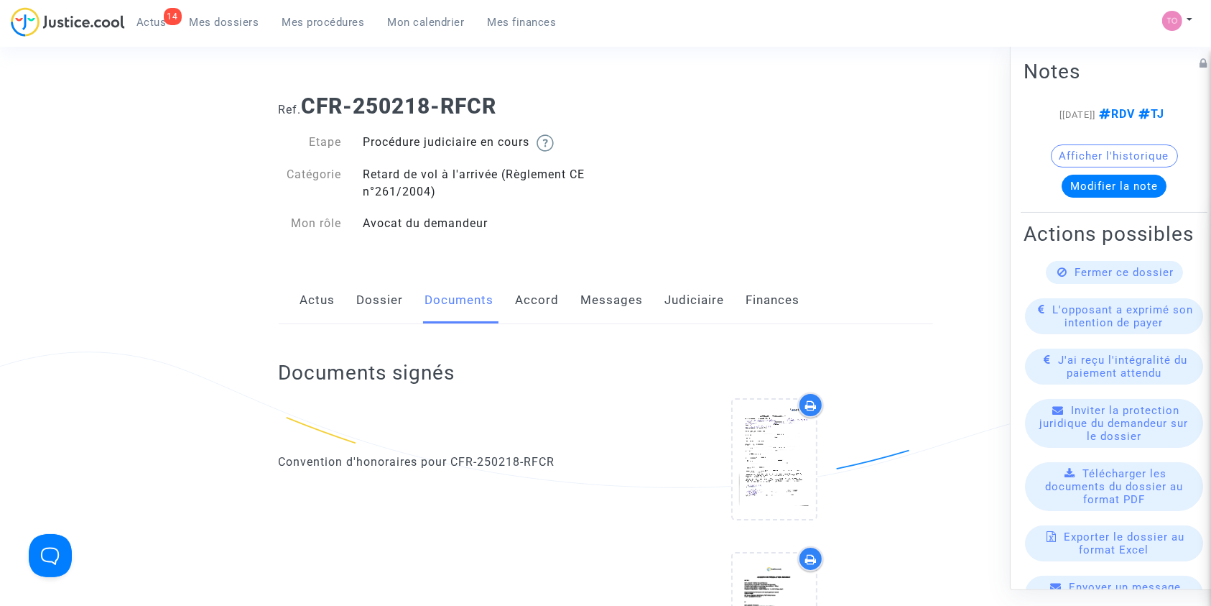
click at [590, 287] on link "Messages" at bounding box center [612, 300] width 63 height 47
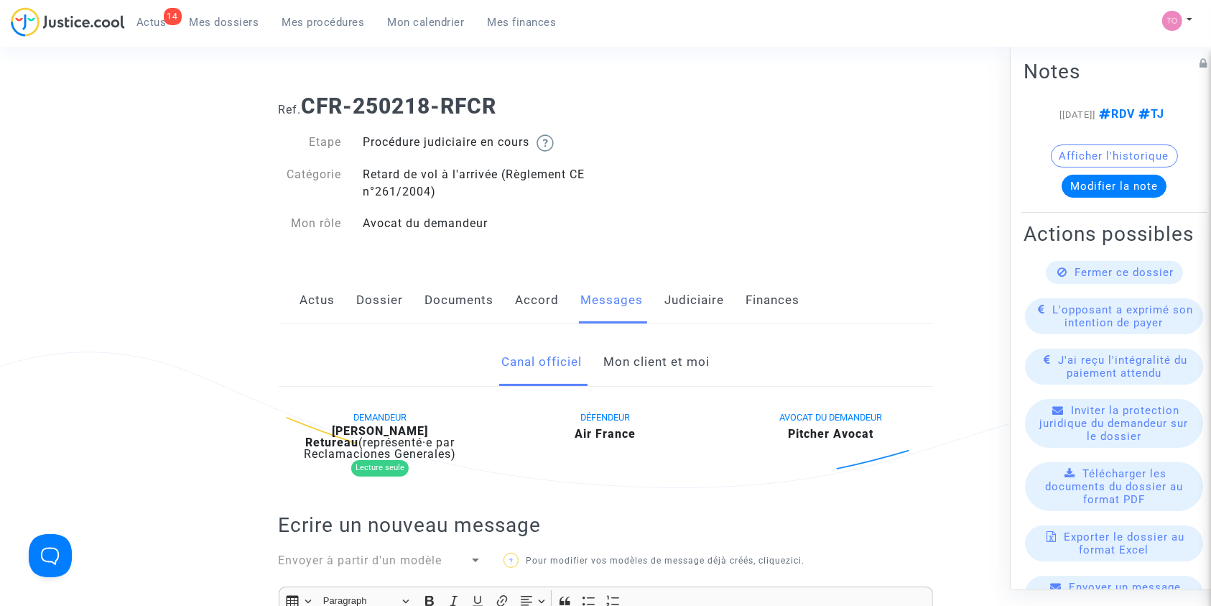
click at [622, 366] on link "Mon client et moi" at bounding box center [657, 361] width 106 height 47
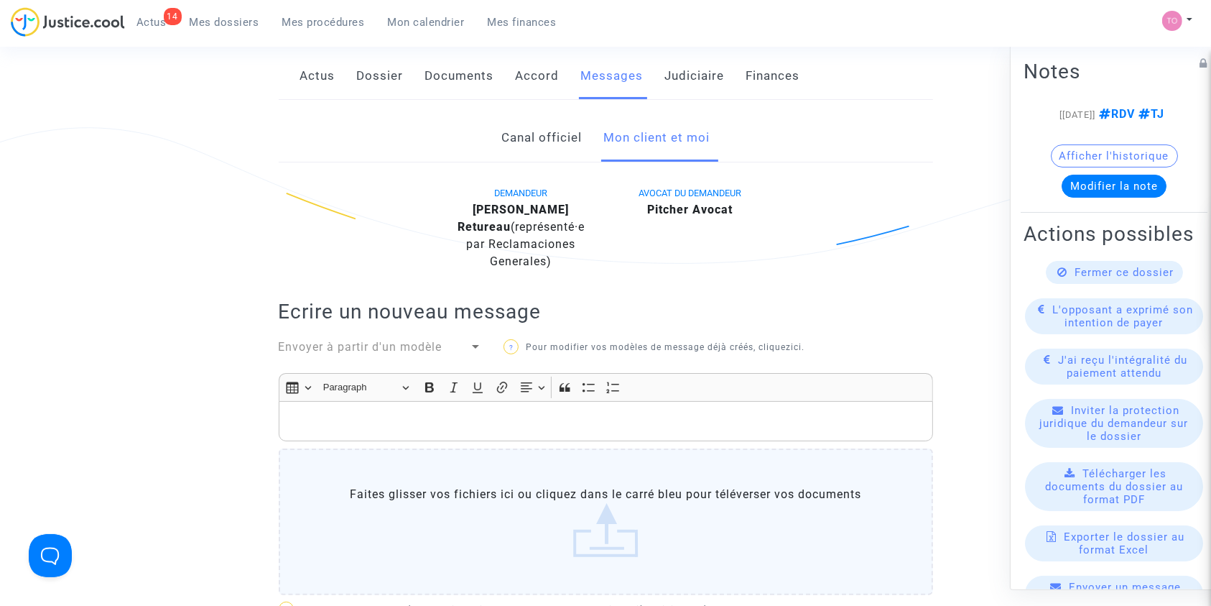
scroll to position [220, 0]
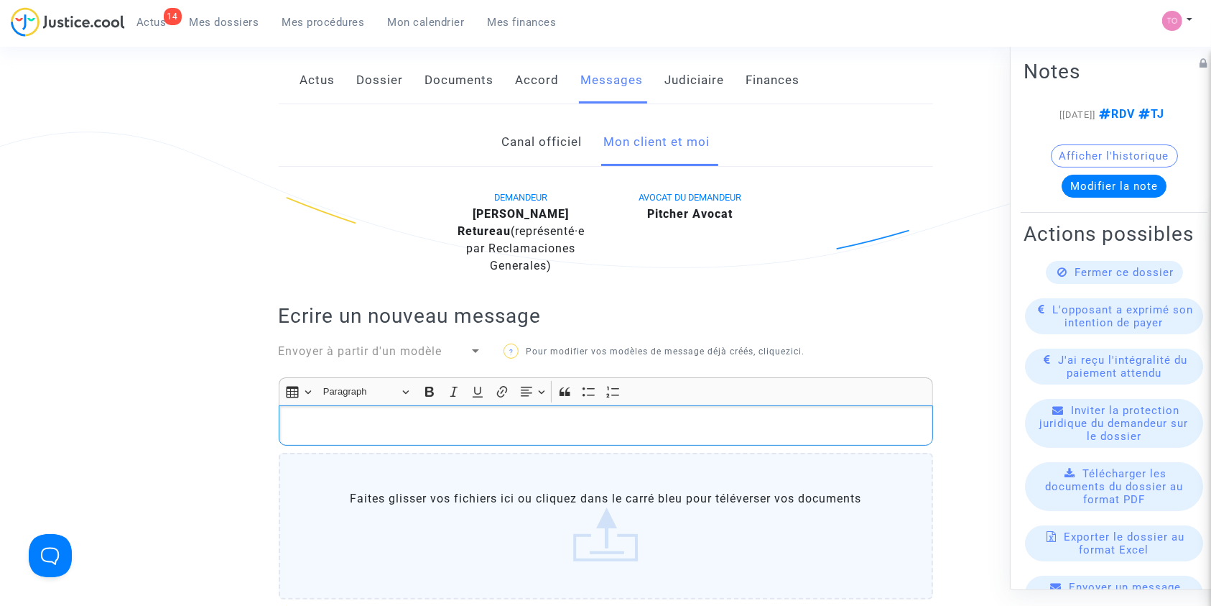
click at [355, 433] on p "Rich Text Editor, main" at bounding box center [606, 426] width 640 height 18
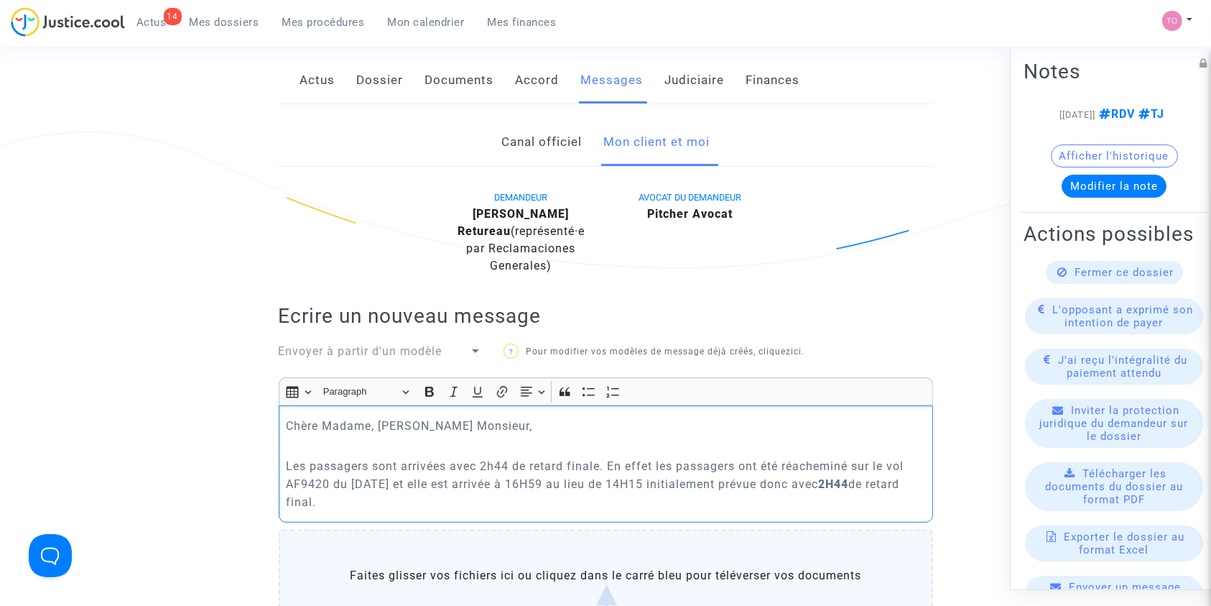
click at [303, 461] on p "Les passagers sont arrivées avec 2h44 de retard finale. En effet les passagers …" at bounding box center [606, 484] width 640 height 54
click at [361, 464] on p "La passagers sont arrivées avec 2h44 de retard finale. En effet les passagers o…" at bounding box center [606, 484] width 640 height 54
click at [384, 465] on p "La passagère sont arrivées avec 2h44 de retard finale. En effet les passagers o…" at bounding box center [606, 484] width 640 height 54
click at [435, 463] on p "La passagère est arrivées avec 2h44 de retard finale. En effet les passagers on…" at bounding box center [606, 484] width 640 height 54
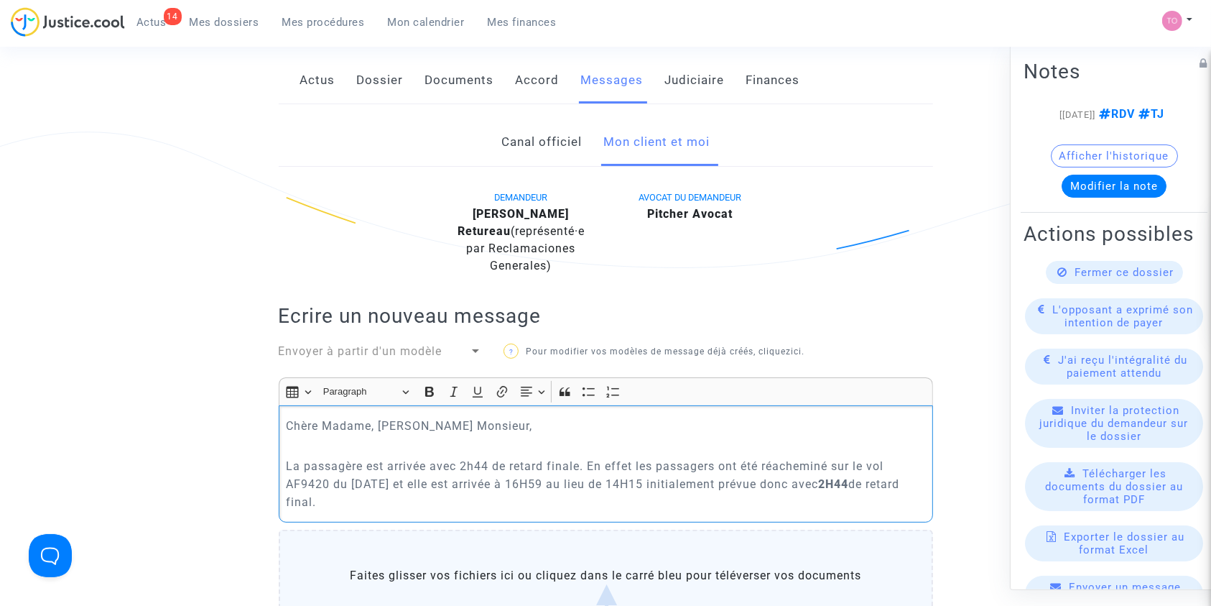
click at [578, 466] on p "La passagère est arrivée avec 2h44 de retard finale. En effet les passagers ont…" at bounding box center [606, 484] width 640 height 54
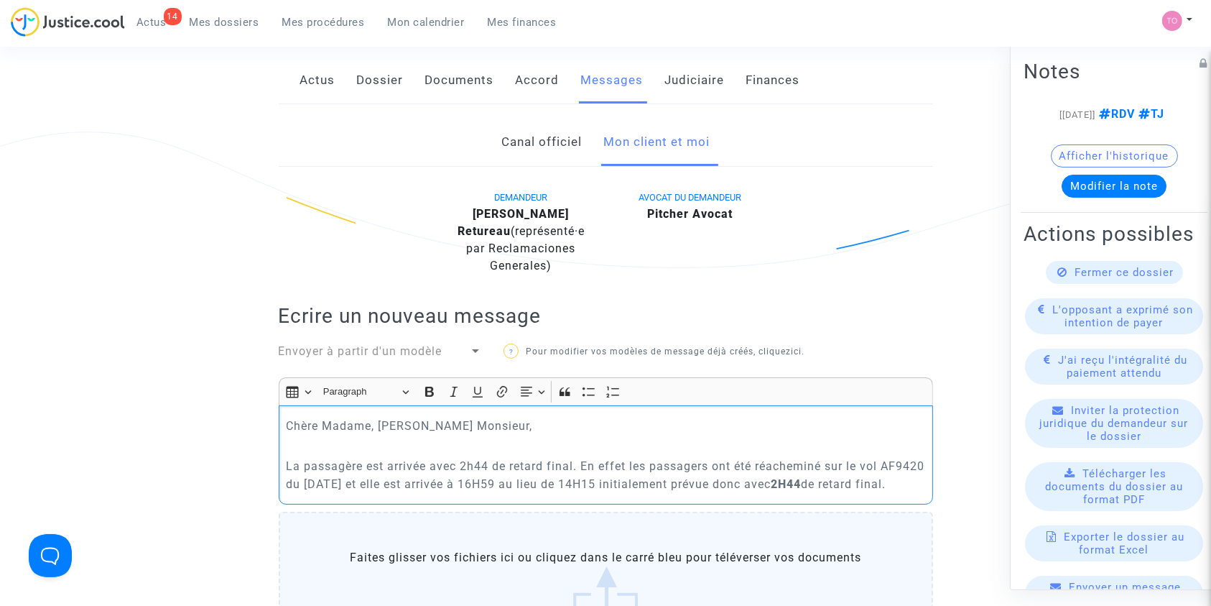
click at [634, 457] on p "La passagère est arrivée avec 2h44 de retard final. En effet les passagers ont …" at bounding box center [606, 475] width 640 height 36
click at [706, 465] on p "La passagère est arrivée avec 2h44 de retard final. En effet la passagers ont é…" at bounding box center [606, 475] width 640 height 36
click at [721, 464] on p "La passagère est arrivée avec 2h44 de retard final. En effet la passagère ont é…" at bounding box center [606, 475] width 640 height 36
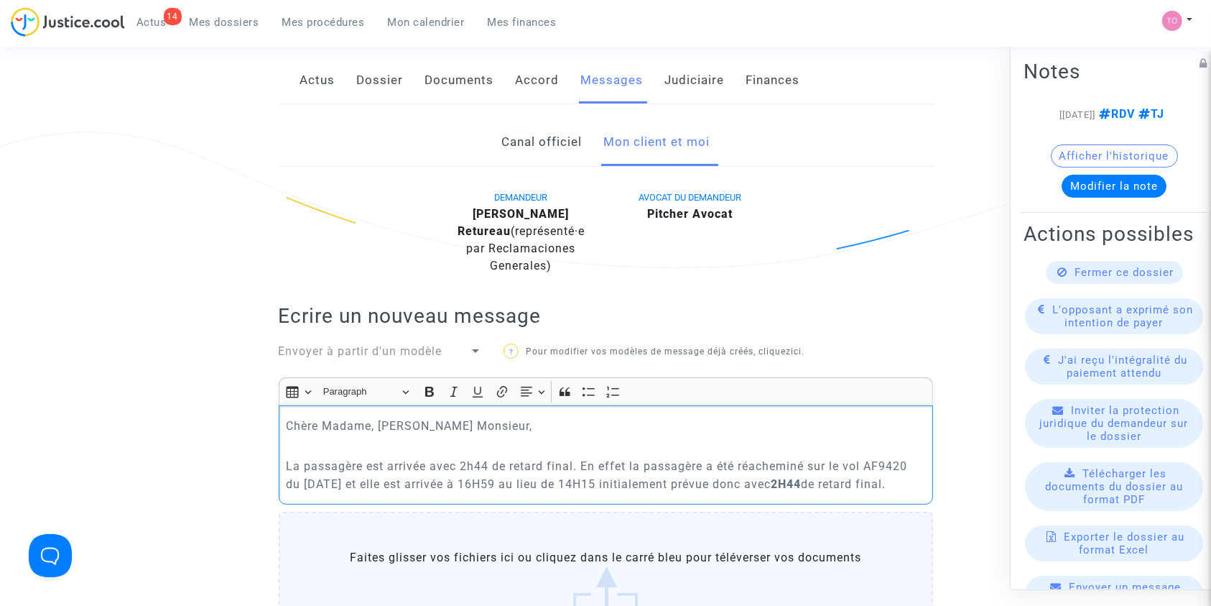
click at [808, 468] on p "La passagère est arrivée avec 2h44 de retard final. En effet la passagère a été…" at bounding box center [606, 475] width 640 height 36
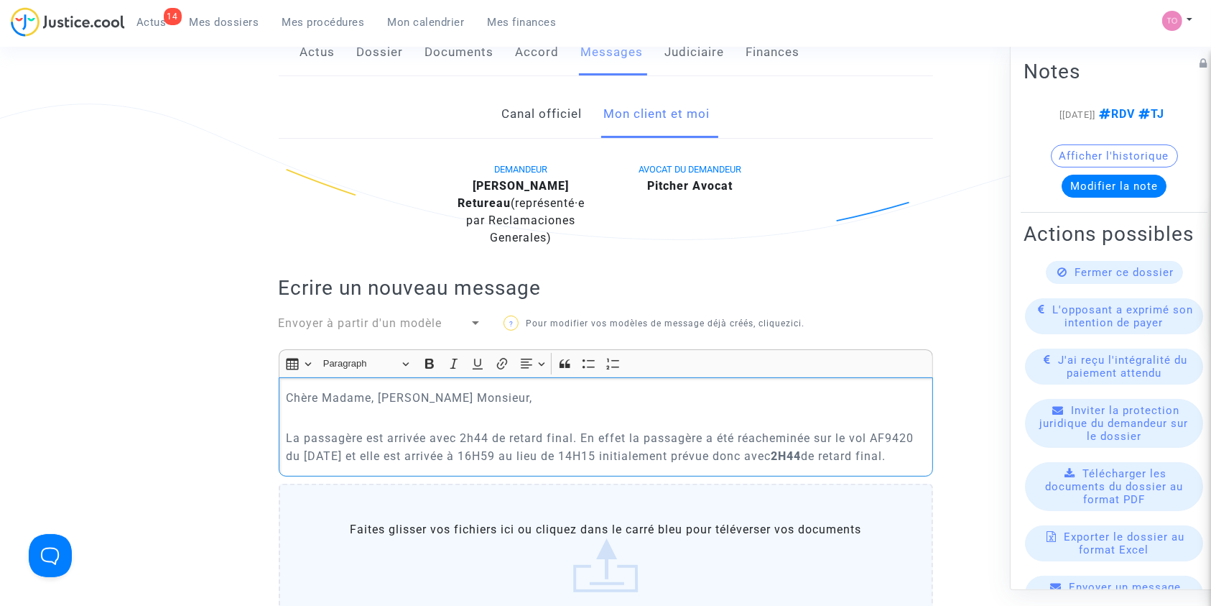
scroll to position [249, 0]
drag, startPoint x: 793, startPoint y: 455, endPoint x: 822, endPoint y: 481, distance: 38.7
click at [822, 475] on div "Chère Madame, Cher Monsieur, La passagère est arrivée avec 2h44 de retard final…" at bounding box center [606, 426] width 655 height 98
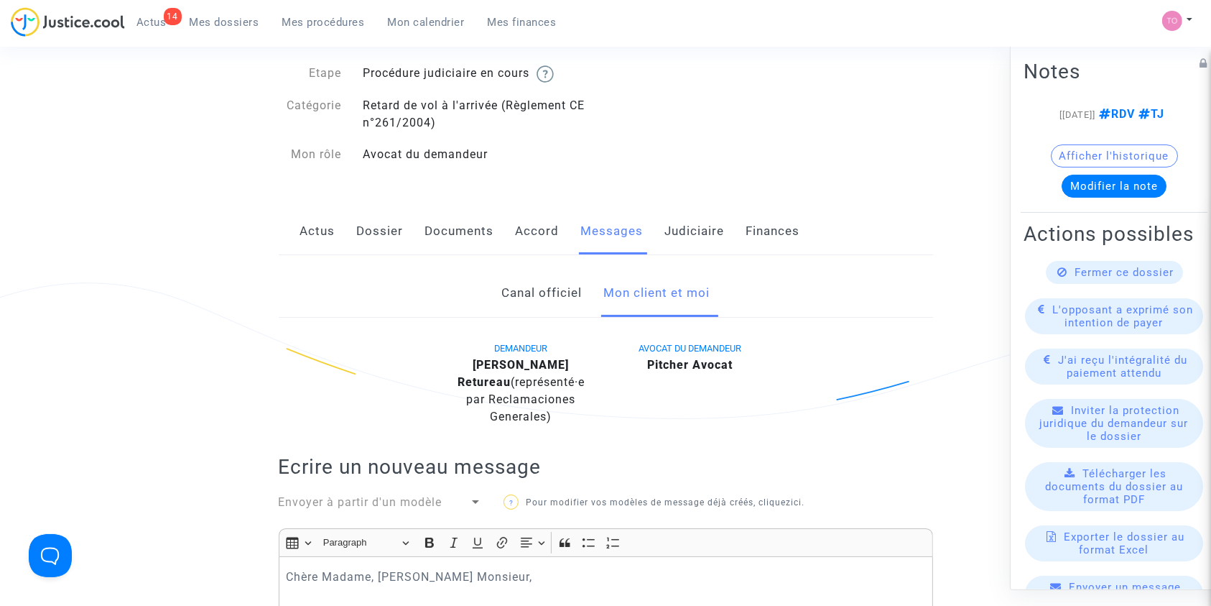
scroll to position [471, 0]
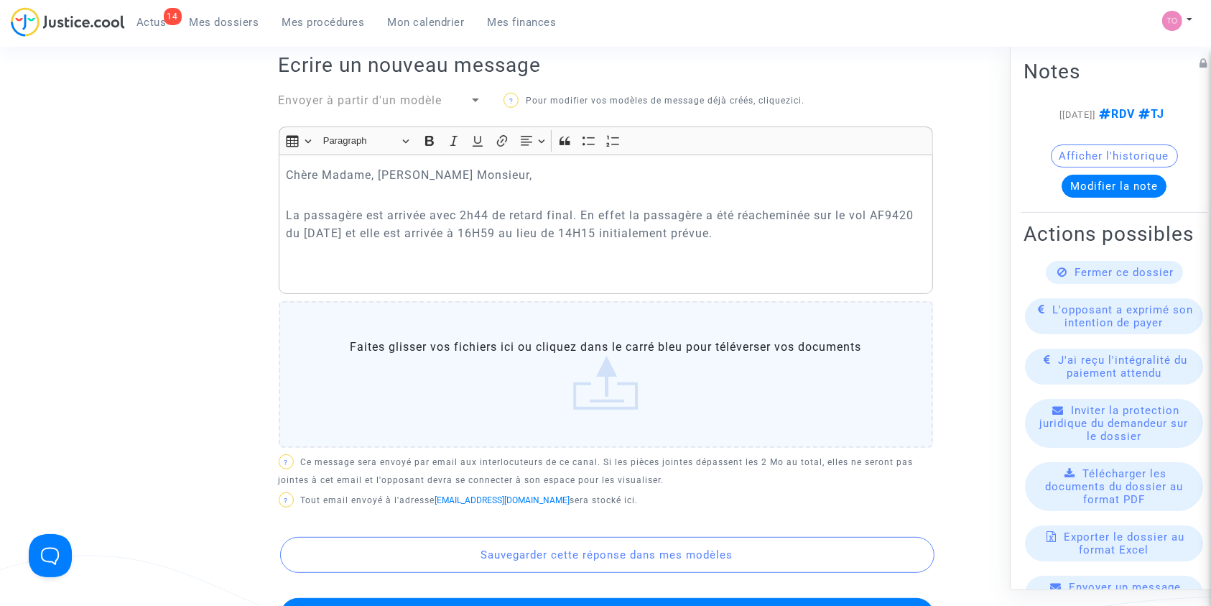
click at [814, 250] on p "Rich Text Editor, main" at bounding box center [606, 253] width 640 height 18
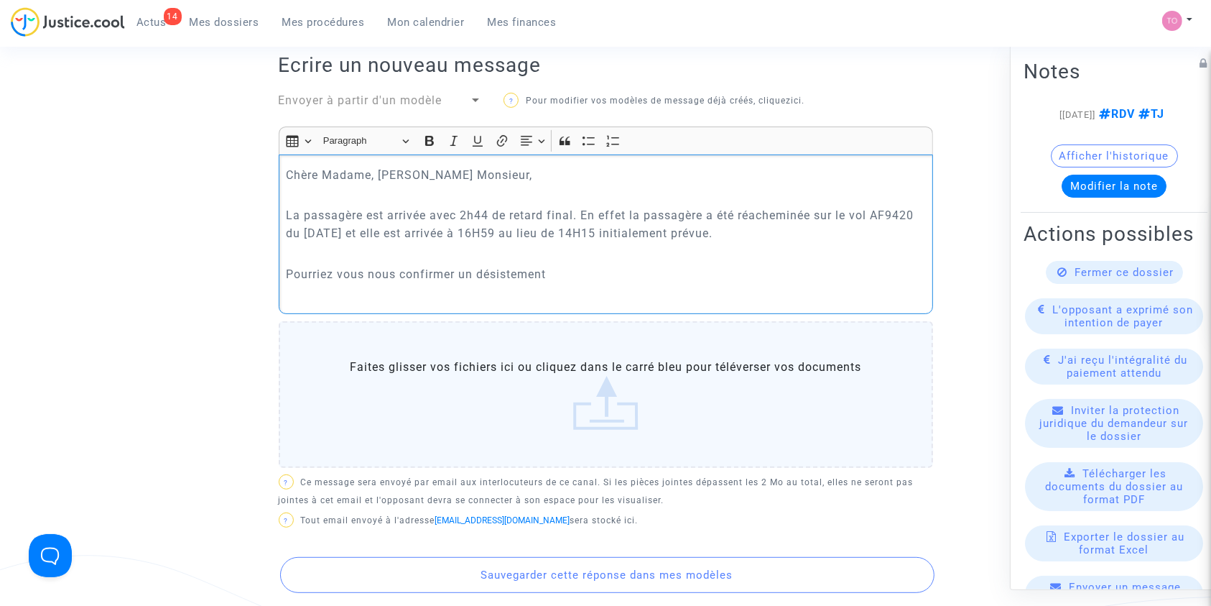
click at [286, 272] on p "Pourriez vous nous confirmer un désistement" at bounding box center [606, 274] width 640 height 18
click at [352, 265] on p "Il n'y aucun frais annexePourriez vous nous confirmer un désistement" at bounding box center [606, 274] width 640 height 18
click at [506, 273] on p "Il n'y aucune demande de frais annexePourriez vous nous confirmer un désistement" at bounding box center [606, 274] width 640 height 18
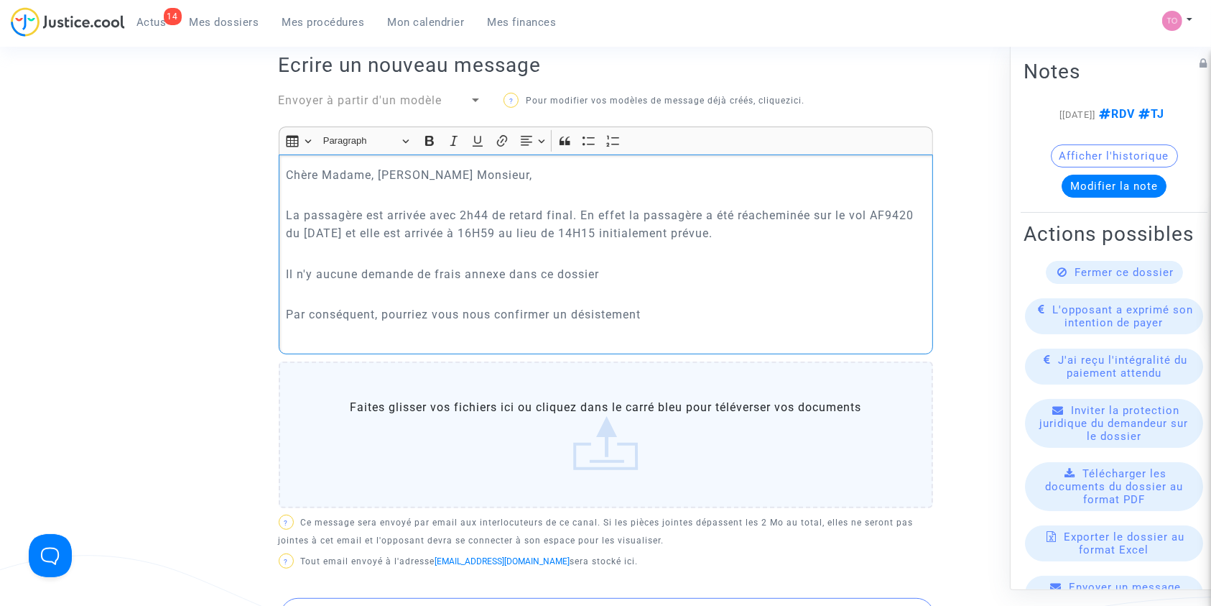
click at [661, 313] on p "Par conséquent, pourriez vous nous confirmer un désistement" at bounding box center [606, 314] width 640 height 18
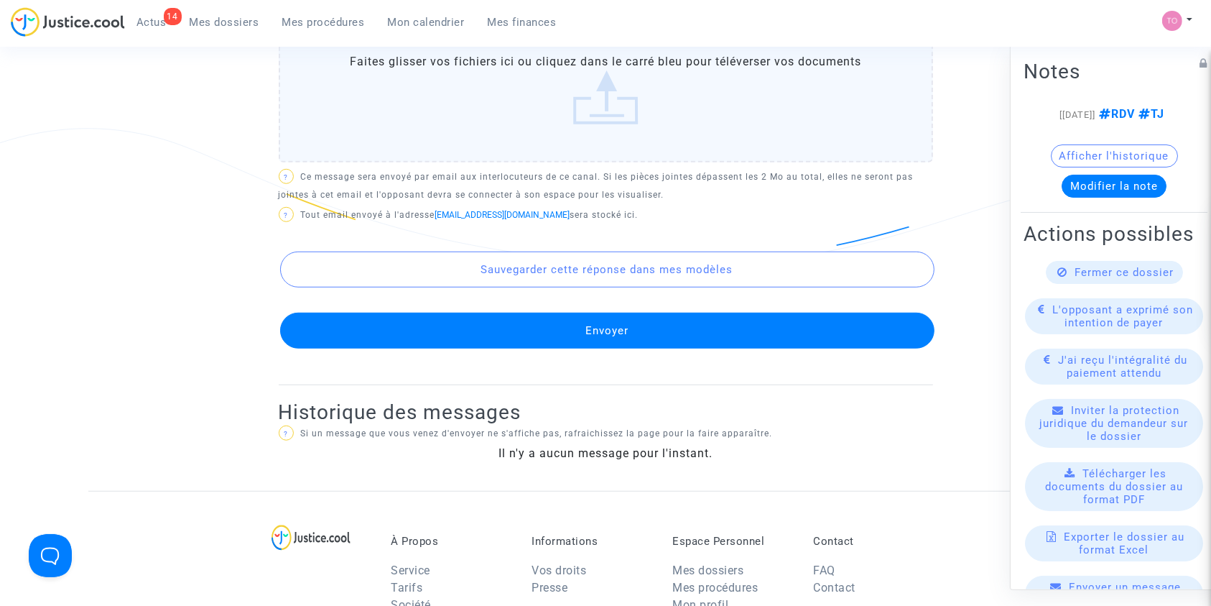
scroll to position [897, 0]
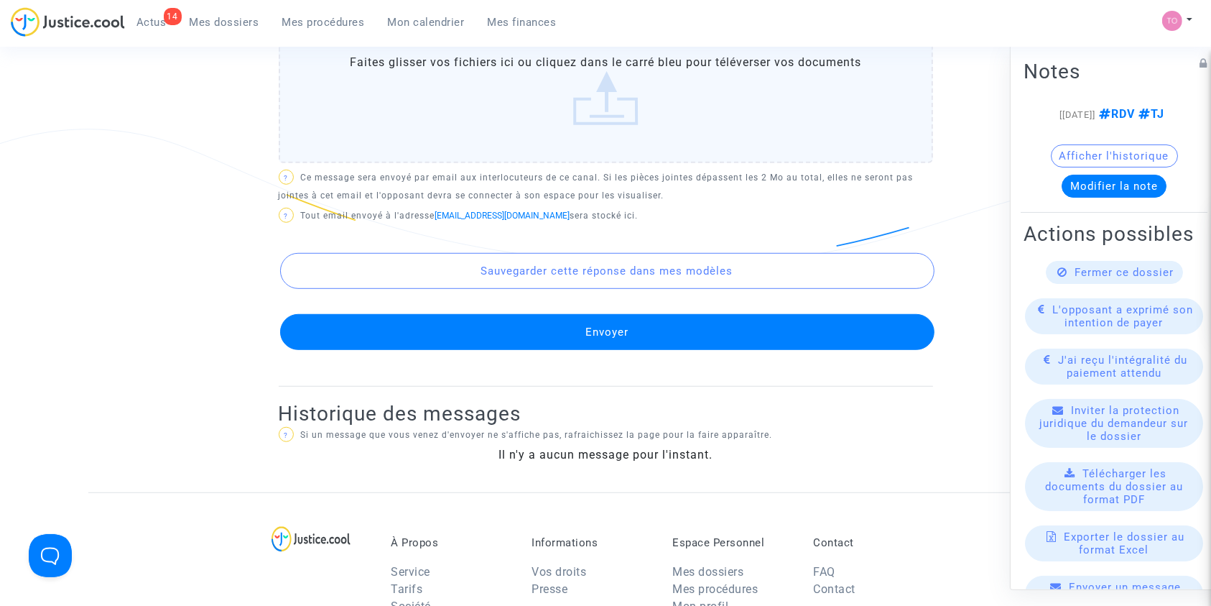
click at [575, 336] on button "Envoyer" at bounding box center [607, 332] width 655 height 36
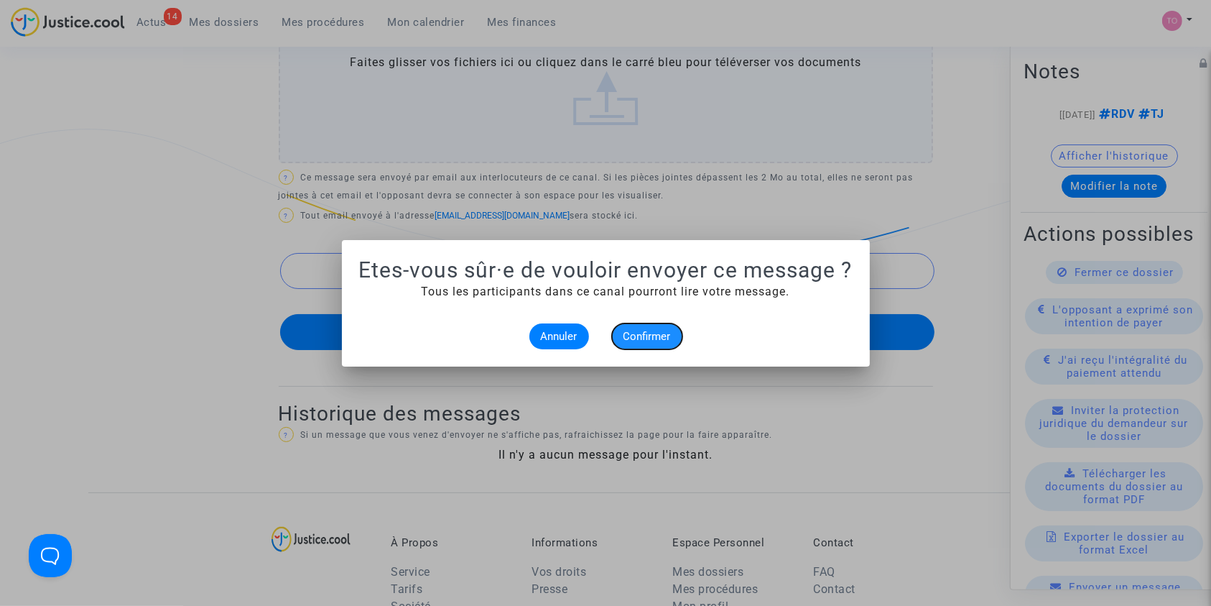
click at [664, 333] on span "Confirmer" at bounding box center [647, 336] width 47 height 13
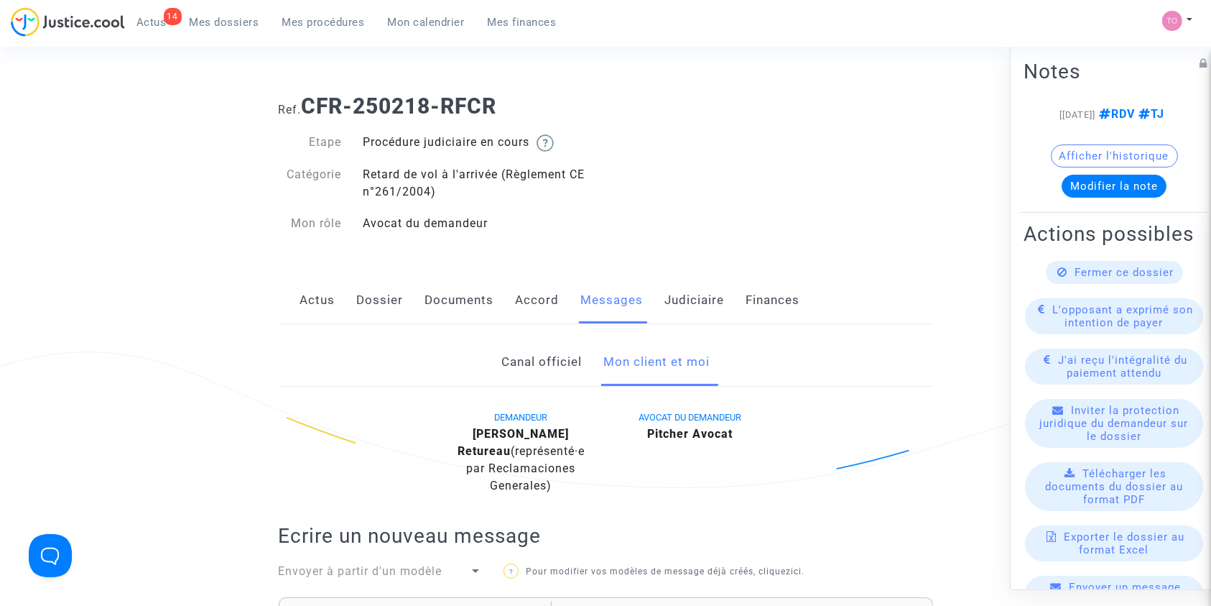
click at [691, 305] on link "Judiciaire" at bounding box center [695, 300] width 60 height 47
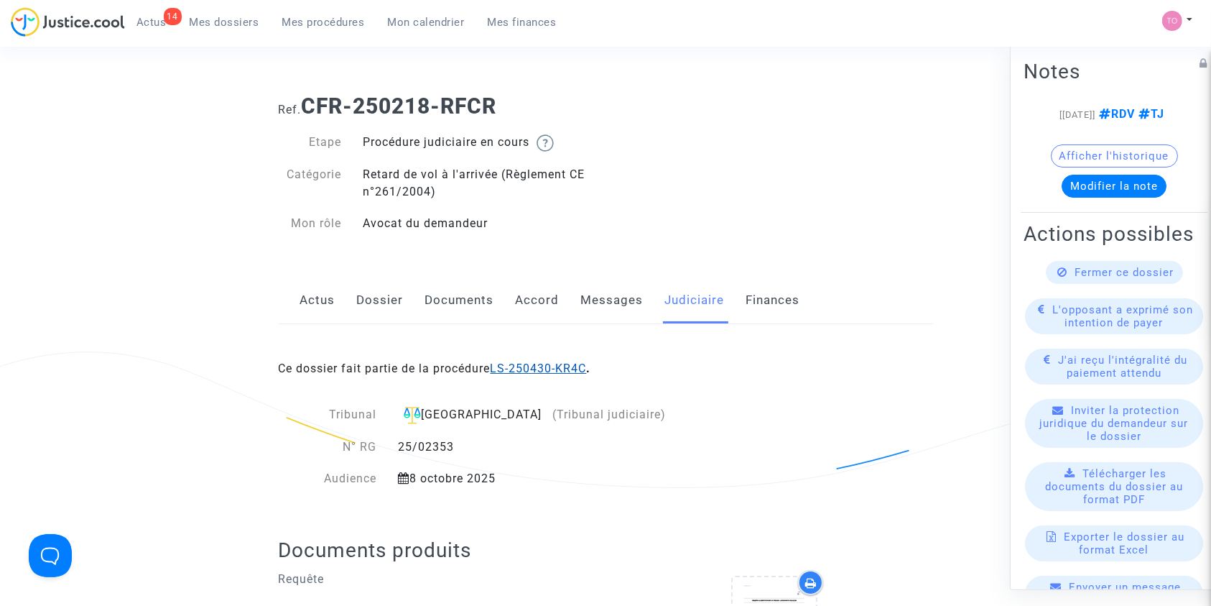
click at [555, 374] on link "LS-250430-KR4C" at bounding box center [539, 368] width 96 height 14
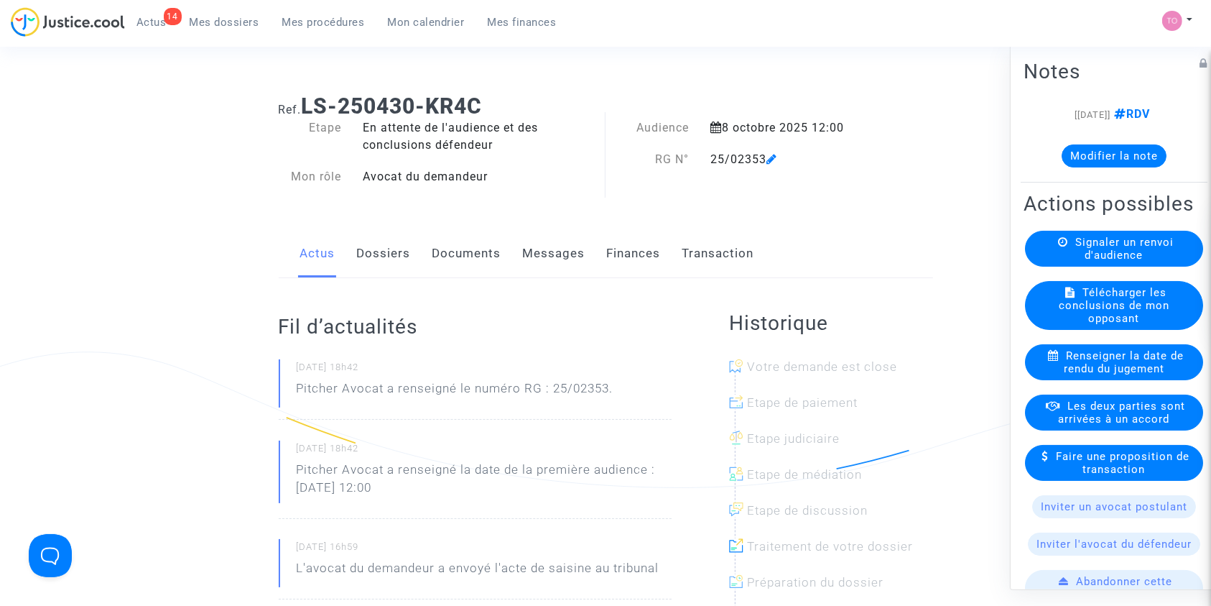
click at [1093, 157] on button "Modifier la note" at bounding box center [1114, 155] width 105 height 23
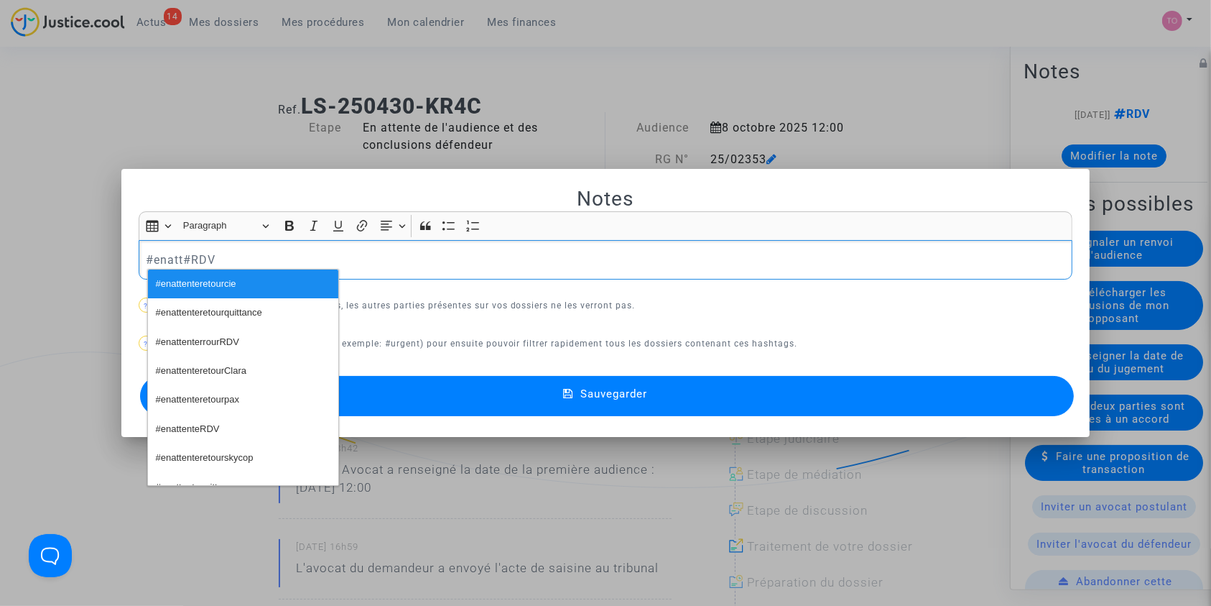
click at [234, 267] on p "#enatt#RDV" at bounding box center [606, 260] width 920 height 18
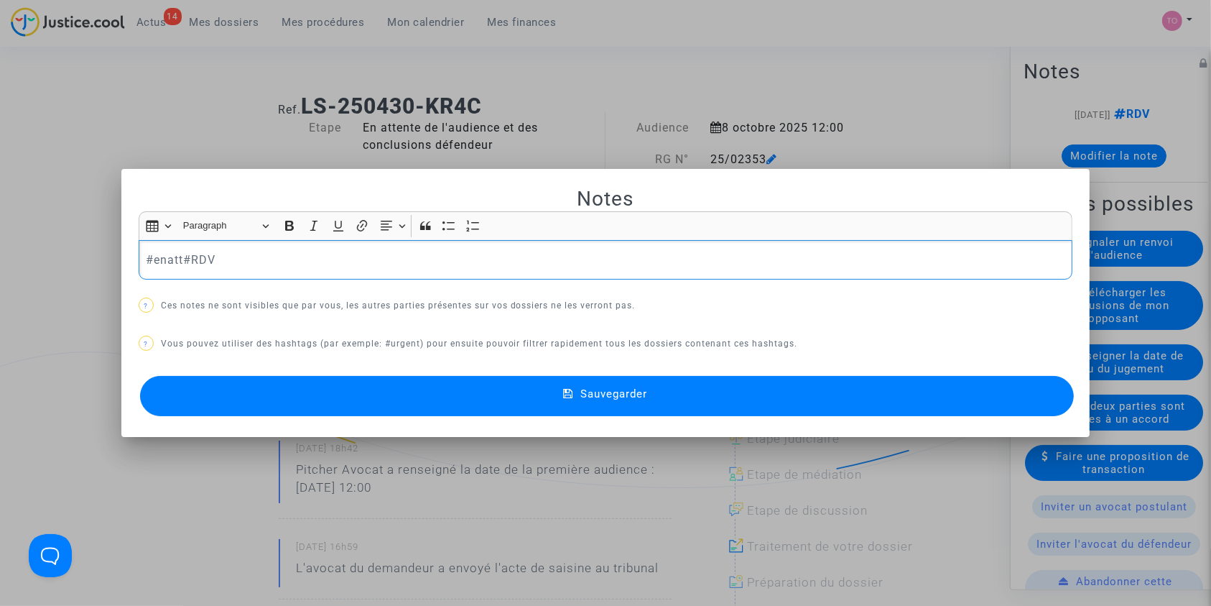
click at [177, 252] on p "#enatt#RDV" at bounding box center [606, 260] width 920 height 18
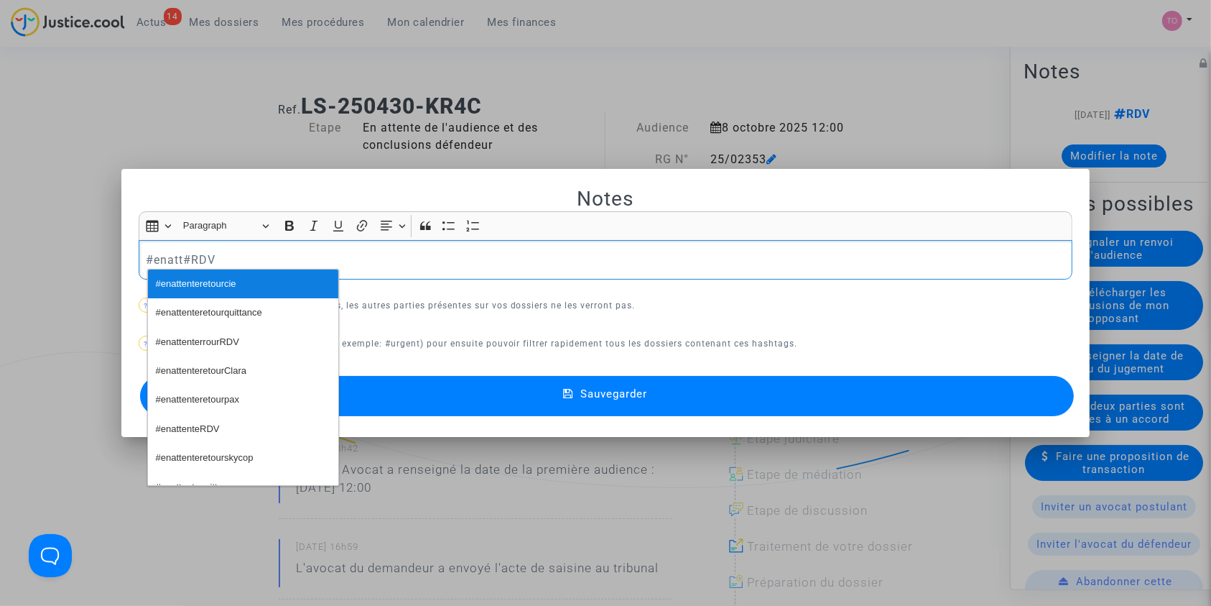
click at [217, 287] on span "#enattenteretourcie" at bounding box center [196, 284] width 80 height 21
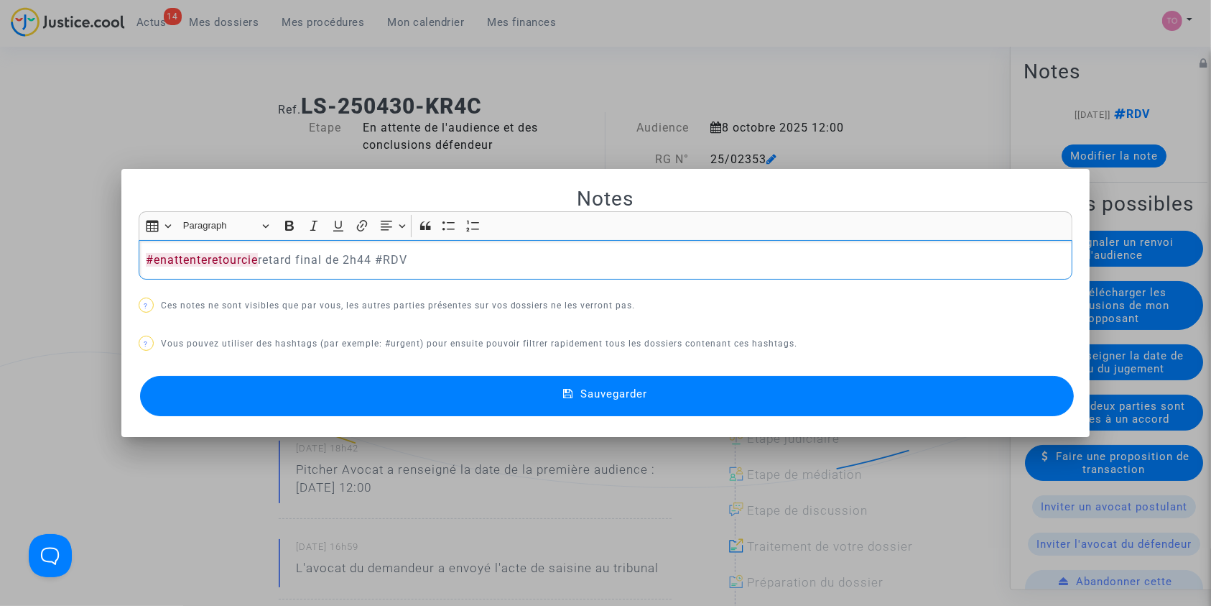
click at [247, 247] on div "#enattenteretourcie retard final de 2h44 #RDV" at bounding box center [606, 260] width 935 height 40
click at [190, 290] on span "#enattenteretourRDV" at bounding box center [200, 284] width 88 height 21
click at [423, 379] on button "Sauvegarder" at bounding box center [607, 396] width 935 height 40
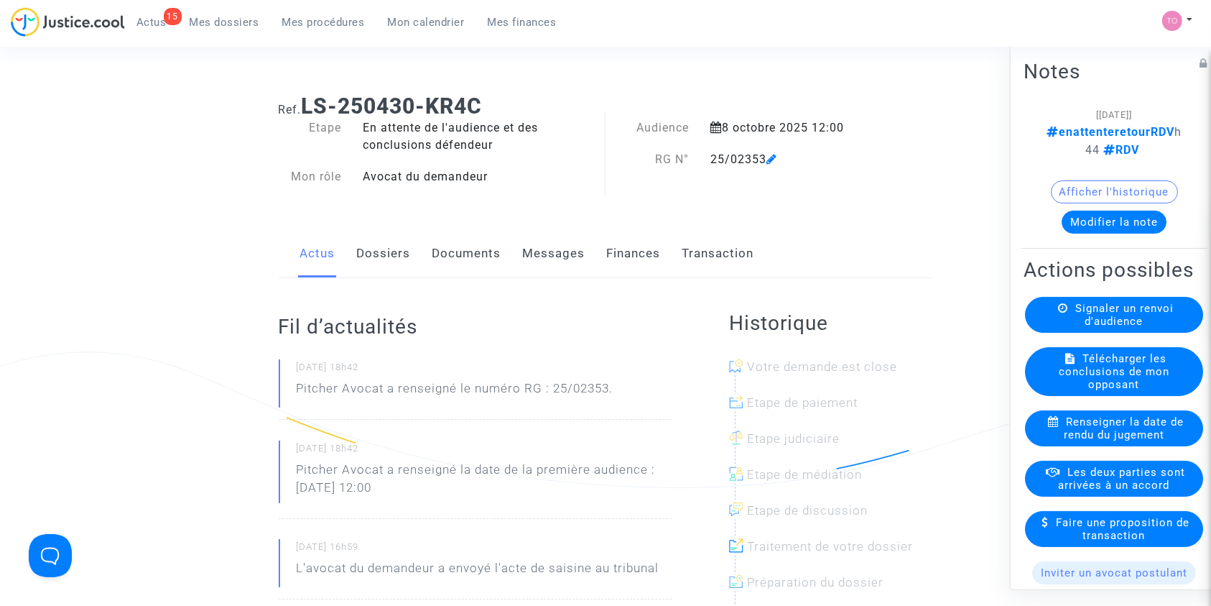
click at [185, 21] on link "Mes dossiers" at bounding box center [224, 22] width 93 height 22
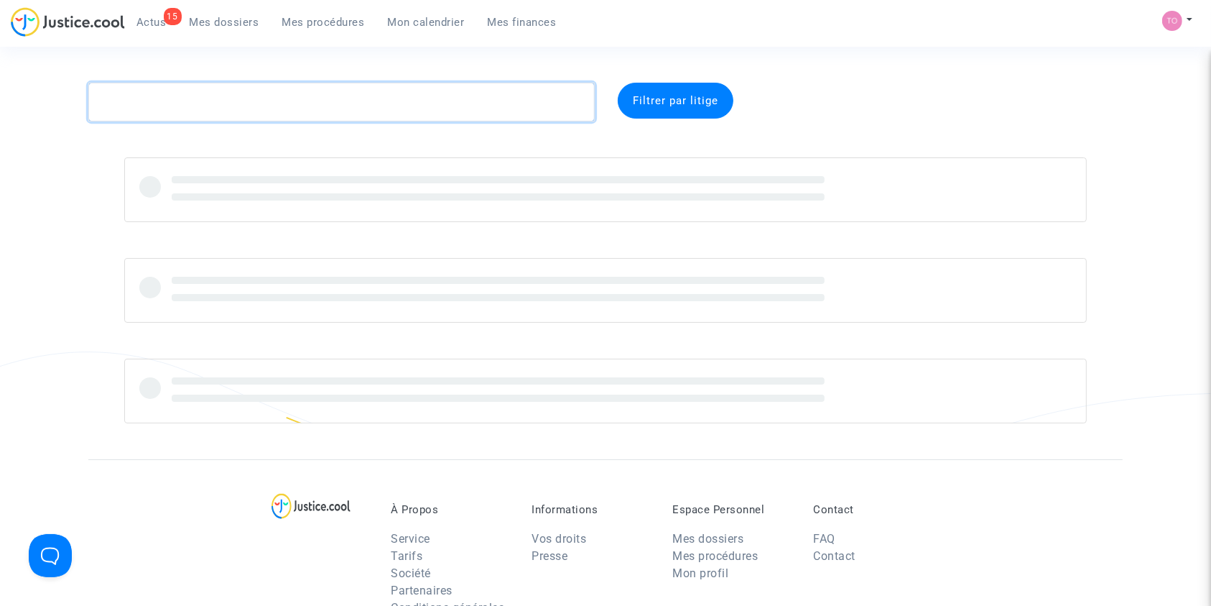
click at [205, 109] on textarea at bounding box center [341, 102] width 507 height 39
paste textarea "BARADAT"
type textarea "BARADAT"
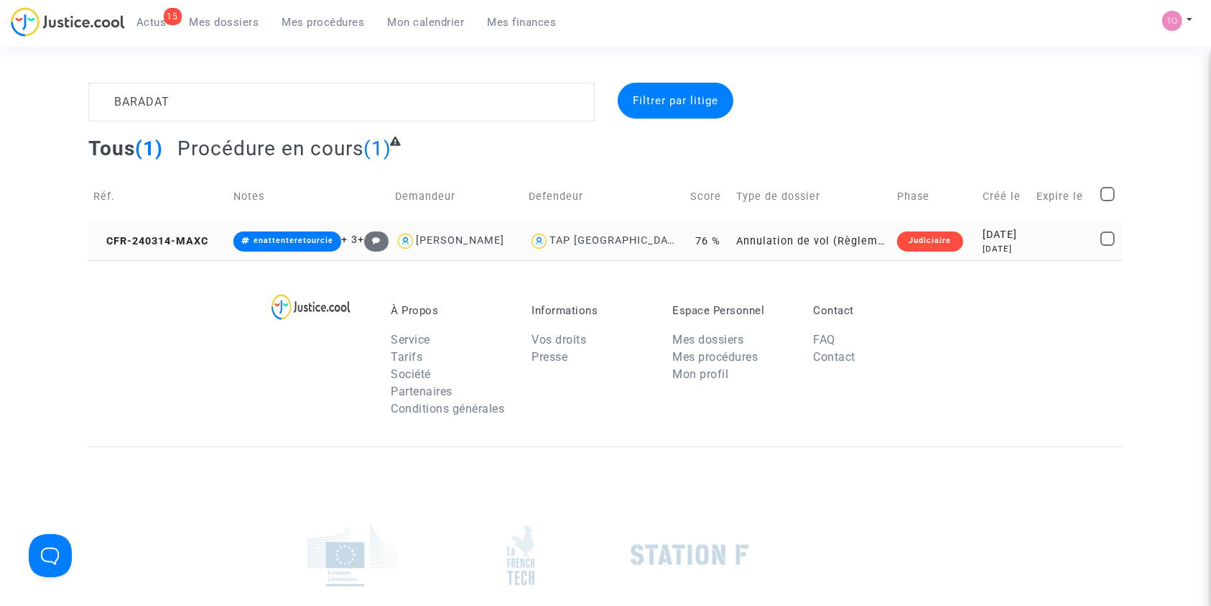
click at [983, 227] on div "2024-03-14" at bounding box center [1005, 235] width 44 height 16
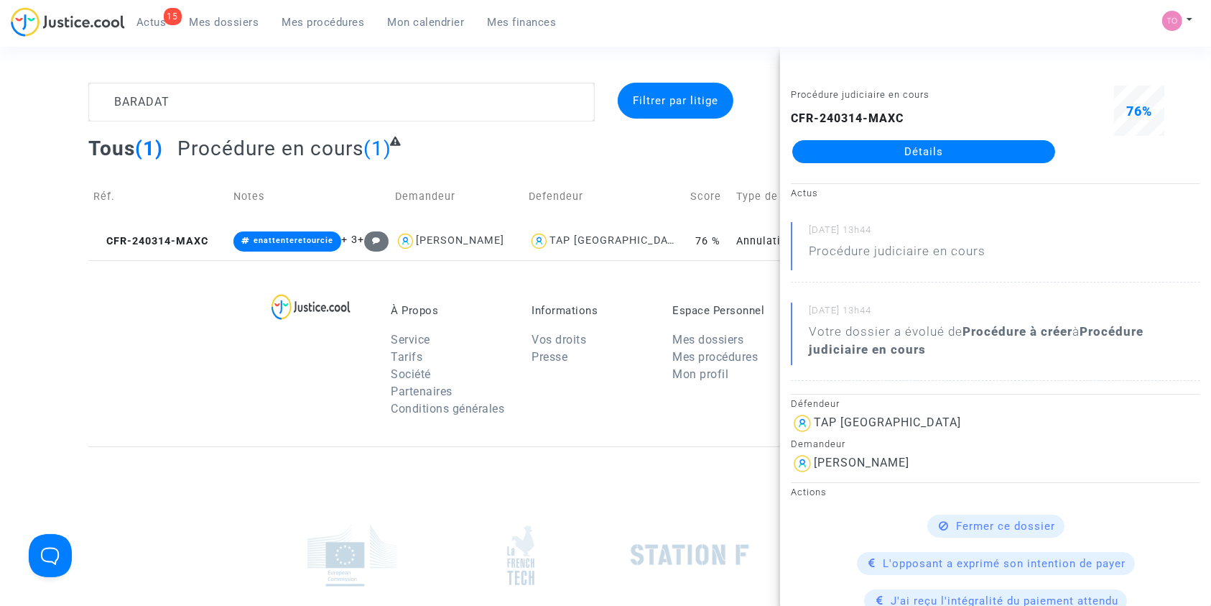
click at [884, 157] on link "Détails" at bounding box center [924, 151] width 263 height 23
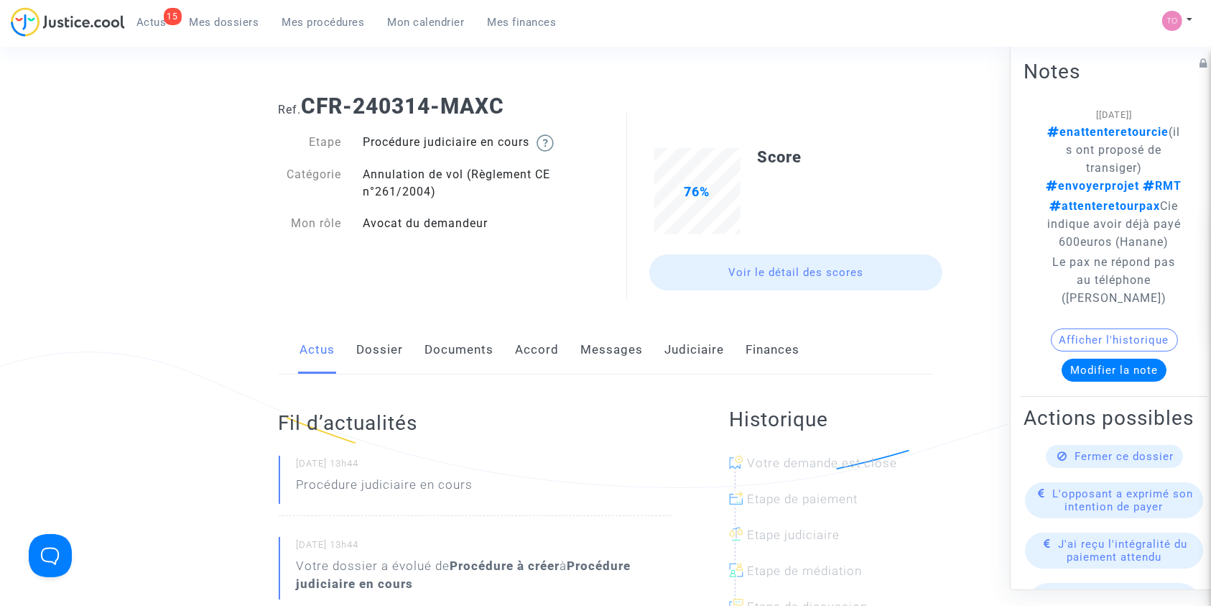
click at [538, 347] on link "Accord" at bounding box center [538, 349] width 44 height 47
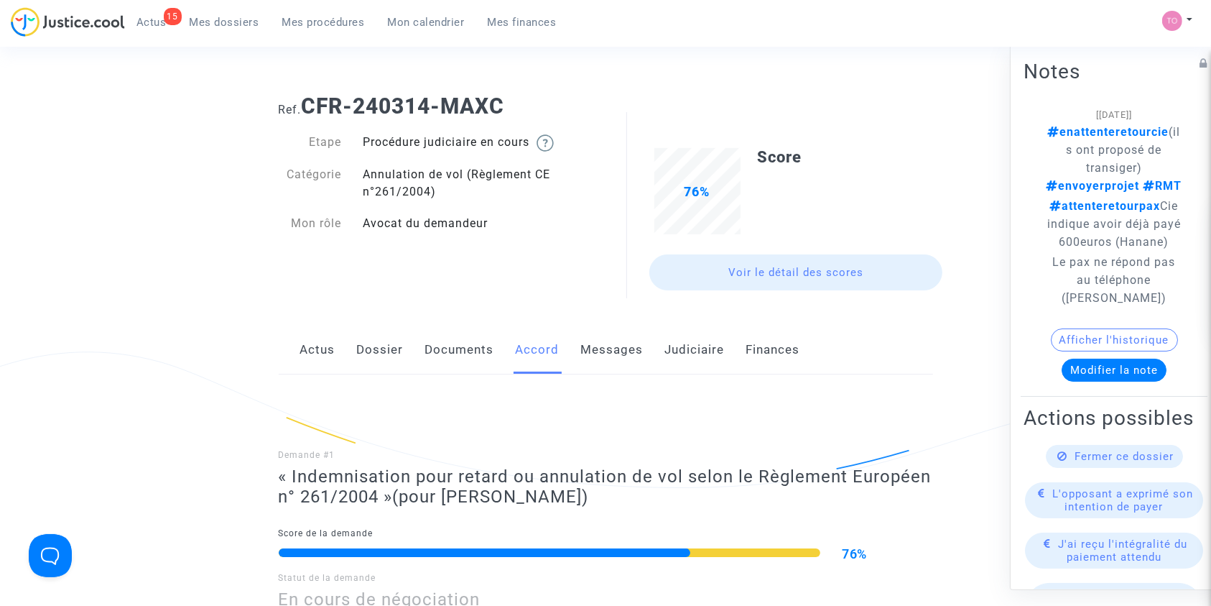
click at [450, 354] on link "Documents" at bounding box center [459, 349] width 69 height 47
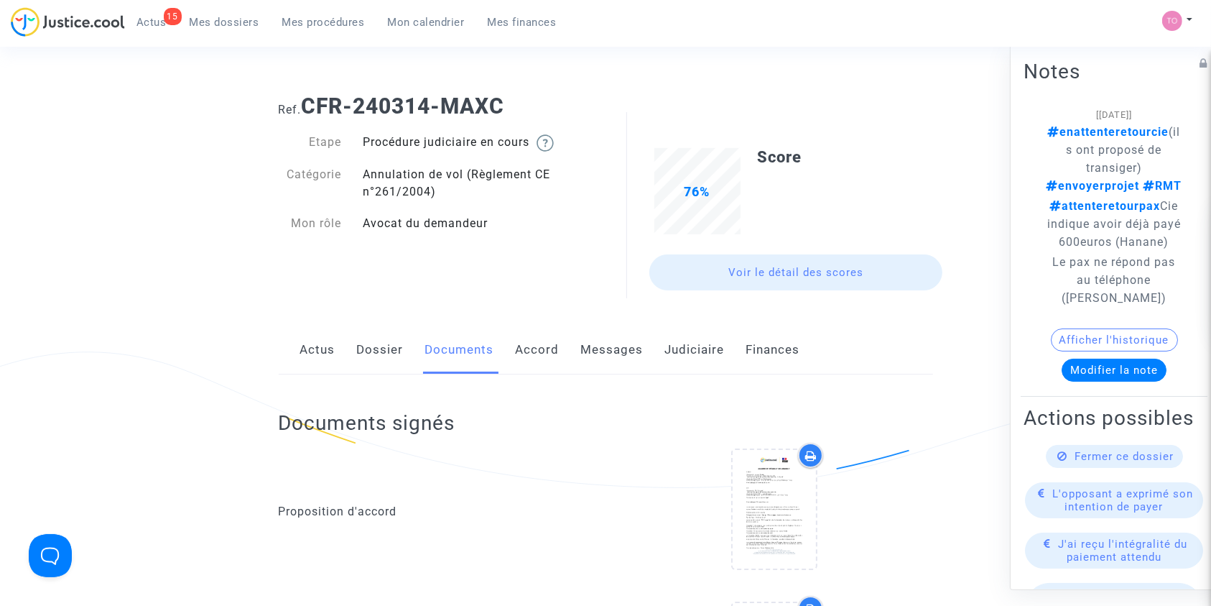
click at [606, 351] on link "Messages" at bounding box center [612, 349] width 63 height 47
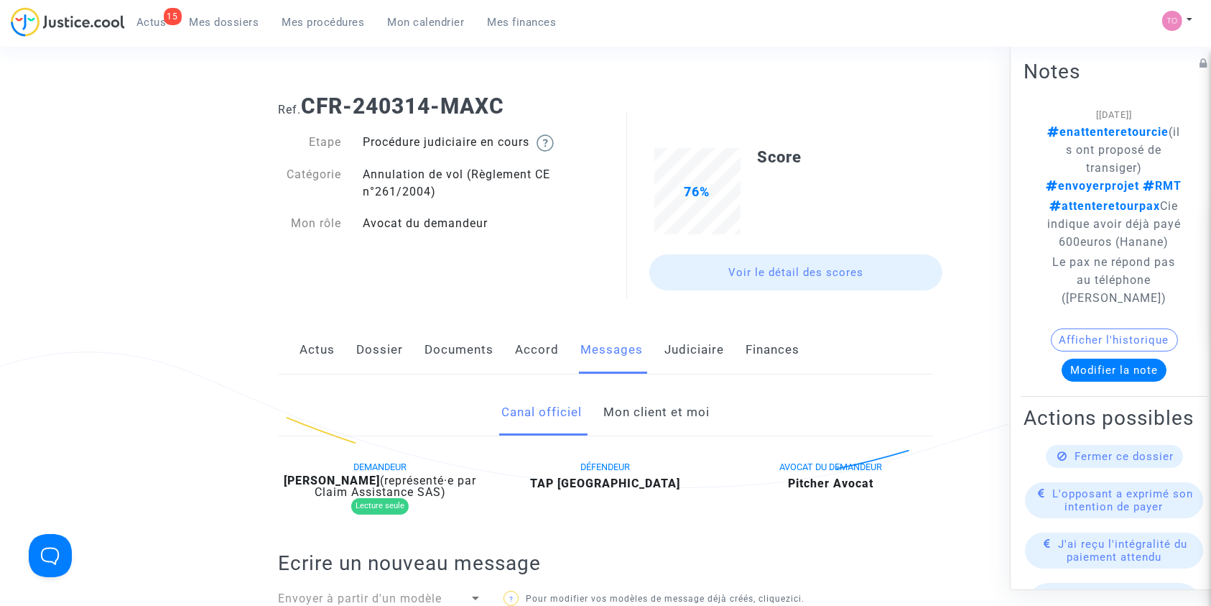
scroll to position [40, 0]
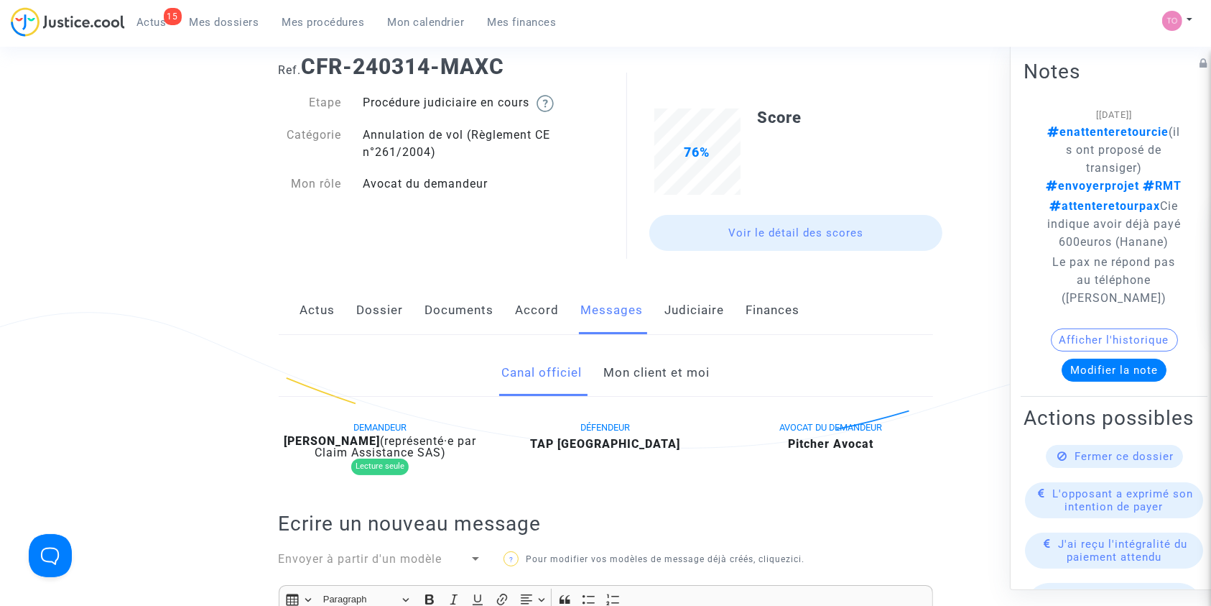
click at [534, 308] on link "Accord" at bounding box center [538, 310] width 44 height 47
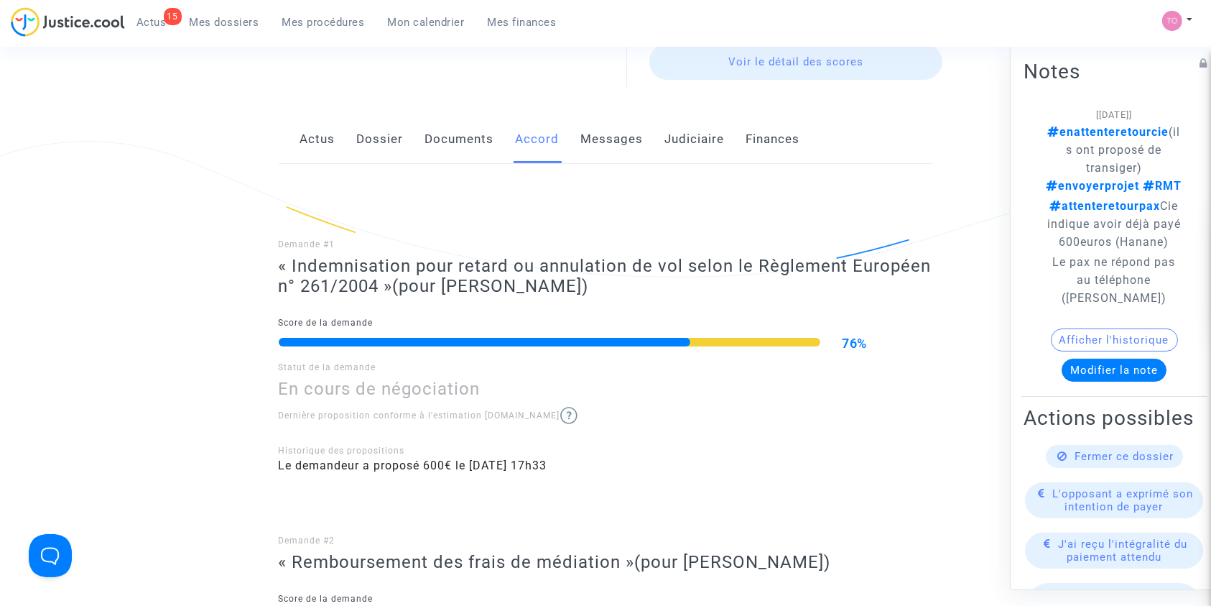
scroll to position [208, 0]
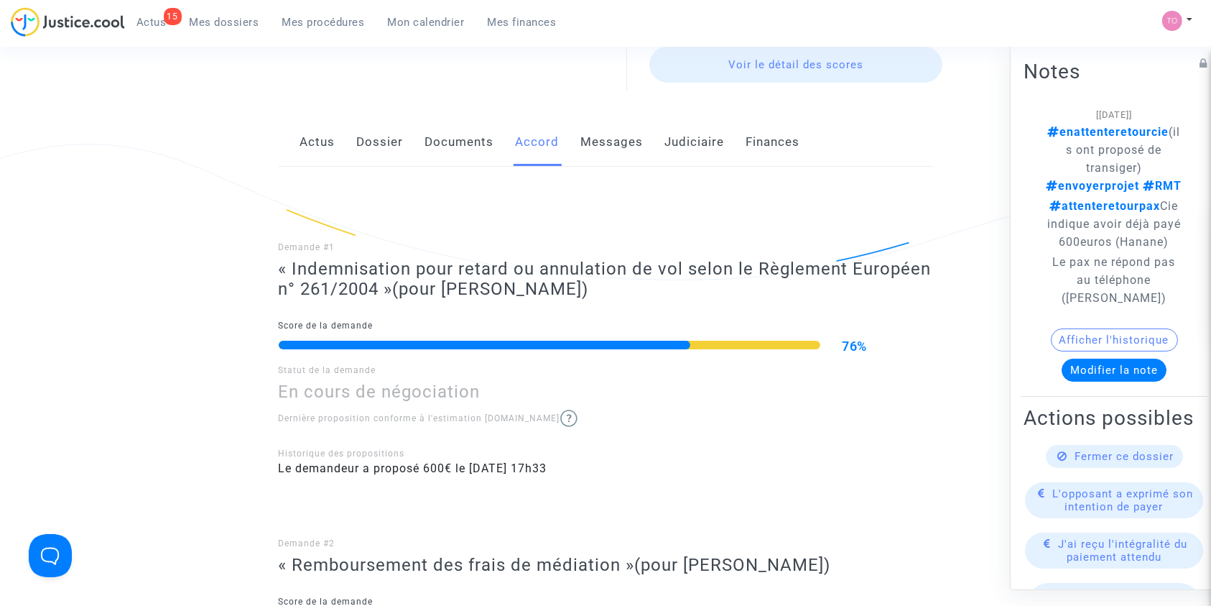
click at [371, 144] on link "Dossier" at bounding box center [380, 142] width 47 height 47
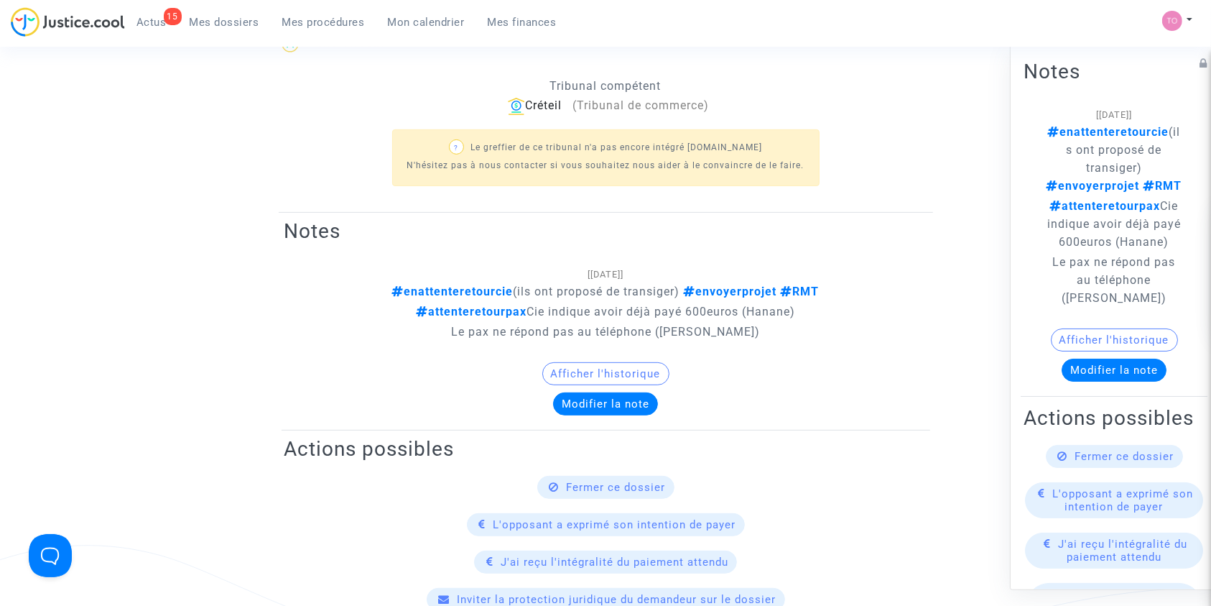
scroll to position [480, 0]
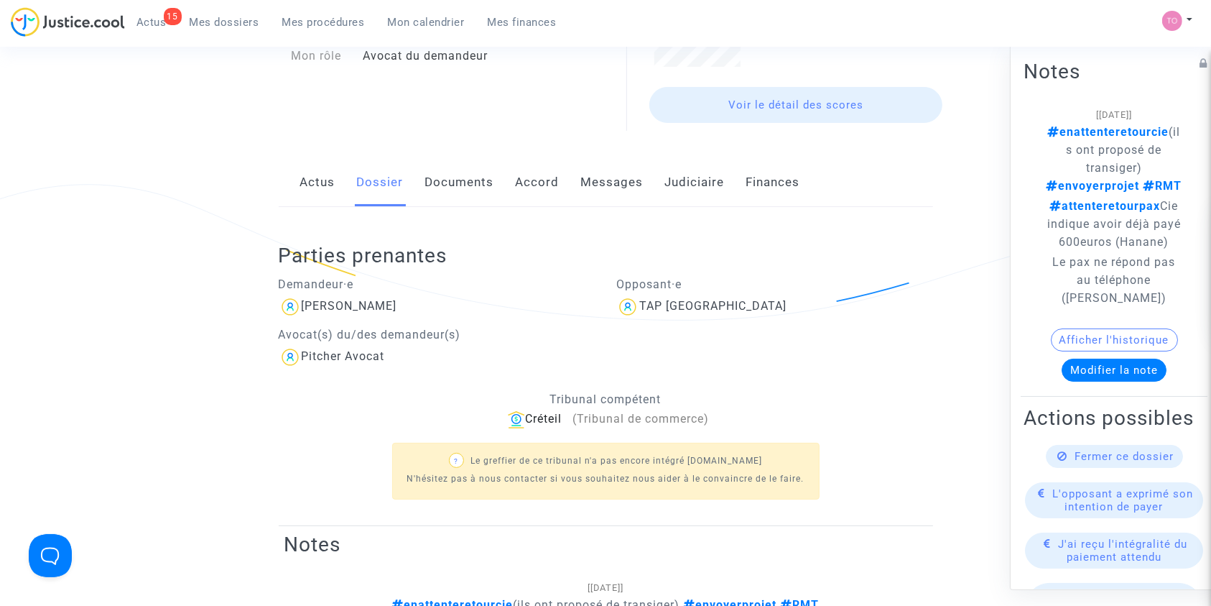
click at [315, 185] on link "Actus" at bounding box center [317, 182] width 35 height 47
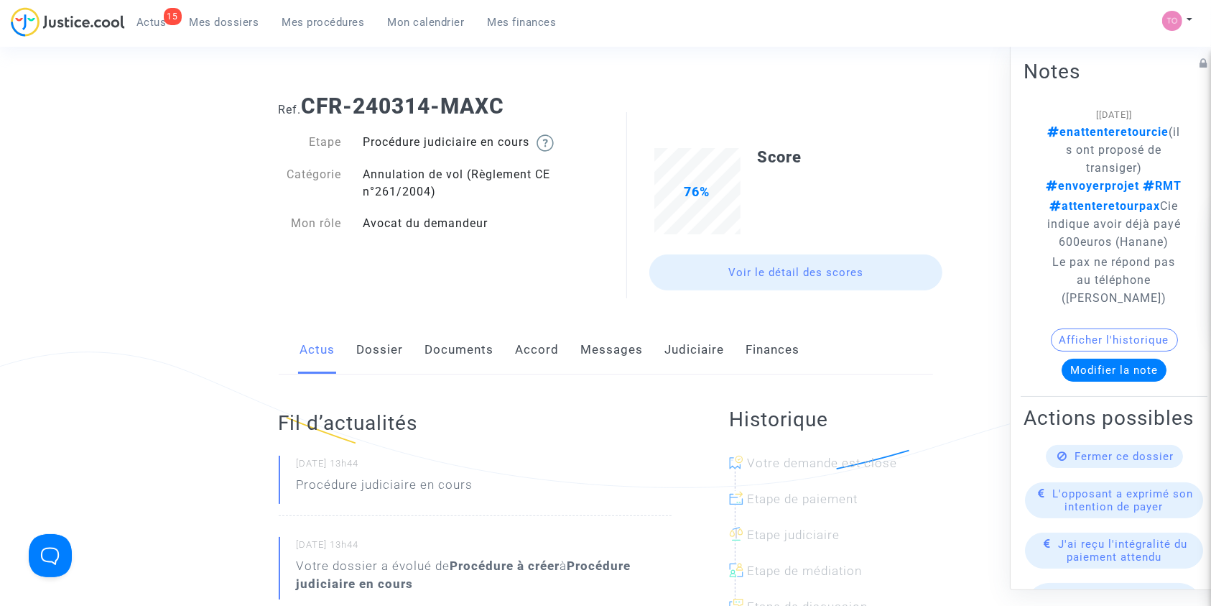
click at [384, 350] on link "Dossier" at bounding box center [380, 349] width 47 height 47
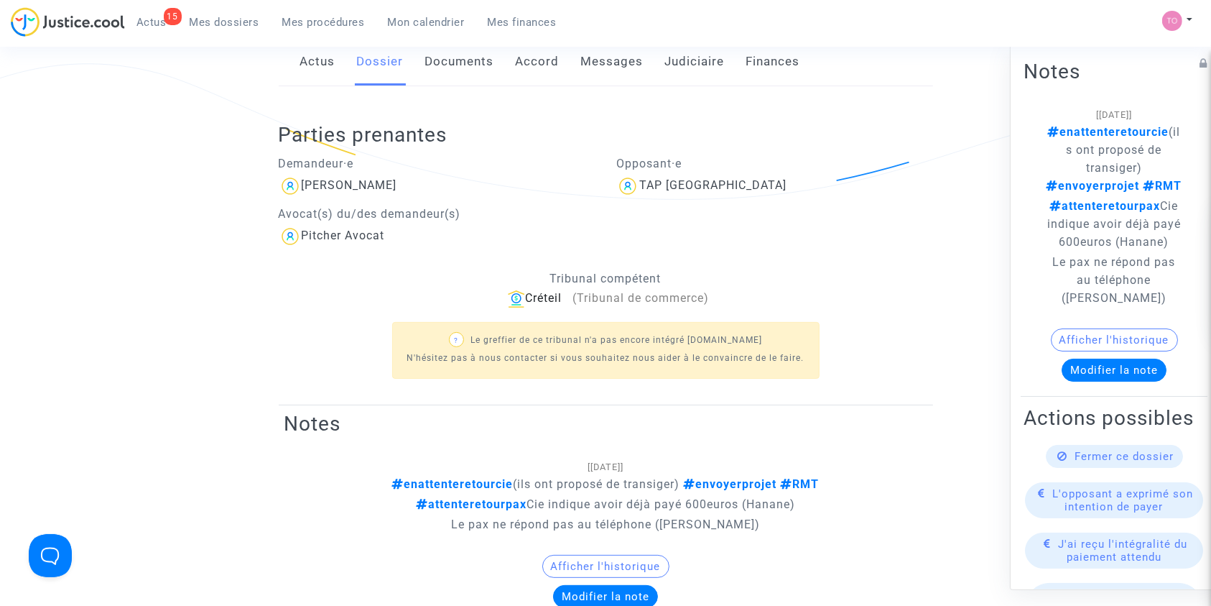
scroll to position [266, 0]
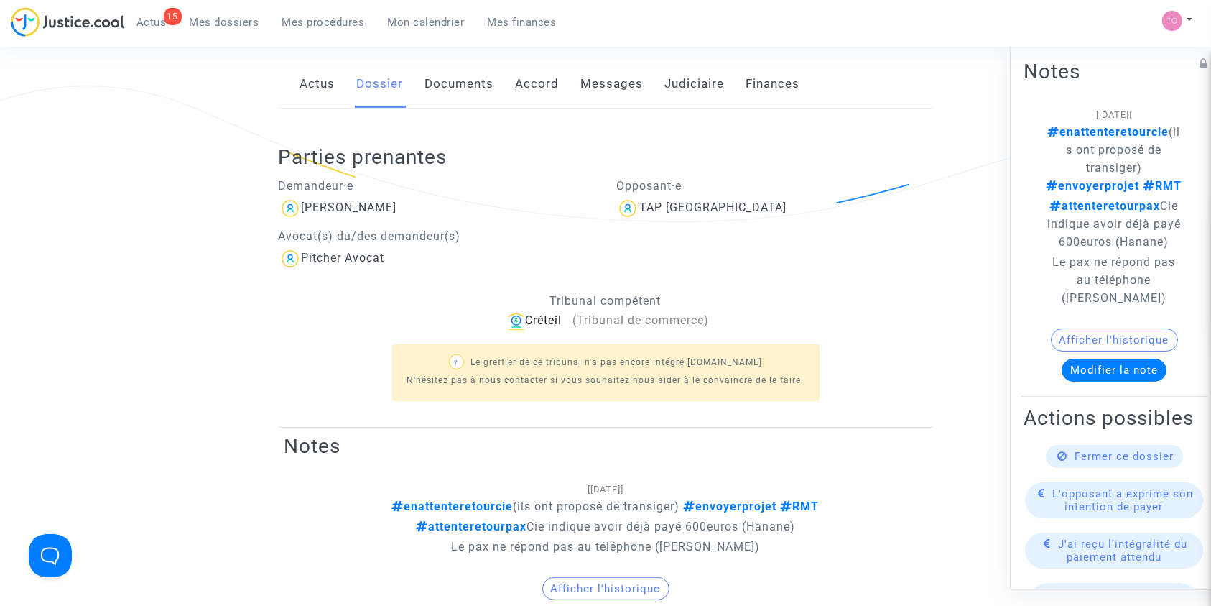
click at [453, 80] on link "Documents" at bounding box center [459, 83] width 69 height 47
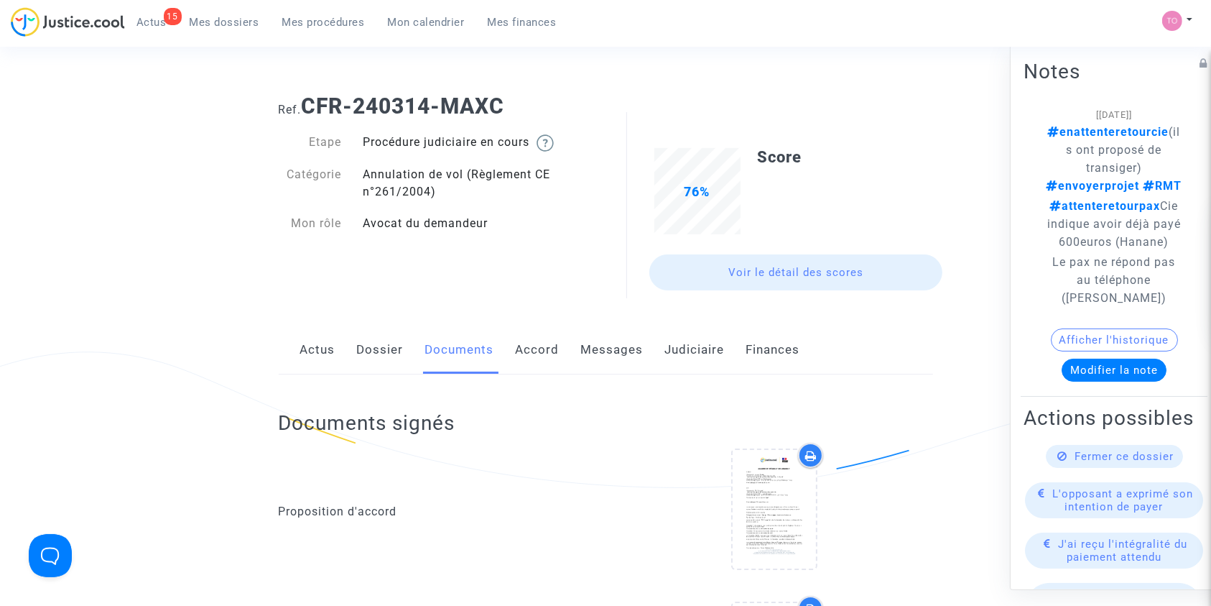
click at [369, 346] on link "Dossier" at bounding box center [380, 349] width 47 height 47
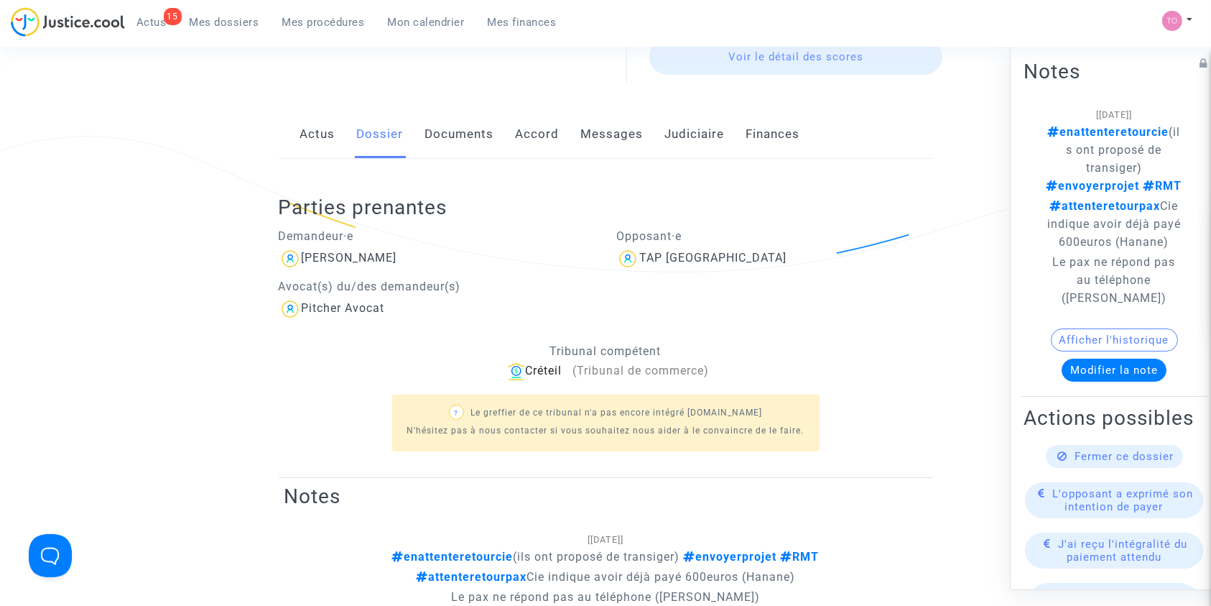
scroll to position [216, 0]
click at [696, 140] on link "Judiciaire" at bounding box center [695, 133] width 60 height 47
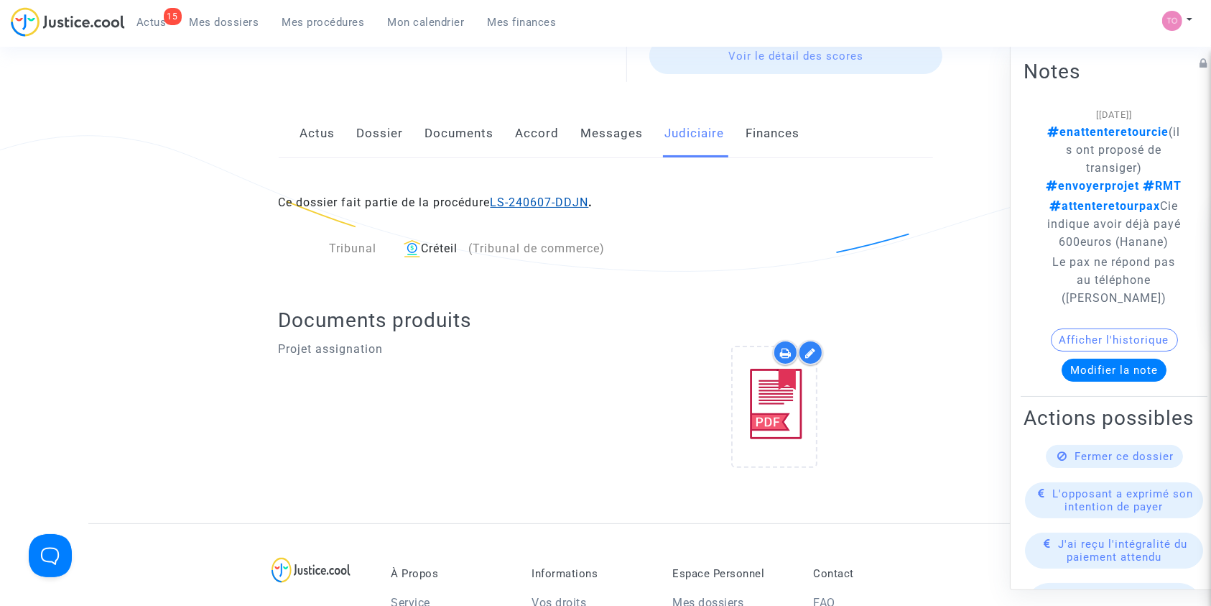
scroll to position [91, 0]
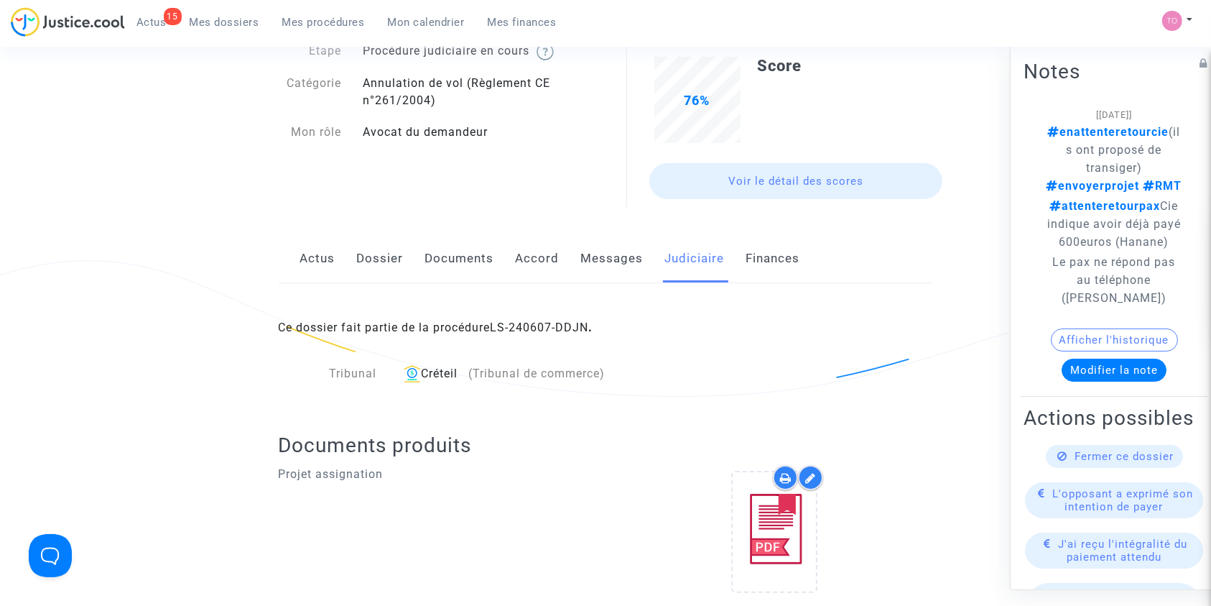
click at [356, 258] on div "Actus Dossier Documents Accord Messages Judiciaire Finances" at bounding box center [606, 259] width 655 height 48
click at [364, 258] on link "Dossier" at bounding box center [380, 258] width 47 height 47
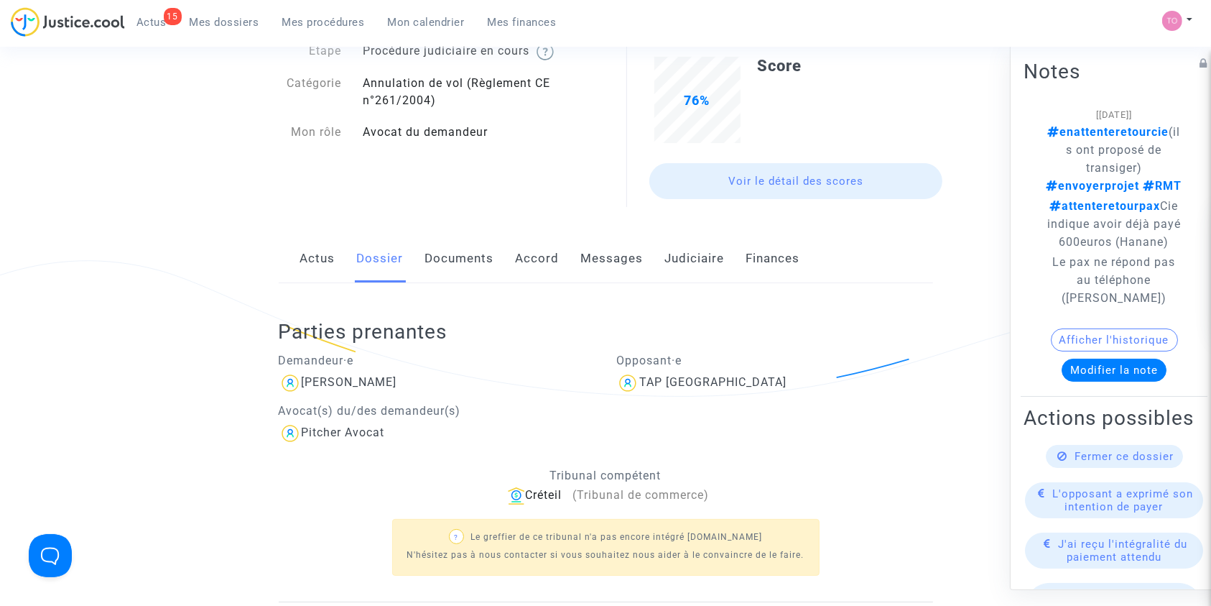
click at [690, 257] on link "Judiciaire" at bounding box center [695, 258] width 60 height 47
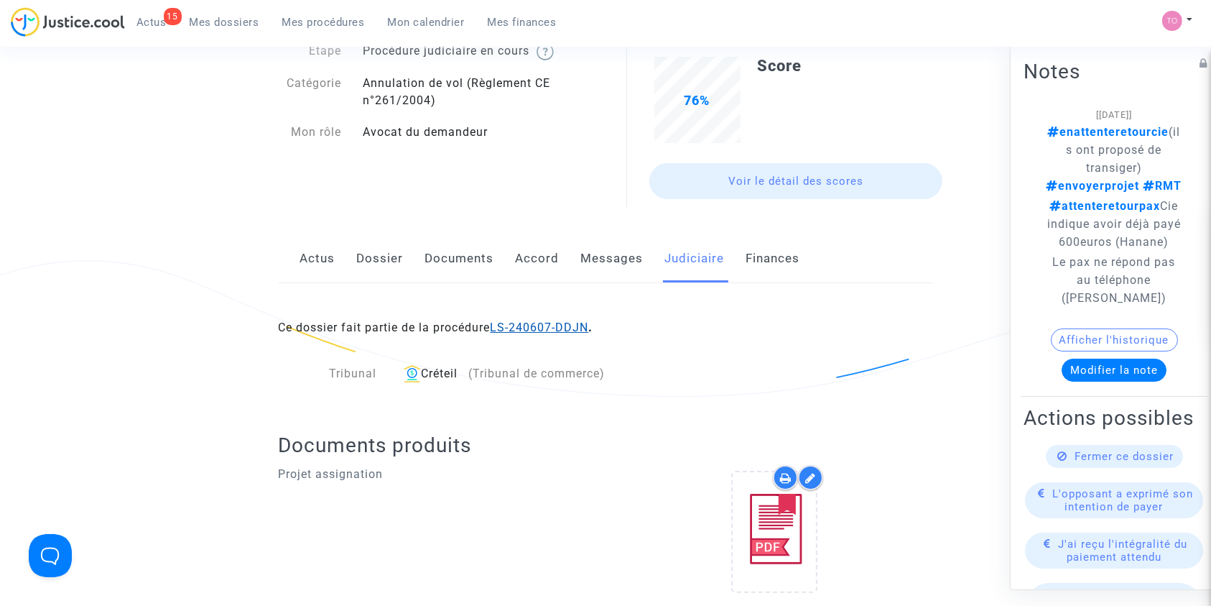
click at [548, 320] on link "LS-240607-DDJN" at bounding box center [540, 327] width 98 height 14
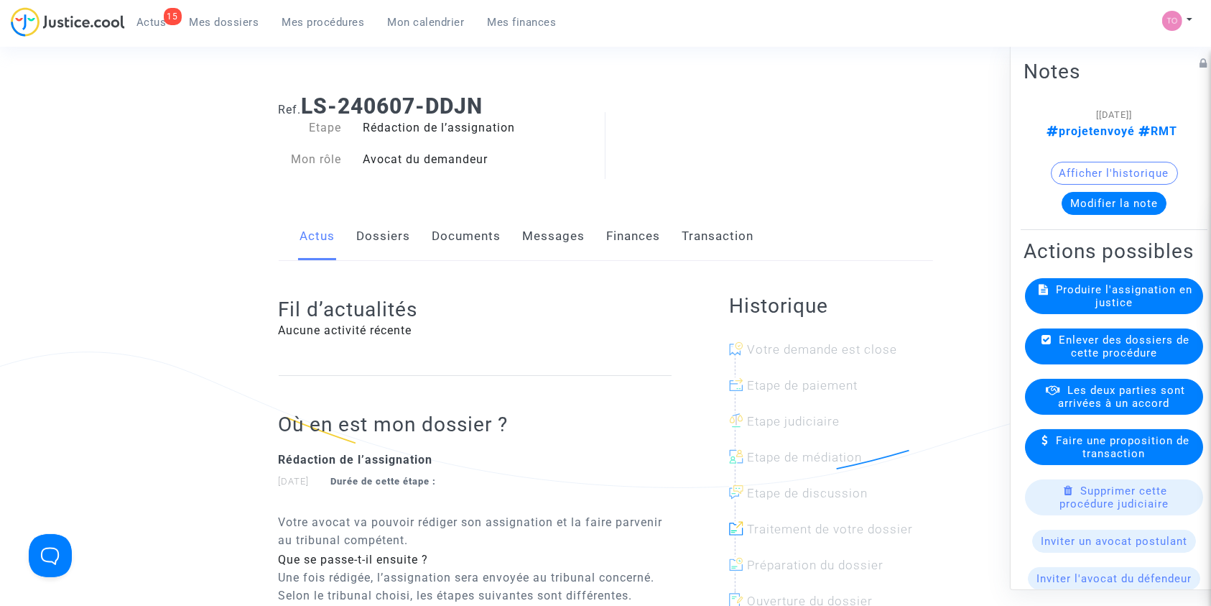
click at [379, 232] on link "Dossiers" at bounding box center [384, 236] width 54 height 47
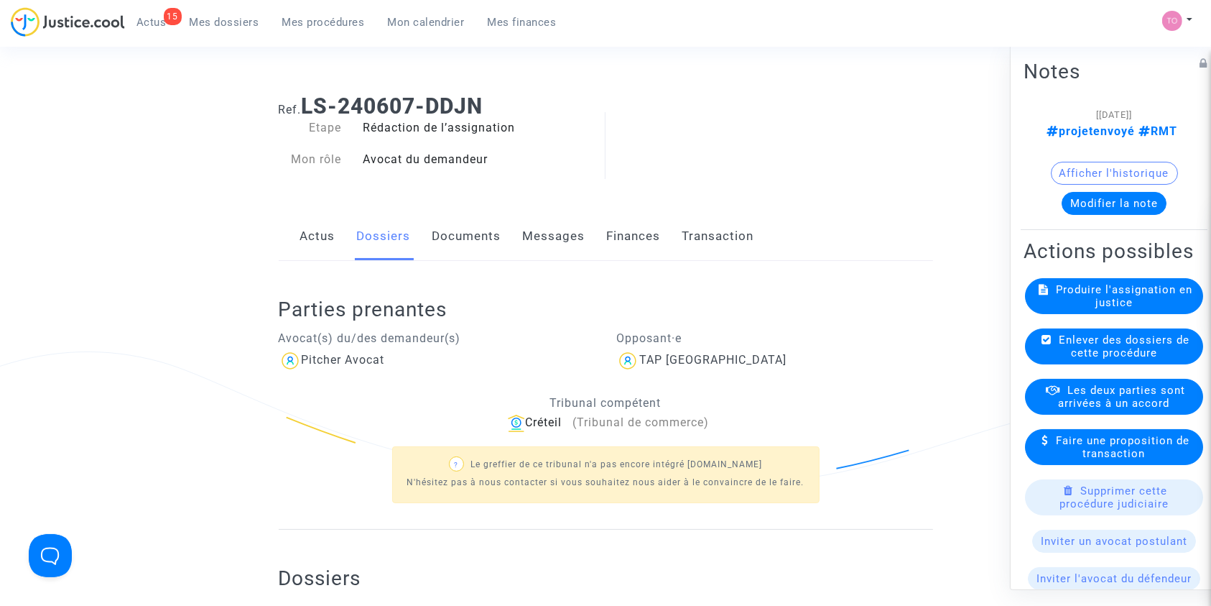
click at [458, 233] on link "Documents" at bounding box center [467, 236] width 69 height 47
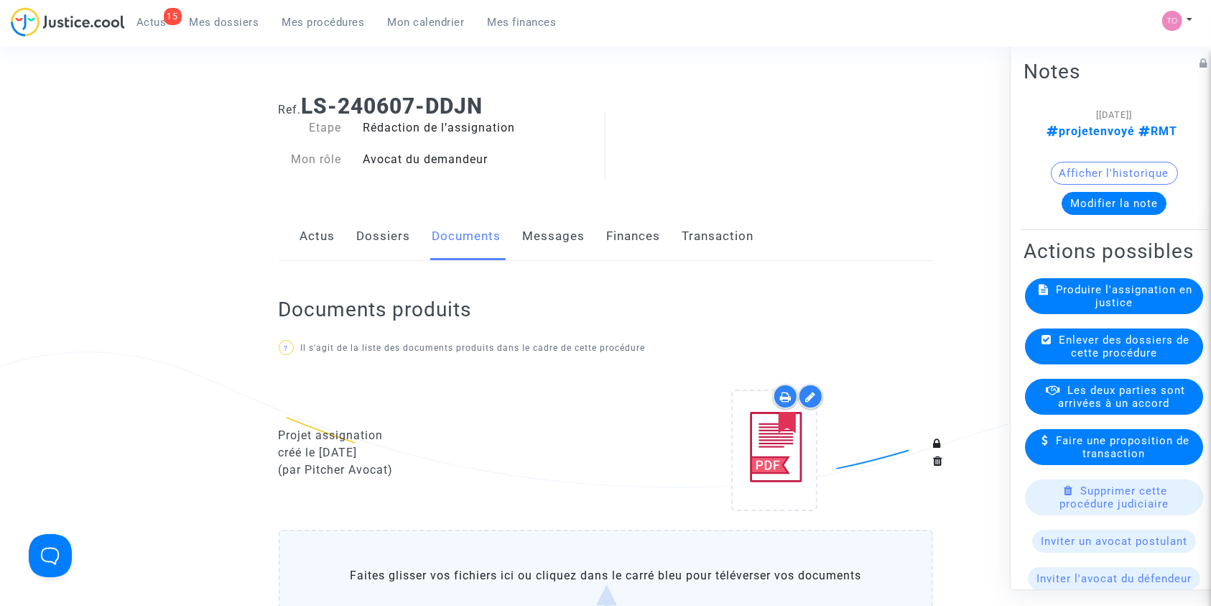
click at [557, 249] on link "Messages" at bounding box center [554, 236] width 63 height 47
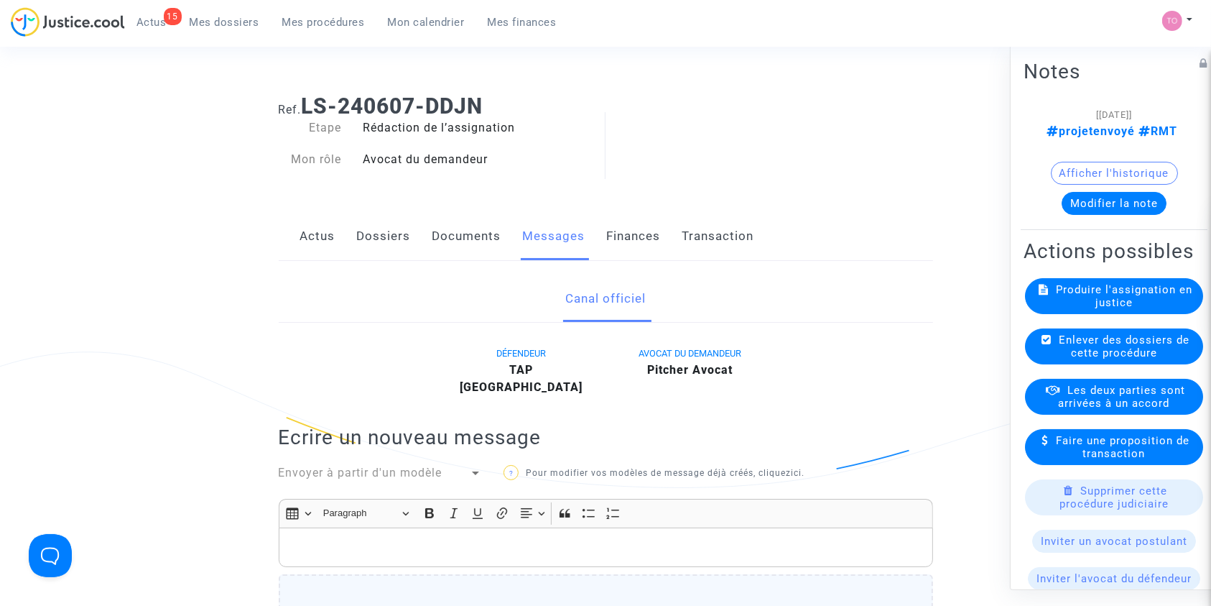
click at [1091, 198] on button "Modifier la note" at bounding box center [1114, 202] width 105 height 23
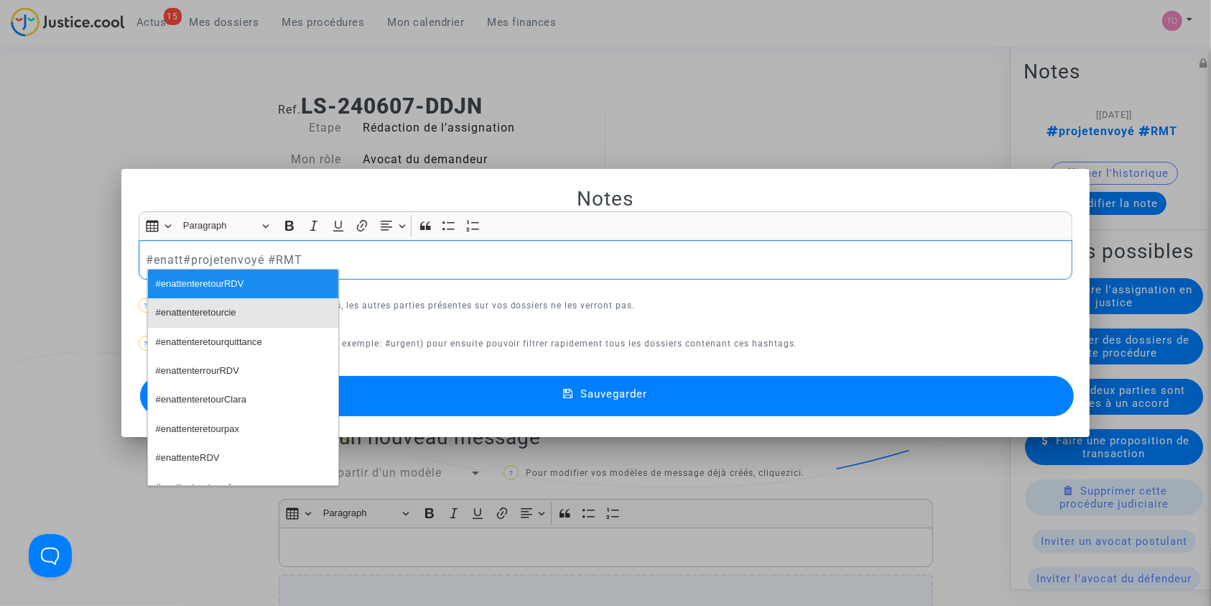
click at [270, 318] on button "#enattenteretourcie" at bounding box center [243, 312] width 190 height 29
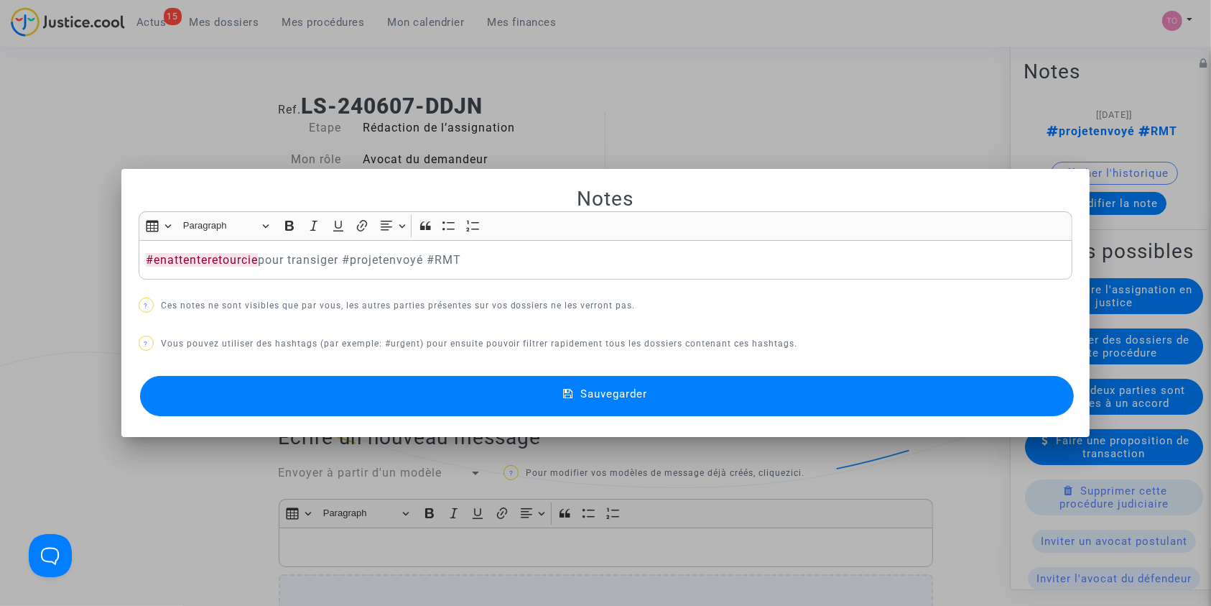
click at [336, 401] on button "Sauvegarder" at bounding box center [607, 396] width 935 height 40
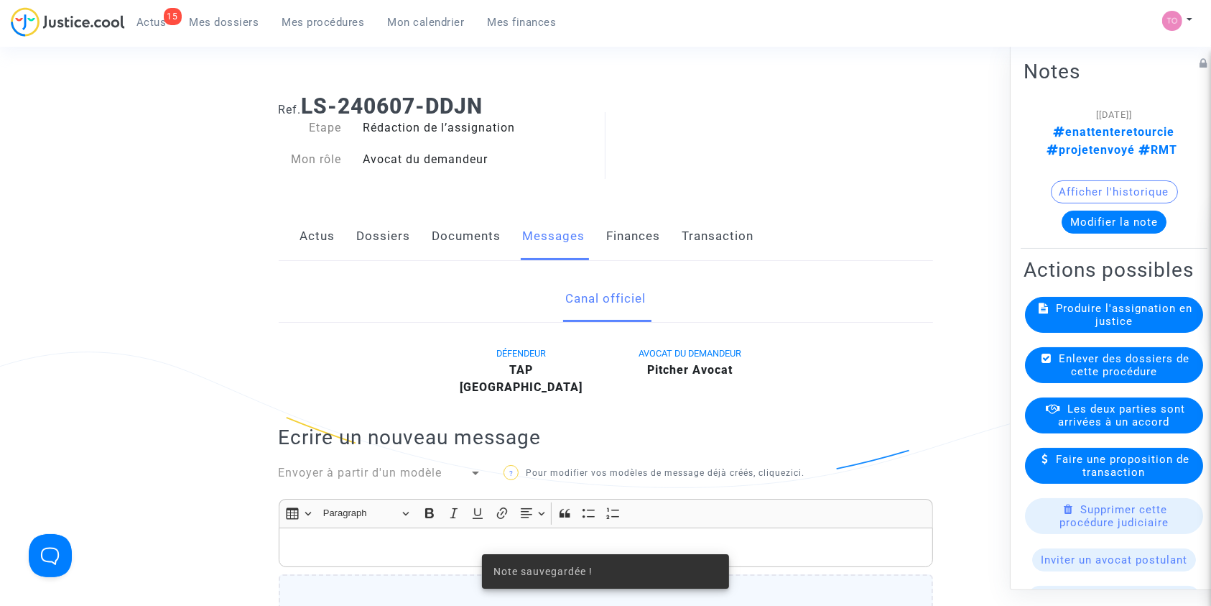
click at [376, 231] on link "Dossiers" at bounding box center [384, 236] width 54 height 47
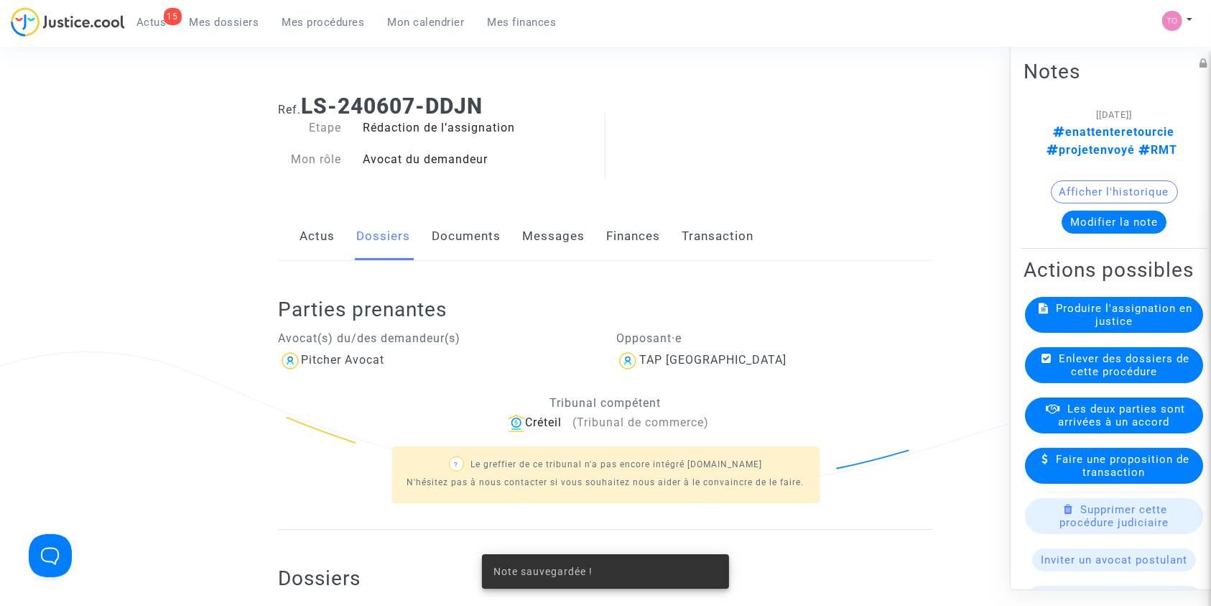
scroll to position [277, 0]
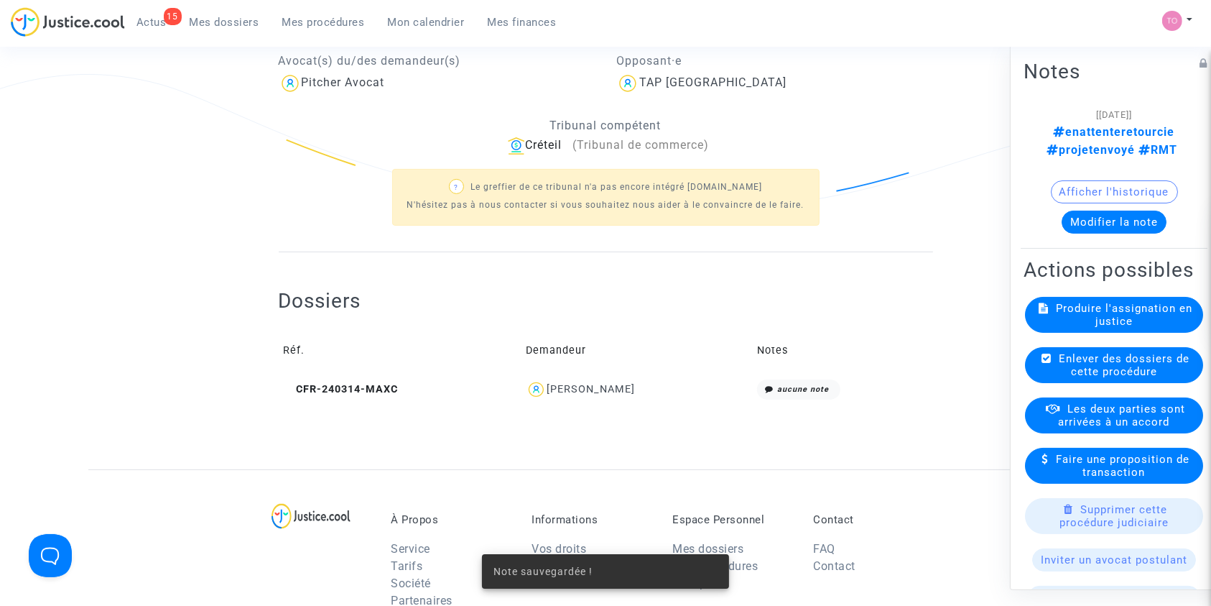
click at [590, 389] on div "Jerome Baradat" at bounding box center [591, 389] width 88 height 12
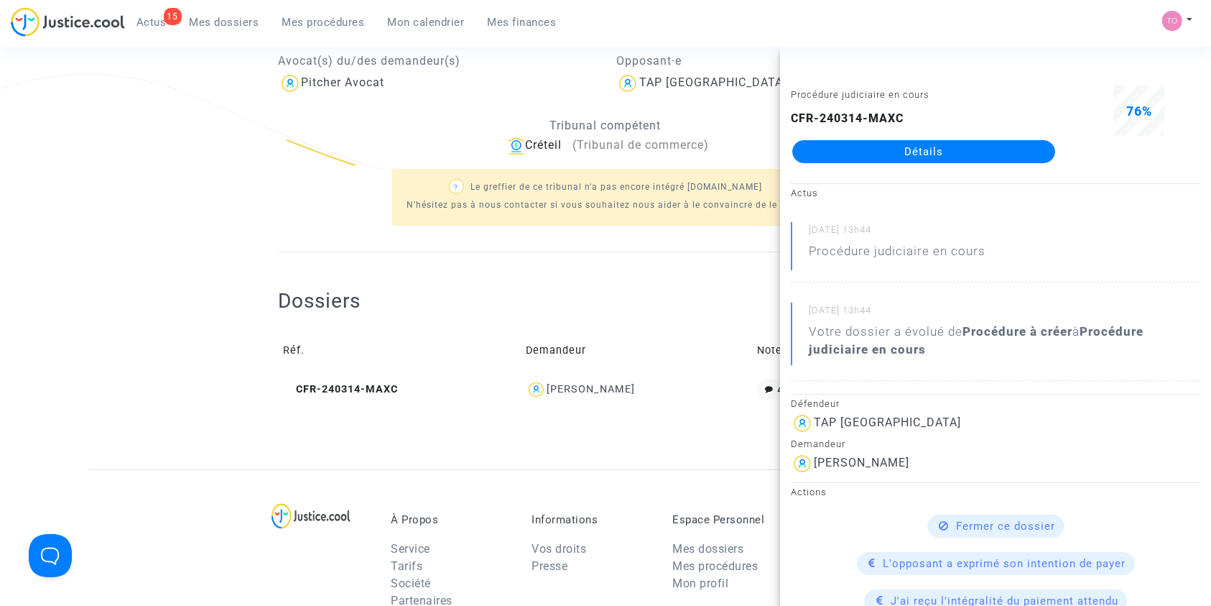
click at [902, 154] on link "Détails" at bounding box center [924, 151] width 263 height 23
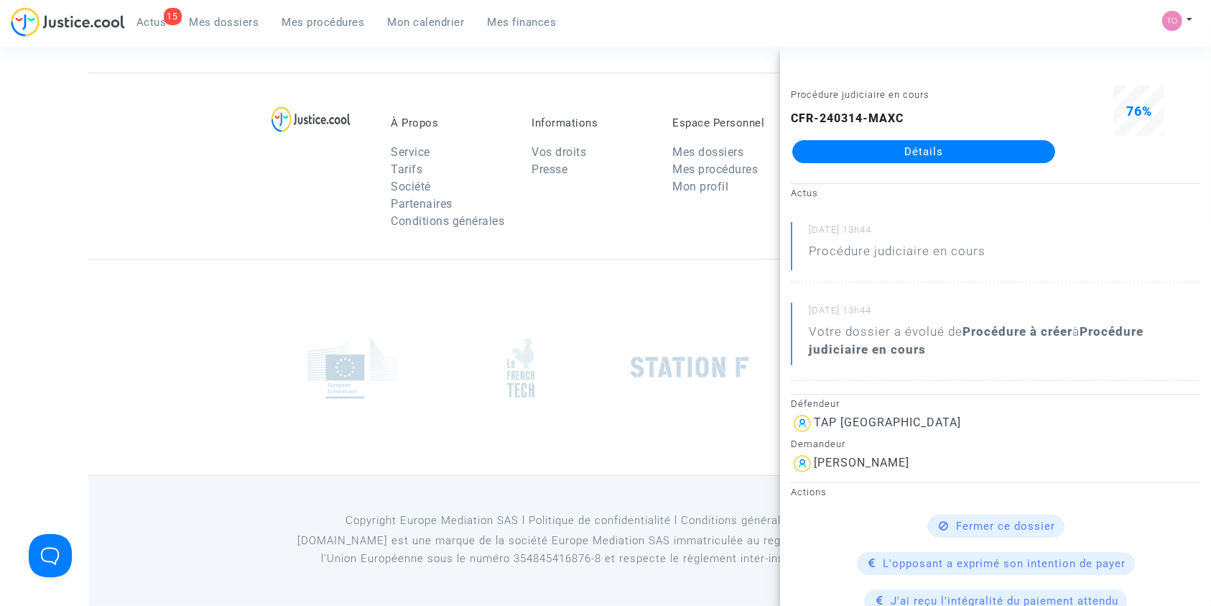
scroll to position [277, 0]
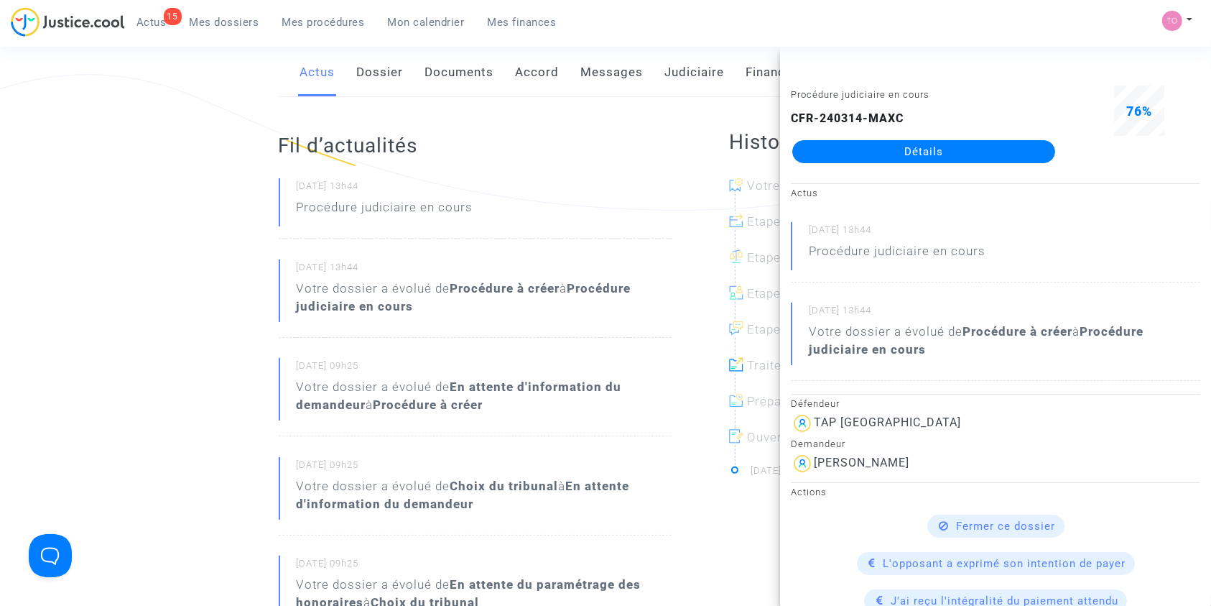
click at [75, 343] on div "Ref. CFR-240314-MAXC Etape Procédure judiciaire en cours Catégorie Annulation d…" at bounding box center [605, 539] width 1211 height 1469
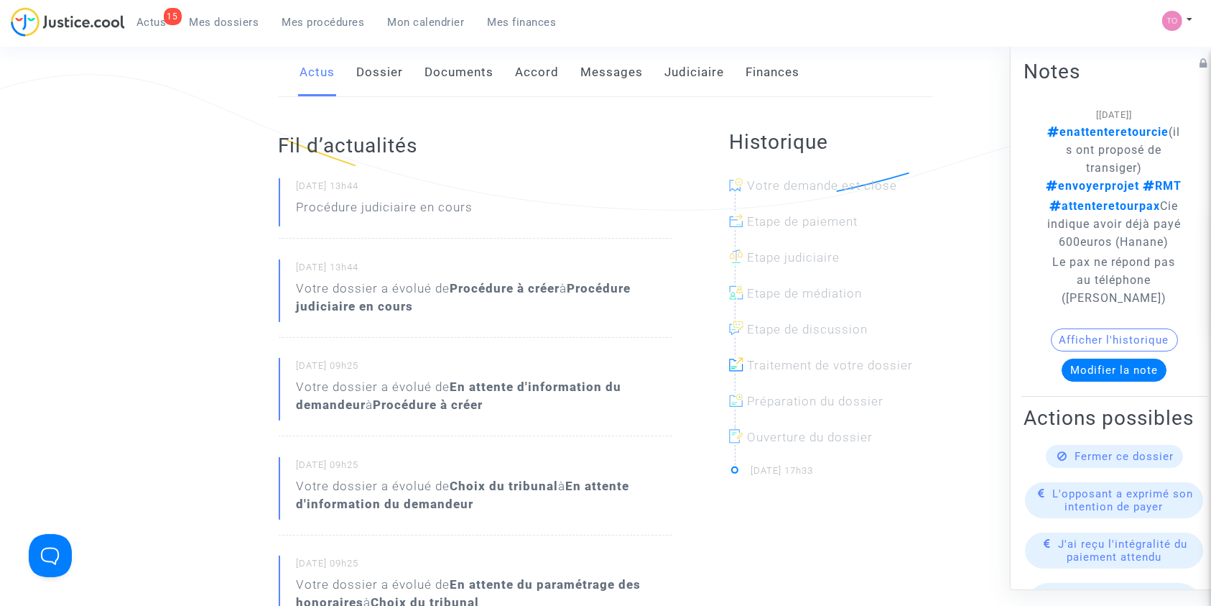
scroll to position [0, 0]
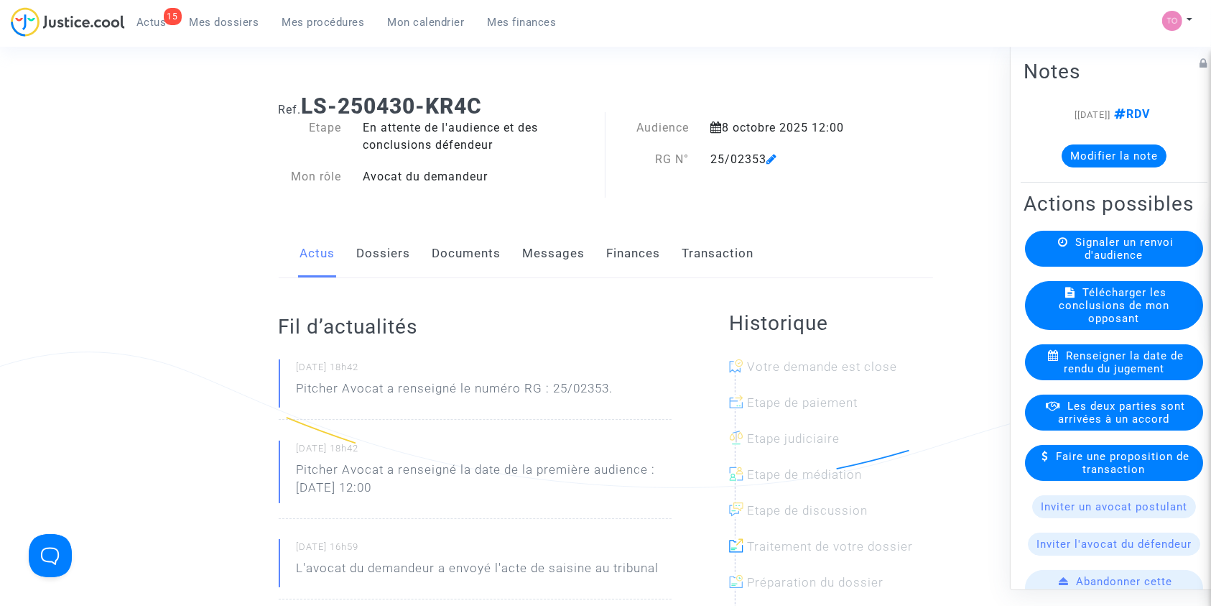
click at [387, 253] on link "Dossiers" at bounding box center [384, 253] width 54 height 47
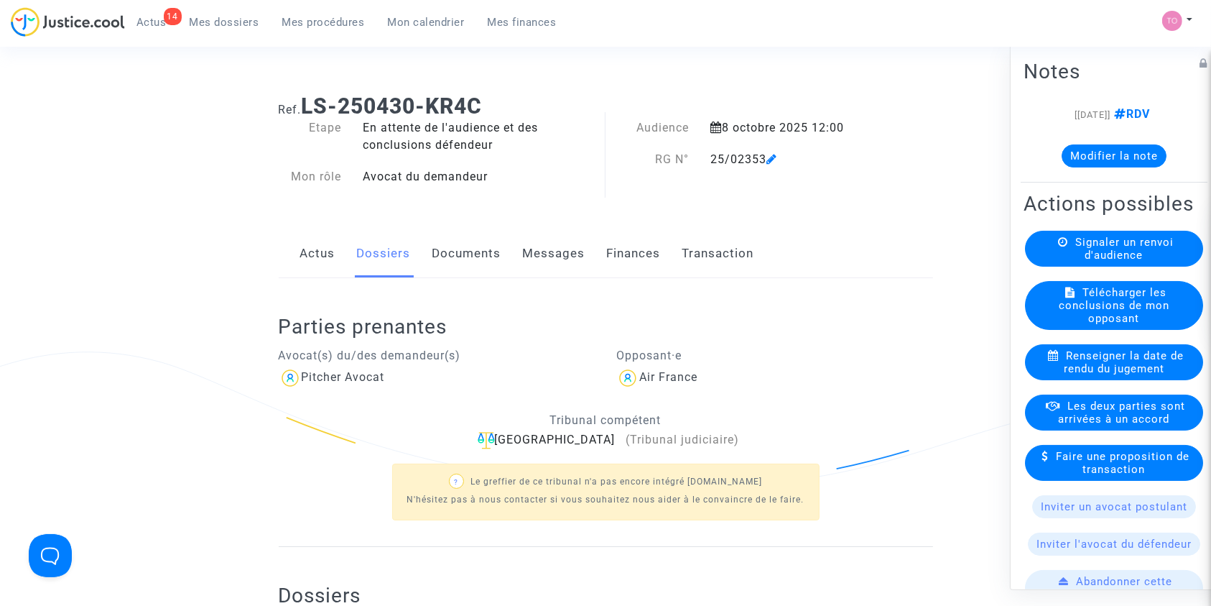
click at [319, 251] on link "Actus" at bounding box center [317, 253] width 35 height 47
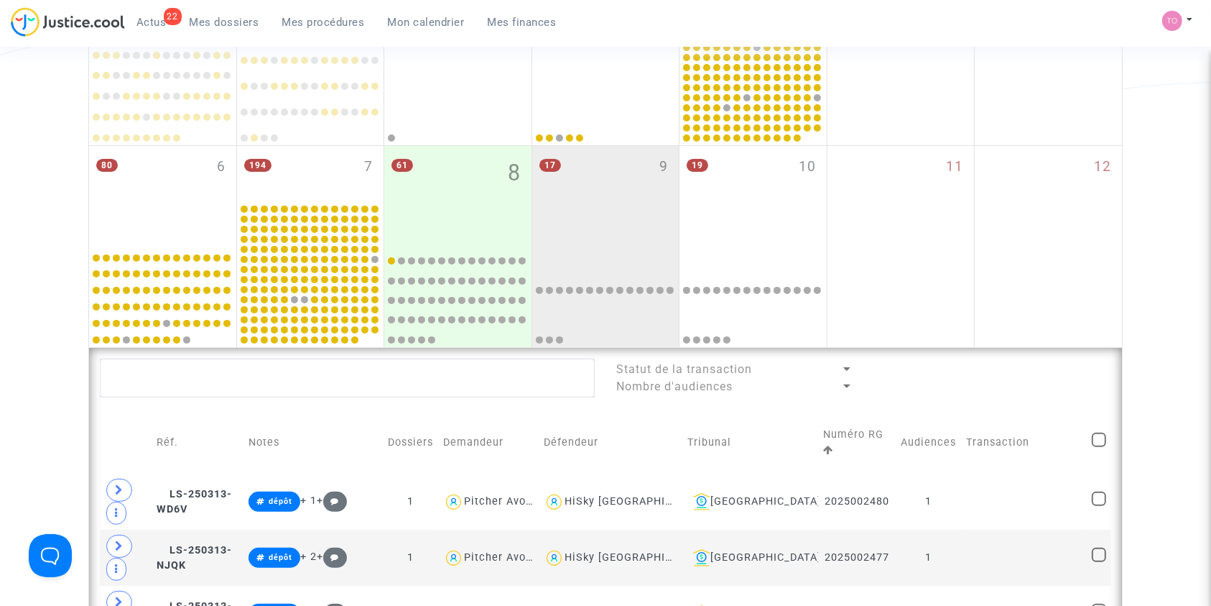
scroll to position [291, 0]
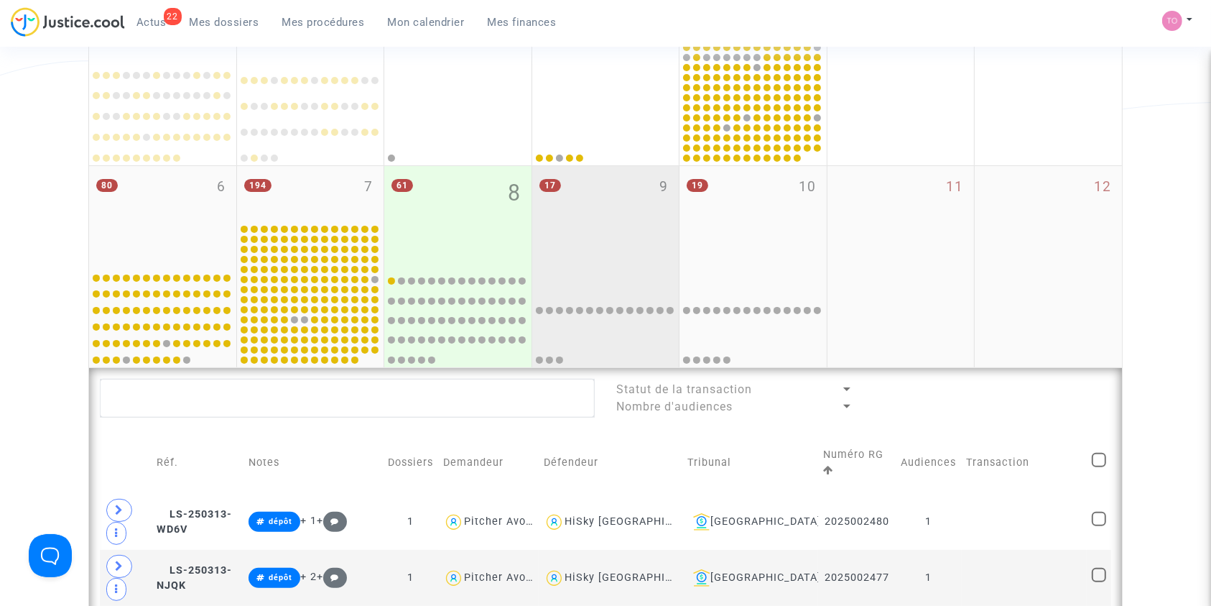
click at [604, 207] on div "17 9" at bounding box center [605, 215] width 147 height 98
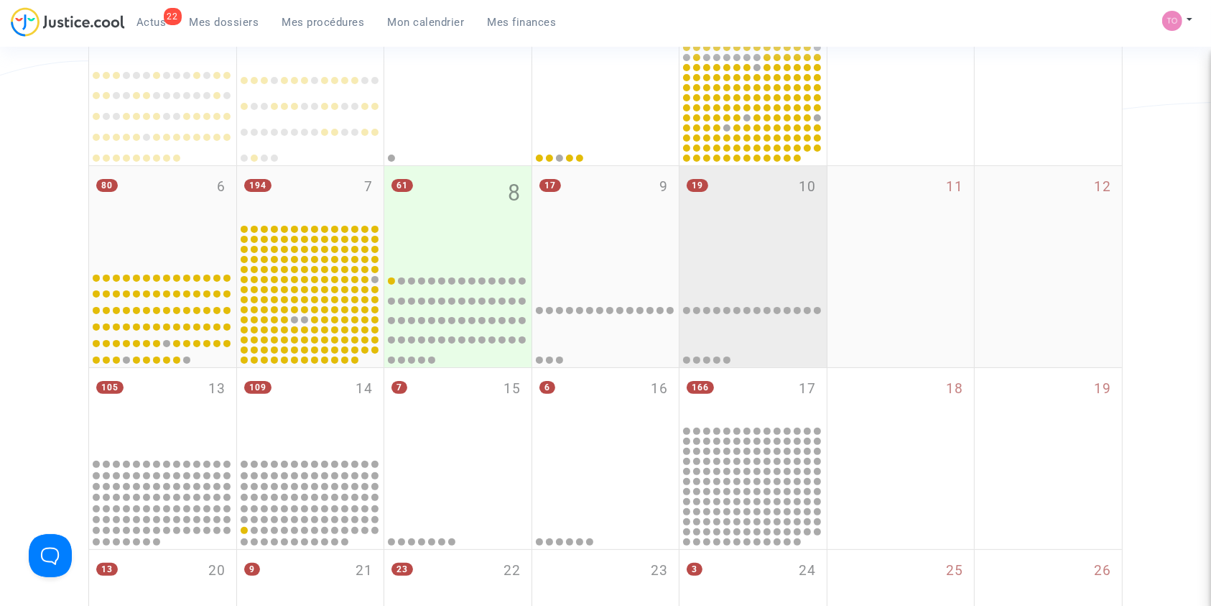
click at [756, 216] on div "19 10" at bounding box center [753, 215] width 147 height 98
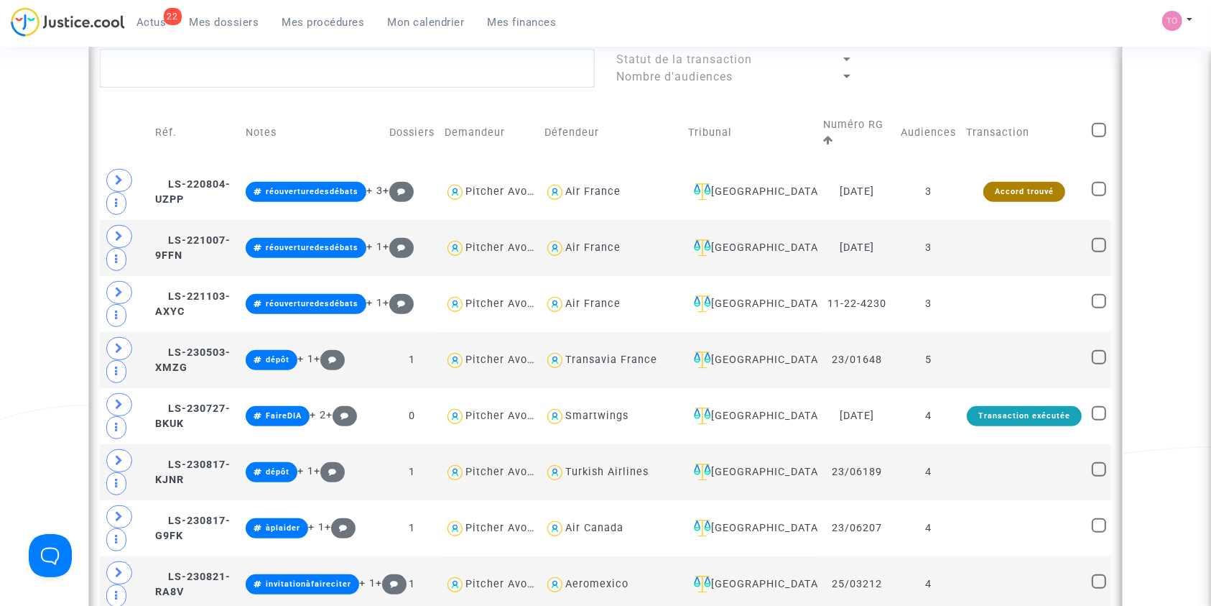
scroll to position [680, 0]
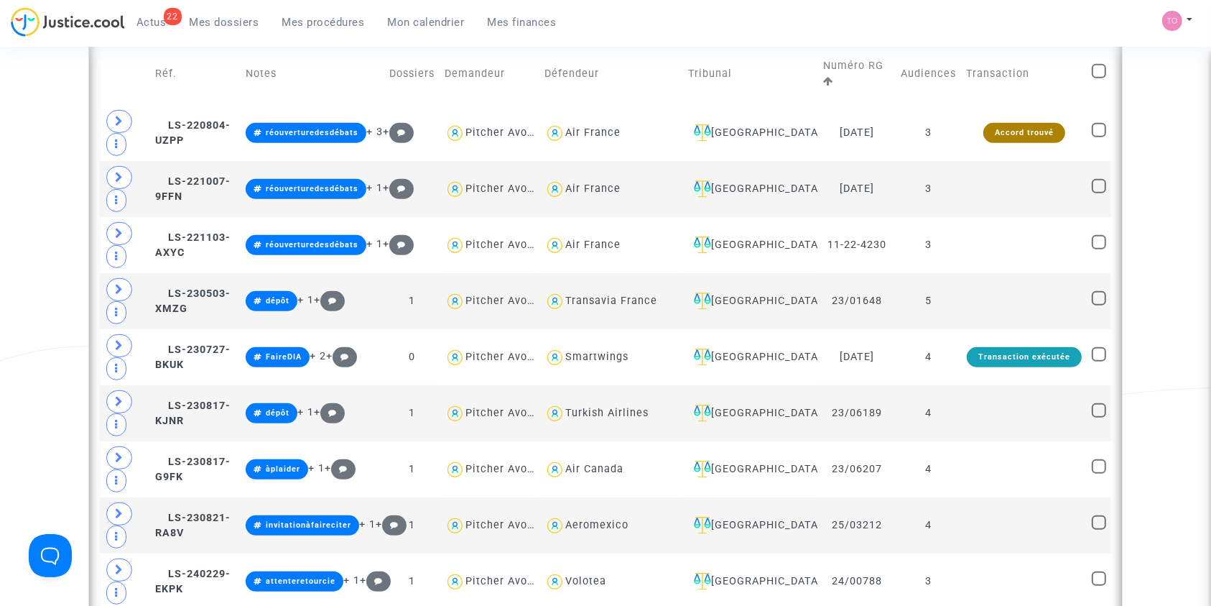
click at [756, 217] on td "Aulnay-sous-Bois" at bounding box center [750, 245] width 135 height 56
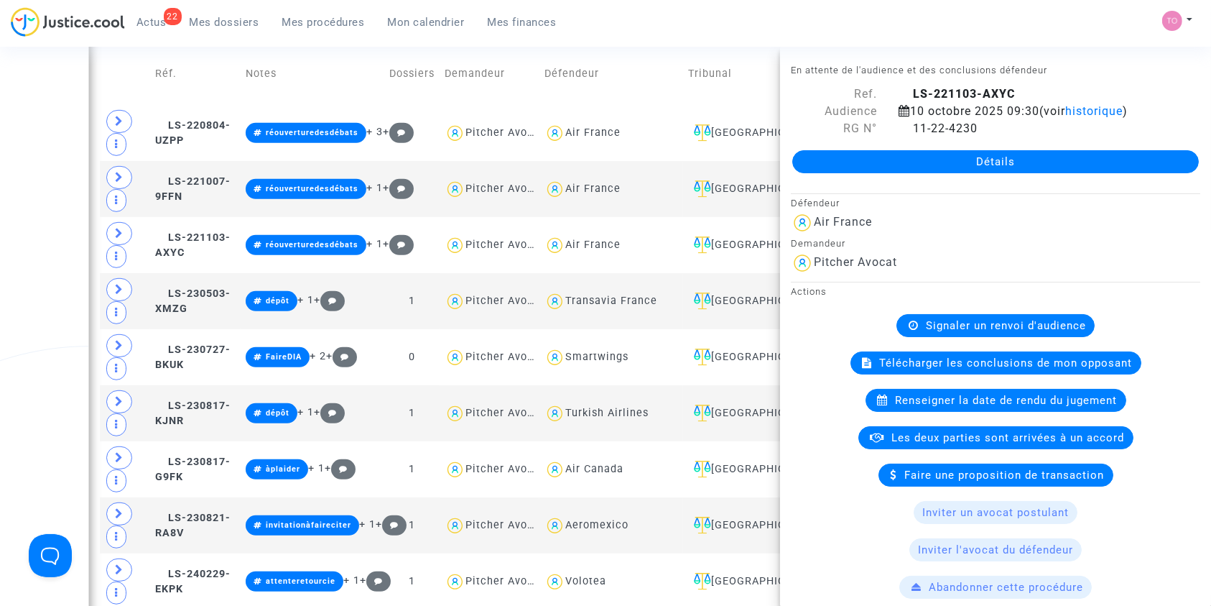
click at [63, 216] on div "Date de clôture d'instruction Date de conciliation Date d'audience Date de juge…" at bounding box center [605, 459] width 1211 height 2113
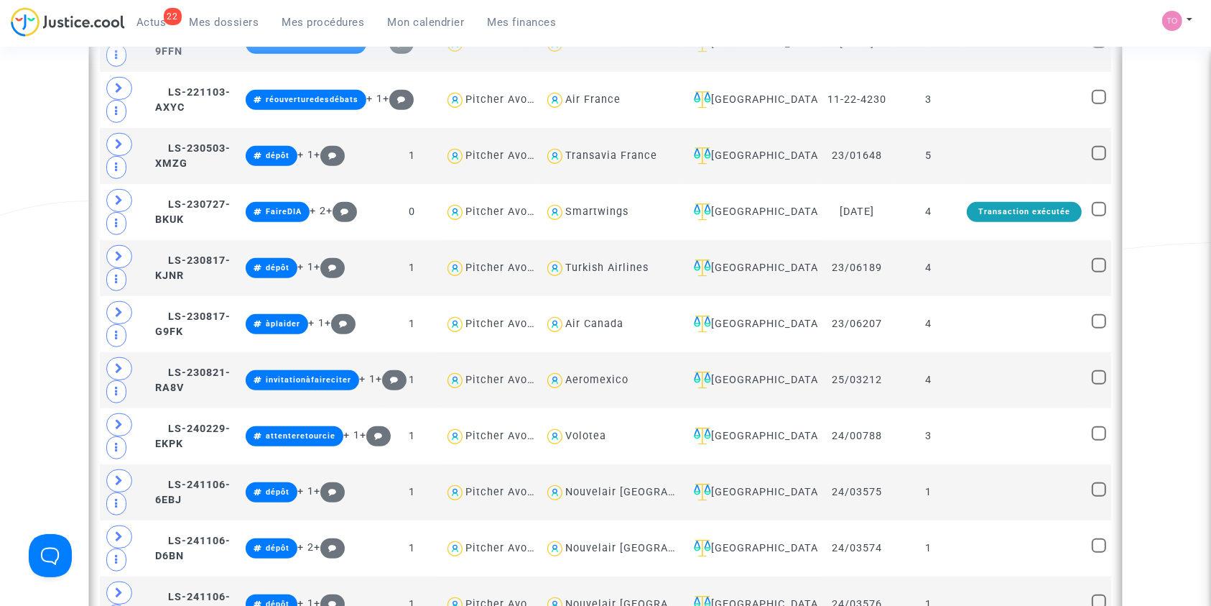
scroll to position [927, 0]
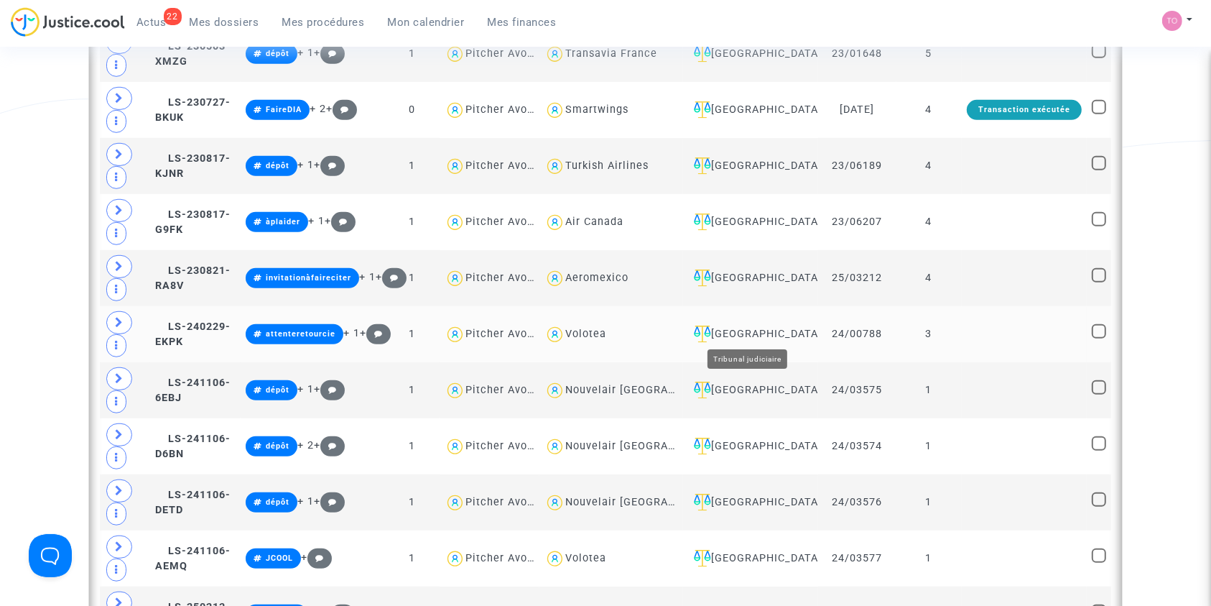
click at [738, 327] on div "Nantes" at bounding box center [750, 334] width 125 height 17
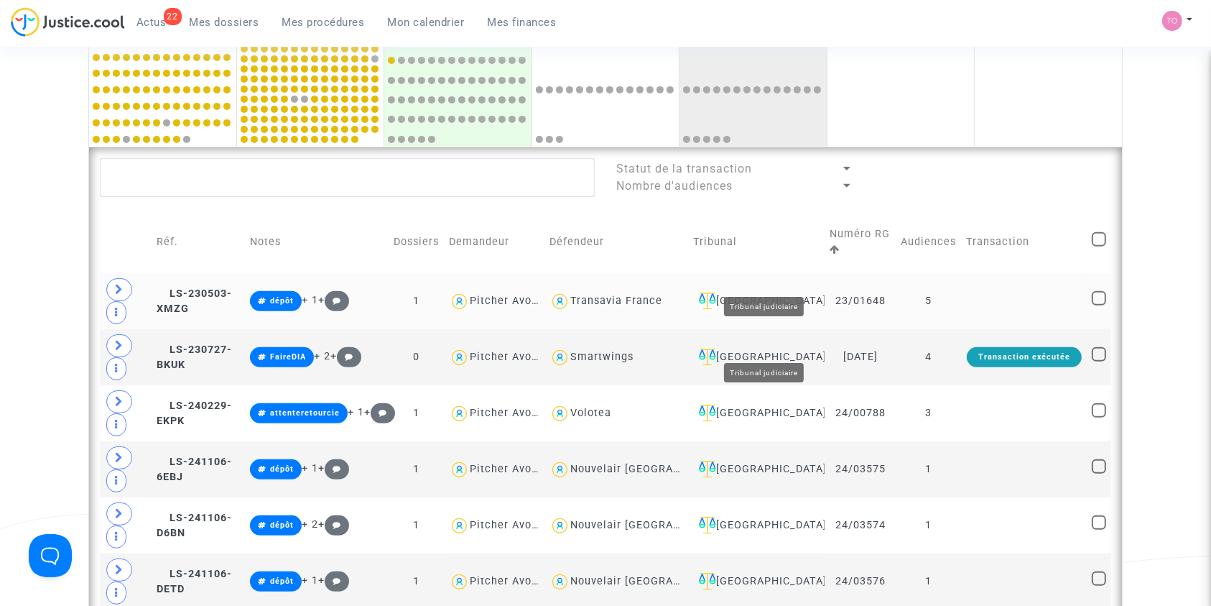
scroll to position [512, 0]
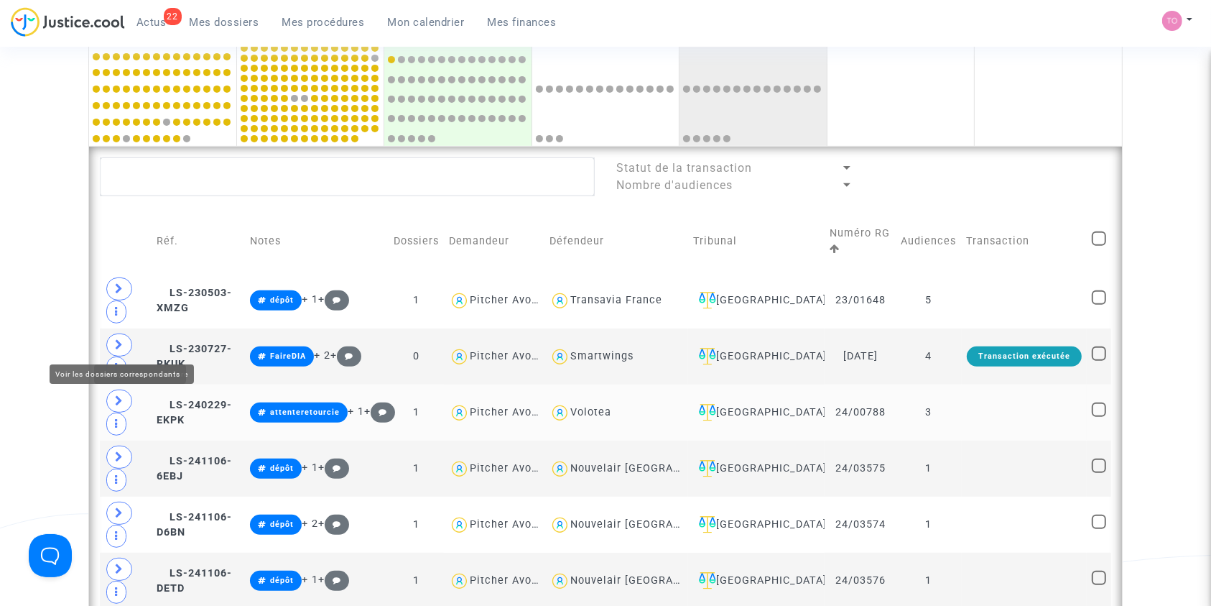
click at [124, 389] on span at bounding box center [119, 400] width 26 height 23
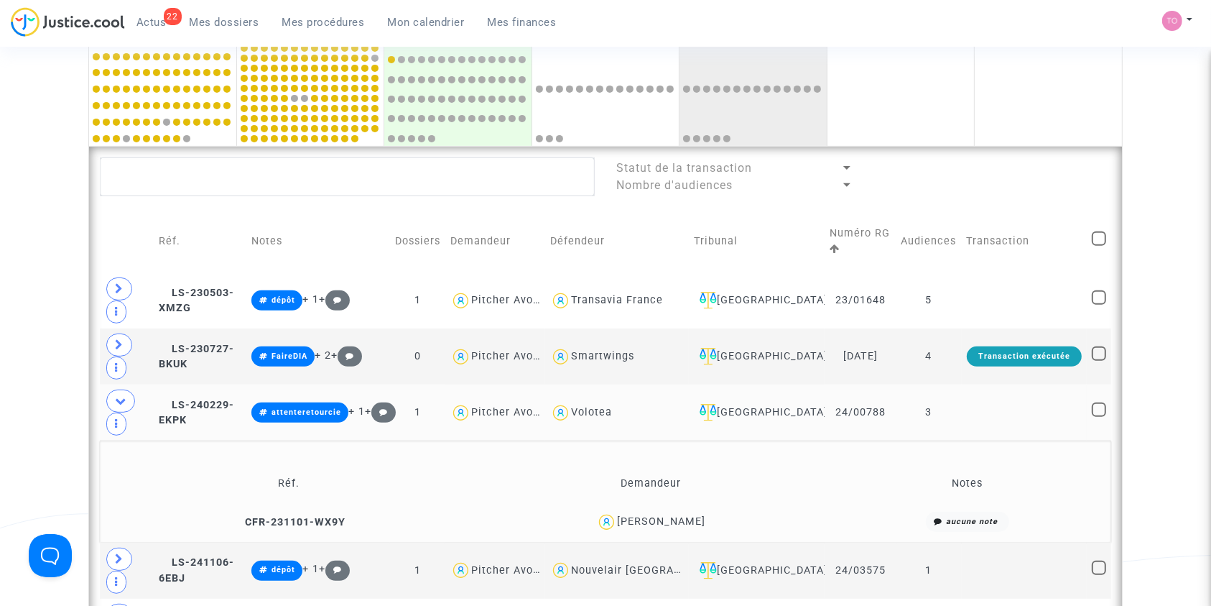
click at [685, 515] on div "Alice Breining" at bounding box center [661, 521] width 88 height 12
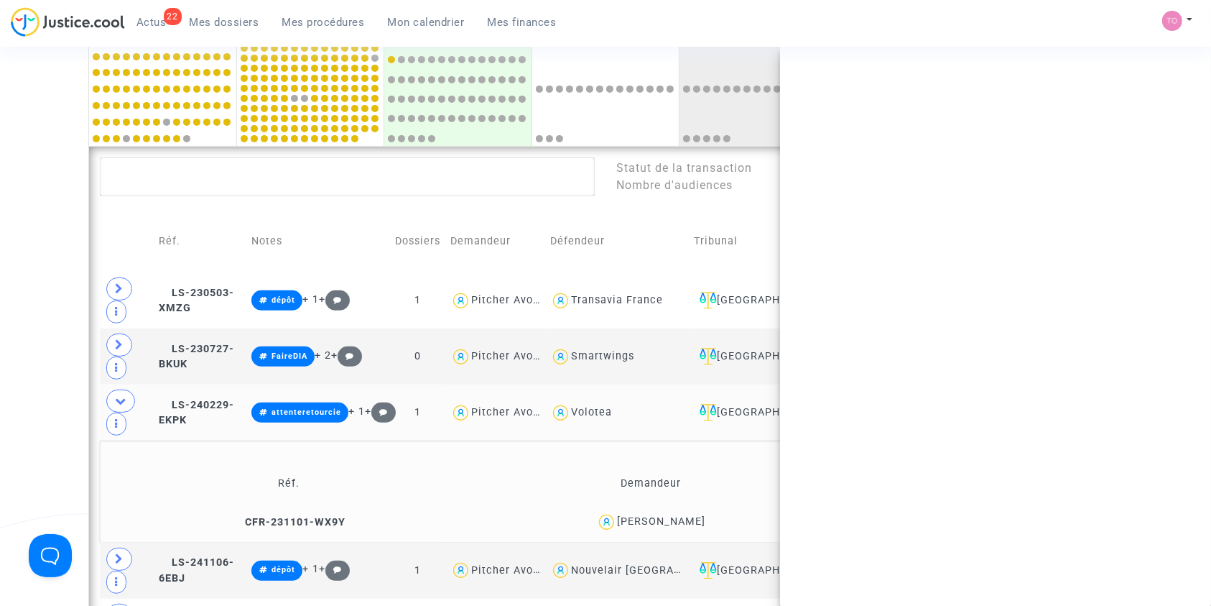
copy div "Breining"
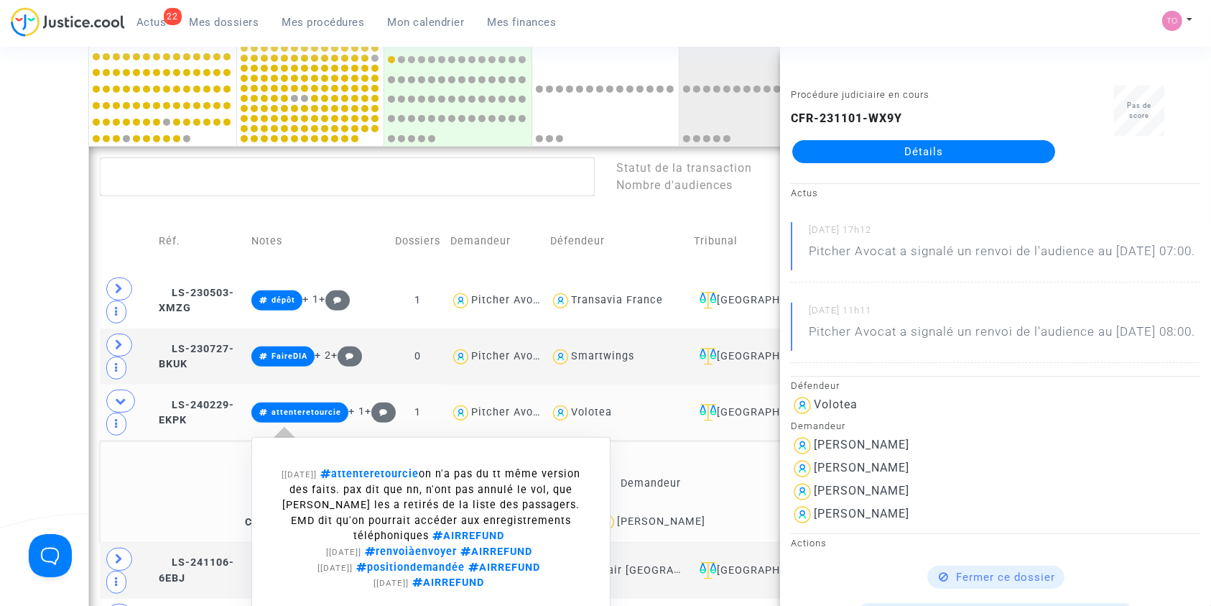
scroll to position [635, 0]
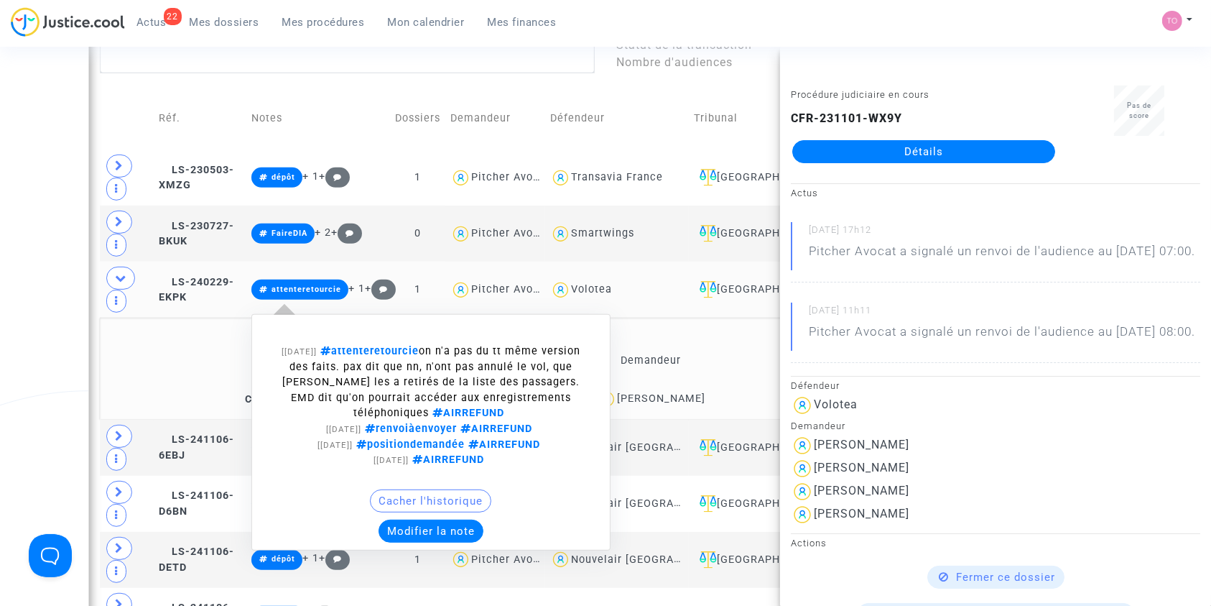
click at [464, 520] on button "Modifier la note" at bounding box center [431, 531] width 105 height 23
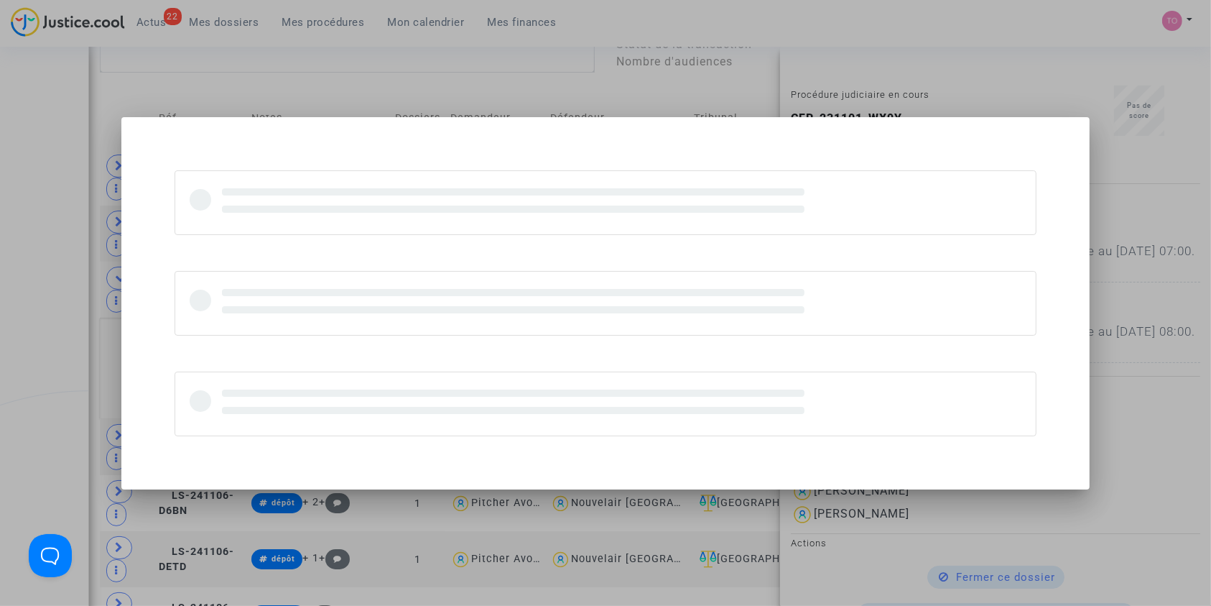
scroll to position [0, 0]
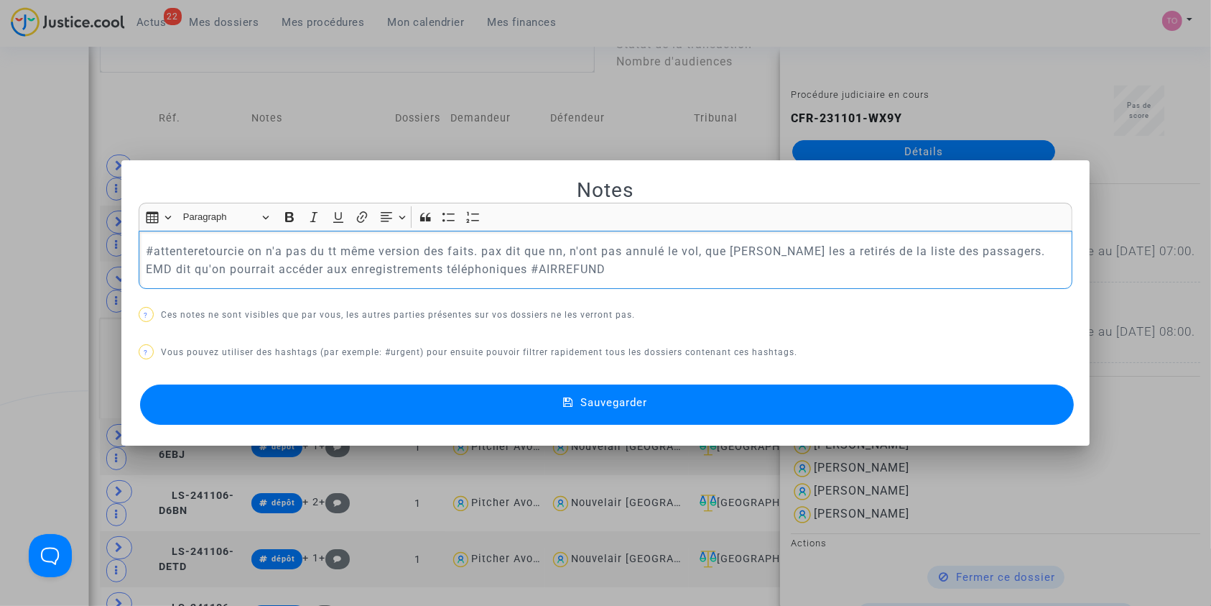
drag, startPoint x: 243, startPoint y: 252, endPoint x: 475, endPoint y: 274, distance: 233.1
click at [475, 274] on p "#attenteretourcie on n'a pas du tt même version des faits. pax dit que nn, n'on…" at bounding box center [606, 260] width 920 height 36
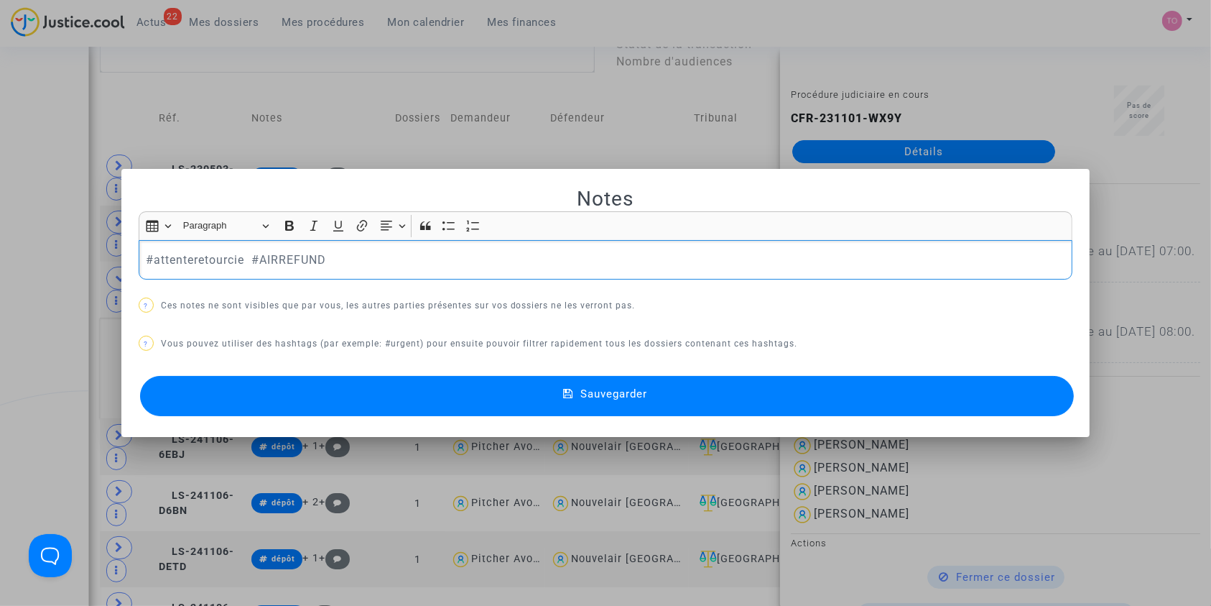
click at [479, 387] on button "Sauvegarder" at bounding box center [607, 396] width 935 height 40
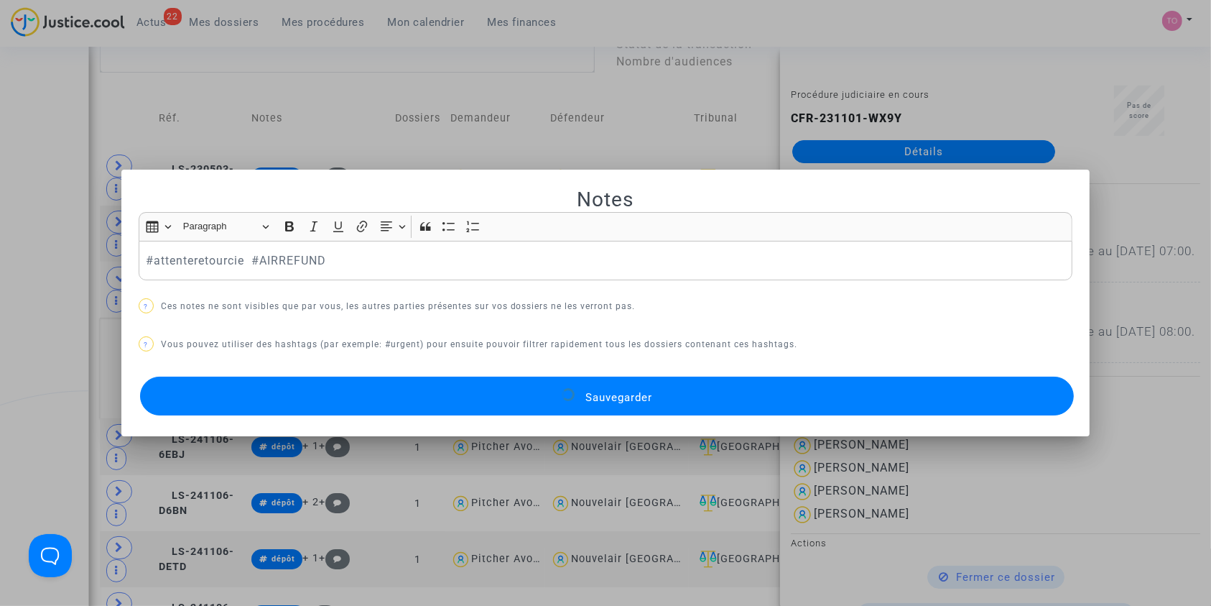
scroll to position [635, 0]
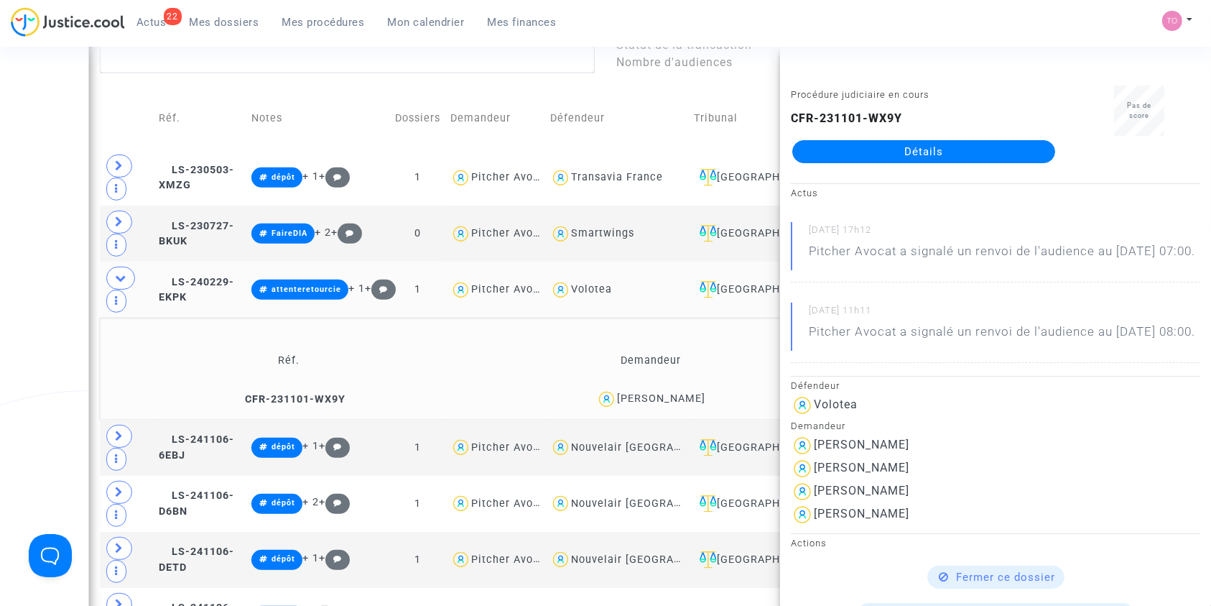
click at [45, 295] on div "Date de clôture d'instruction Date de conciliation Date d'audience Date de juge…" at bounding box center [605, 218] width 1211 height 1543
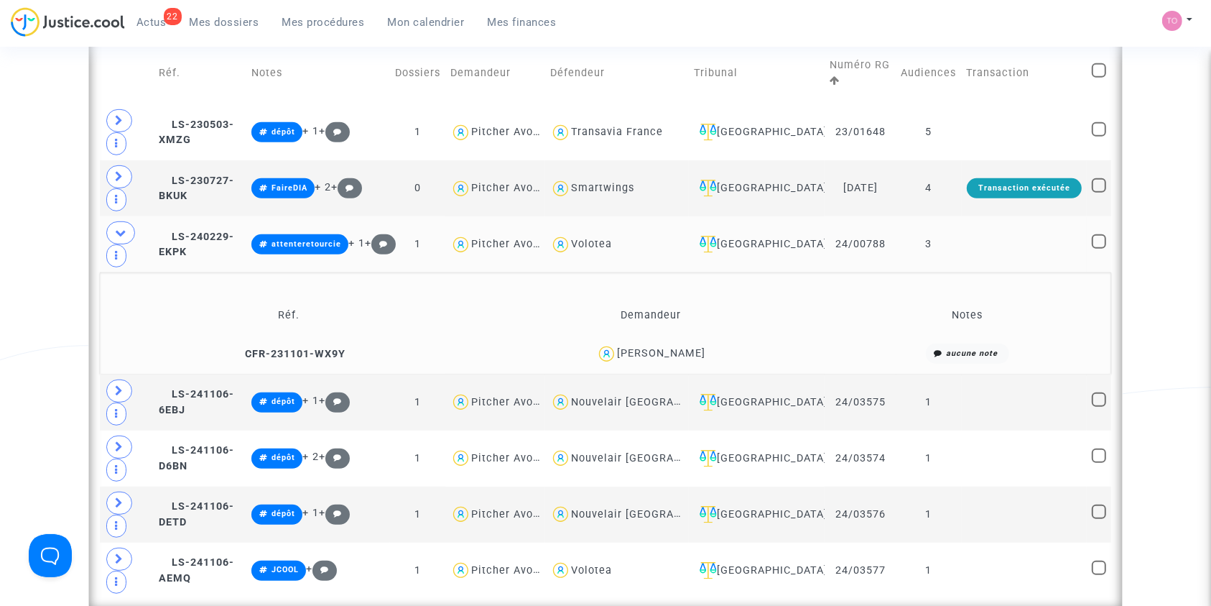
scroll to position [681, 0]
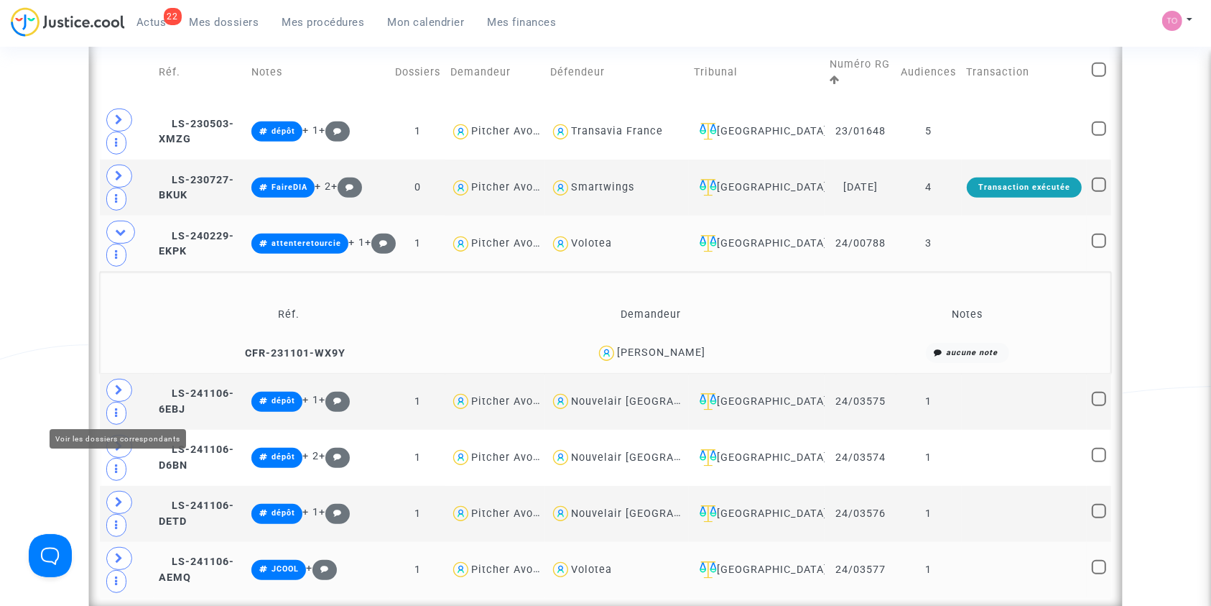
click at [120, 553] on icon at bounding box center [119, 558] width 9 height 11
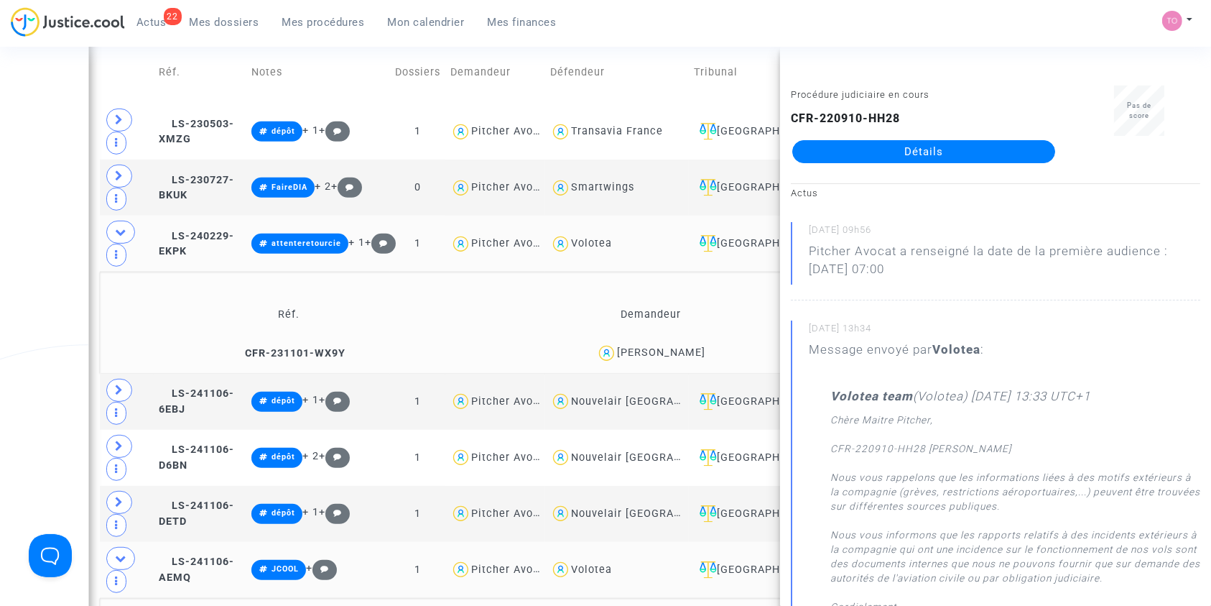
copy div "rappeneau"
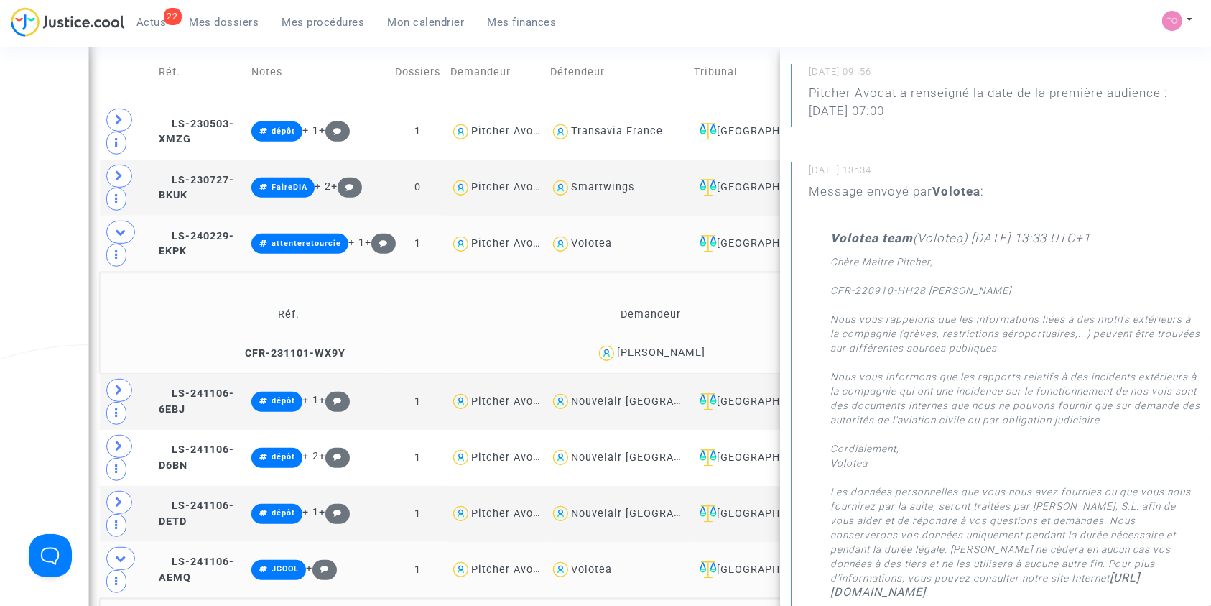
scroll to position [159, 0]
click at [53, 451] on div "Date de clôture d'instruction Date de conciliation Date d'audience Date de juge…" at bounding box center [605, 223] width 1211 height 1644
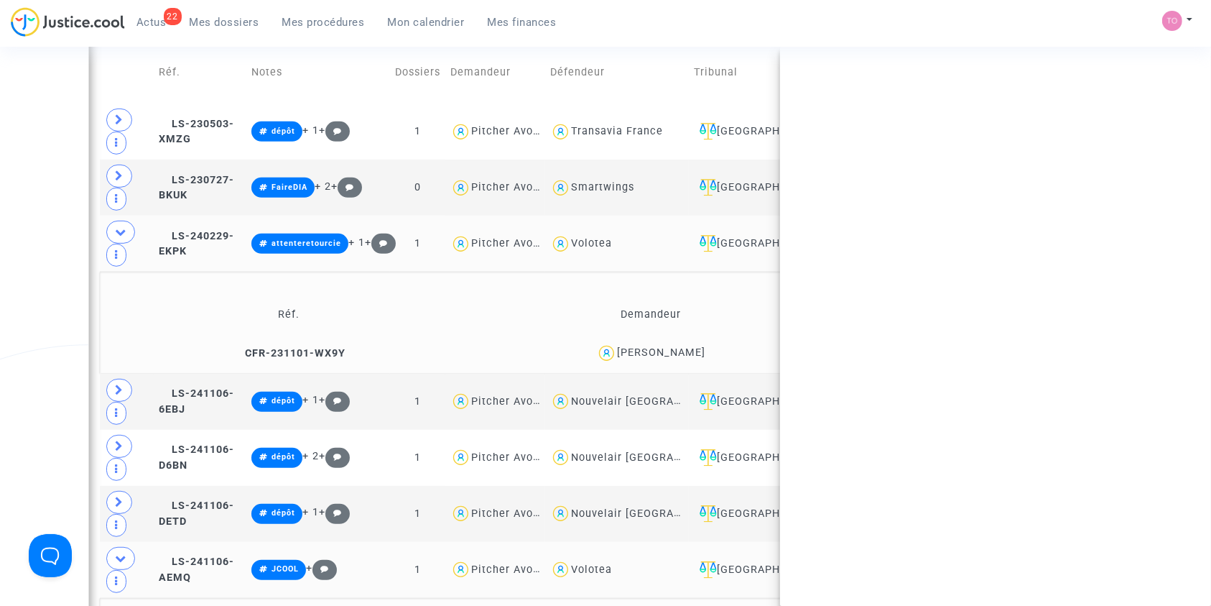
copy div "rappeneau"
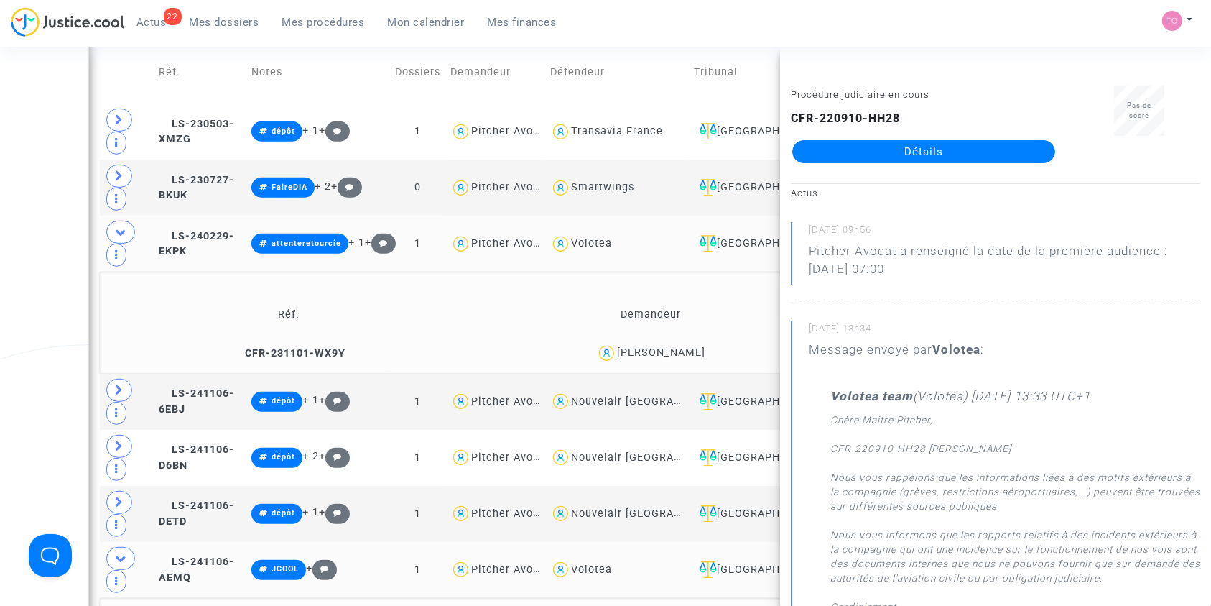
scroll to position [1, 0]
click at [203, 555] on span "LS-241106-AEMQ" at bounding box center [196, 569] width 75 height 28
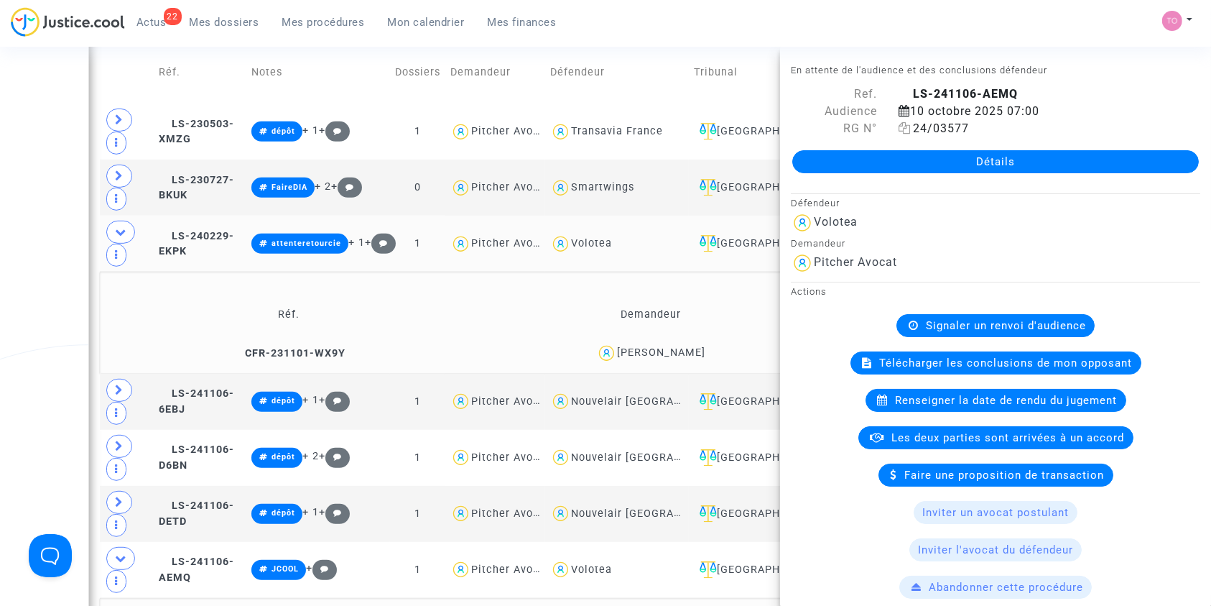
click at [903, 125] on icon at bounding box center [905, 127] width 12 height 11
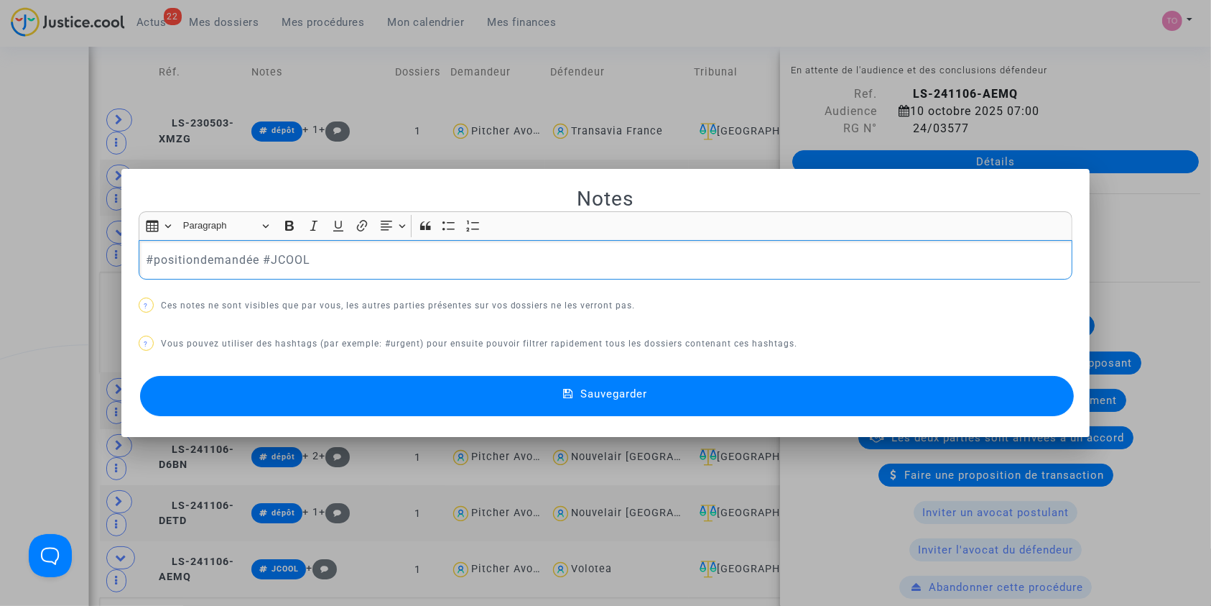
click at [532, 387] on button "Sauvegarder" at bounding box center [607, 396] width 935 height 40
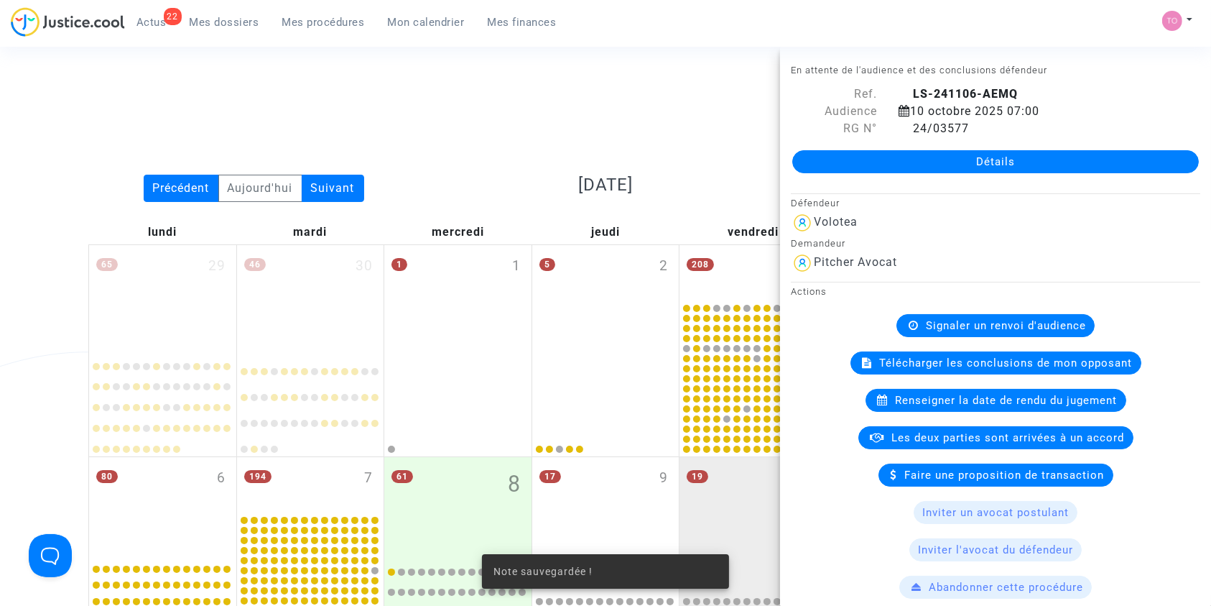
scroll to position [681, 0]
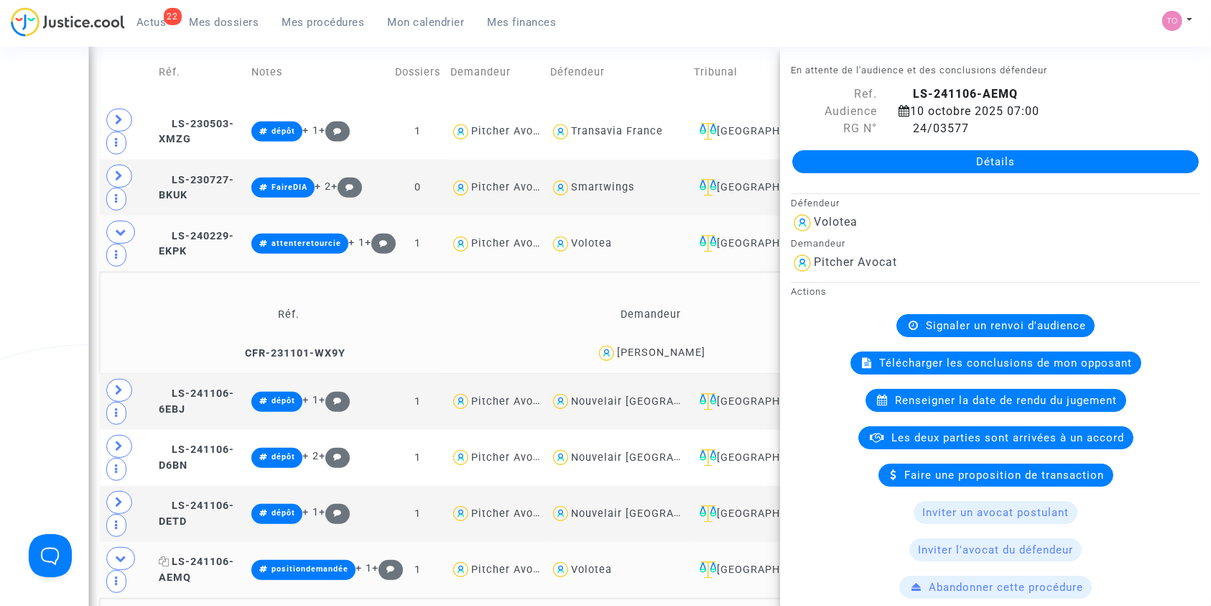
click at [218, 555] on span "LS-241106-AEMQ" at bounding box center [196, 569] width 75 height 28
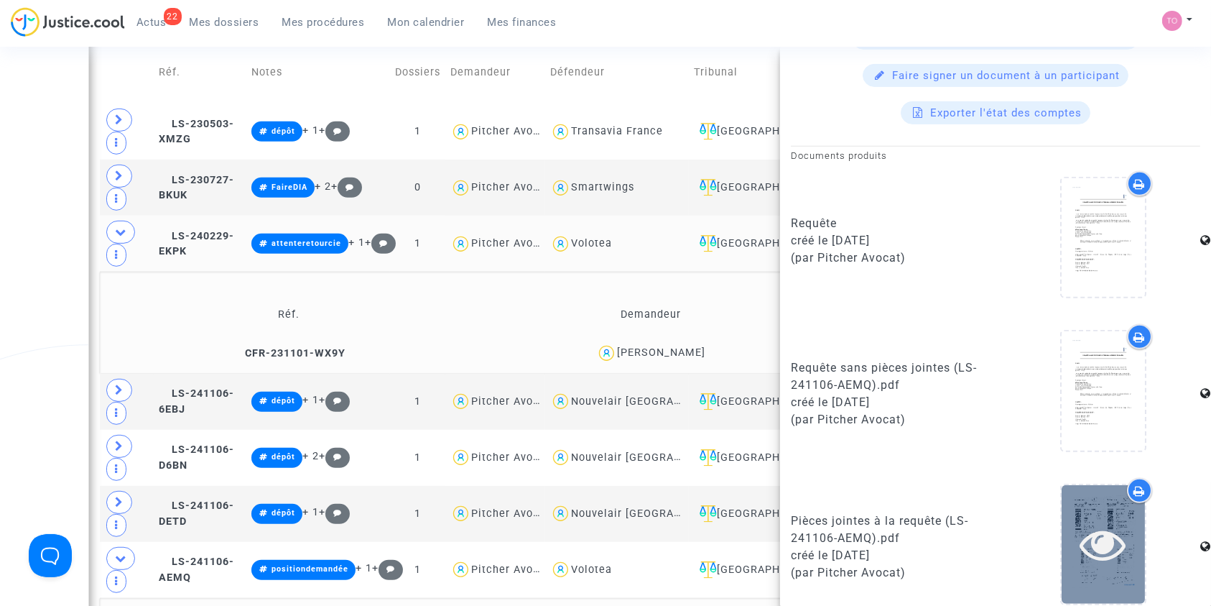
scroll to position [660, 0]
click at [1135, 179] on icon at bounding box center [1140, 184] width 11 height 11
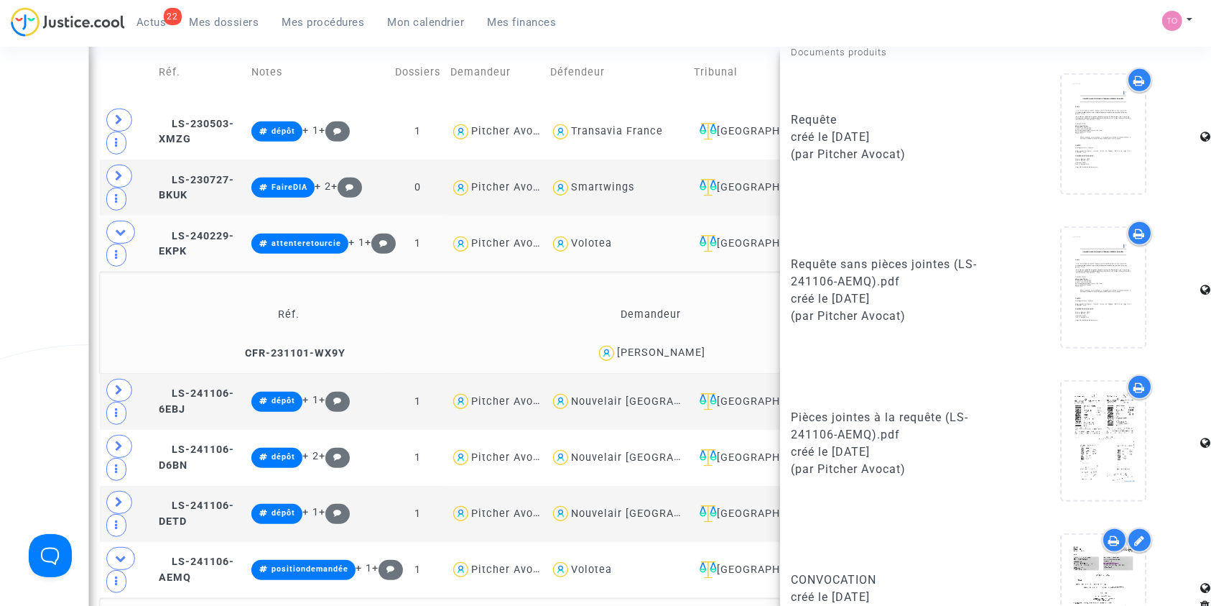
scroll to position [775, 0]
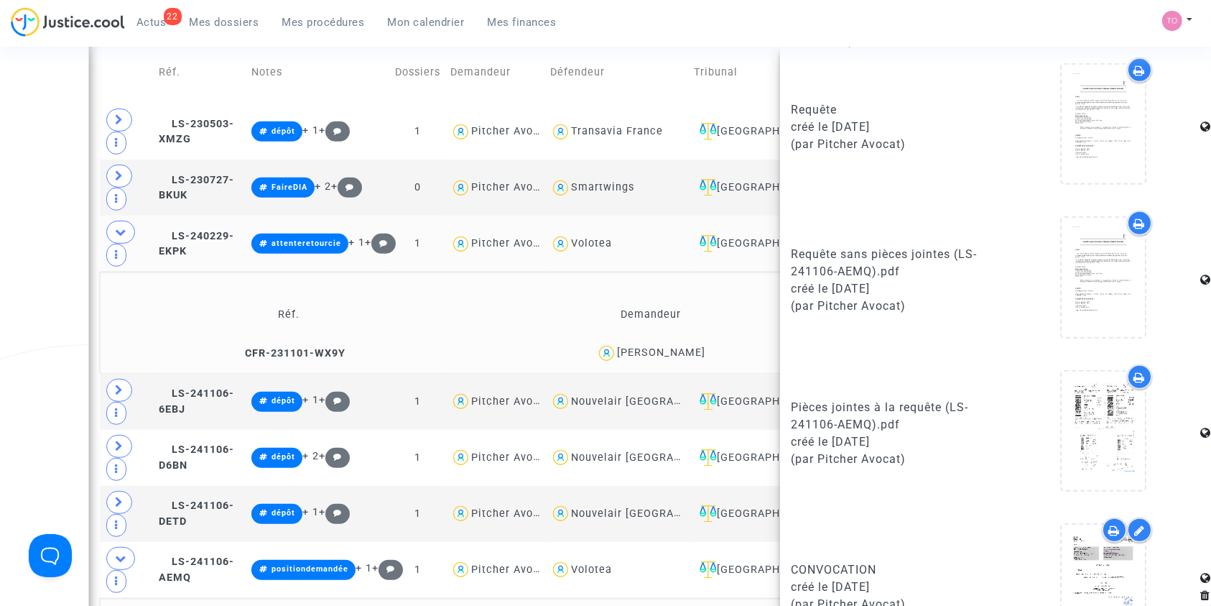
click at [1132, 379] on div at bounding box center [1139, 376] width 25 height 25
click at [121, 226] on icon at bounding box center [120, 231] width 11 height 11
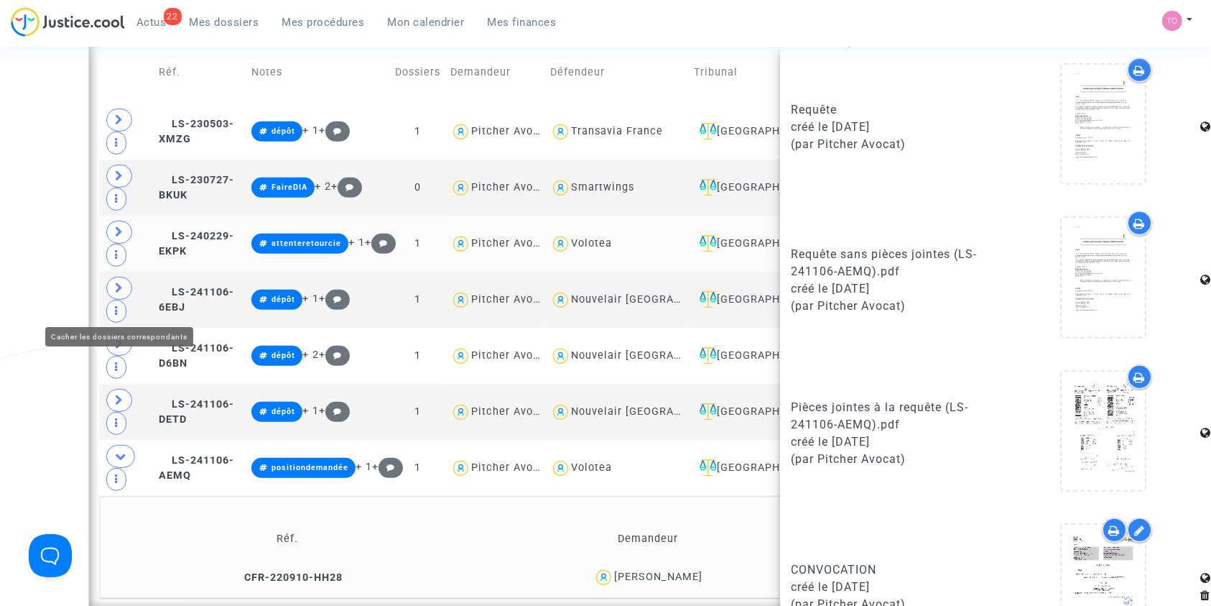
click at [121, 445] on span at bounding box center [120, 456] width 29 height 23
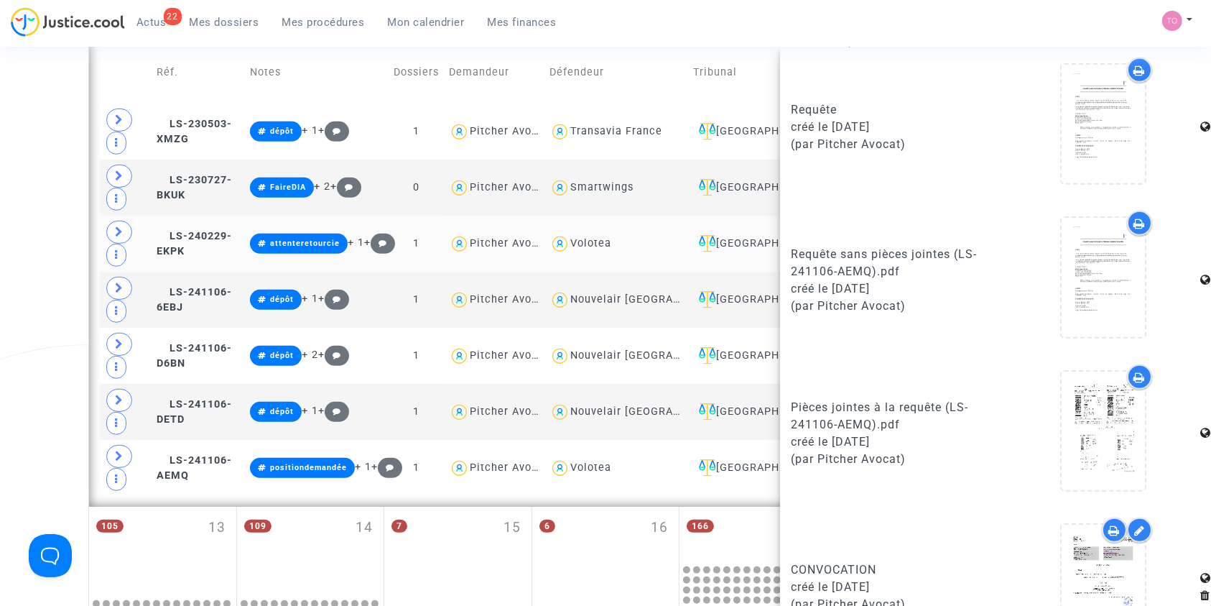
click at [0, 188] on div "Date de clôture d'instruction Date de conciliation Date d'audience Date de juge…" at bounding box center [605, 121] width 1211 height 1441
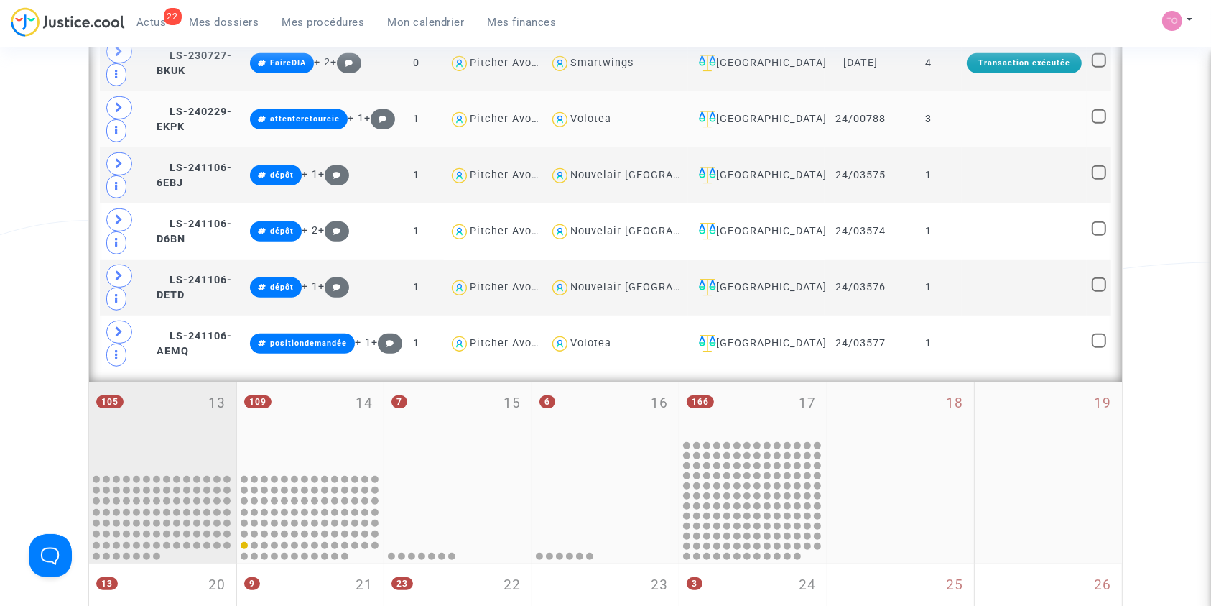
scroll to position [807, 0]
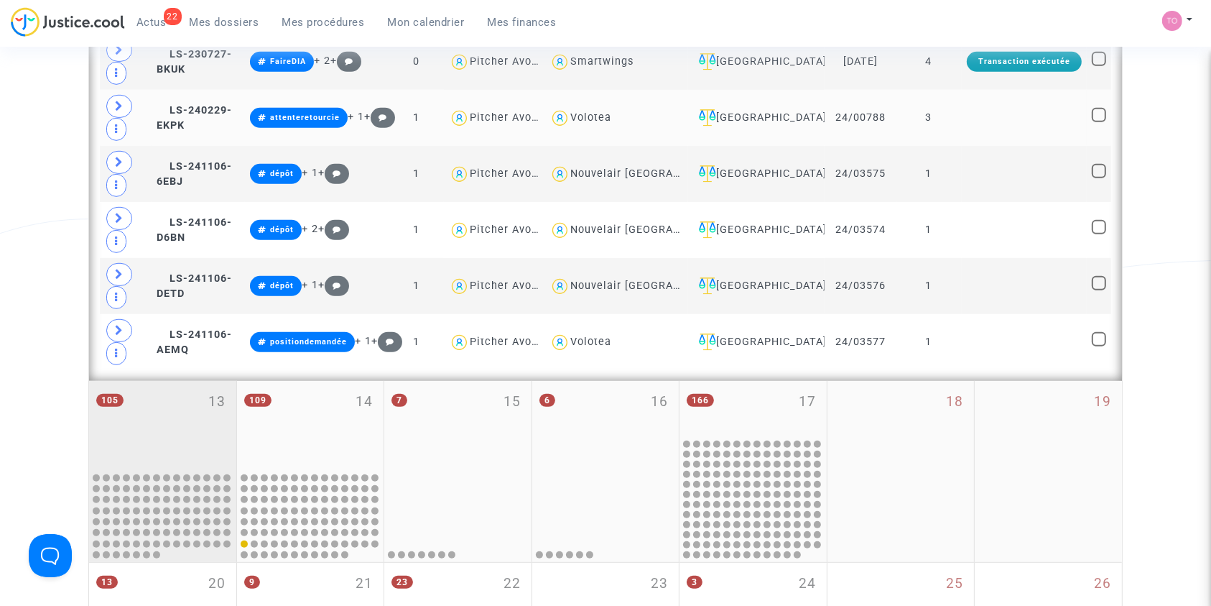
click at [183, 381] on div "105 13" at bounding box center [162, 425] width 147 height 88
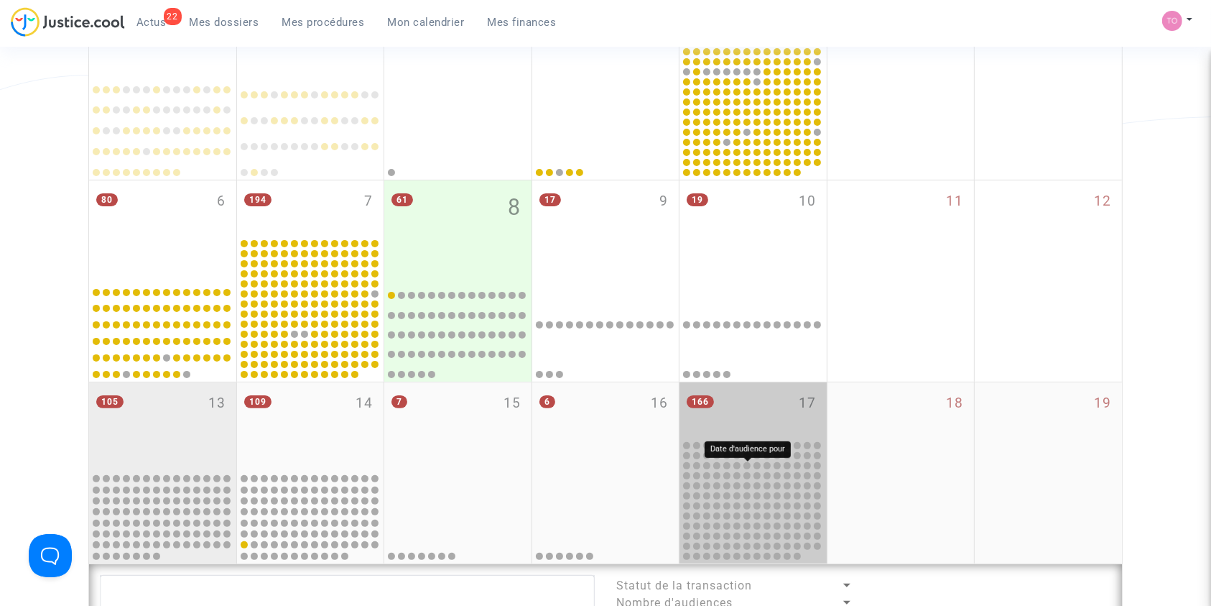
scroll to position [276, 0]
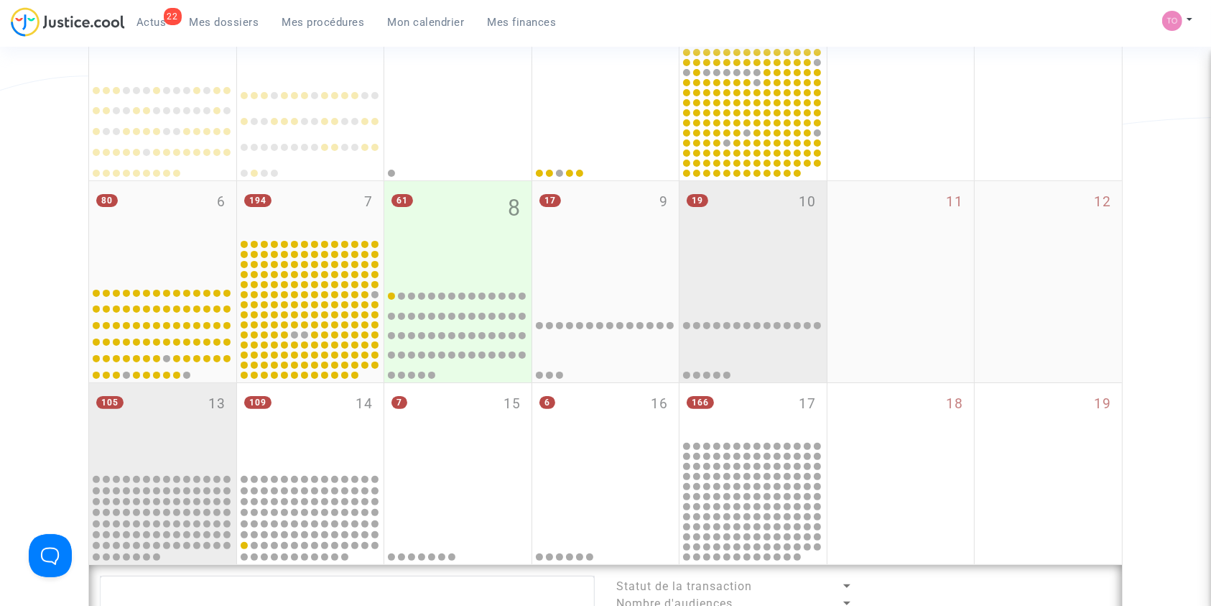
click at [796, 246] on div "19 10" at bounding box center [753, 230] width 147 height 98
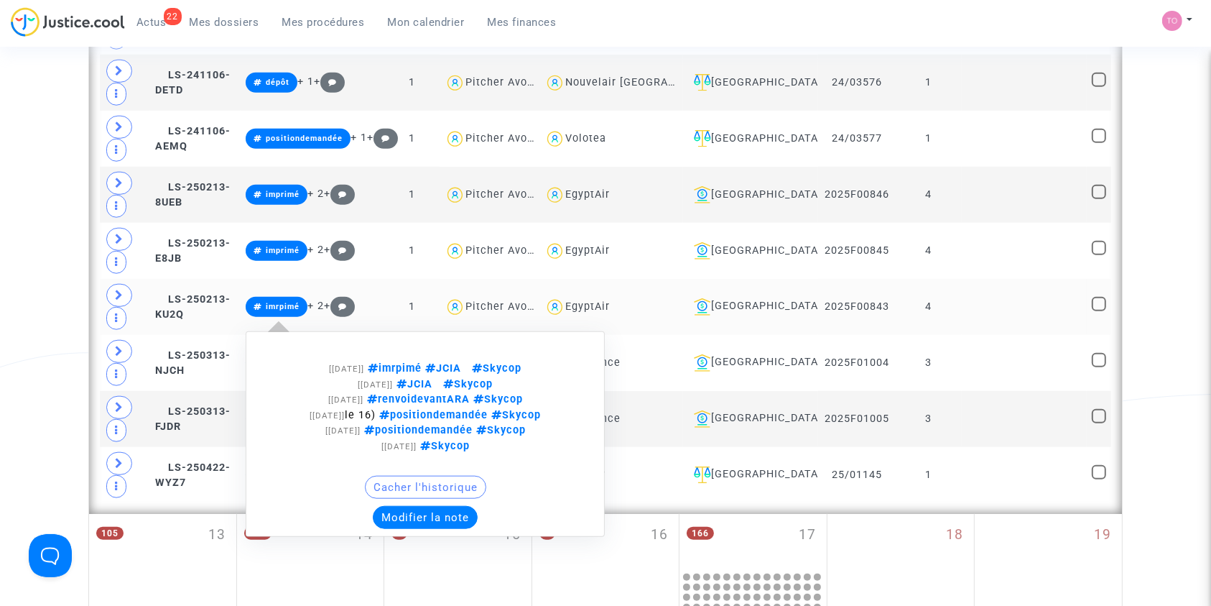
scroll to position [1402, 0]
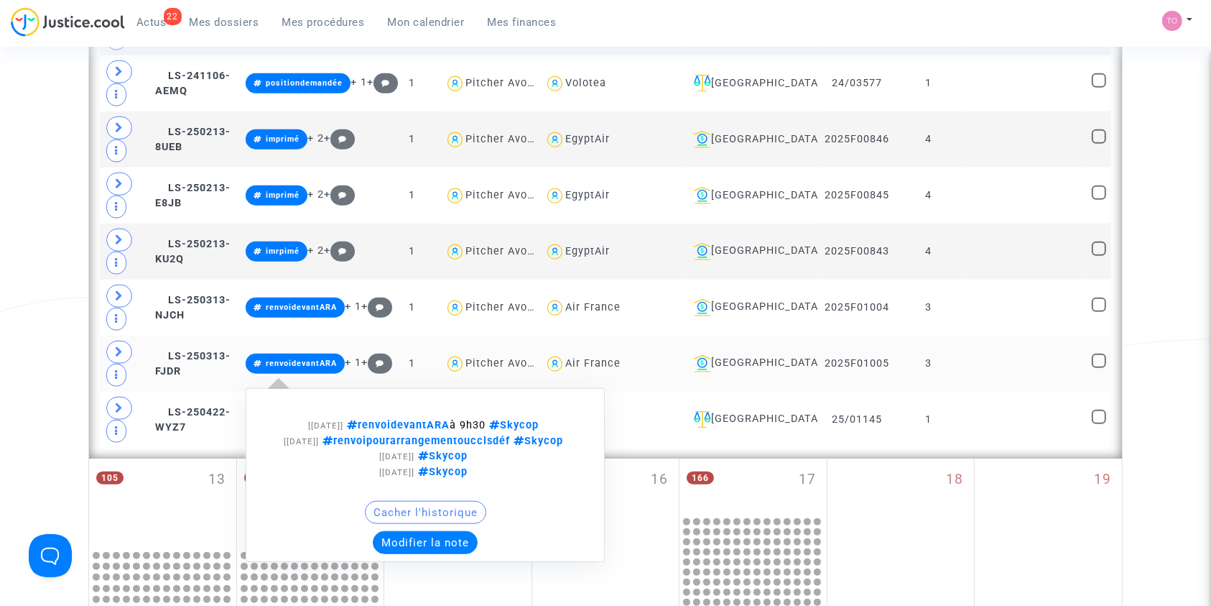
click at [312, 359] on span "renvoidevantARA" at bounding box center [301, 363] width 71 height 9
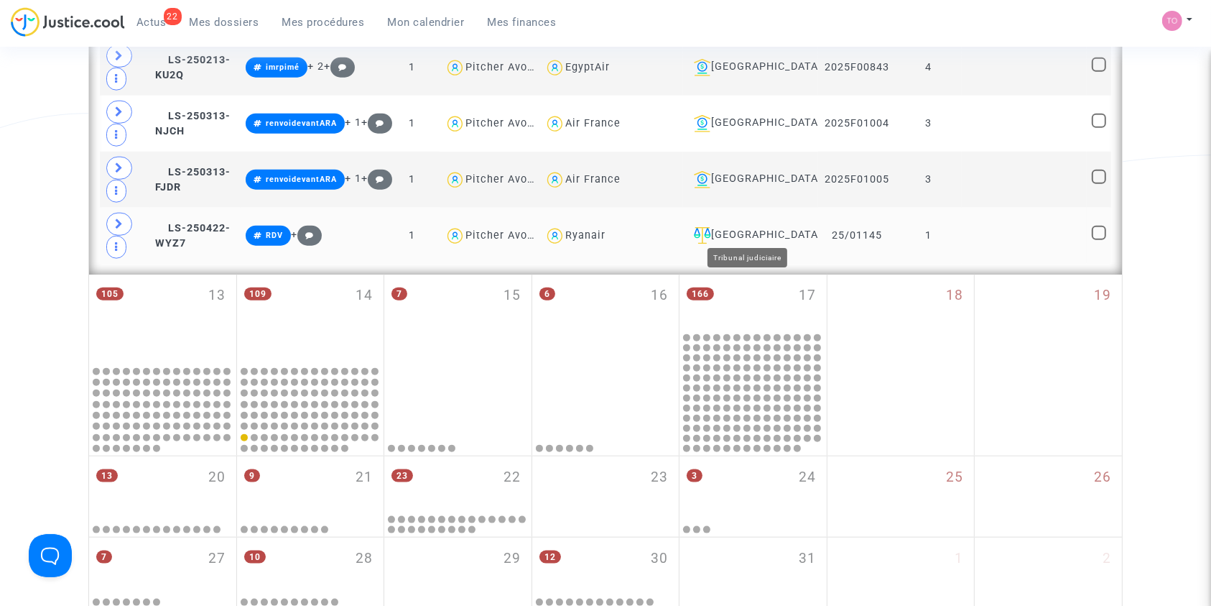
scroll to position [1580, 0]
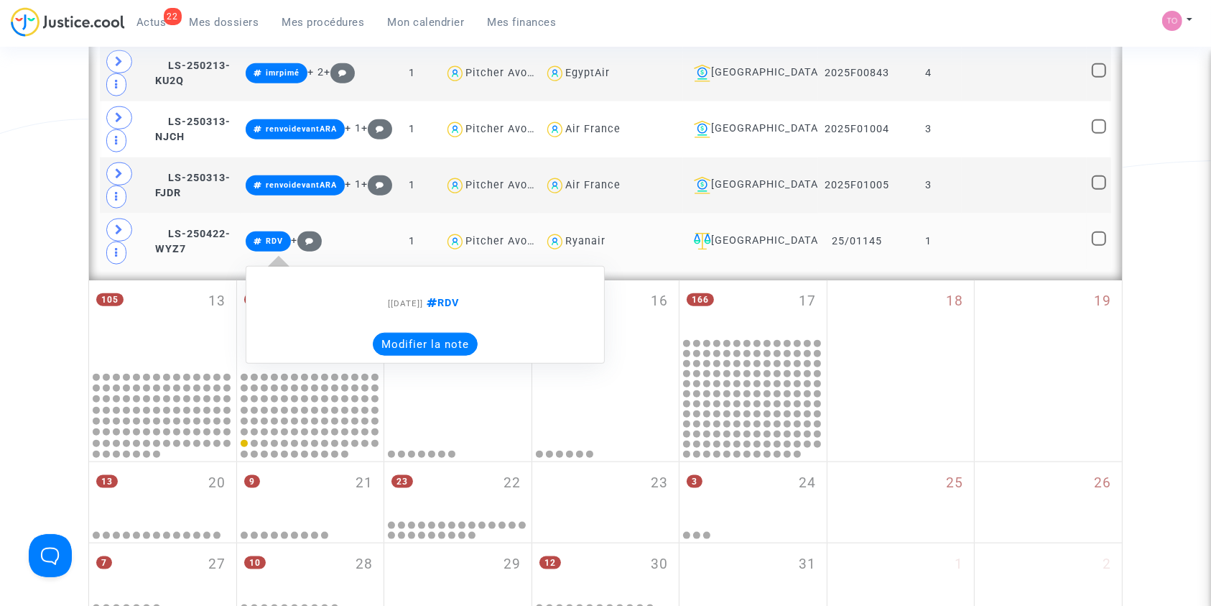
click at [448, 336] on button "Modifier la note" at bounding box center [425, 344] width 105 height 23
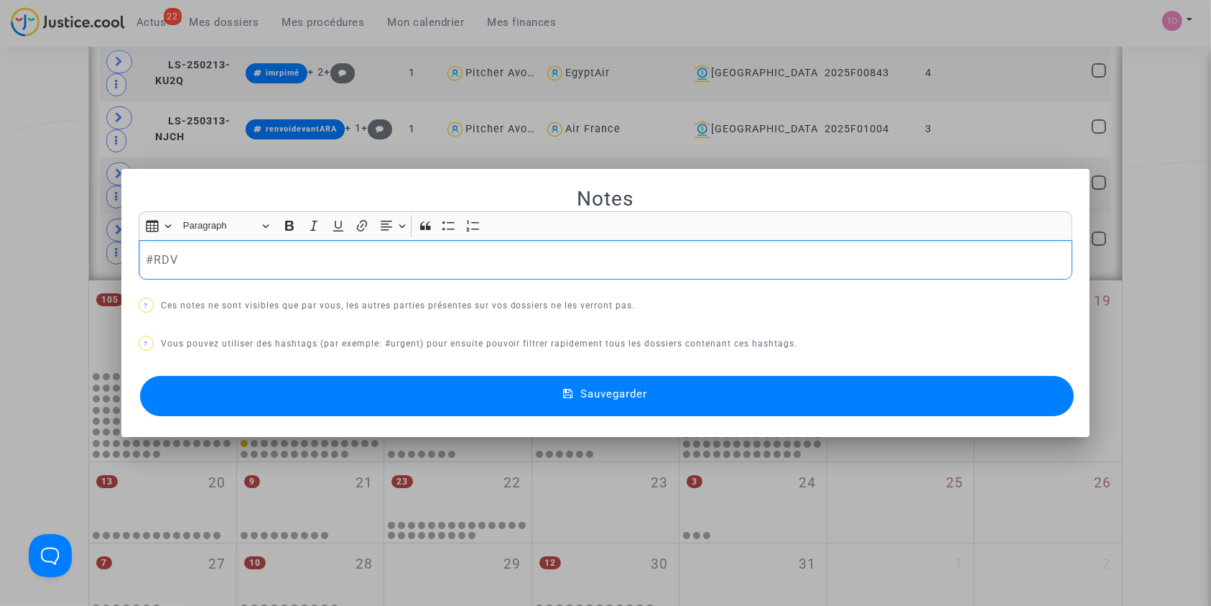
scroll to position [0, 0]
click at [433, 386] on button "Sauvegarder" at bounding box center [607, 396] width 935 height 40
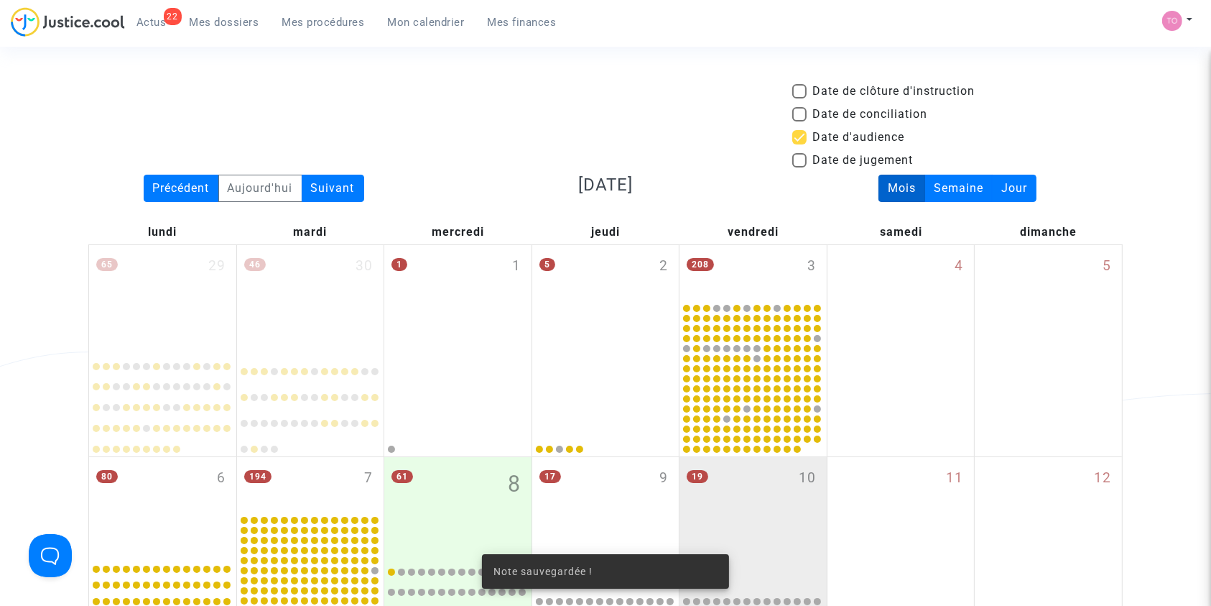
scroll to position [1580, 0]
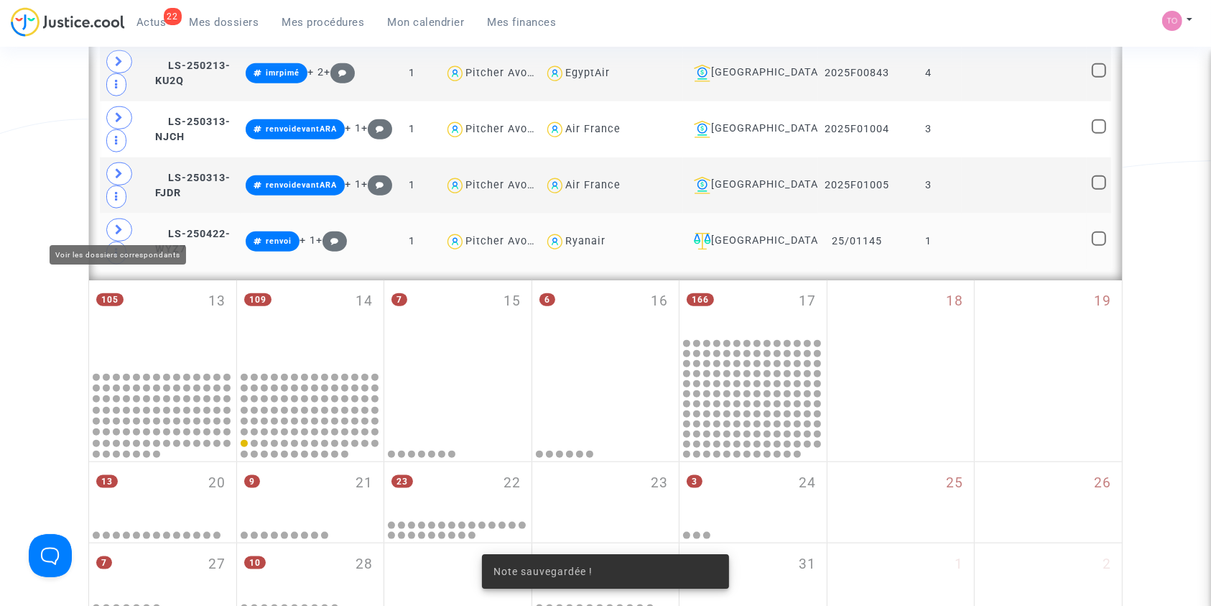
click at [109, 228] on span at bounding box center [119, 229] width 26 height 23
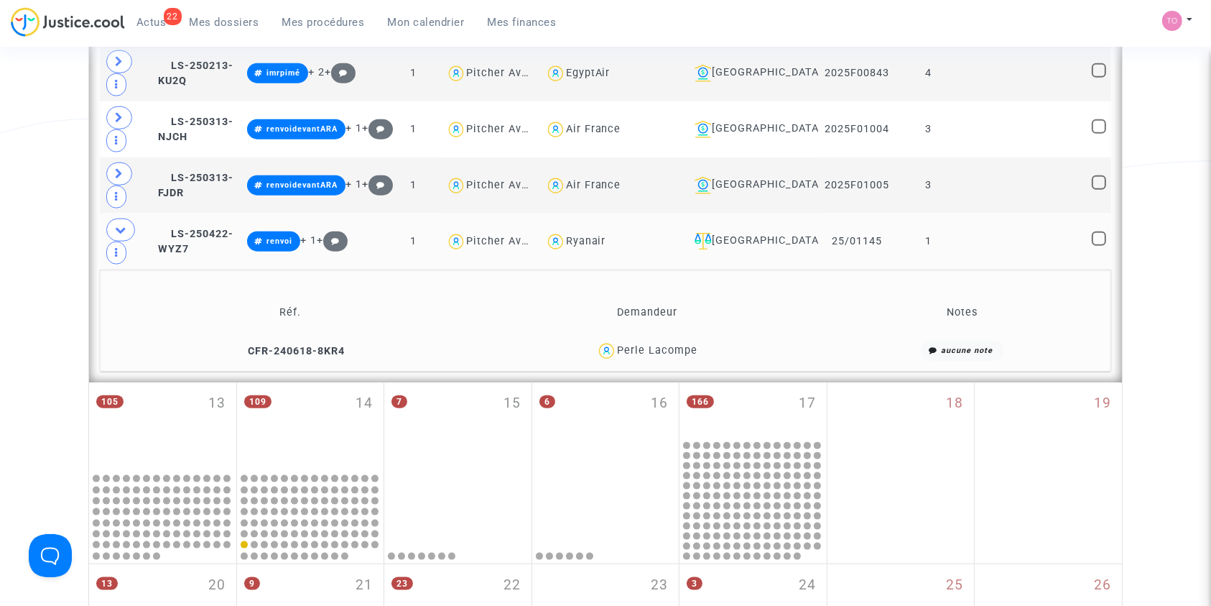
click at [683, 334] on span "Perle Lacompe" at bounding box center [657, 309] width 80 height 95
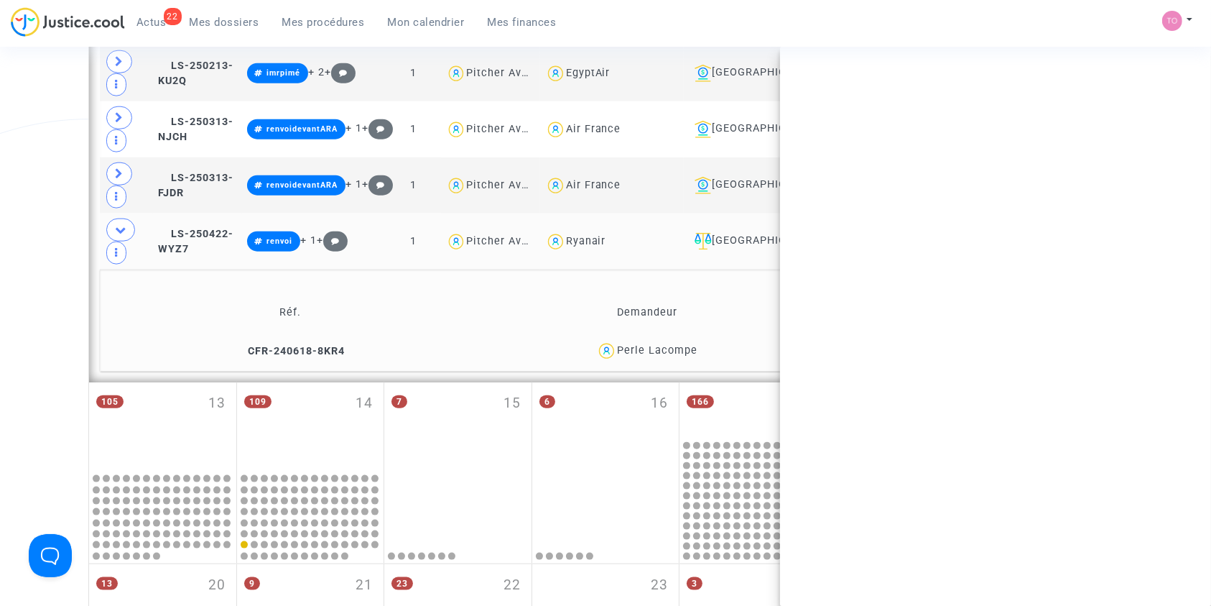
click at [683, 334] on span "Perle Lacompe" at bounding box center [657, 309] width 80 height 95
copy div "Lacompe"
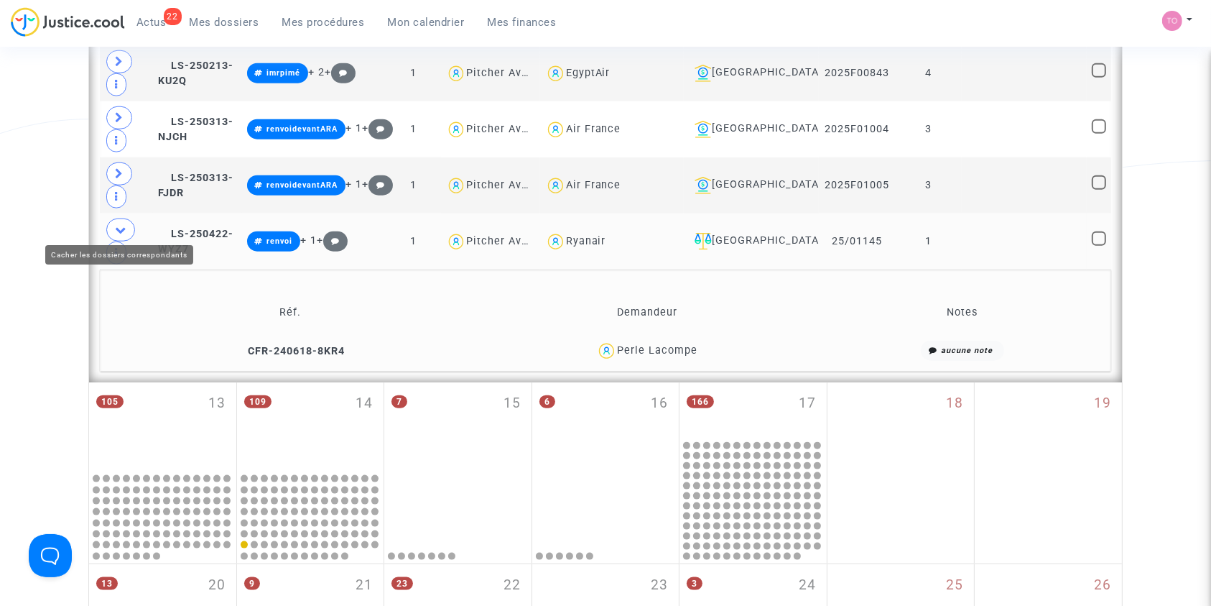
click at [118, 224] on icon at bounding box center [120, 229] width 11 height 11
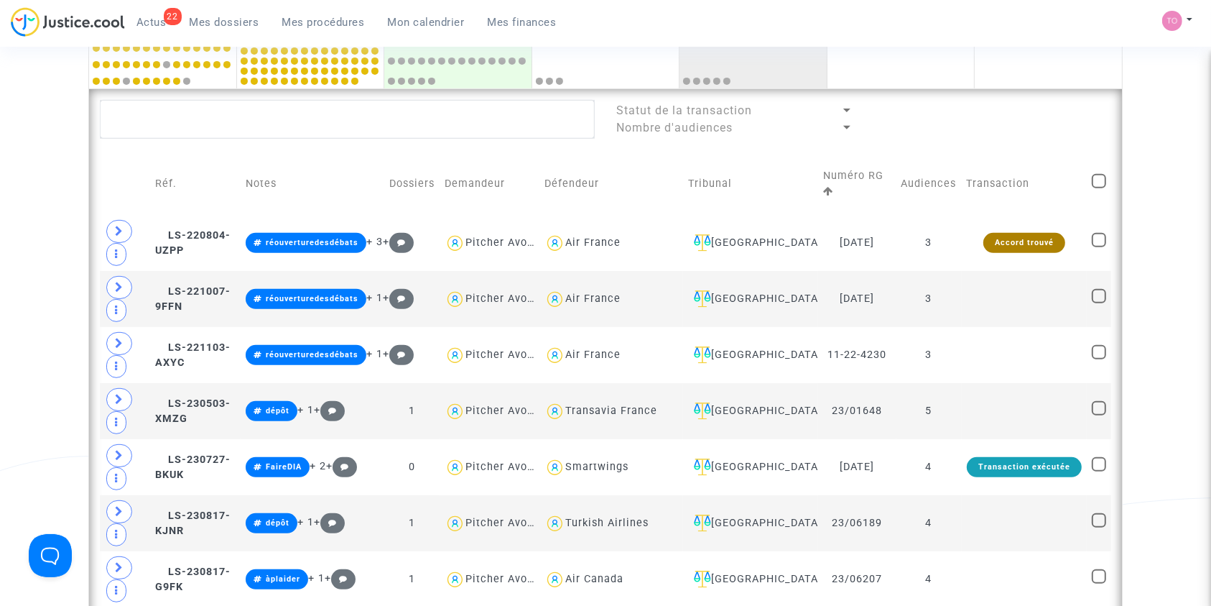
scroll to position [571, 0]
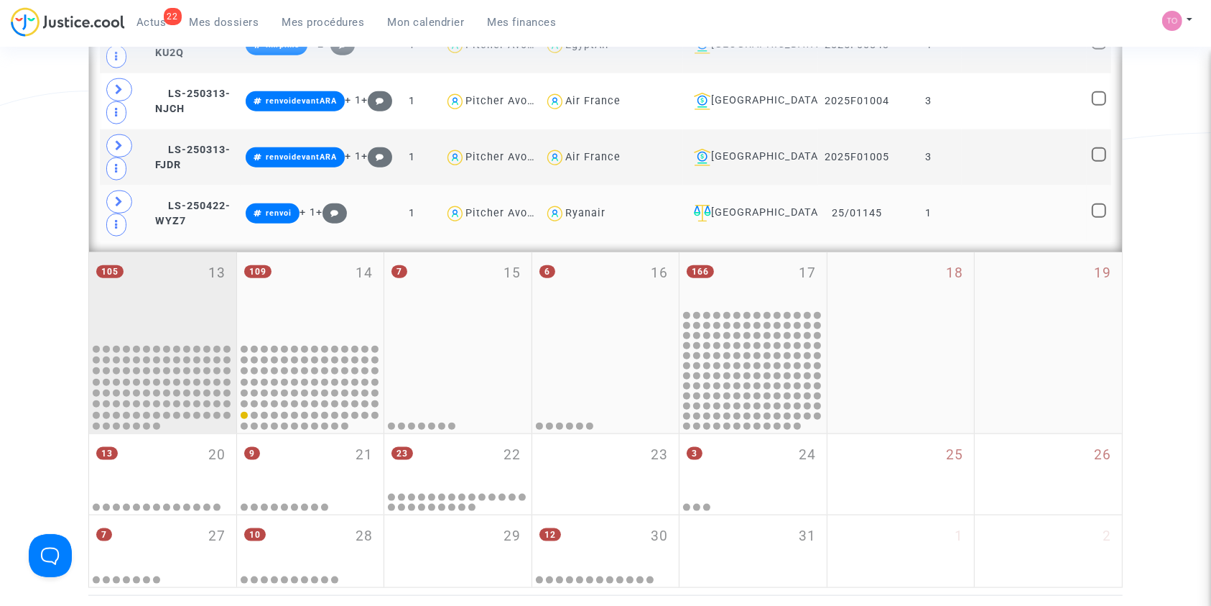
click at [176, 297] on div "105 13" at bounding box center [162, 296] width 147 height 88
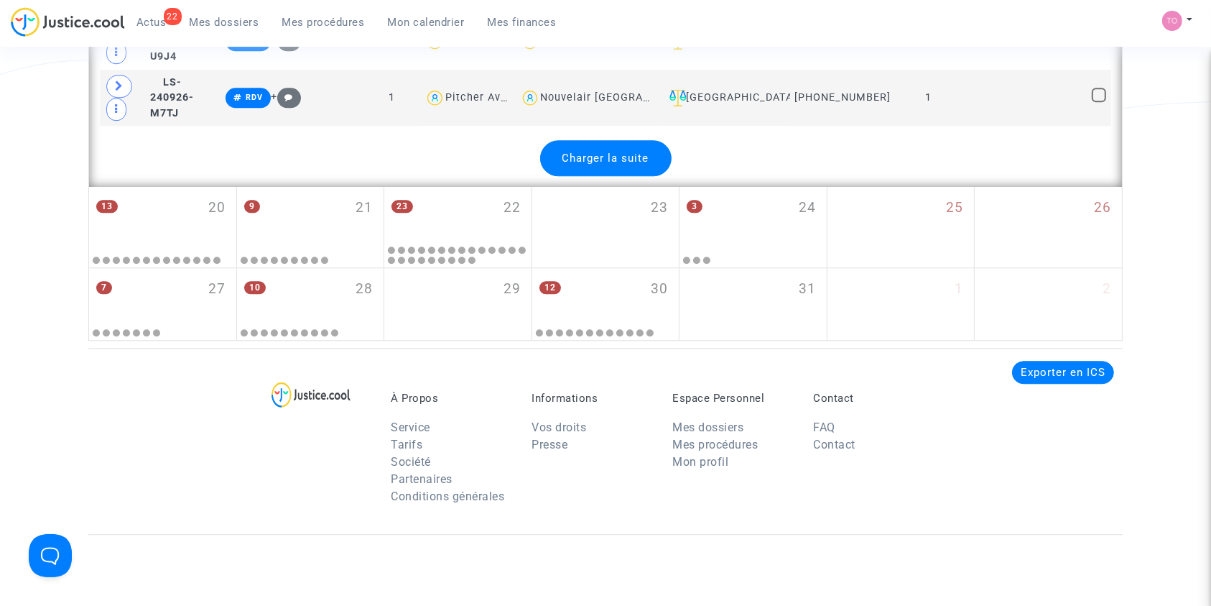
scroll to position [3661, 0]
click at [602, 141] on div "Charger la suite" at bounding box center [605, 159] width 131 height 36
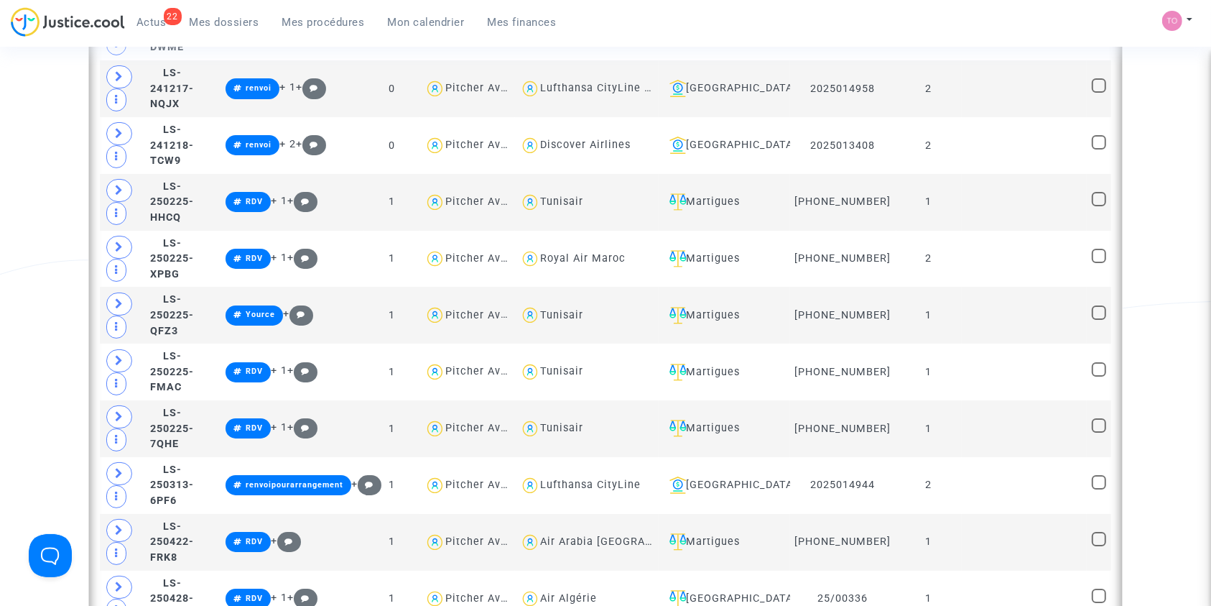
scroll to position [5482, 0]
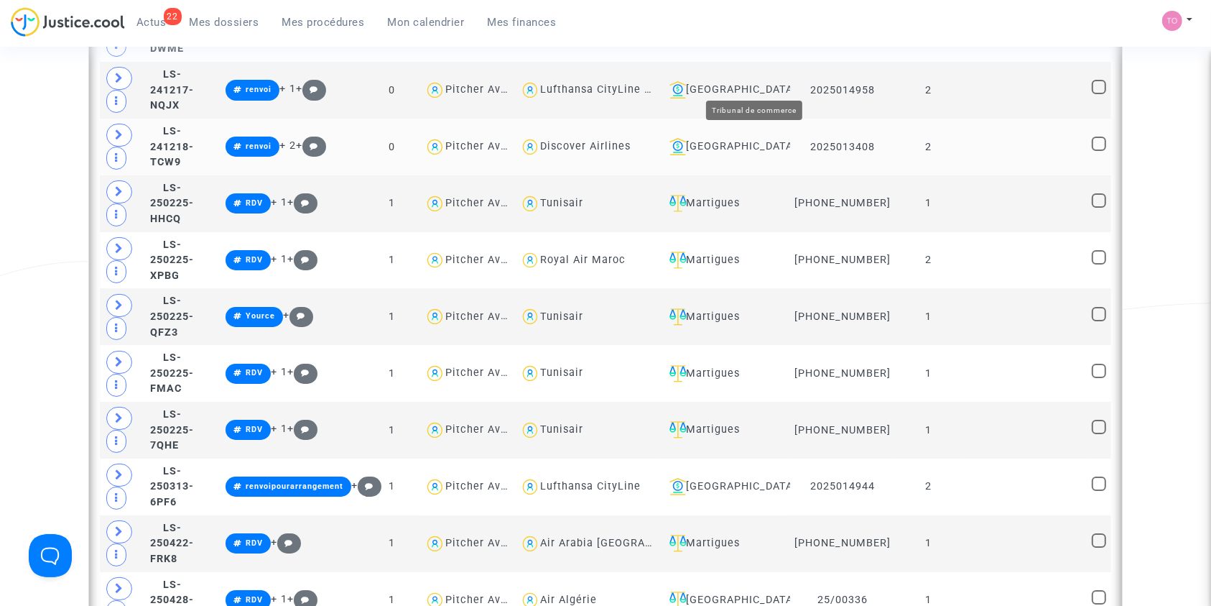
click at [756, 138] on div "[GEOGRAPHIC_DATA]" at bounding box center [724, 146] width 121 height 17
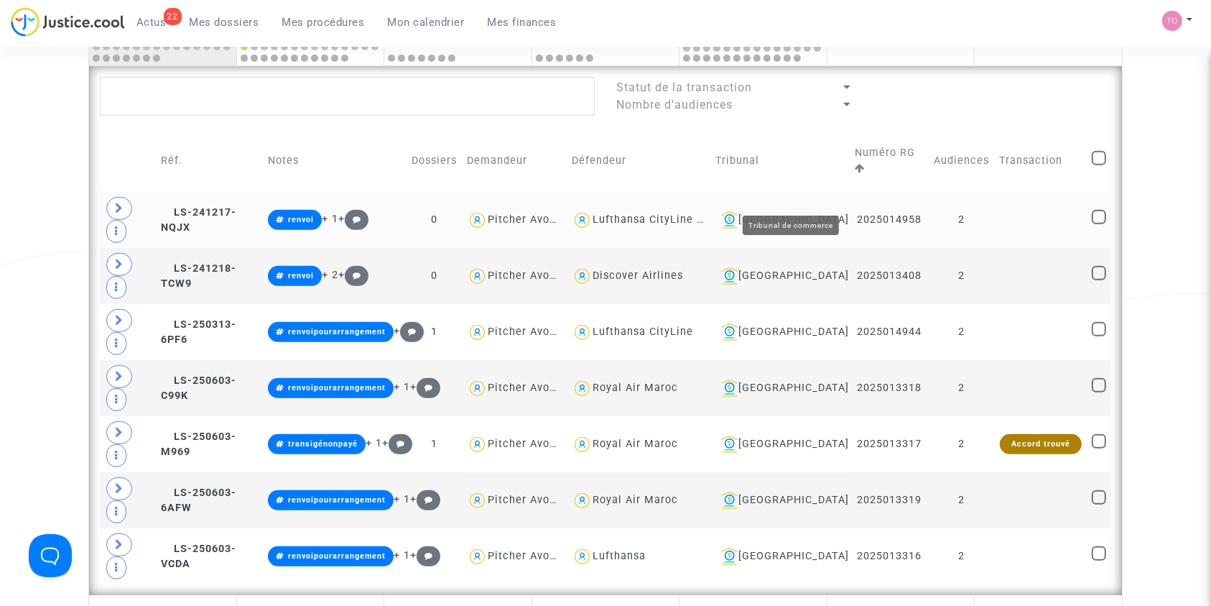
scroll to position [772, 0]
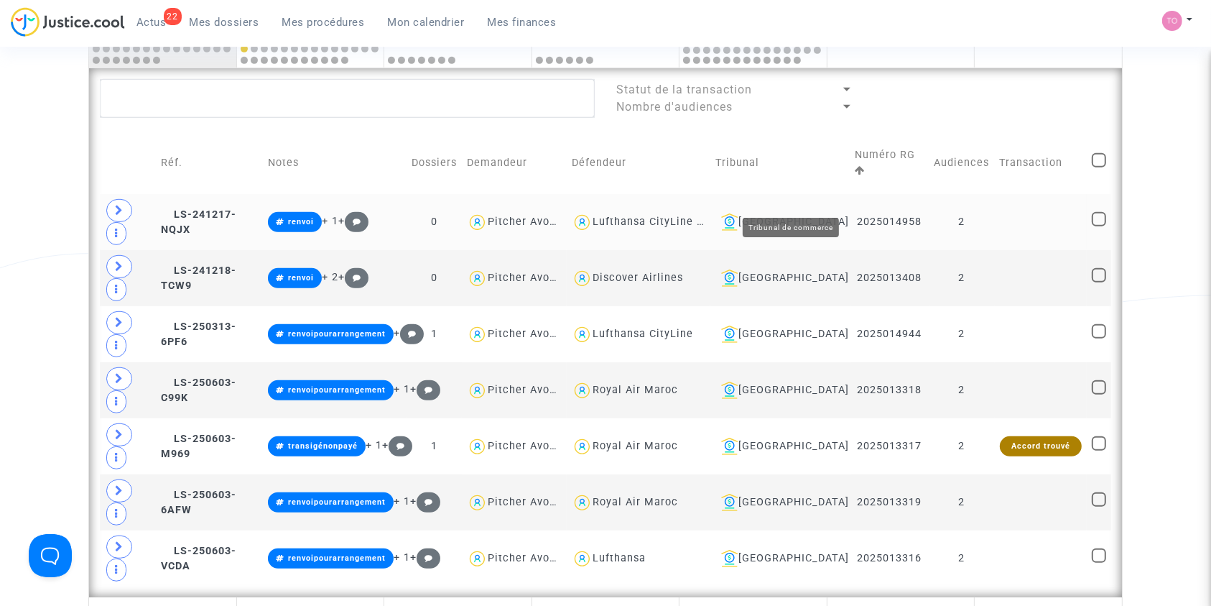
click at [805, 213] on div "[GEOGRAPHIC_DATA]" at bounding box center [780, 221] width 129 height 17
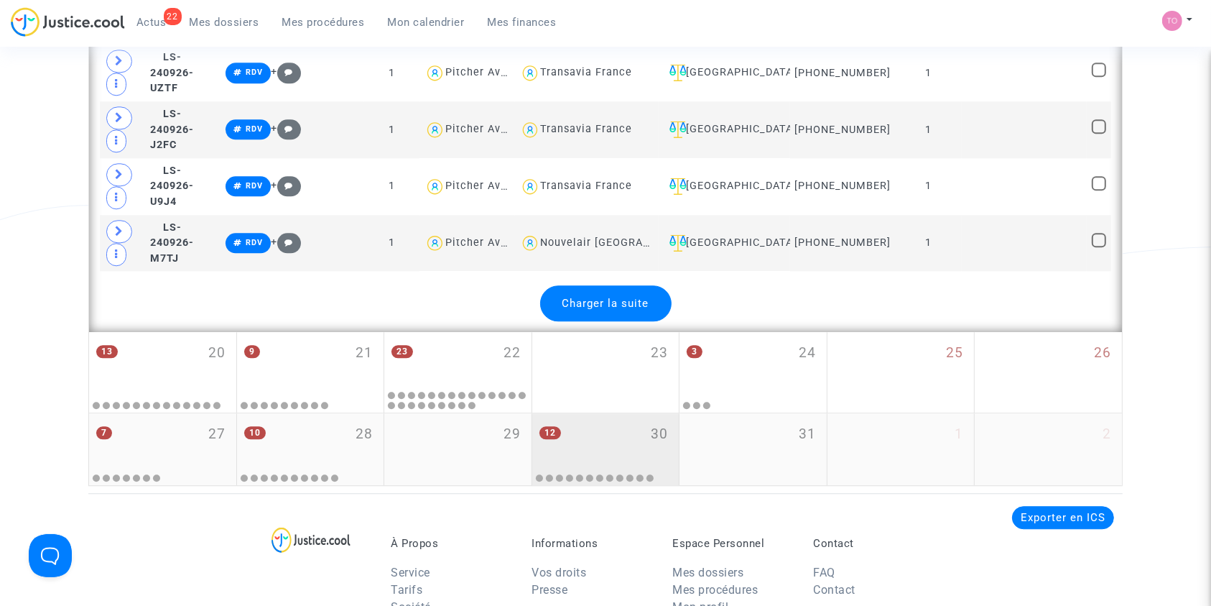
scroll to position [3516, 0]
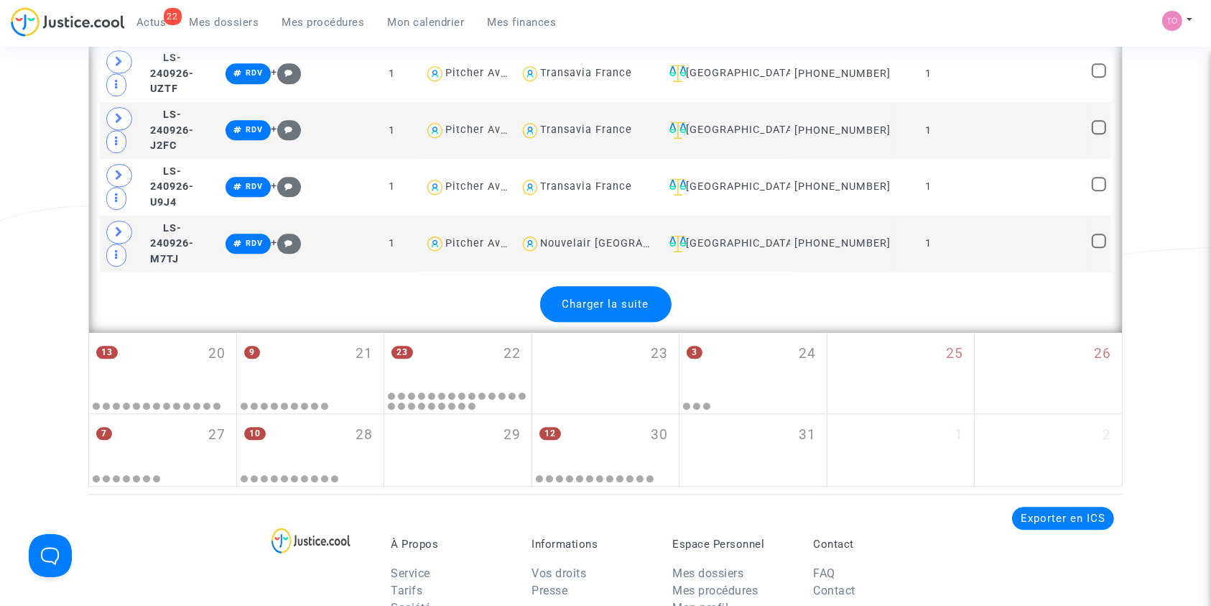
click at [596, 297] on span "Charger la suite" at bounding box center [606, 303] width 87 height 13
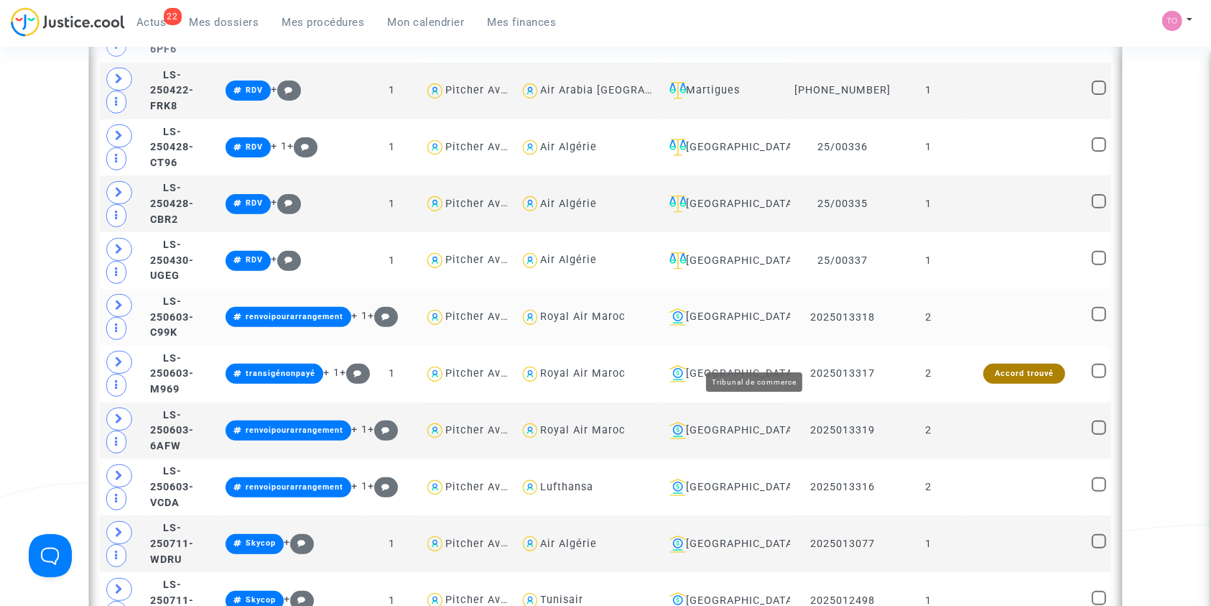
scroll to position [6051, 0]
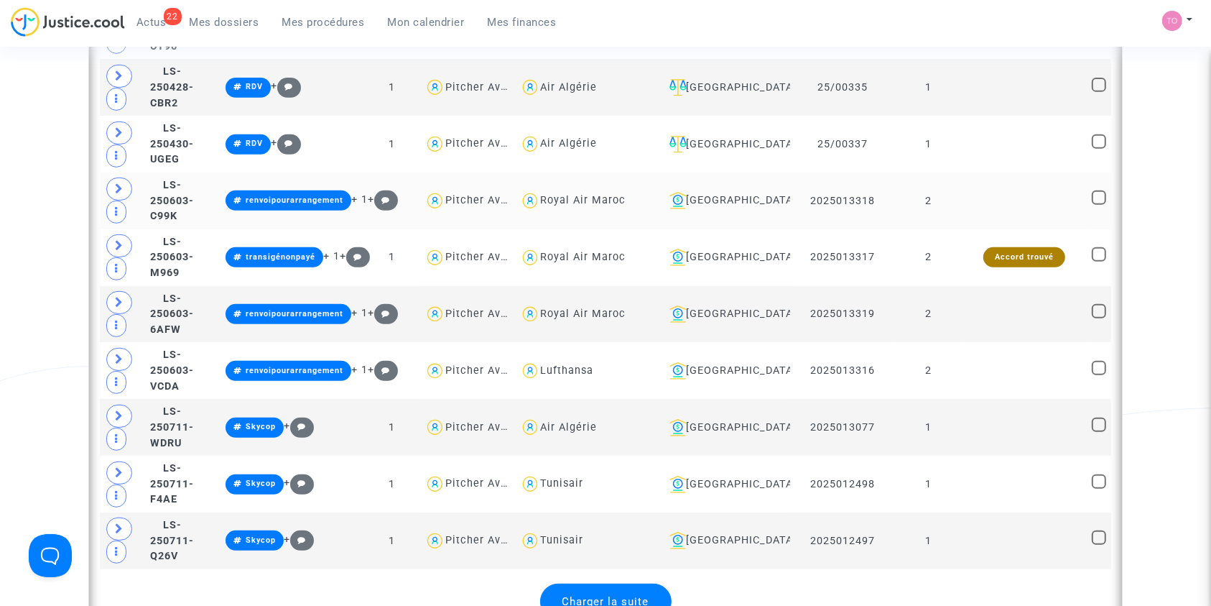
click at [659, 172] on td "Royal Air Maroc" at bounding box center [587, 200] width 144 height 57
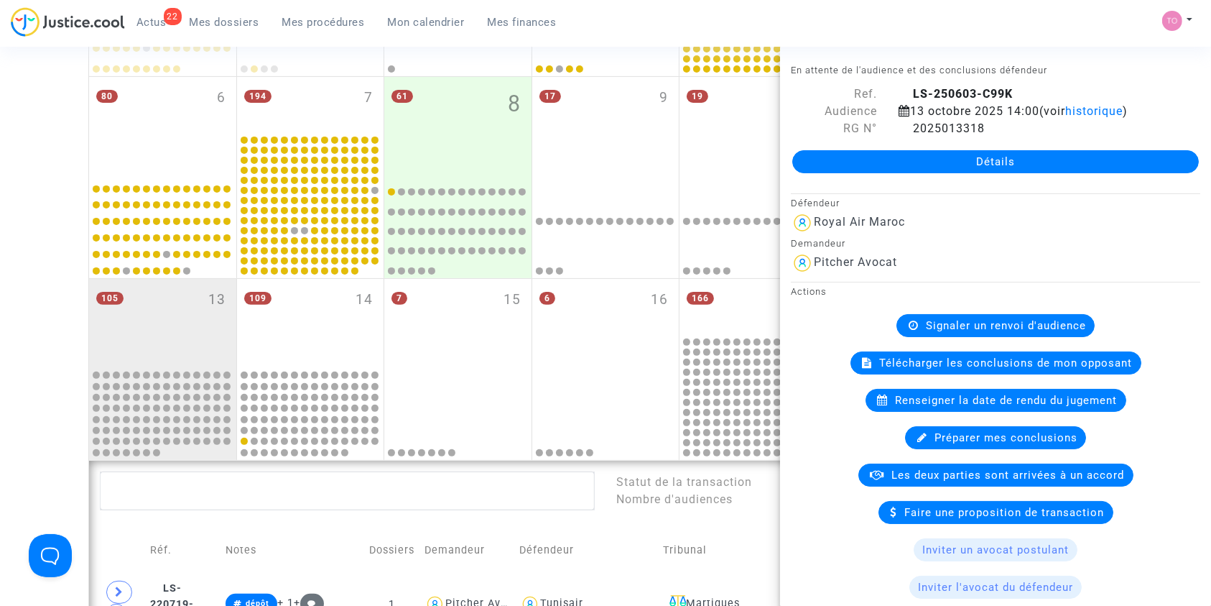
scroll to position [379, 0]
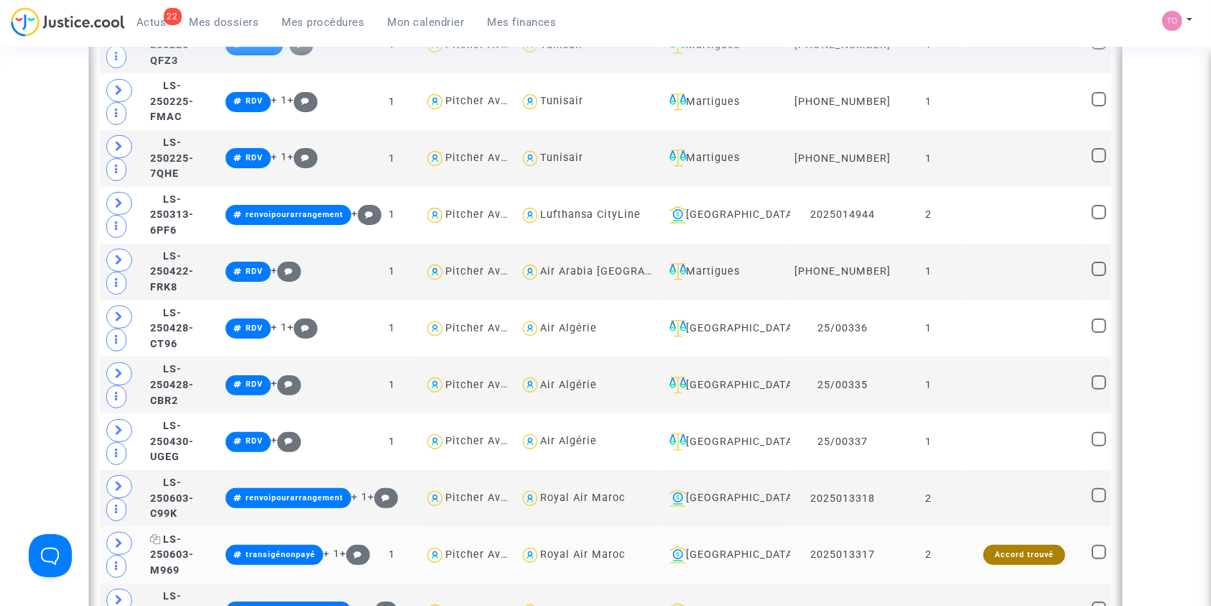
scroll to position [6144, 0]
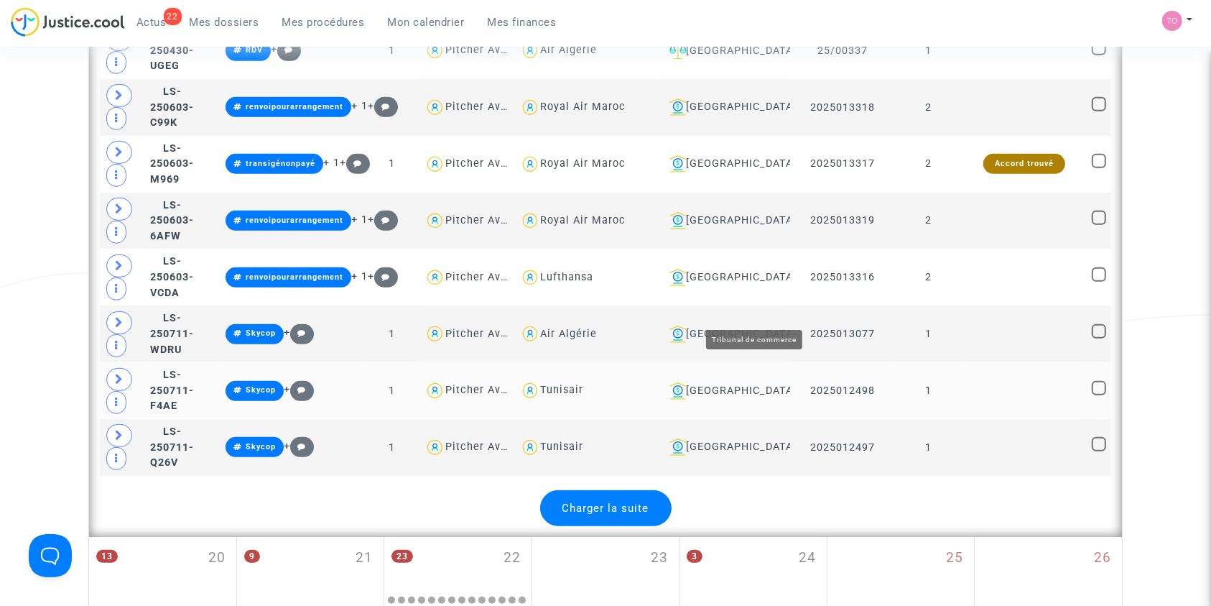
click at [765, 382] on div "[GEOGRAPHIC_DATA]" at bounding box center [724, 390] width 121 height 17
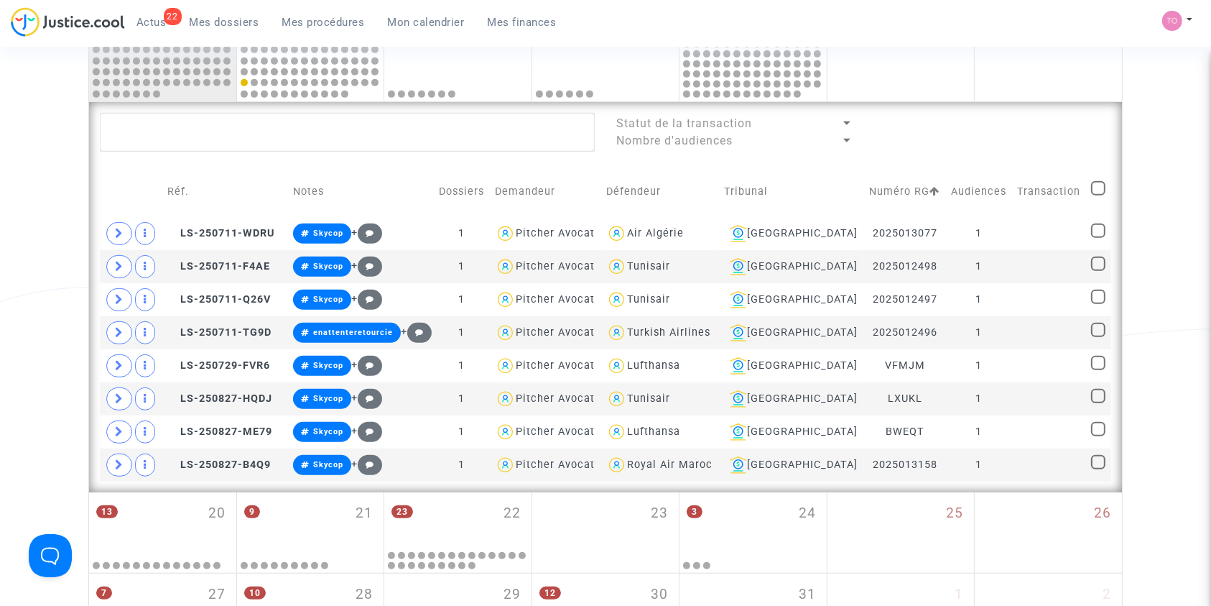
scroll to position [739, 0]
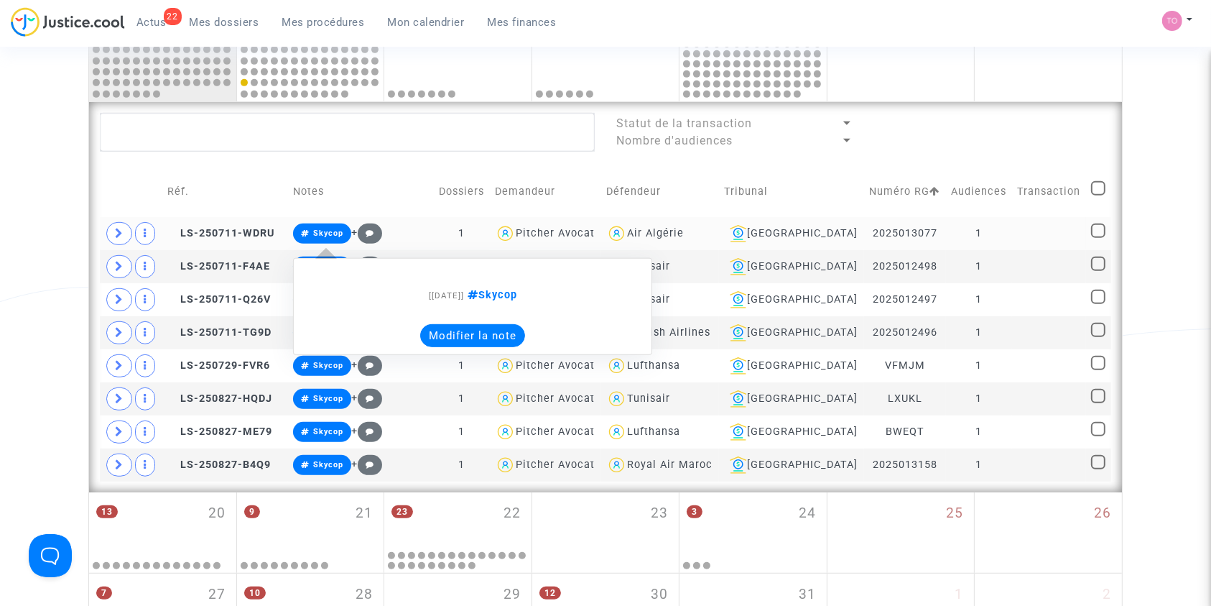
click at [465, 329] on button "Modifier la note" at bounding box center [472, 335] width 105 height 23
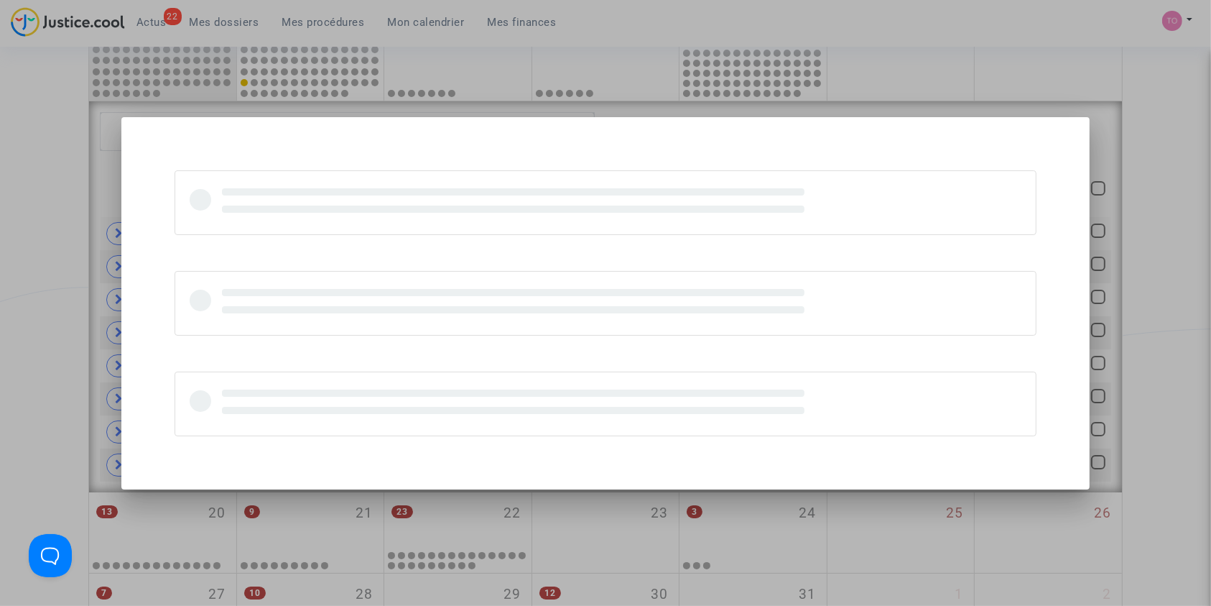
scroll to position [0, 0]
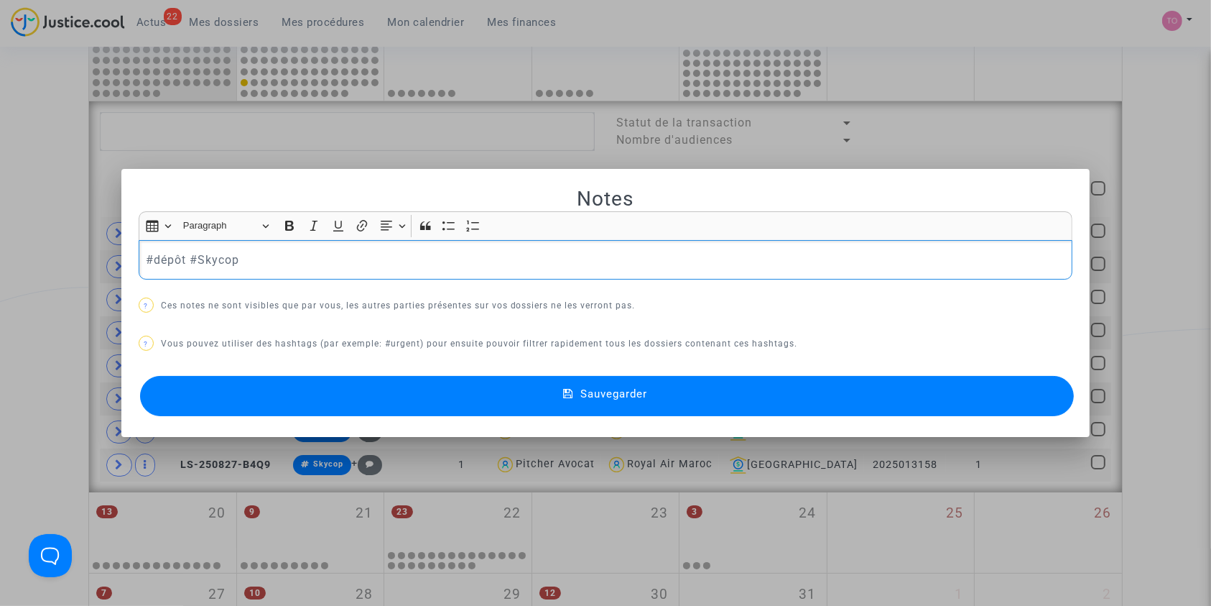
click at [405, 405] on button "Sauvegarder" at bounding box center [607, 396] width 935 height 40
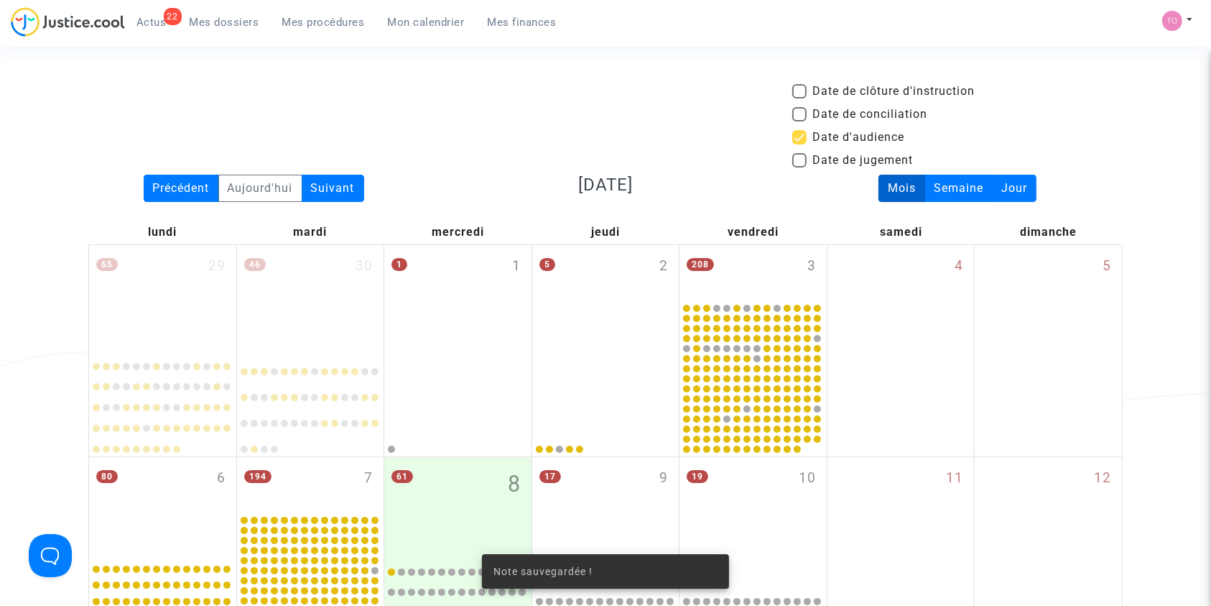
scroll to position [739, 0]
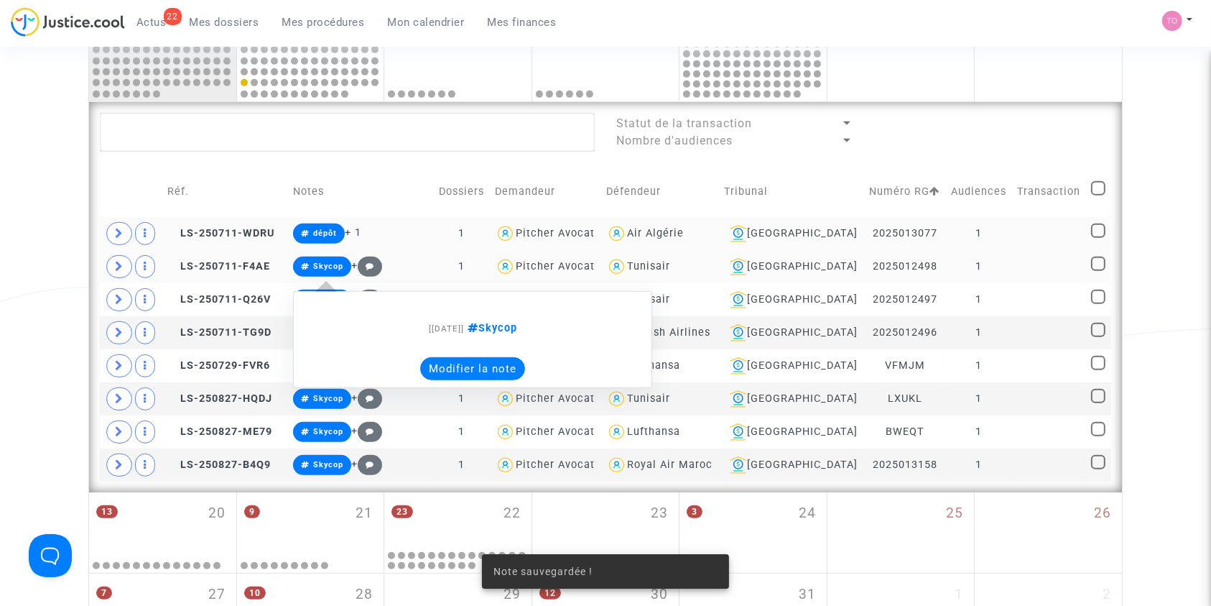
click at [461, 370] on button "Modifier la note" at bounding box center [472, 368] width 105 height 23
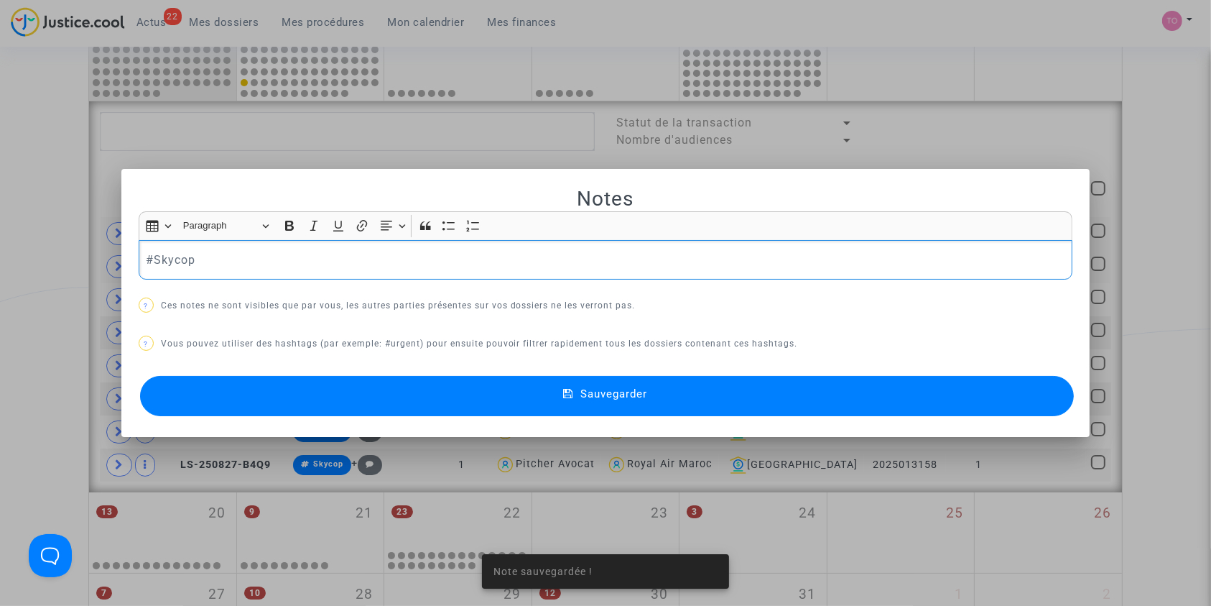
scroll to position [0, 0]
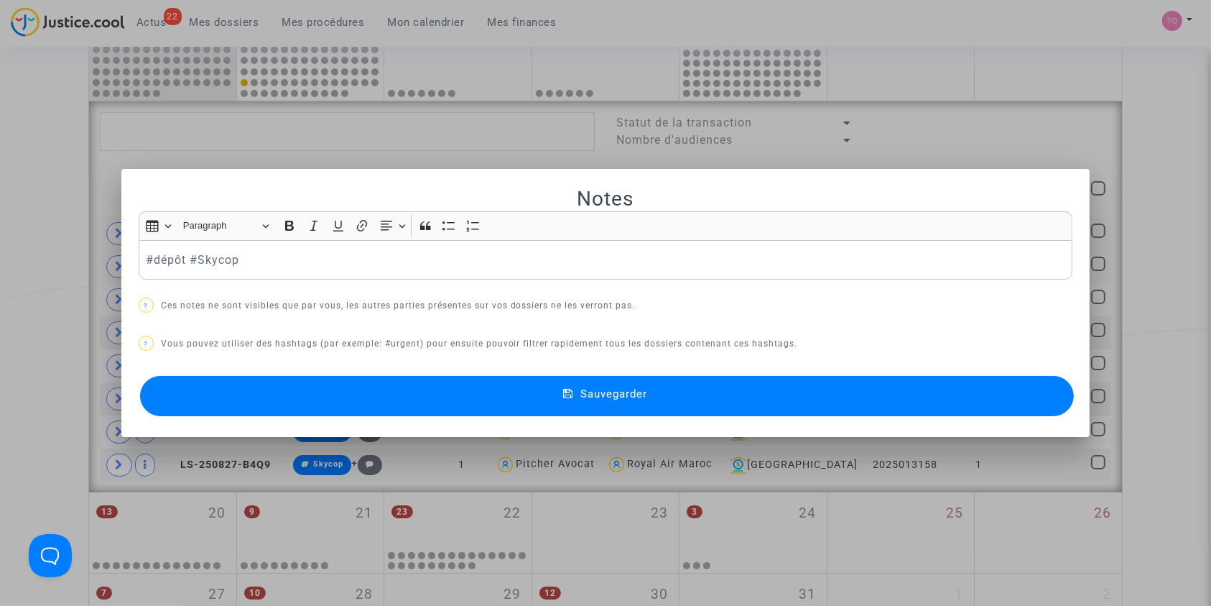
click at [441, 389] on button "Sauvegarder" at bounding box center [607, 396] width 935 height 40
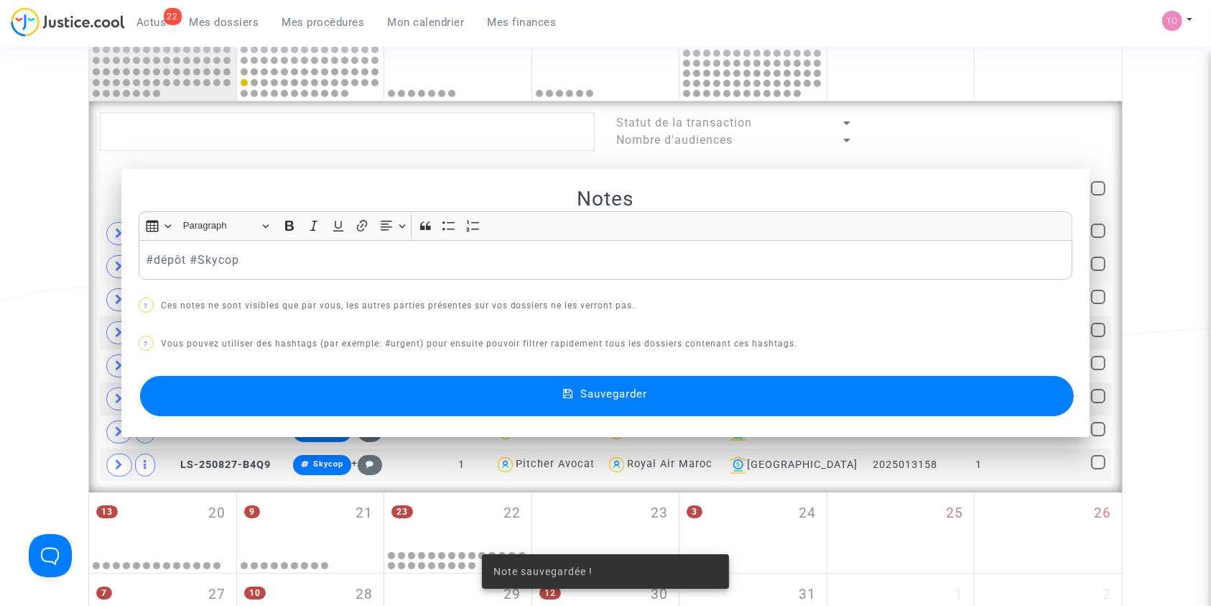
scroll to position [739, 0]
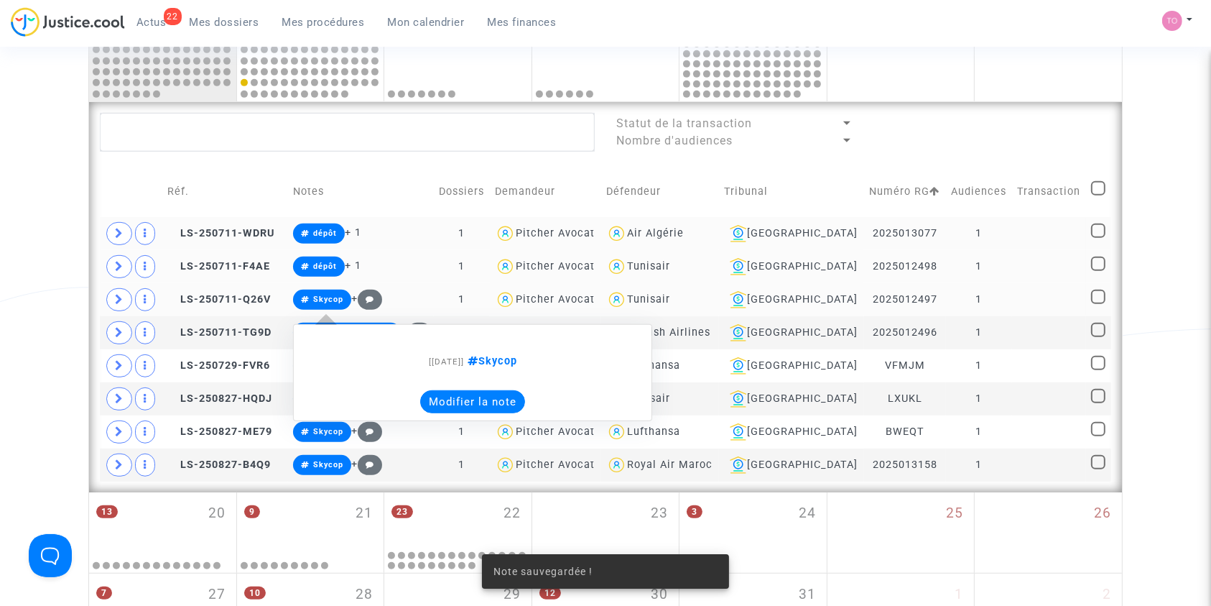
click at [485, 400] on button "Modifier la note" at bounding box center [472, 401] width 105 height 23
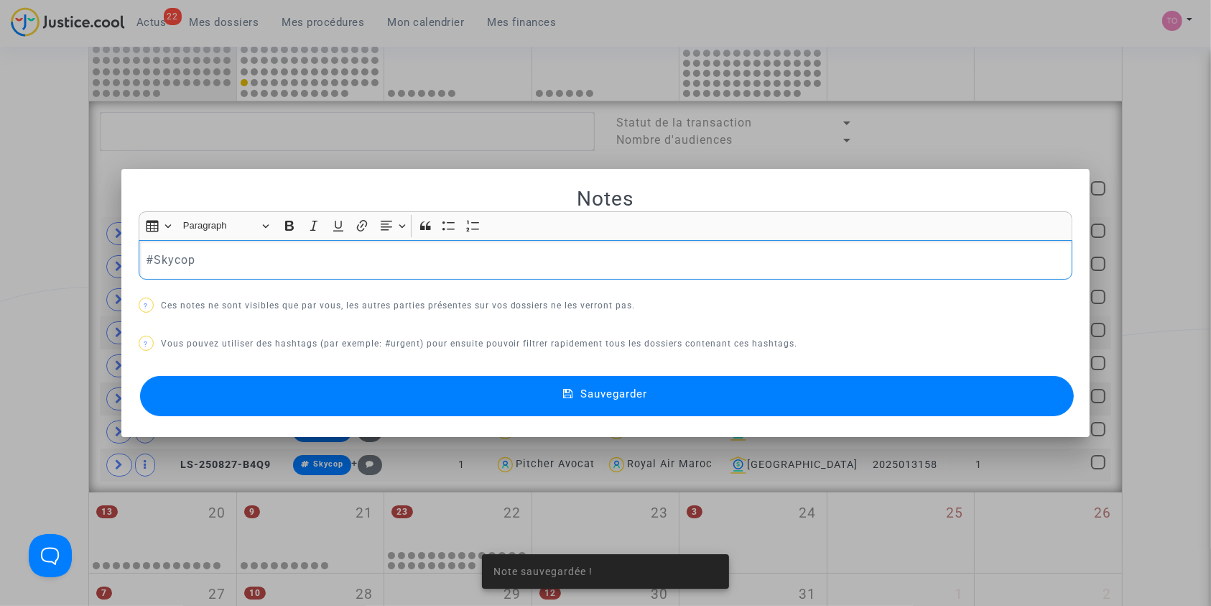
scroll to position [0, 0]
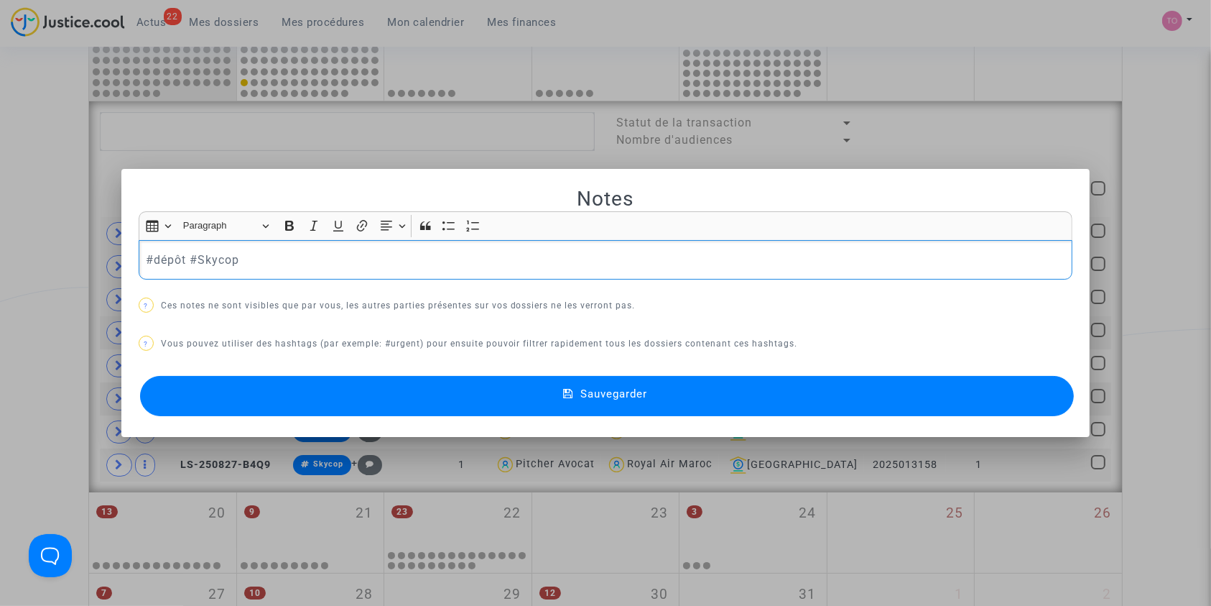
click at [485, 400] on button "Sauvegarder" at bounding box center [607, 396] width 935 height 40
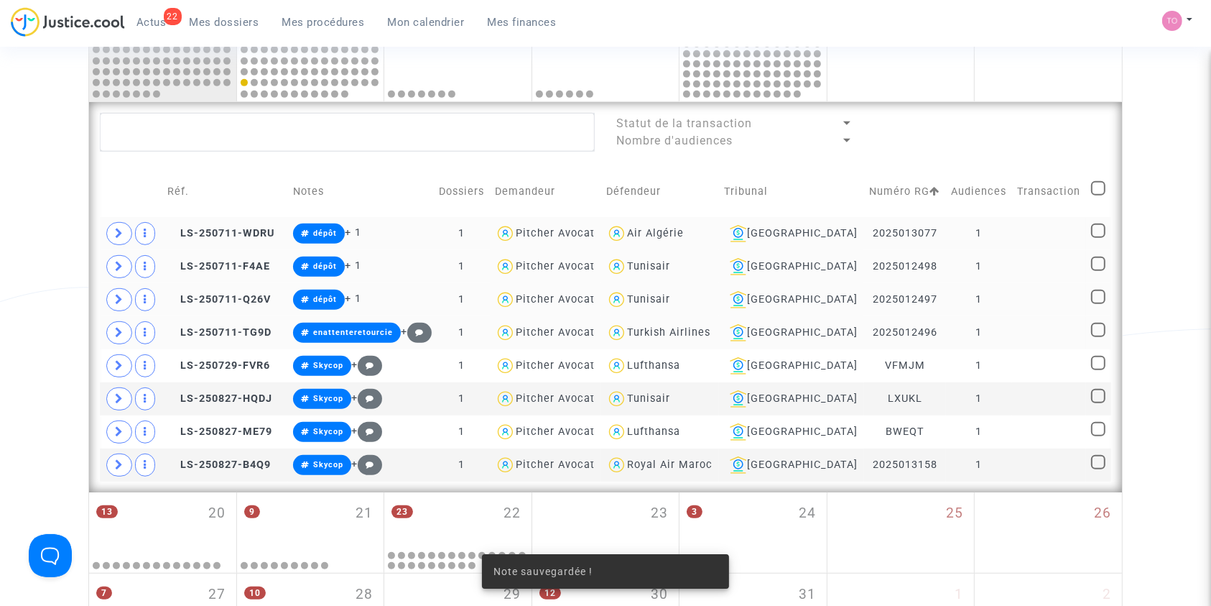
scroll to position [792, 0]
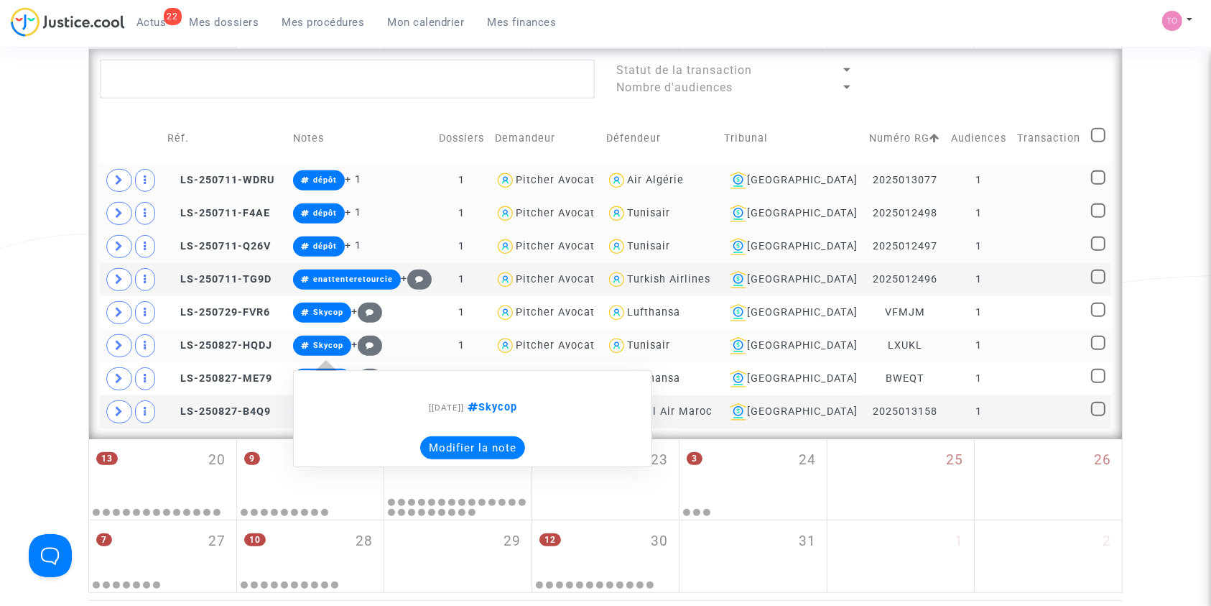
click at [481, 440] on button "Modifier la note" at bounding box center [472, 447] width 105 height 23
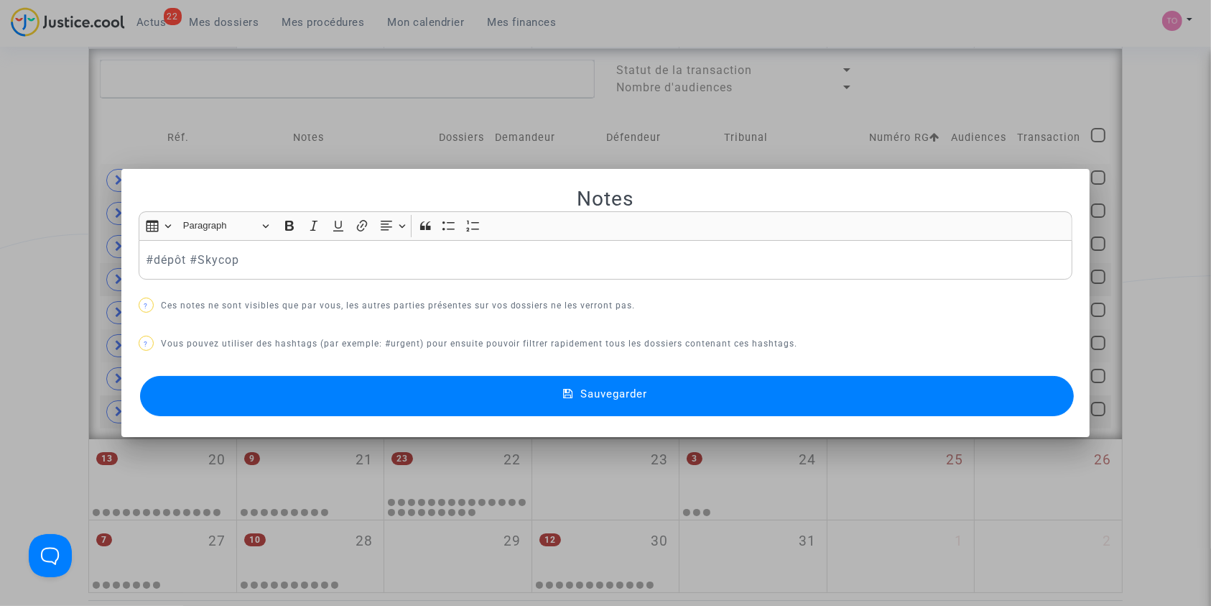
click at [494, 398] on button "Sauvegarder" at bounding box center [607, 396] width 935 height 40
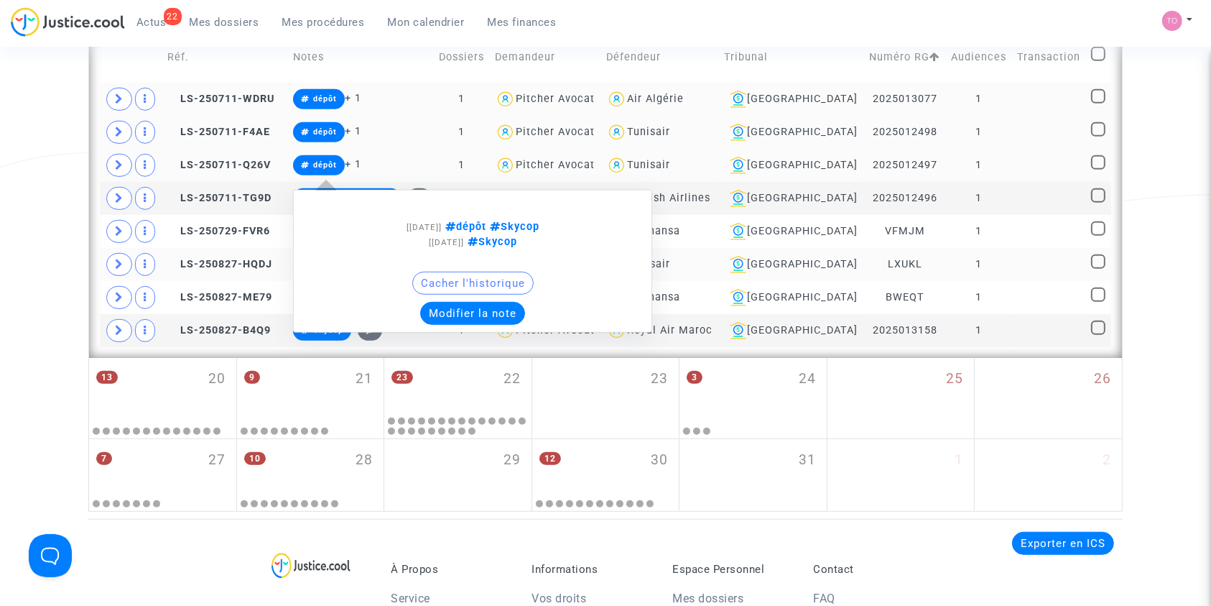
scroll to position [841, 0]
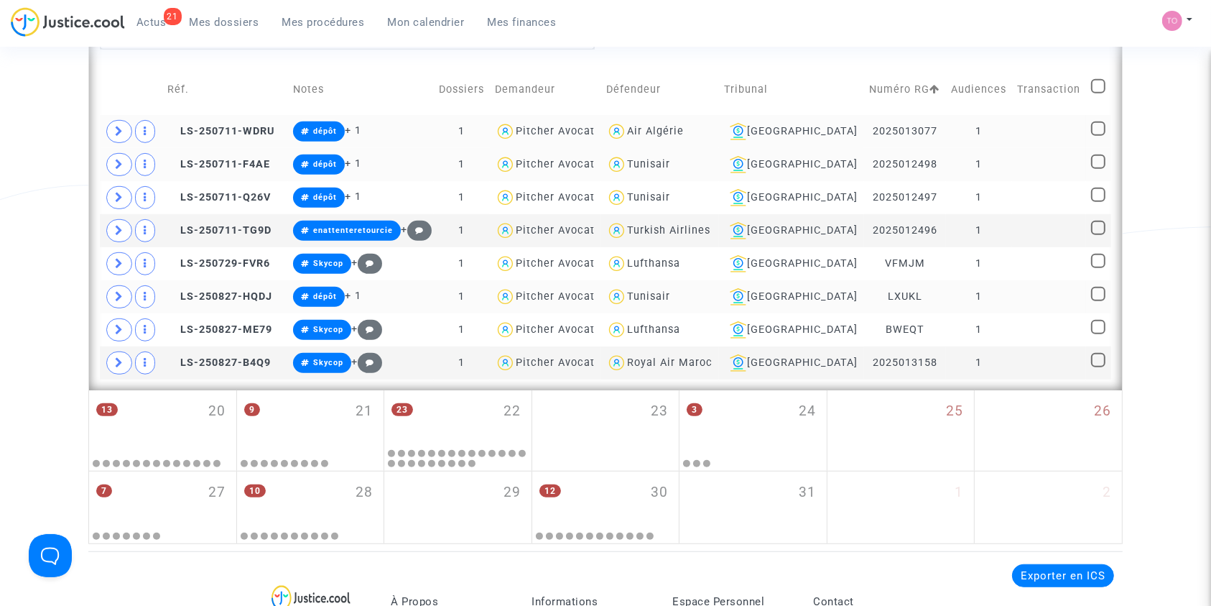
click at [230, 129] on span "LS-250711-WDRU" at bounding box center [220, 131] width 107 height 12
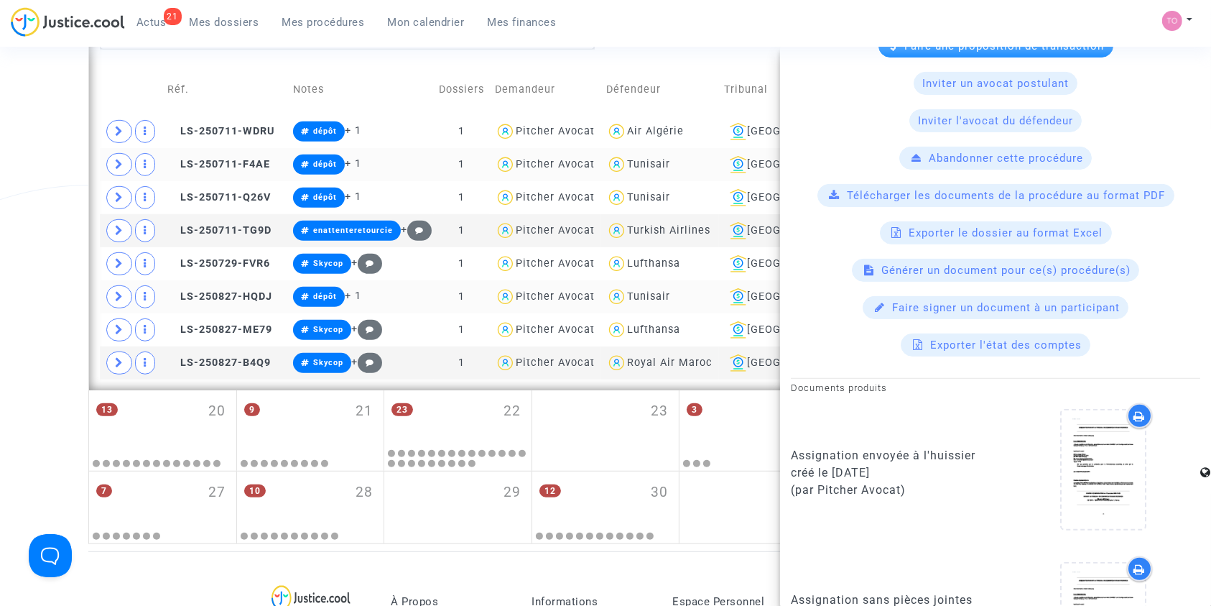
scroll to position [866, 0]
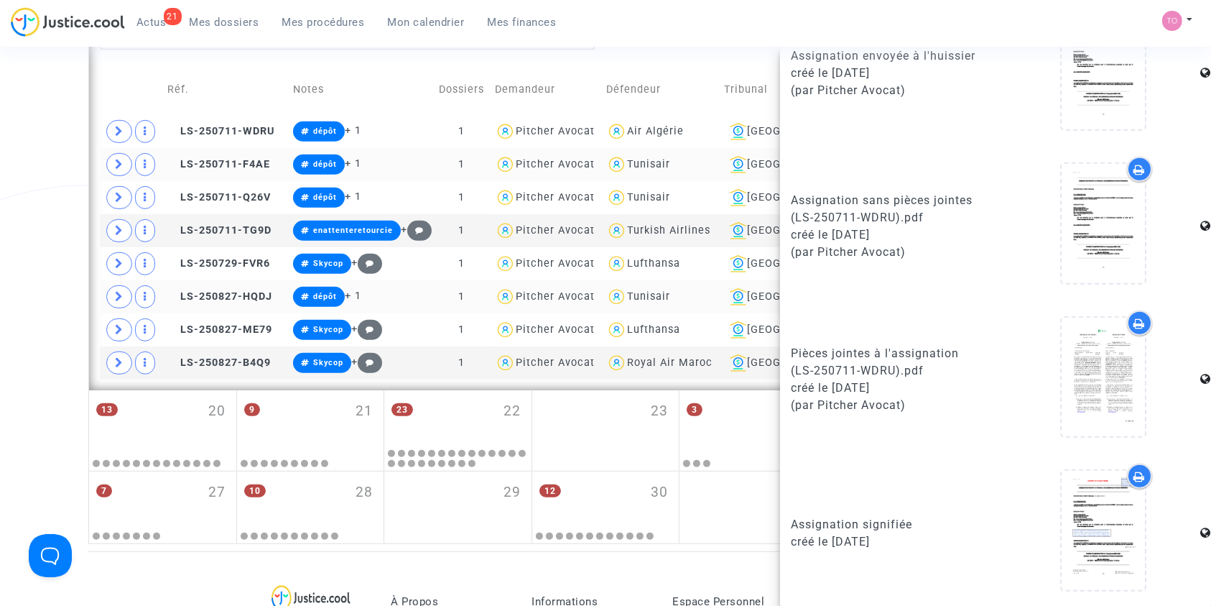
click at [1135, 471] on icon at bounding box center [1140, 476] width 11 height 11
click at [133, 122] on td at bounding box center [131, 131] width 63 height 33
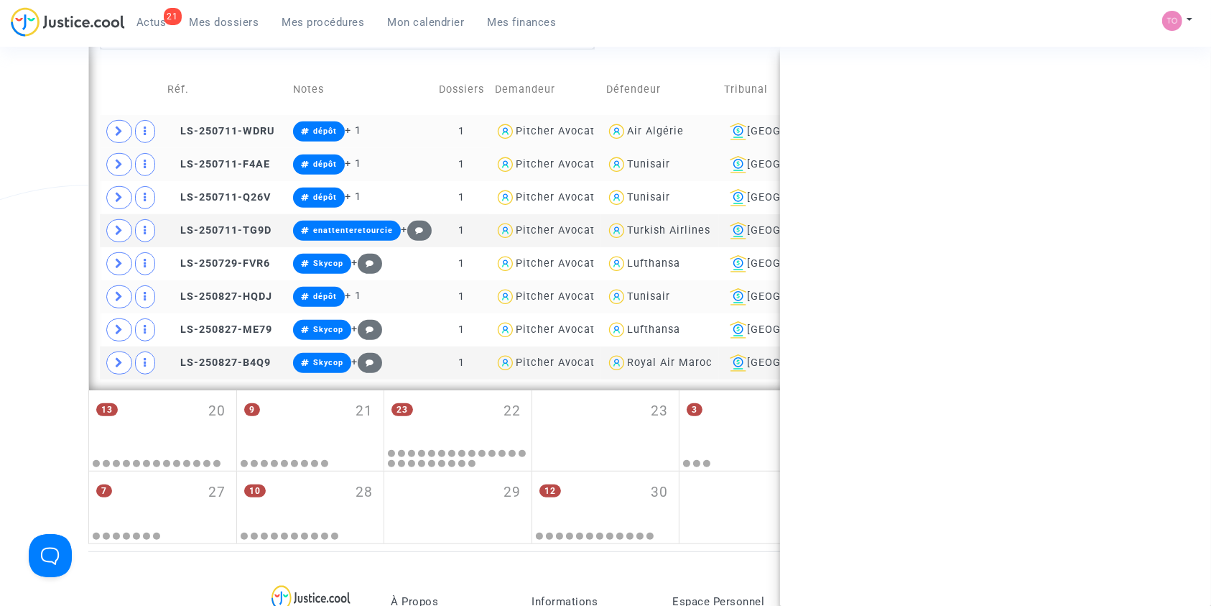
scroll to position [0, 0]
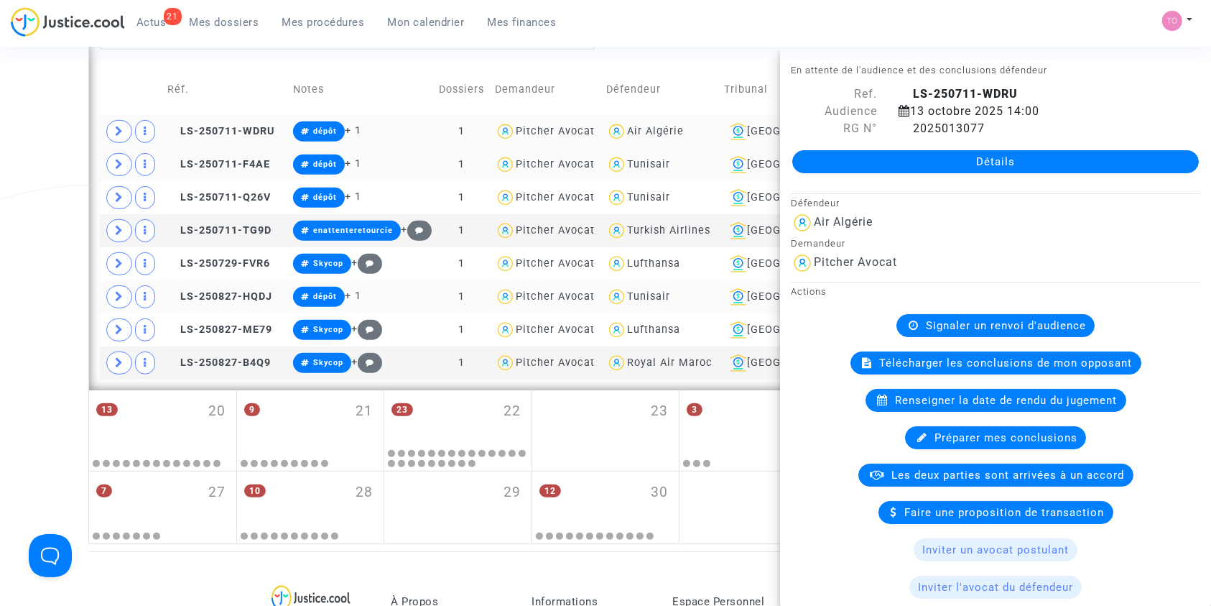
click at [115, 126] on icon at bounding box center [119, 131] width 9 height 11
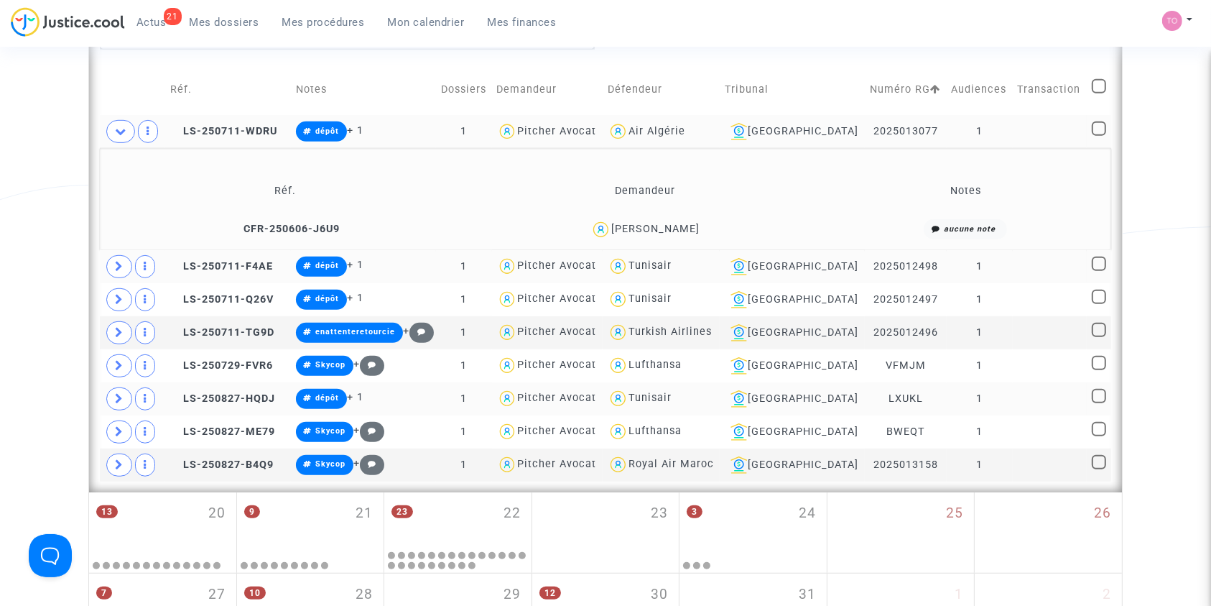
click at [670, 223] on div "Mourad Hamida" at bounding box center [655, 229] width 88 height 12
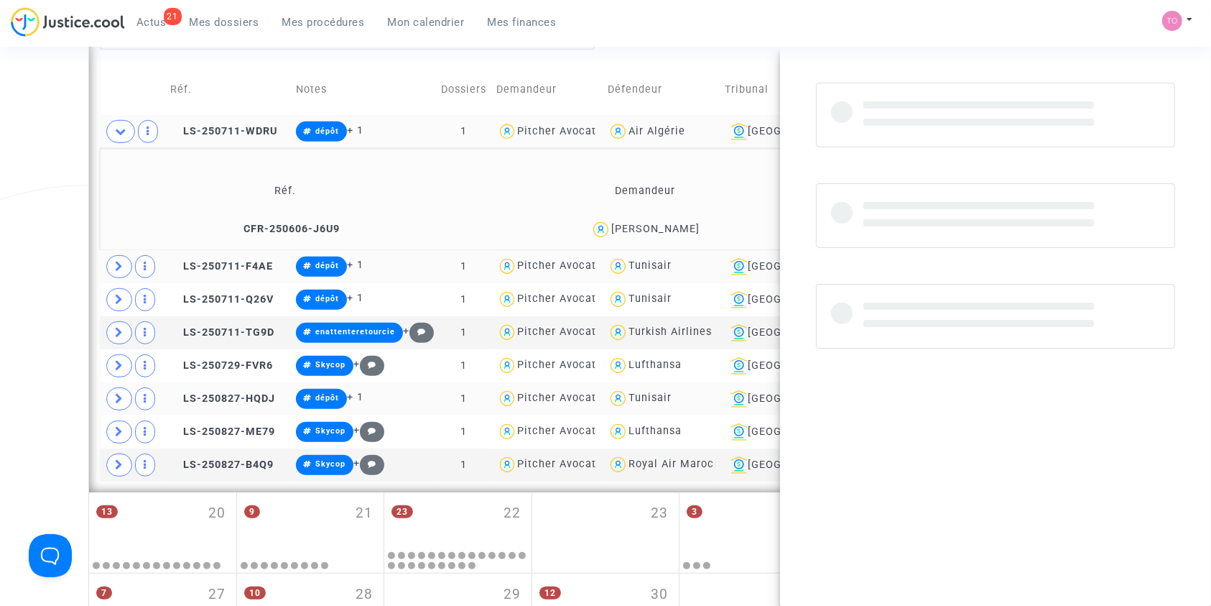
click at [670, 223] on div "Mourad Hamida" at bounding box center [655, 229] width 88 height 12
copy div "Hamida"
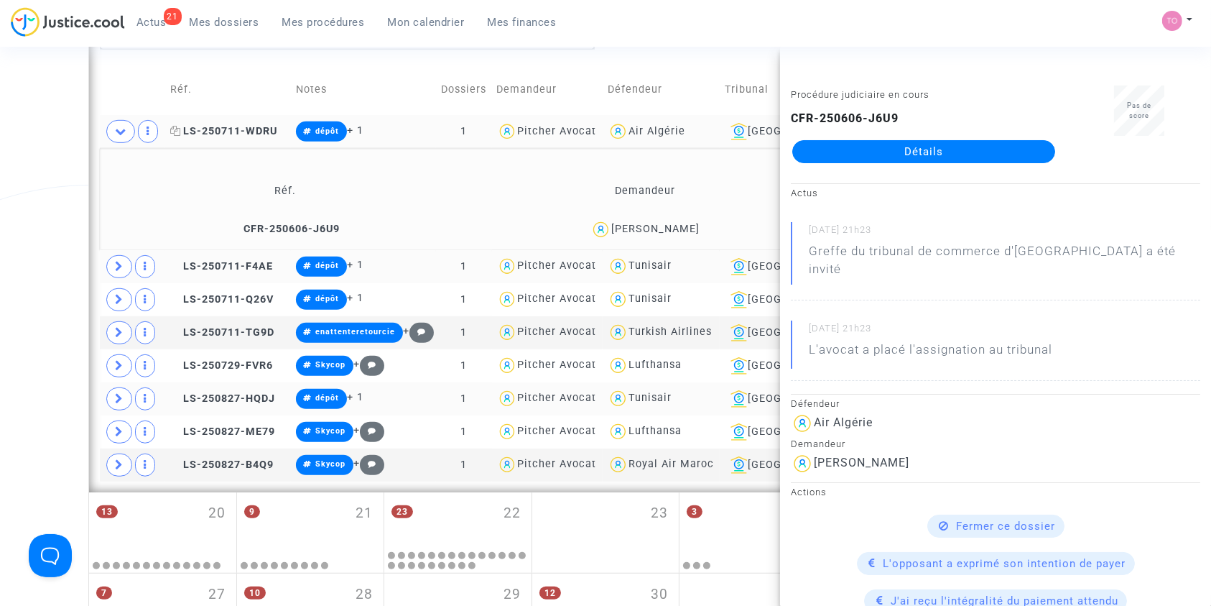
click at [233, 125] on span "LS-250711-WDRU" at bounding box center [223, 131] width 107 height 12
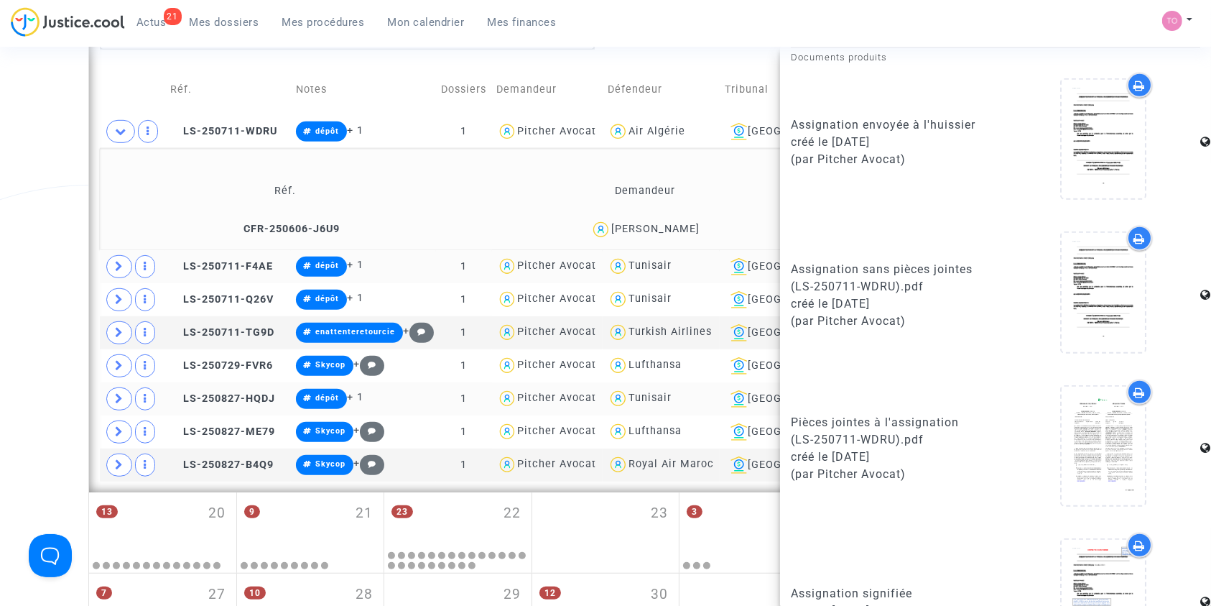
scroll to position [866, 0]
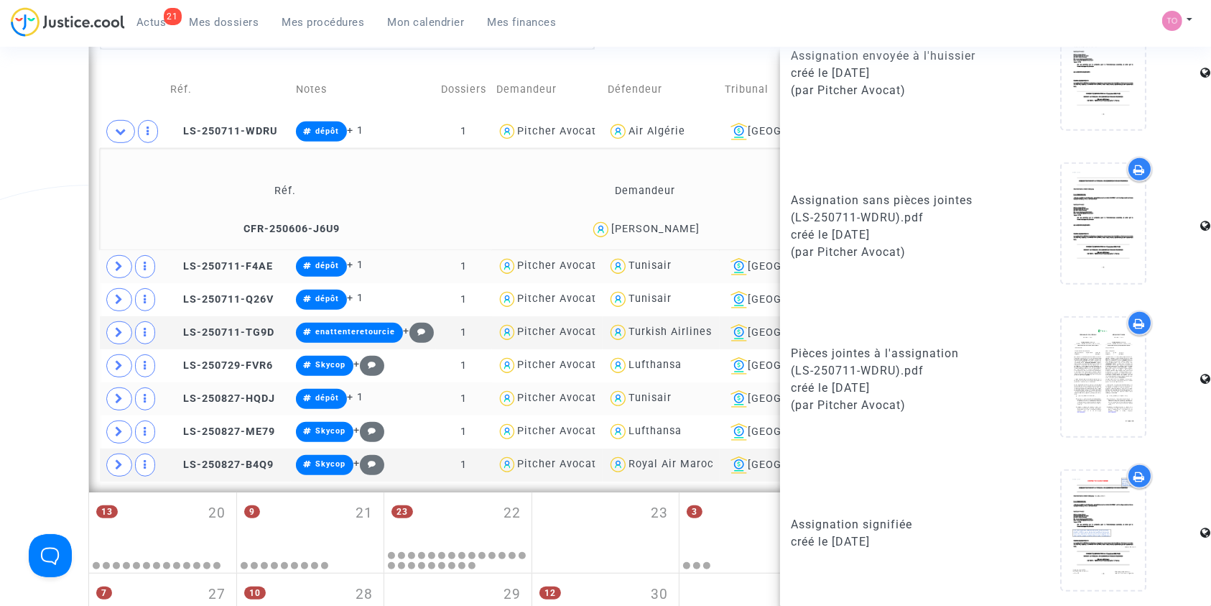
click at [1135, 471] on icon at bounding box center [1140, 476] width 11 height 11
click at [1135, 318] on icon at bounding box center [1140, 323] width 11 height 11
click at [213, 264] on span "LS-250711-F4AE" at bounding box center [221, 266] width 103 height 12
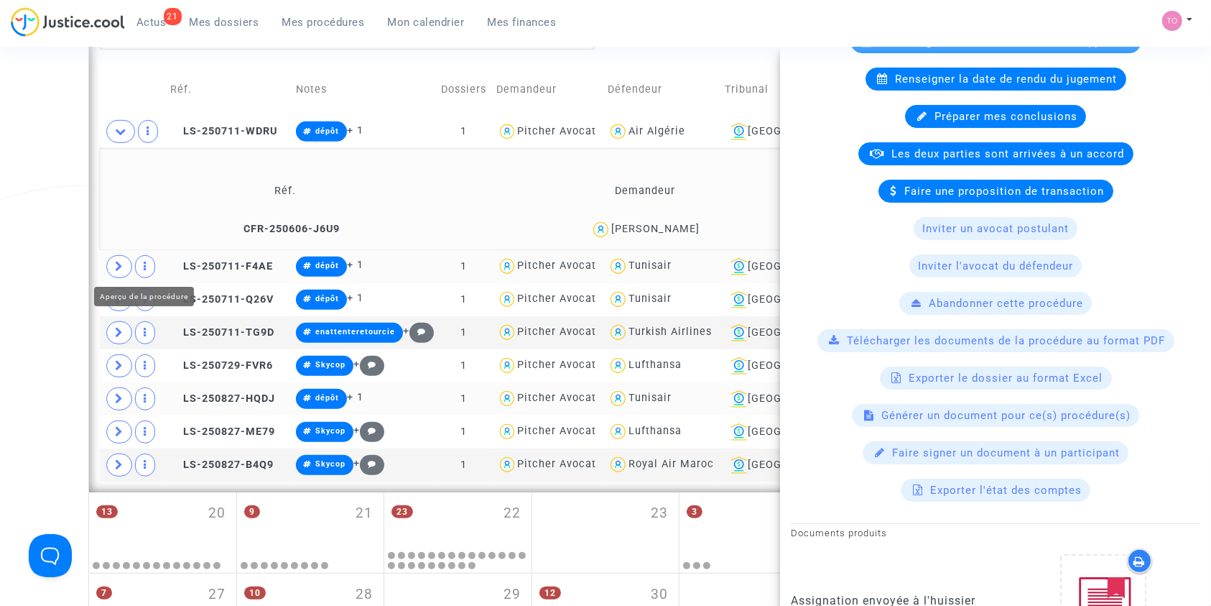
scroll to position [322, 0]
click at [125, 259] on span at bounding box center [119, 266] width 26 height 23
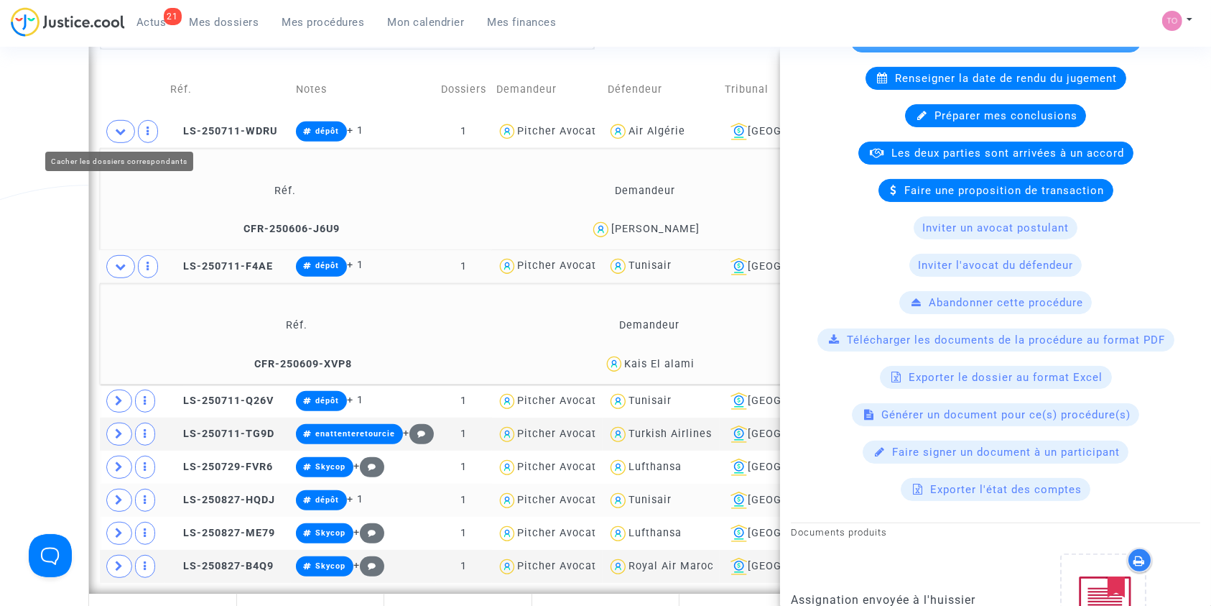
click at [114, 134] on span at bounding box center [120, 131] width 29 height 23
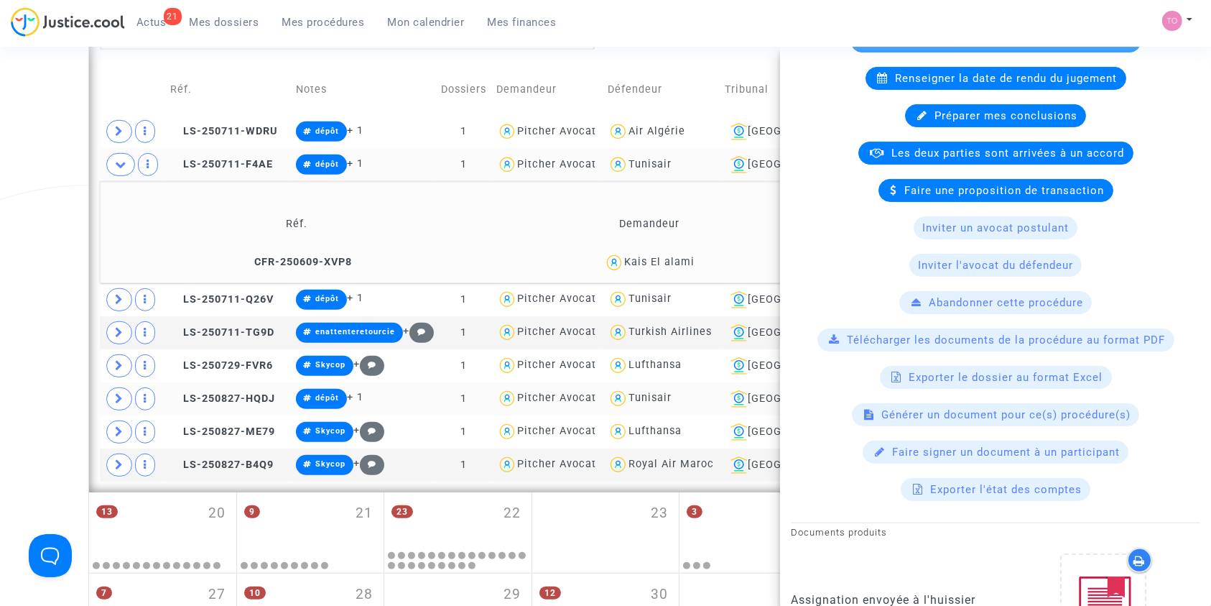
drag, startPoint x: 699, startPoint y: 259, endPoint x: 652, endPoint y: 263, distance: 47.6
click at [652, 263] on div "Kais El alami" at bounding box center [650, 262] width 312 height 21
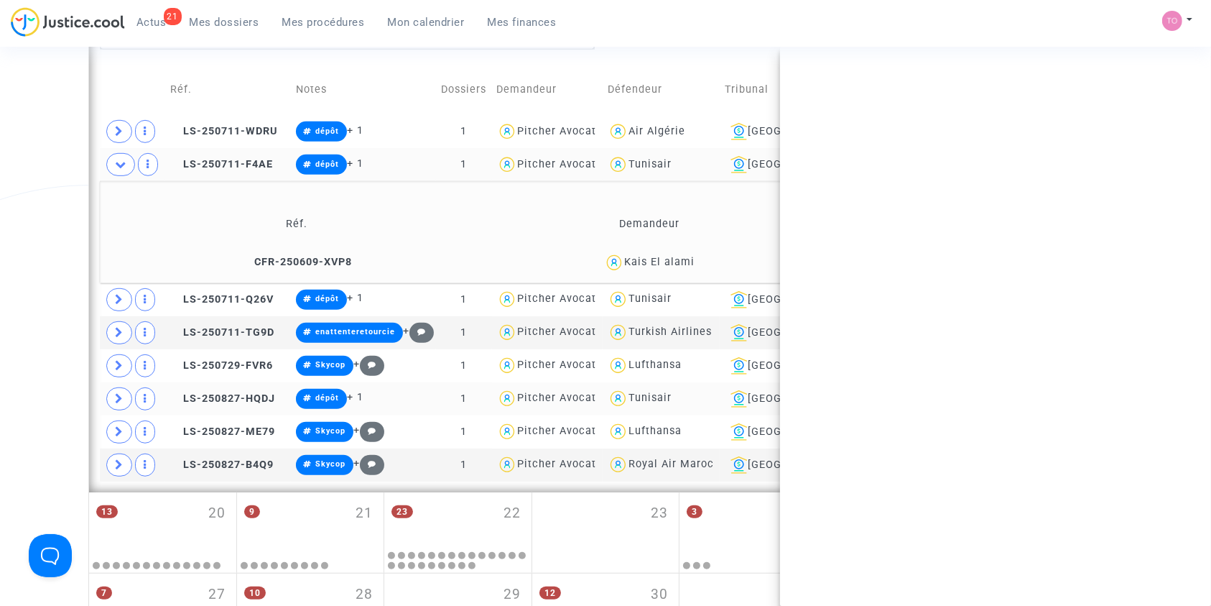
copy div "El alami"
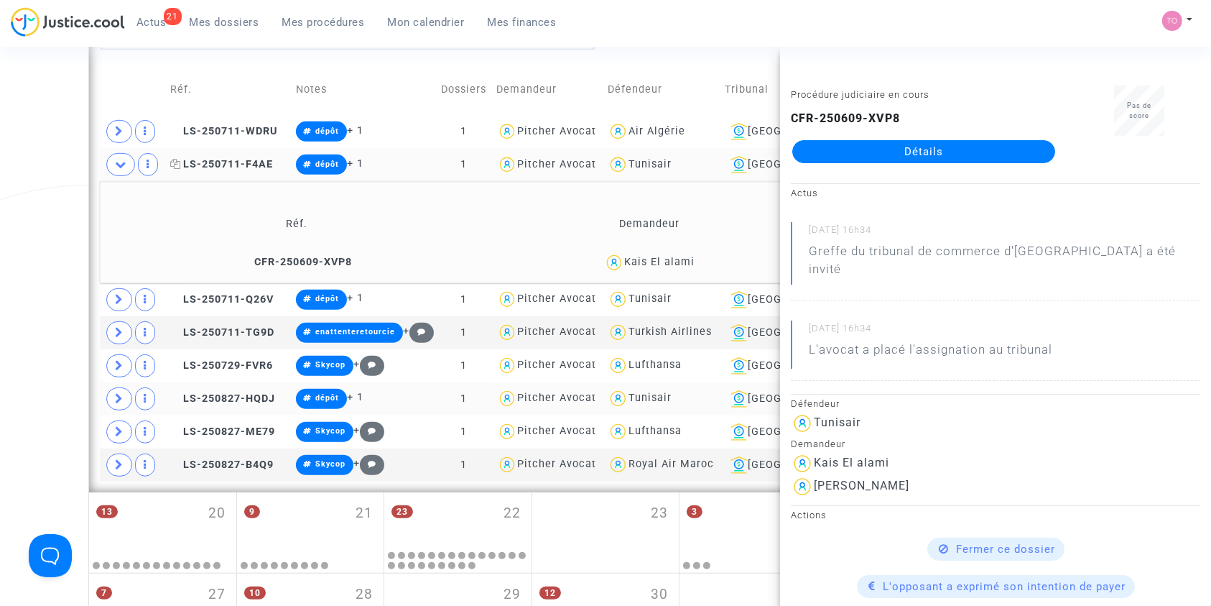
click at [240, 163] on span "LS-250711-F4AE" at bounding box center [221, 164] width 103 height 12
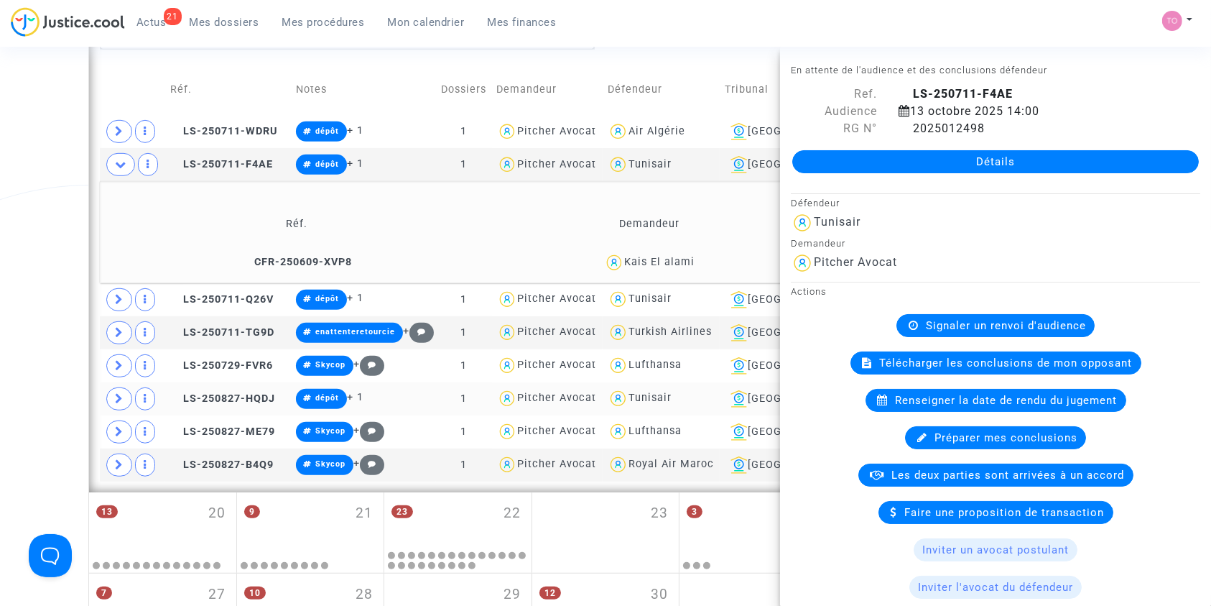
scroll to position [866, 0]
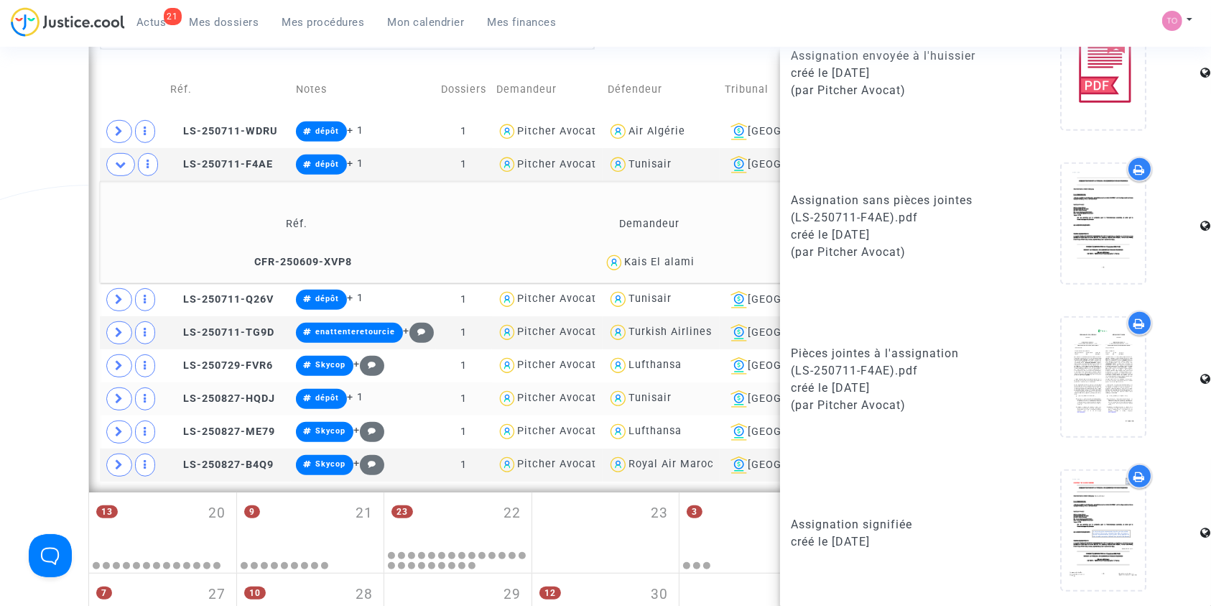
click at [1135, 471] on icon at bounding box center [1140, 476] width 11 height 11
click at [1135, 318] on icon at bounding box center [1140, 323] width 11 height 11
click at [121, 294] on icon at bounding box center [119, 299] width 9 height 11
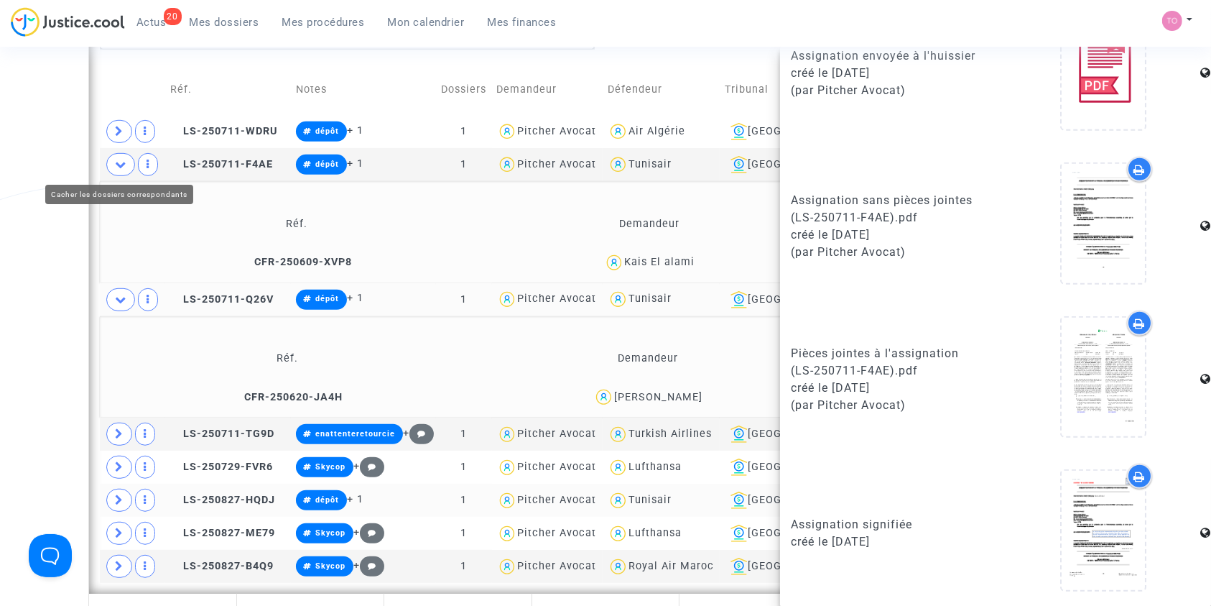
click at [113, 157] on span at bounding box center [120, 164] width 29 height 23
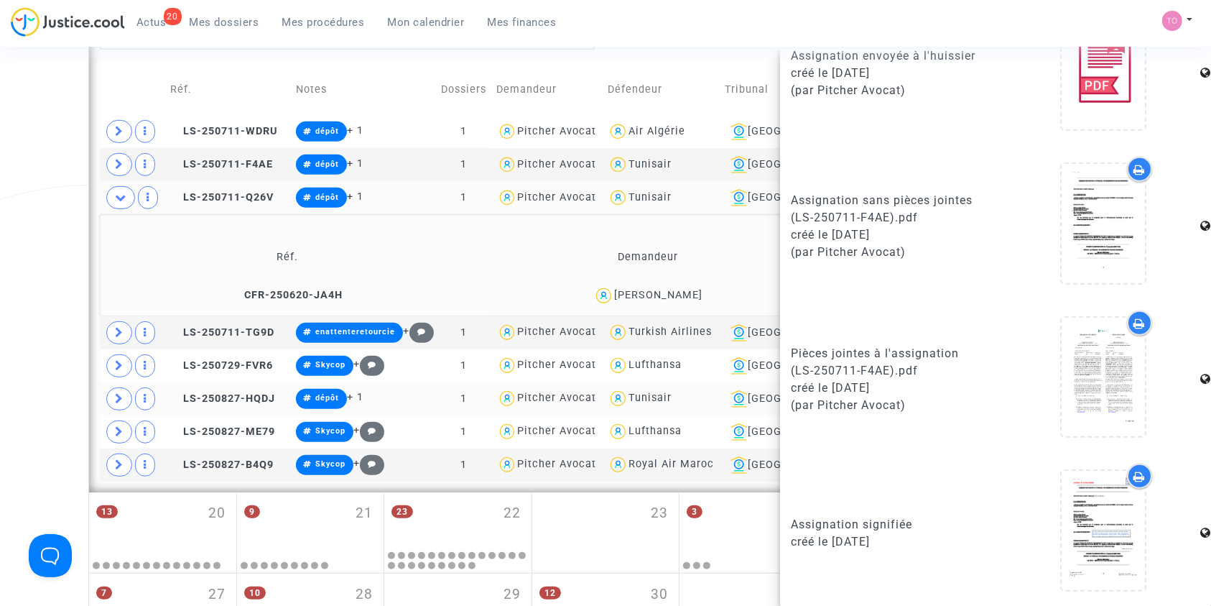
click at [663, 285] on span "Emma Ghisalberti" at bounding box center [658, 253] width 88 height 95
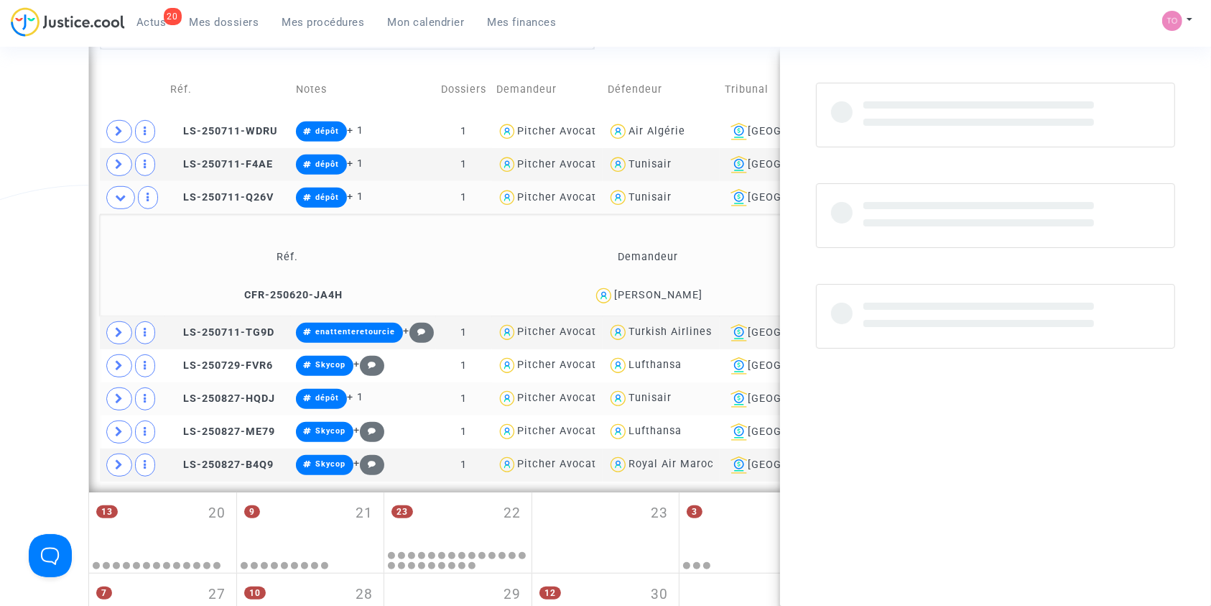
copy div "Ghisalberti"
click at [663, 285] on span "Emma Ghisalberti" at bounding box center [658, 253] width 88 height 95
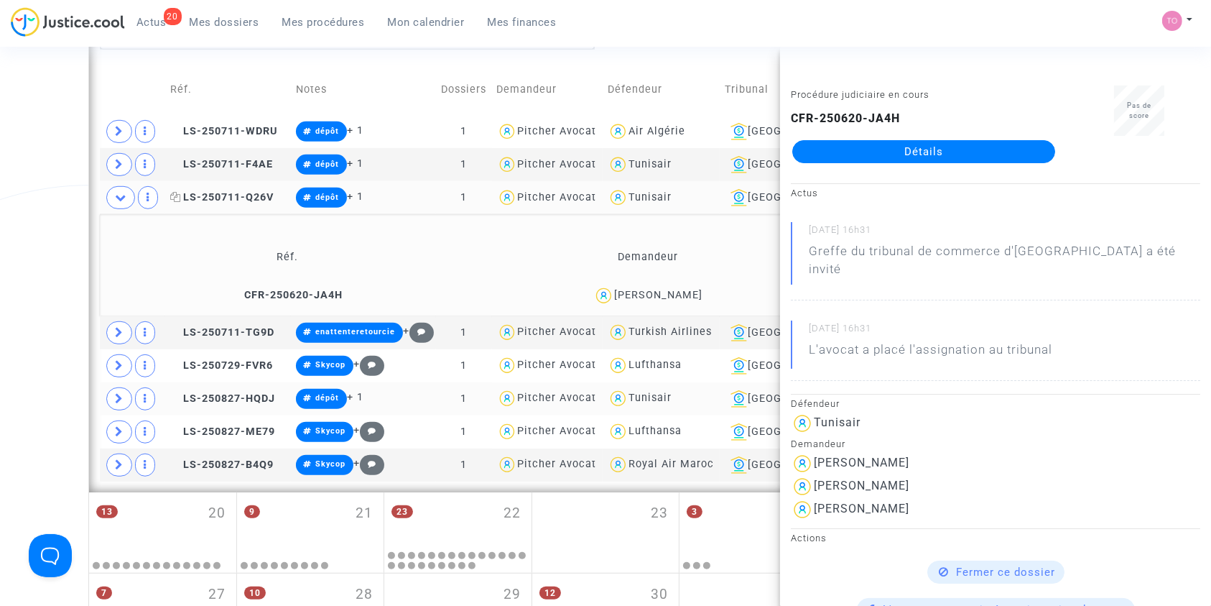
click at [228, 192] on span "LS-250711-Q26V" at bounding box center [221, 197] width 103 height 12
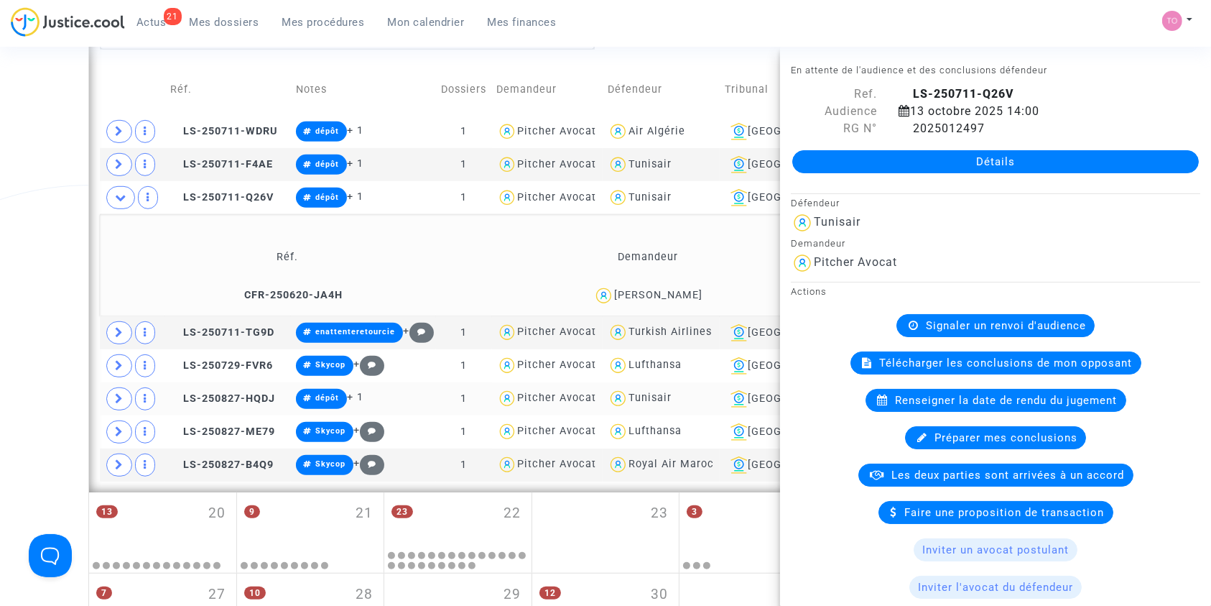
scroll to position [866, 0]
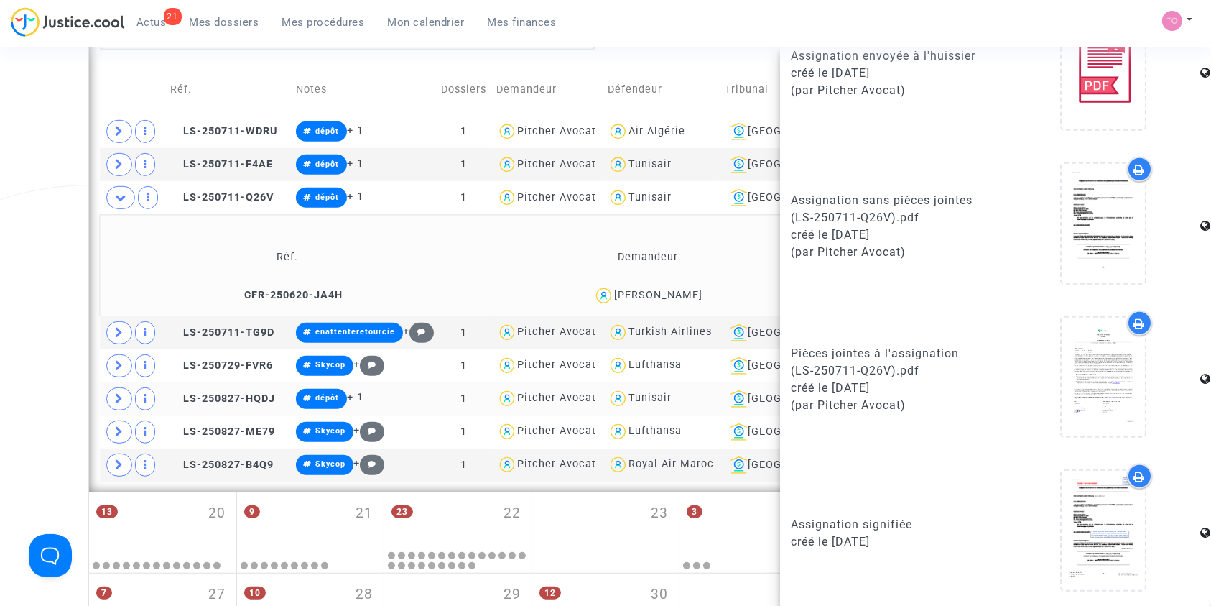
click at [1135, 472] on icon at bounding box center [1140, 476] width 11 height 11
click at [1135, 320] on icon at bounding box center [1140, 323] width 11 height 11
click at [120, 390] on span at bounding box center [119, 398] width 26 height 23
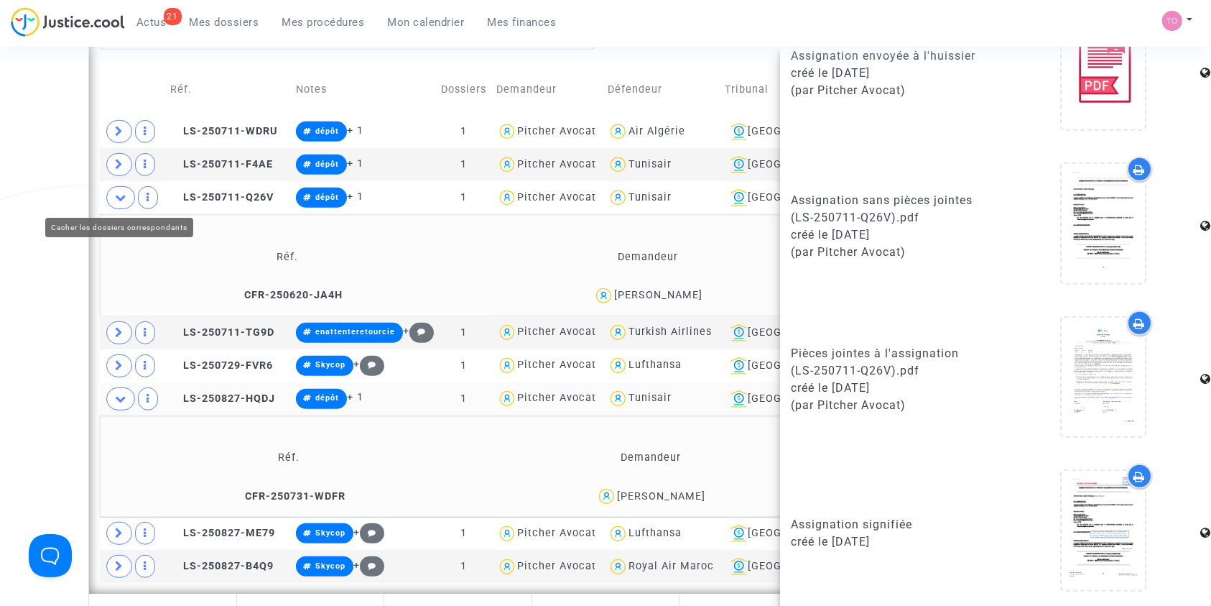
click at [115, 198] on icon at bounding box center [120, 197] width 11 height 11
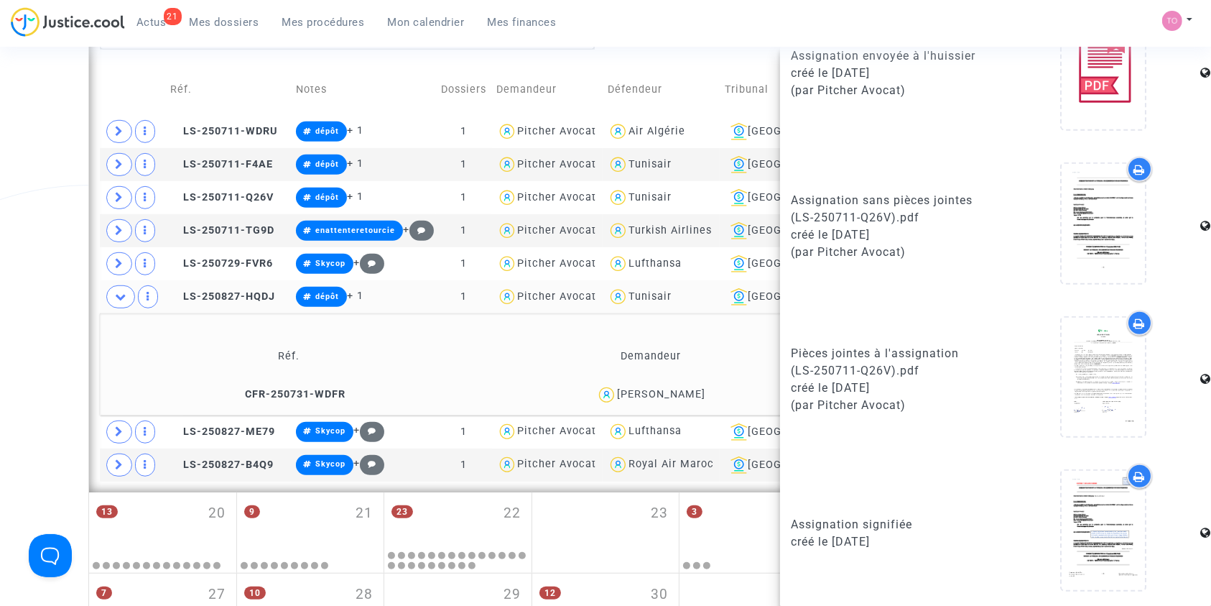
click at [679, 394] on div "Eya Saidi" at bounding box center [661, 394] width 88 height 12
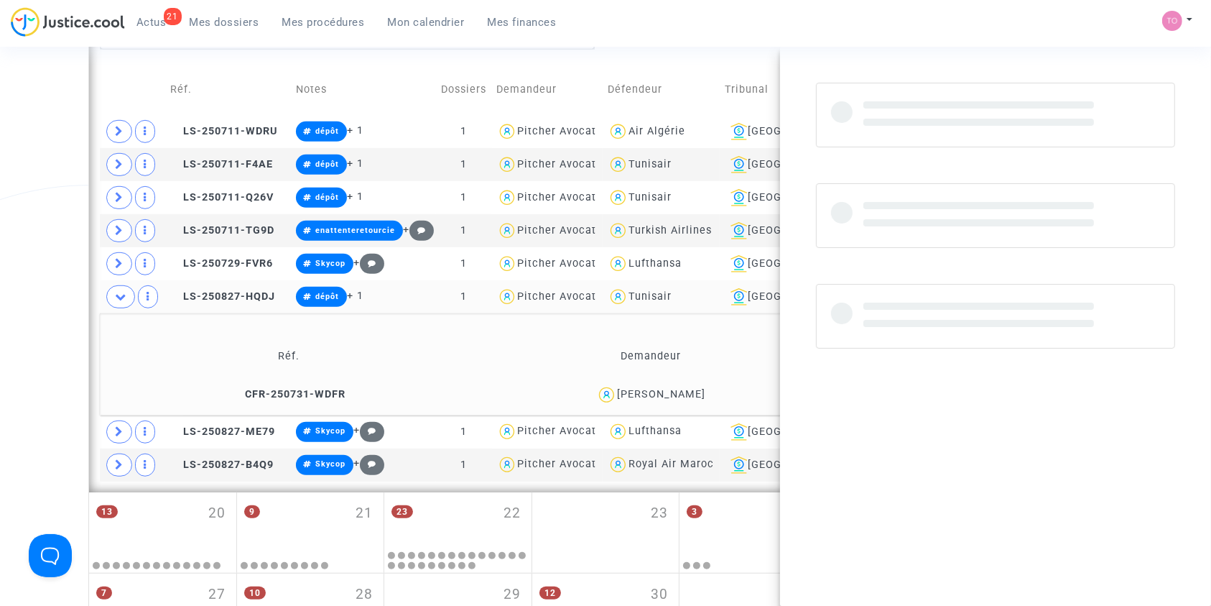
click at [679, 394] on div "Eya Saidi" at bounding box center [661, 394] width 88 height 12
copy div "Saidi"
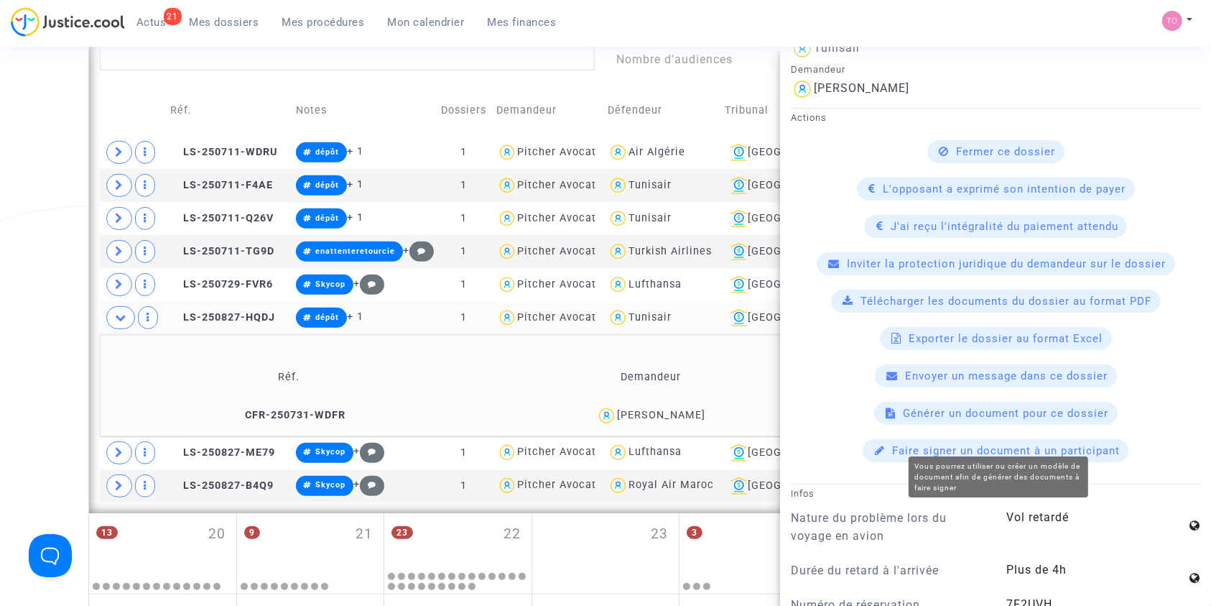
scroll to position [365, 0]
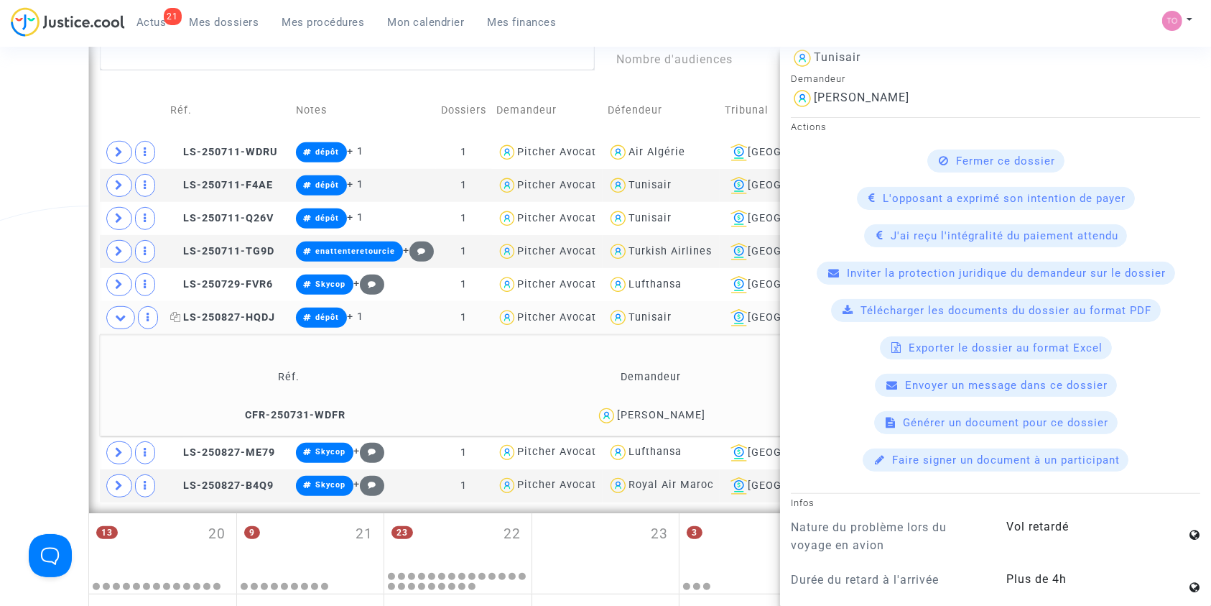
click at [220, 311] on span "LS-250827-HQDJ" at bounding box center [222, 317] width 105 height 12
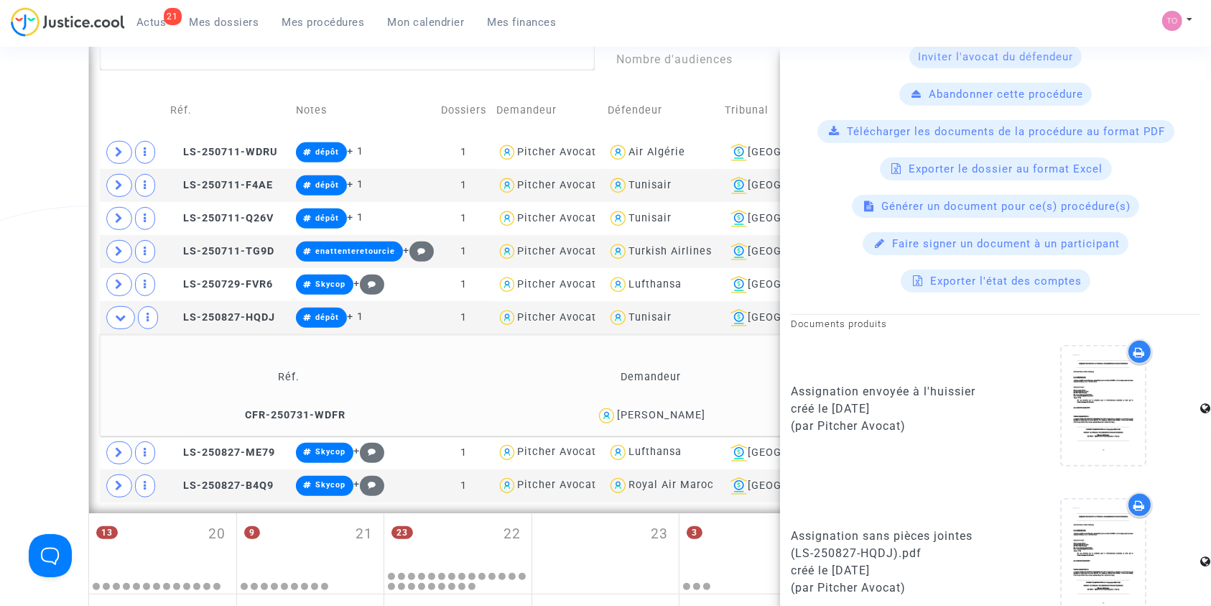
scroll to position [866, 0]
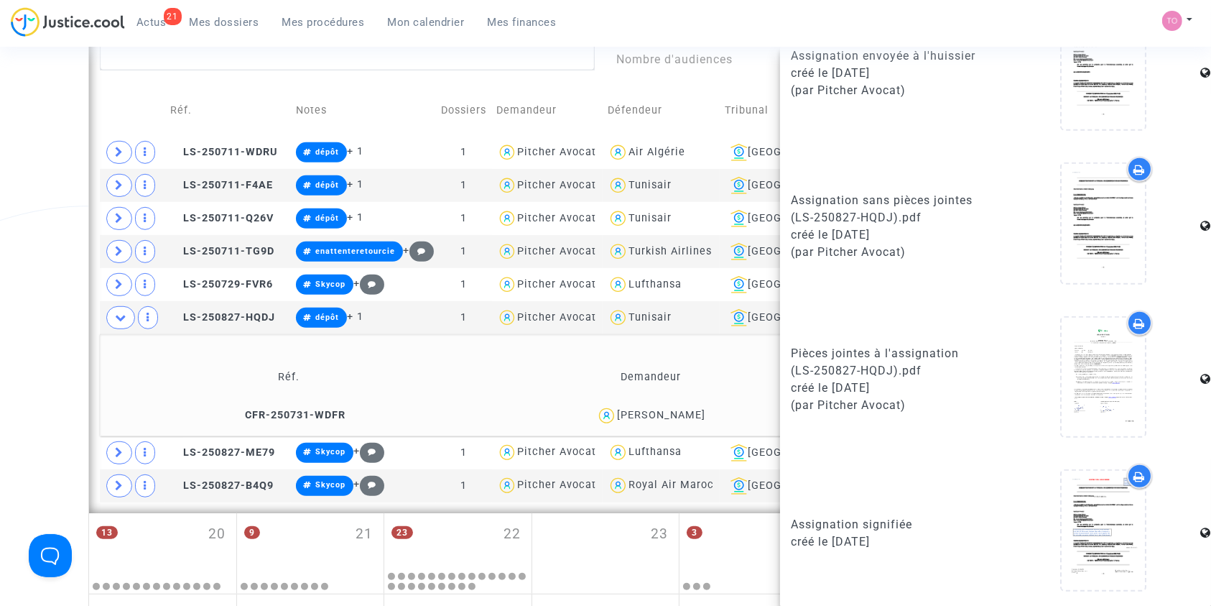
click at [1127, 474] on div at bounding box center [1139, 475] width 25 height 25
click at [1127, 322] on div at bounding box center [1139, 322] width 25 height 25
click at [119, 319] on icon at bounding box center [120, 317] width 11 height 11
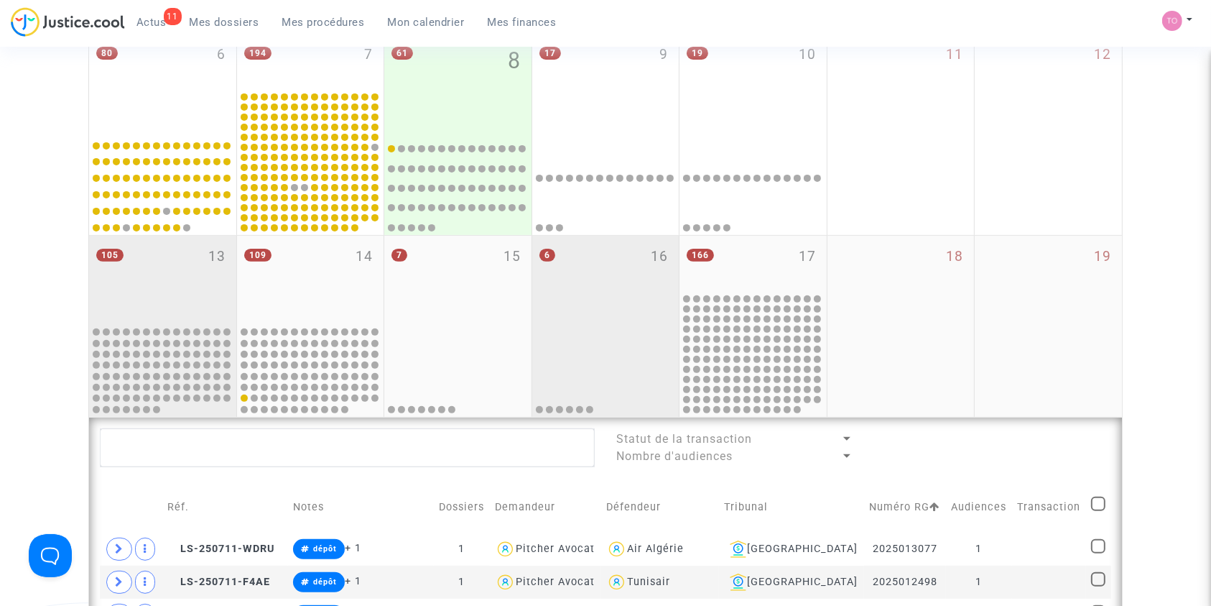
scroll to position [425, 0]
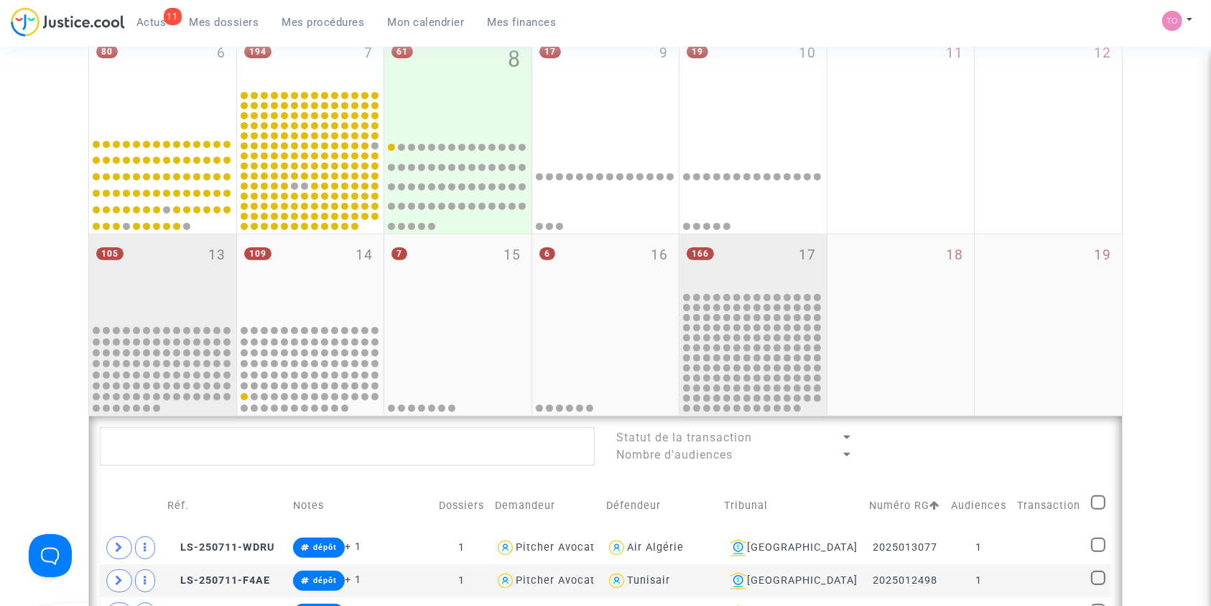
click at [750, 255] on div "166 17" at bounding box center [753, 262] width 147 height 56
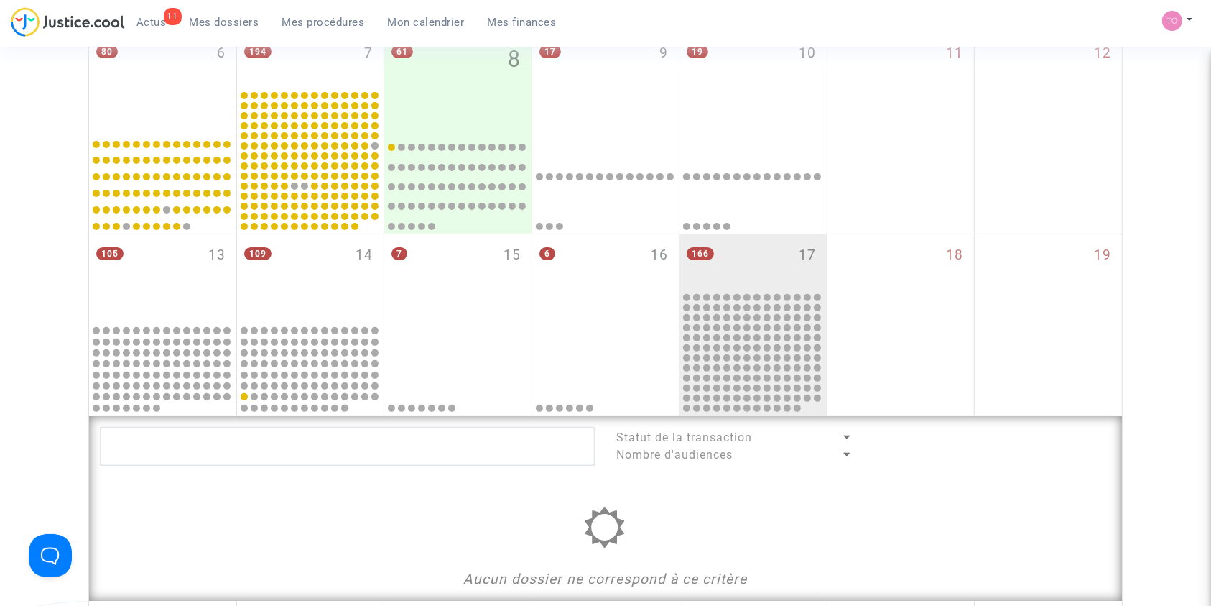
scroll to position [507, 0]
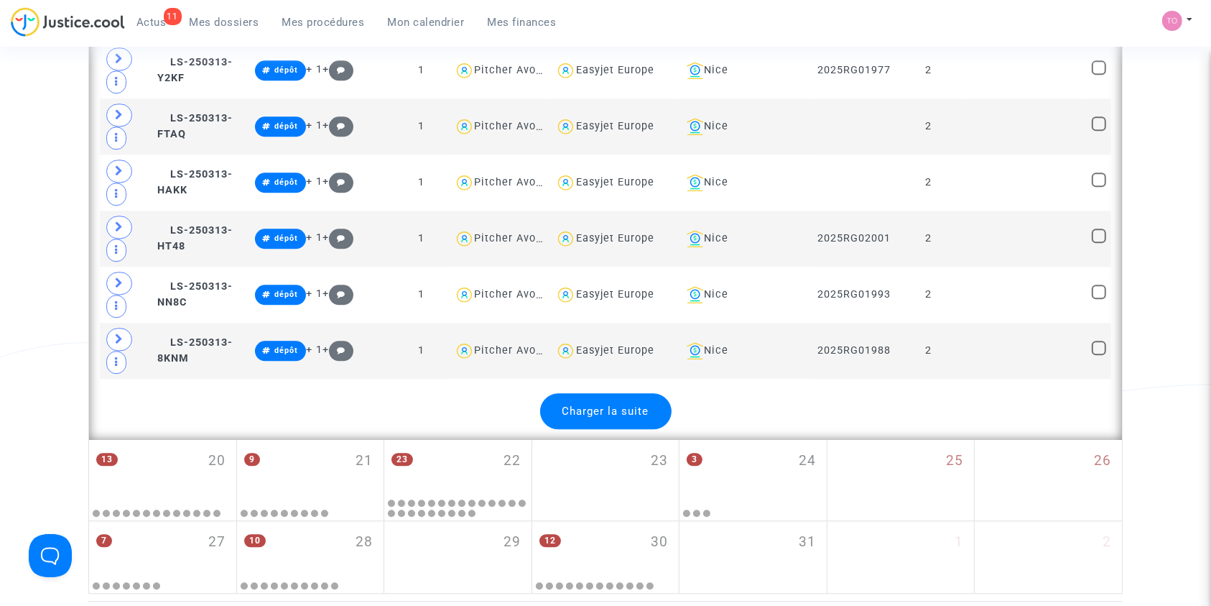
scroll to position [3399, 0]
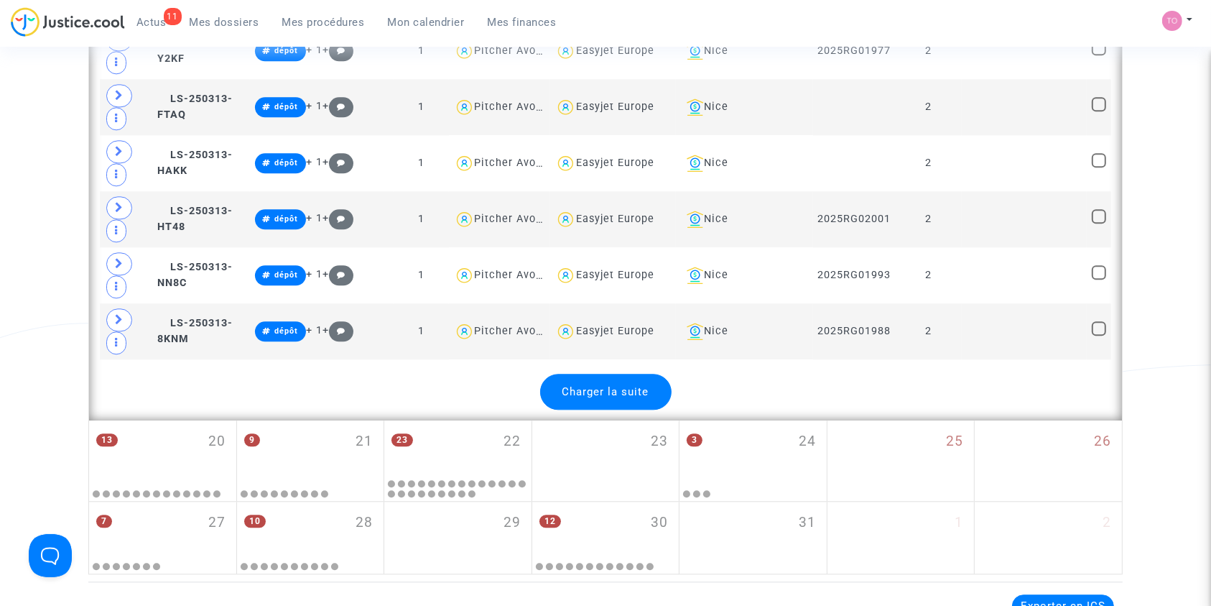
drag, startPoint x: 637, startPoint y: 265, endPoint x: 581, endPoint y: 382, distance: 129.2
click at [568, 385] on span "Charger la suite" at bounding box center [606, 391] width 87 height 13
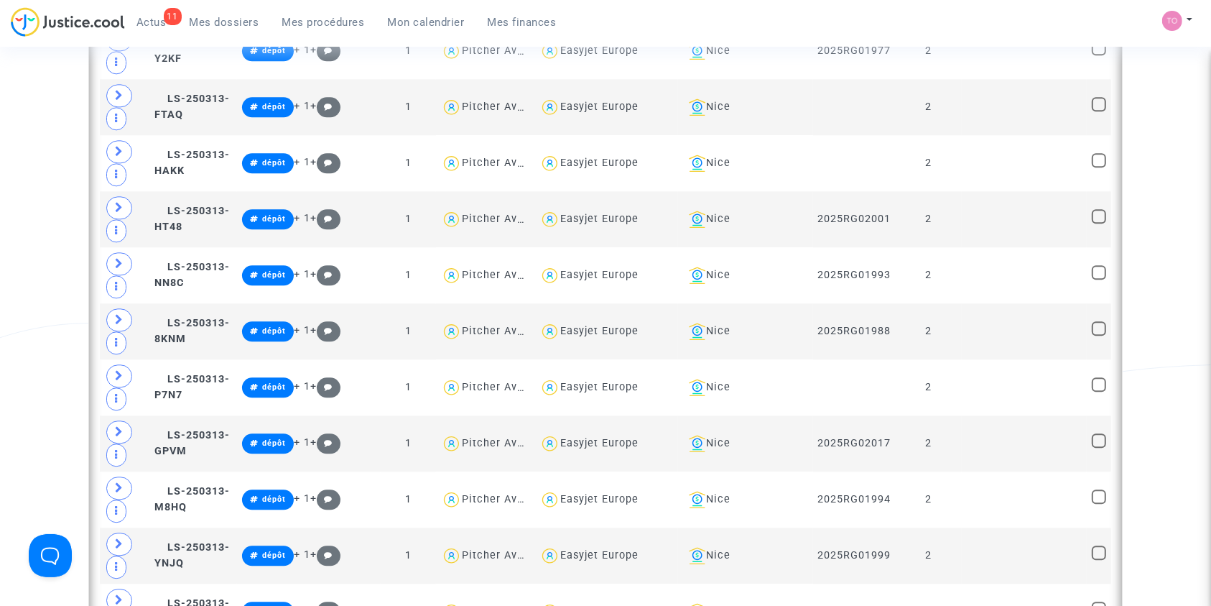
type textarea "@"Easyjet Europe""
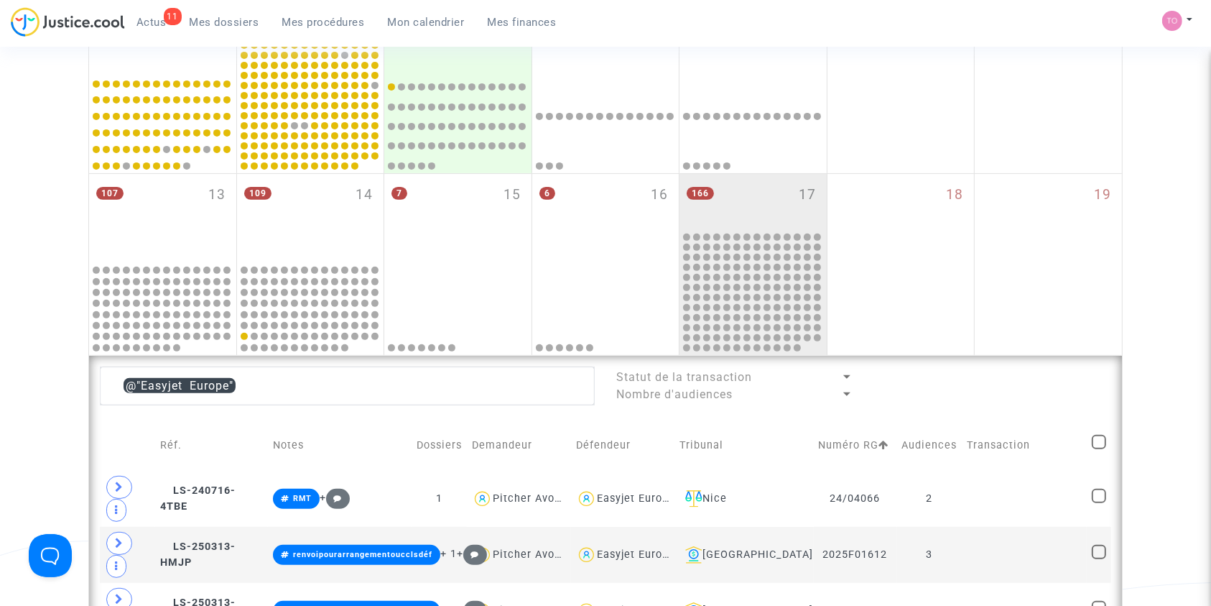
scroll to position [484, 0]
drag, startPoint x: 306, startPoint y: 393, endPoint x: 71, endPoint y: 382, distance: 235.2
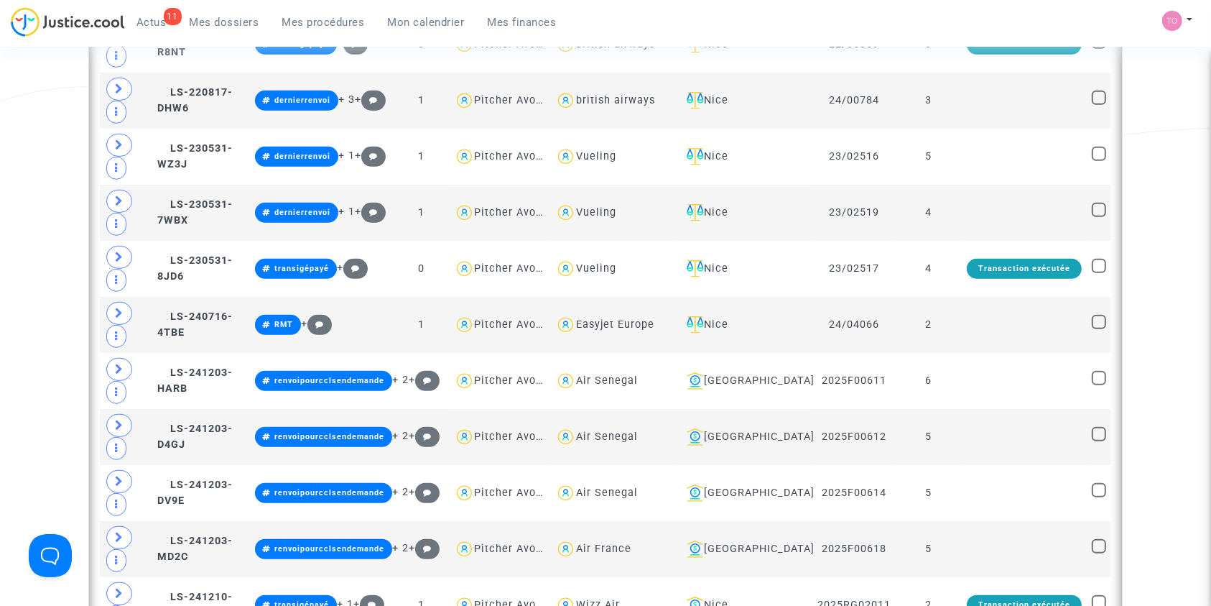
scroll to position [948, 0]
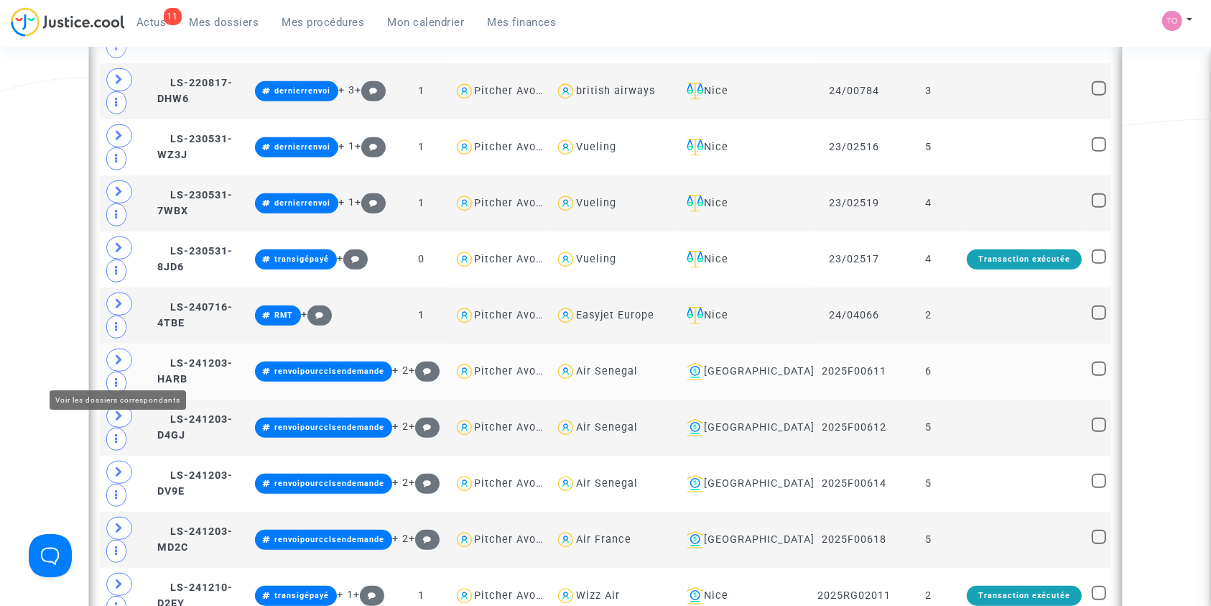
click at [120, 361] on span at bounding box center [119, 359] width 26 height 23
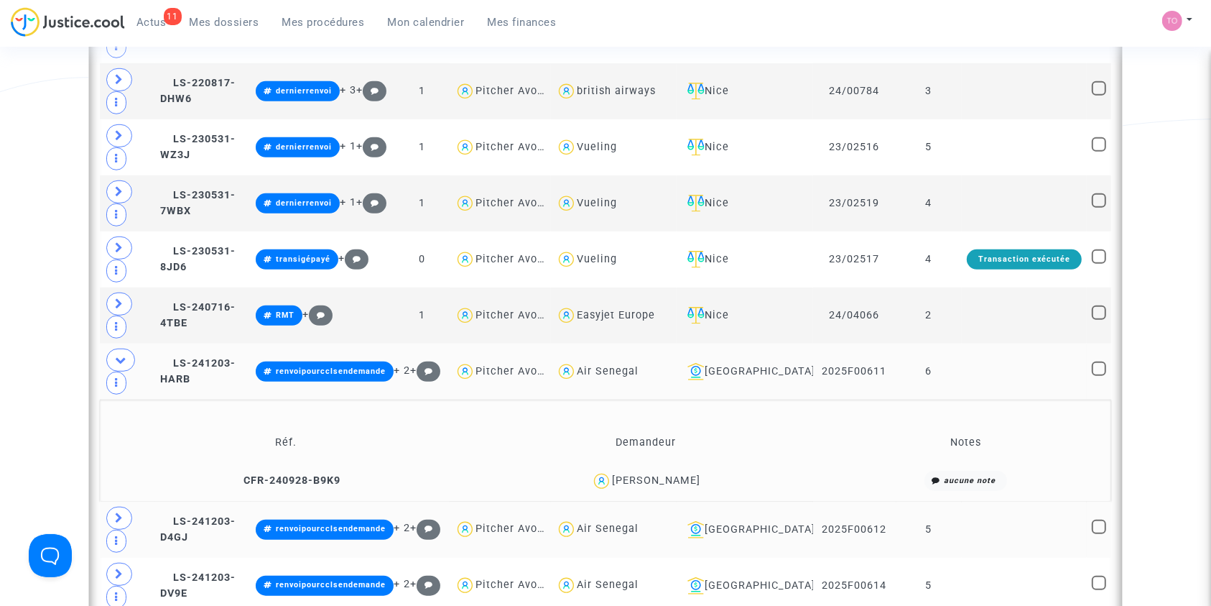
click at [116, 507] on span at bounding box center [119, 518] width 26 height 23
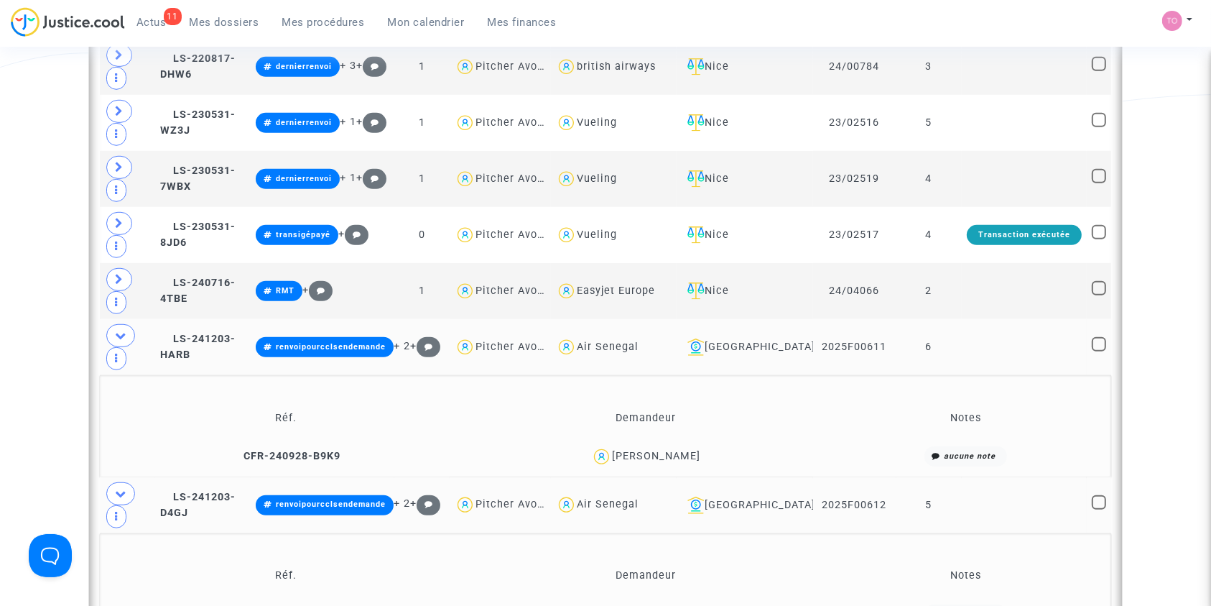
scroll to position [966, 0]
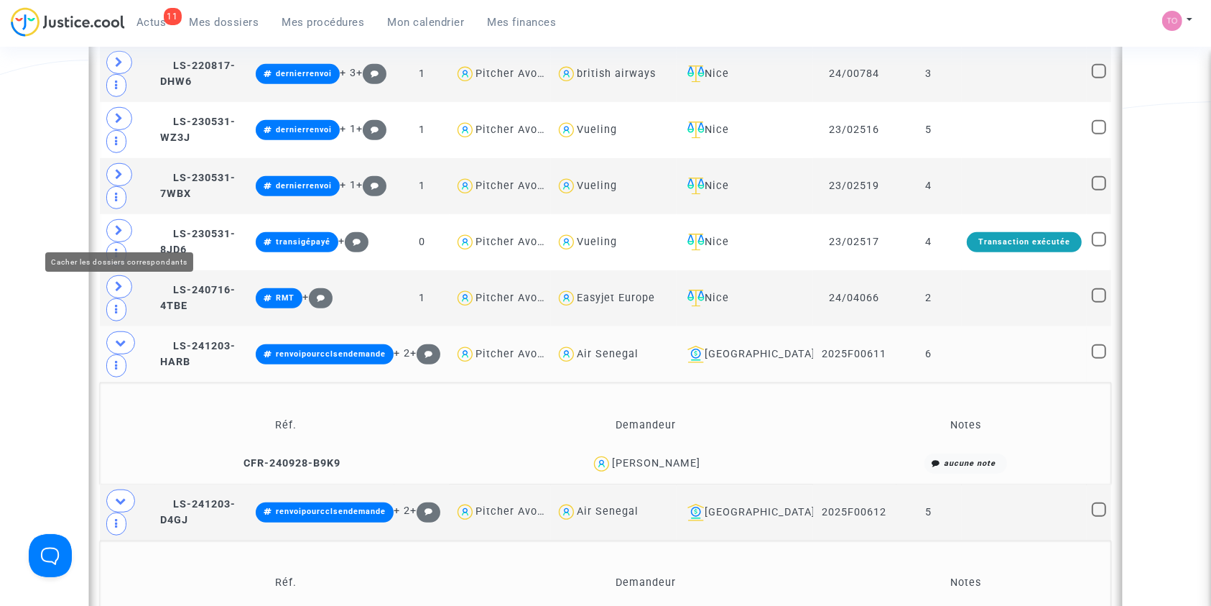
click at [122, 331] on span at bounding box center [120, 342] width 29 height 23
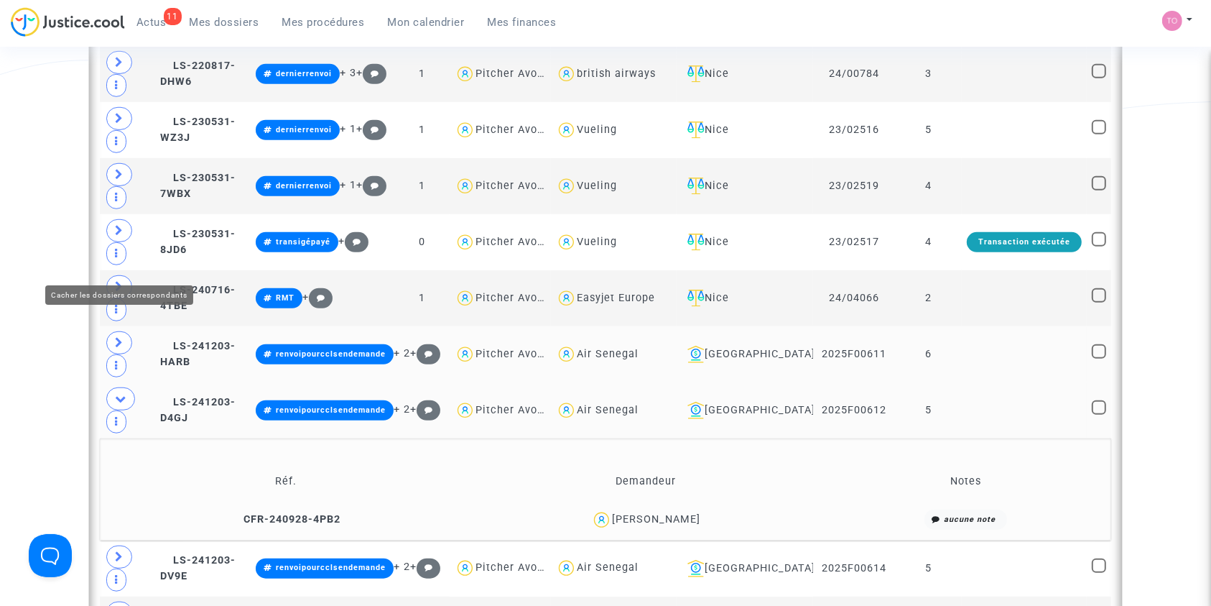
click at [118, 393] on icon at bounding box center [120, 398] width 11 height 11
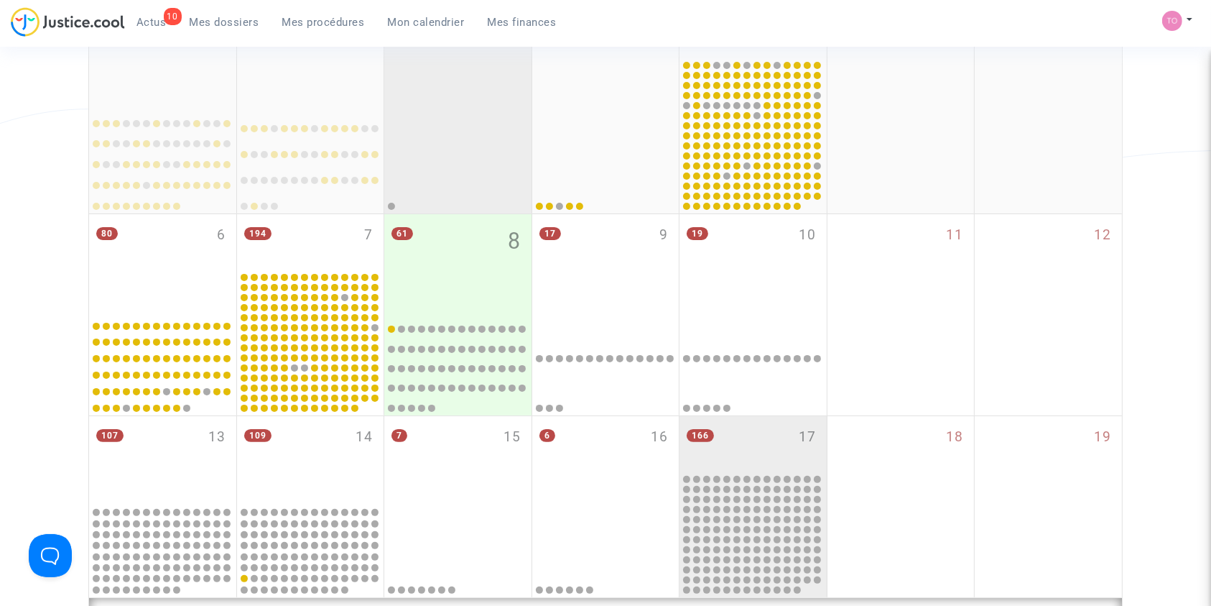
scroll to position [339, 0]
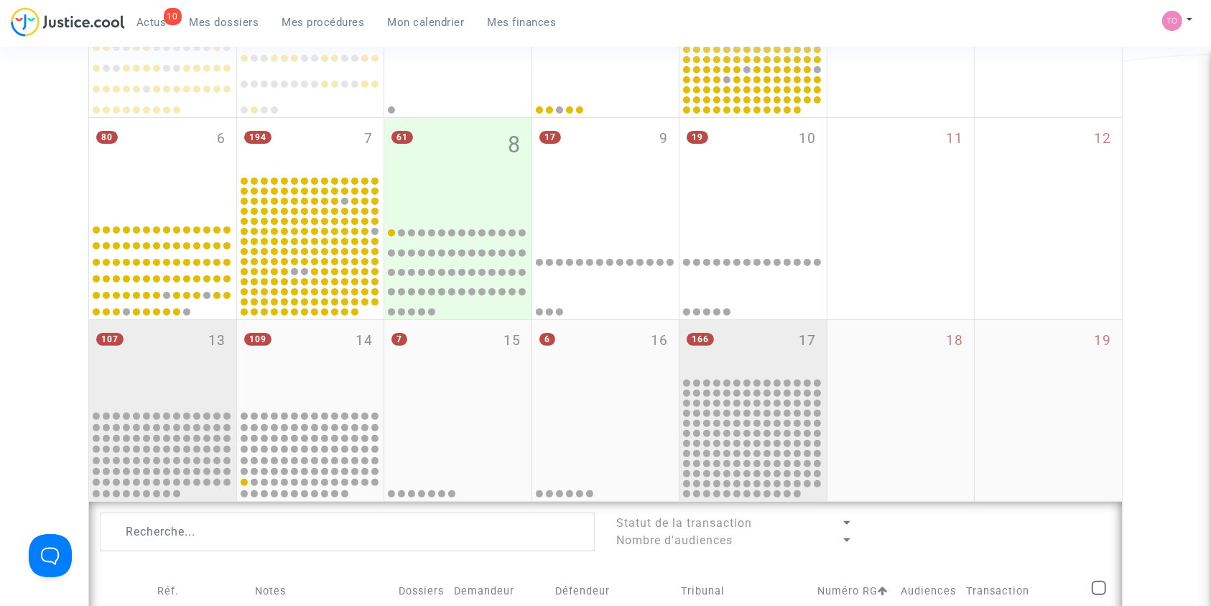
click at [116, 357] on div "107 13" at bounding box center [162, 364] width 147 height 88
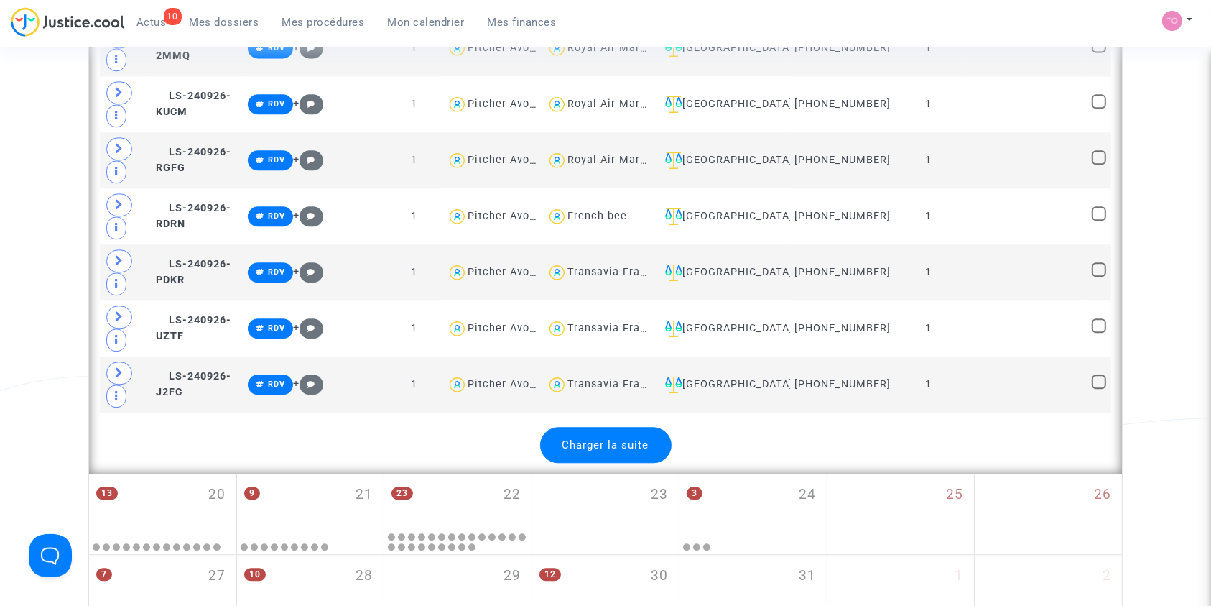
scroll to position [3346, 0]
click at [604, 443] on span "Charger la suite" at bounding box center [606, 444] width 87 height 13
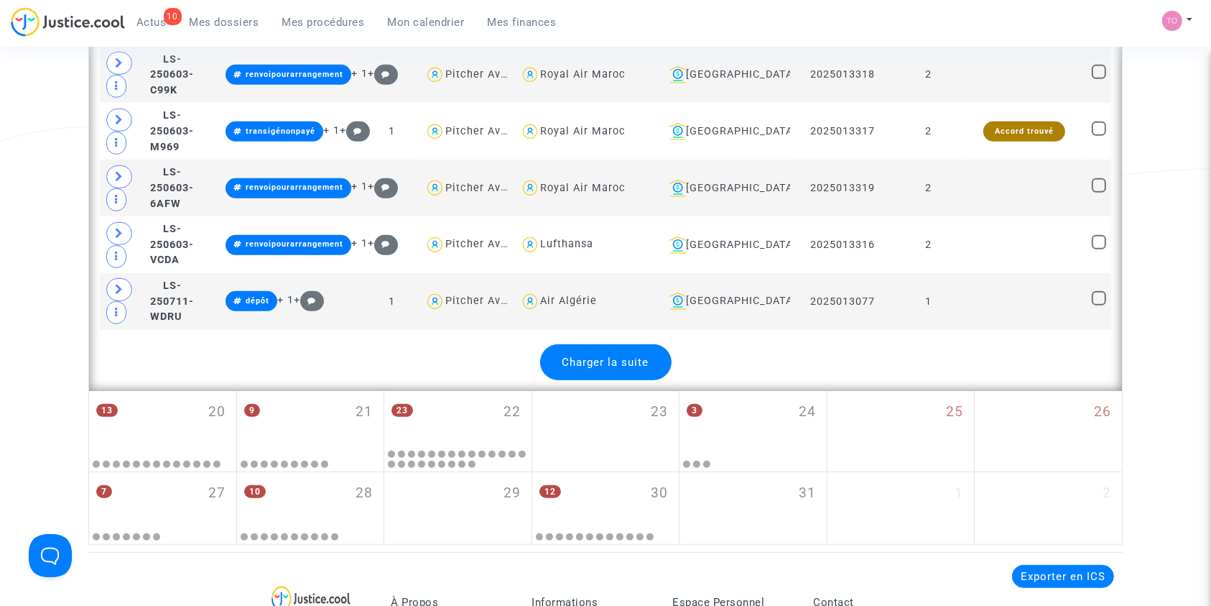
scroll to position [6287, 0]
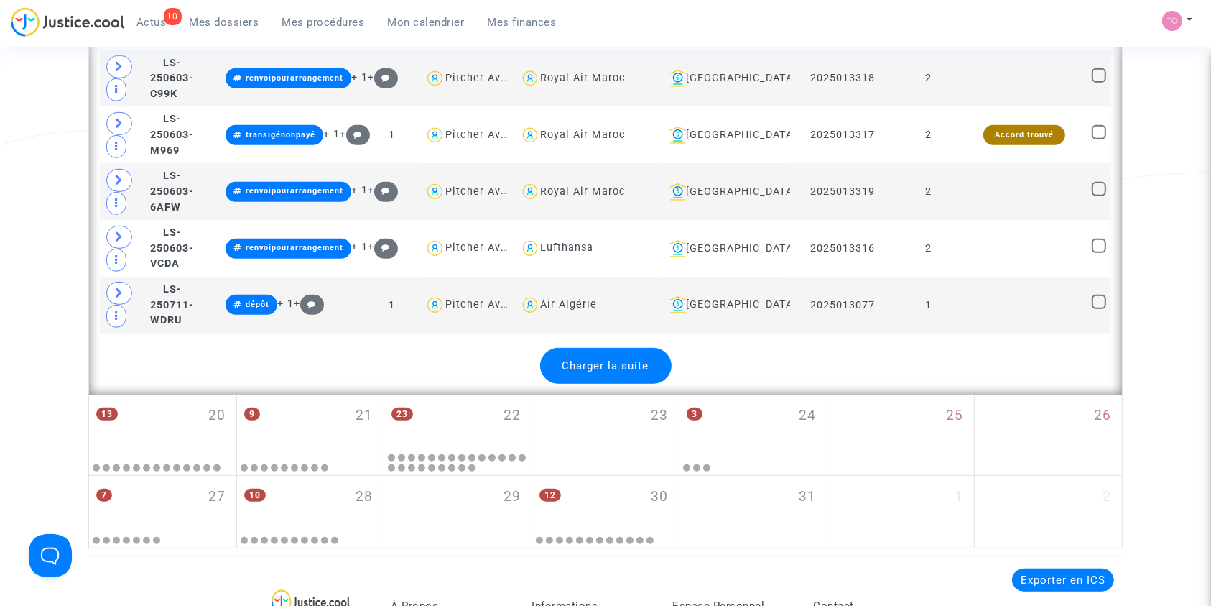
click at [613, 359] on span "Charger la suite" at bounding box center [606, 365] width 87 height 13
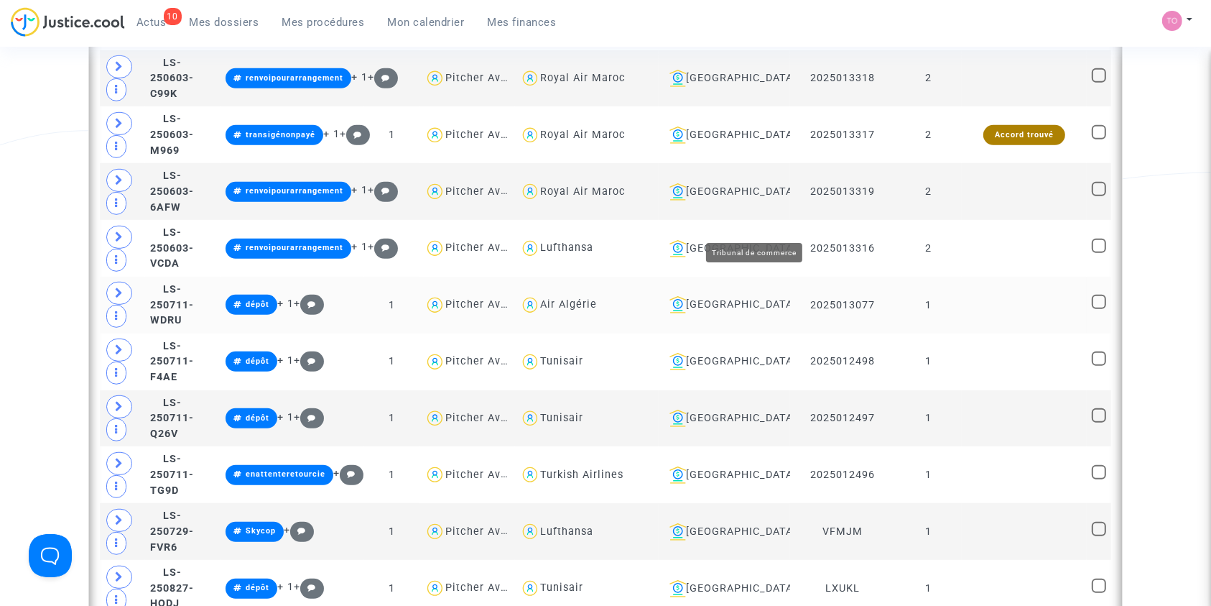
click at [772, 296] on div "[GEOGRAPHIC_DATA]" at bounding box center [724, 304] width 121 height 17
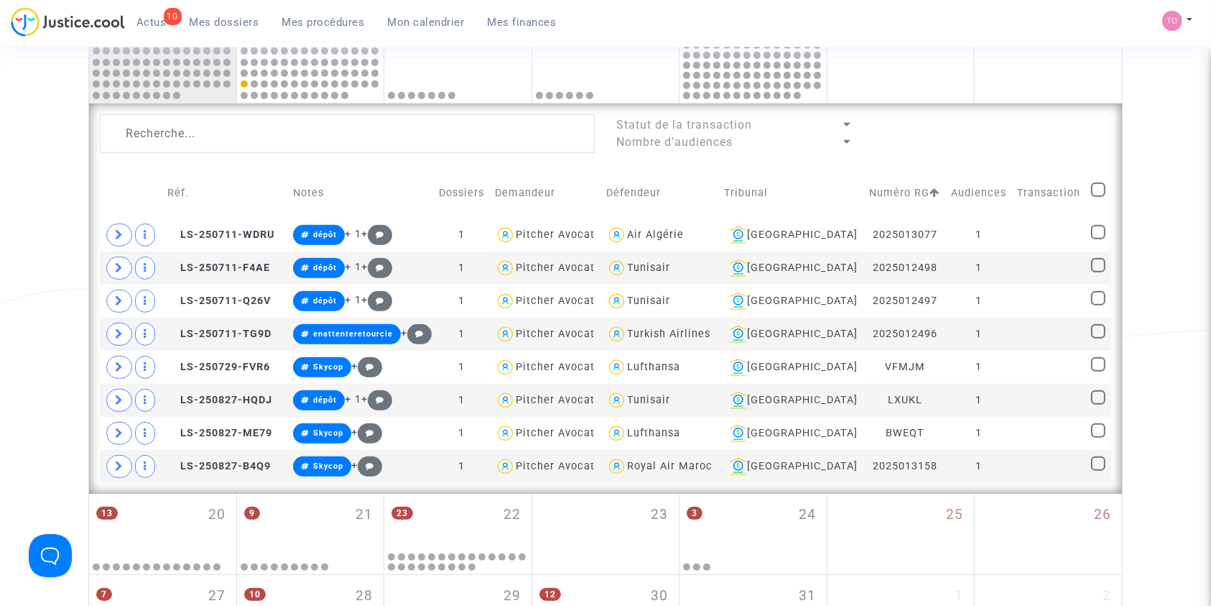
scroll to position [737, 0]
click at [170, 233] on icon at bounding box center [172, 235] width 11 height 10
click at [173, 264] on icon at bounding box center [172, 268] width 11 height 10
click at [175, 299] on icon at bounding box center [172, 301] width 11 height 10
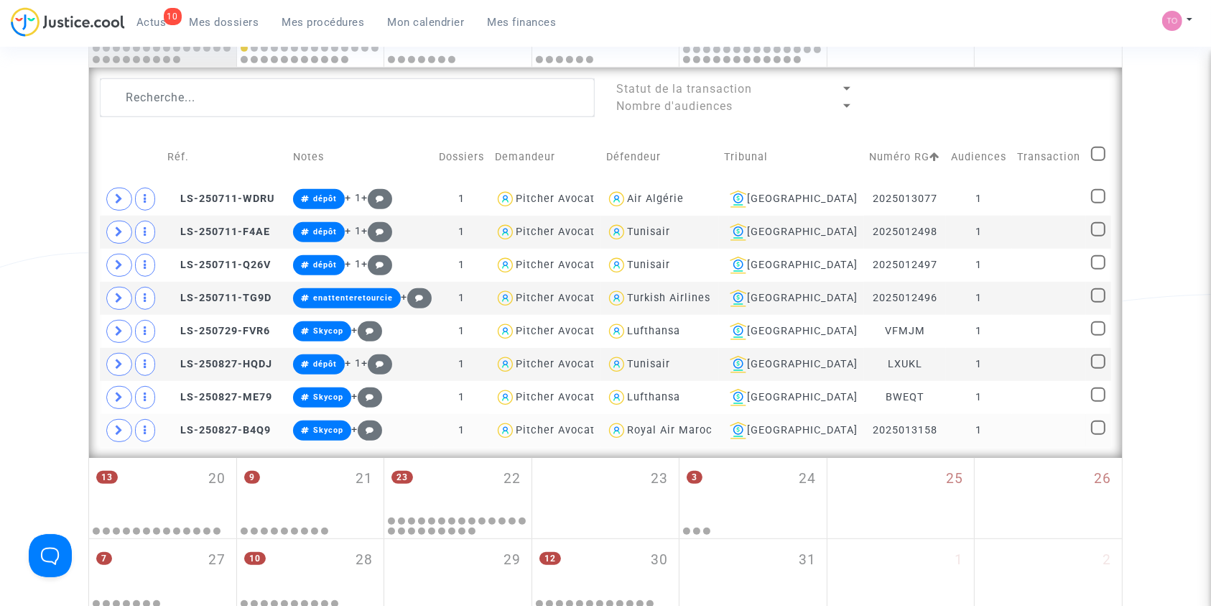
scroll to position [774, 0]
click at [173, 360] on icon at bounding box center [172, 363] width 11 height 10
